Goal: Use online tool/utility: Use online tool/utility

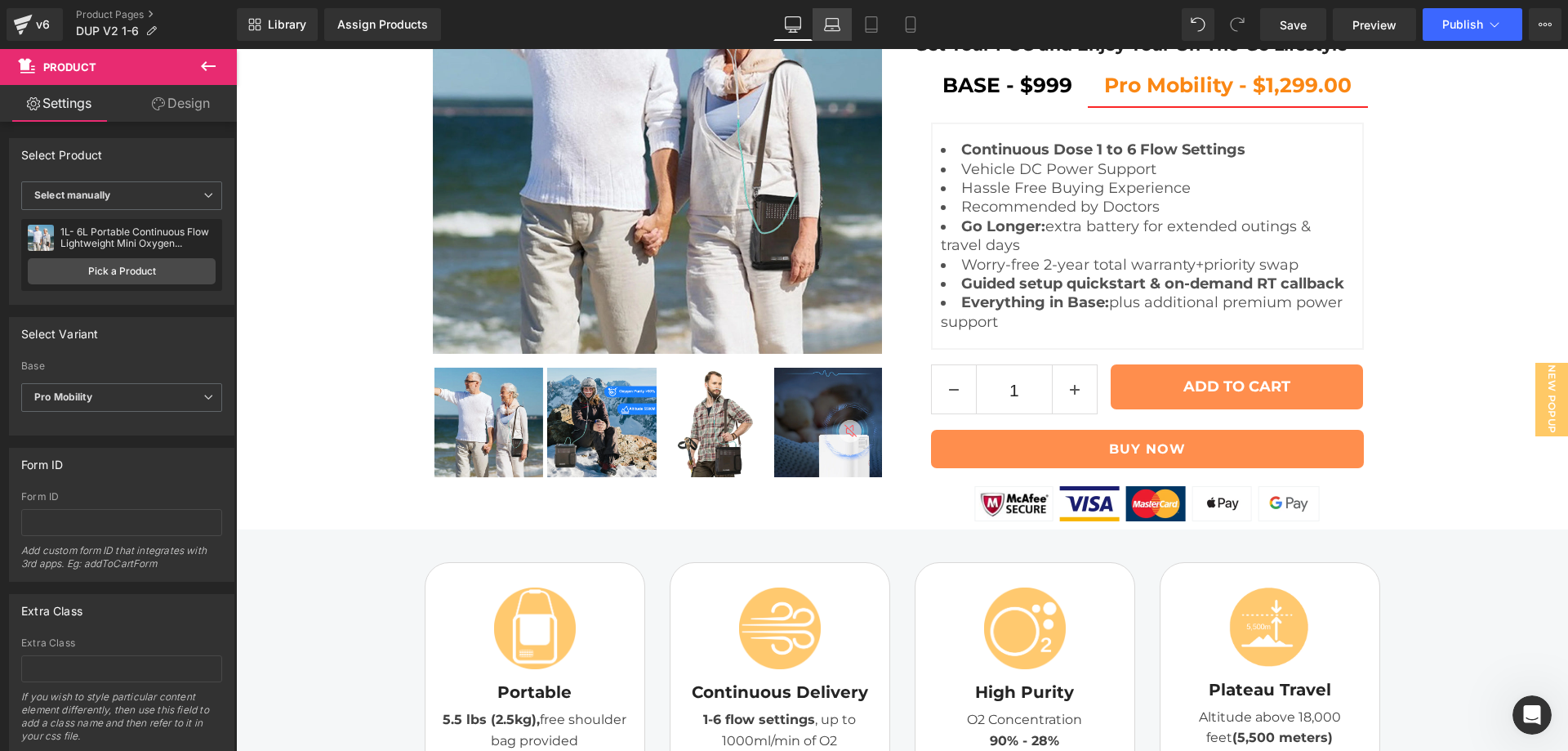
scroll to position [1786, 0]
click at [841, 33] on link "Laptop" at bounding box center [831, 24] width 39 height 32
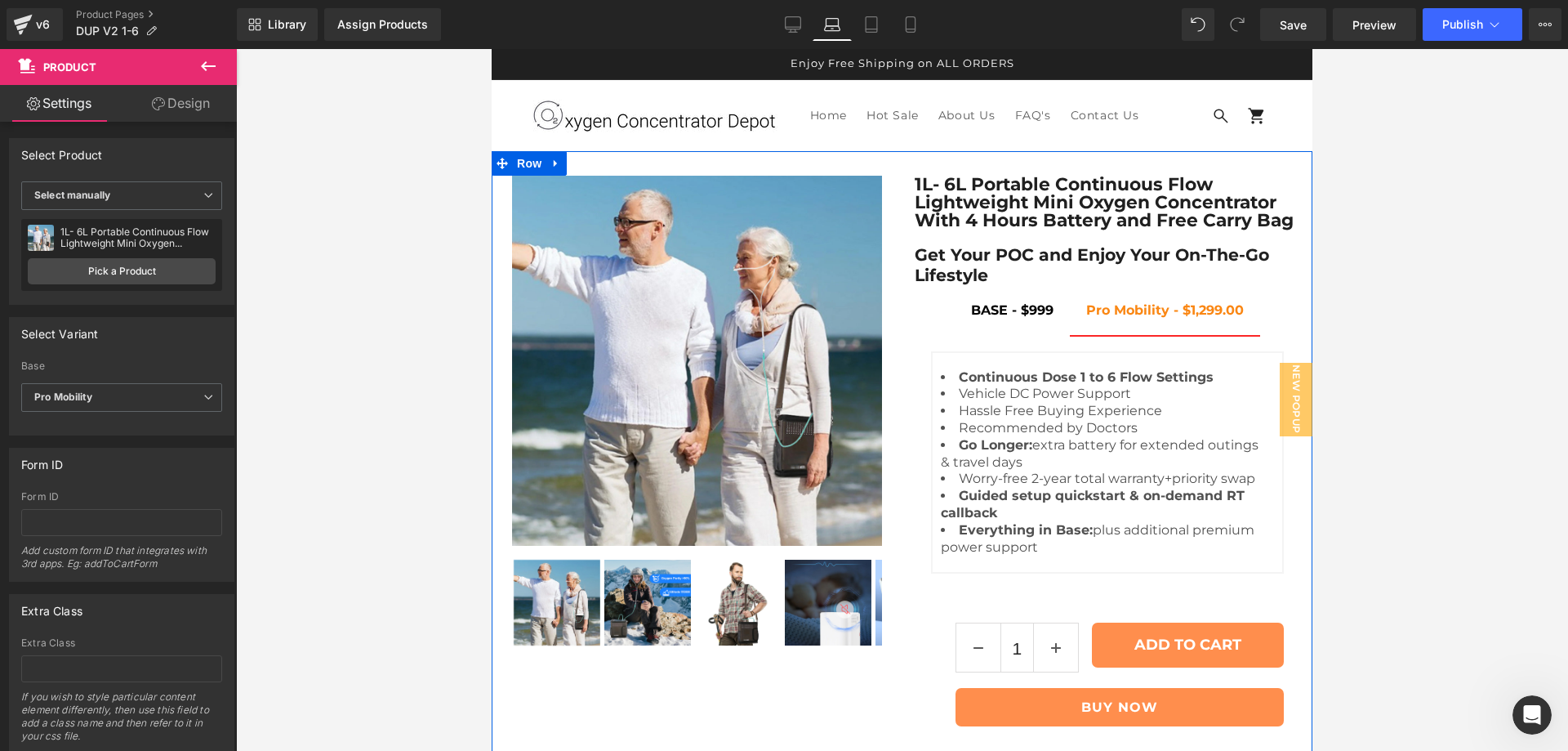
scroll to position [0, 0]
click at [1119, 208] on icon at bounding box center [1123, 204] width 9 height 10
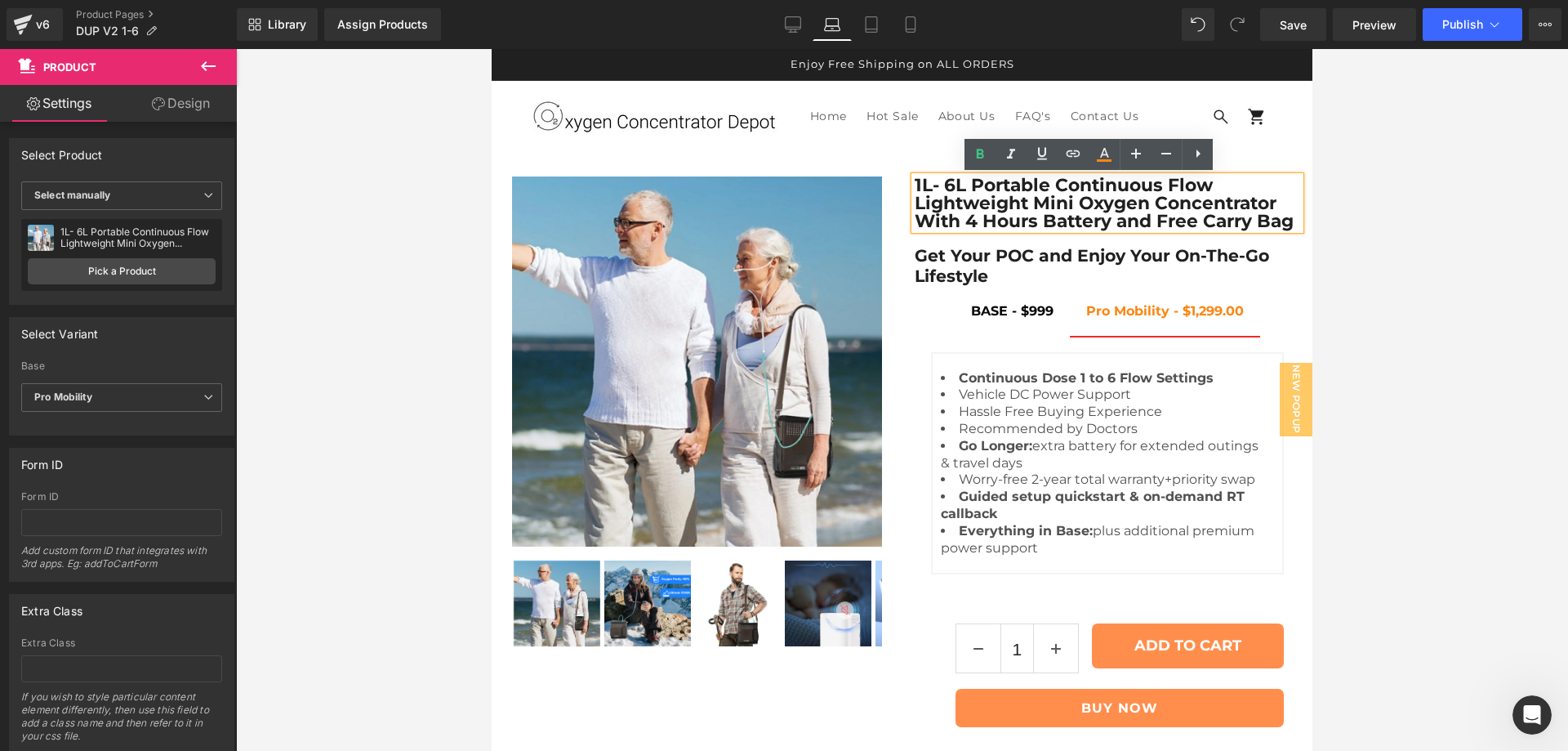
click at [1022, 206] on h1 "1L- 6L Portable Continuous Flow Lightweight Mini Oxygen Concentrator With 4 Hou…" at bounding box center [1107, 203] width 387 height 53
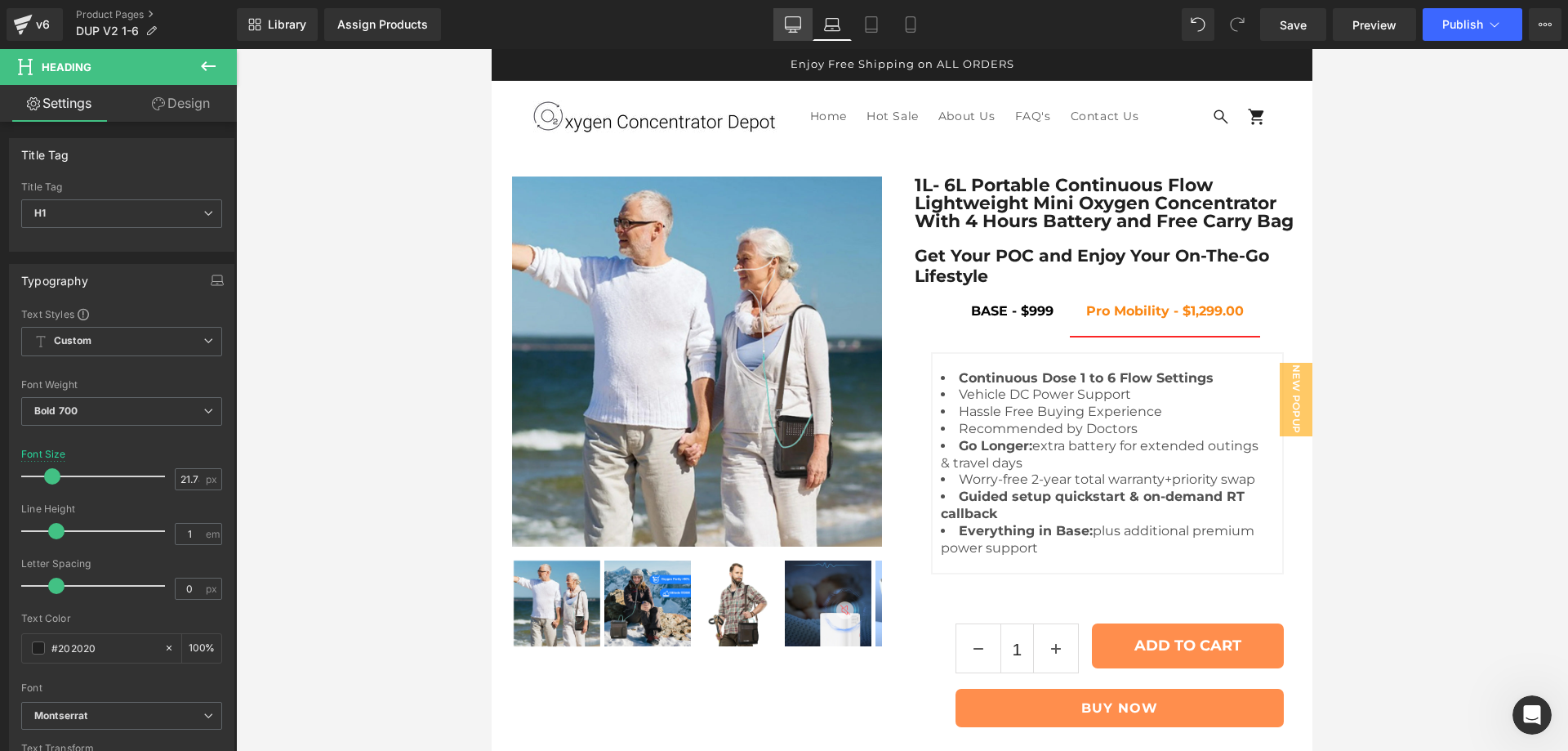
click at [793, 29] on icon at bounding box center [793, 23] width 16 height 12
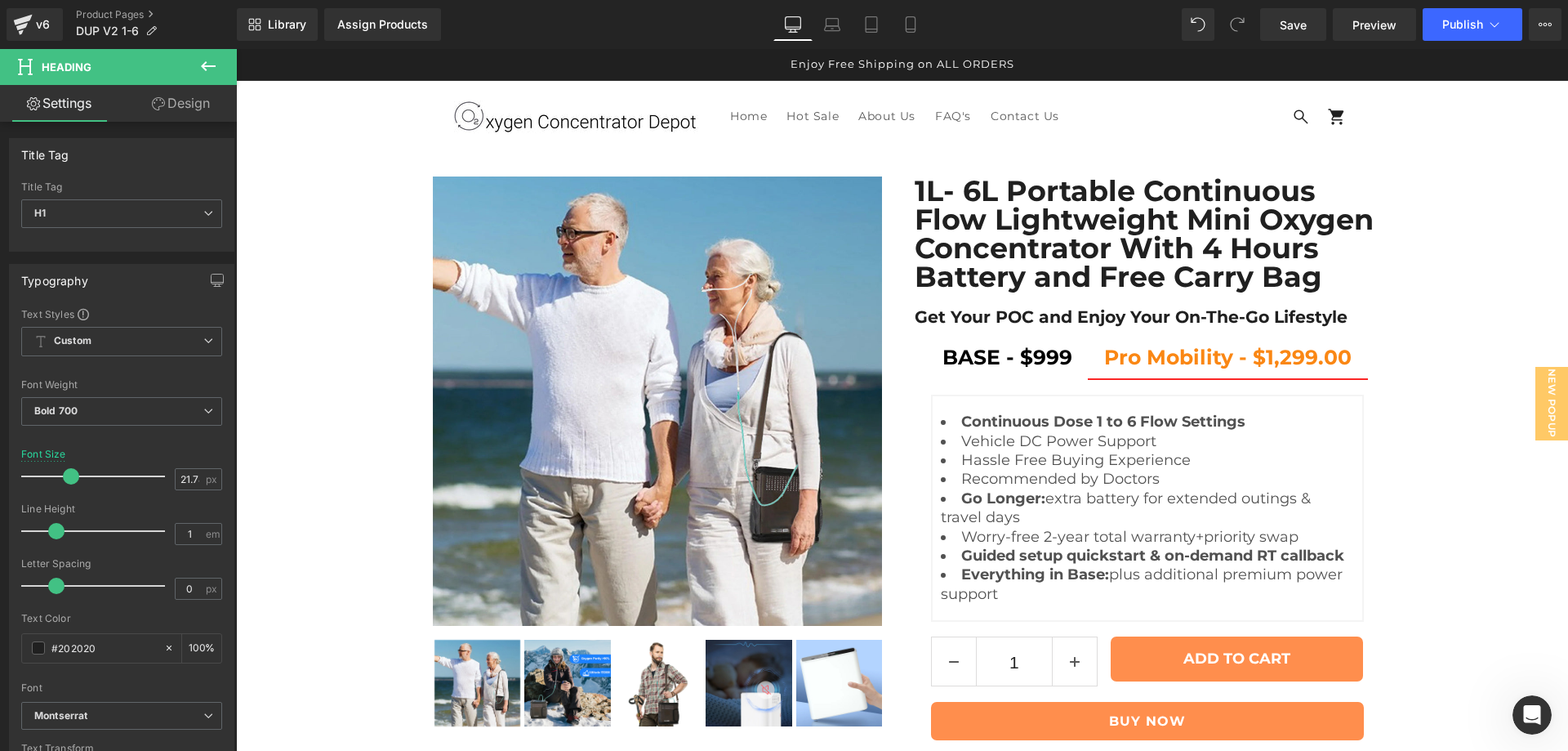
type input "35"
type input "100"
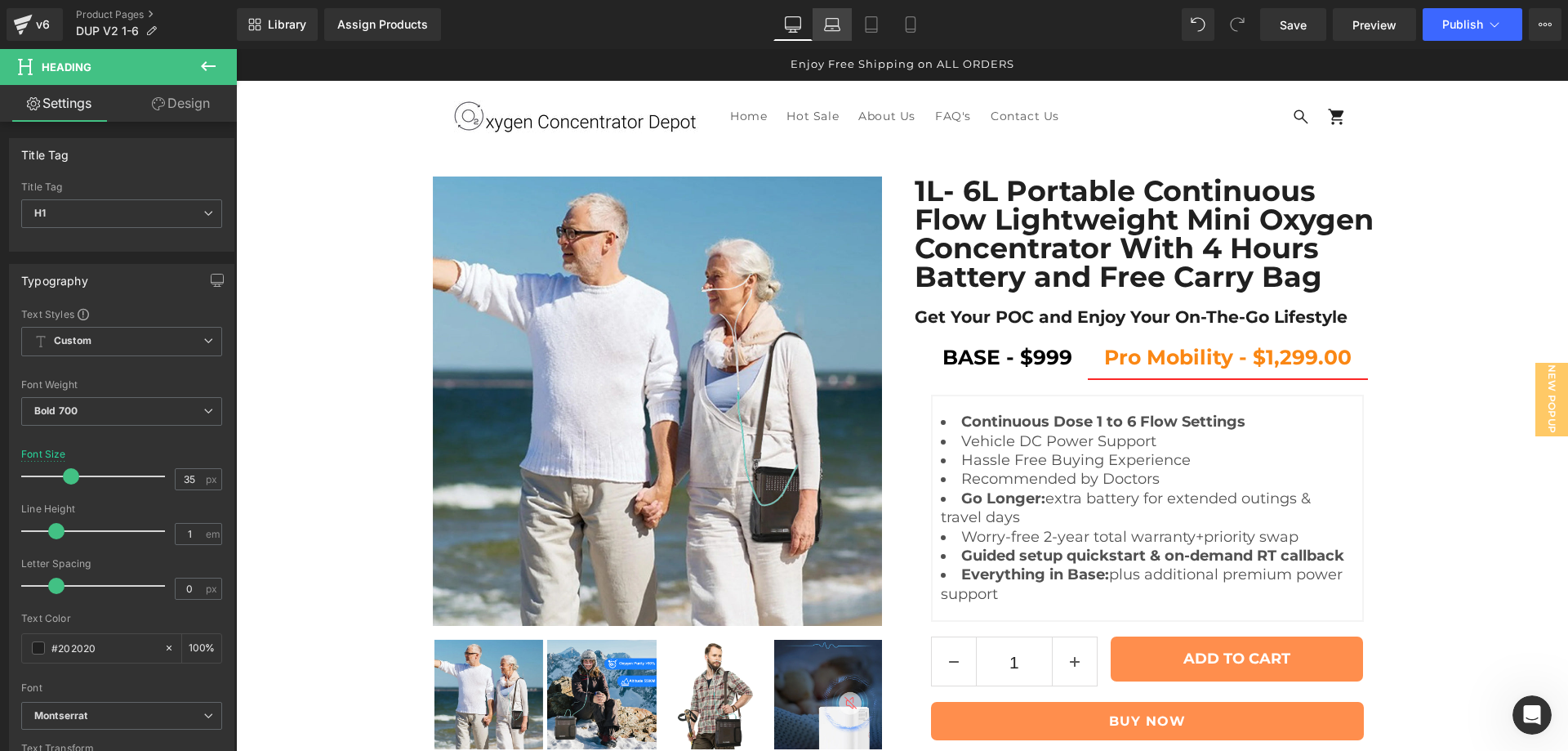
click at [828, 31] on icon at bounding box center [832, 28] width 16 height 5
type input "21.78"
type input "100"
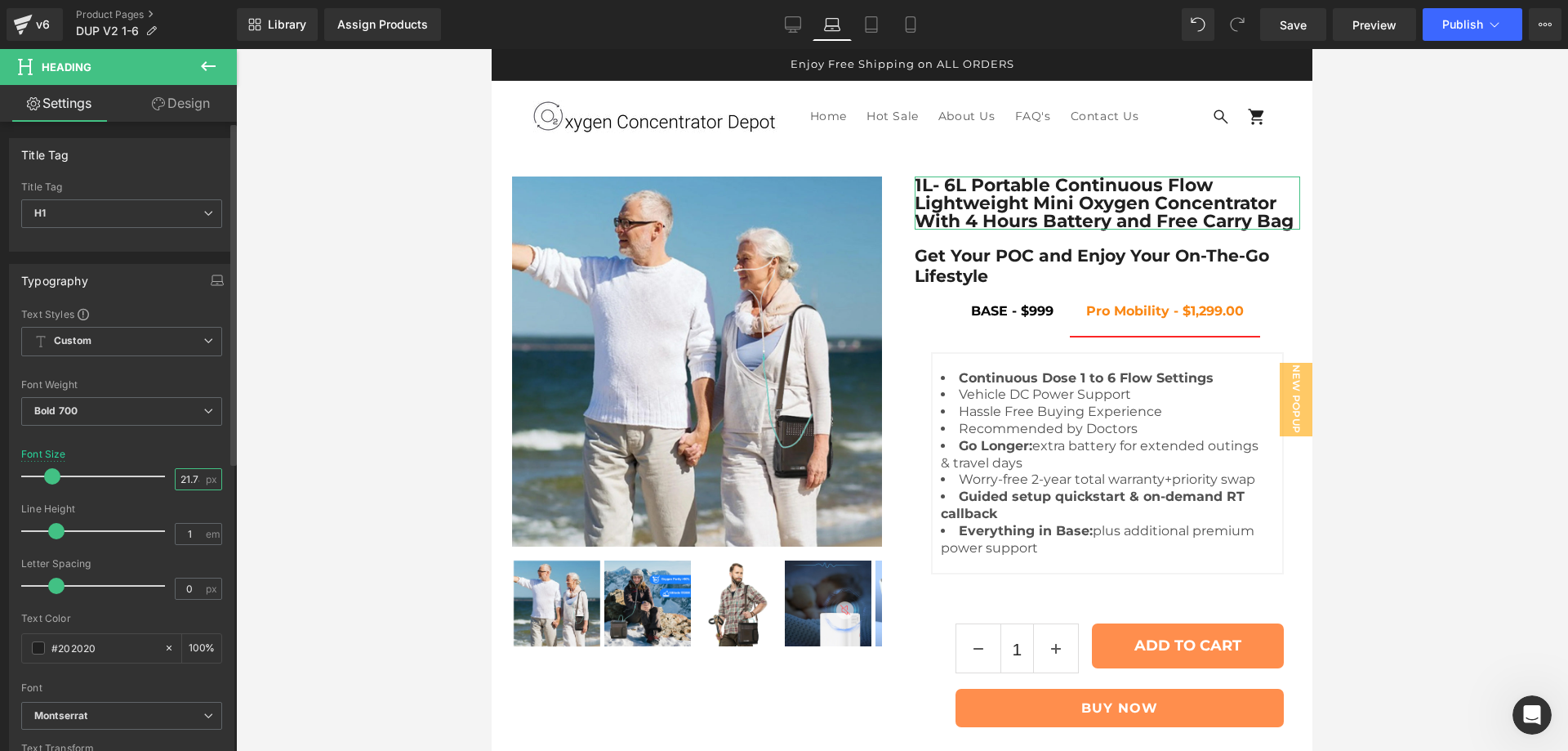
click at [183, 477] on input "21.78" at bounding box center [190, 479] width 28 height 21
type input "30"
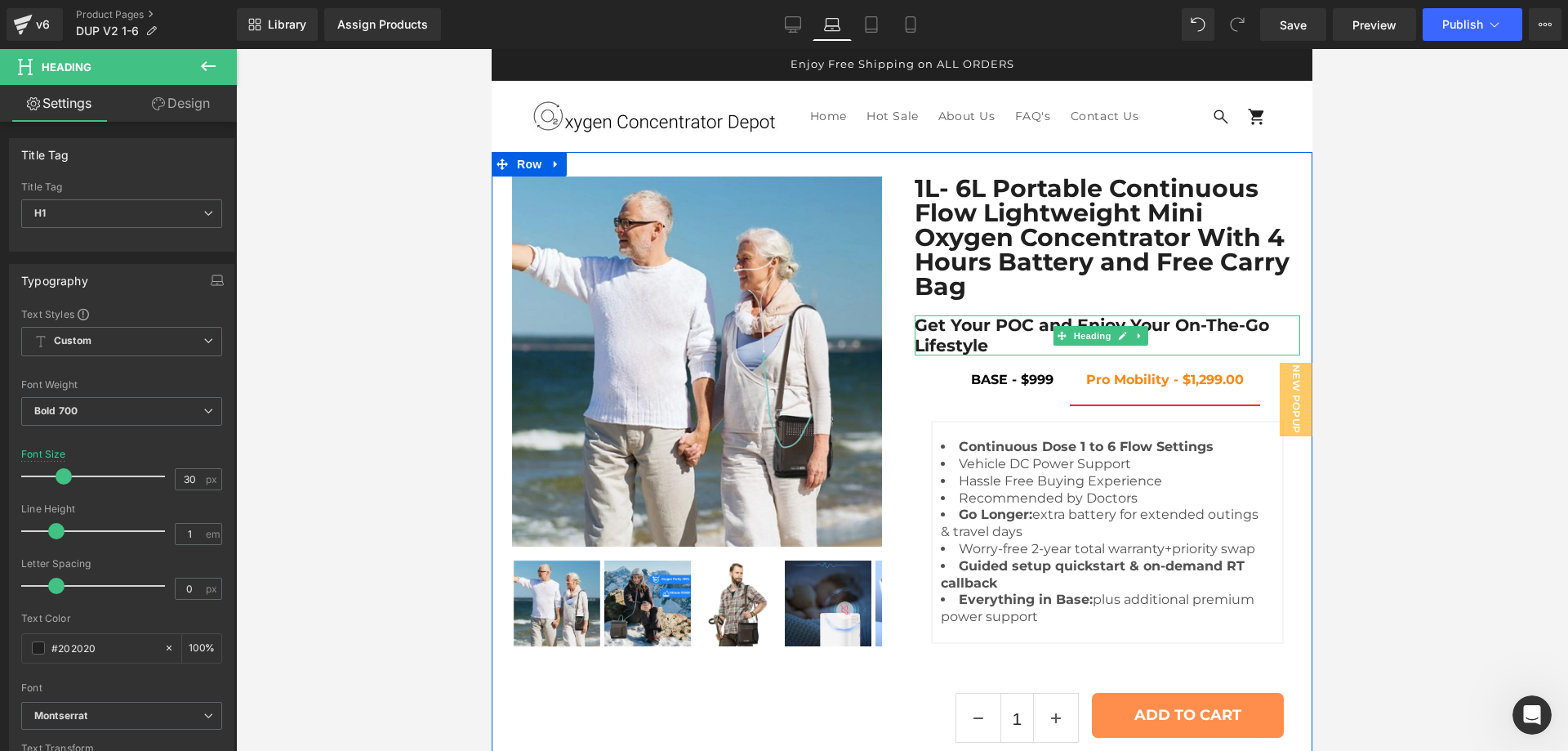
click at [1006, 338] on h1 "Get Your POC and Enjoy Your On-The-Go Lifestyle" at bounding box center [1107, 335] width 387 height 40
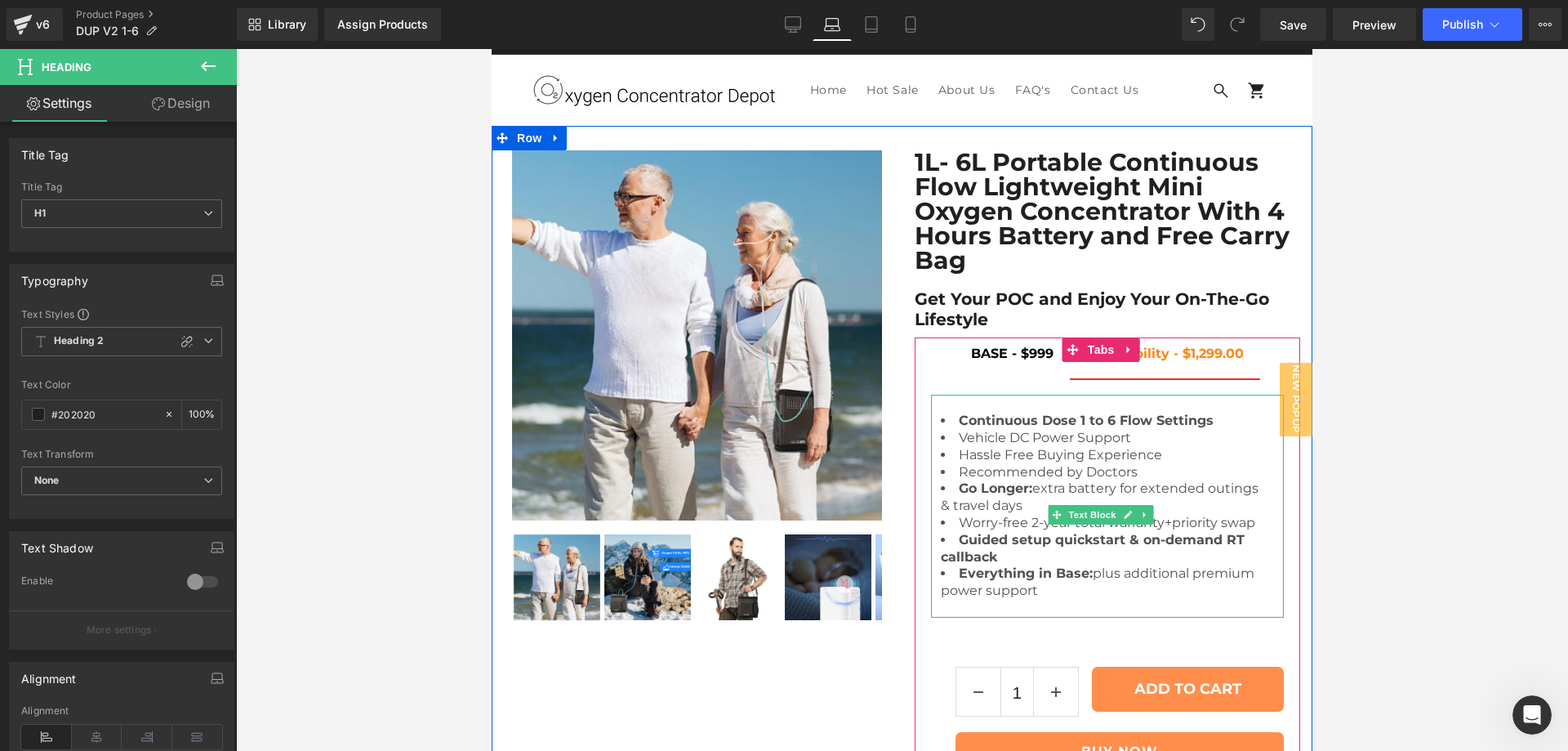
scroll to position [136, 0]
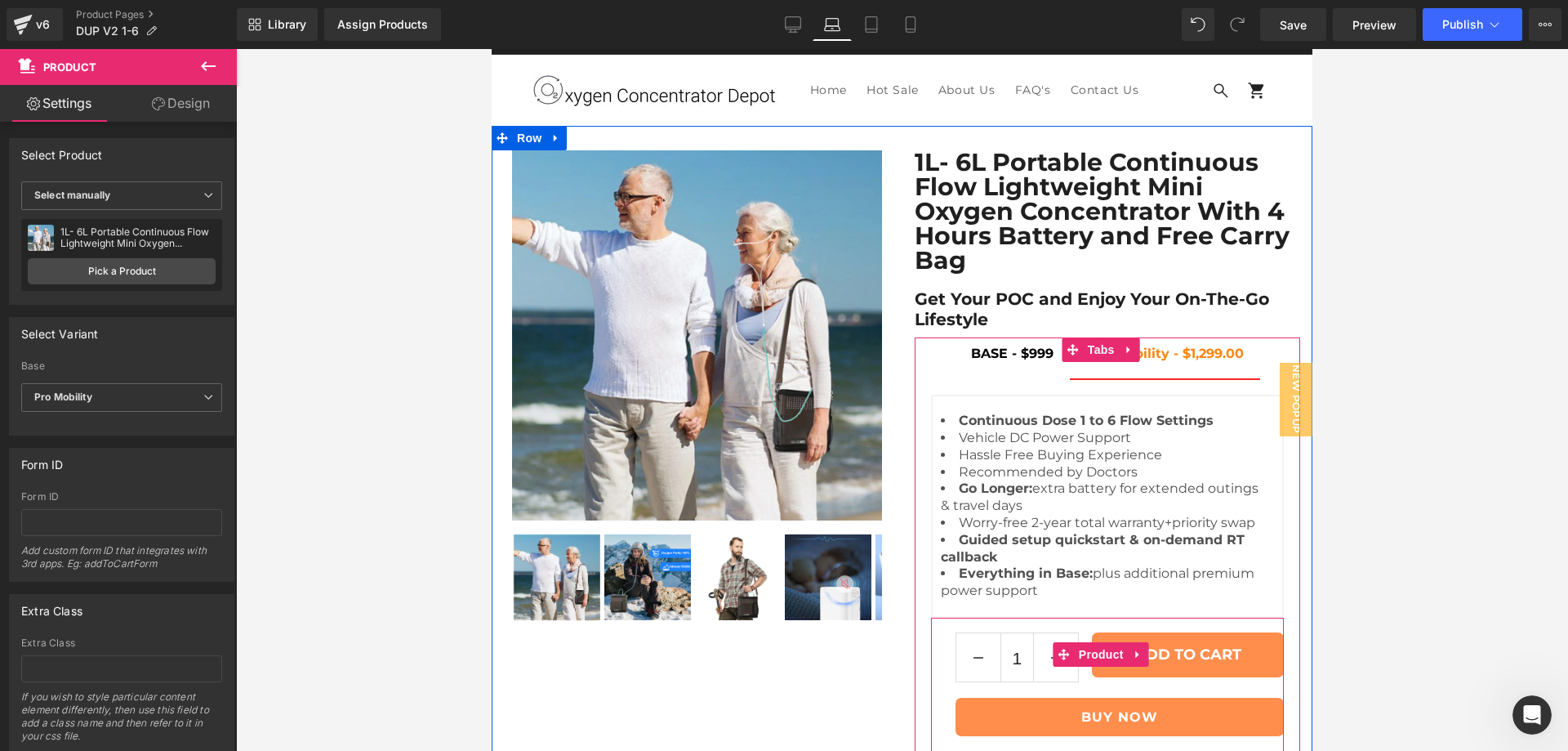
drag, startPoint x: 1087, startPoint y: 529, endPoint x: 1087, endPoint y: 495, distance: 34.0
click at [1087, 495] on div "Continuous Dose 1 to 6 Flow Settings Vehicle DC Power Support Hassle Free Buyin…" at bounding box center [1107, 590] width 387 height 425
click at [1083, 649] on div "1 (P) Quantity ADD TO CART (P) Cart Button Row BUY NOW [GEOGRAPHIC_DATA] Product" at bounding box center [1107, 702] width 353 height 169
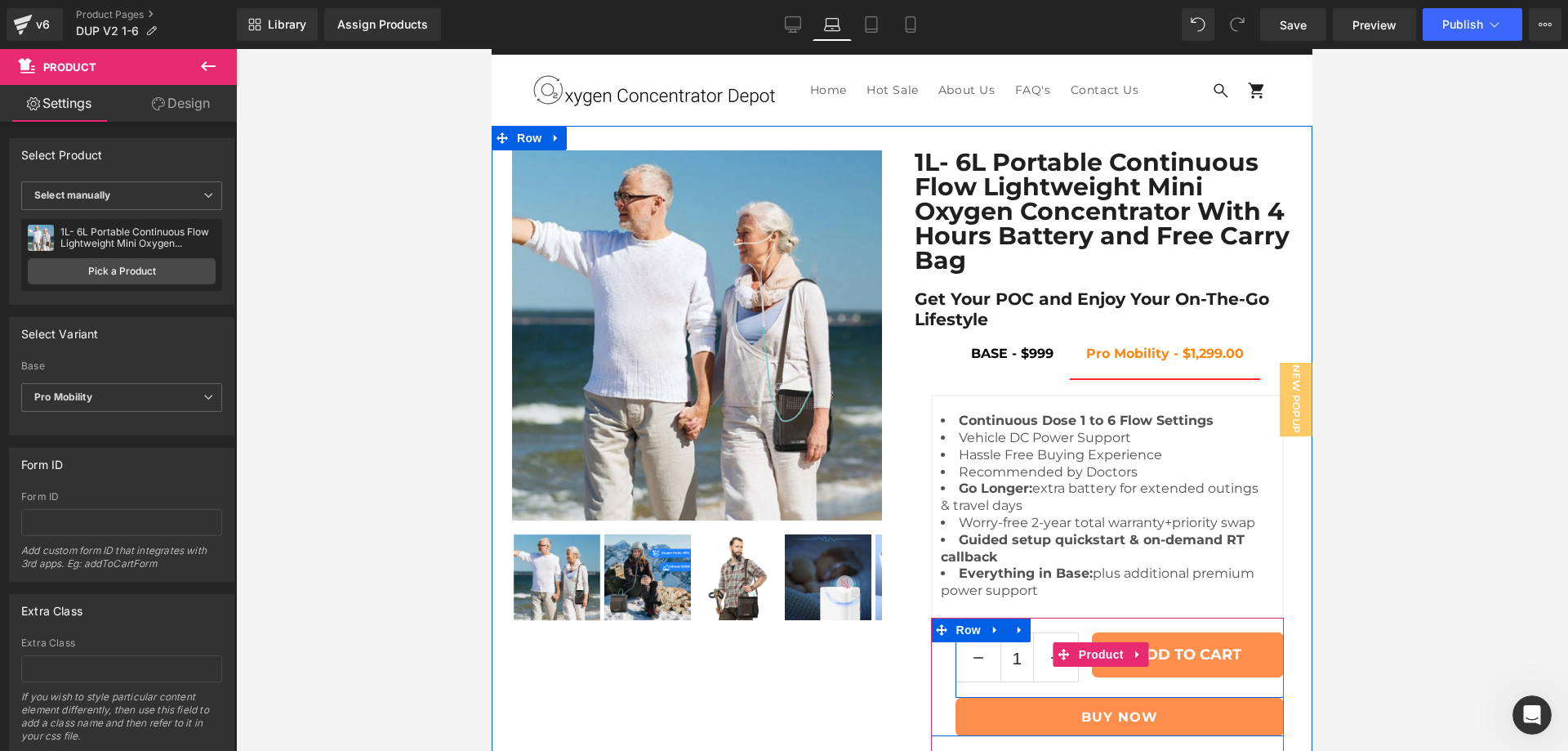
click at [1063, 618] on div "1 (P) Quantity ADD TO CART (P) Cart Button Row" at bounding box center [1120, 658] width 329 height 80
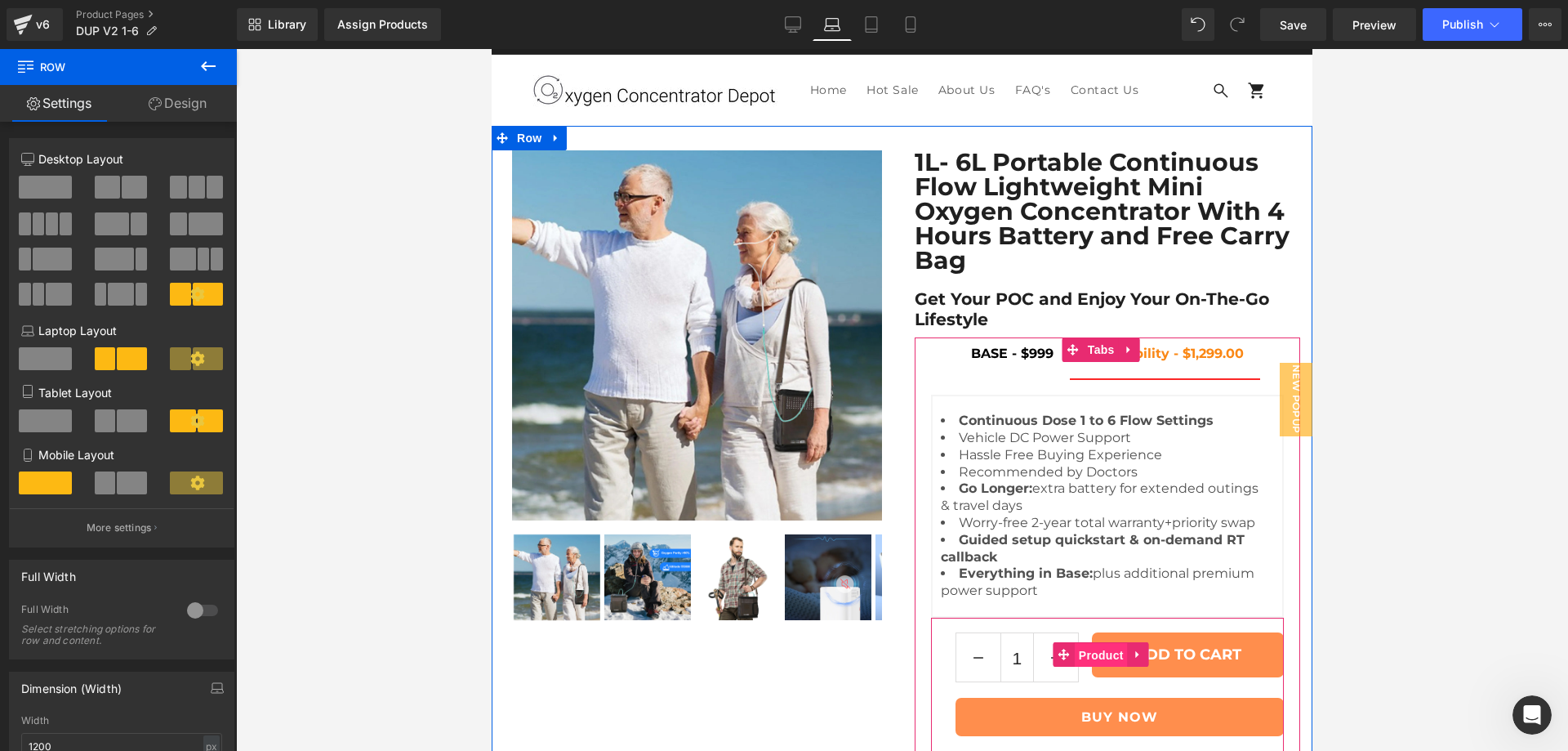
click at [1089, 643] on span "Product" at bounding box center [1102, 655] width 53 height 24
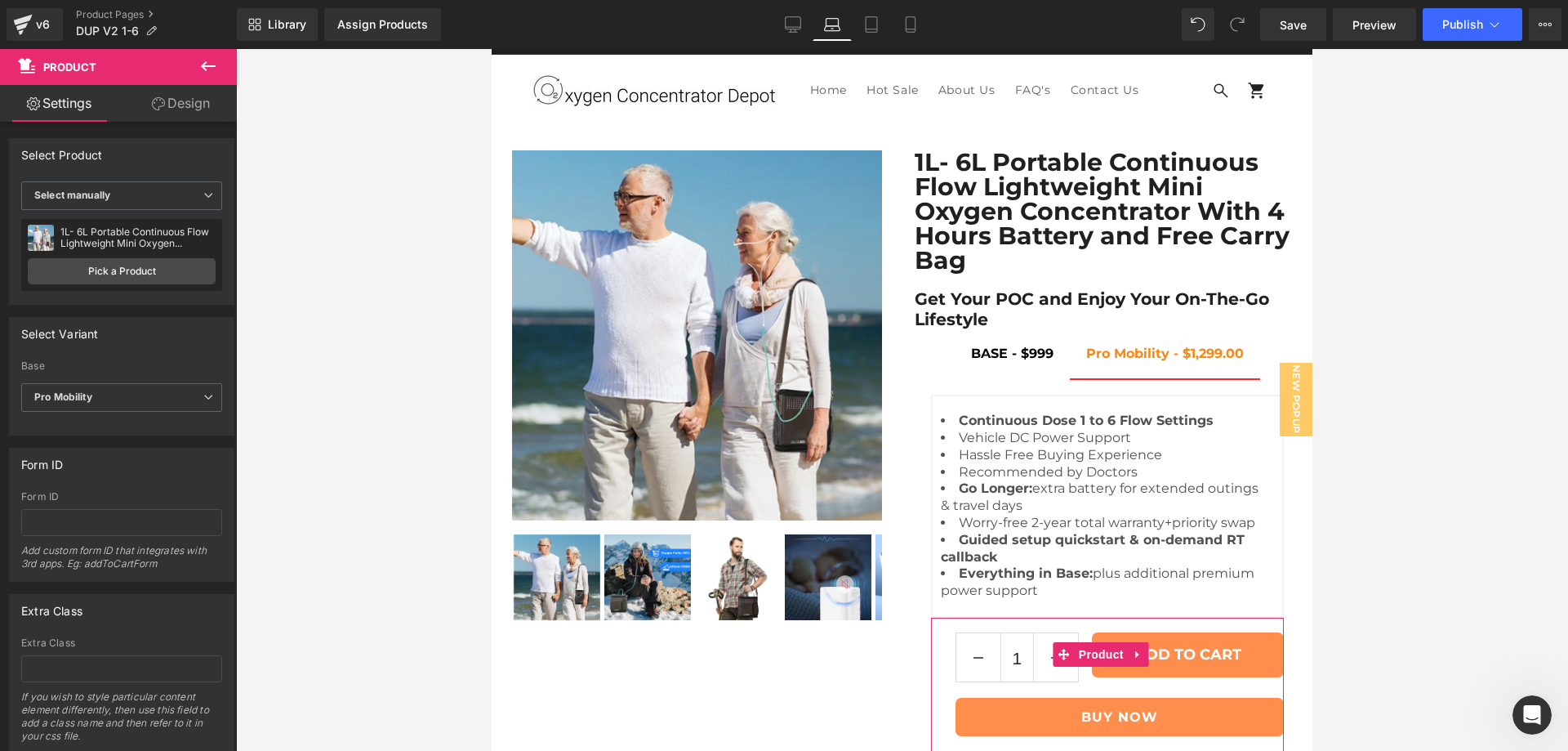
click at [188, 107] on link "Design" at bounding box center [180, 103] width 118 height 37
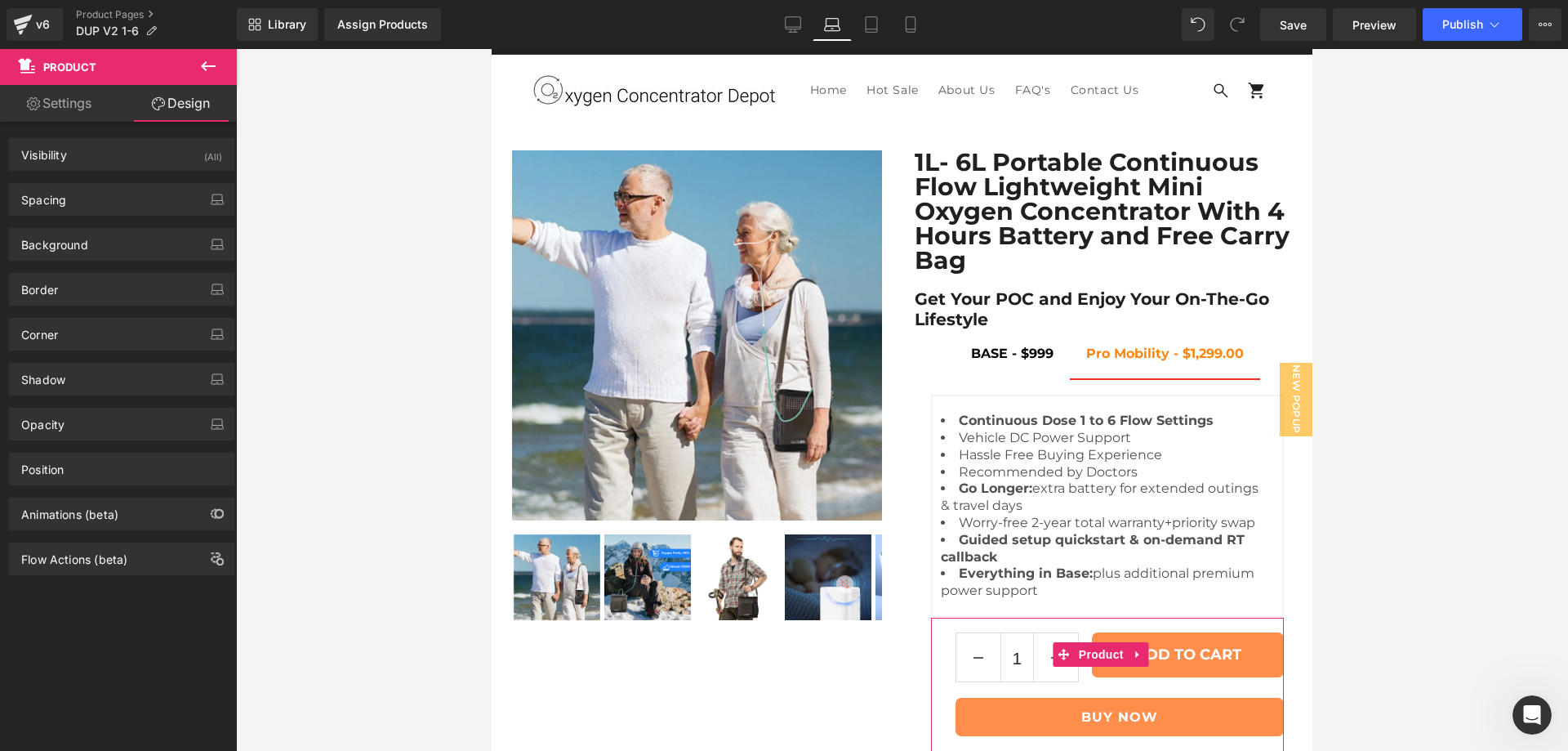
type input "0"
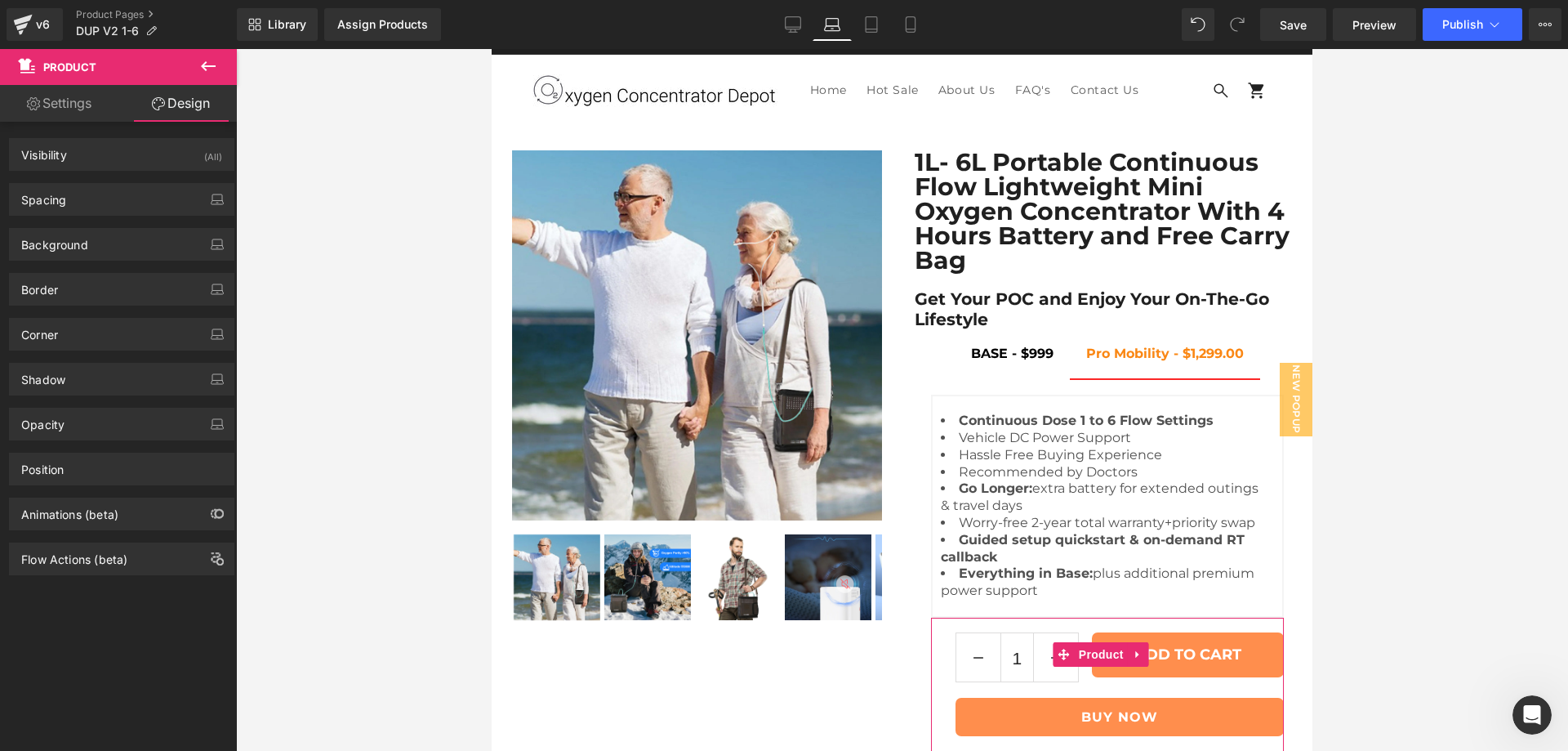
type input "0"
type input "62"
type input "0"
click at [115, 206] on div "Spacing" at bounding box center [121, 199] width 224 height 31
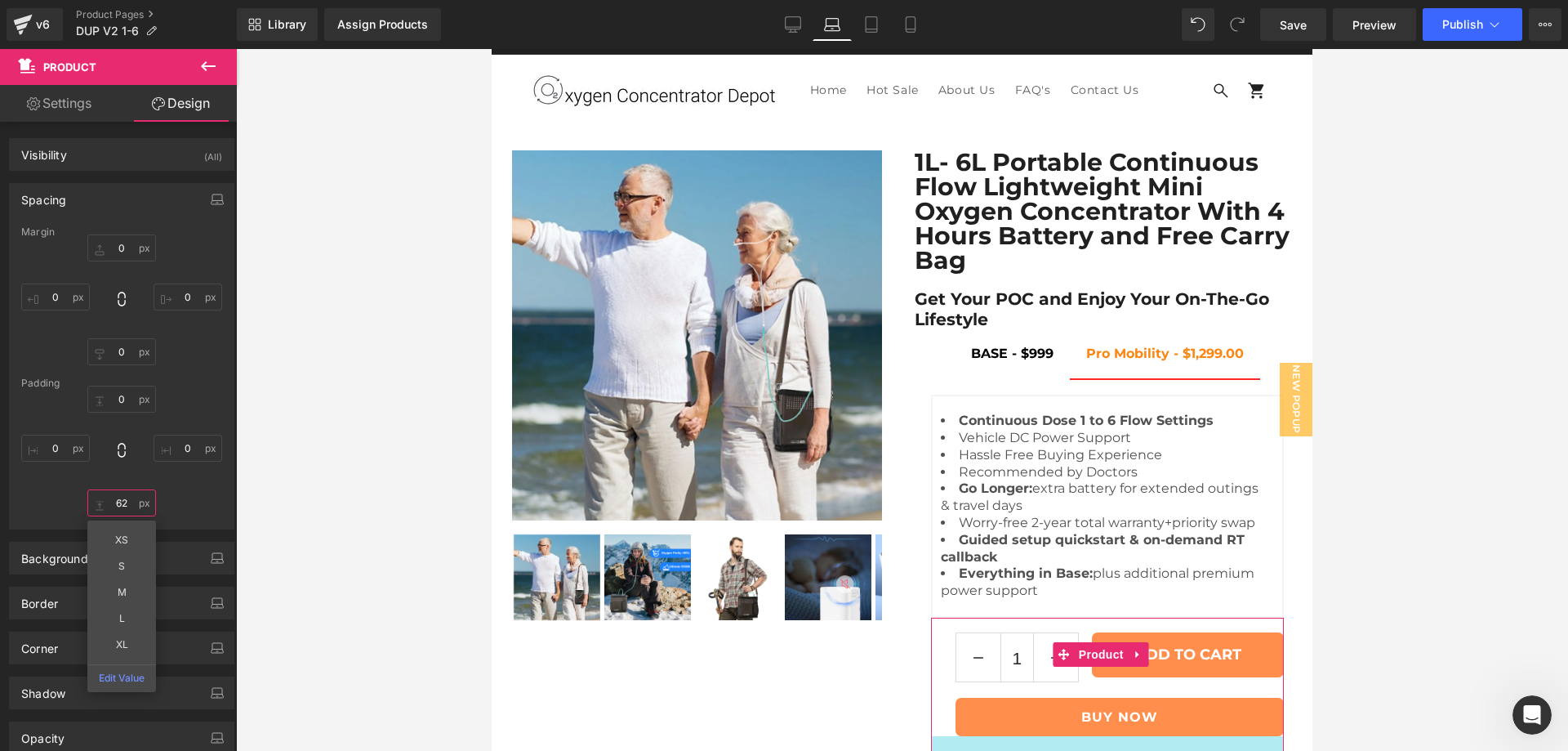
click at [110, 504] on input "62" at bounding box center [121, 502] width 69 height 27
type input "0"
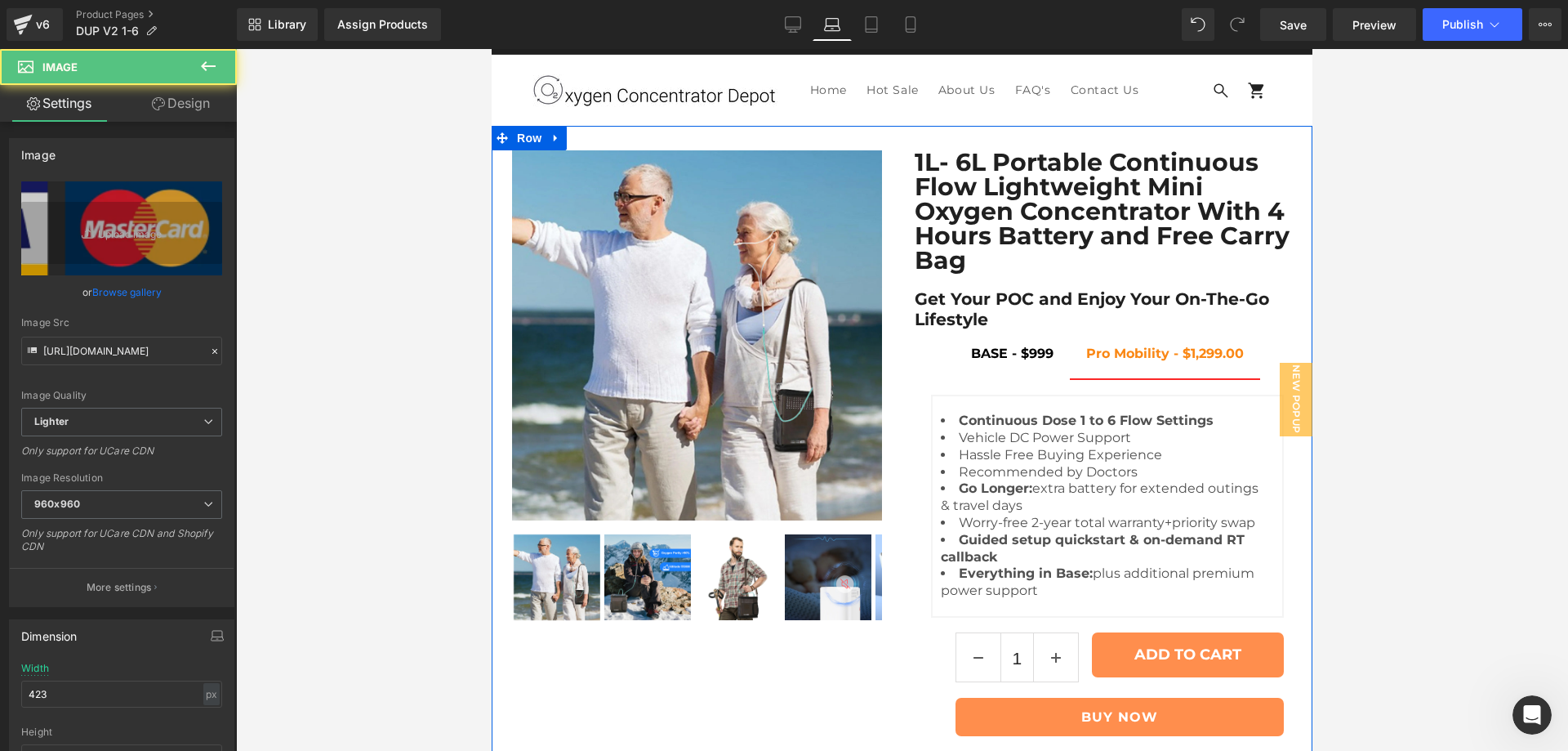
click at [1139, 750] on div at bounding box center [1107, 756] width 387 height 4
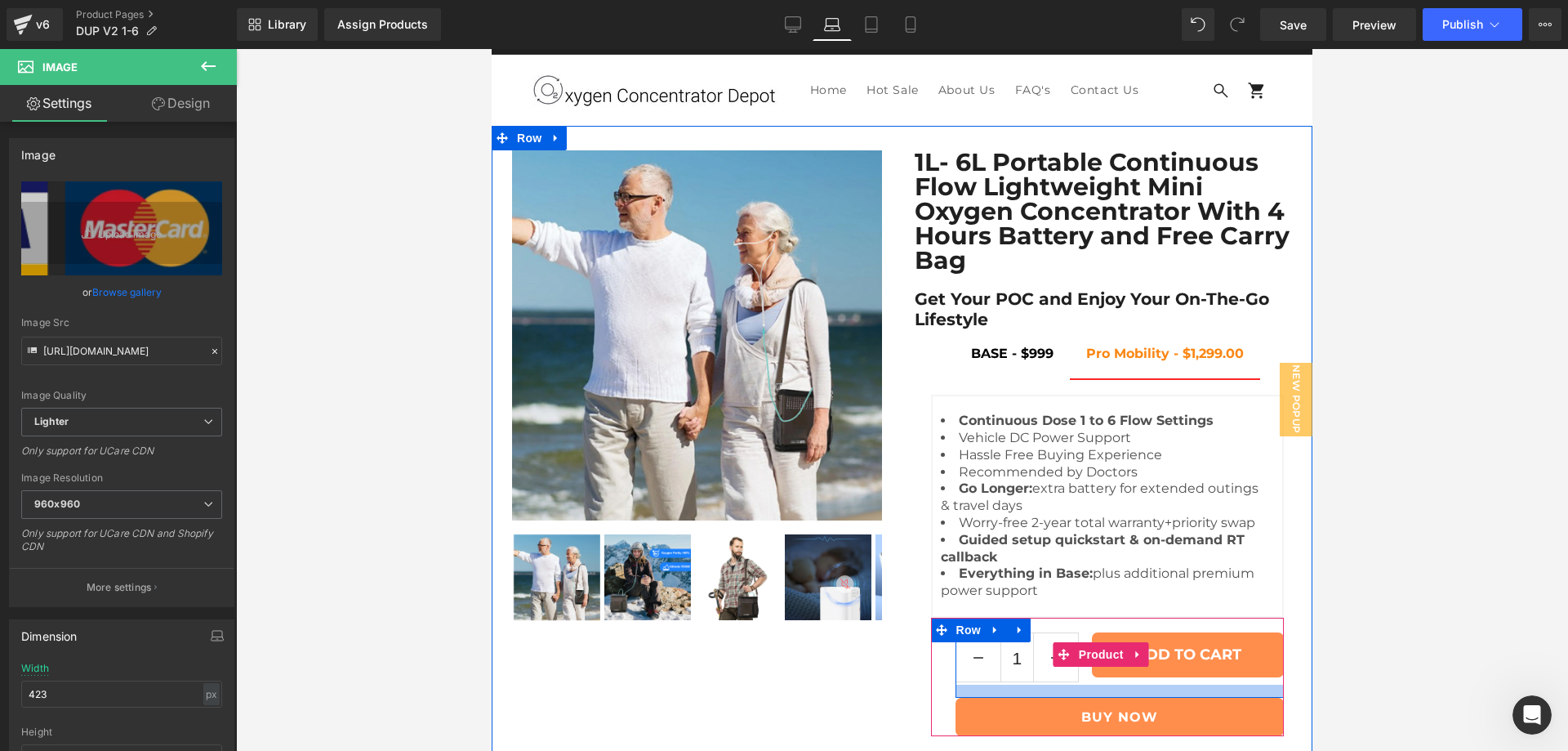
drag, startPoint x: 1139, startPoint y: 649, endPoint x: 1135, endPoint y: 585, distance: 64.1
click at [1135, 585] on div "1L- 6L Portable Continuous Flow Lightweight Mini Oxygen Concentrator With 4 Hou…" at bounding box center [1107, 470] width 411 height 639
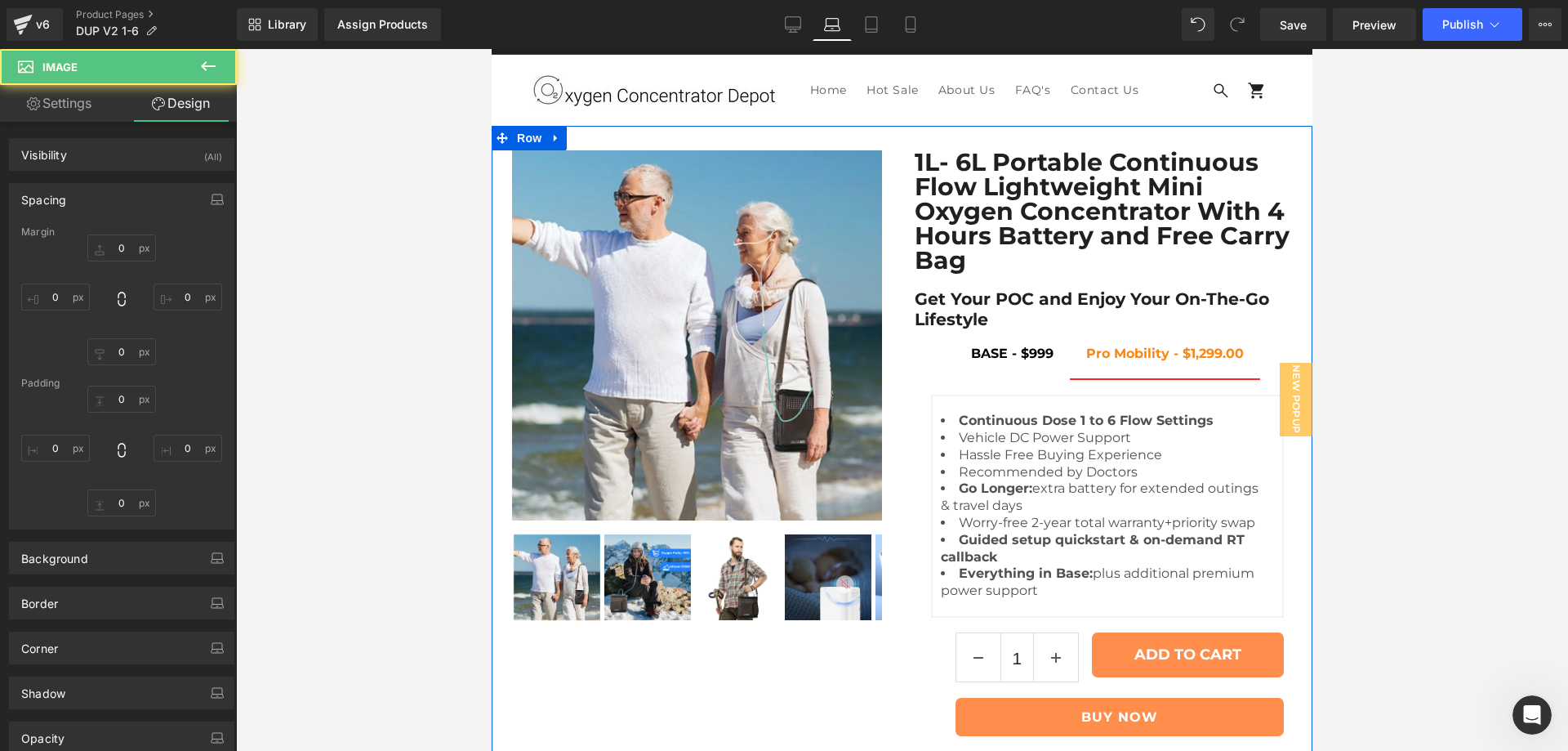
click at [815, 597] on div "Sale Off (P) Image" at bounding box center [901, 461] width 821 height 671
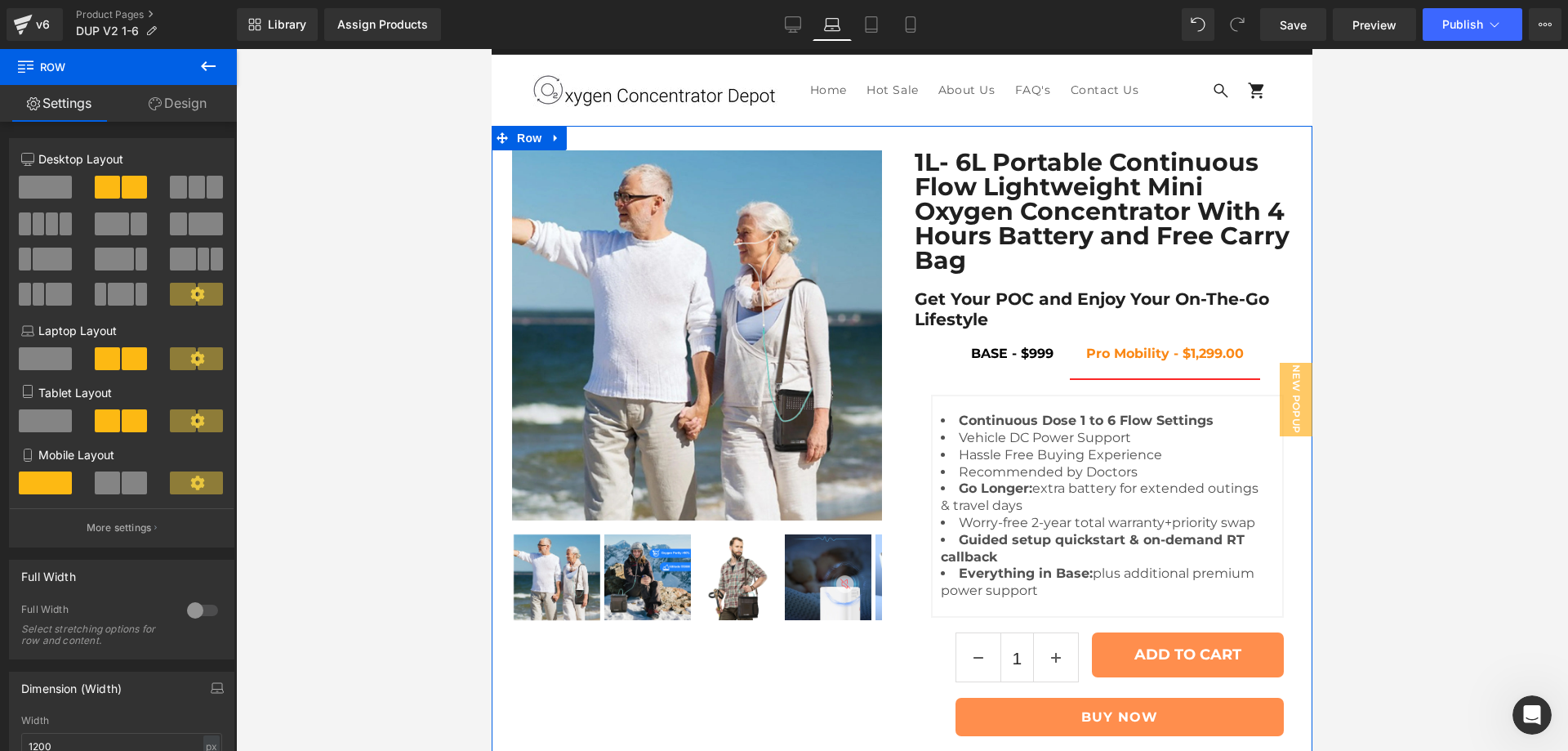
scroll to position [0, 0]
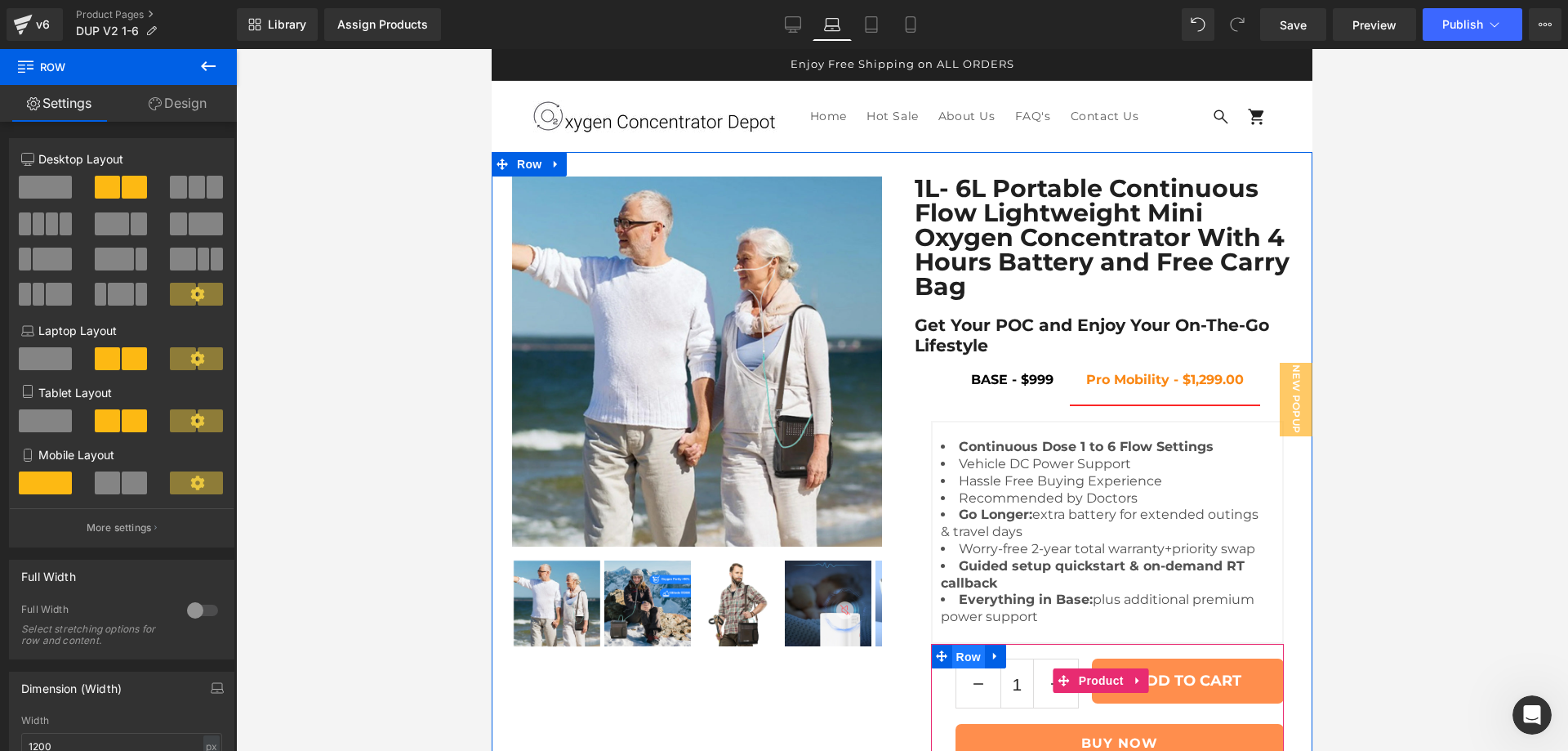
click at [952, 645] on span "Row" at bounding box center [968, 656] width 32 height 24
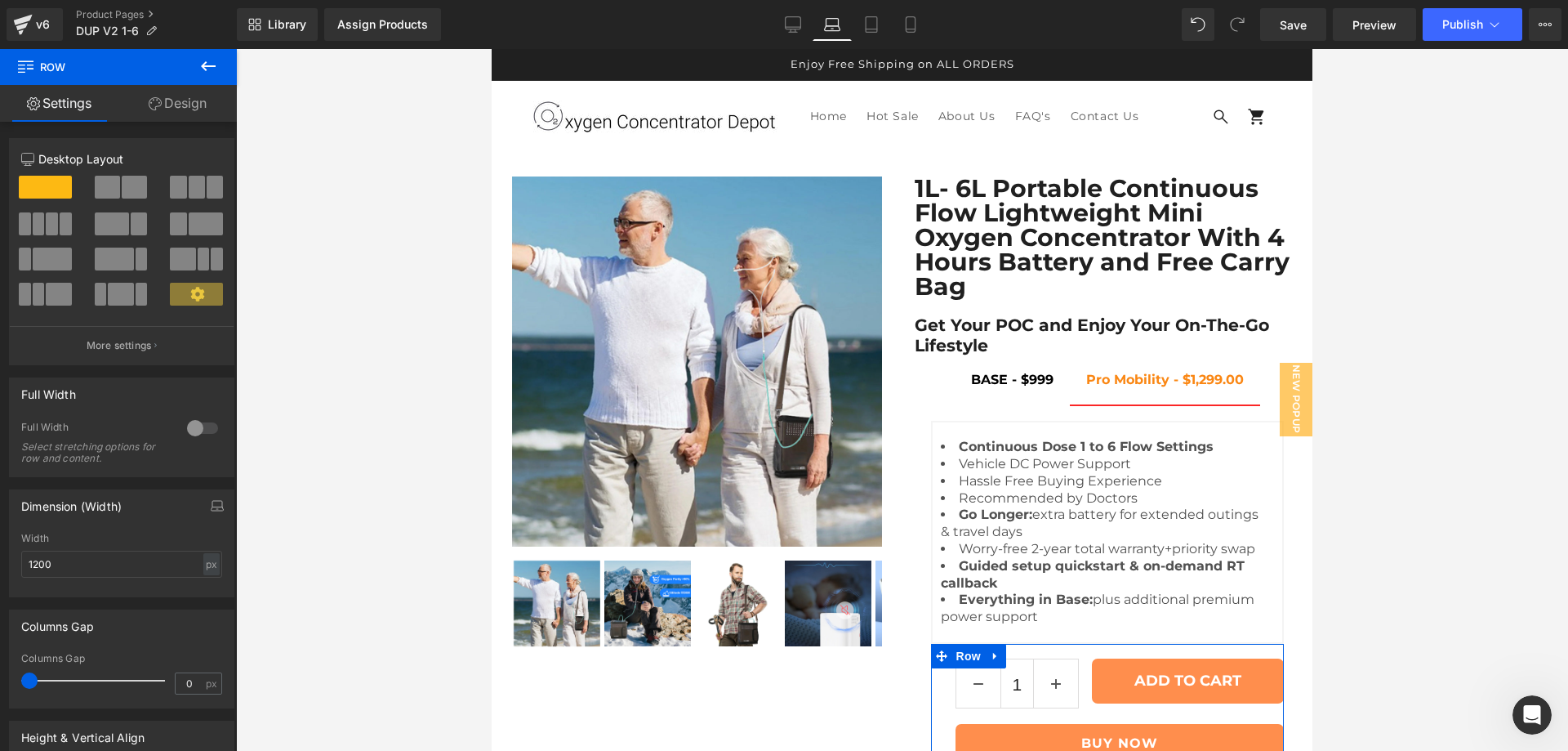
click at [200, 105] on link "Design" at bounding box center [177, 103] width 118 height 37
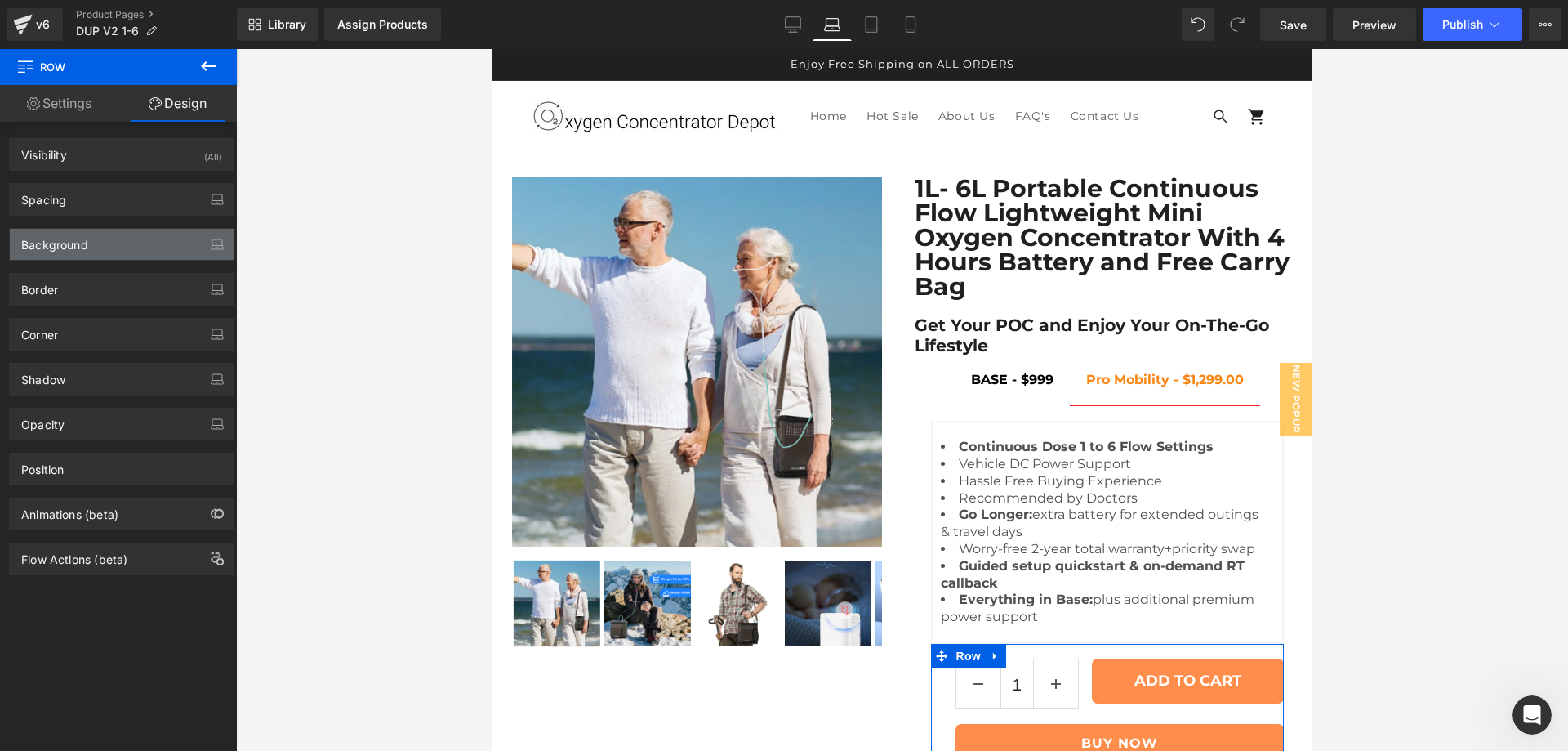
type input "0"
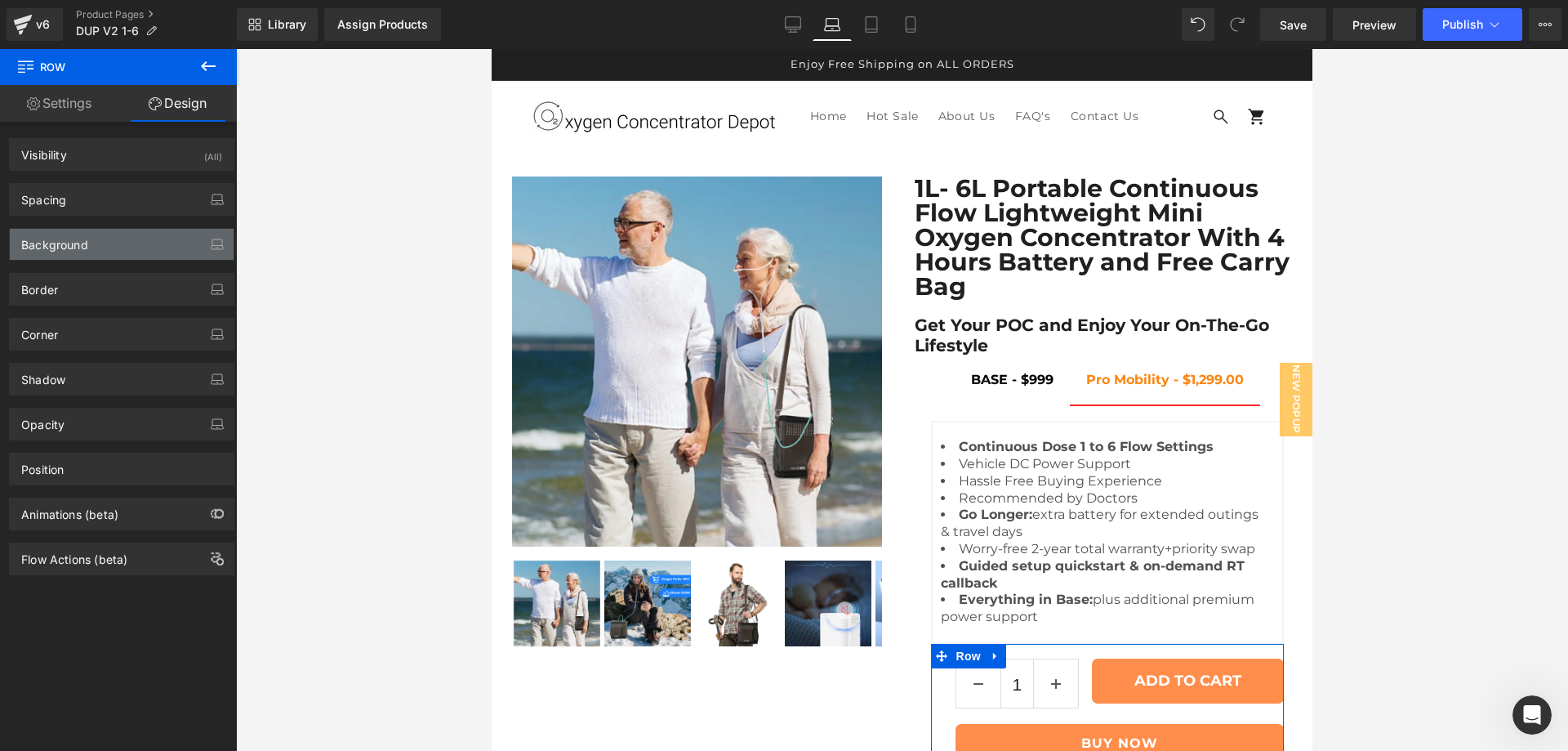
type input "30"
click at [116, 200] on div "Spacing" at bounding box center [121, 199] width 224 height 31
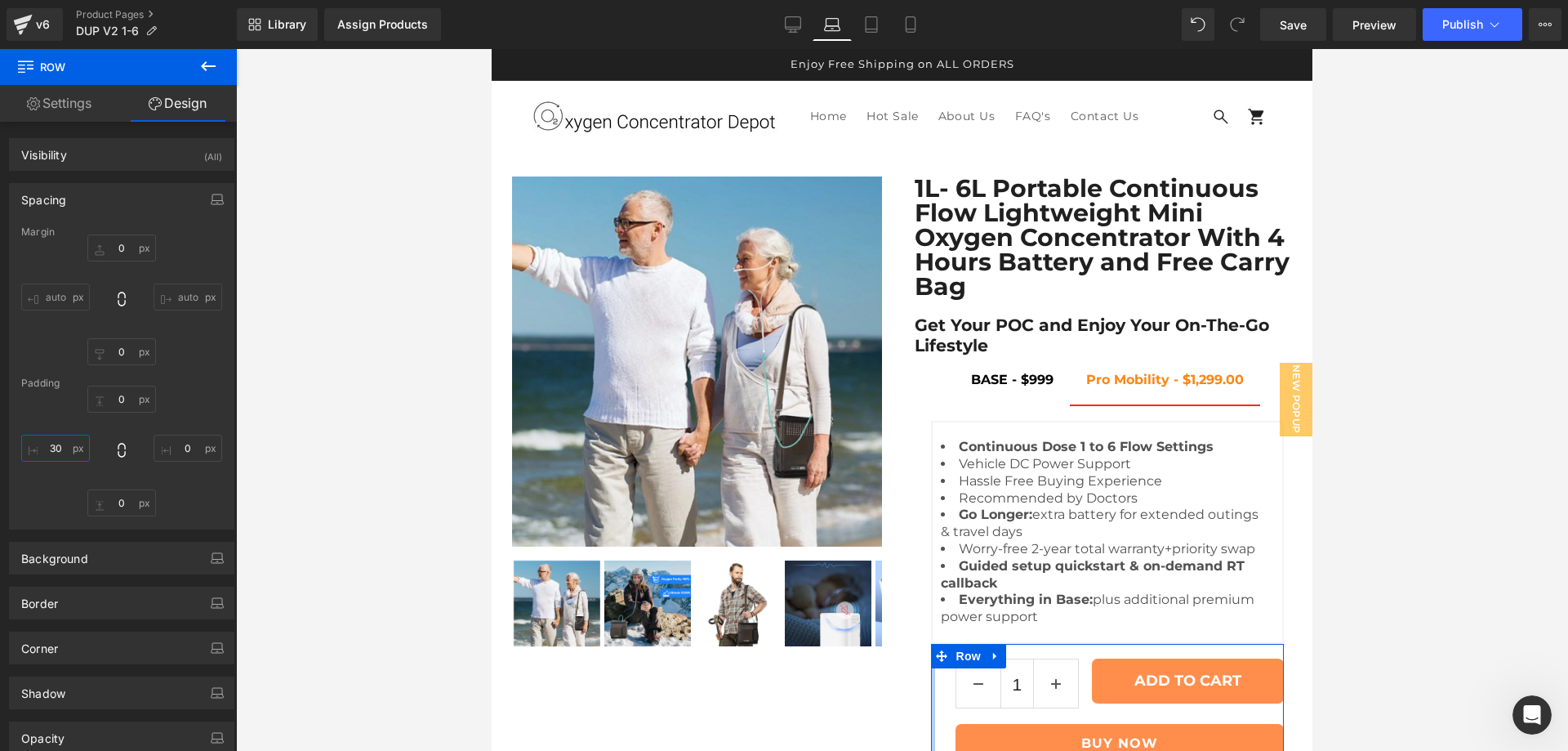
click at [59, 443] on input "30" at bounding box center [56, 448] width 69 height 27
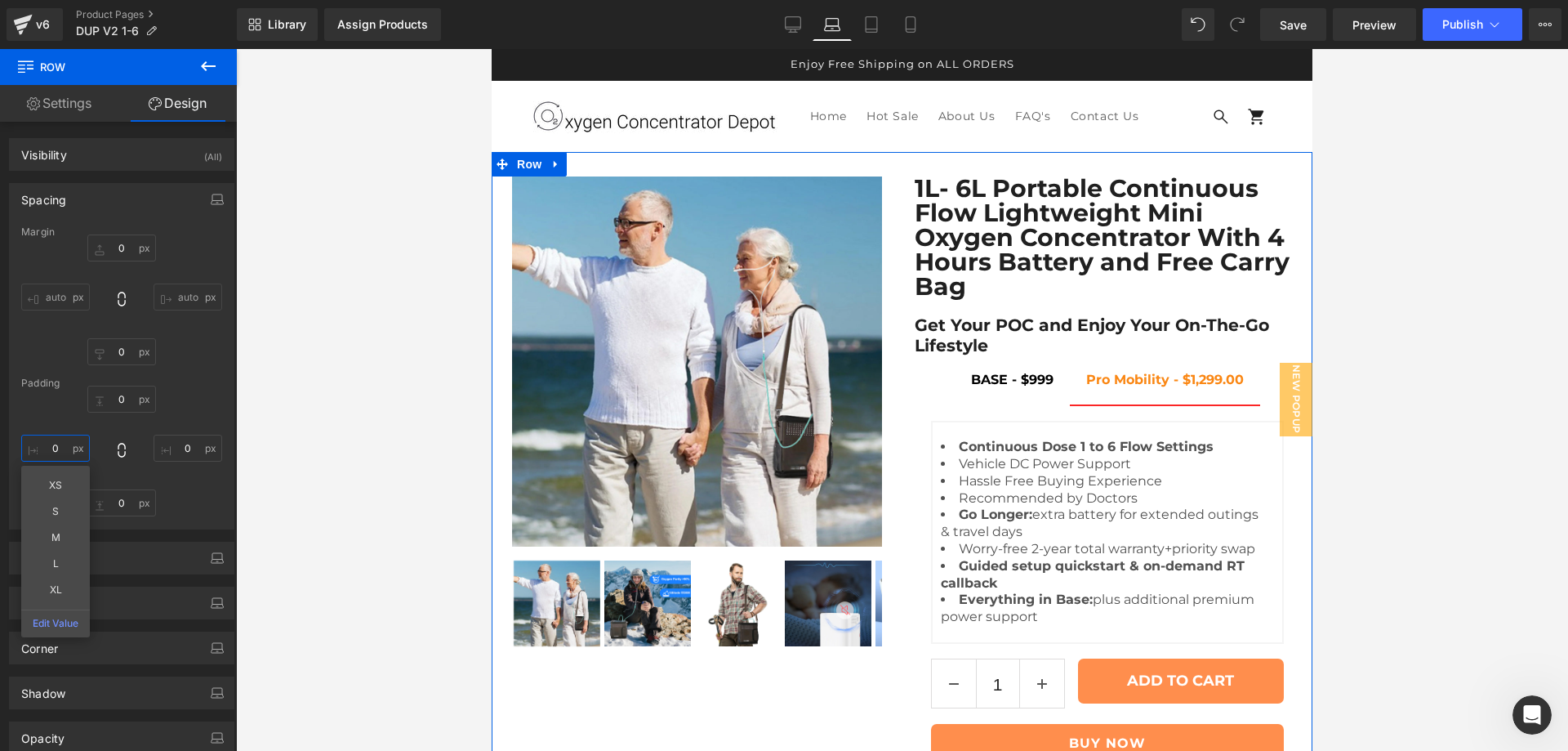
scroll to position [272, 0]
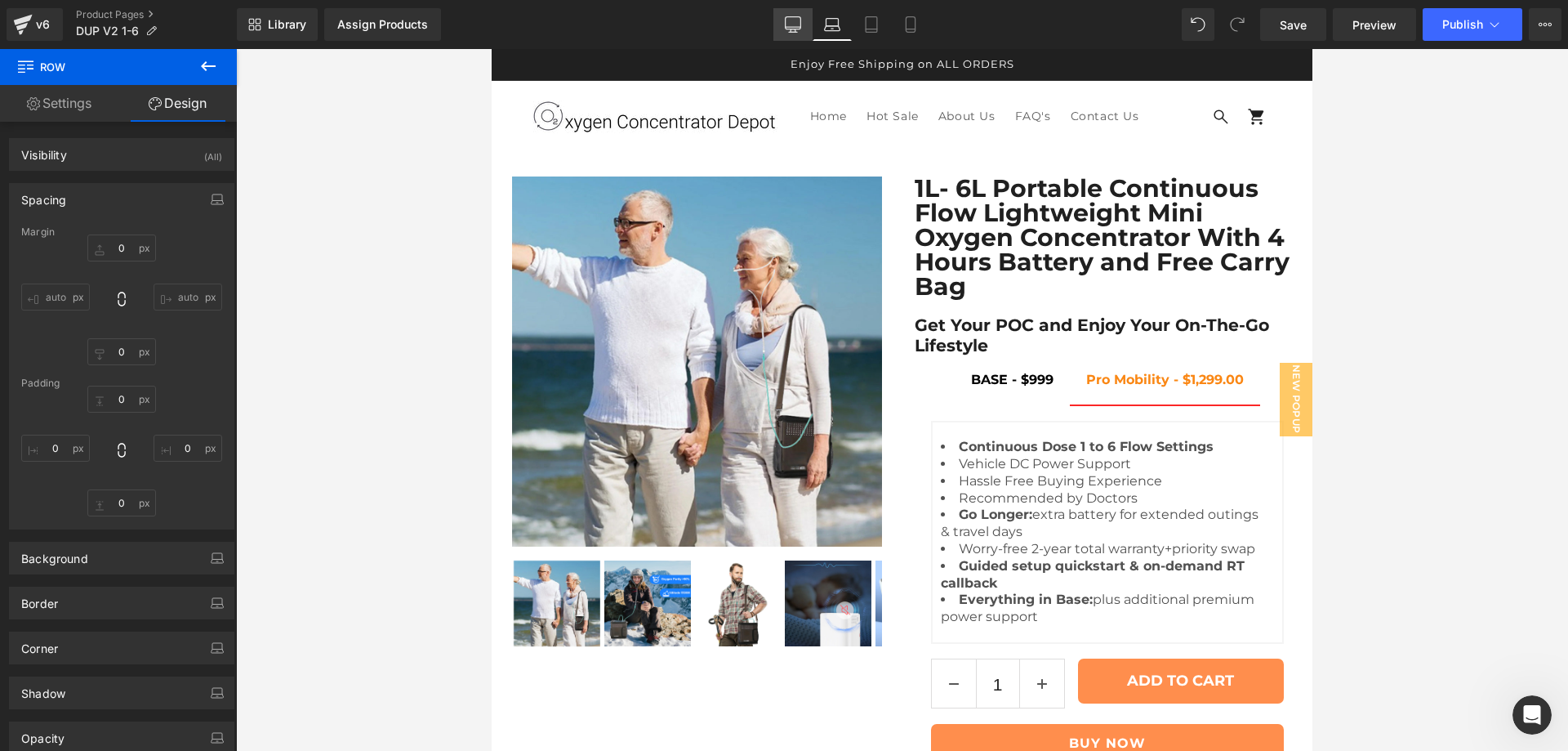
click at [795, 23] on icon at bounding box center [793, 25] width 17 height 17
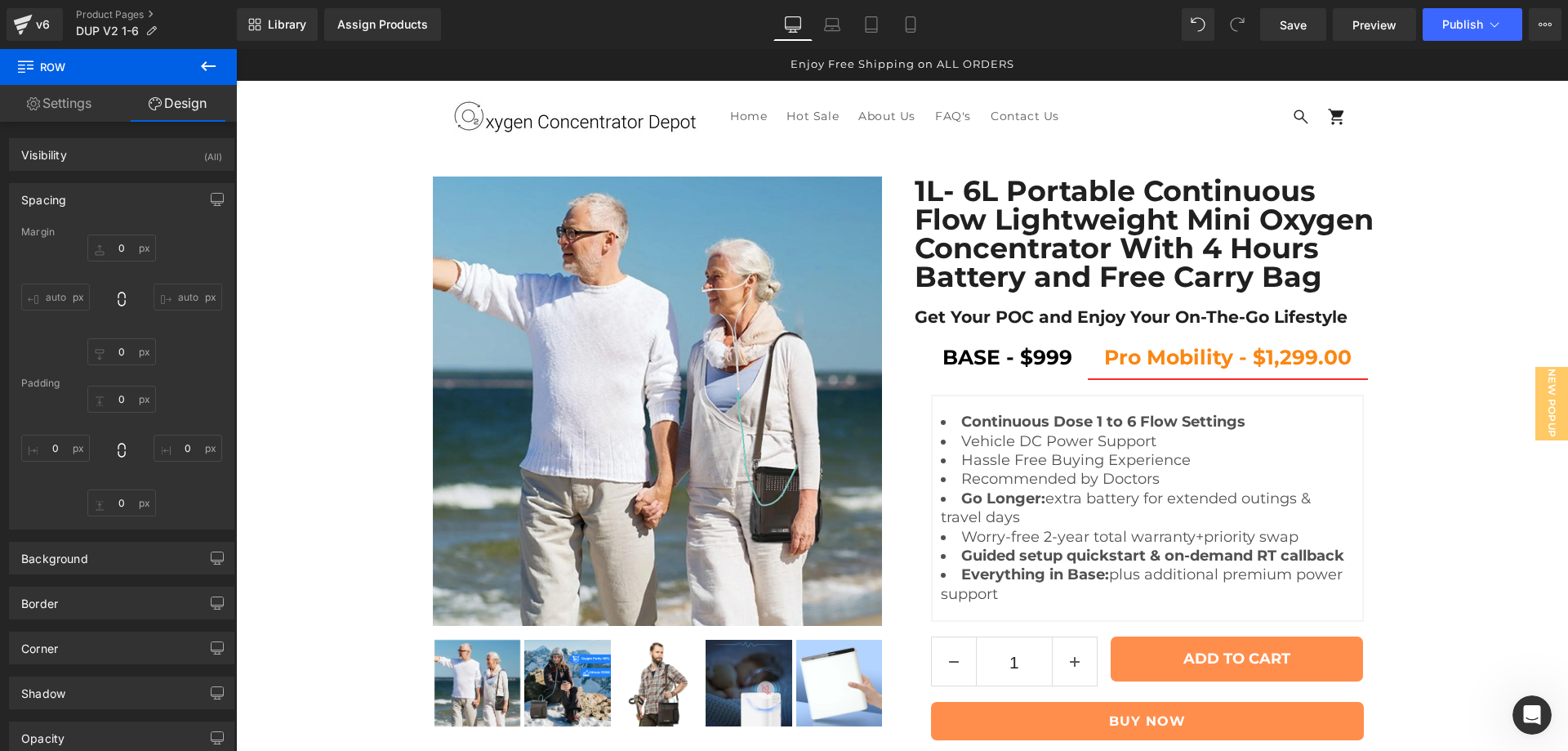
type input "0"
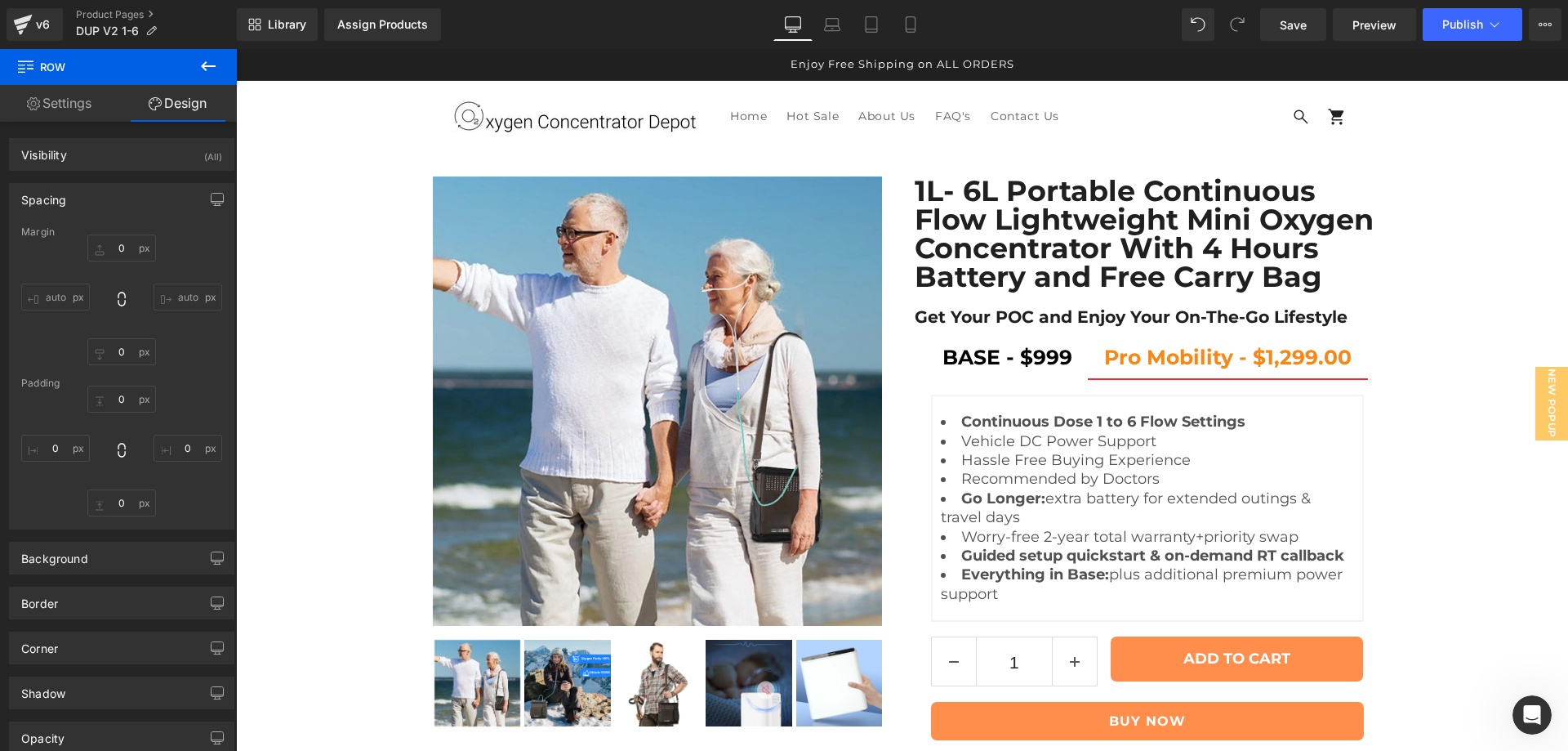
type input "0"
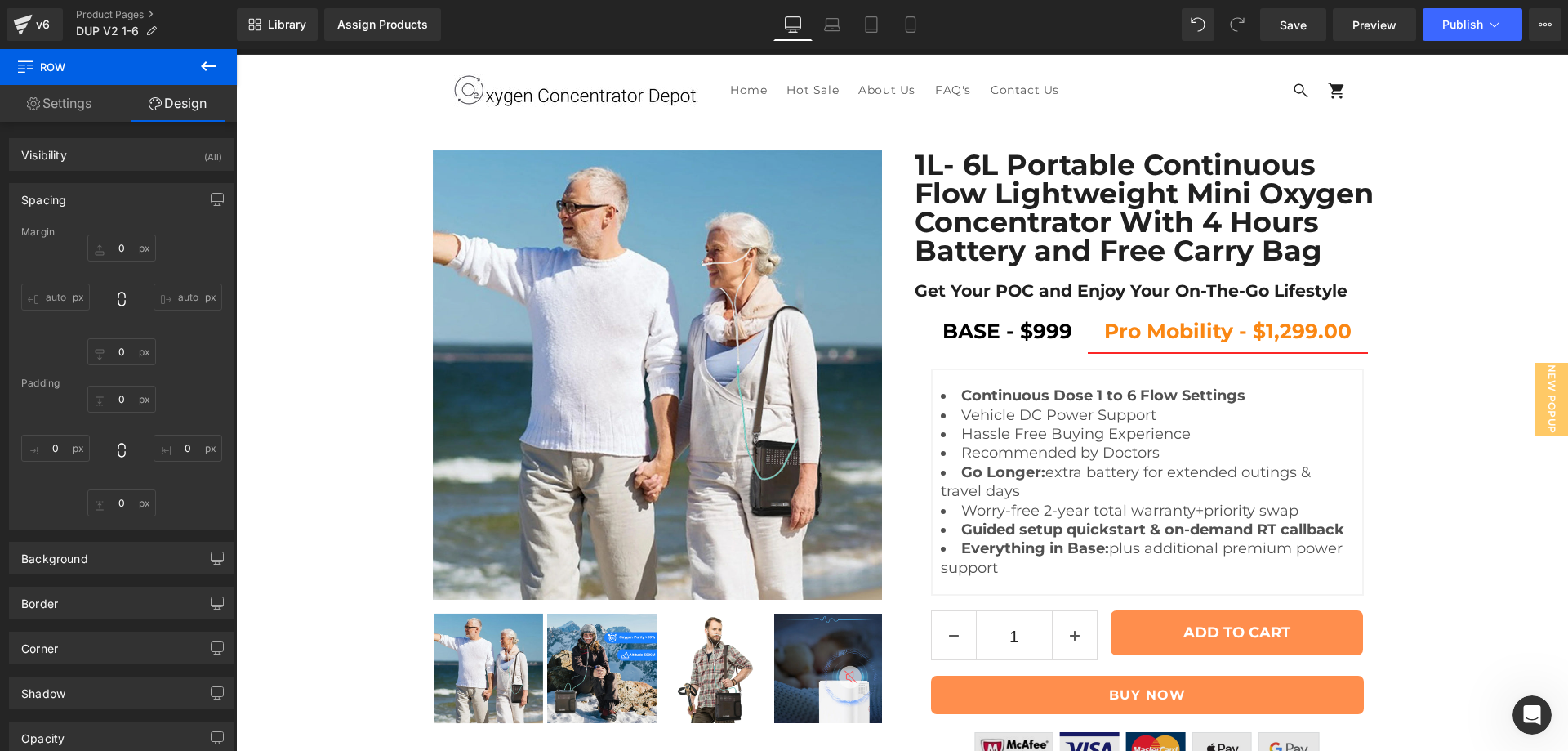
scroll to position [408, 0]
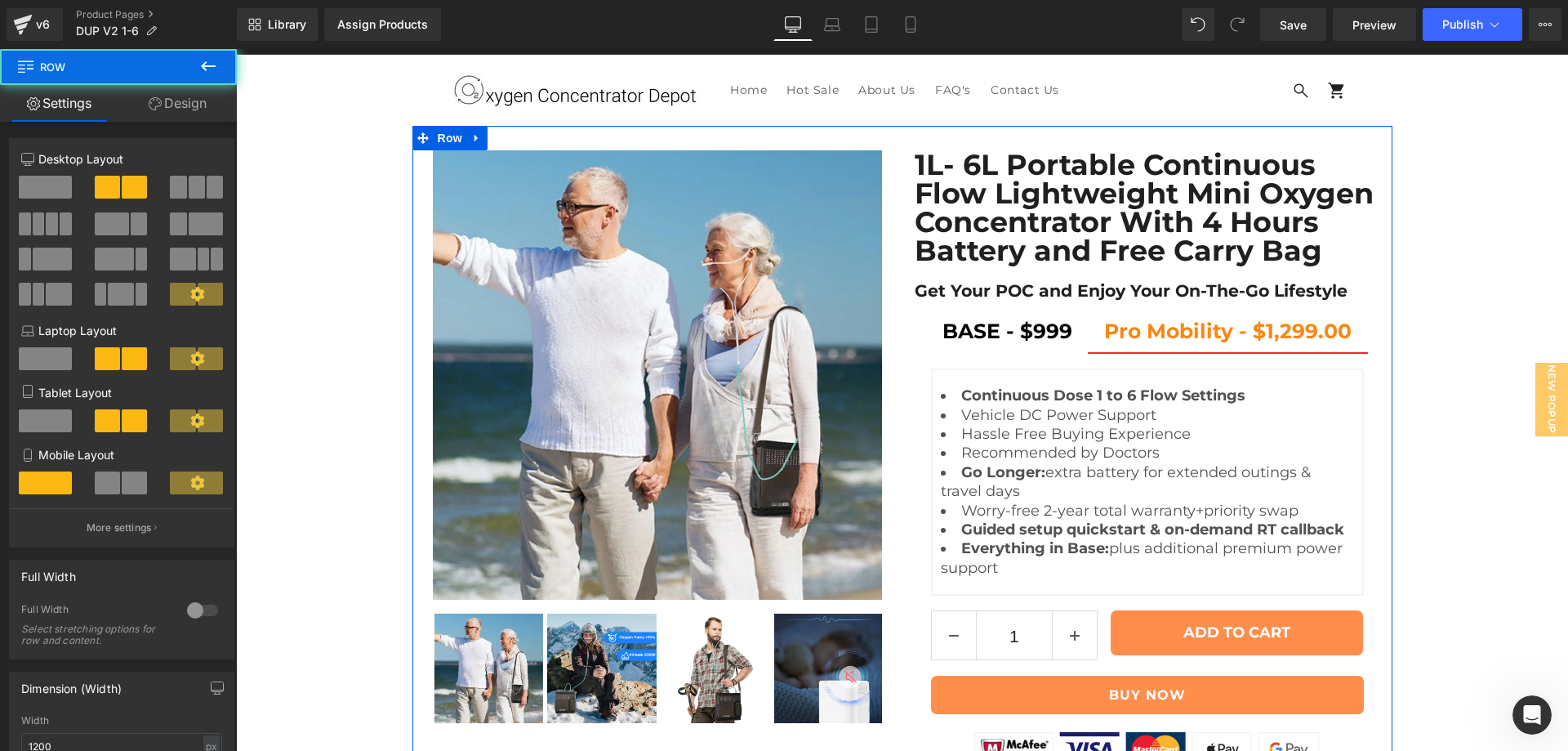
drag, startPoint x: 424, startPoint y: 395, endPoint x: 426, endPoint y: 435, distance: 40.0
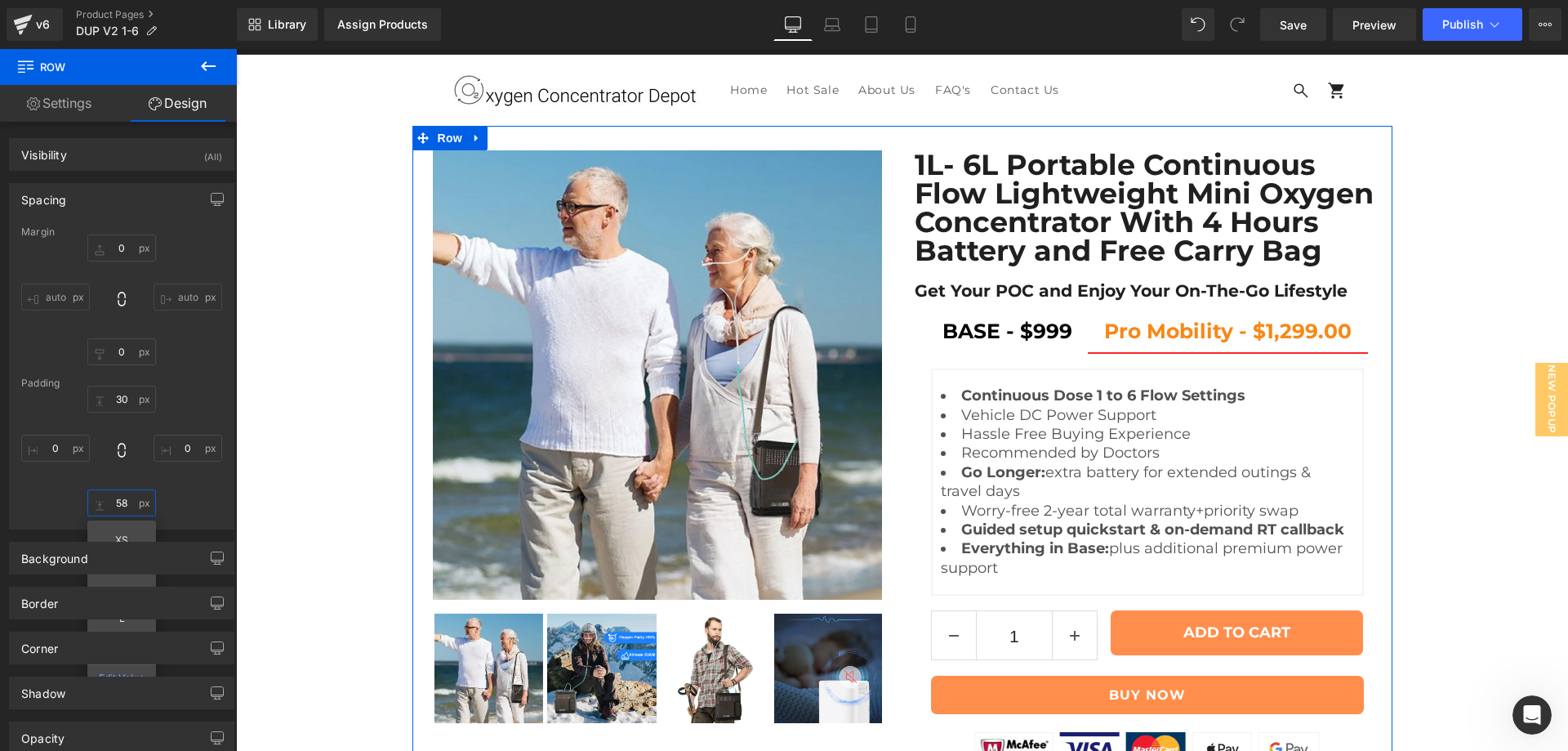
click at [121, 497] on input "58" at bounding box center [121, 502] width 69 height 27
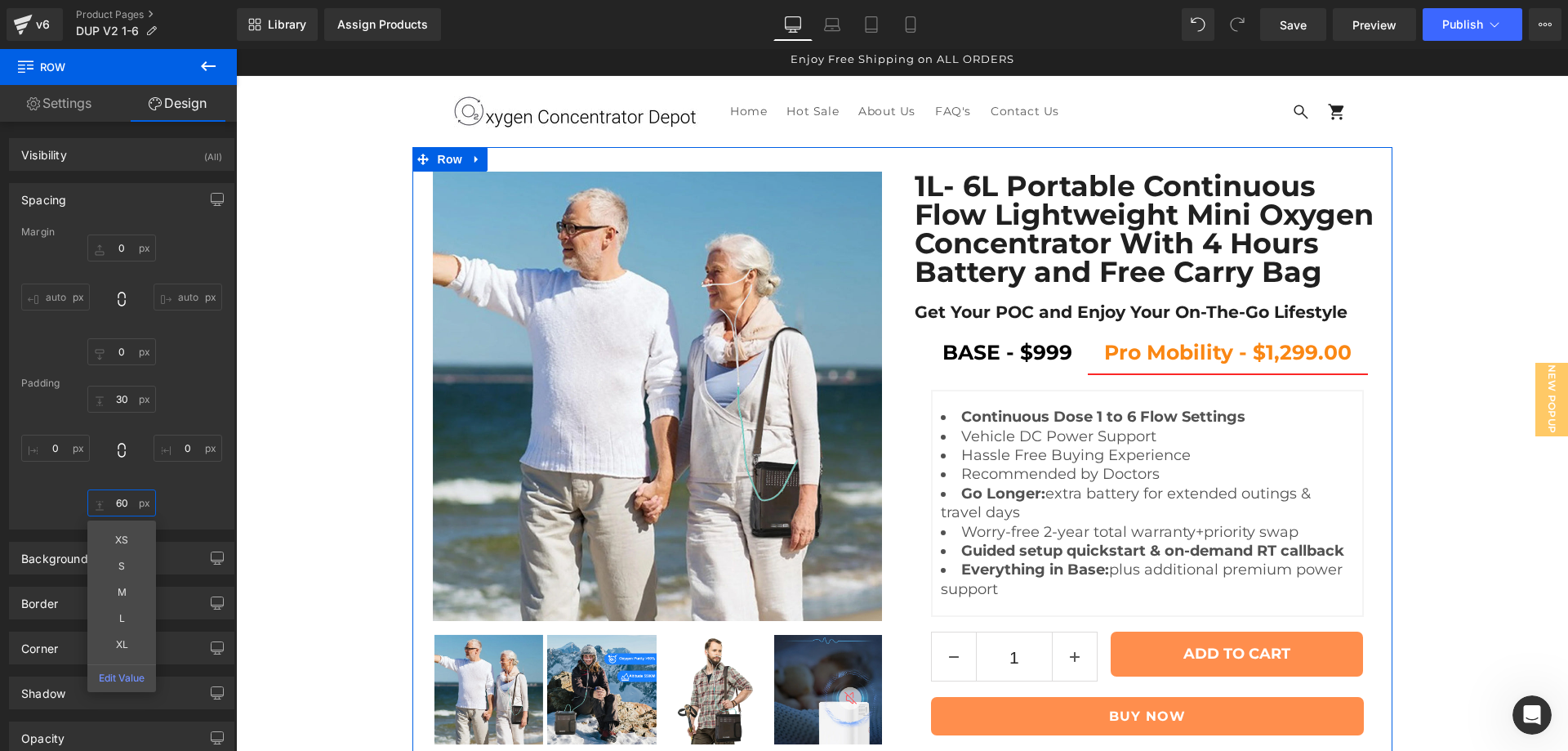
scroll to position [0, 0]
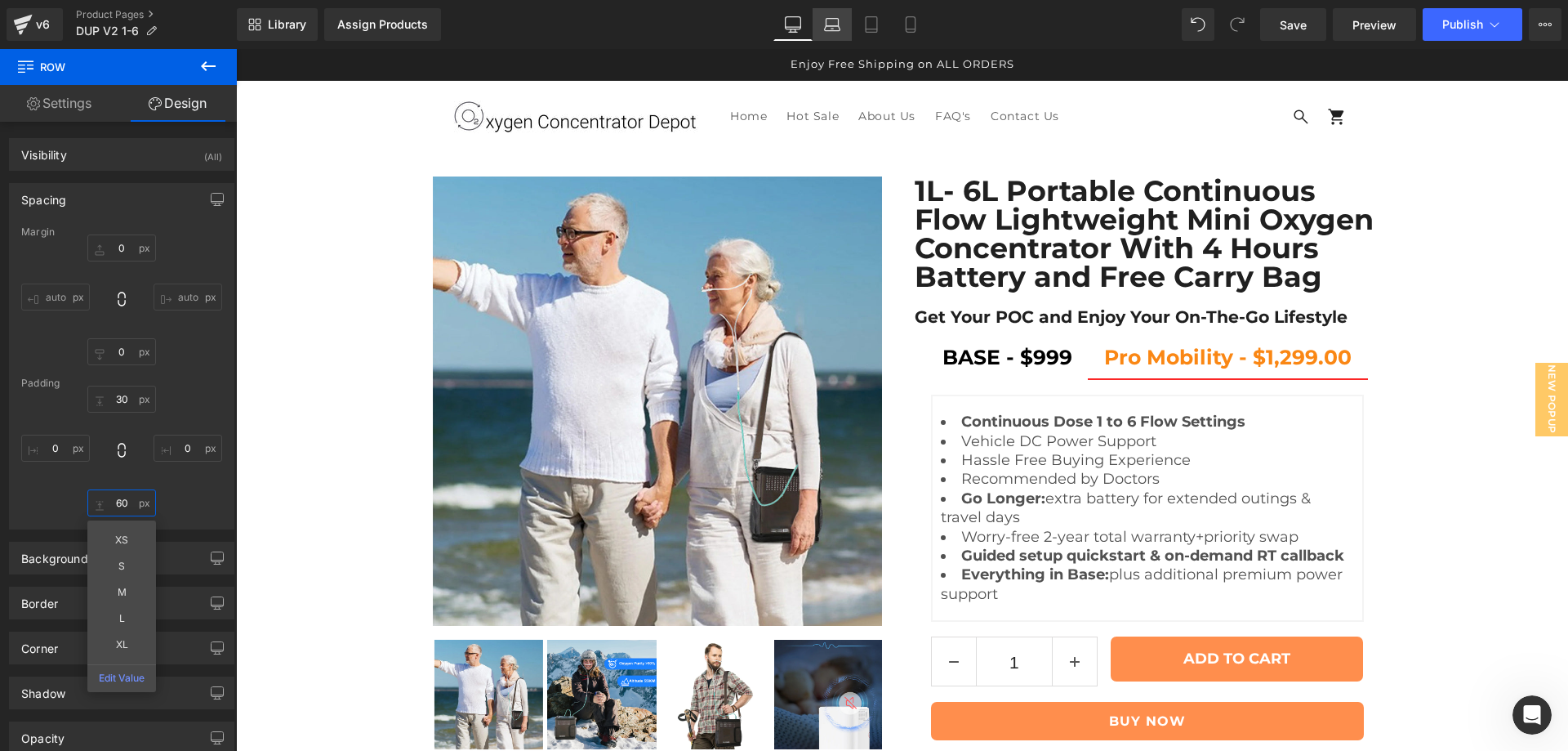
type input "60"
click at [825, 22] on icon at bounding box center [832, 25] width 17 height 17
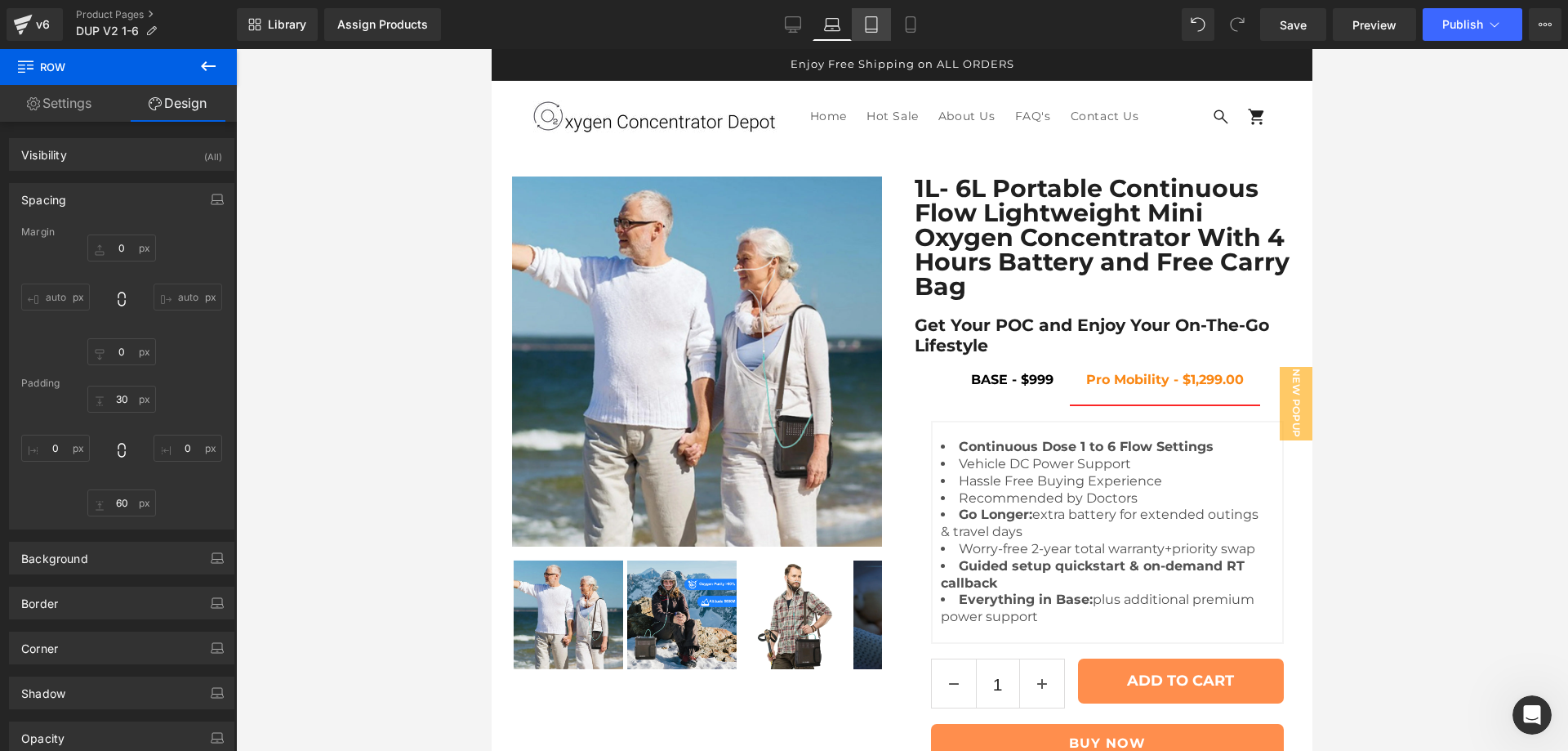
type input "0"
type input "30"
type input "0"
type input "60"
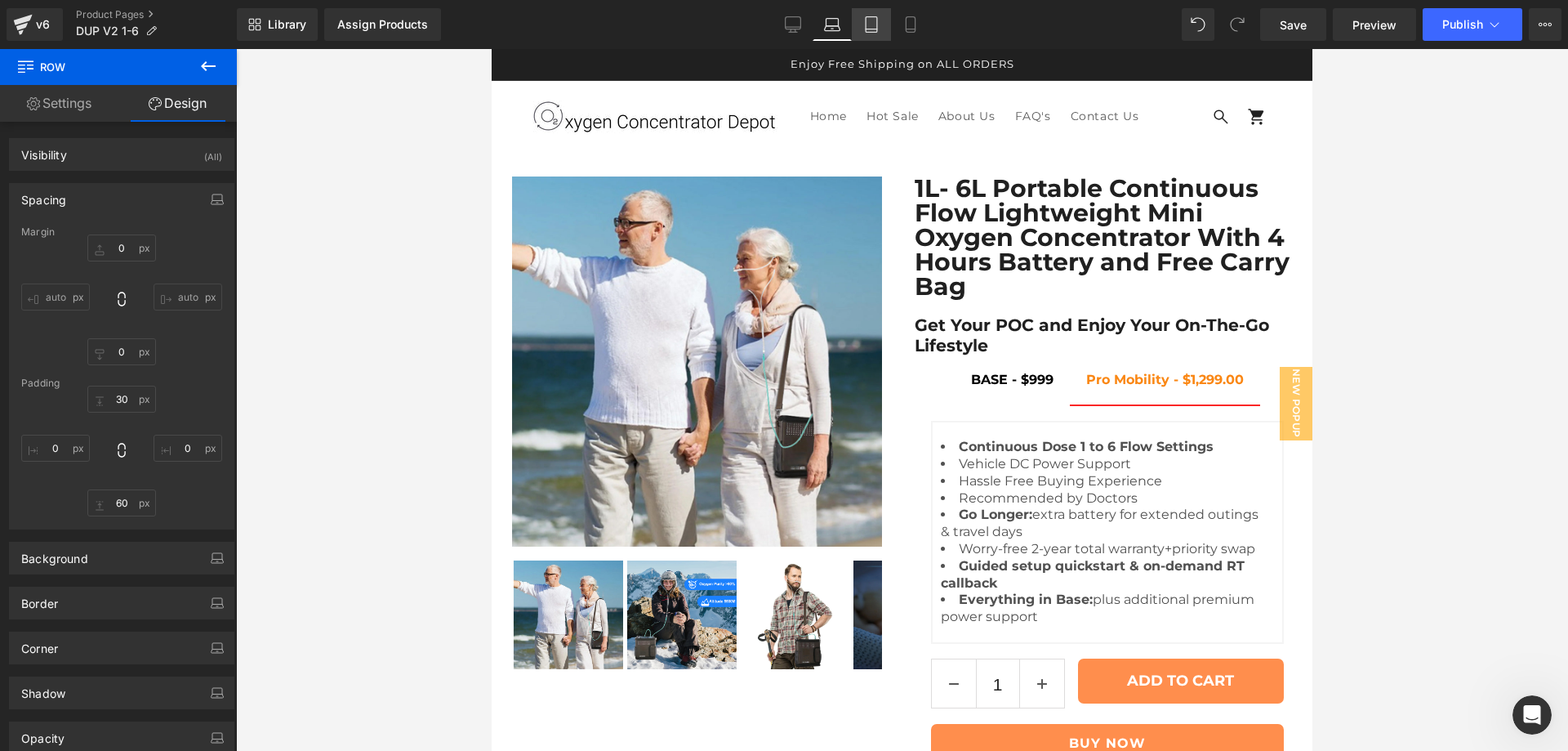
type input "0"
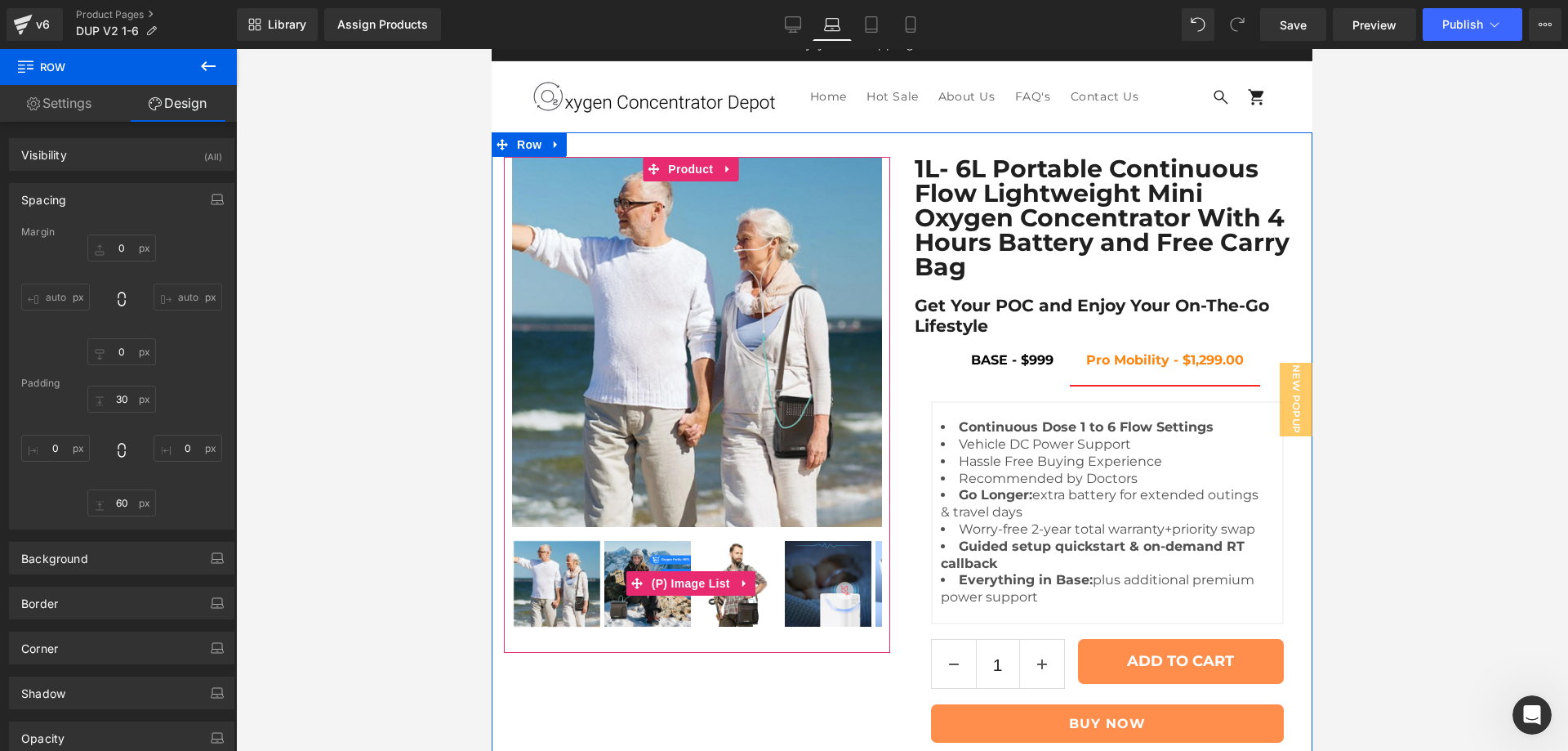
scroll to position [13, 0]
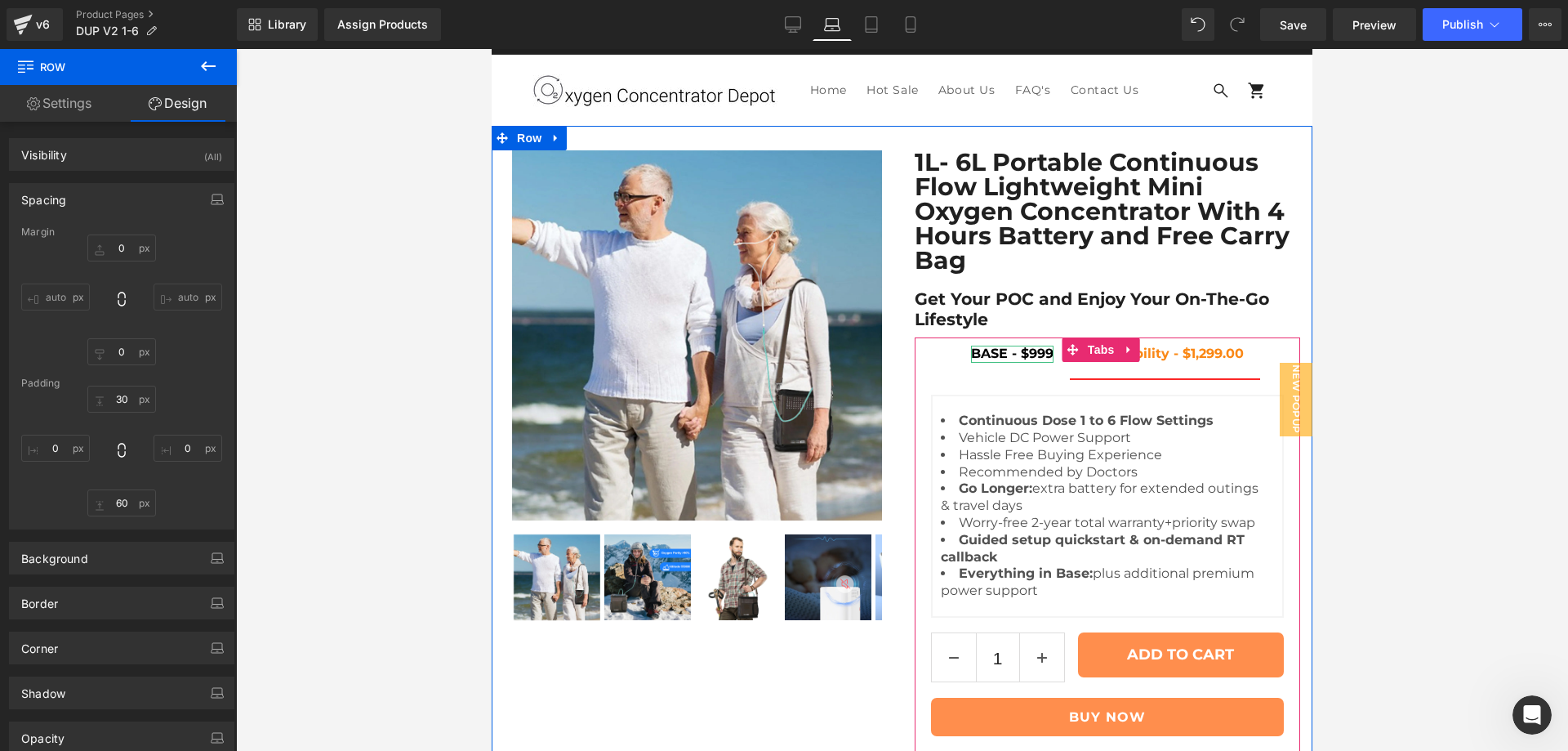
click at [995, 361] on span "BASE - $999" at bounding box center [1012, 353] width 82 height 16
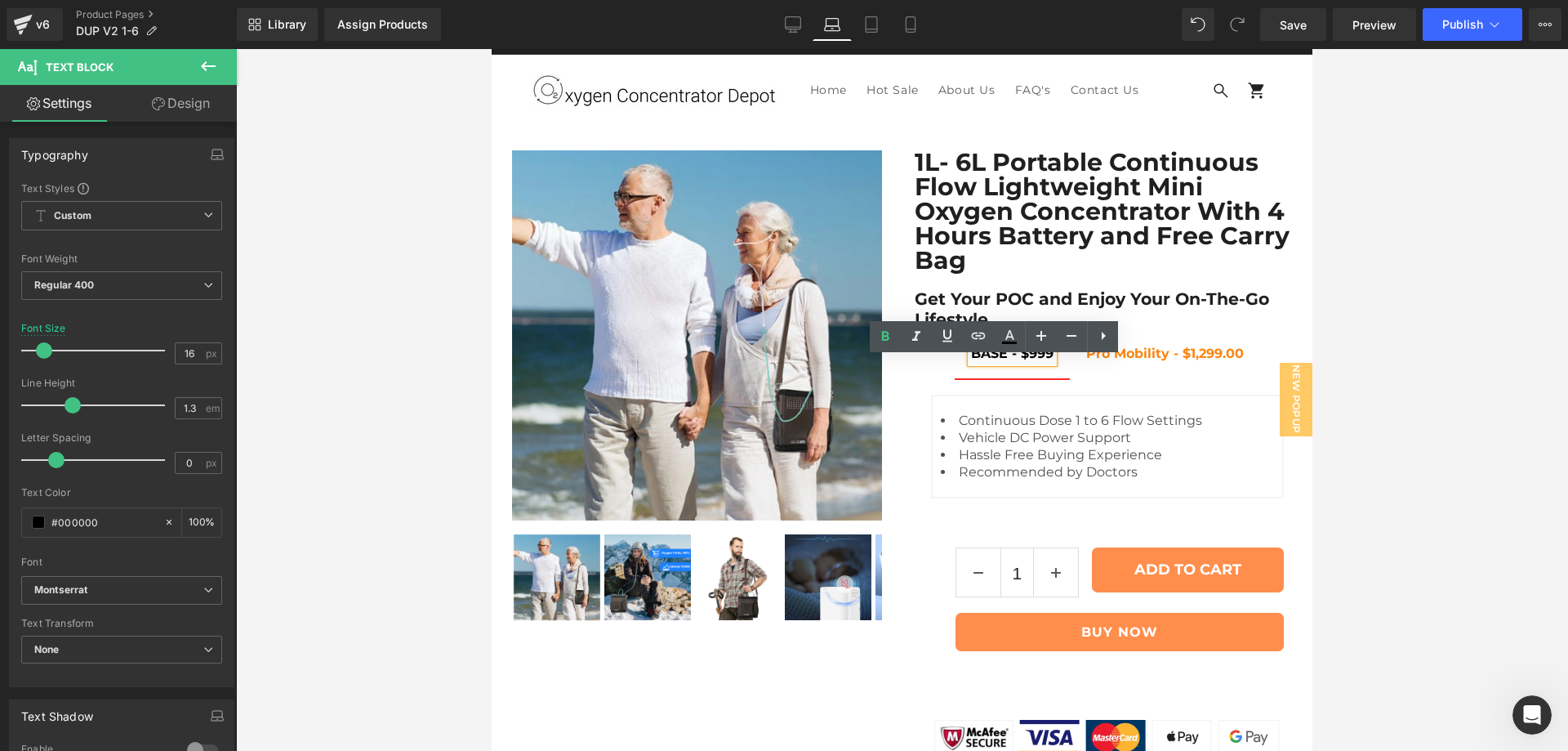
scroll to position [272, 0]
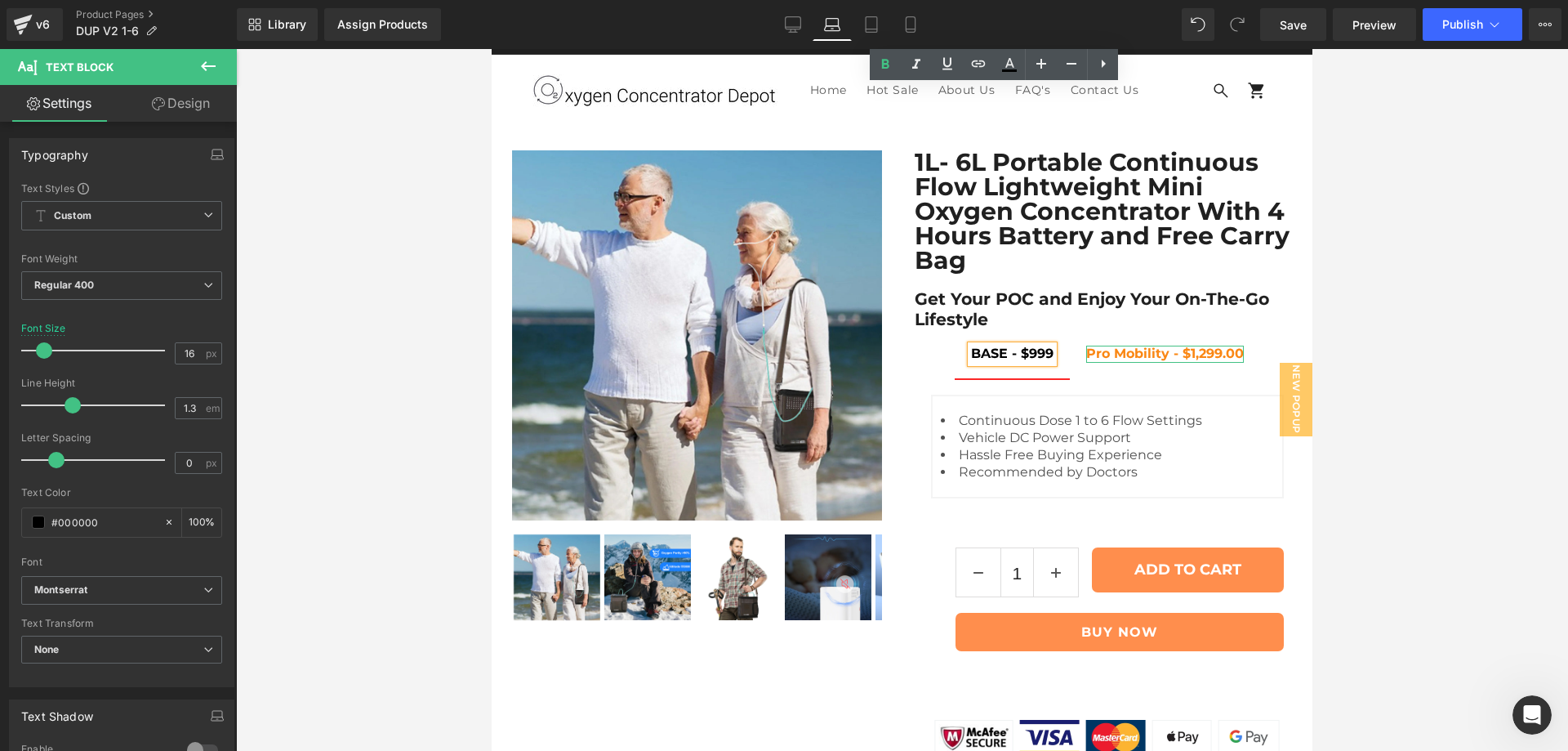
click at [1212, 345] on span "Pro Mobility - $1,299.00" at bounding box center [1165, 353] width 158 height 16
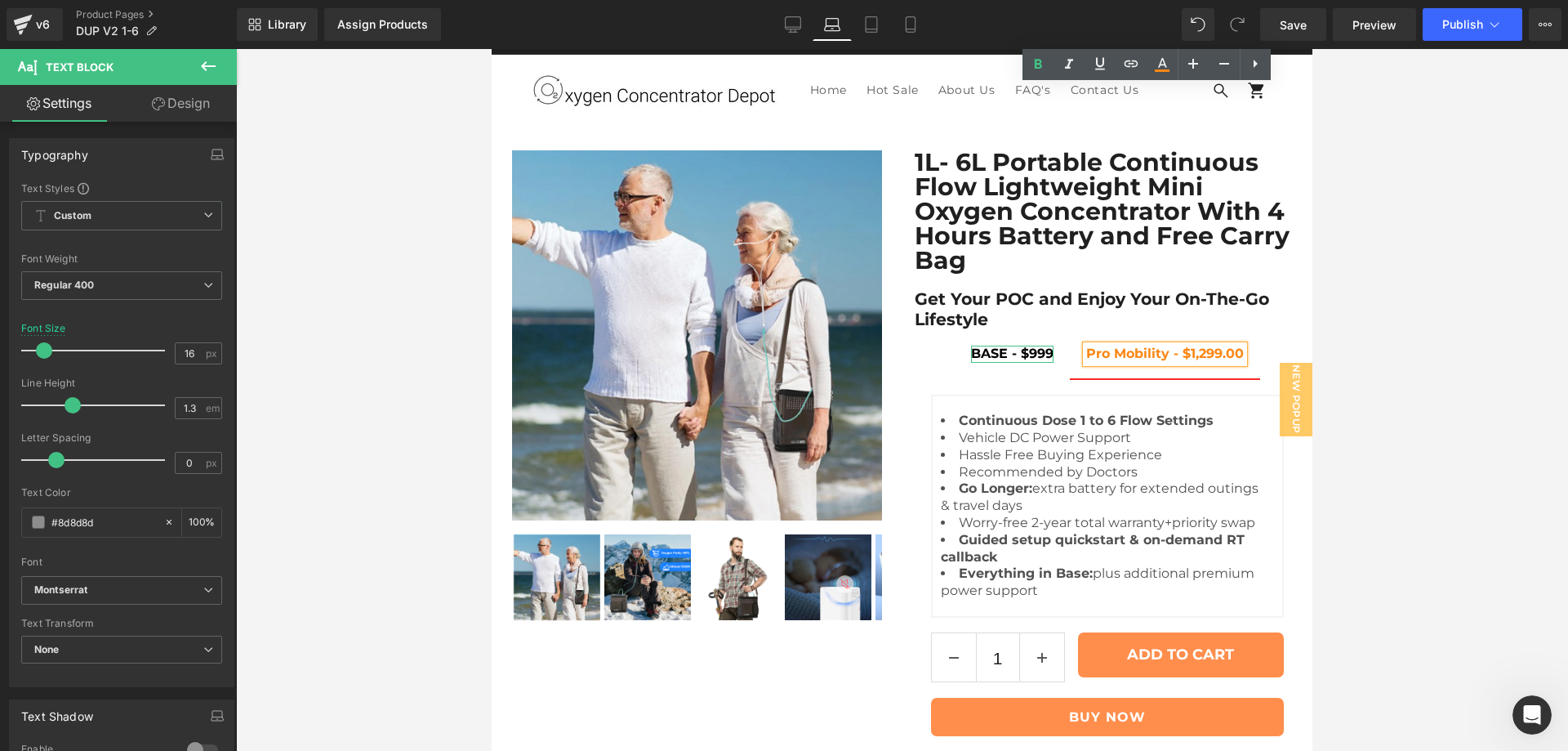
click at [988, 345] on span "BASE - $999" at bounding box center [1012, 353] width 82 height 16
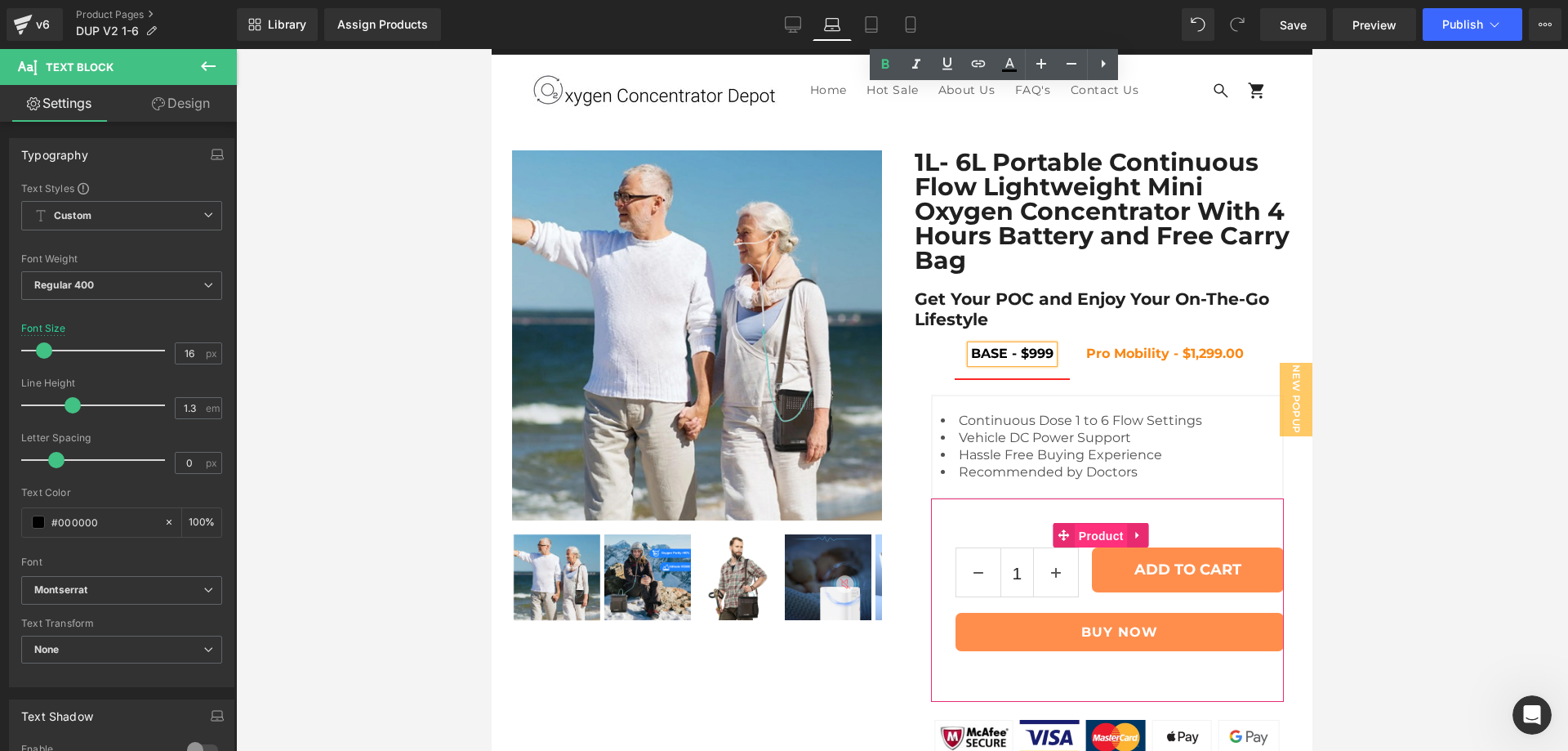
click at [1082, 524] on span "Product" at bounding box center [1102, 536] width 53 height 24
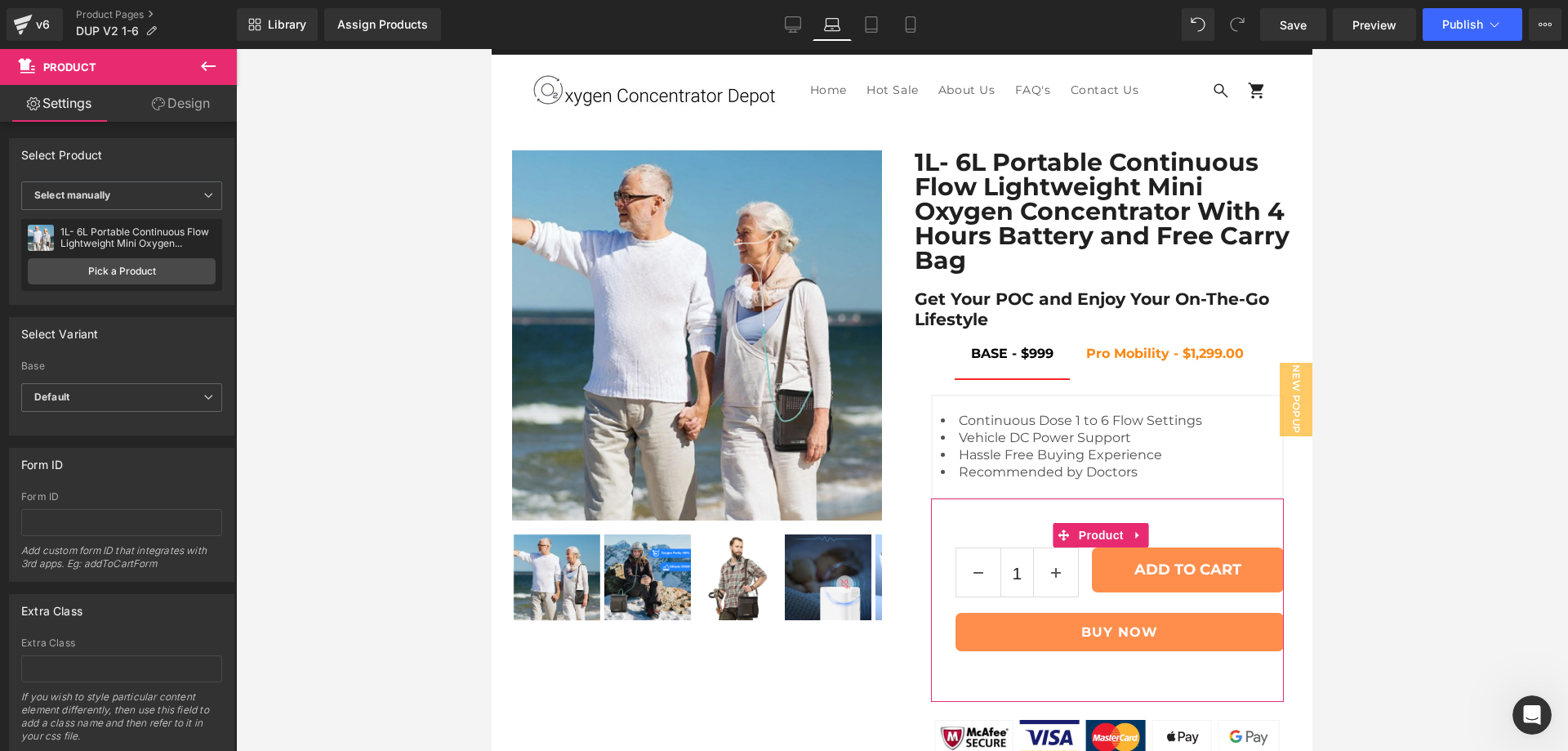
click at [198, 111] on link "Design" at bounding box center [180, 103] width 118 height 37
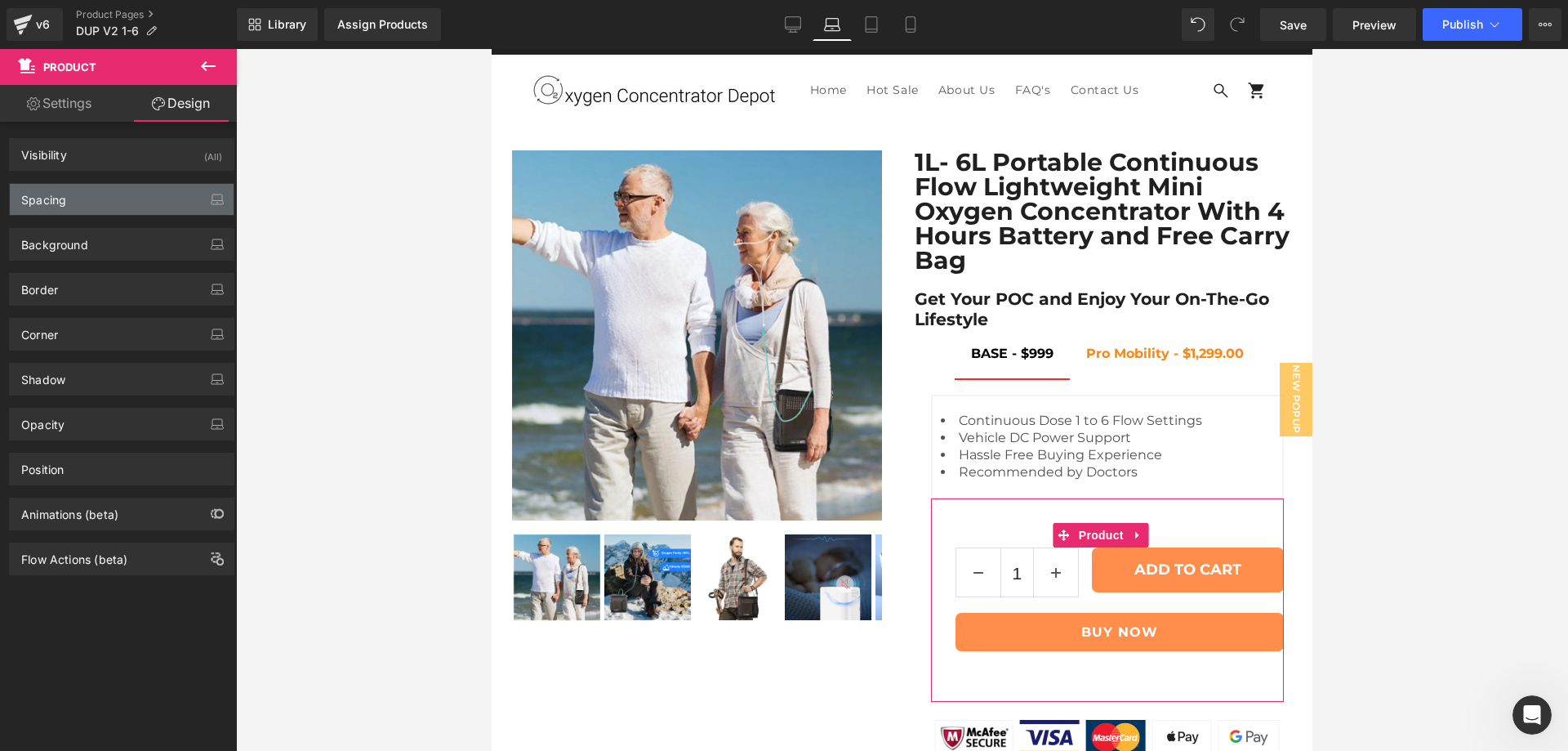
click at [131, 199] on div "Spacing" at bounding box center [121, 199] width 224 height 31
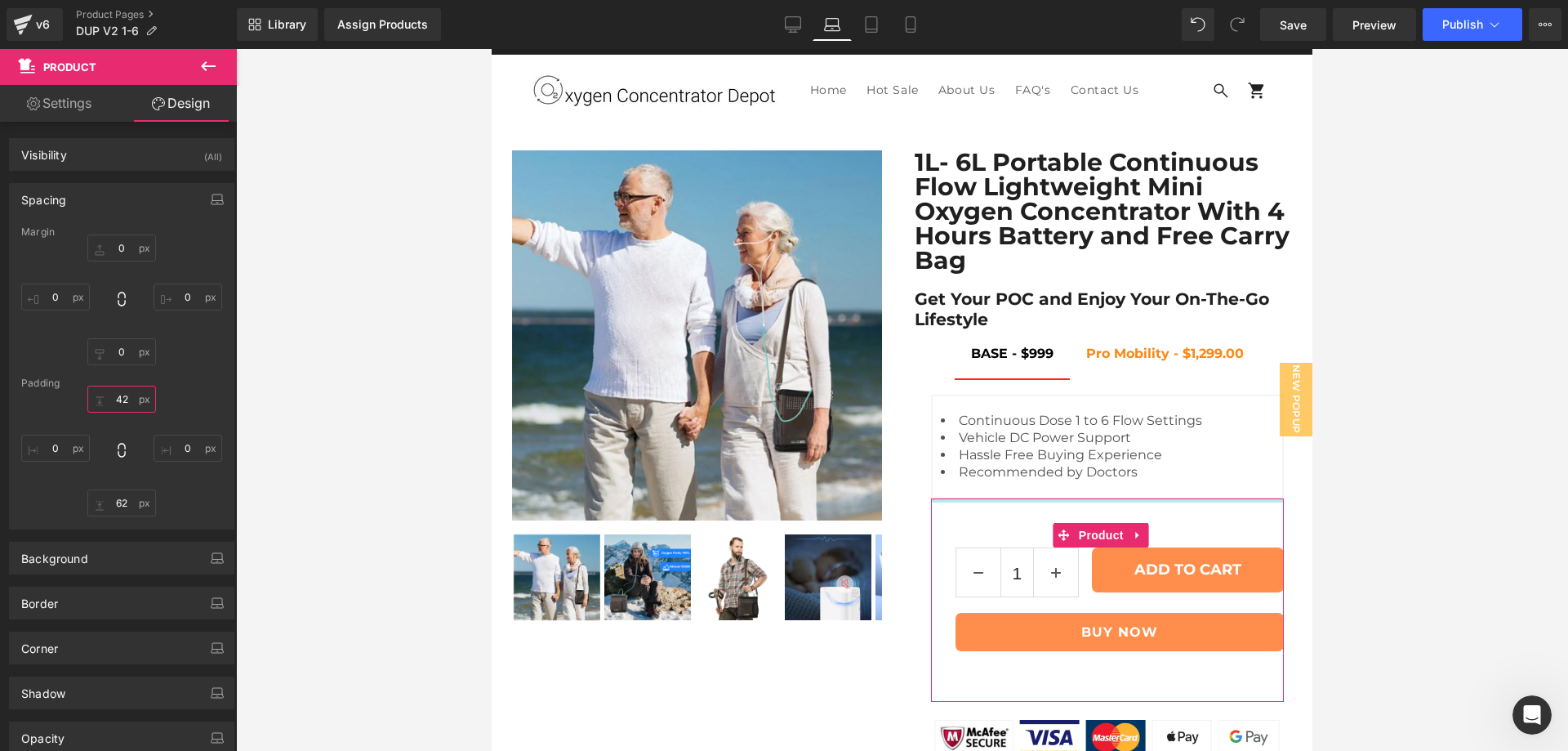
click at [113, 403] on input "42" at bounding box center [121, 399] width 69 height 27
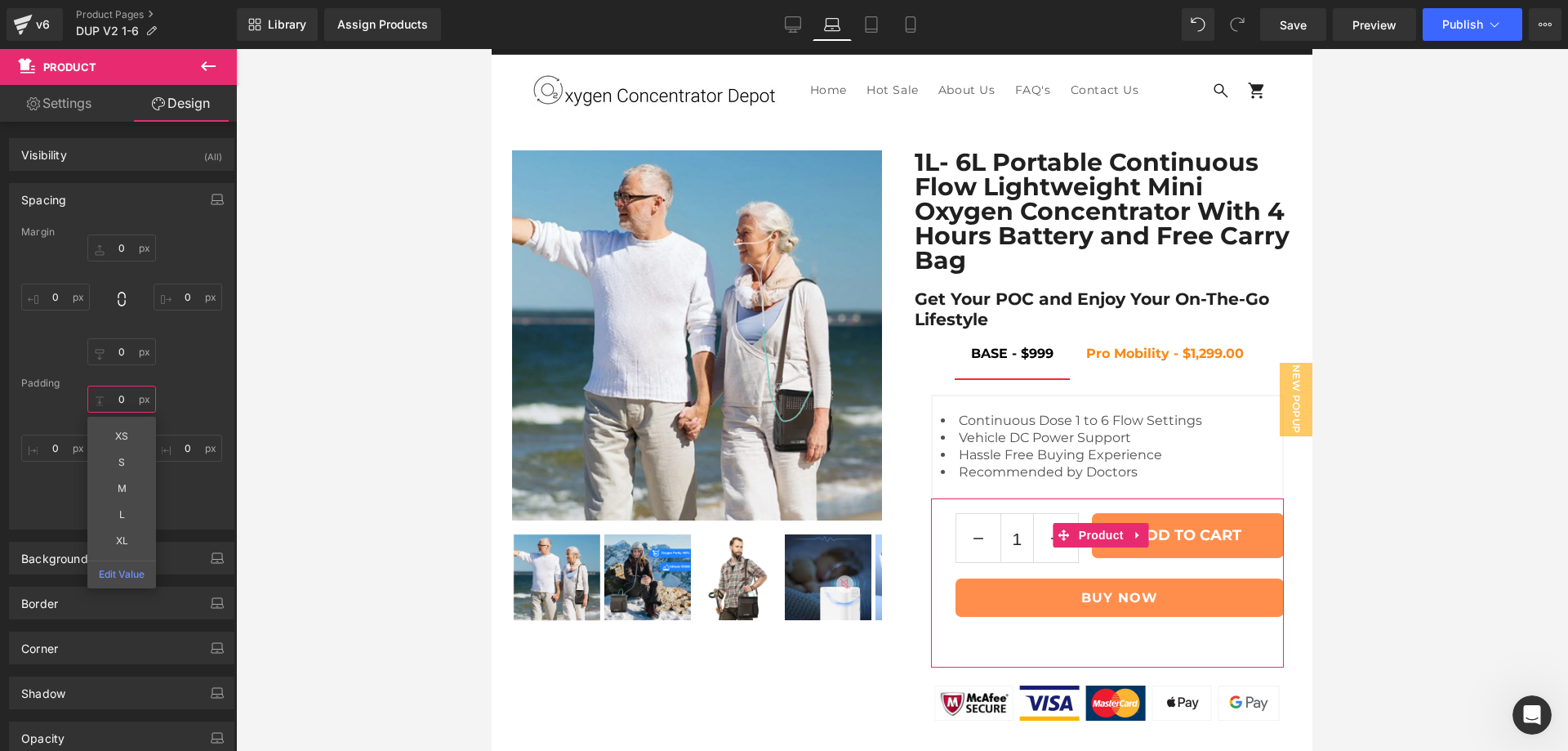
type input "0"
click at [178, 379] on div "Padding" at bounding box center [122, 383] width 201 height 12
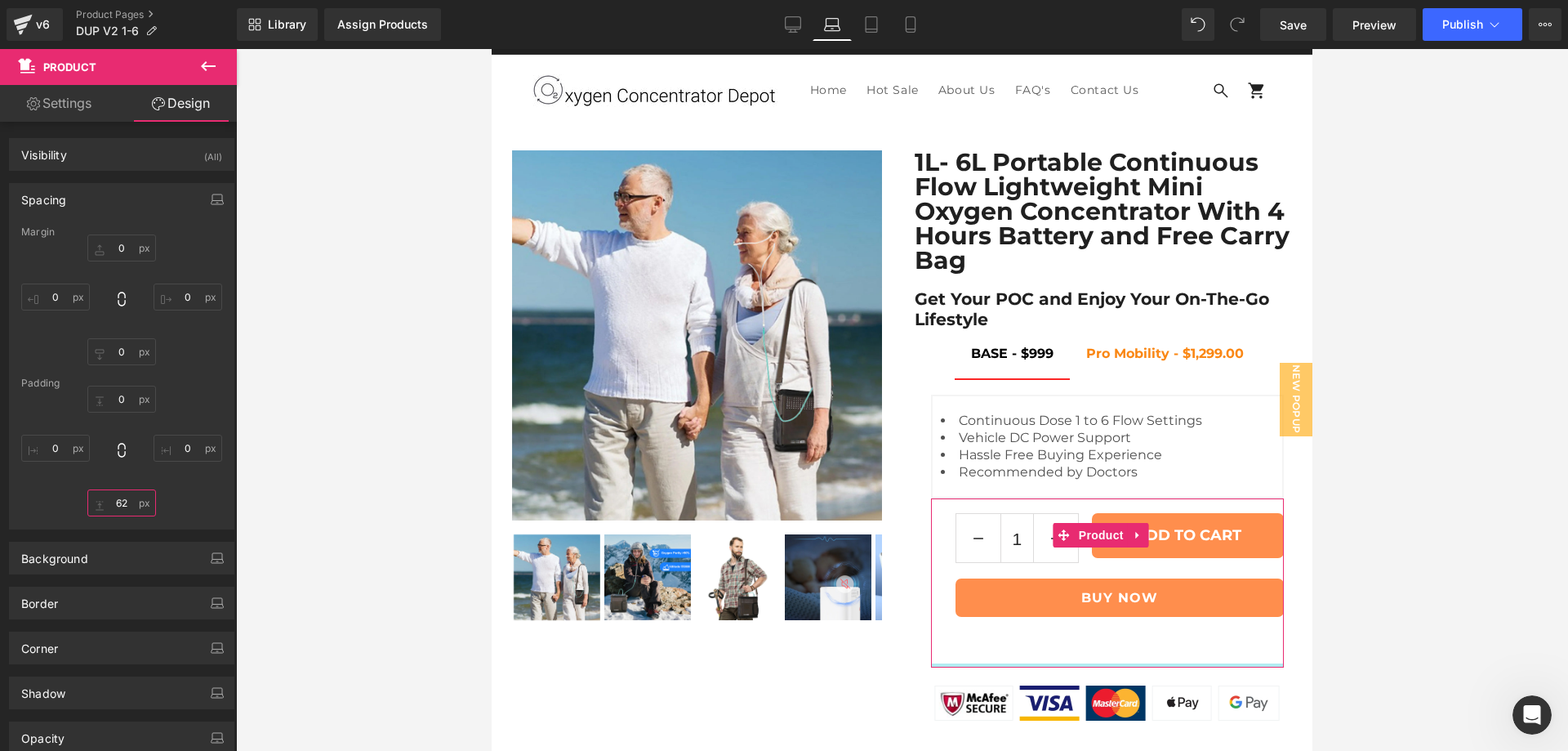
click at [121, 502] on input "62" at bounding box center [121, 502] width 69 height 27
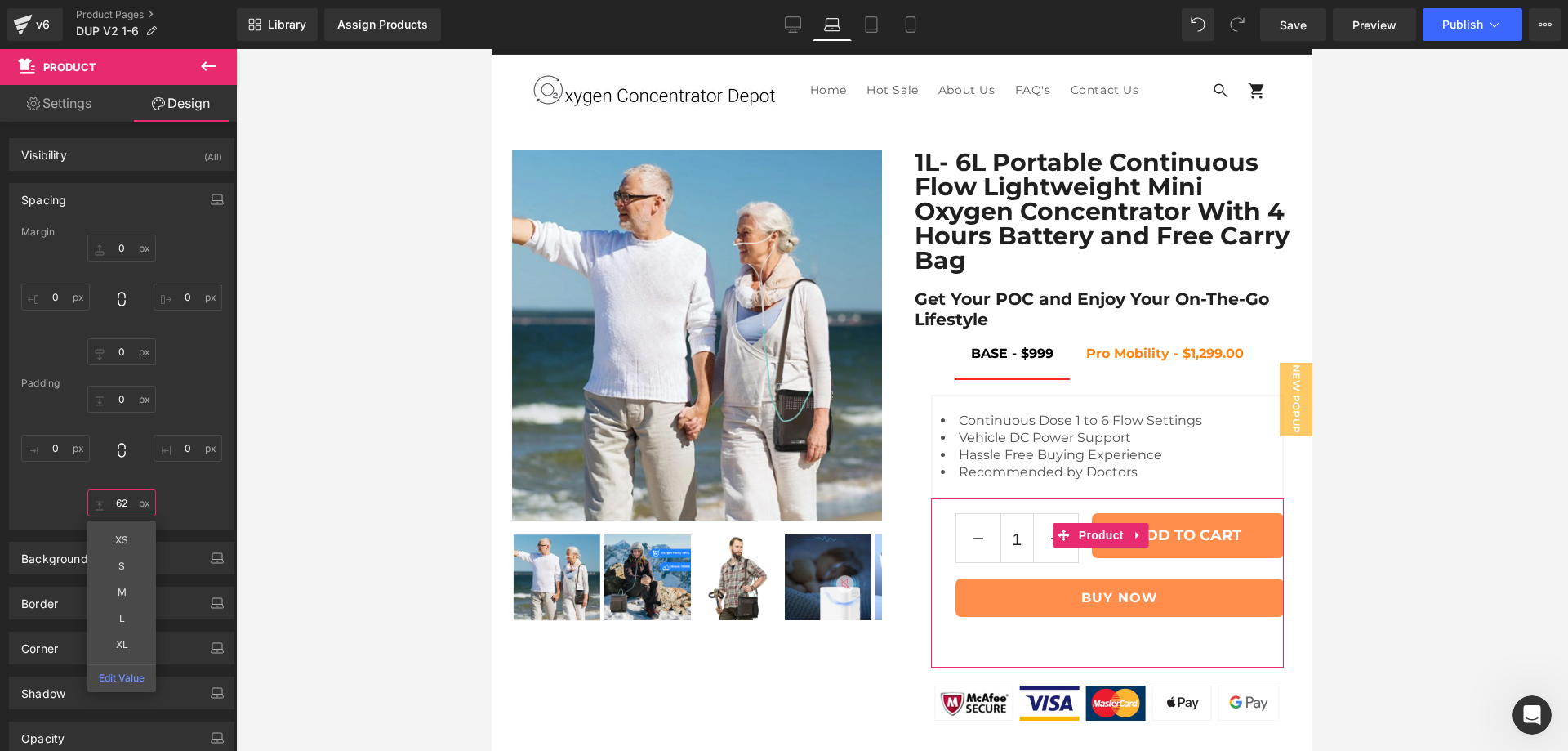
type input "0"
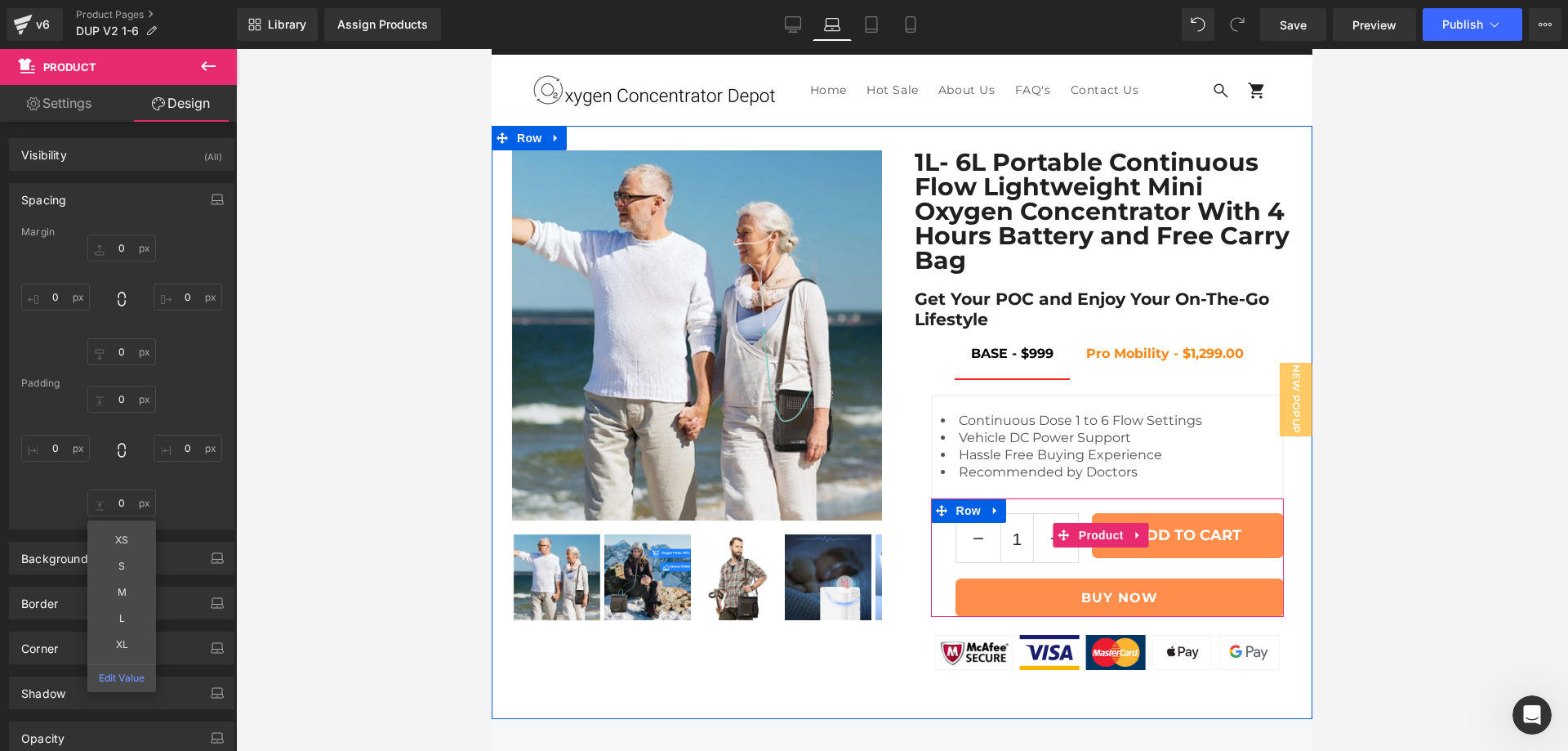
click at [934, 498] on div "1 (P) Quantity ADD TO CART (P) Cart Button Row BUY NOW [GEOGRAPHIC_DATA]" at bounding box center [1107, 557] width 353 height 118
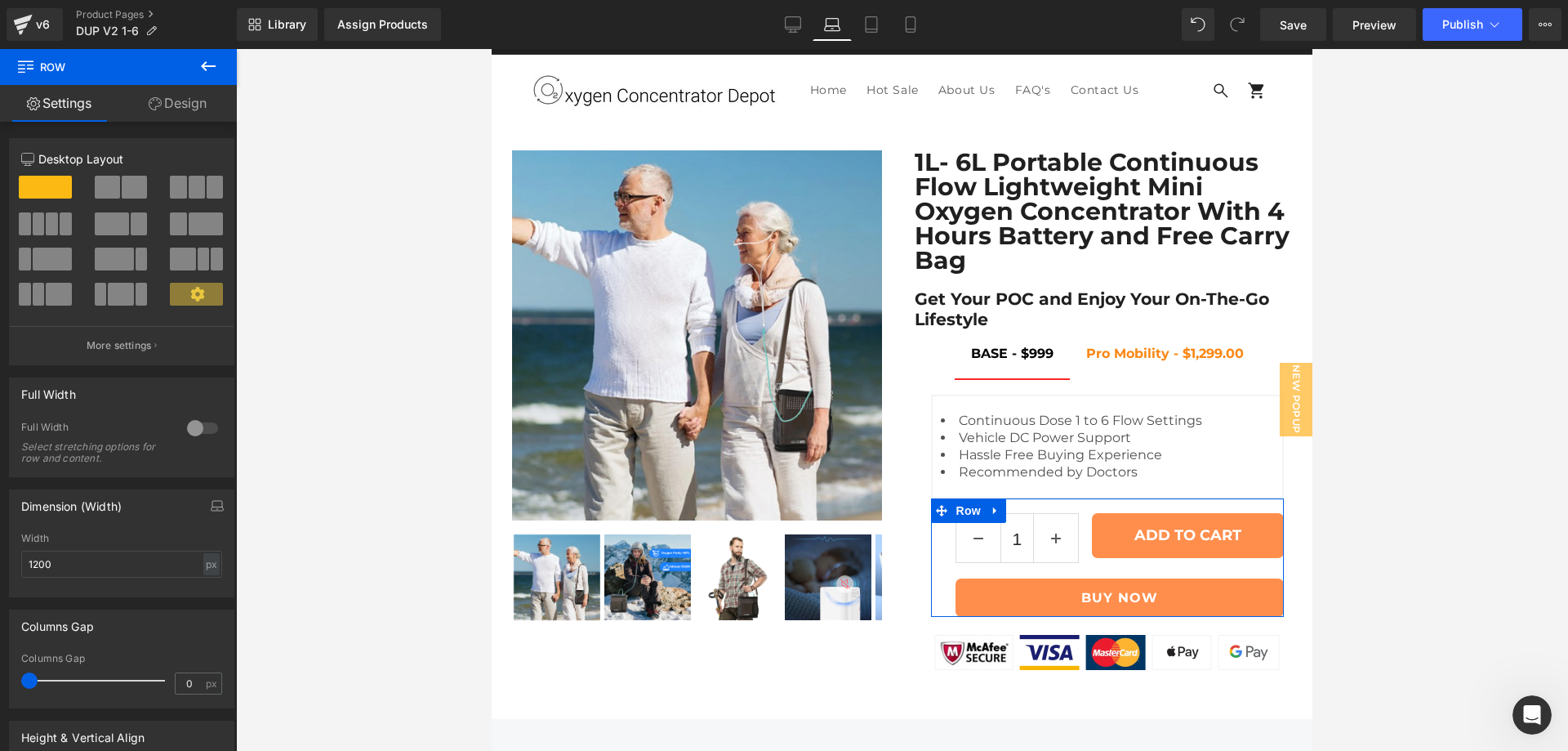
click at [173, 110] on link "Design" at bounding box center [177, 103] width 118 height 37
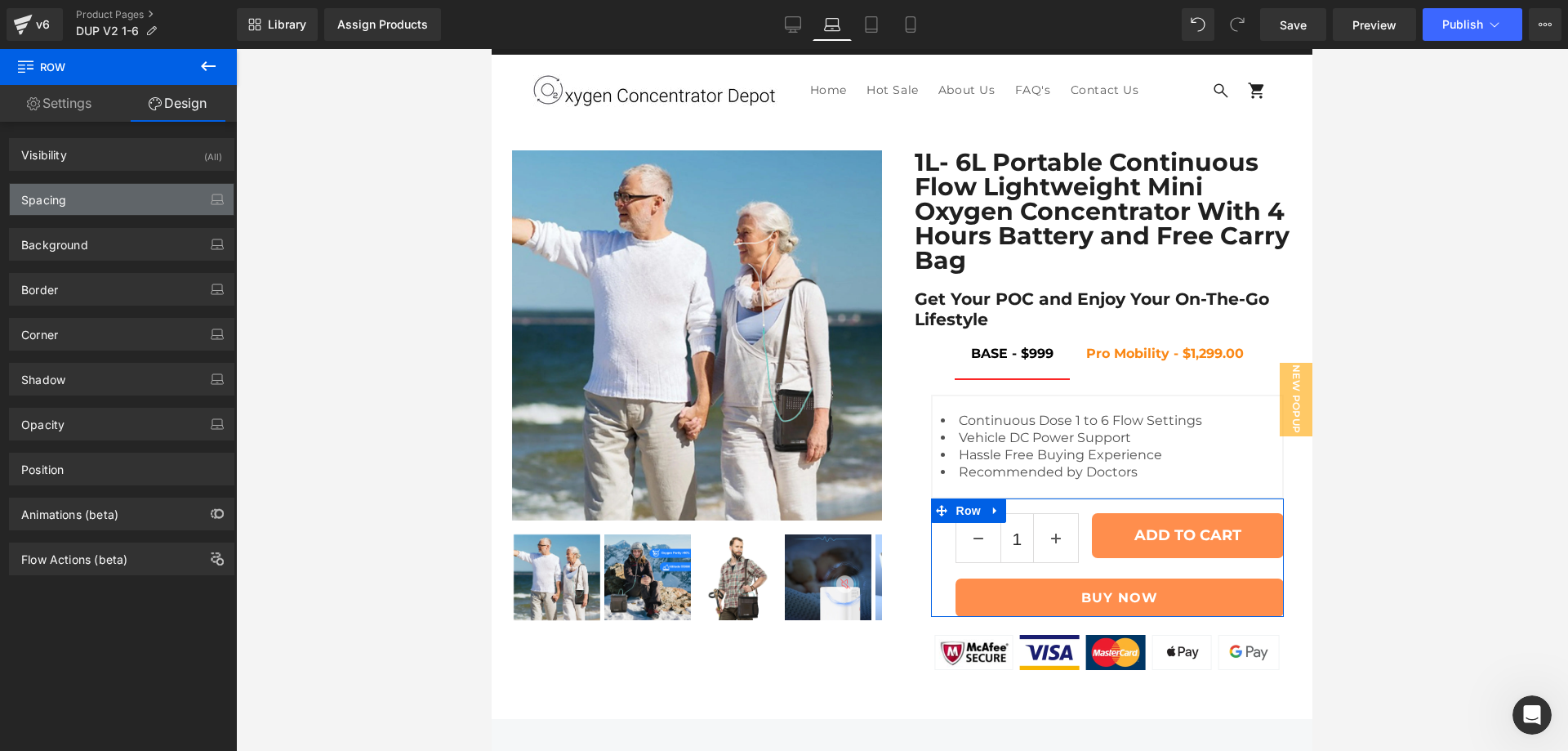
type input "0"
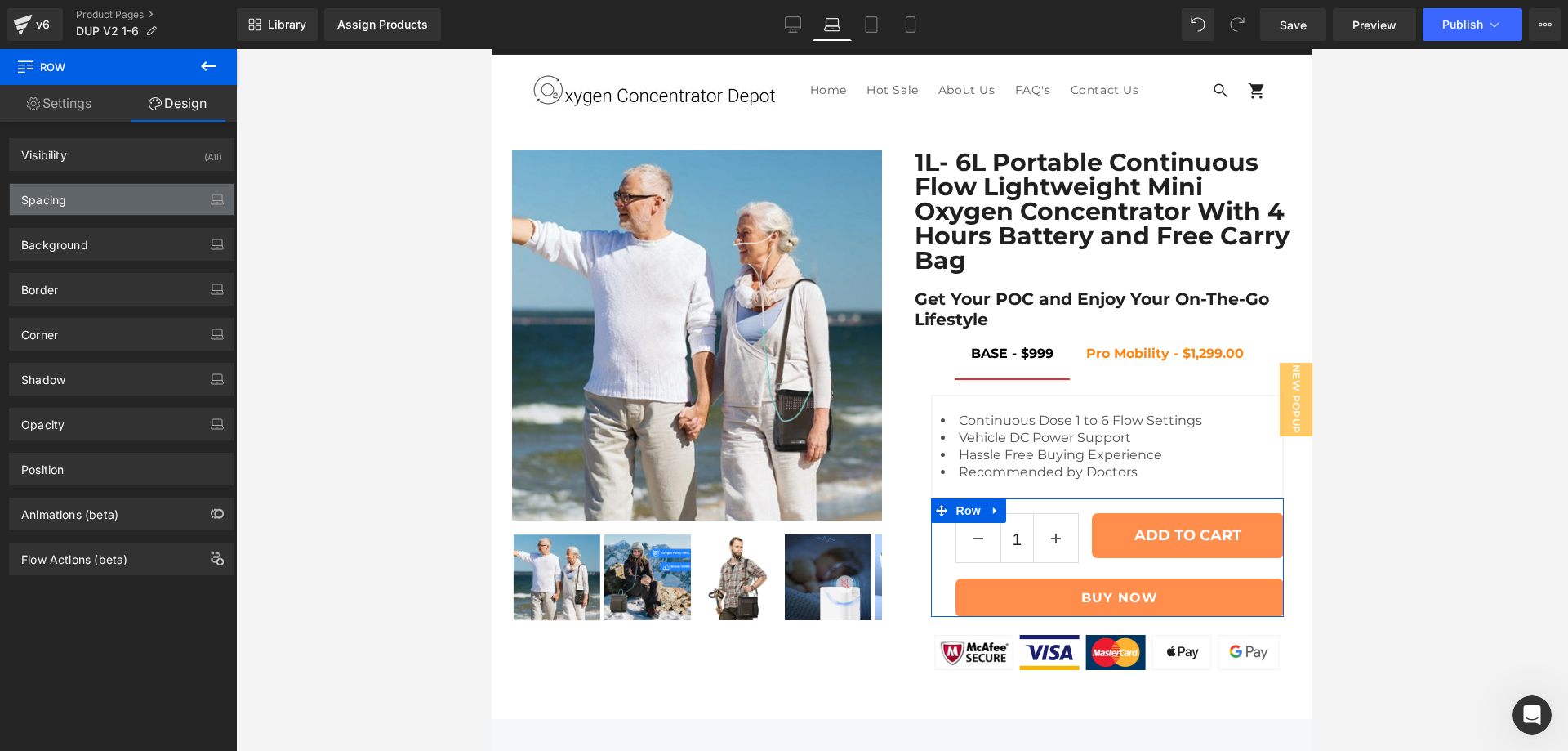
click at [111, 201] on div "Spacing" at bounding box center [121, 199] width 224 height 31
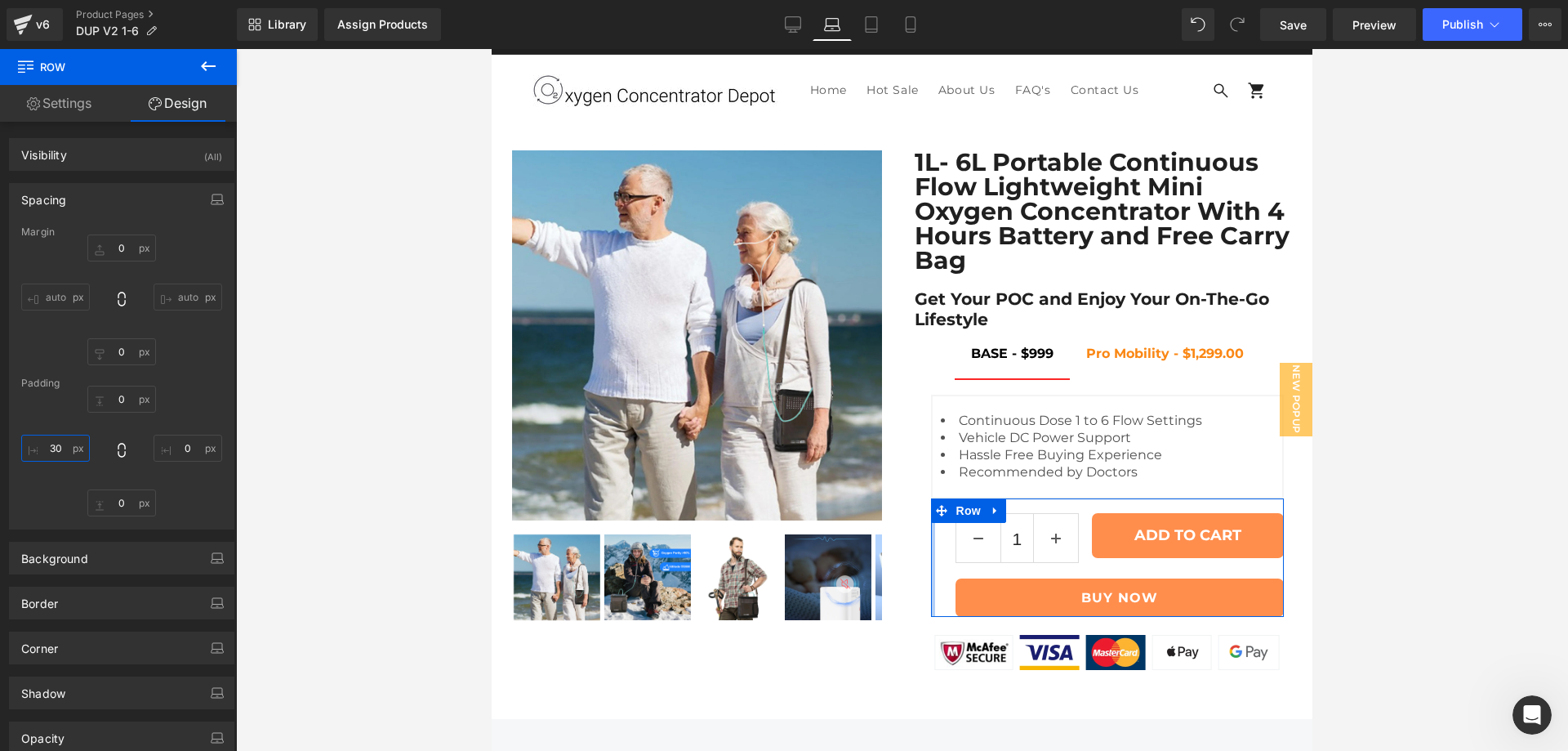
click at [54, 446] on input "30" at bounding box center [56, 448] width 69 height 27
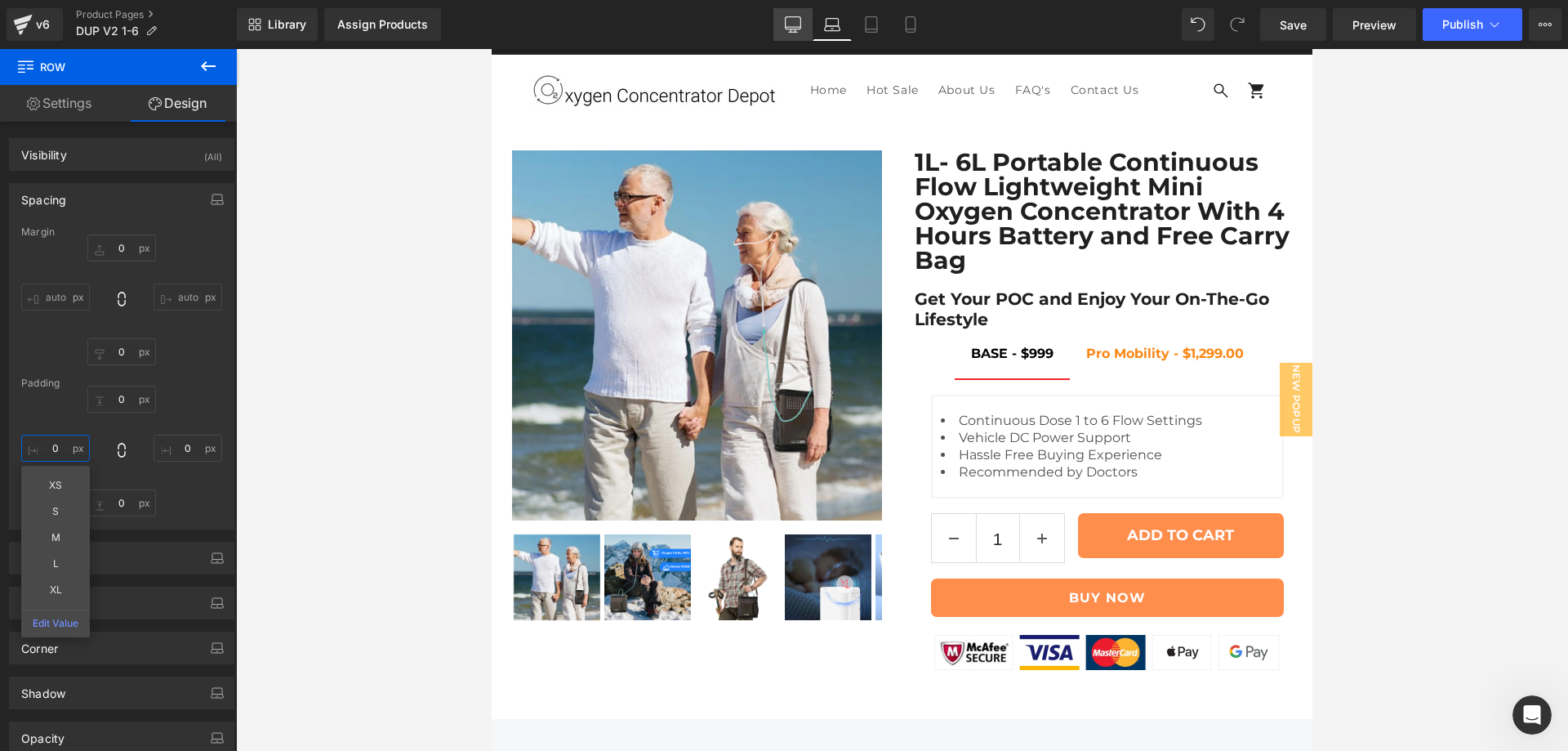
type input "0"
click at [797, 27] on icon at bounding box center [793, 27] width 16 height 0
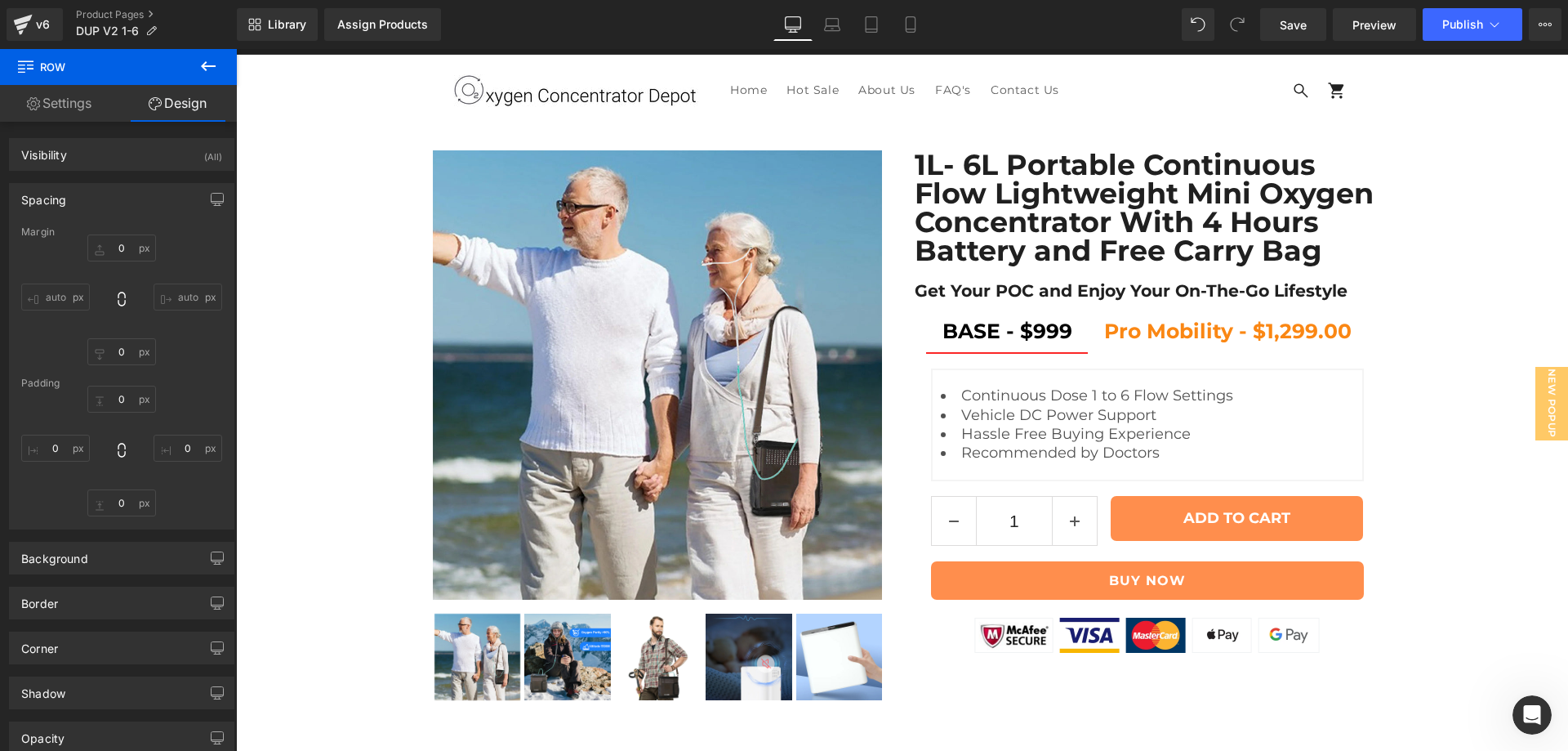
type input "0"
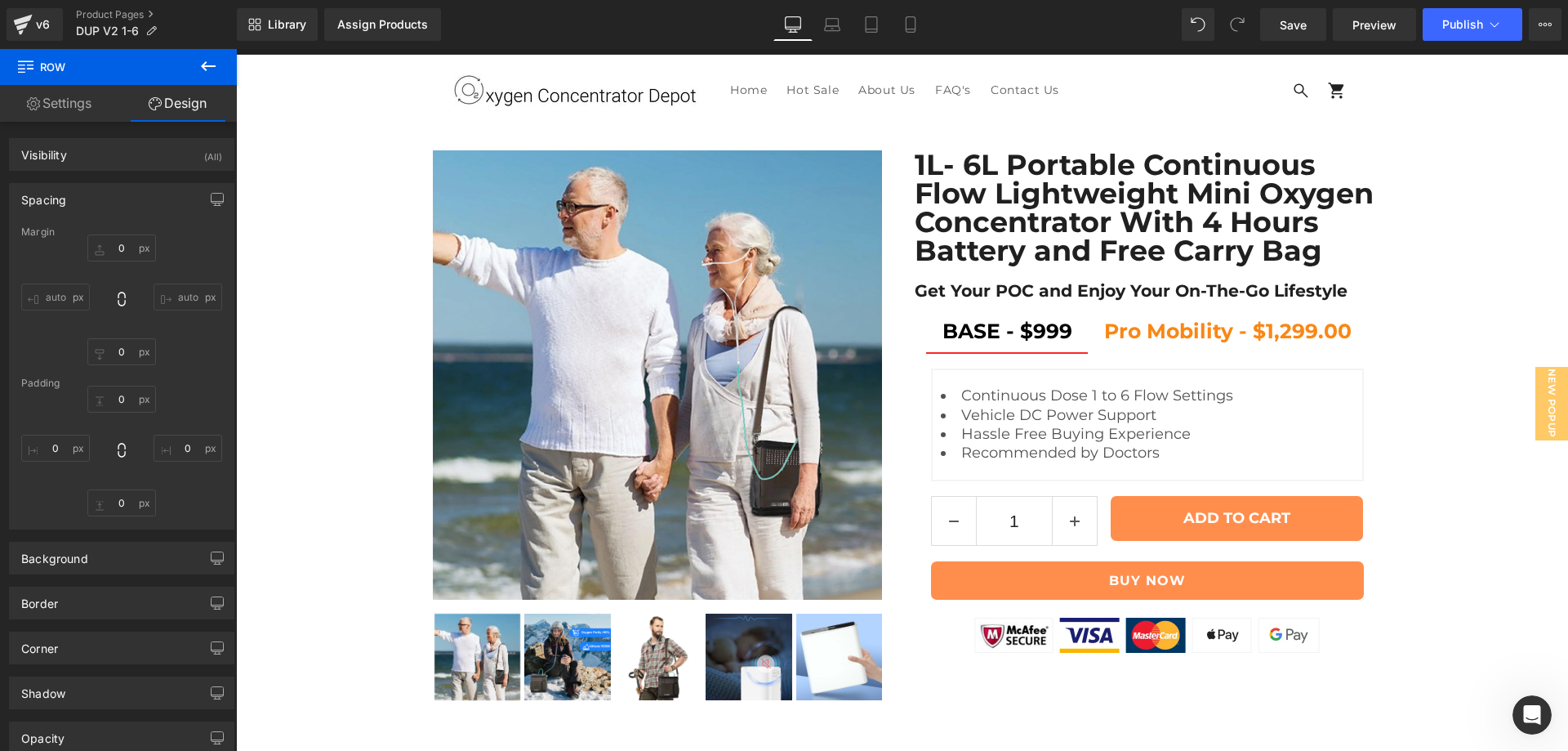
type input "0"
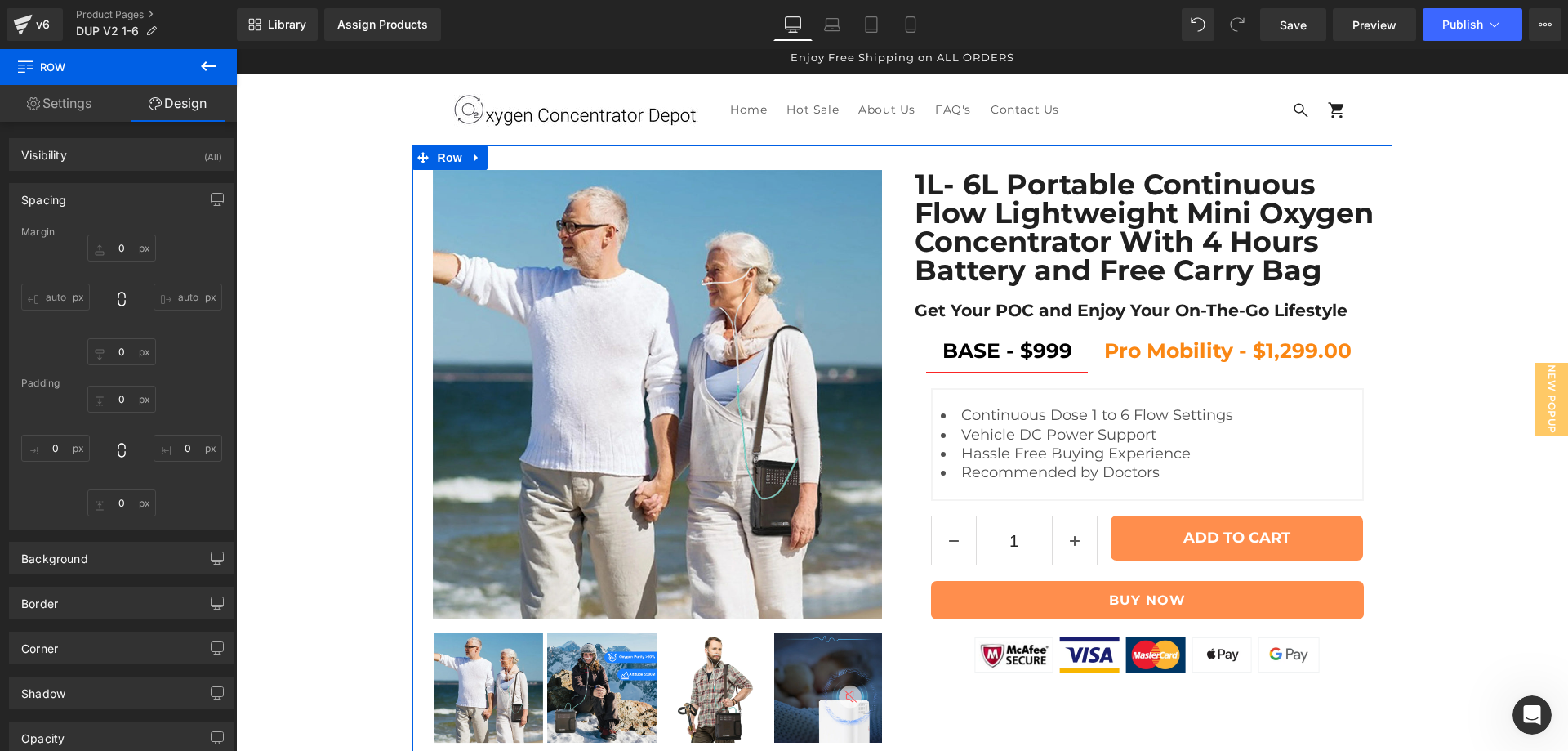
scroll to position [0, 0]
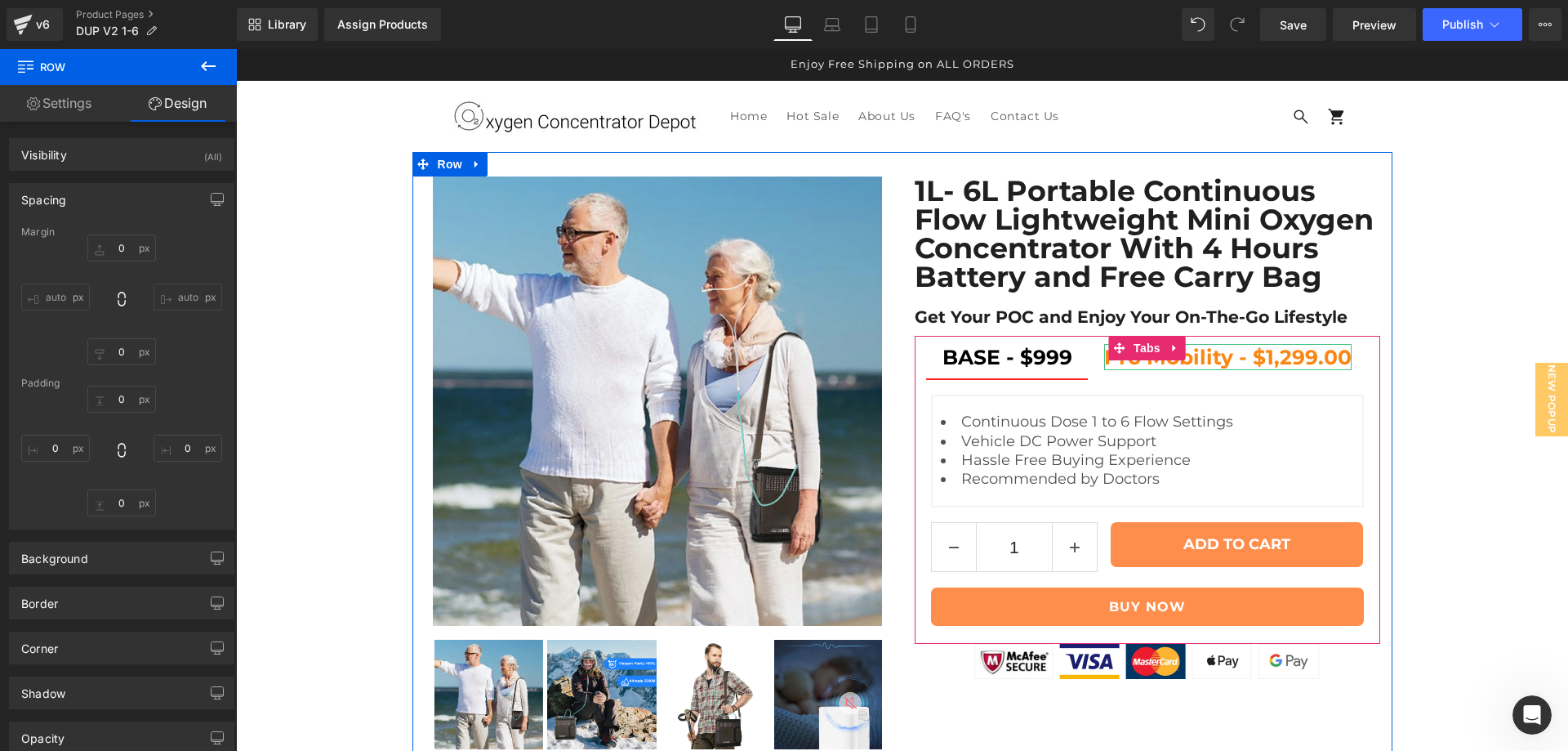
click at [1268, 344] on span "Pro Mobility - $1,299.00" at bounding box center [1228, 356] width 248 height 24
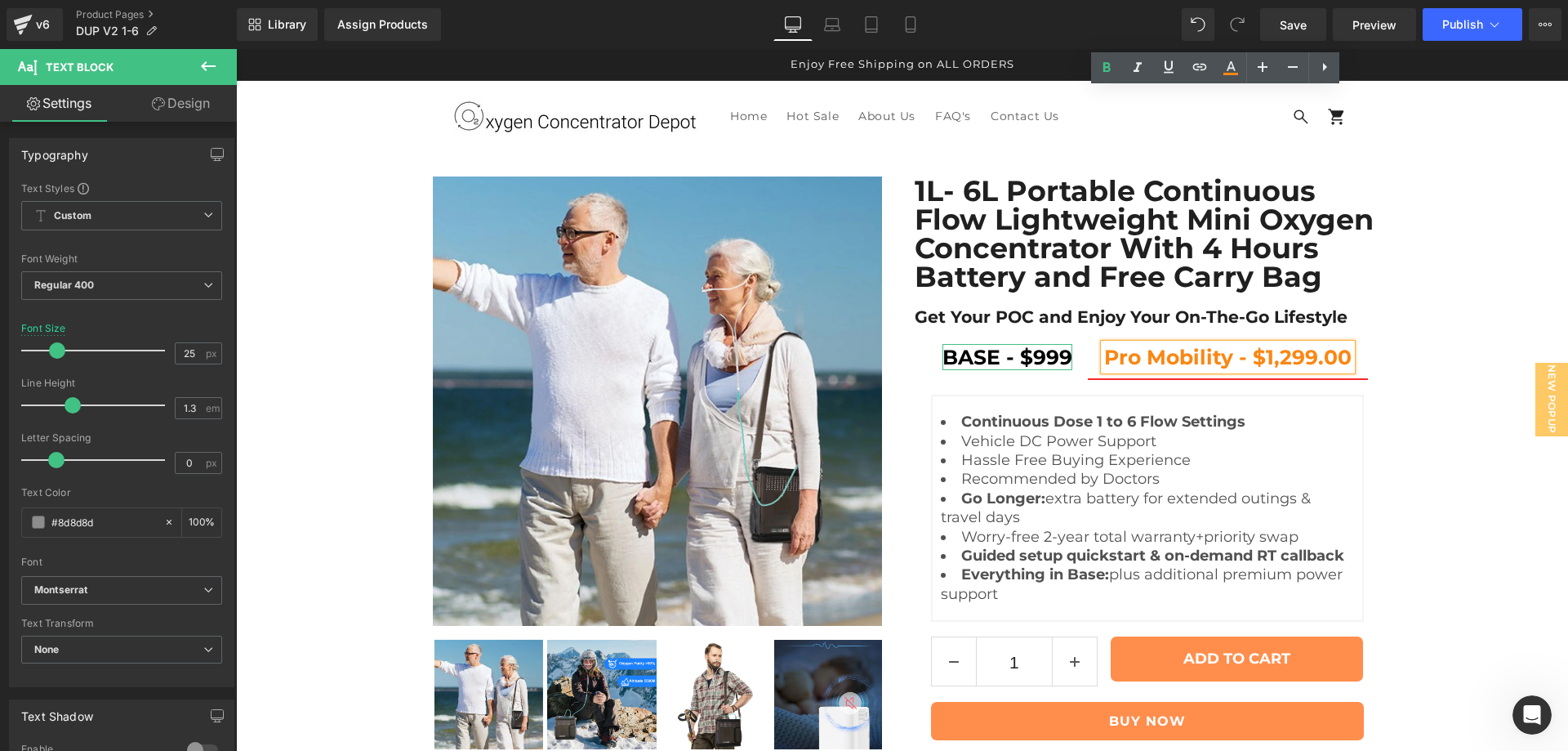
click at [962, 344] on span "BASE - $999" at bounding box center [1007, 356] width 130 height 24
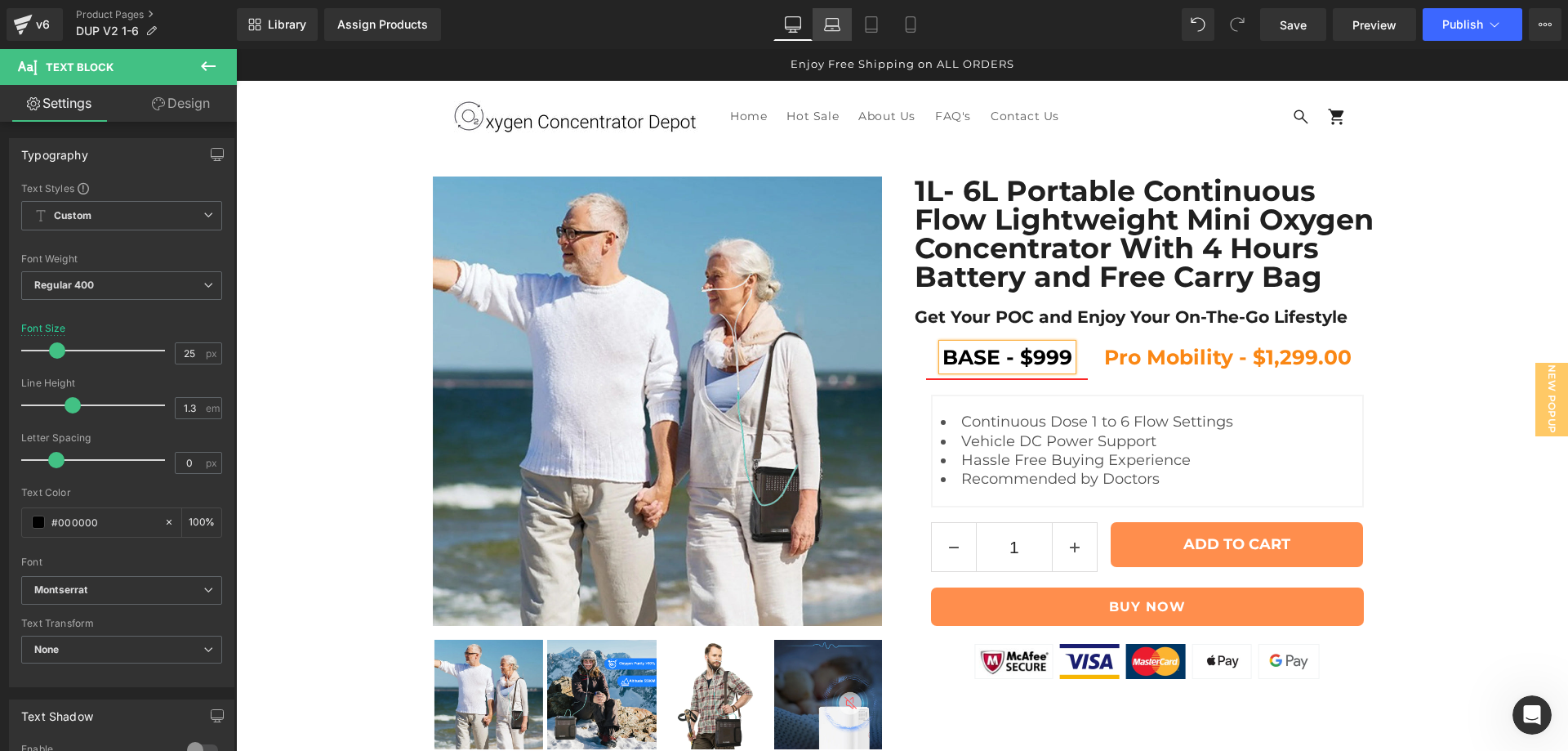
click at [827, 20] on icon at bounding box center [832, 22] width 12 height 7
type input "16"
type input "100"
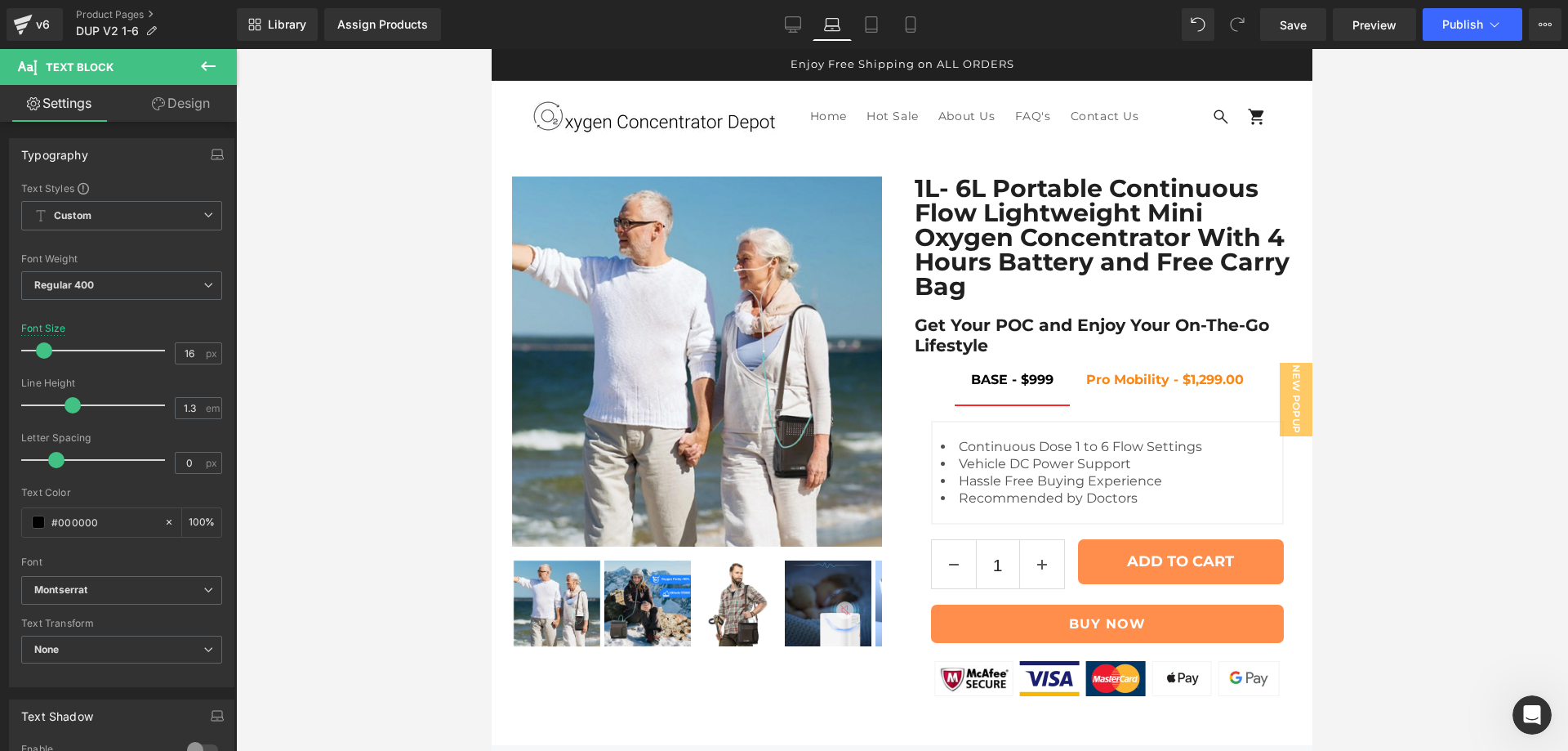
scroll to position [147, 0]
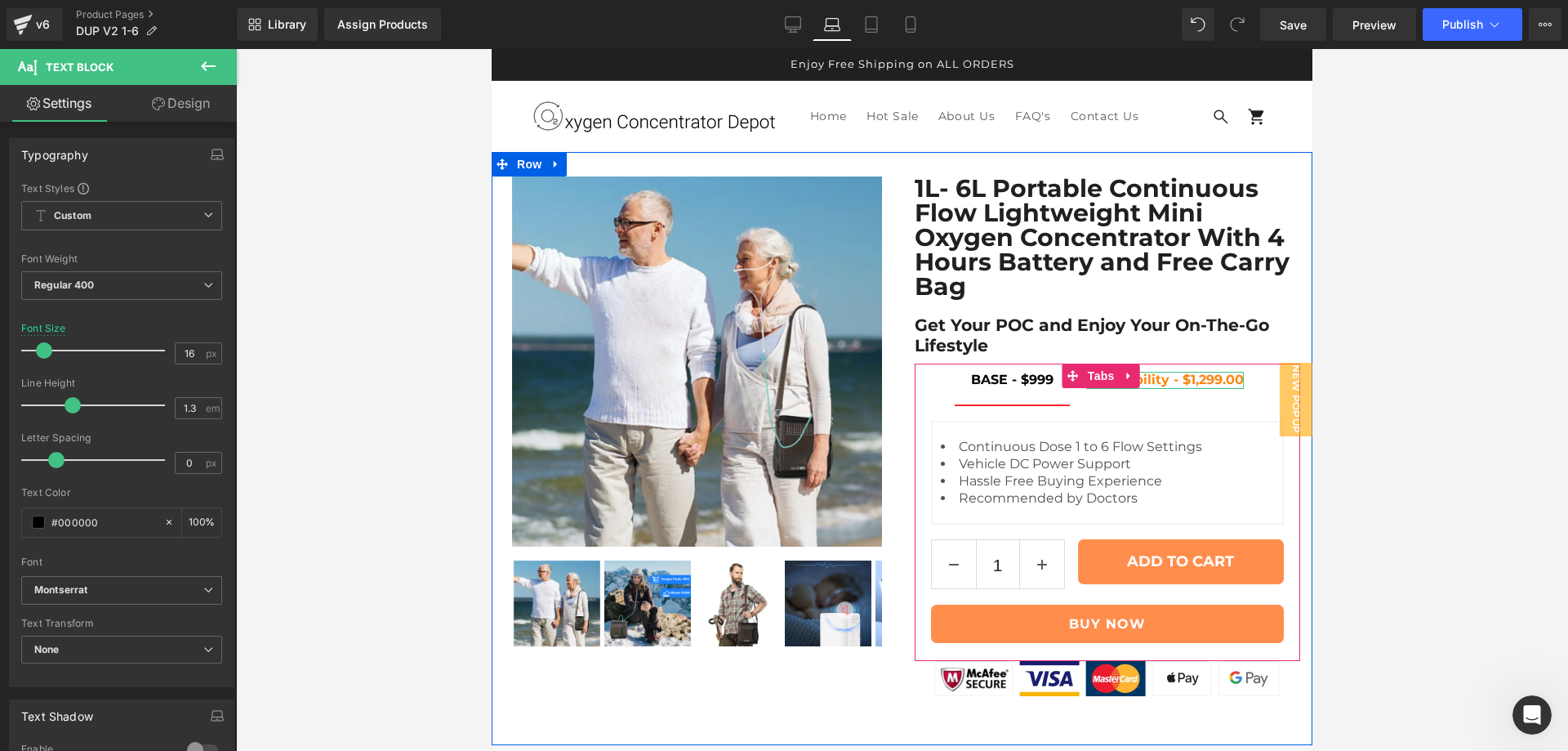
click at [1139, 372] on span "Pro Mobility - $1,299.00" at bounding box center [1165, 379] width 158 height 16
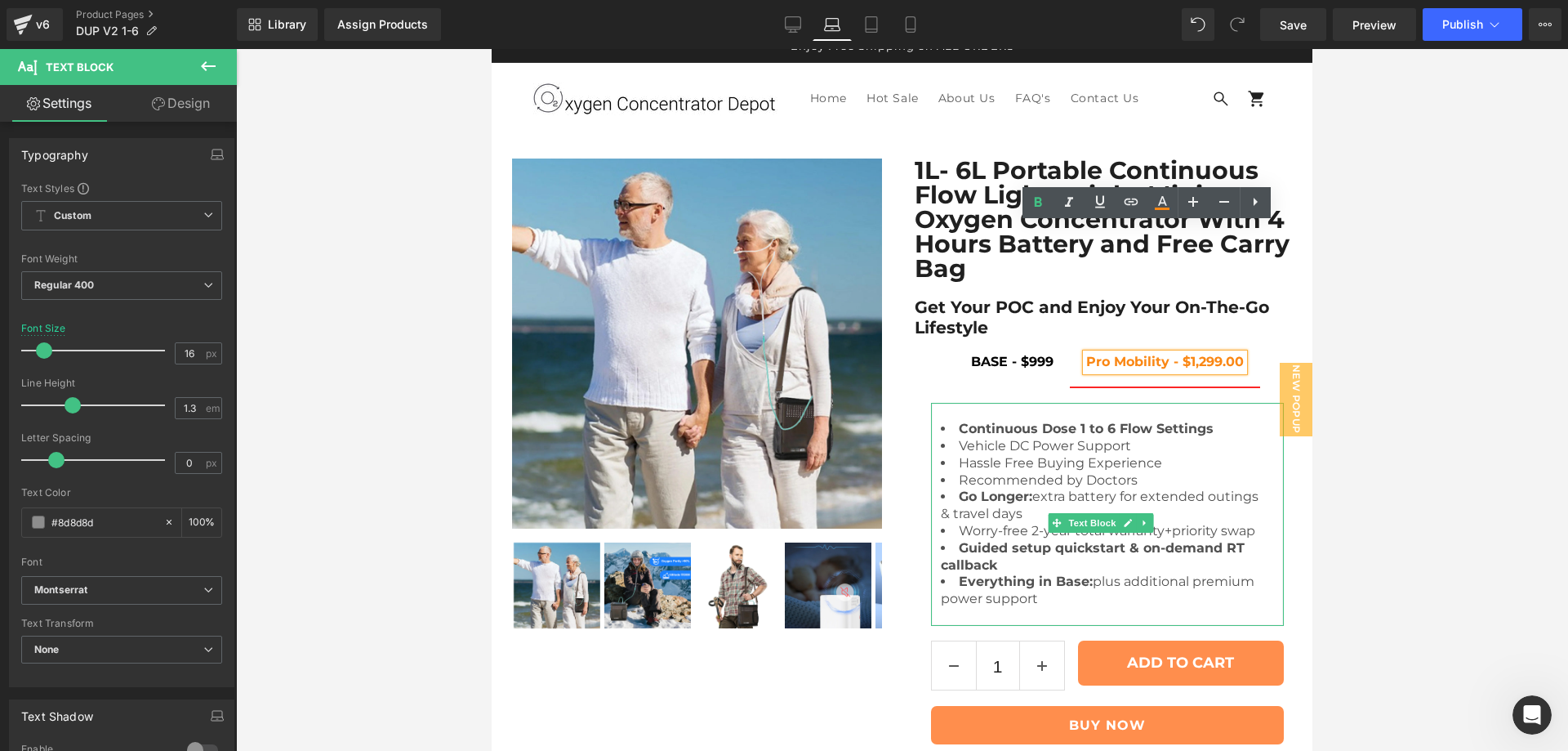
scroll to position [13, 0]
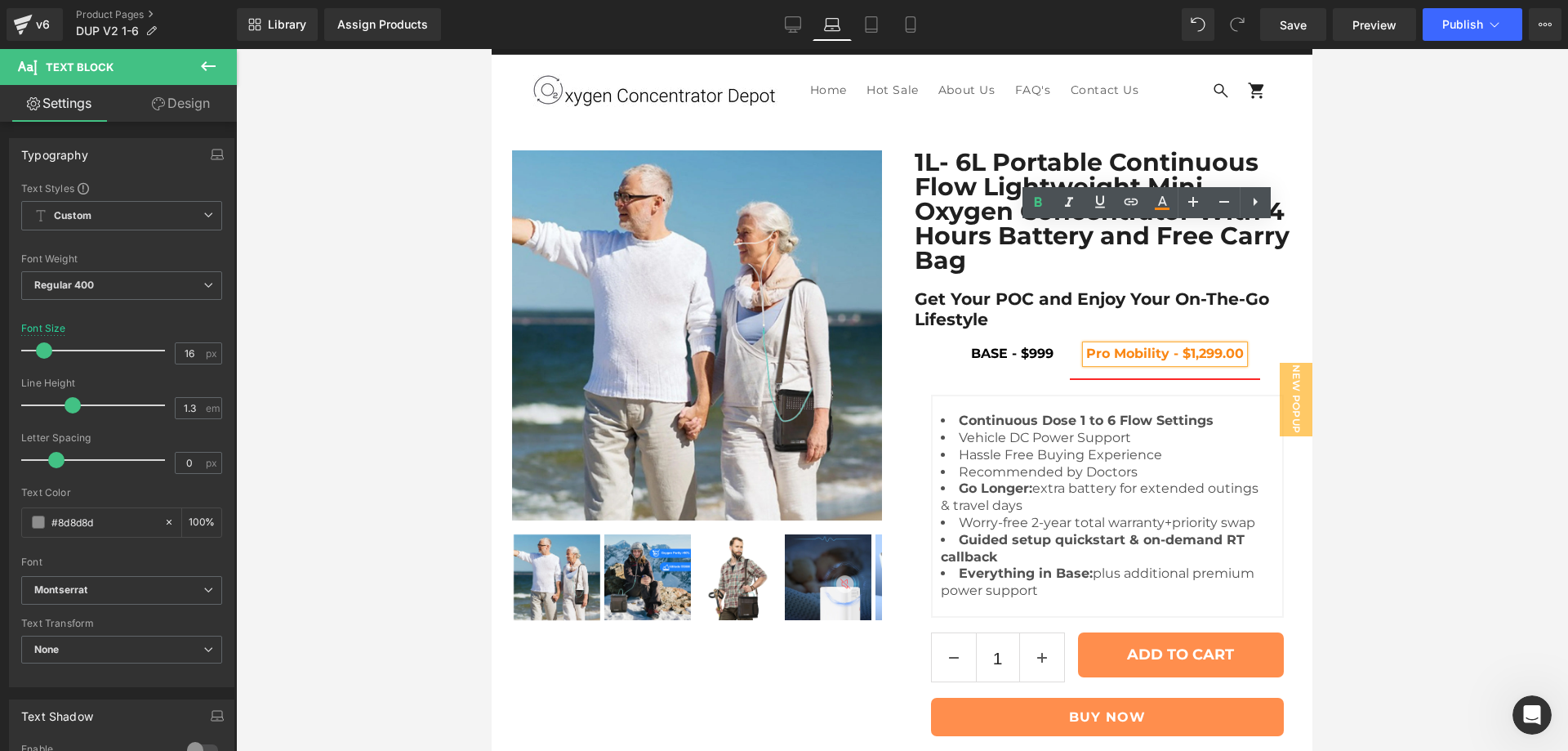
click at [915, 378] on div "Continuous Dose 1 to 6 Flow Settings Vehicle DC Power Support Hassle Free Buyin…" at bounding box center [1107, 566] width 387 height 374
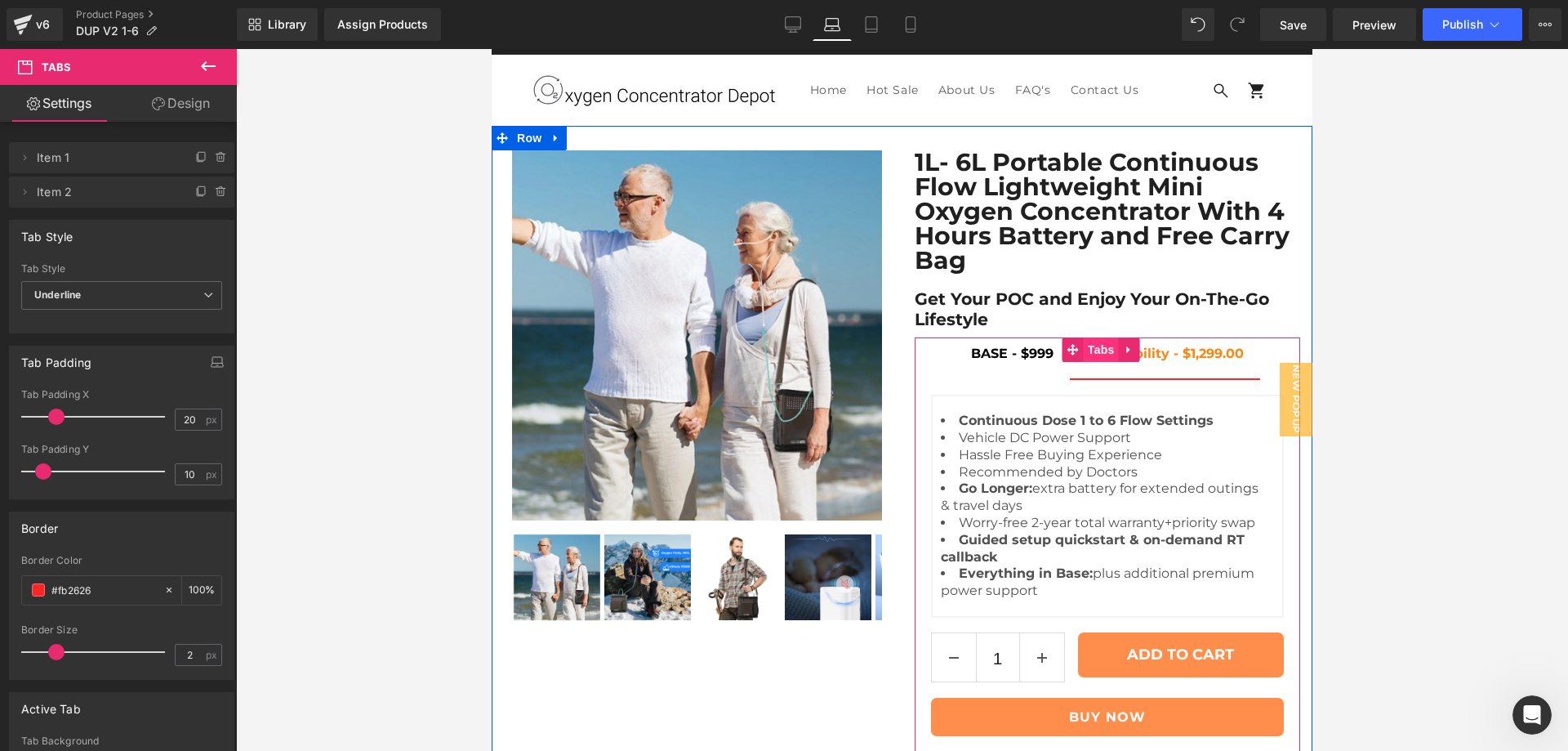
click at [1086, 338] on span "Tabs" at bounding box center [1101, 349] width 35 height 24
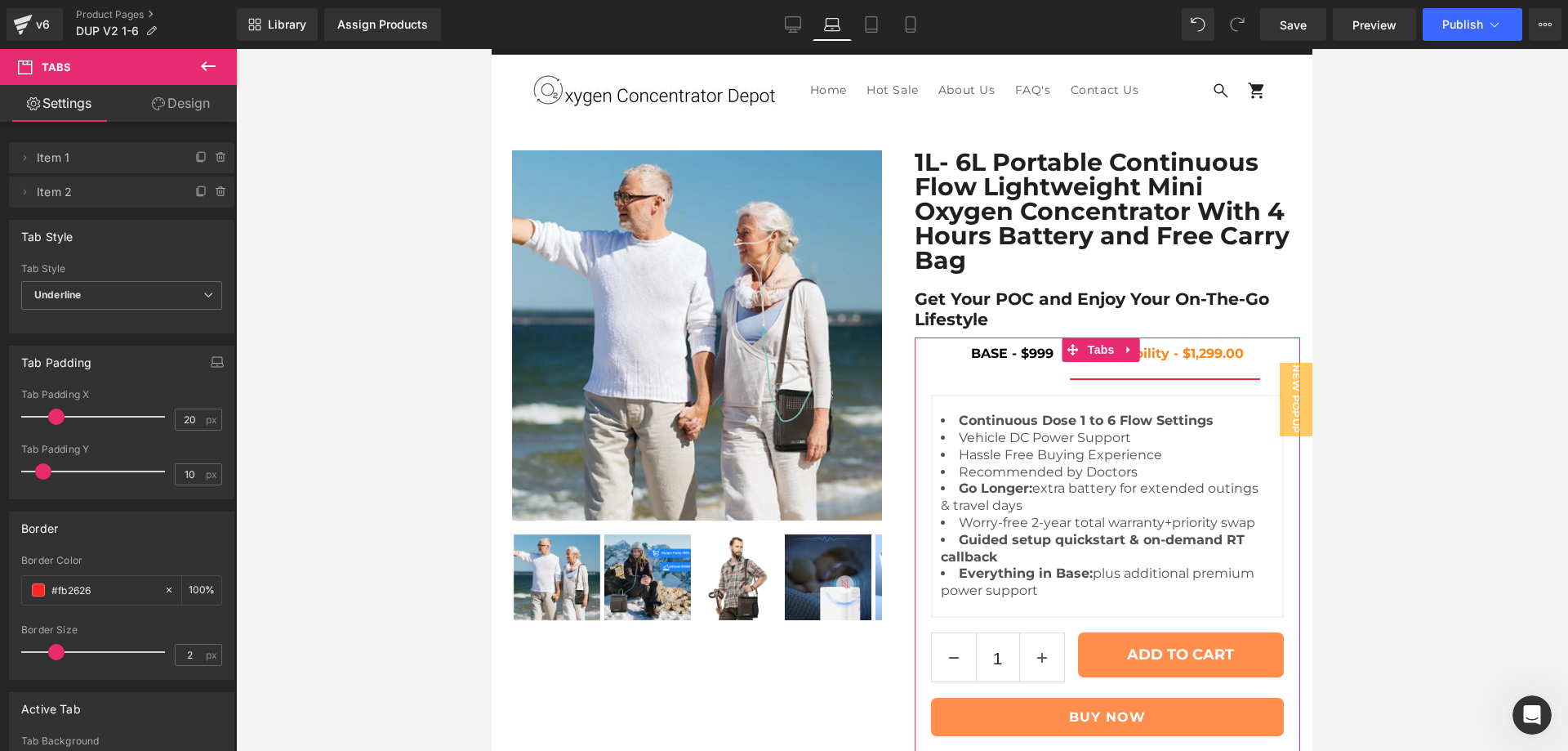
click at [200, 99] on link "Design" at bounding box center [180, 103] width 118 height 37
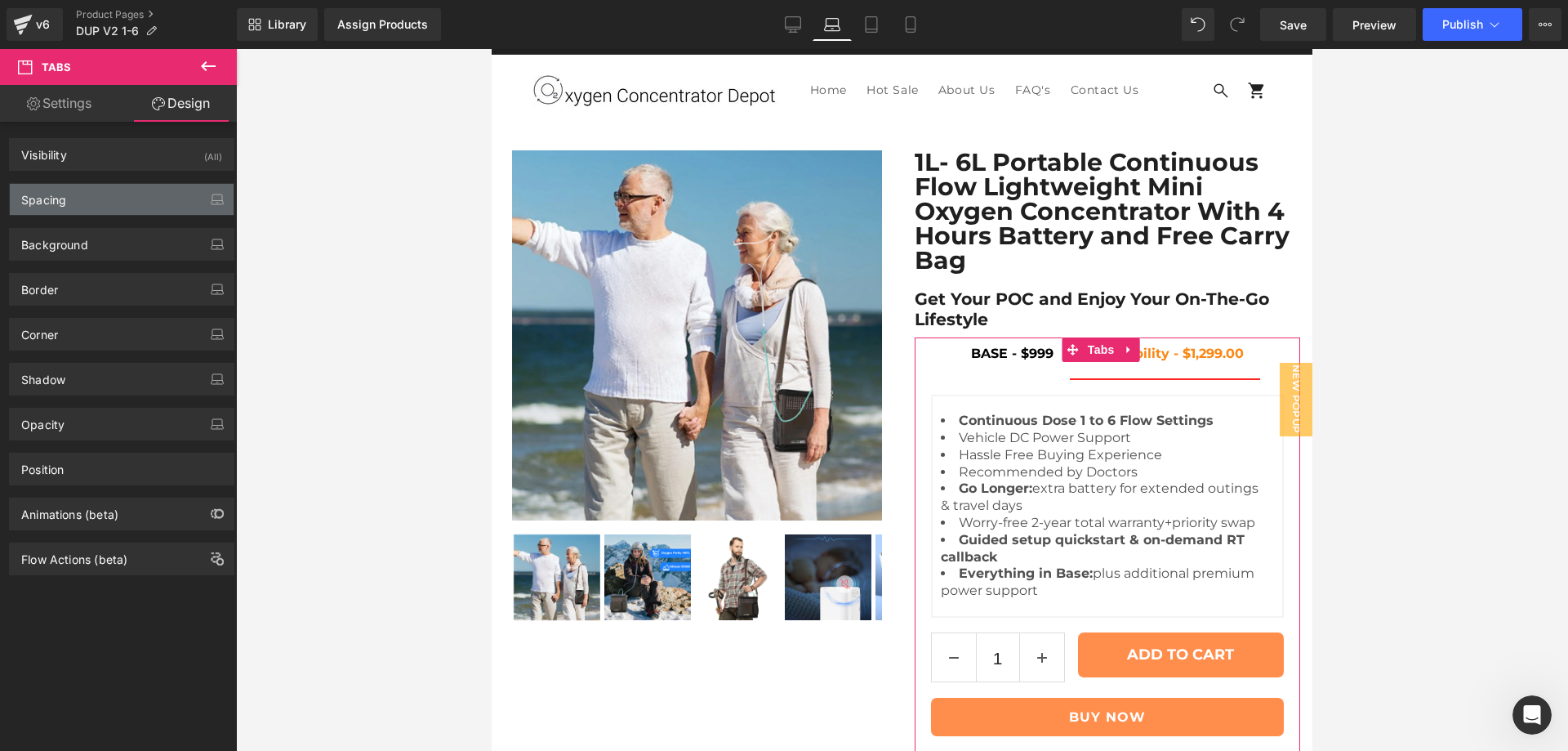
click at [109, 194] on div "Spacing" at bounding box center [121, 199] width 224 height 31
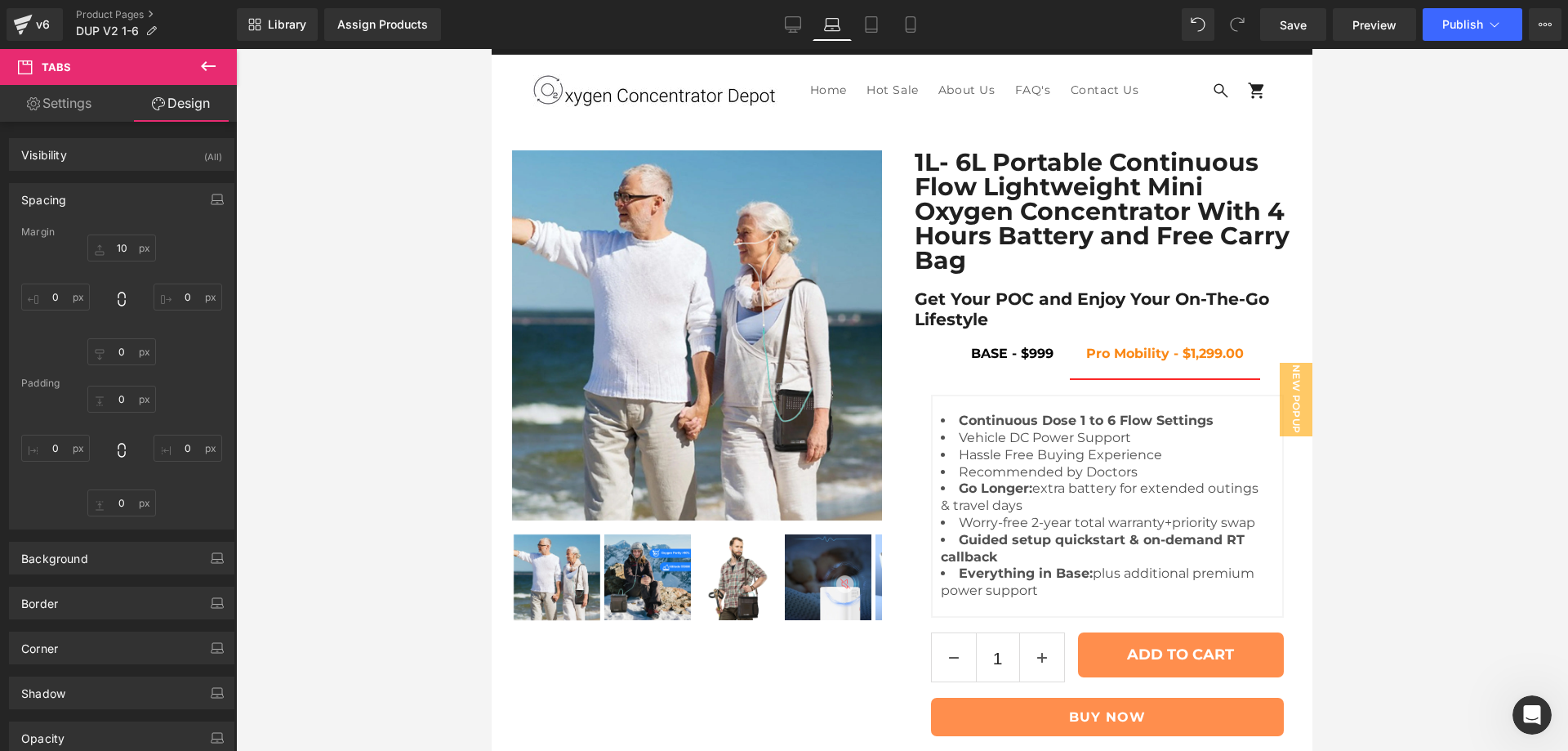
scroll to position [283, 0]
click at [1306, 25] on span "Save" at bounding box center [1293, 25] width 27 height 17
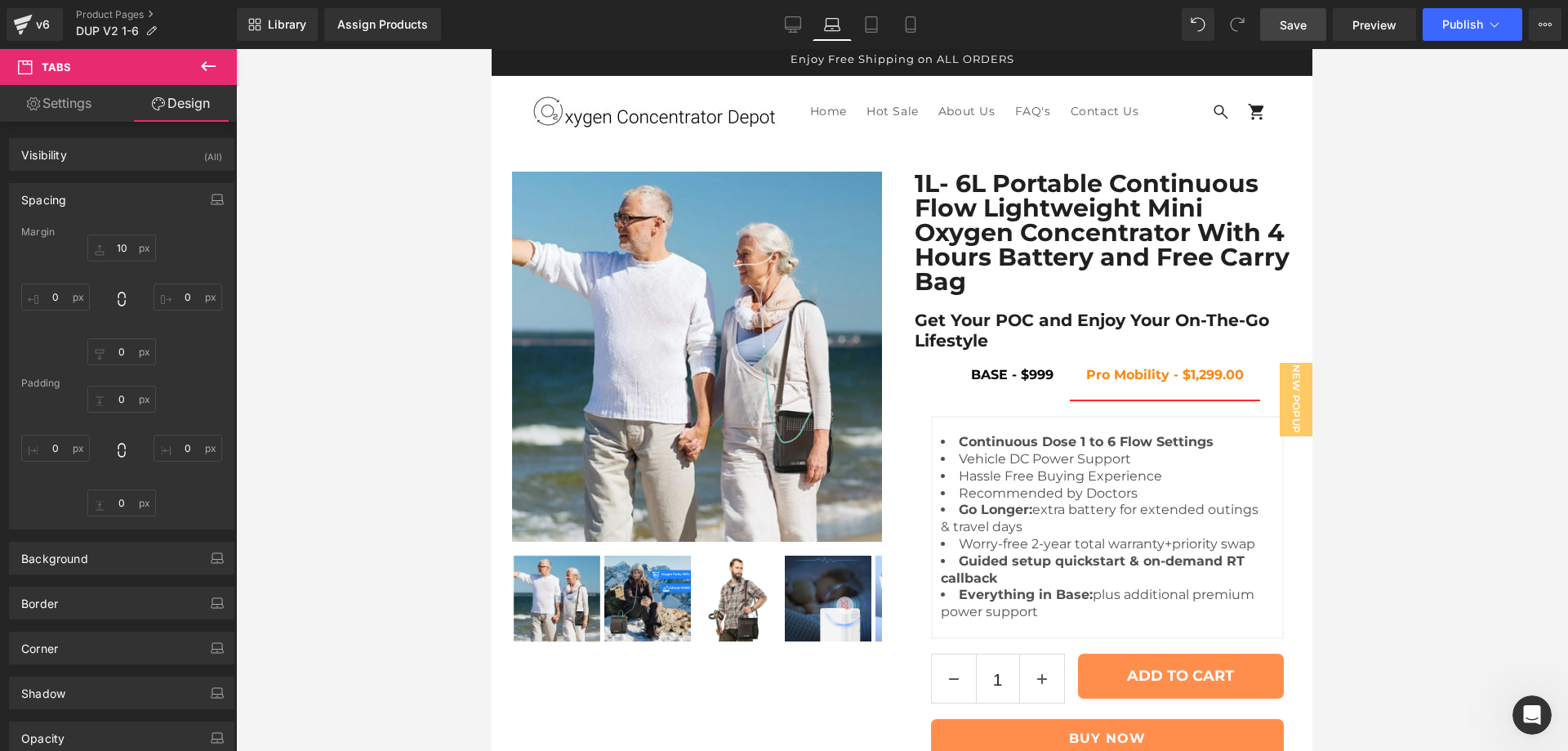
scroll to position [0, 0]
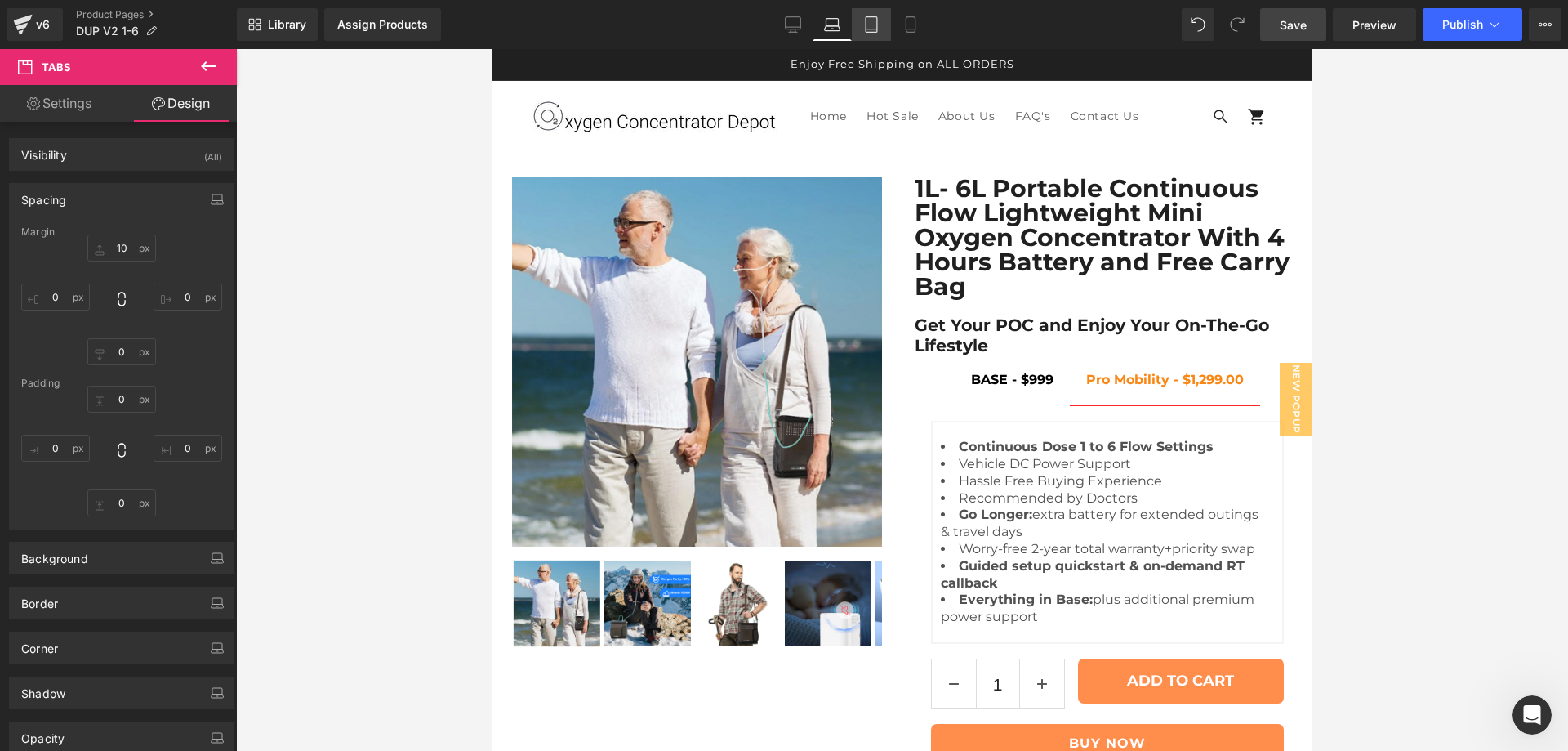
click at [880, 23] on icon at bounding box center [871, 25] width 17 height 17
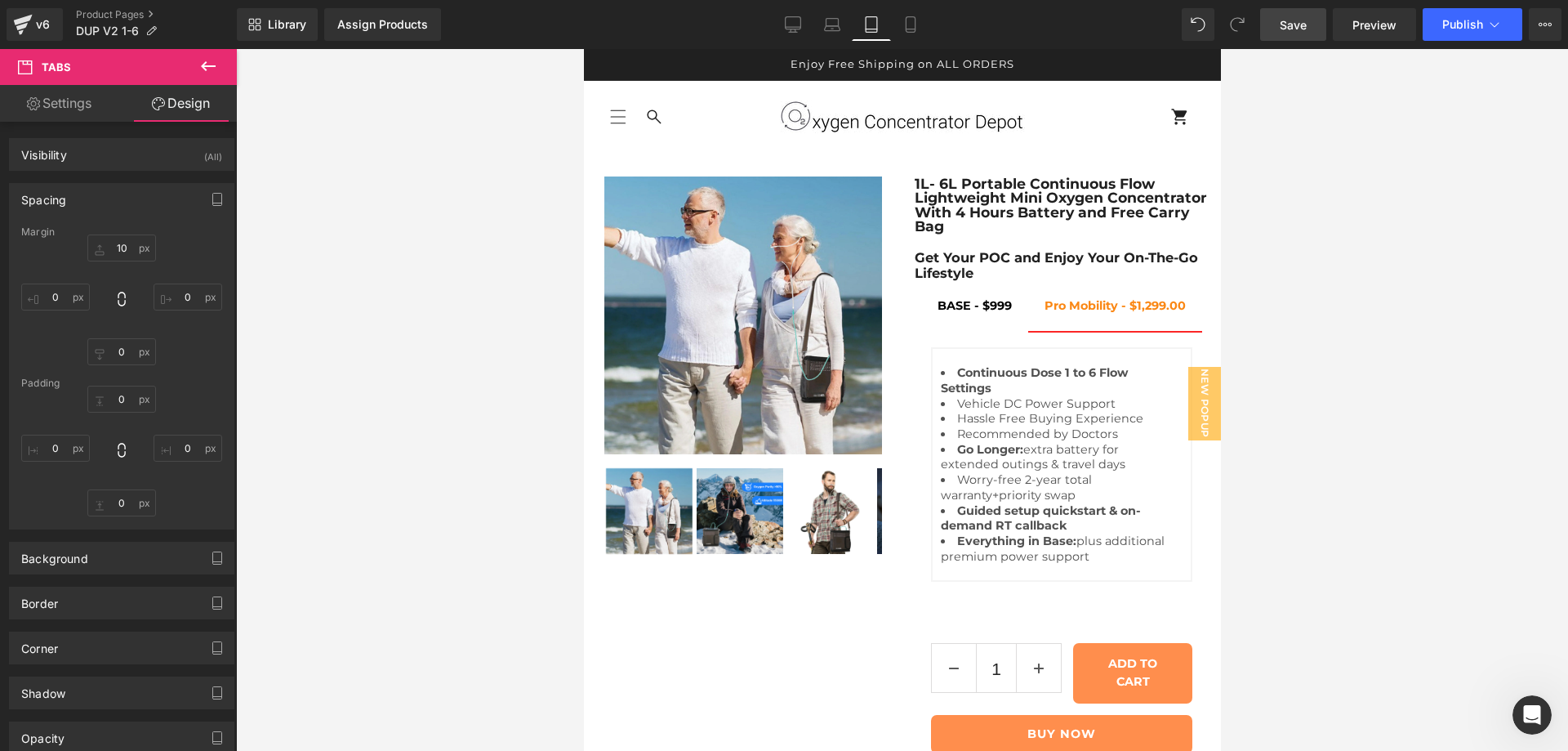
type input "10"
type input "0"
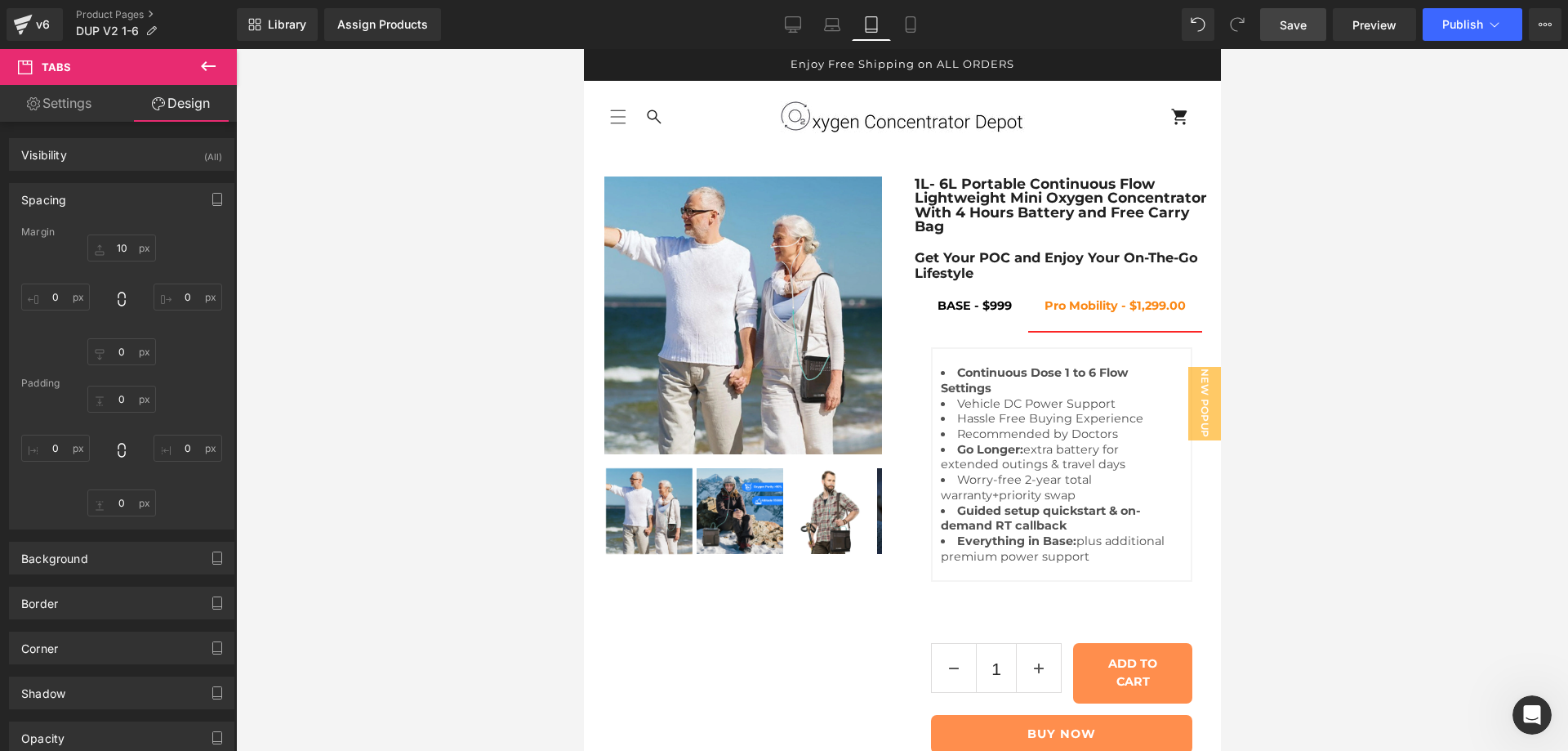
type input "0"
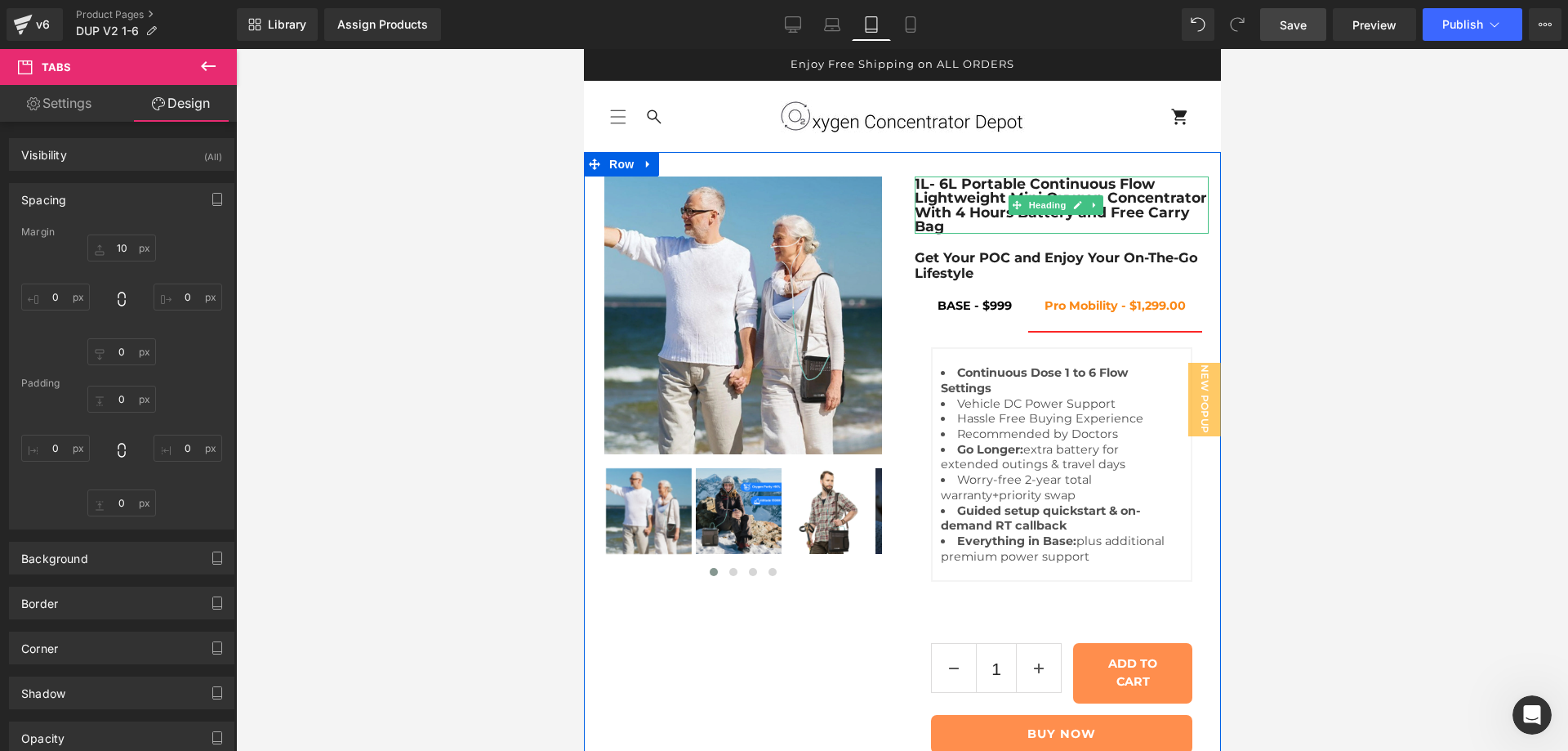
click at [1117, 206] on h1 "1L- 6L Portable Continuous Flow Lightweight Mini Oxygen Concentrator With 4 Hou…" at bounding box center [1061, 205] width 294 height 57
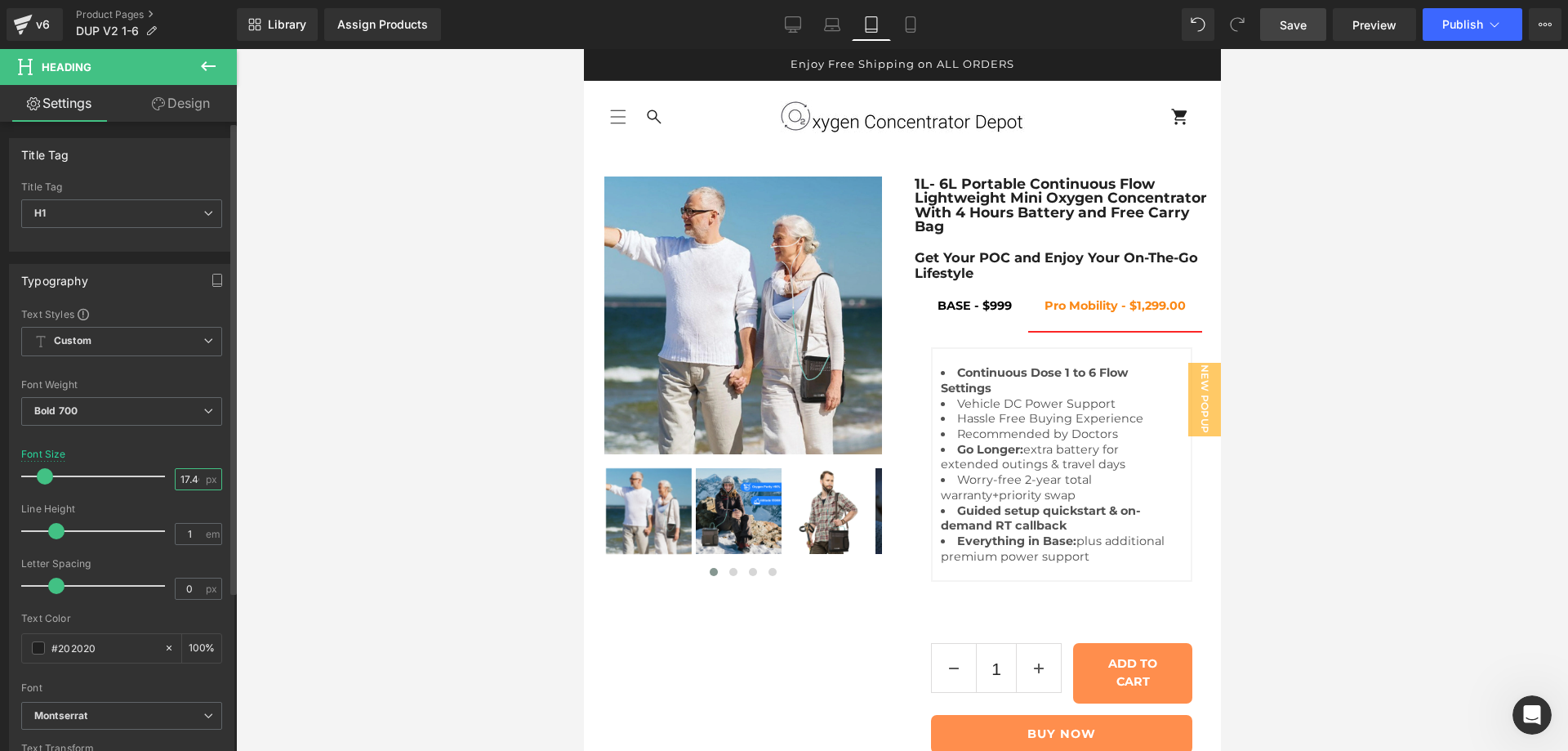
click at [181, 472] on input "17.46" at bounding box center [190, 479] width 28 height 21
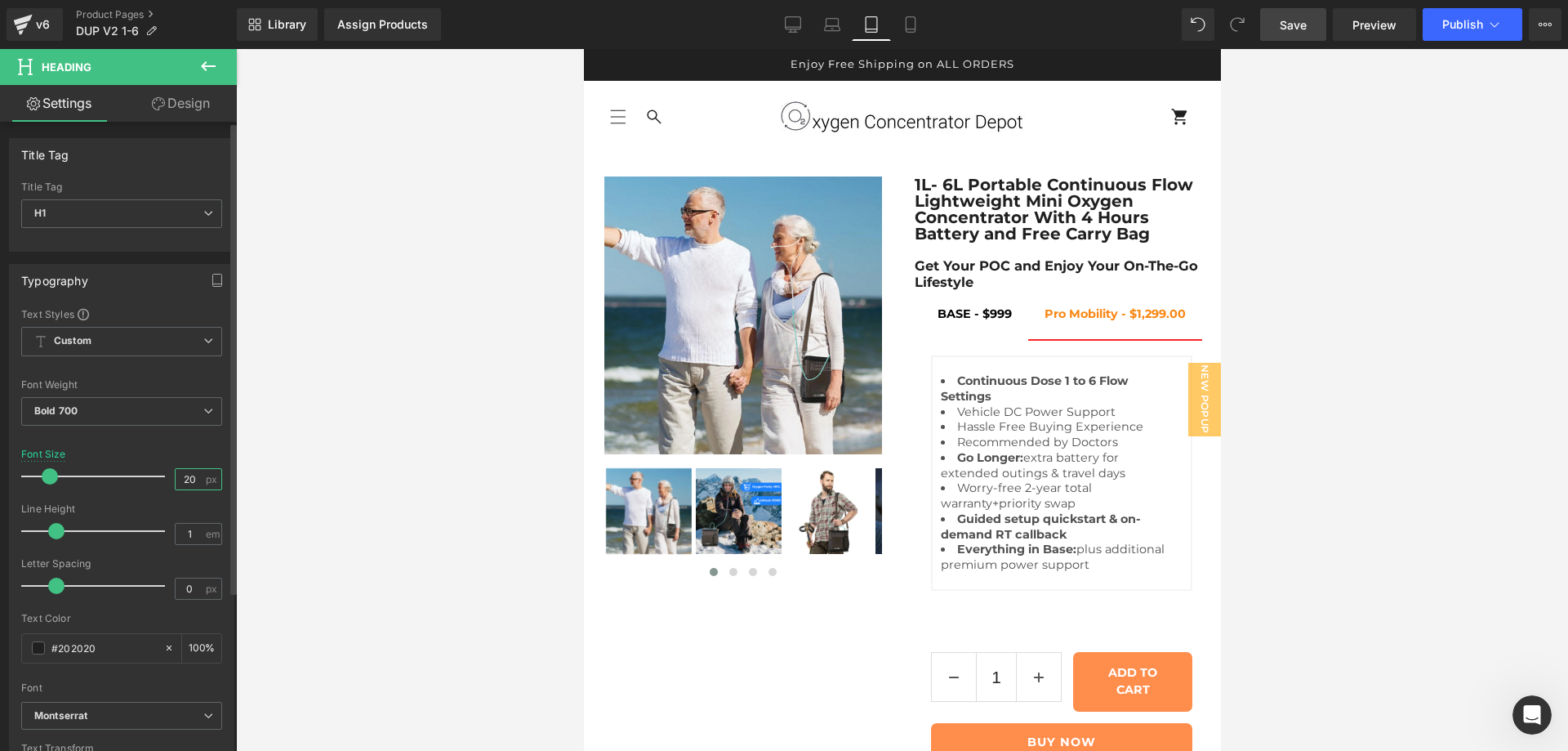
click at [181, 472] on input "20" at bounding box center [190, 479] width 28 height 21
type input "25"
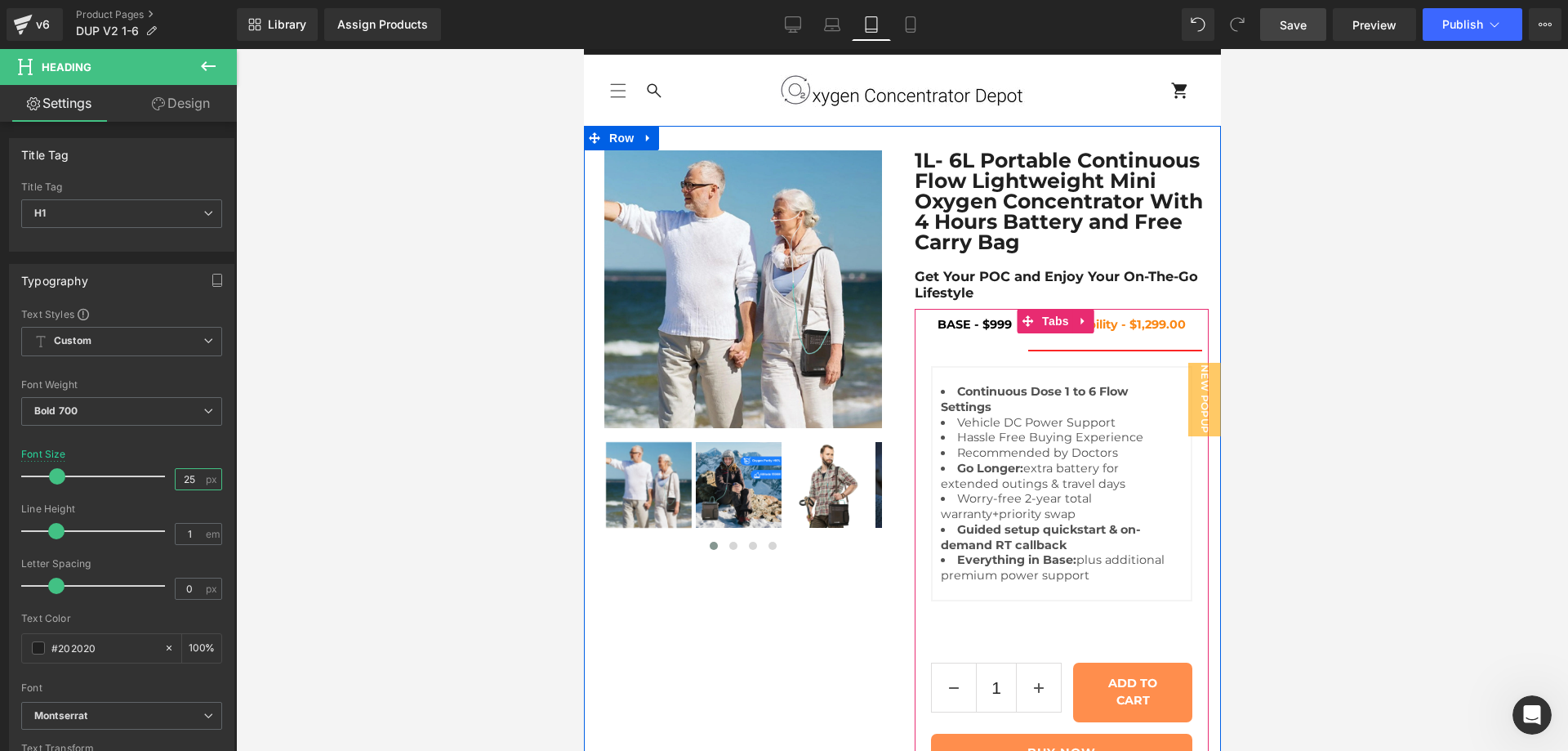
scroll to position [272, 0]
click at [1053, 625] on span "Product" at bounding box center [1055, 637] width 53 height 24
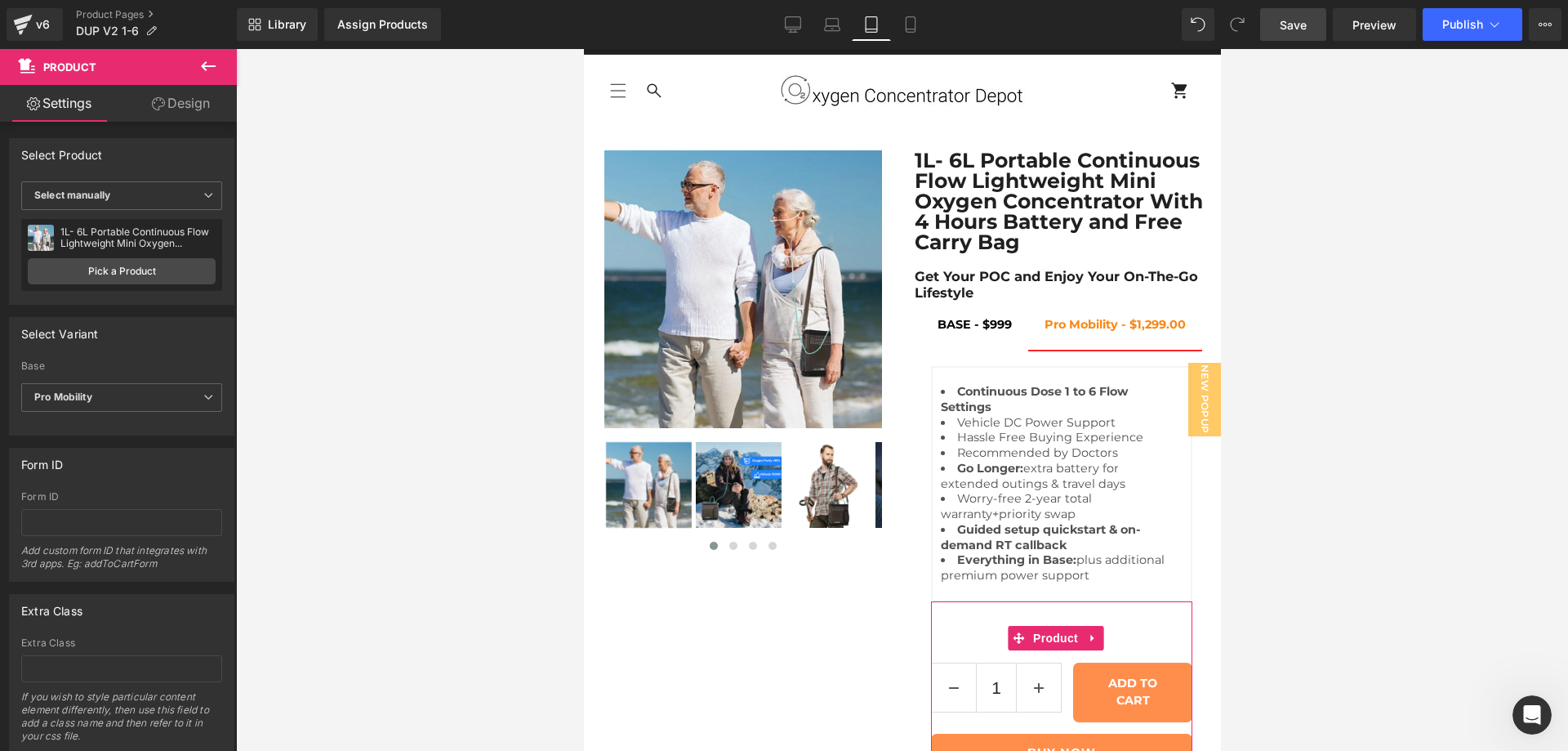
click at [170, 111] on link "Design" at bounding box center [180, 103] width 118 height 37
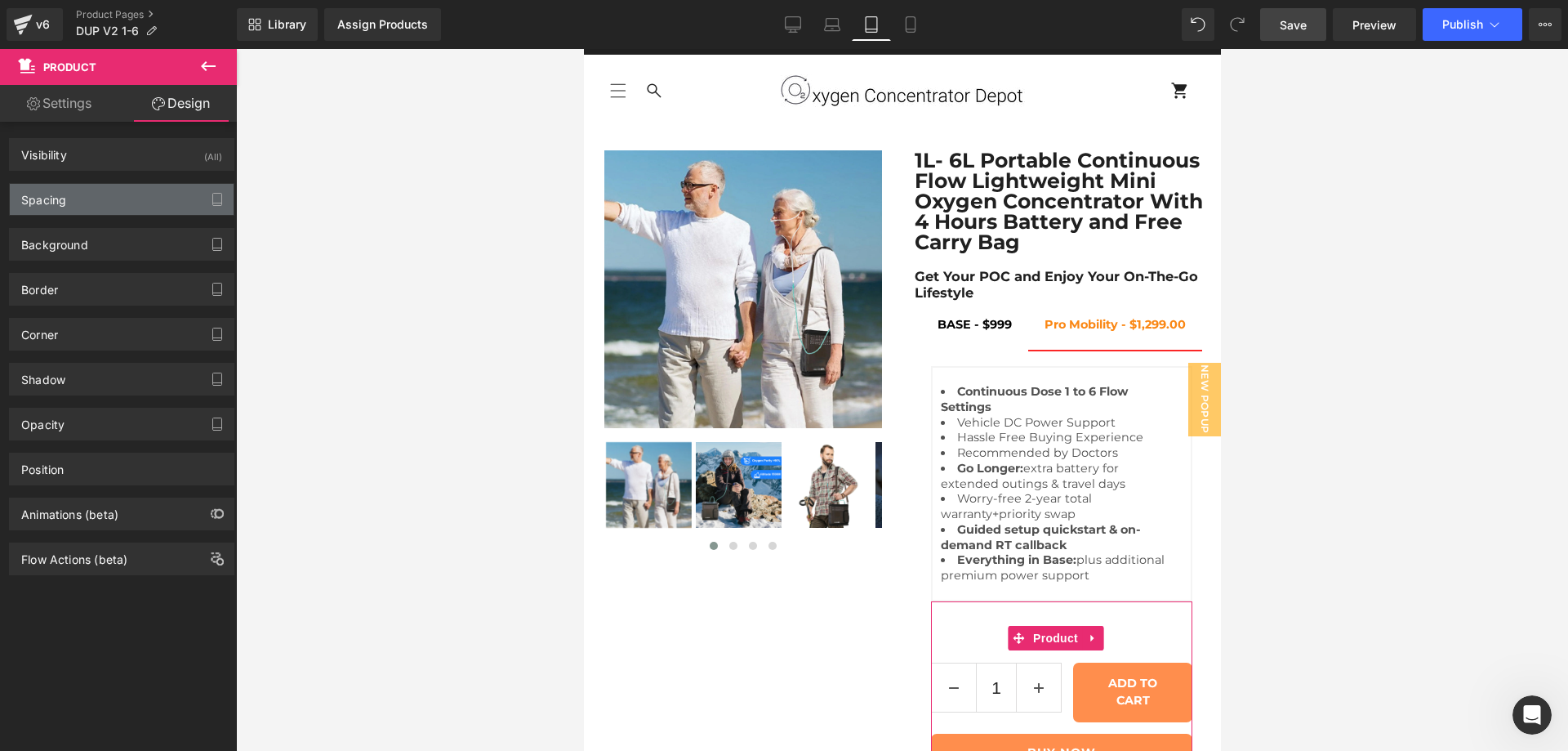
type input "0"
type input "33"
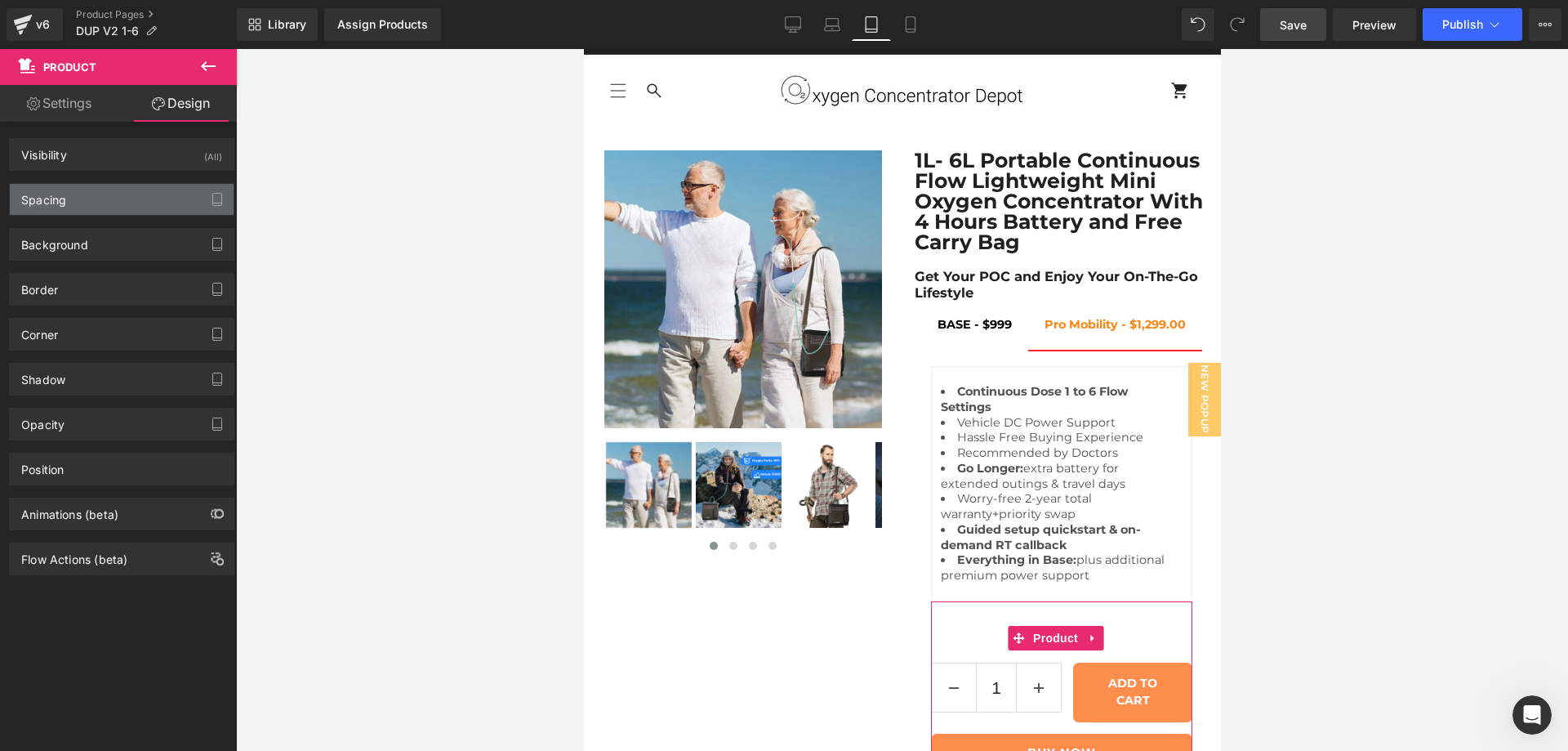
type input "0"
type input "53"
type input "0"
click at [87, 190] on div "Spacing" at bounding box center [121, 199] width 224 height 31
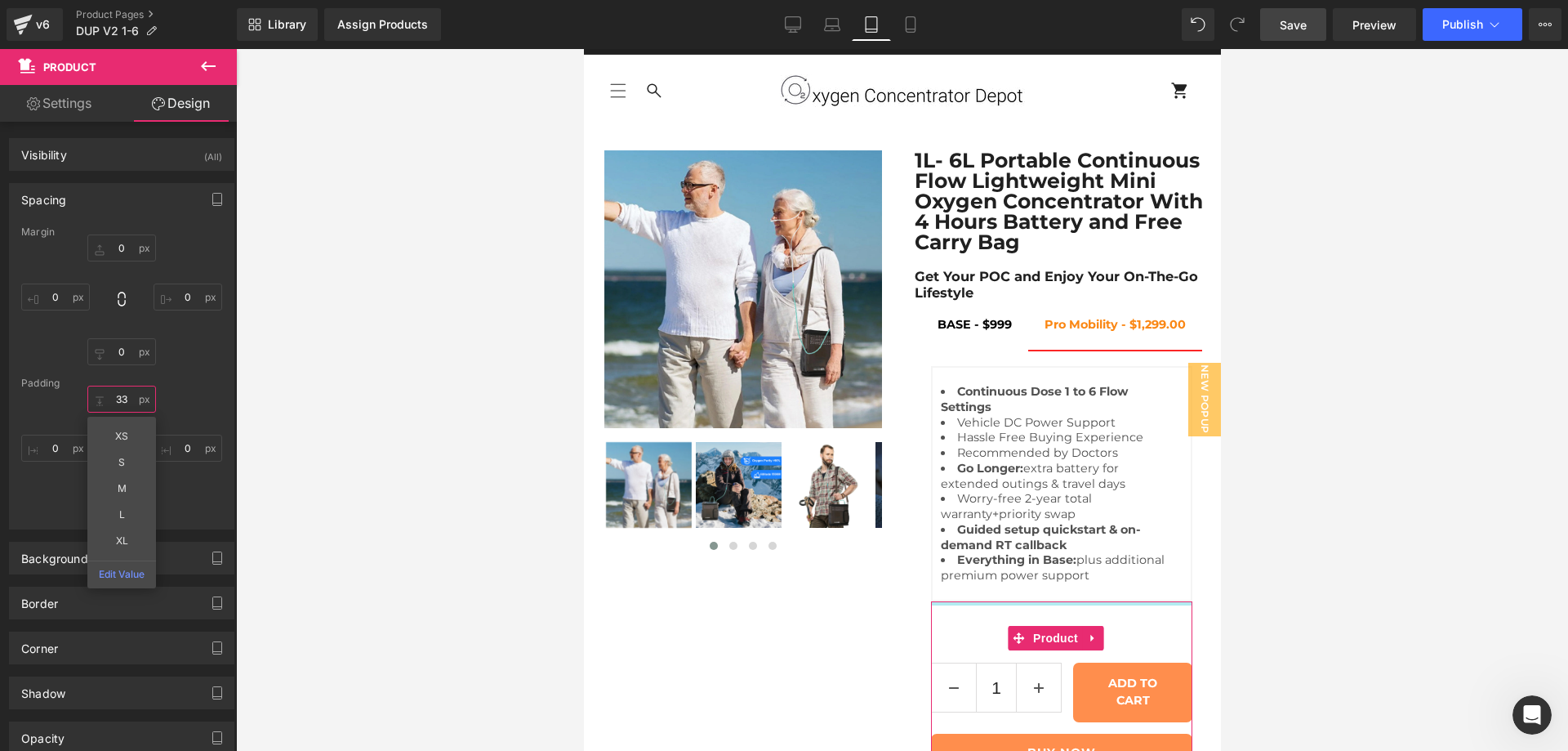
click at [116, 398] on input "33" at bounding box center [121, 399] width 69 height 27
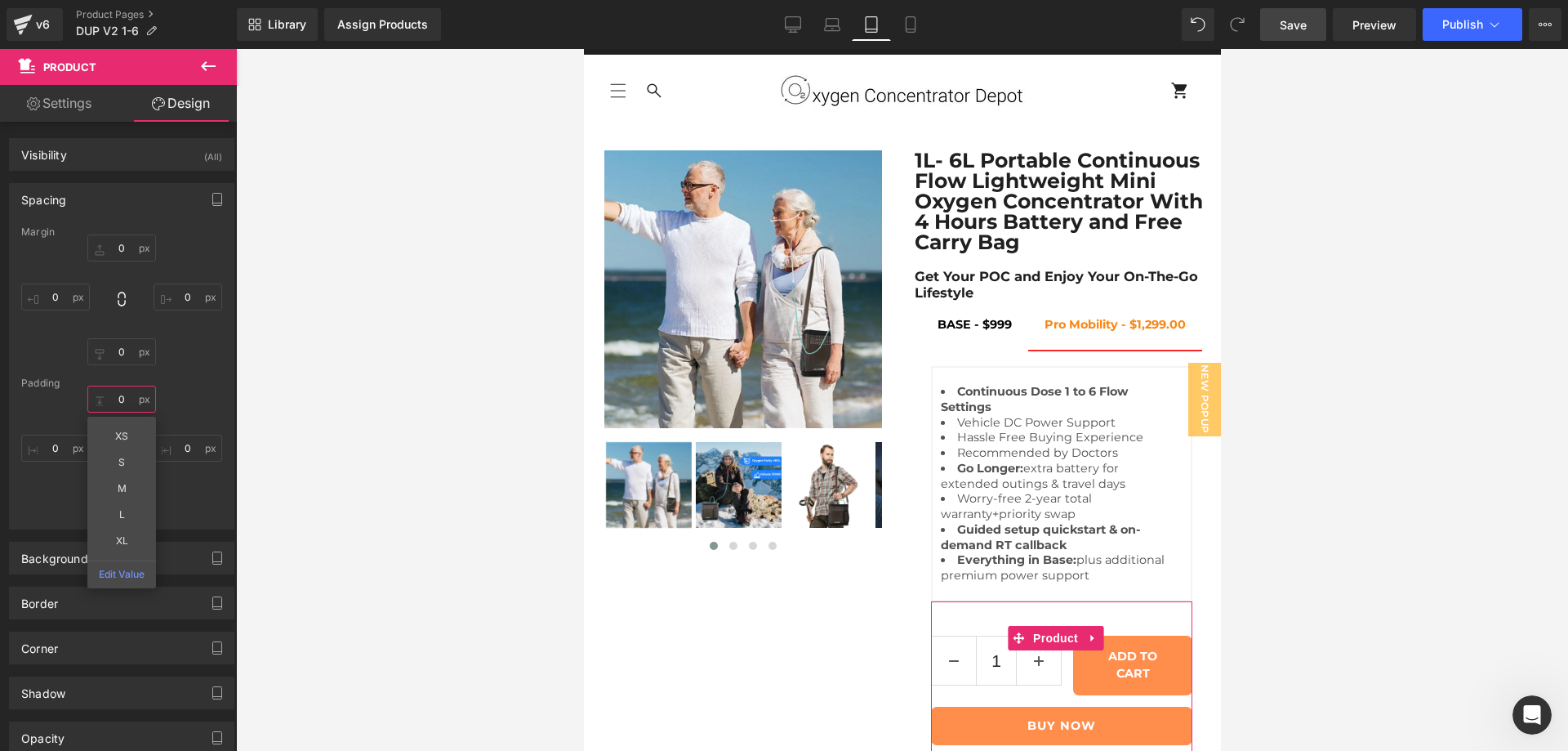
type input "0"
click at [180, 376] on div "Margin 0px 0 0px 0 0px 0 0px 0 [GEOGRAPHIC_DATA] 0 0 XS S M L XL Edit Value 0px…" at bounding box center [121, 377] width 224 height 302
click at [115, 501] on input "53" at bounding box center [121, 502] width 69 height 27
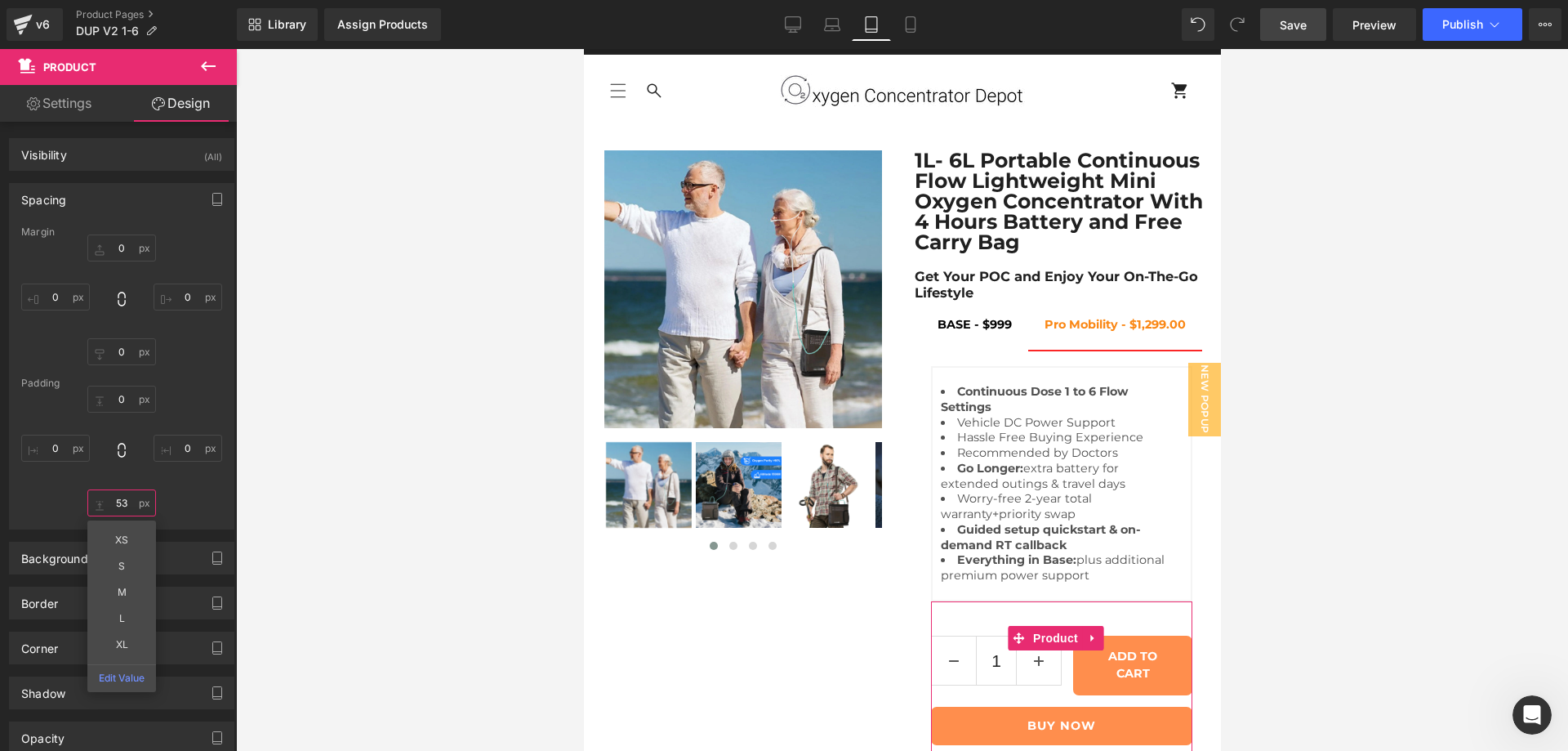
type input "0"
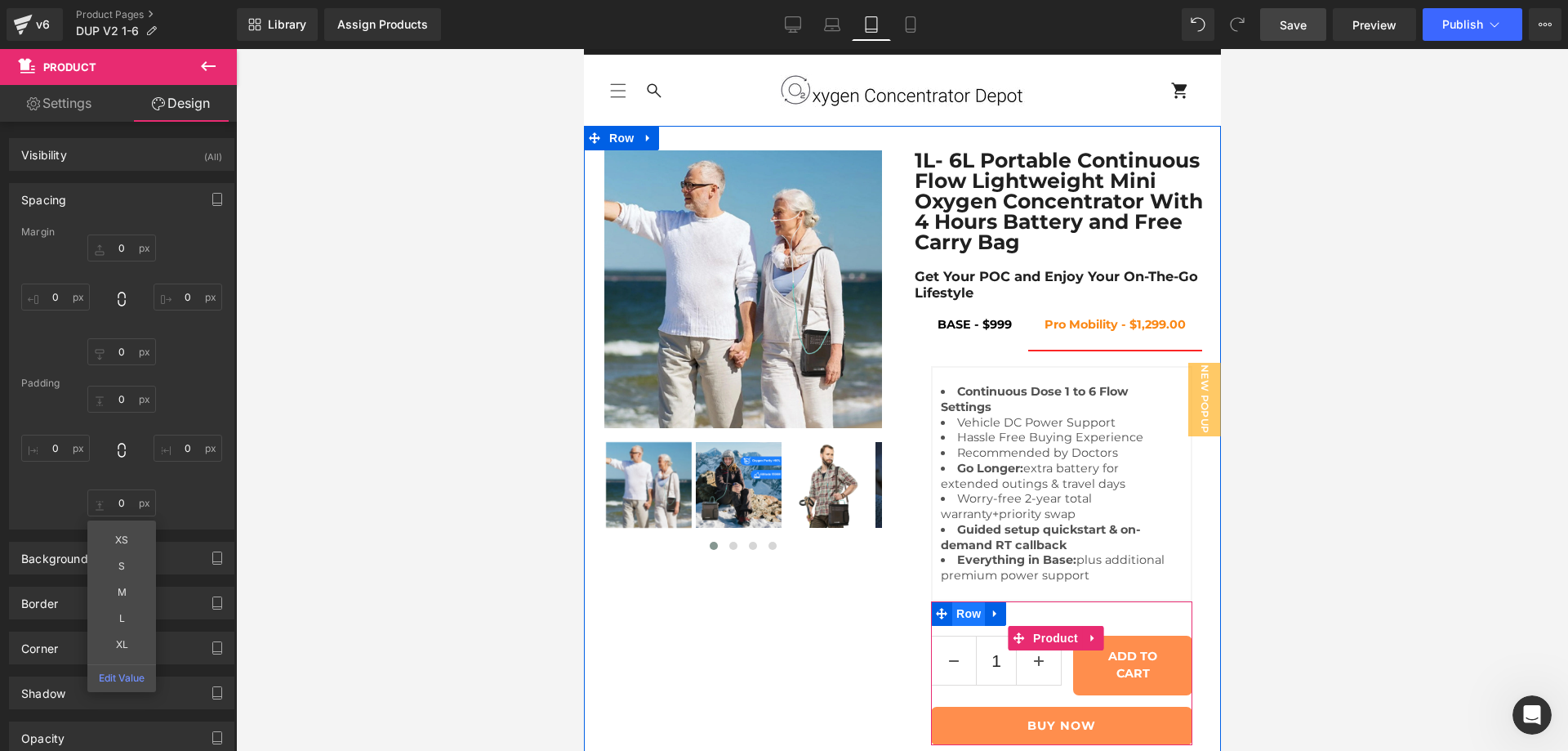
click at [951, 601] on span "Row" at bounding box center [967, 613] width 32 height 24
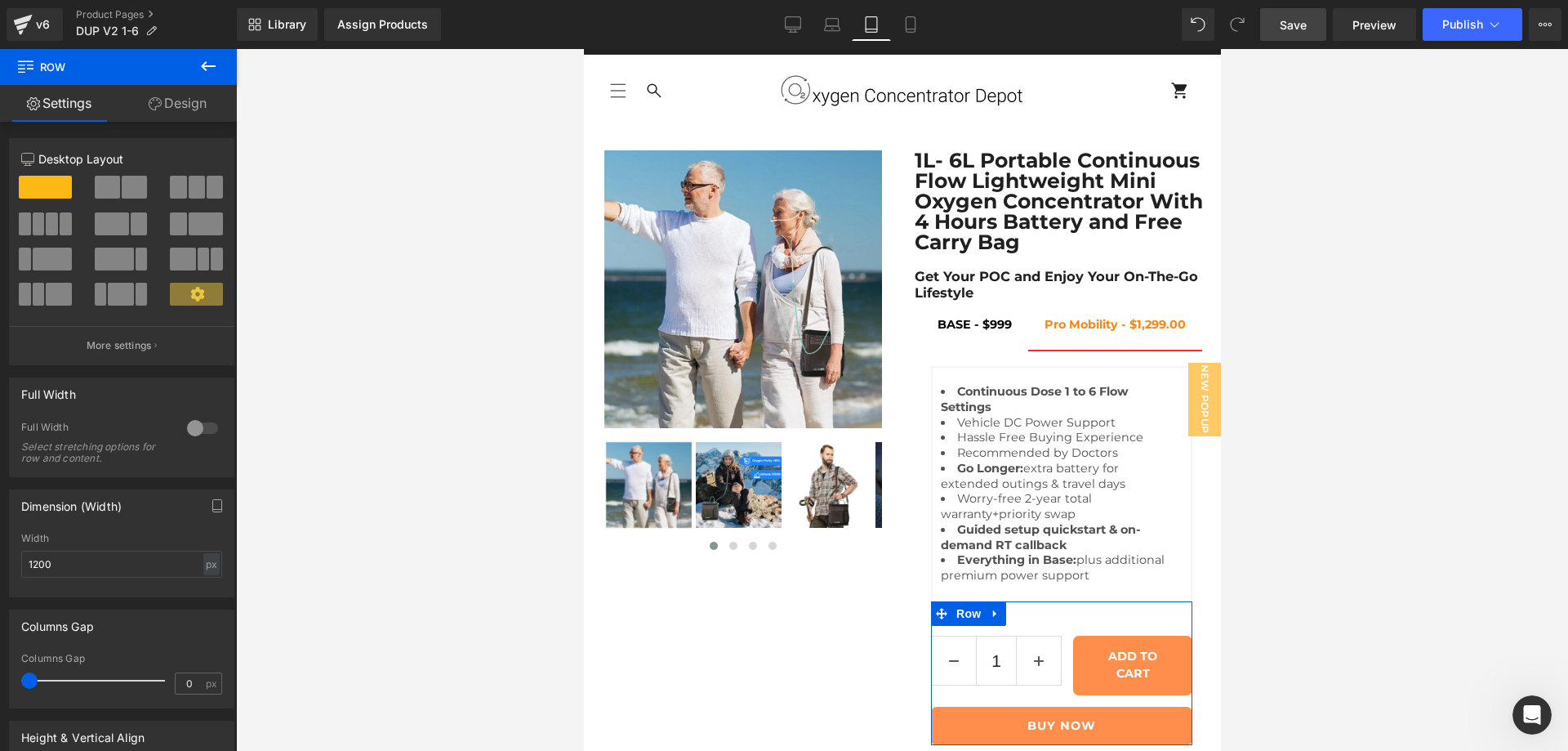
click at [172, 109] on link "Design" at bounding box center [177, 103] width 118 height 37
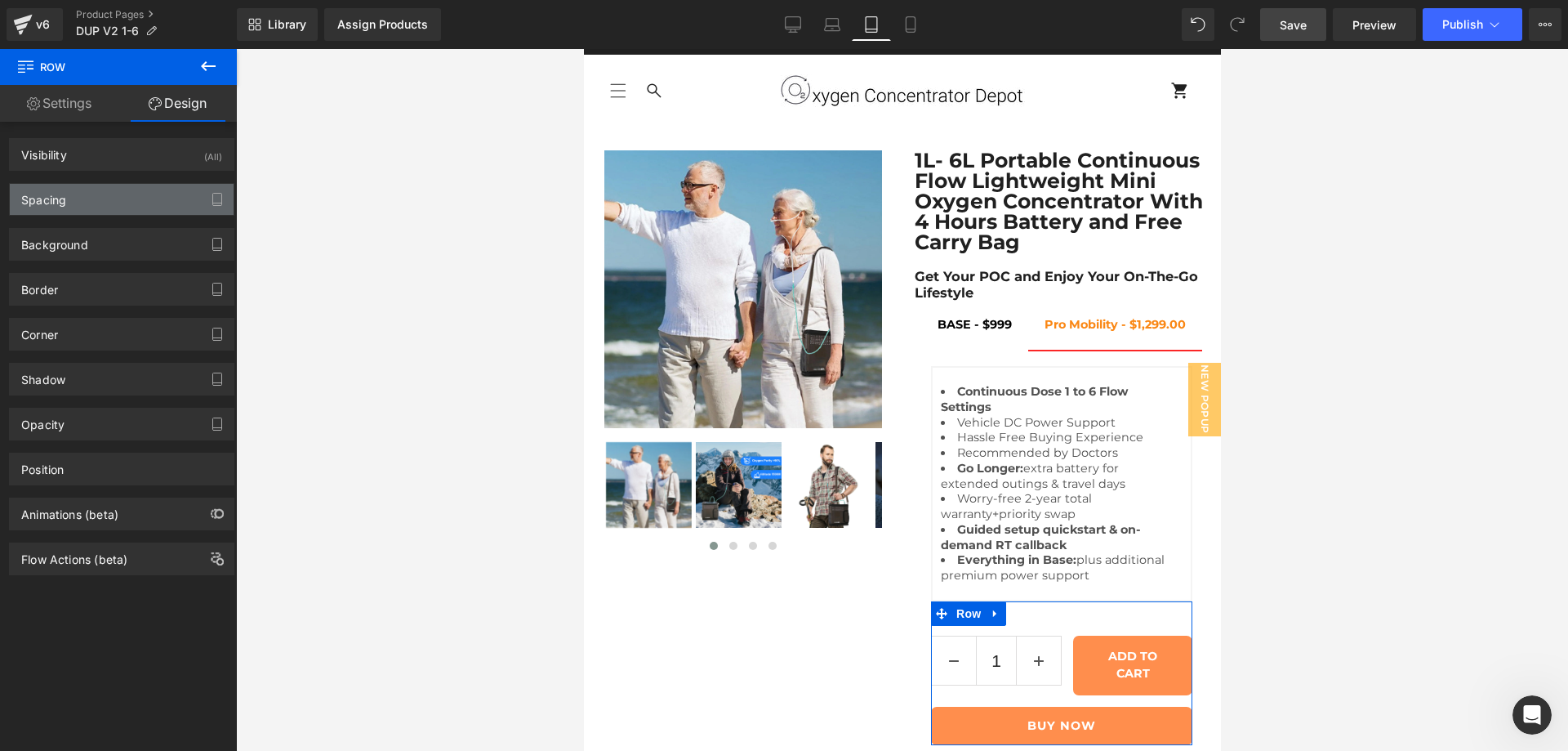
type input "0"
type input "28"
type input "0"
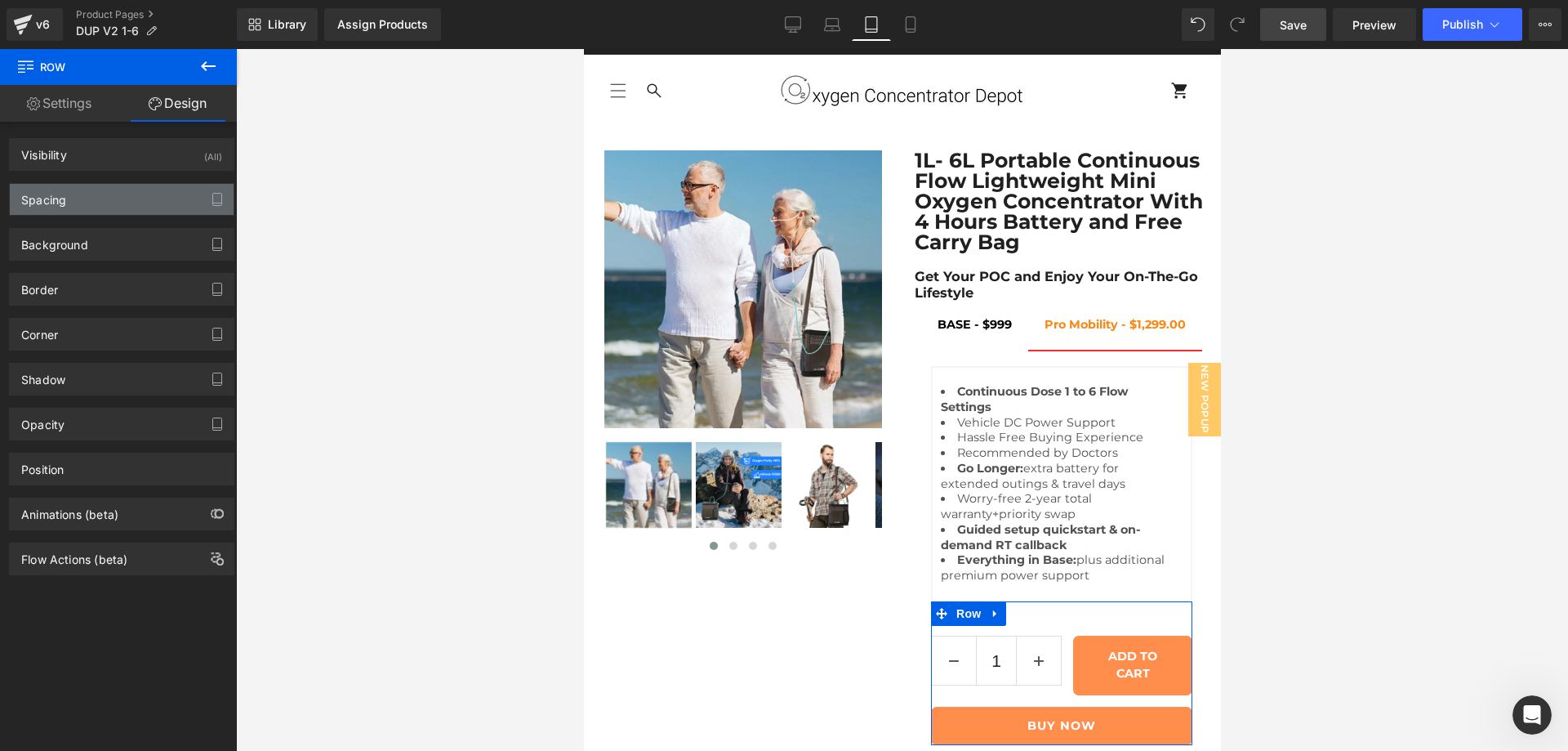
type input "0"
click at [105, 190] on div "Spacing" at bounding box center [121, 199] width 224 height 31
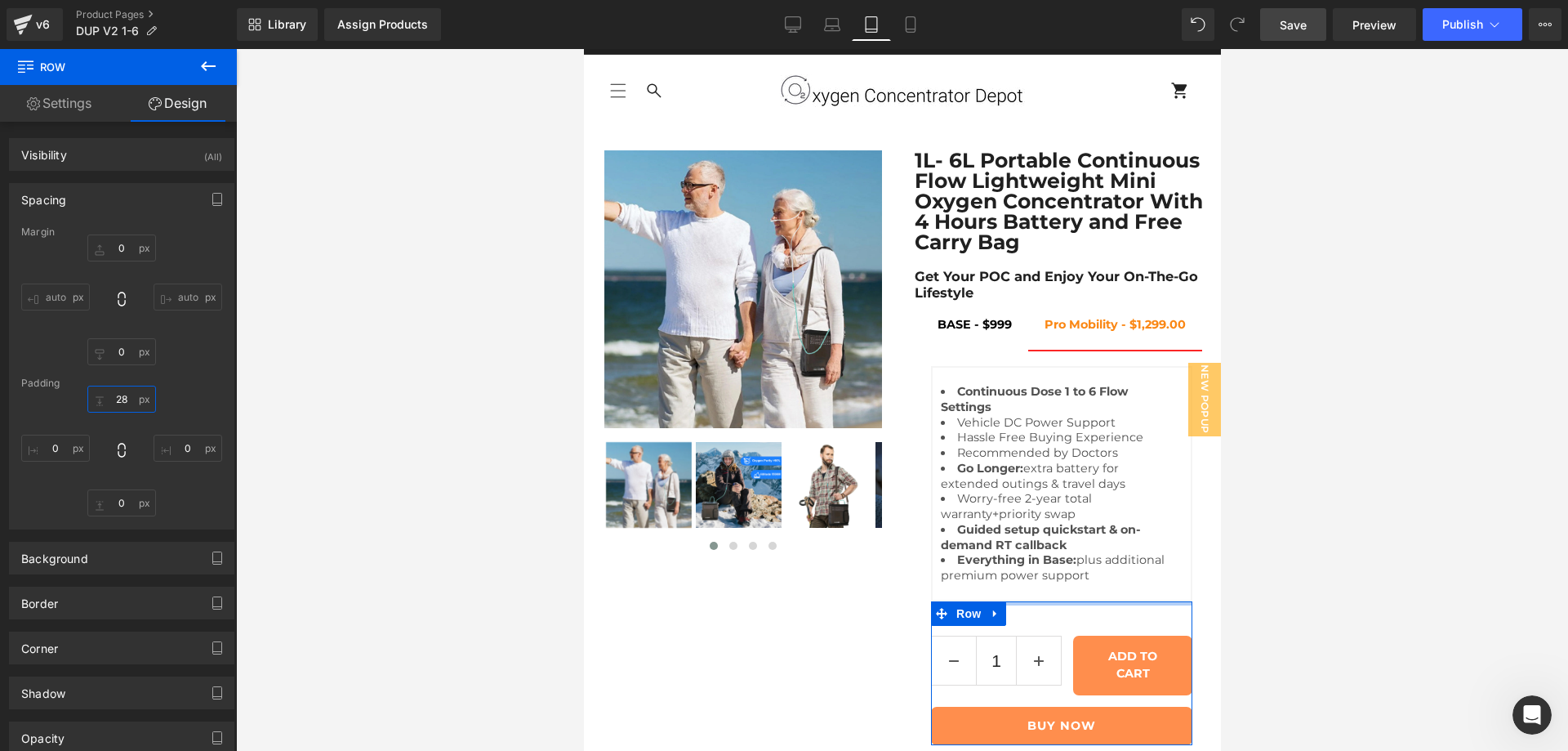
click at [121, 403] on input "28" at bounding box center [121, 399] width 69 height 27
type input "0"
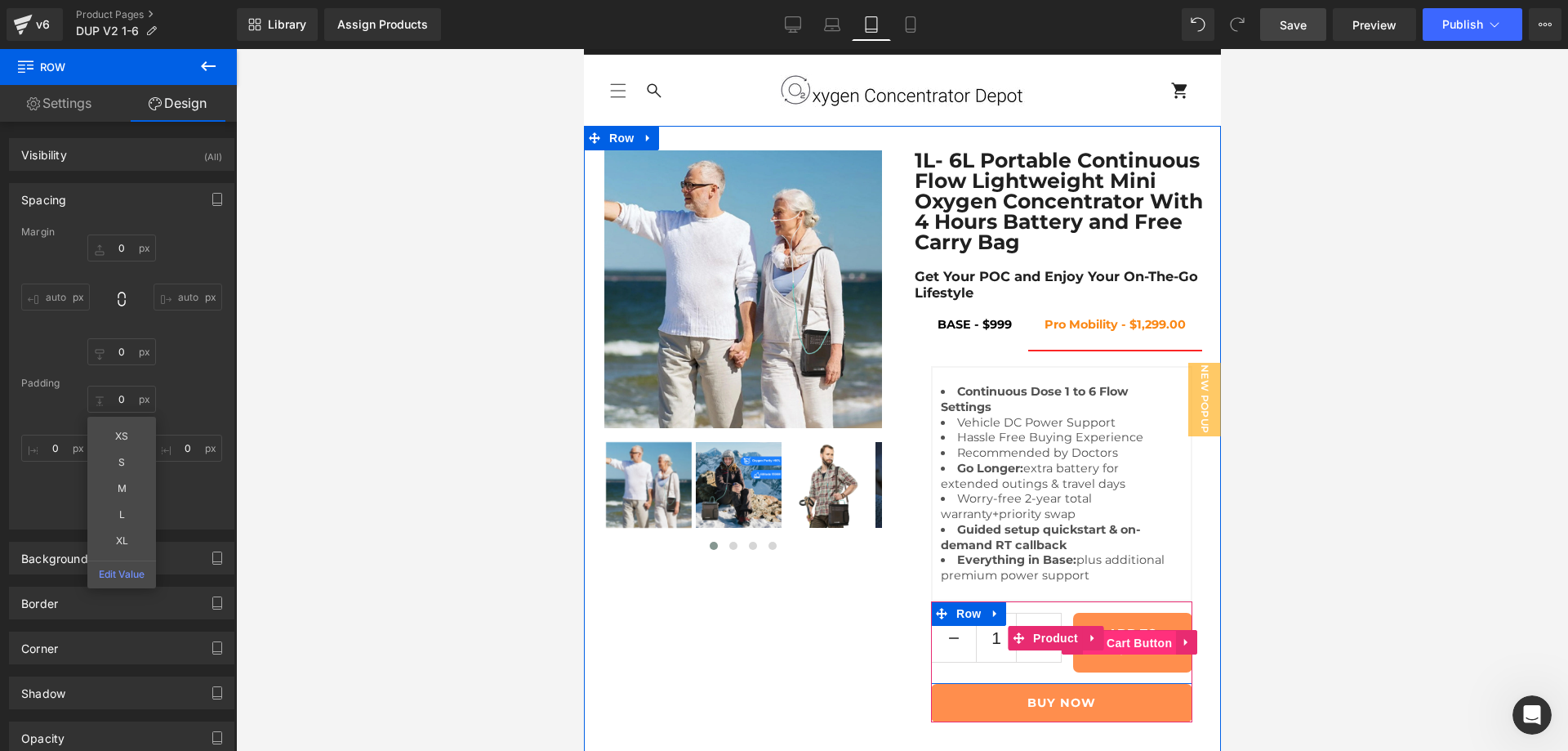
click at [1119, 630] on span "(P) Cart Button" at bounding box center [1128, 642] width 93 height 24
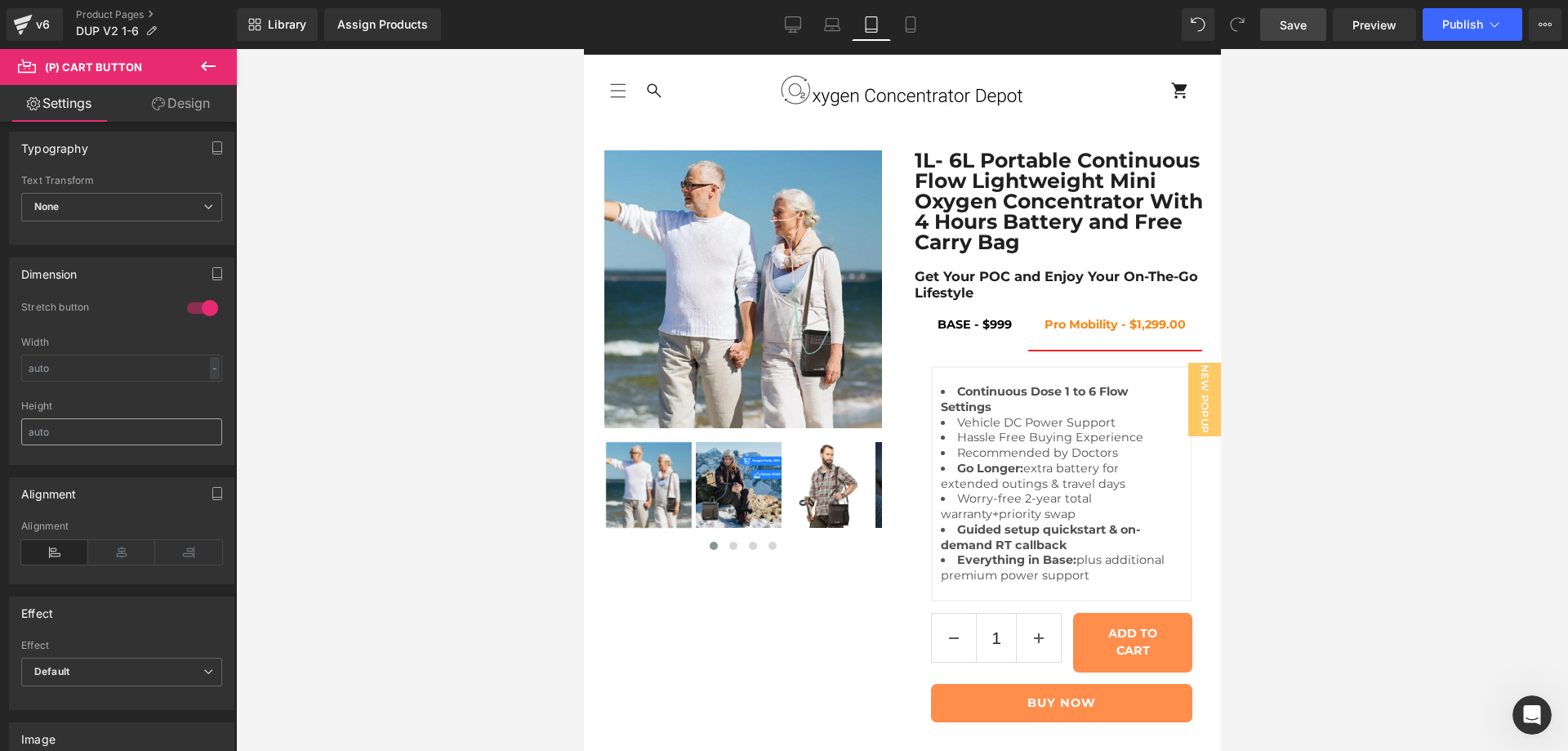
scroll to position [545, 0]
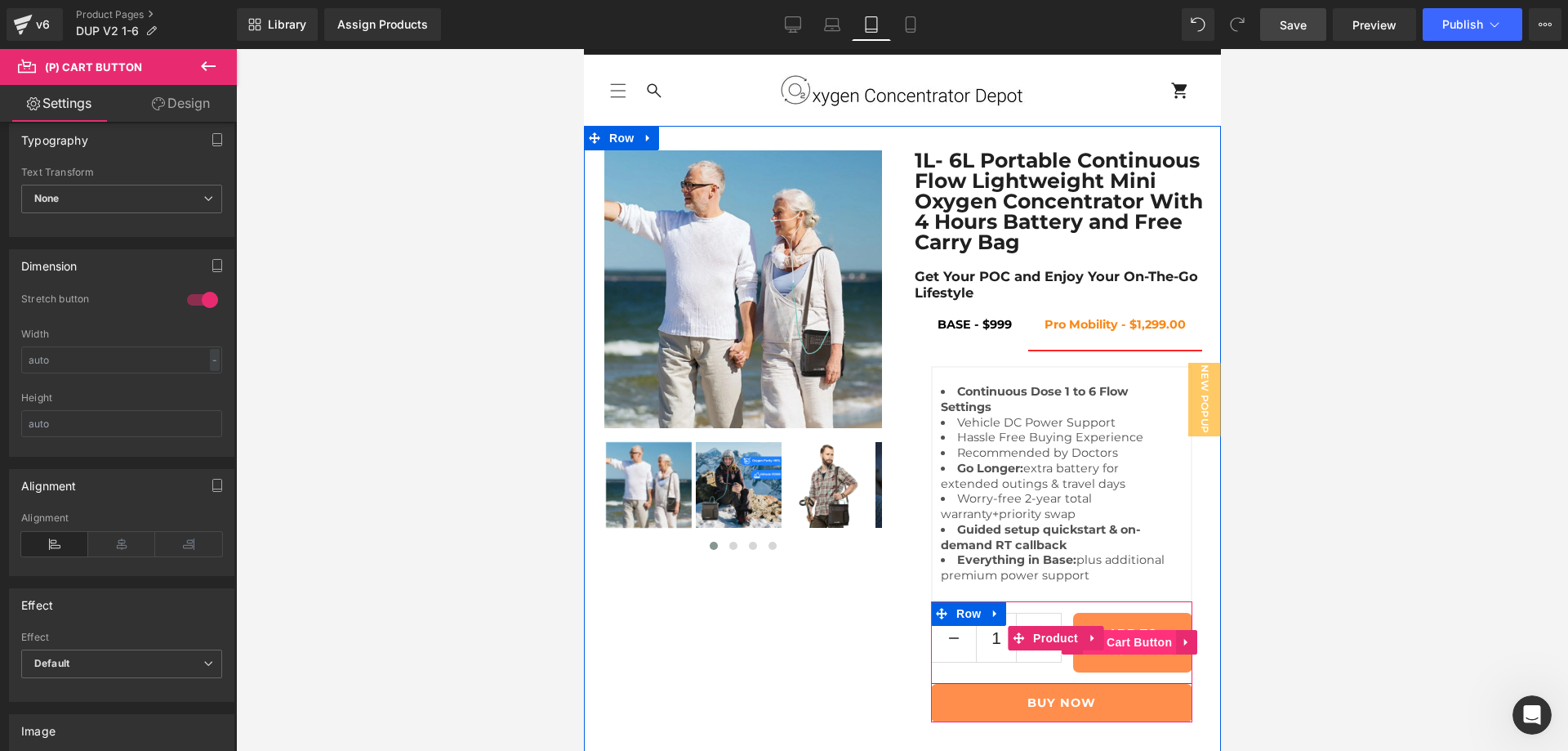
click at [1128, 630] on span "(P) Cart Button" at bounding box center [1128, 641] width 93 height 24
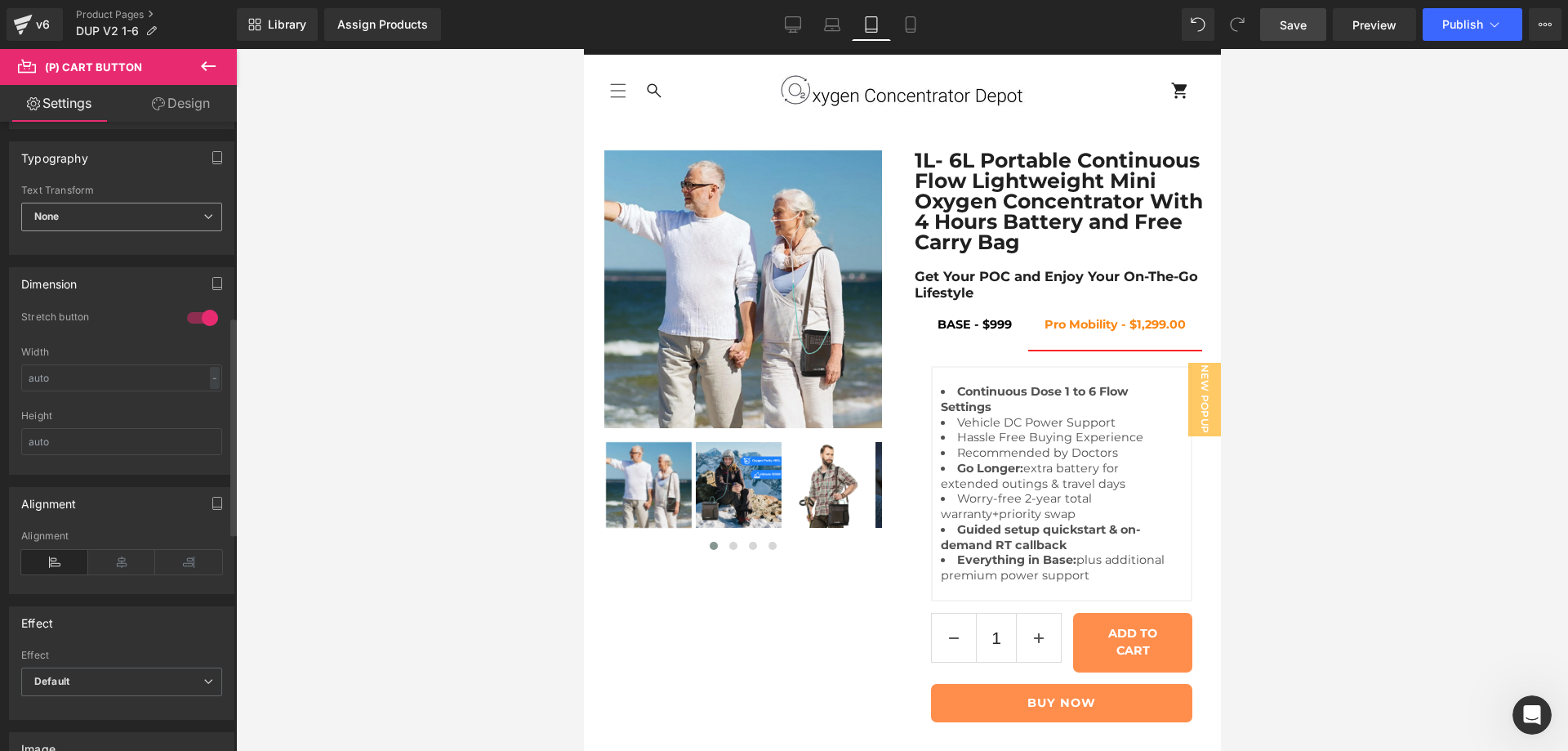
scroll to position [376, 0]
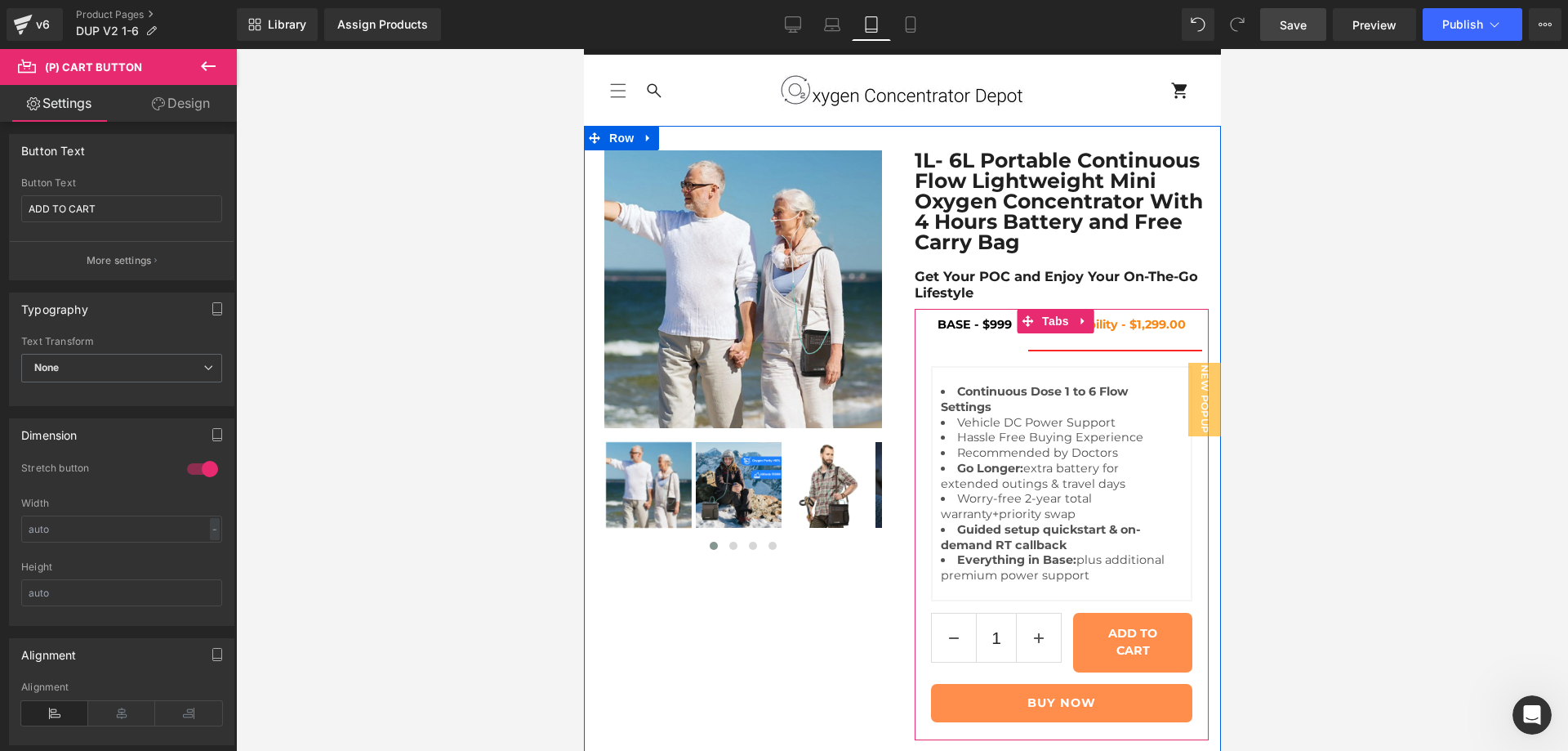
click at [961, 309] on span "BASE - $999 Text Block" at bounding box center [974, 329] width 107 height 41
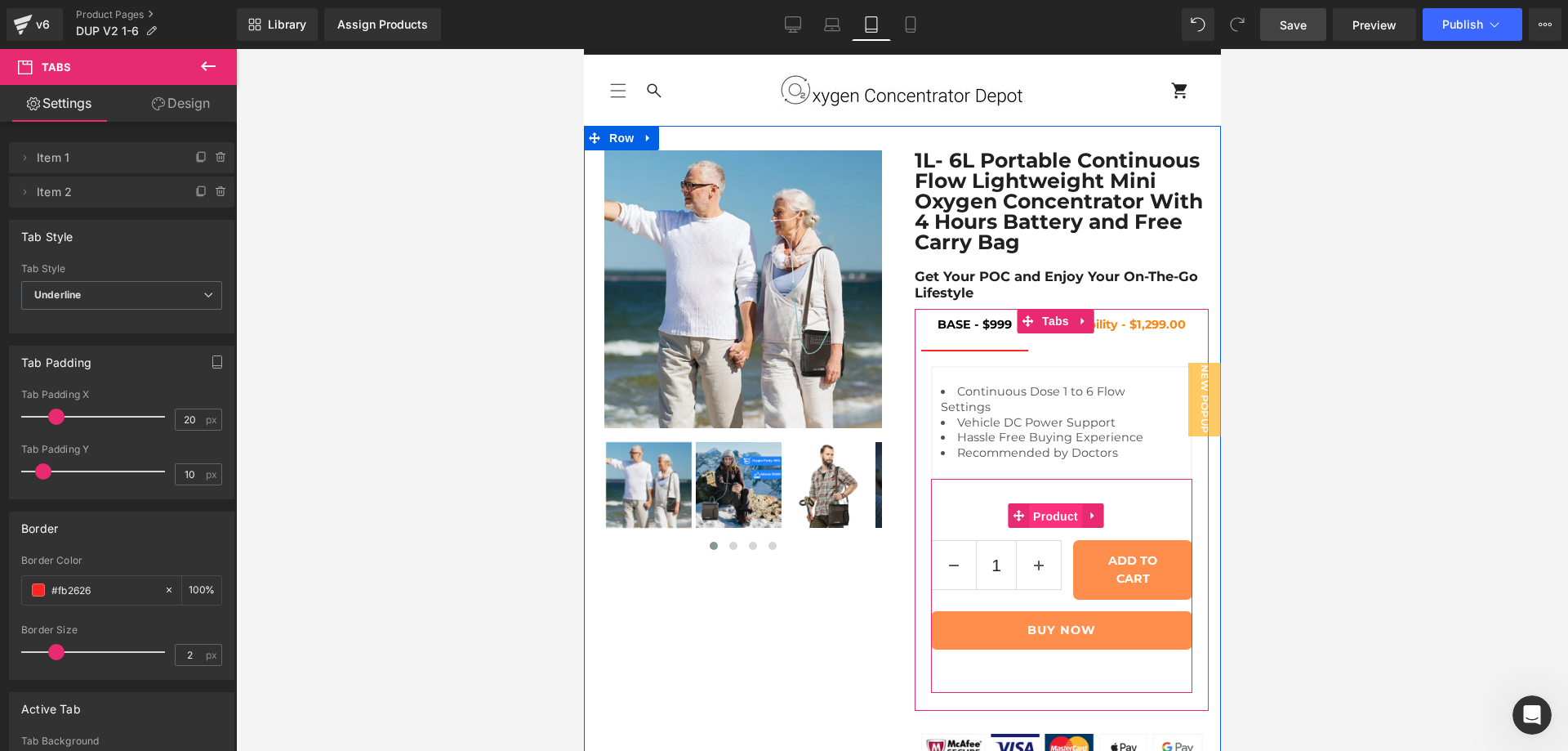
click at [1036, 504] on span "Product" at bounding box center [1055, 516] width 53 height 24
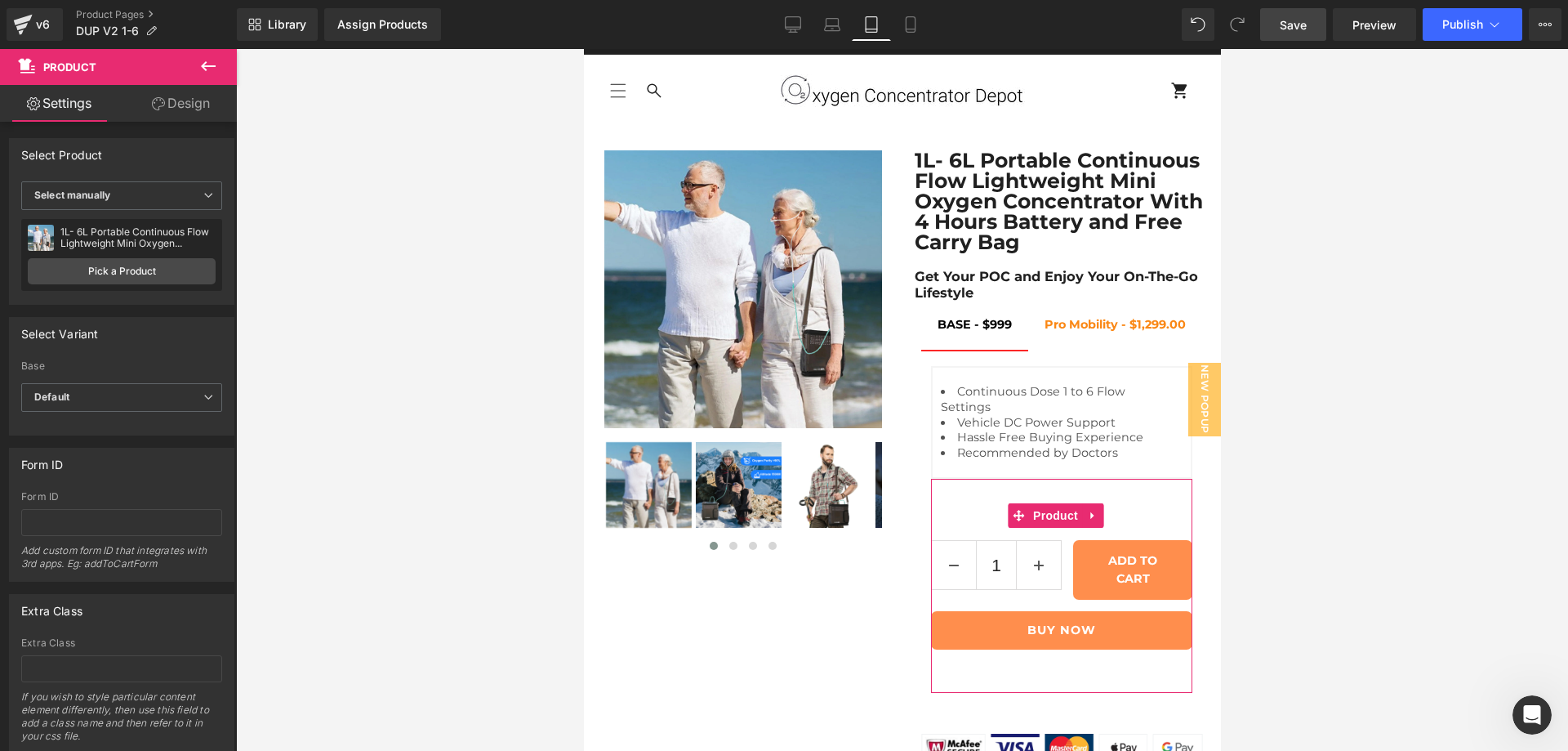
click at [195, 103] on link "Design" at bounding box center [180, 103] width 118 height 37
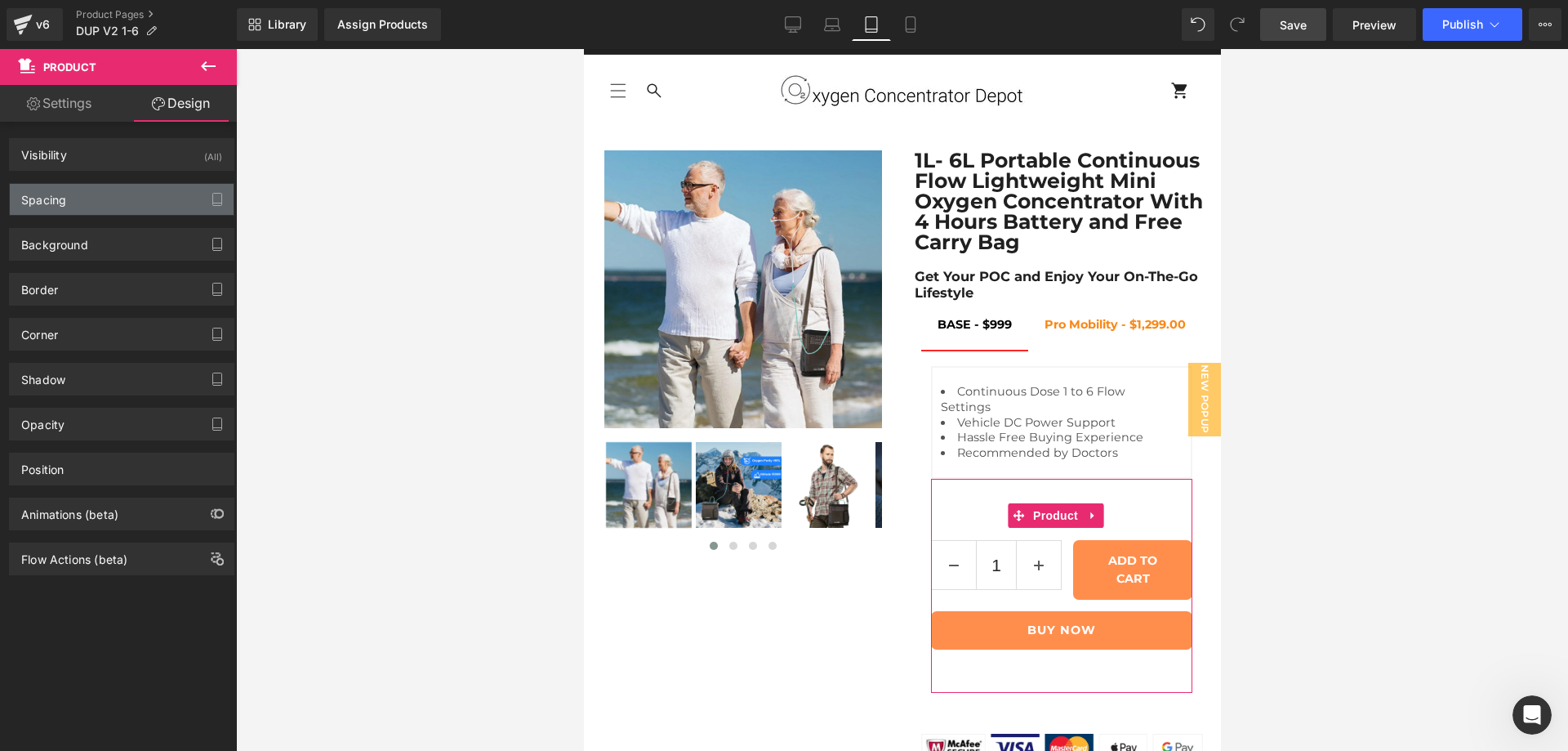
type input "0"
type input "33"
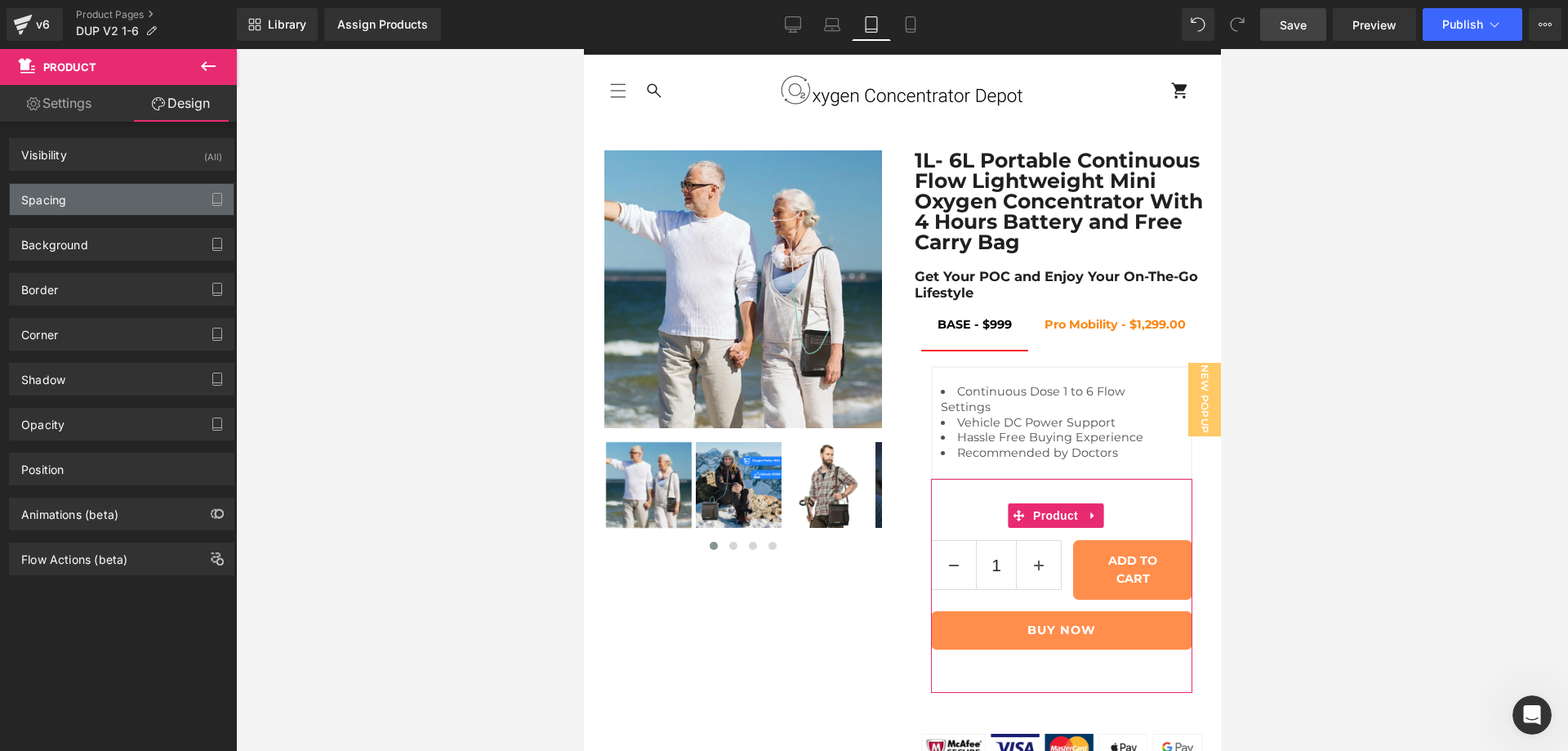
type input "0"
type input "53"
type input "0"
click at [110, 195] on div "Spacing" at bounding box center [121, 199] width 224 height 31
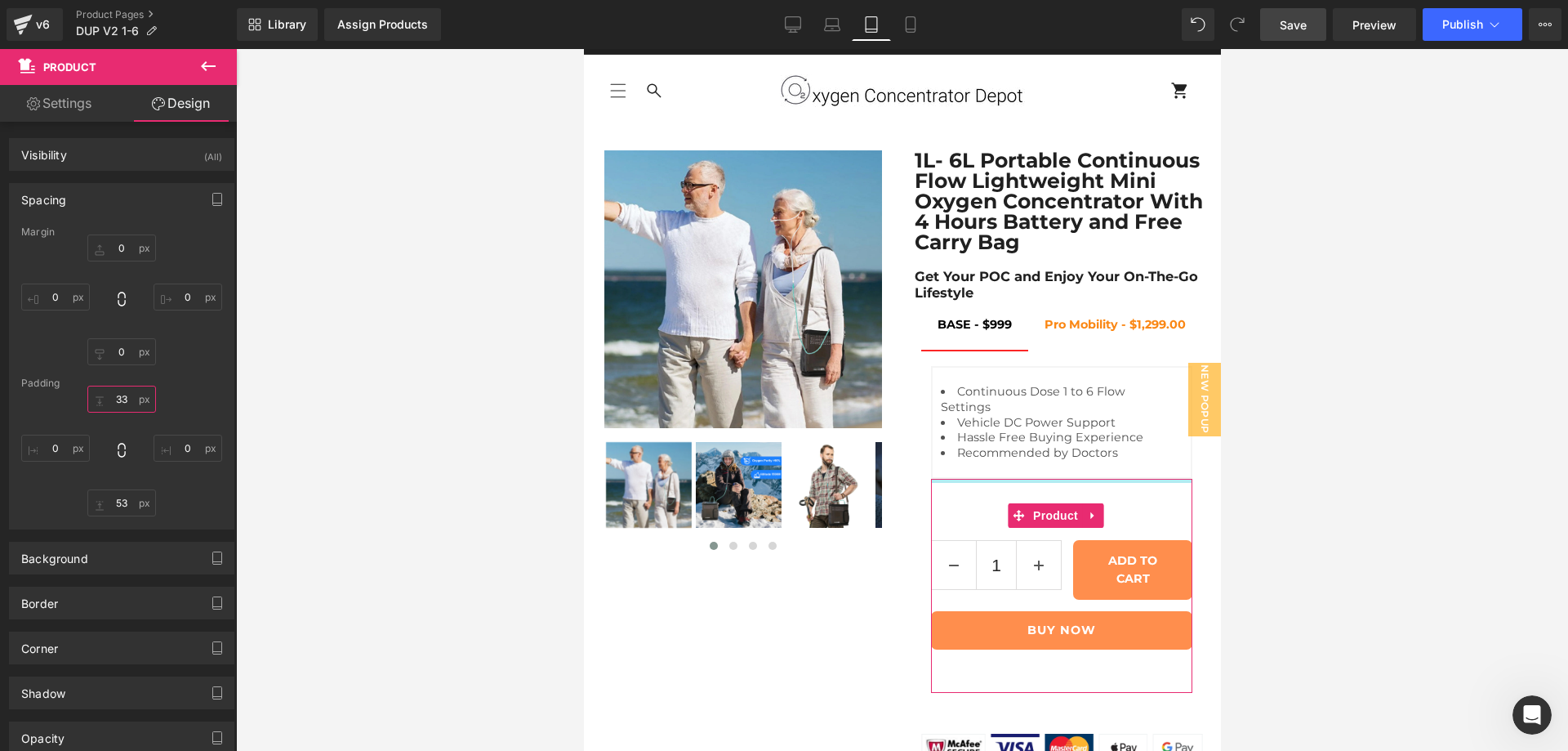
click at [115, 406] on input "33" at bounding box center [121, 399] width 69 height 27
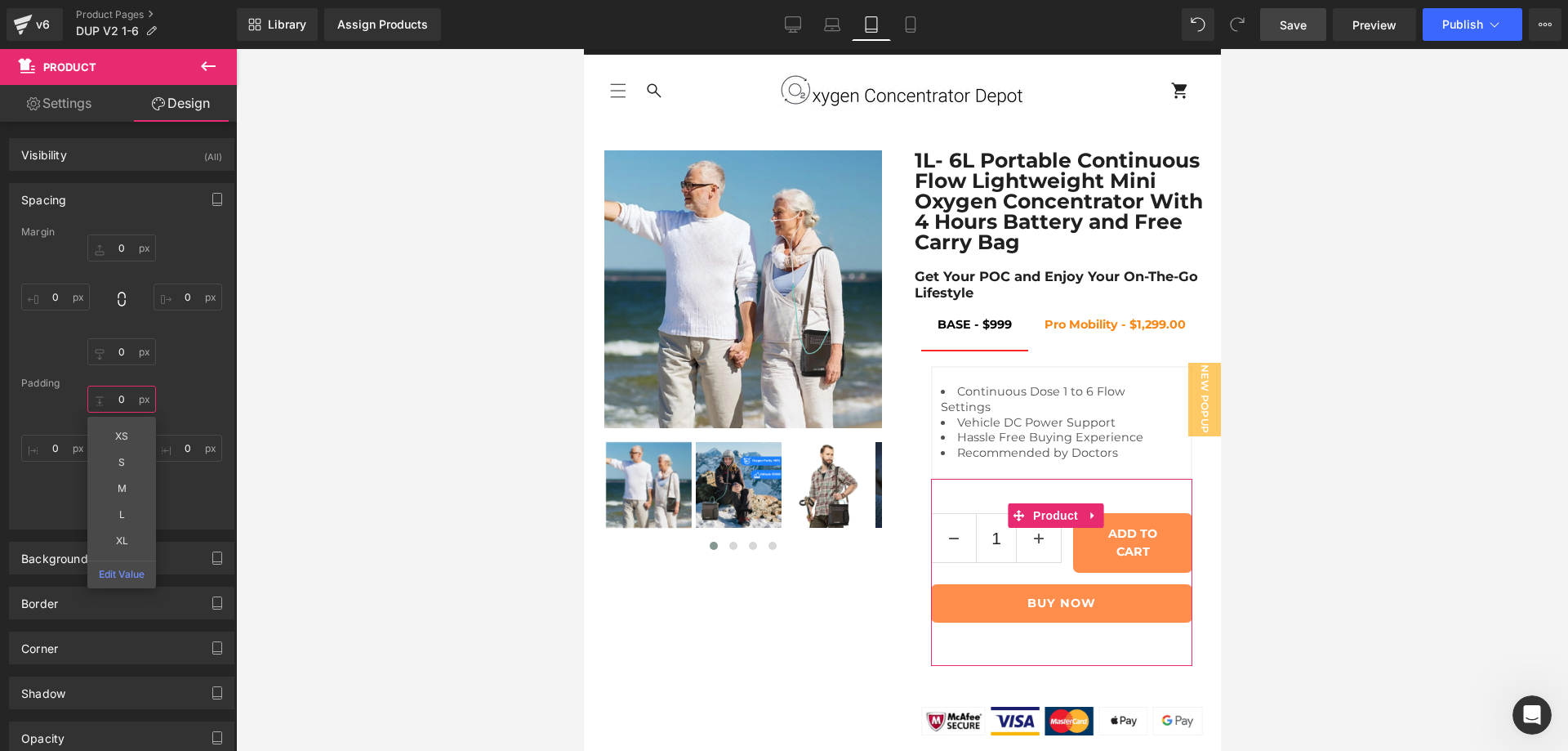
type input "0"
click at [197, 493] on div "0 0 XS S M L XL Edit Value 0px 0 53px 53 0px 0" at bounding box center [122, 451] width 201 height 131
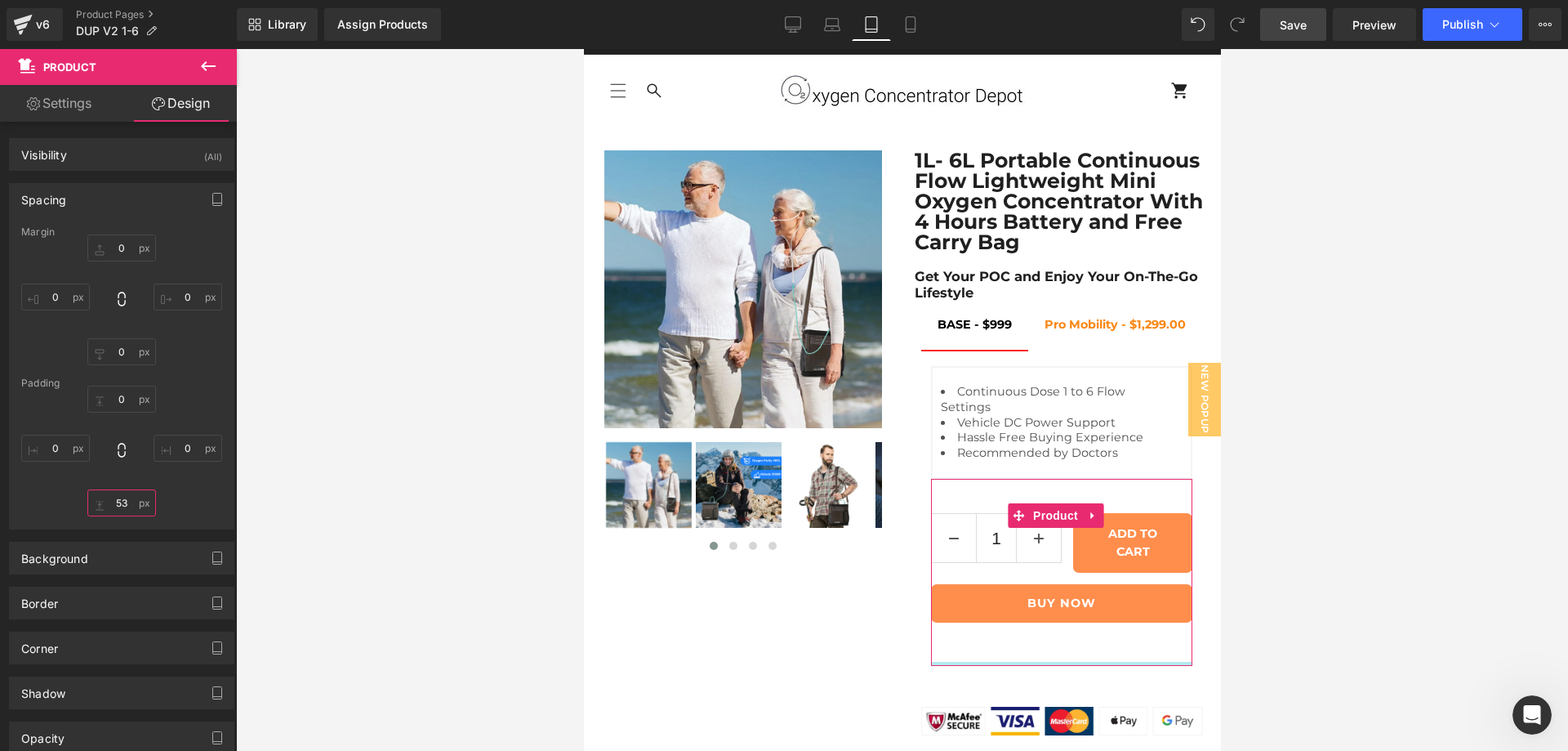
click at [115, 506] on input "53" at bounding box center [121, 502] width 69 height 27
type input "0"
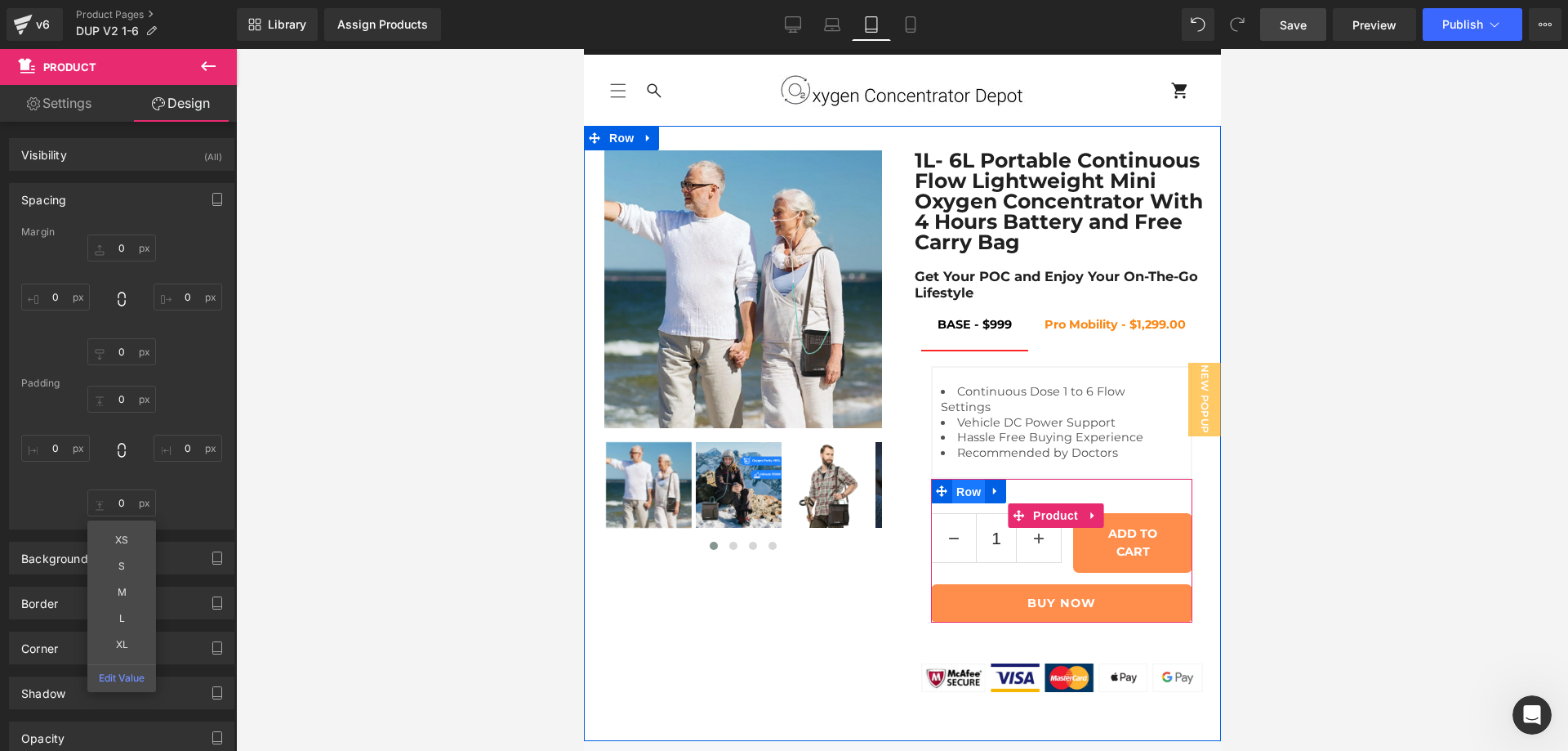
click at [957, 480] on span "Row" at bounding box center [967, 492] width 32 height 24
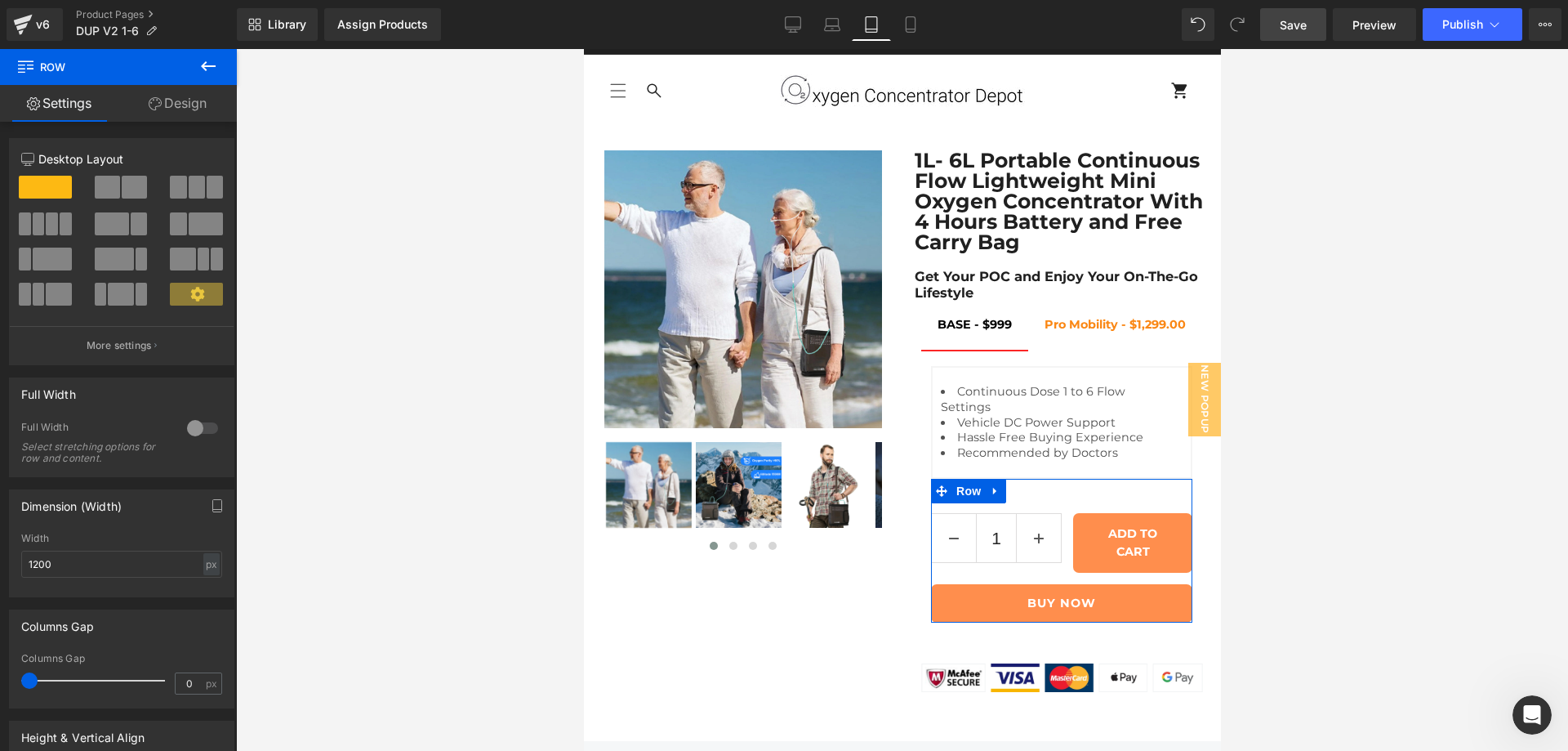
click at [164, 106] on link "Design" at bounding box center [177, 103] width 118 height 37
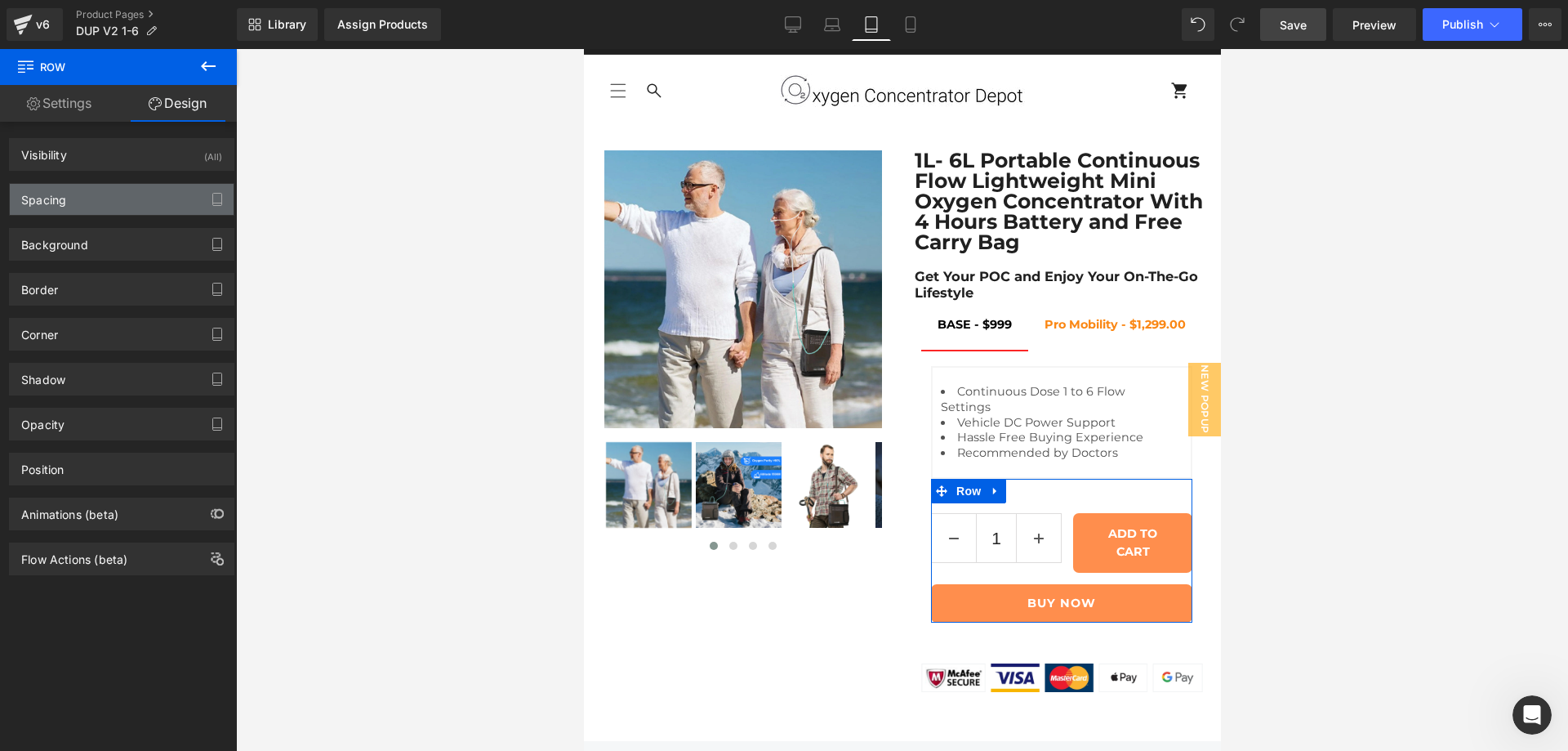
click at [105, 193] on div "Spacing" at bounding box center [121, 199] width 224 height 31
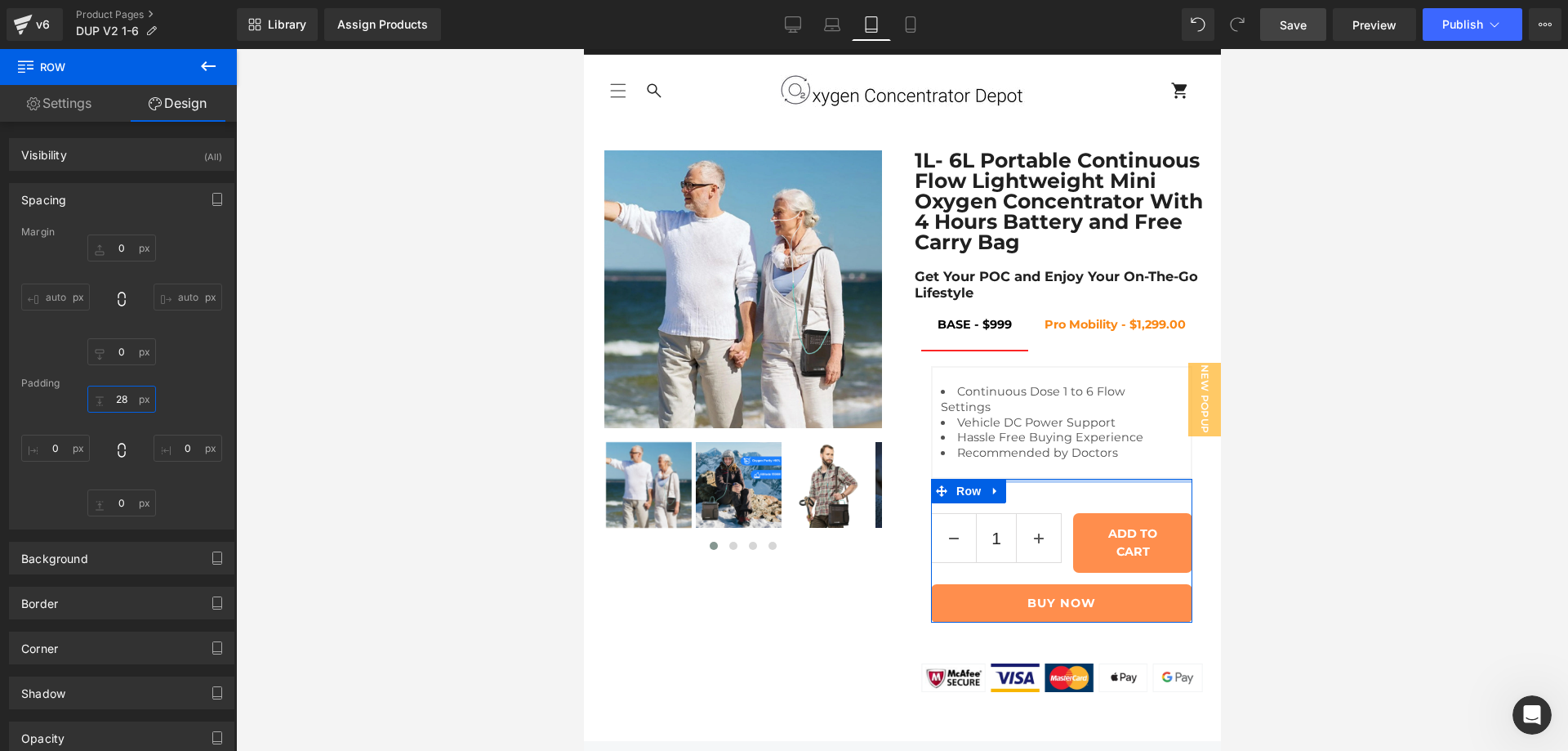
click at [116, 403] on input "28" at bounding box center [121, 399] width 69 height 27
type input "0"
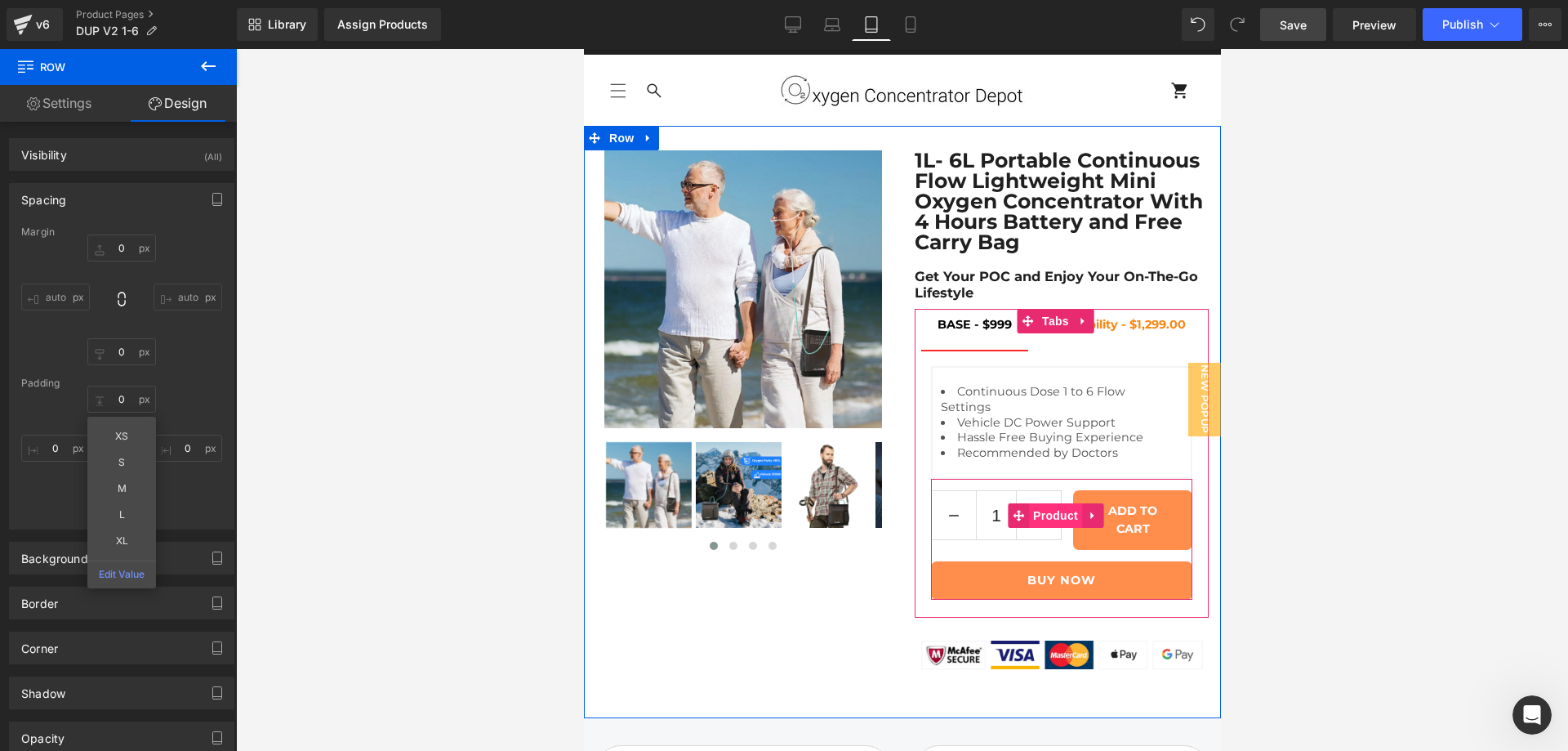
click at [1041, 479] on div "1 (P) Quantity ADD TO CART (P) Cart Button Row BUY NOW [GEOGRAPHIC_DATA] Product" at bounding box center [1061, 539] width 261 height 121
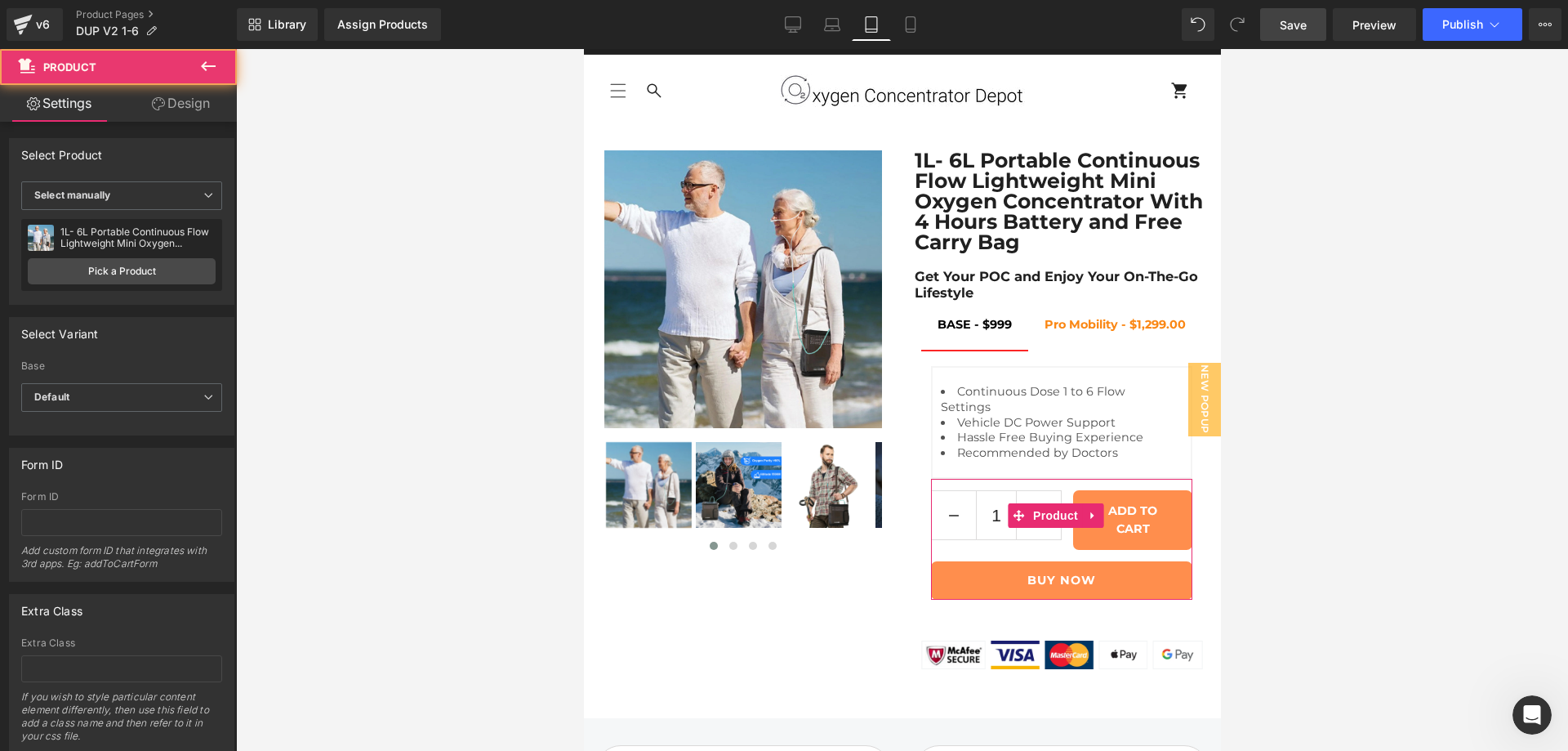
click at [186, 107] on link "Design" at bounding box center [180, 103] width 118 height 37
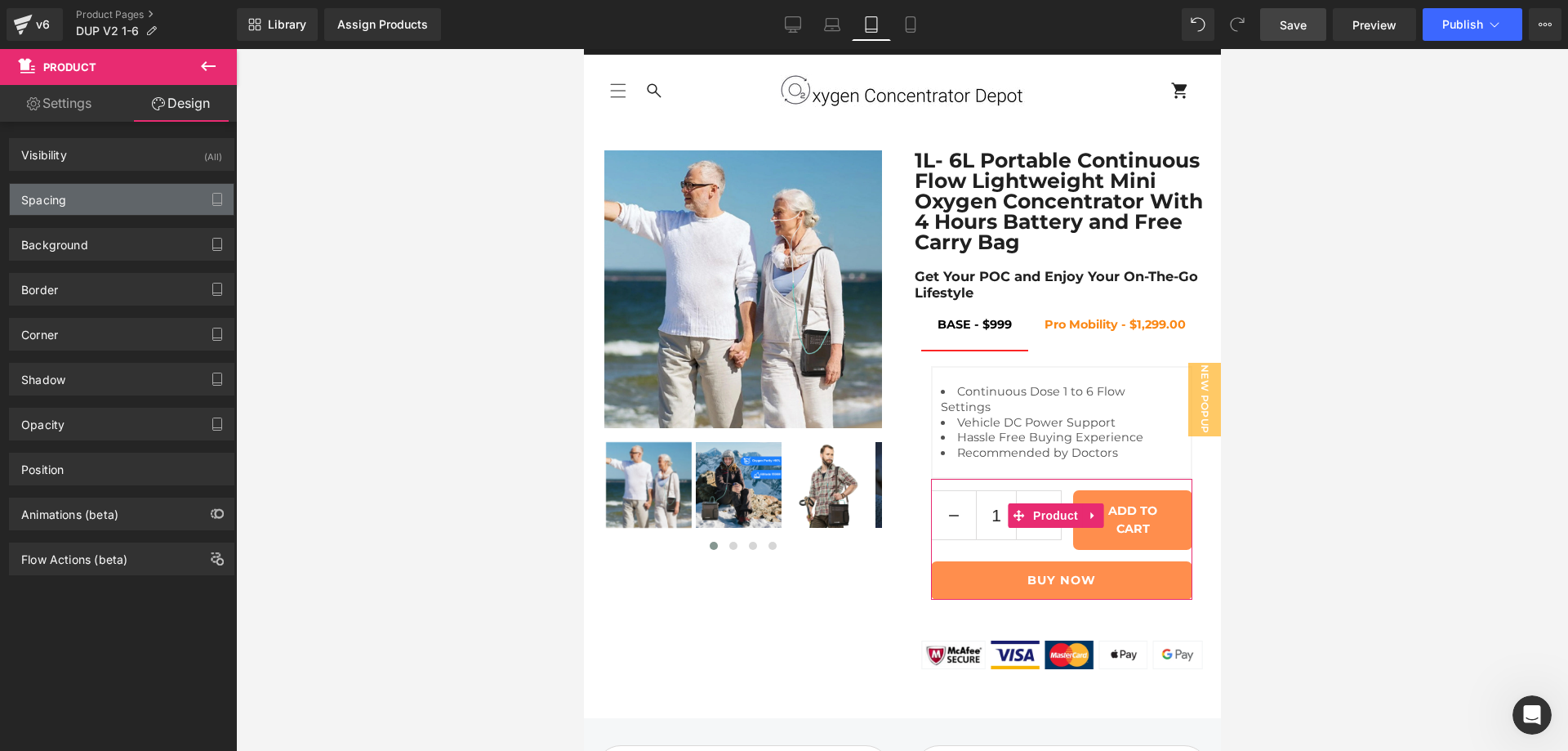
type input "0"
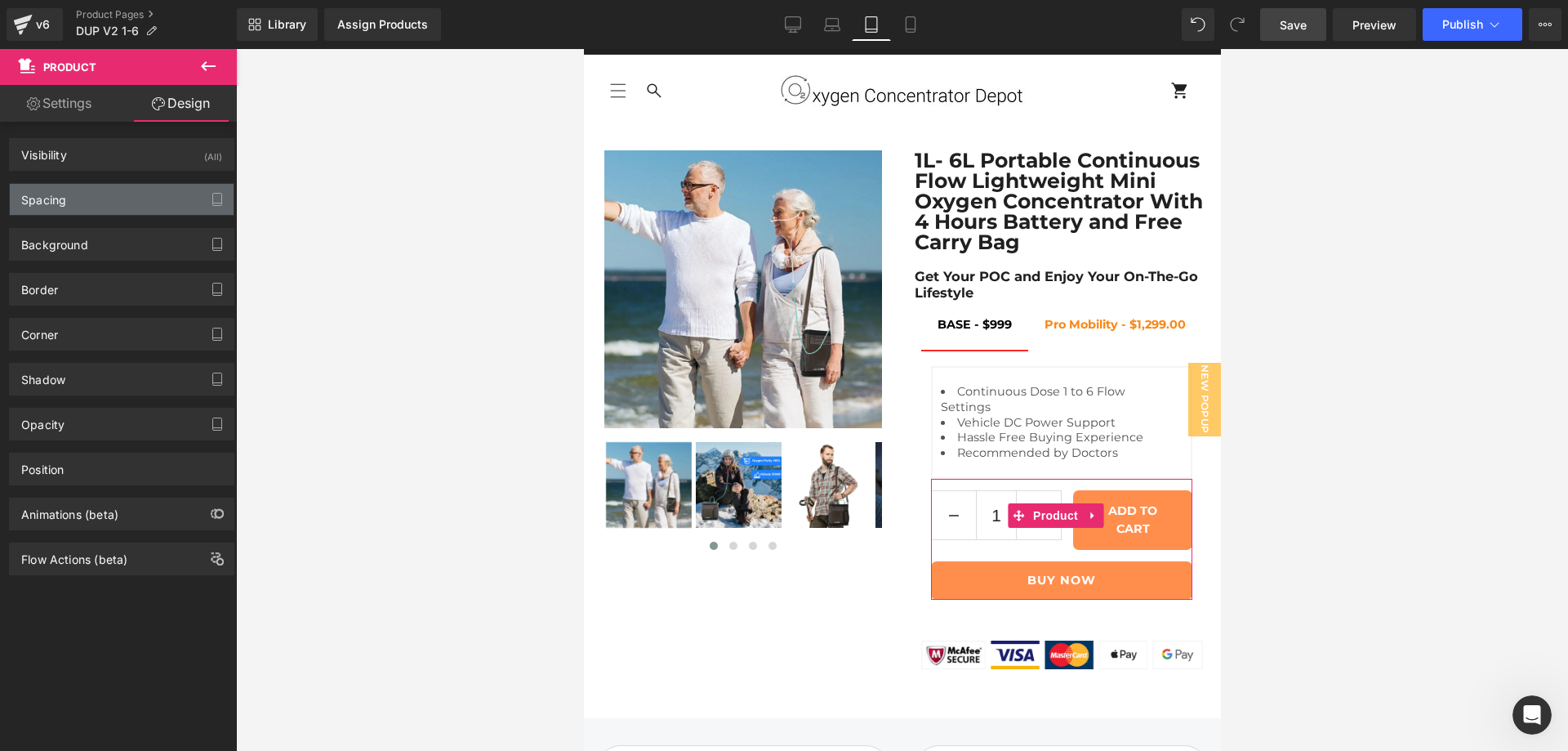
type input "0"
click at [110, 193] on div "Spacing" at bounding box center [121, 199] width 224 height 31
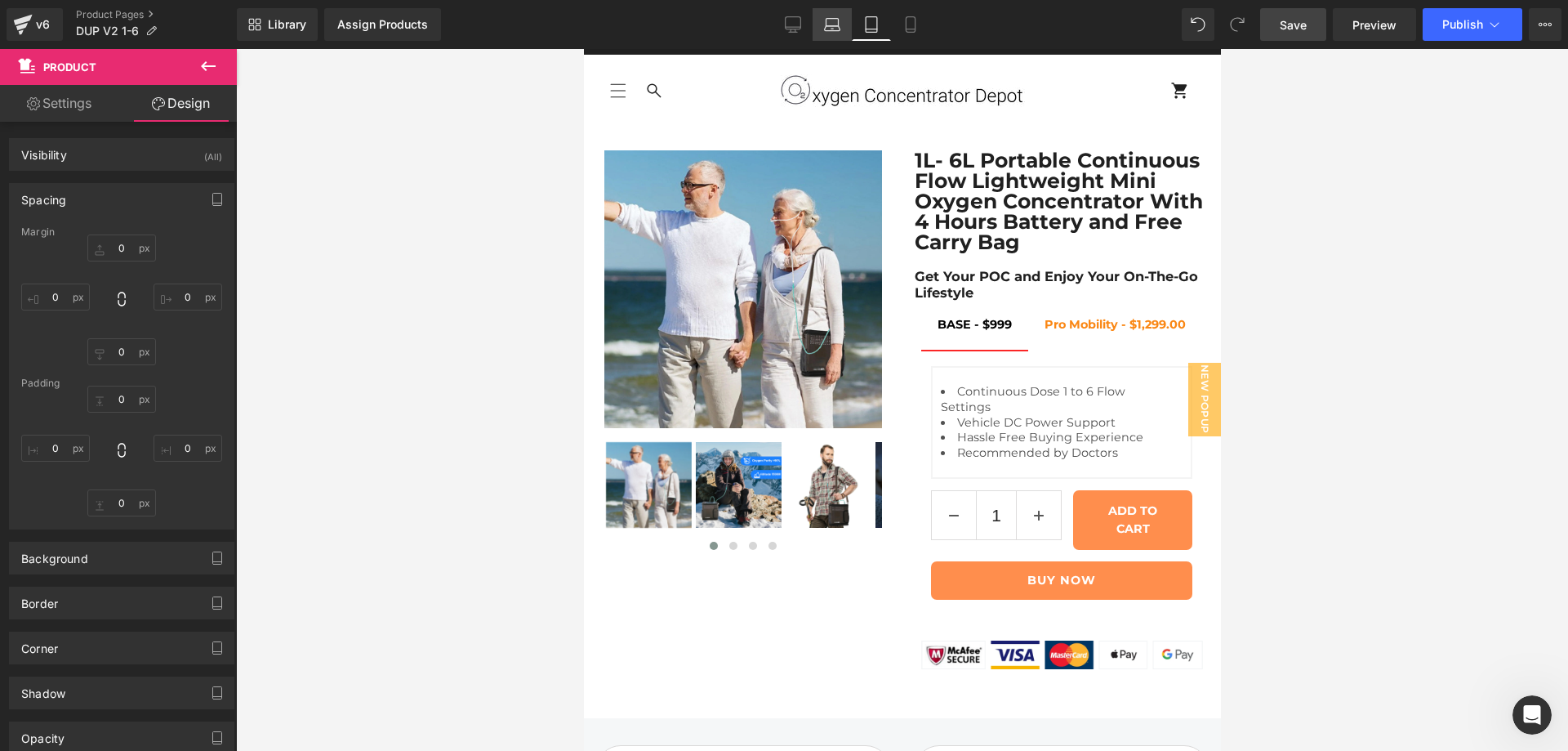
click at [832, 25] on icon at bounding box center [832, 25] width 17 height 17
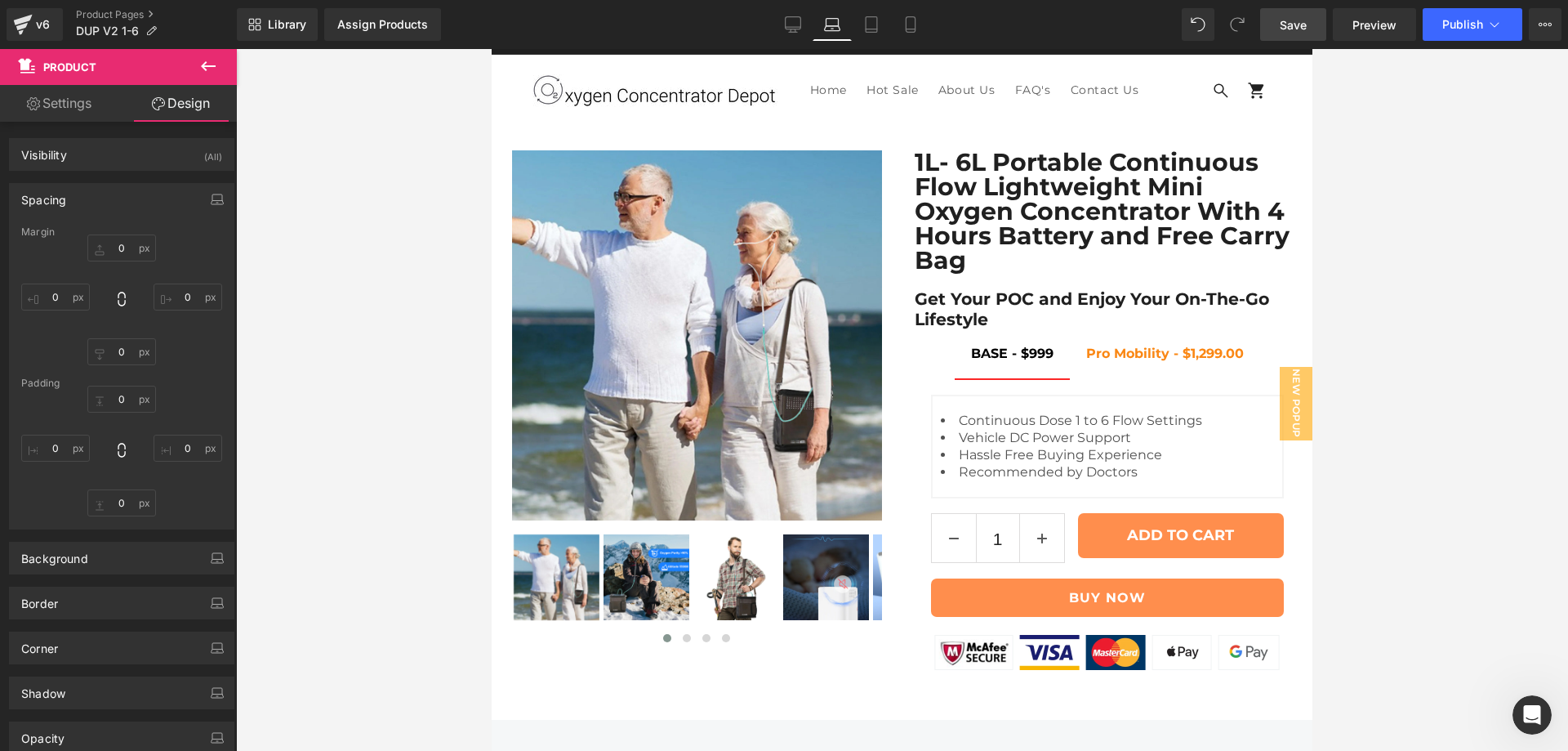
type input "0"
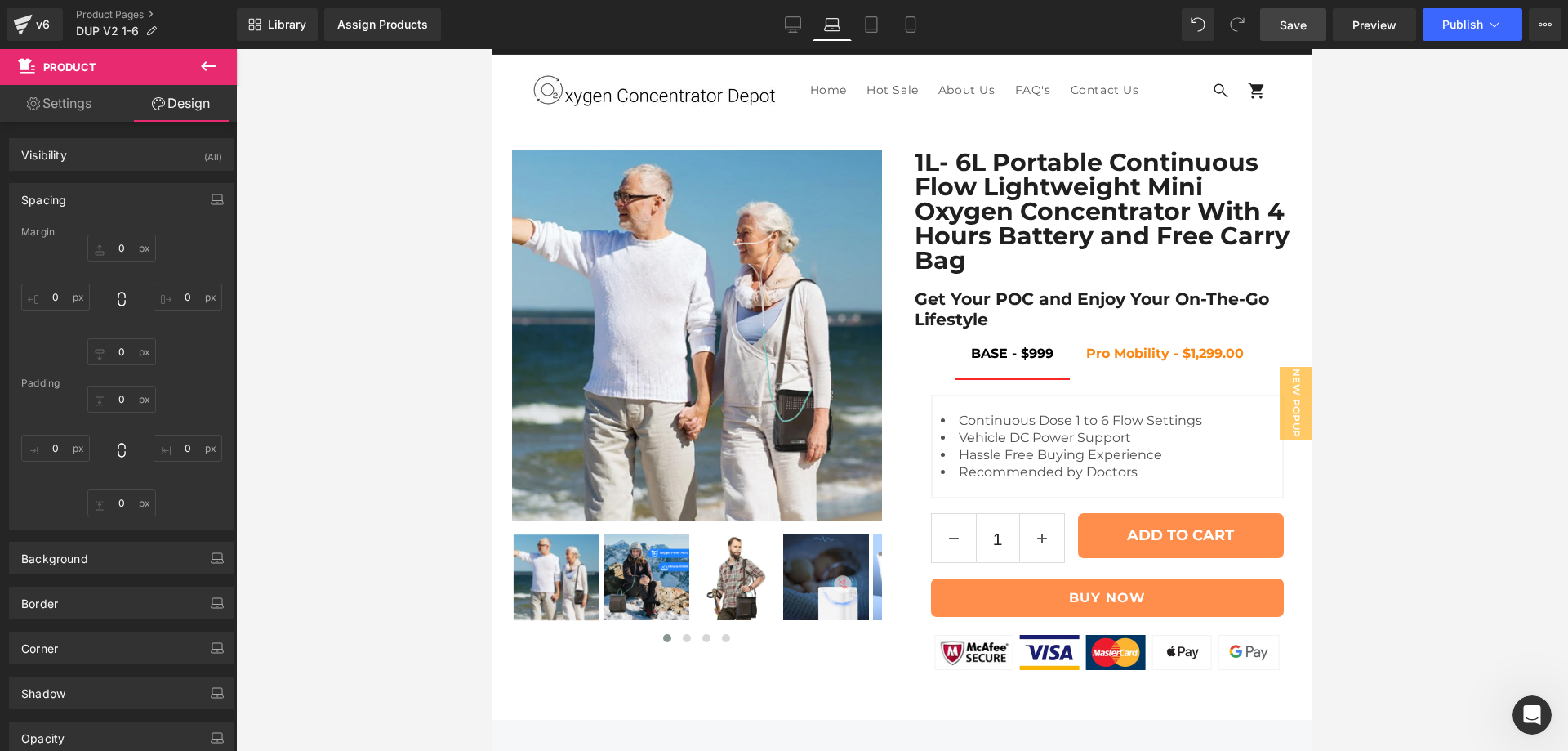
type input "0"
click at [796, 23] on icon at bounding box center [793, 25] width 17 height 17
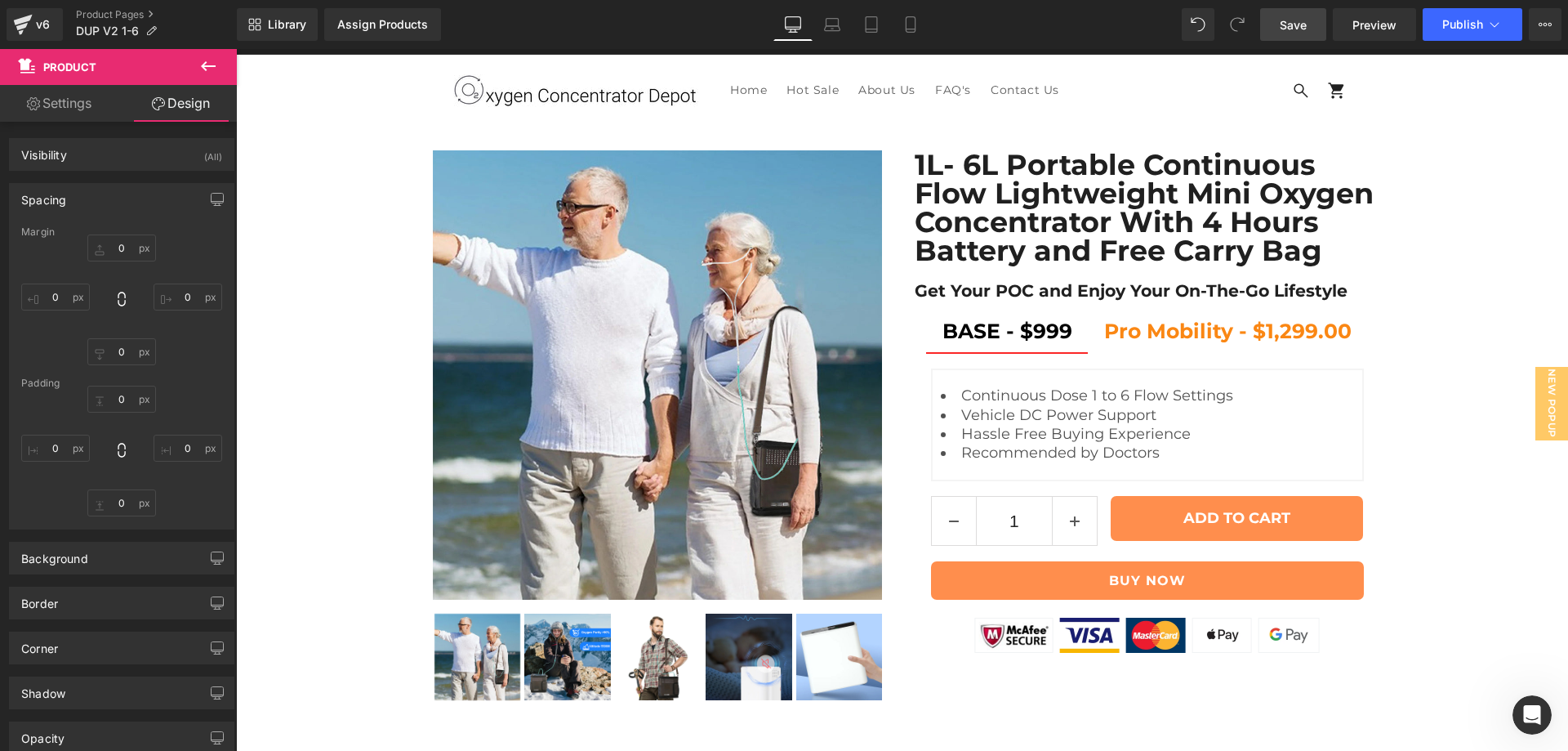
type input "0"
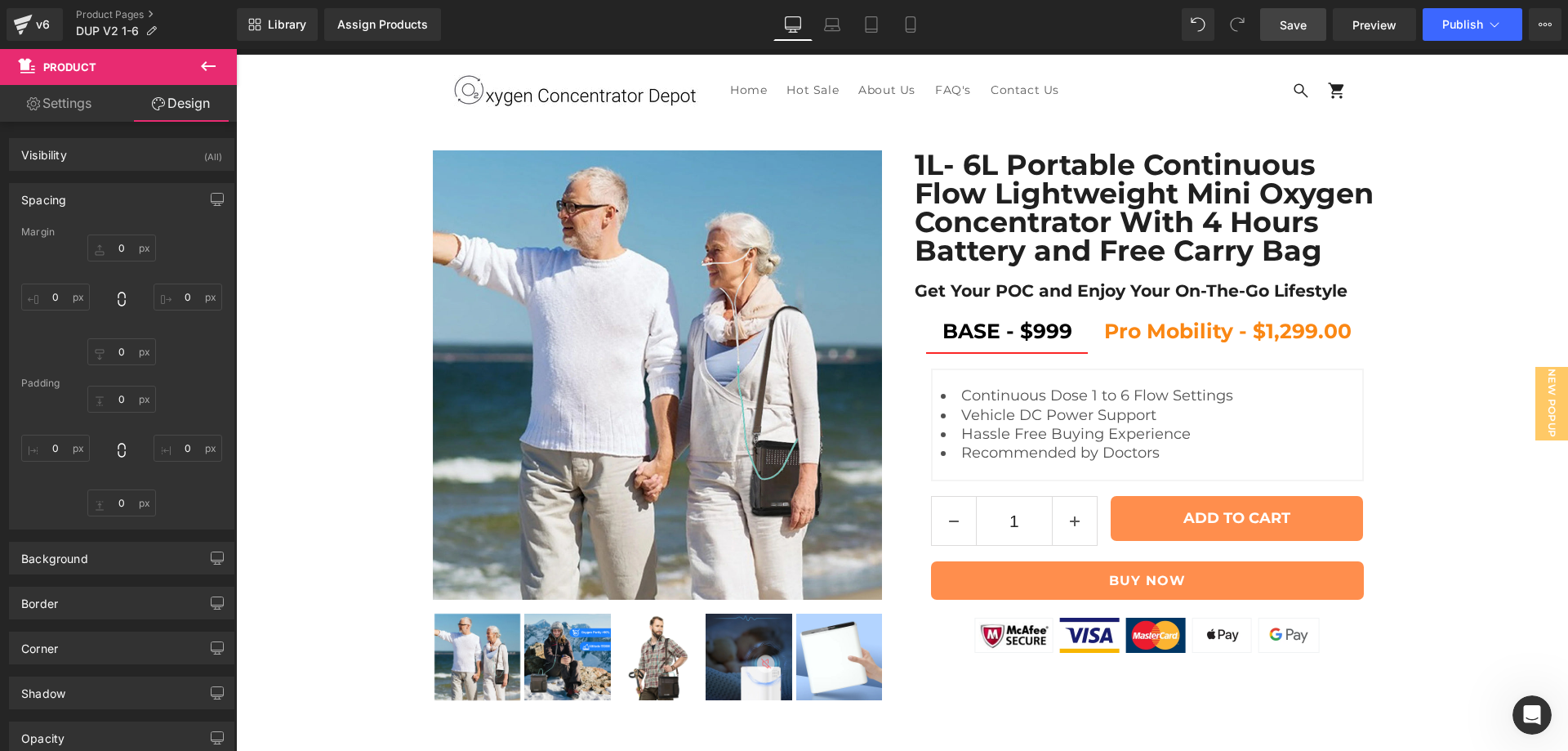
type input "0"
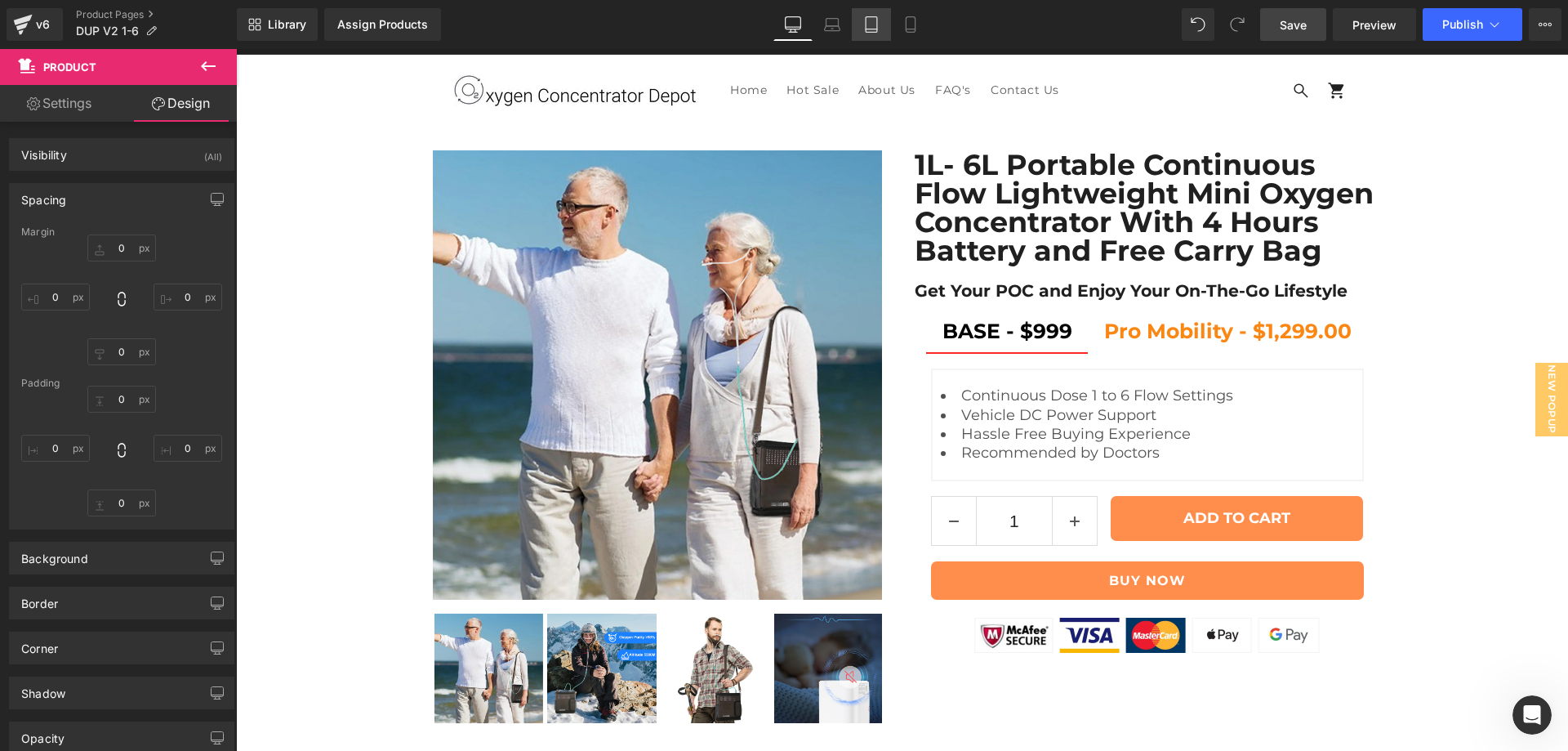
click at [881, 22] on link "Tablet" at bounding box center [870, 24] width 39 height 32
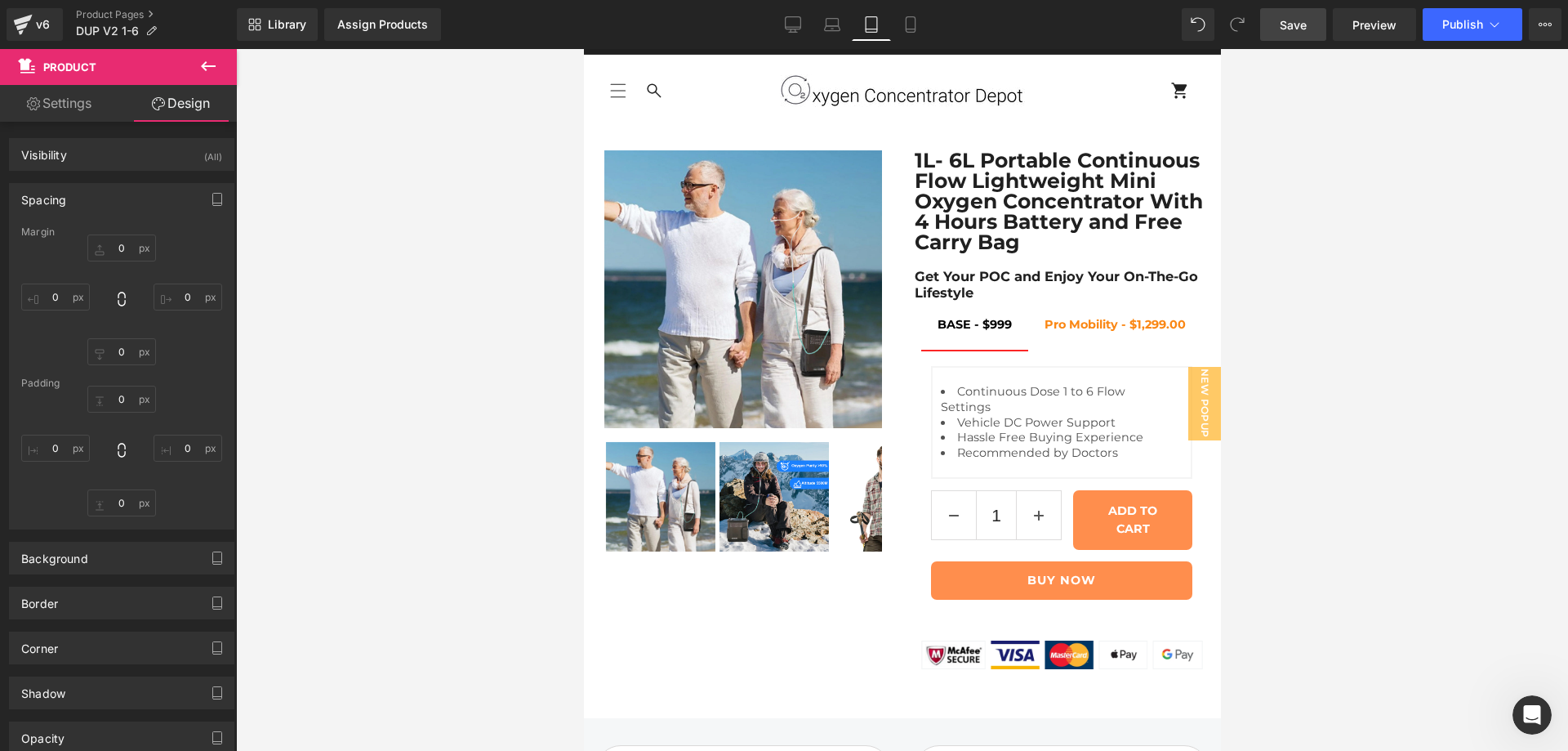
type input "0"
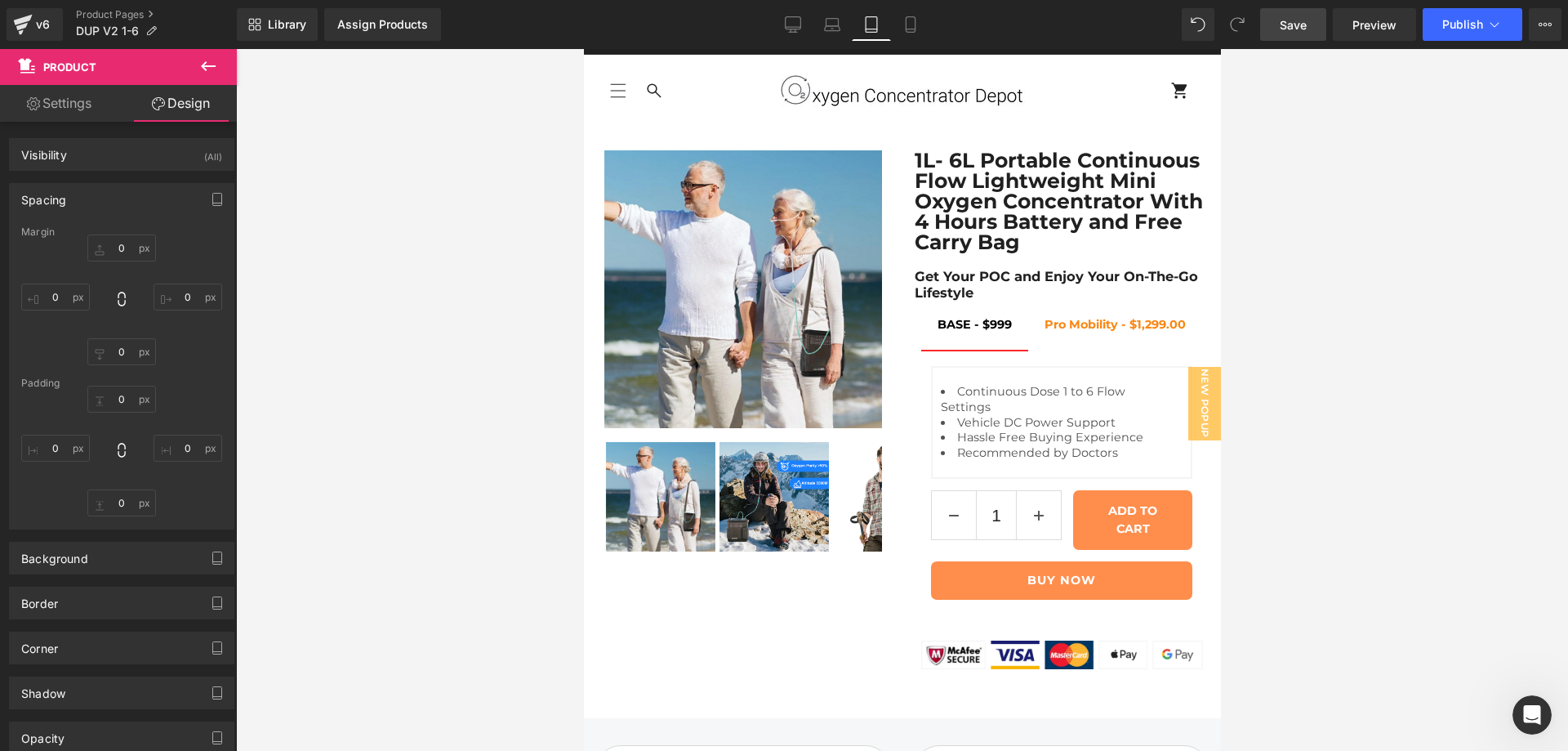
type input "0"
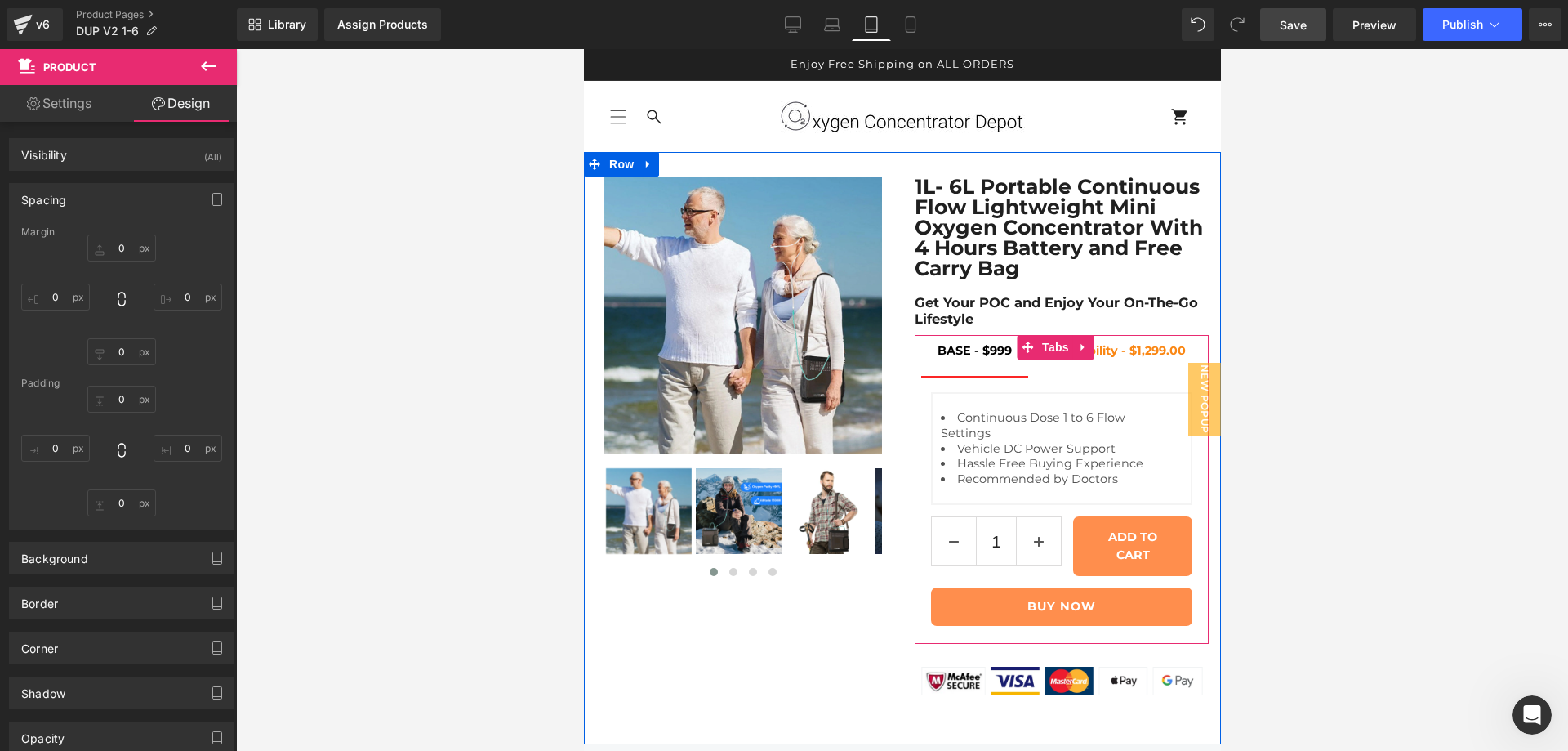
scroll to position [13, 0]
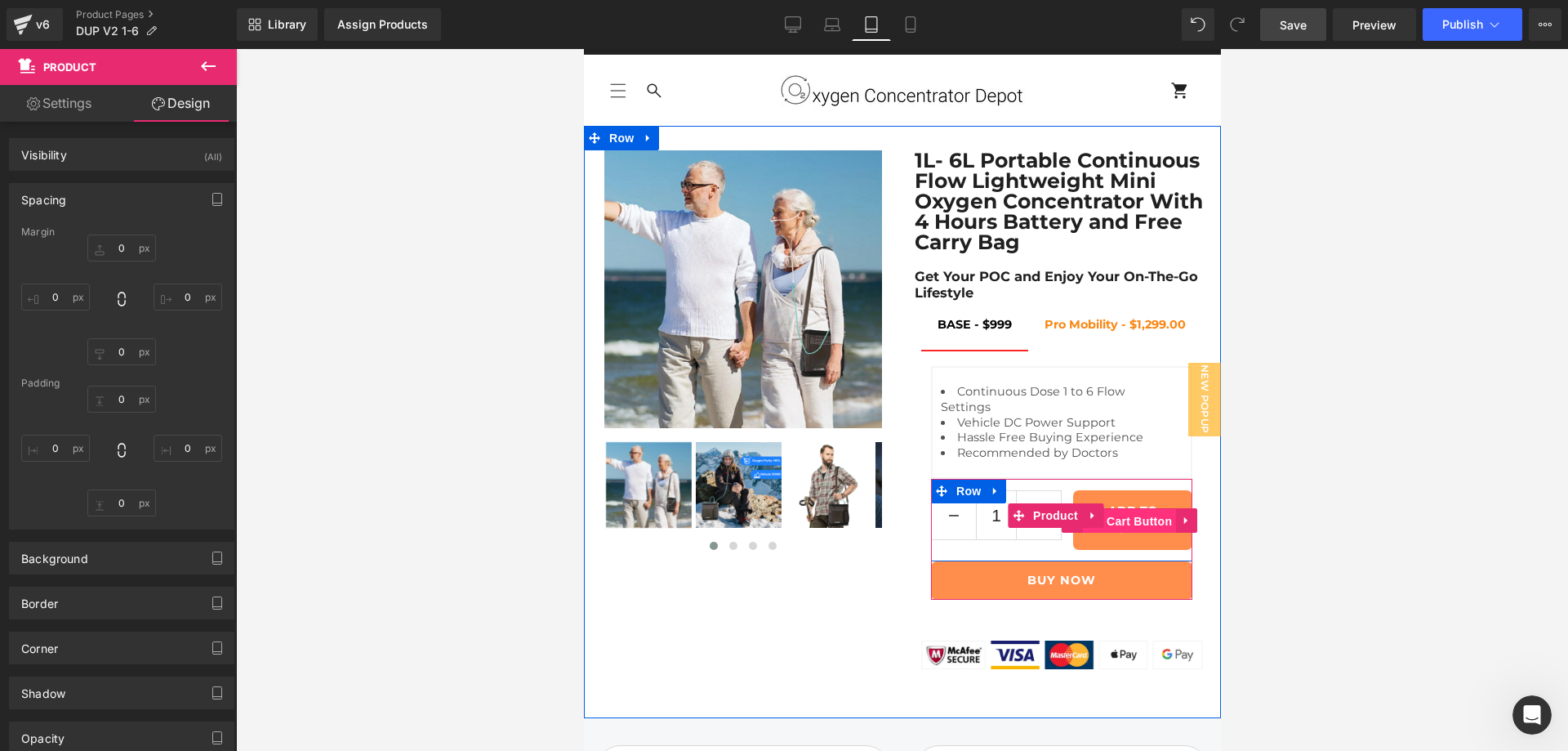
click at [1122, 533] on span "(P) Cart Button" at bounding box center [1128, 521] width 93 height 24
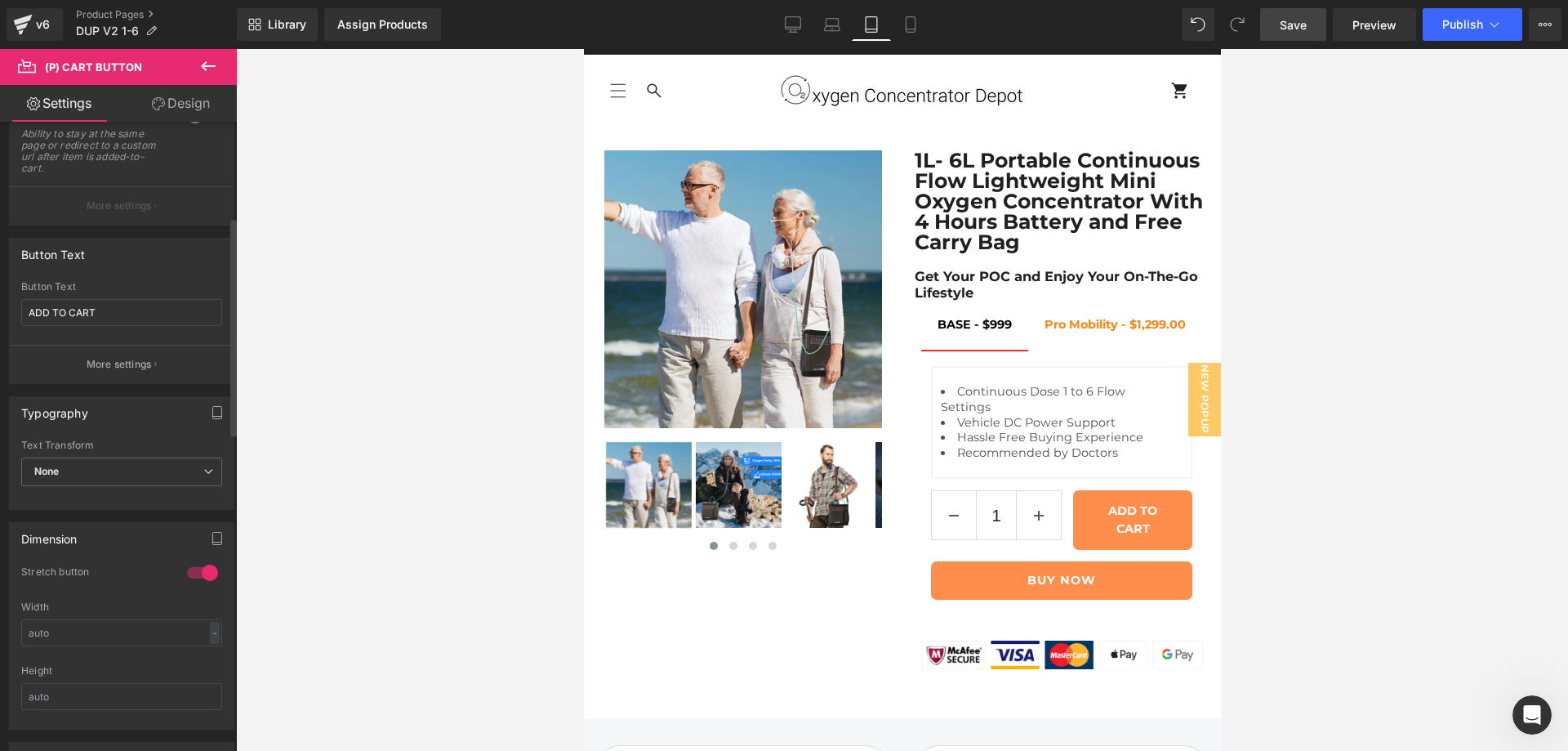
scroll to position [408, 0]
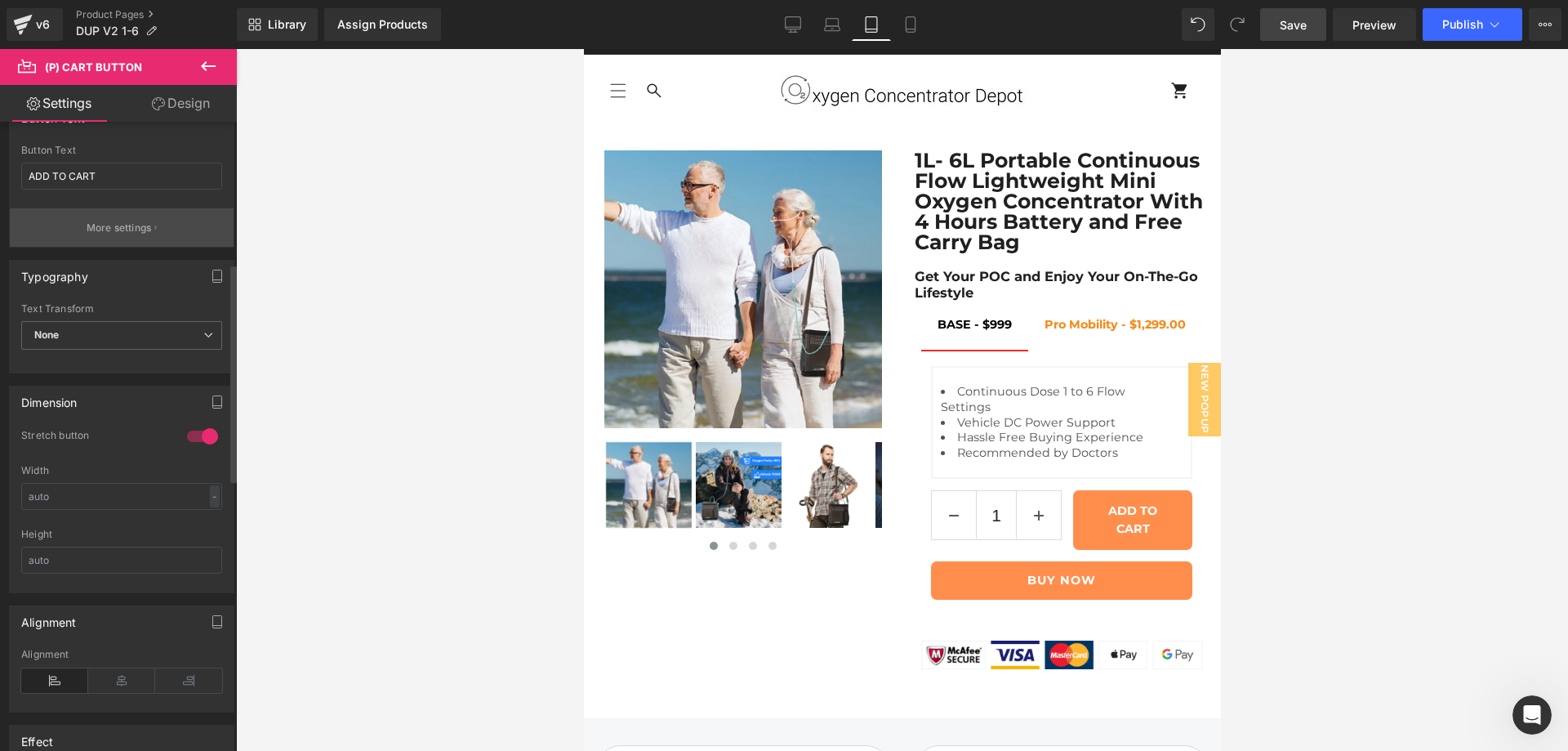
click at [121, 229] on p "More settings" at bounding box center [119, 228] width 66 height 15
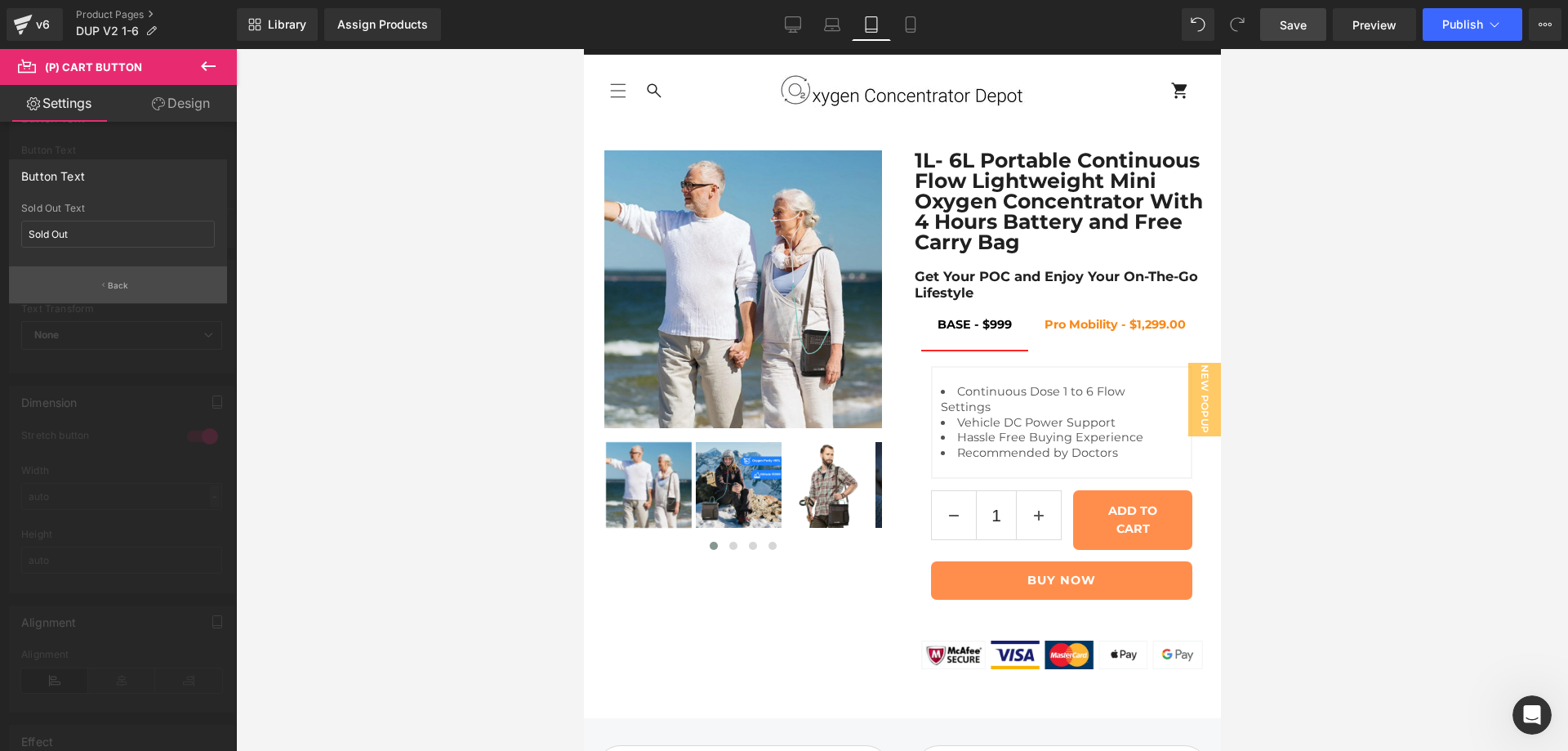
click at [132, 272] on button "Back" at bounding box center [118, 284] width 218 height 37
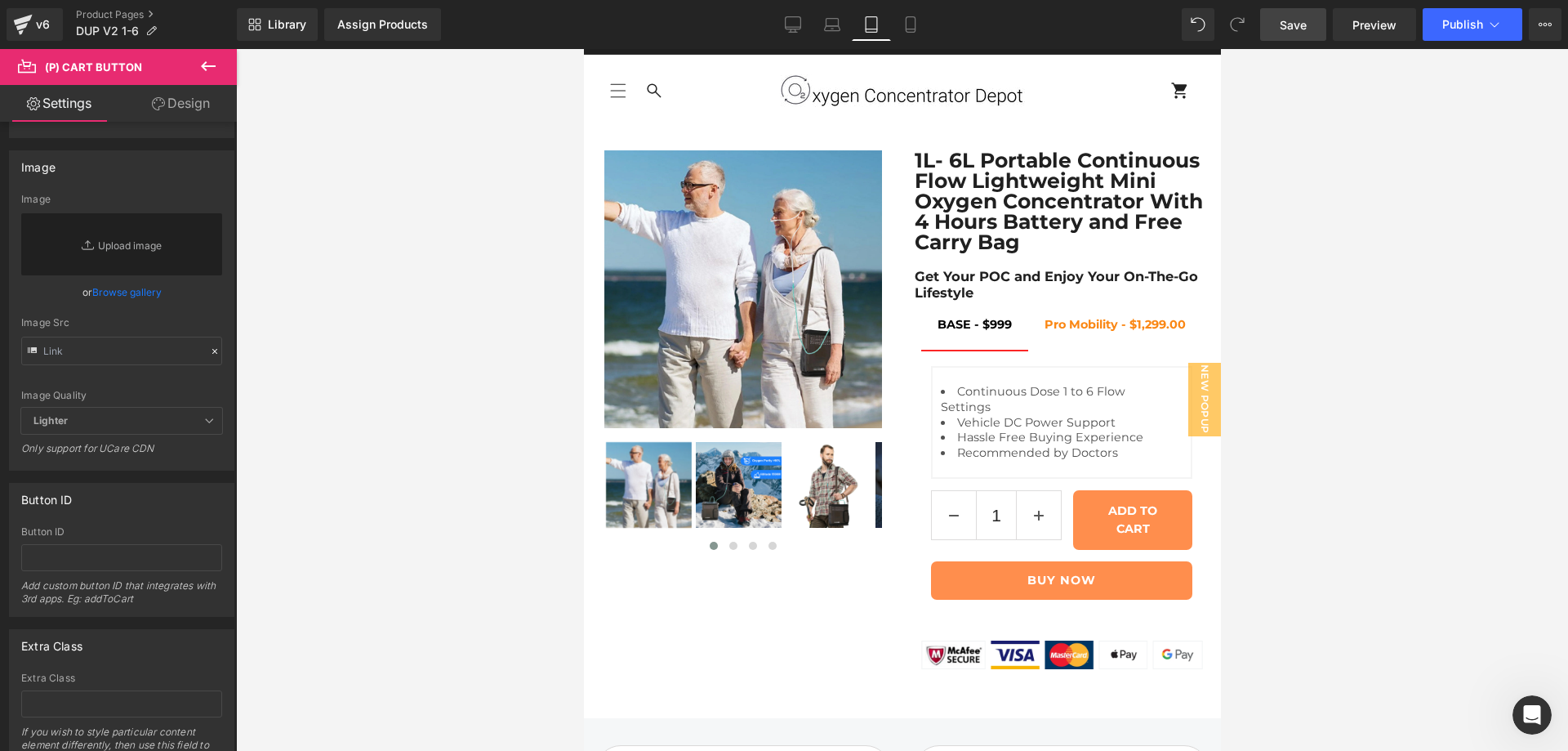
scroll to position [1056, 0]
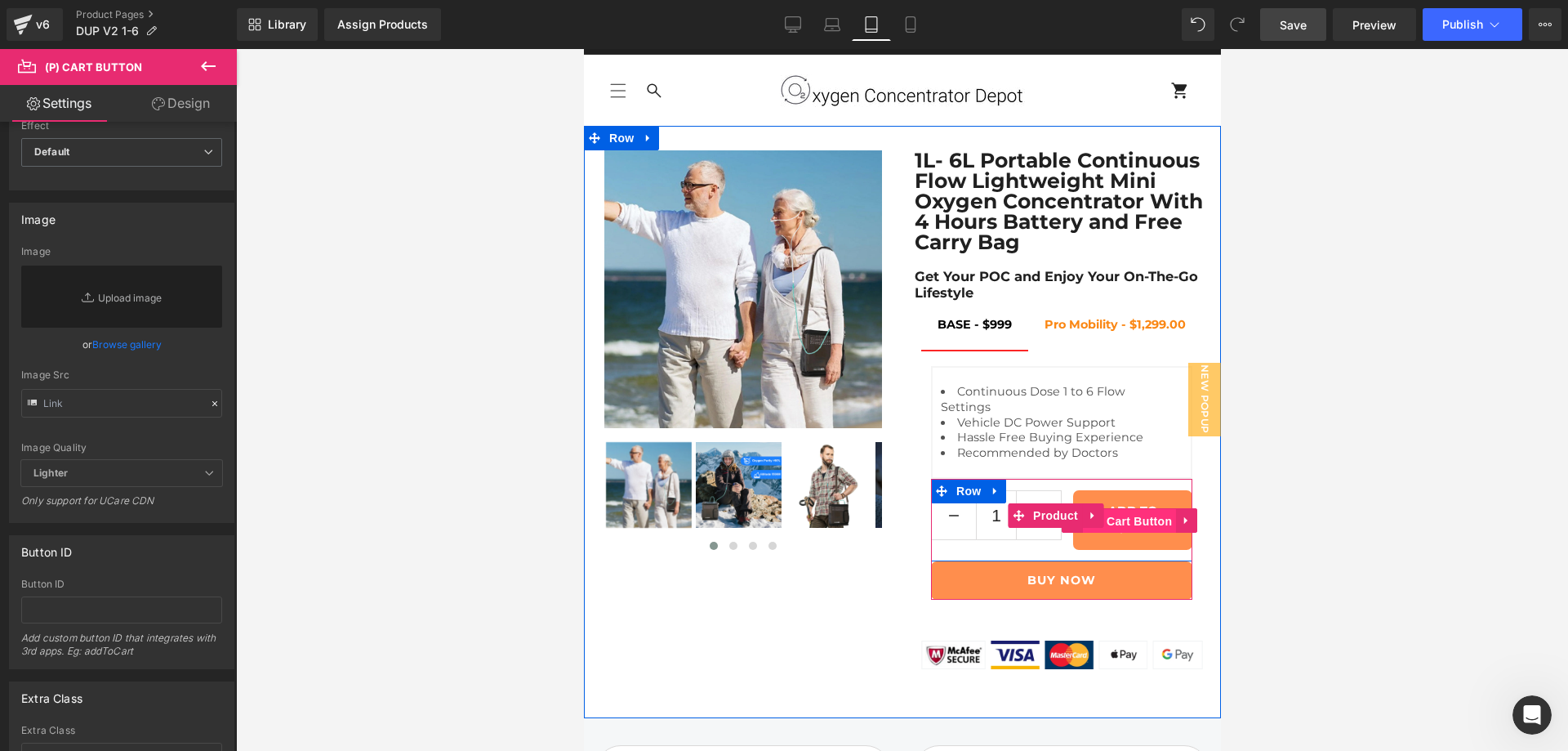
click at [1119, 533] on span "(P) Cart Button" at bounding box center [1128, 521] width 93 height 24
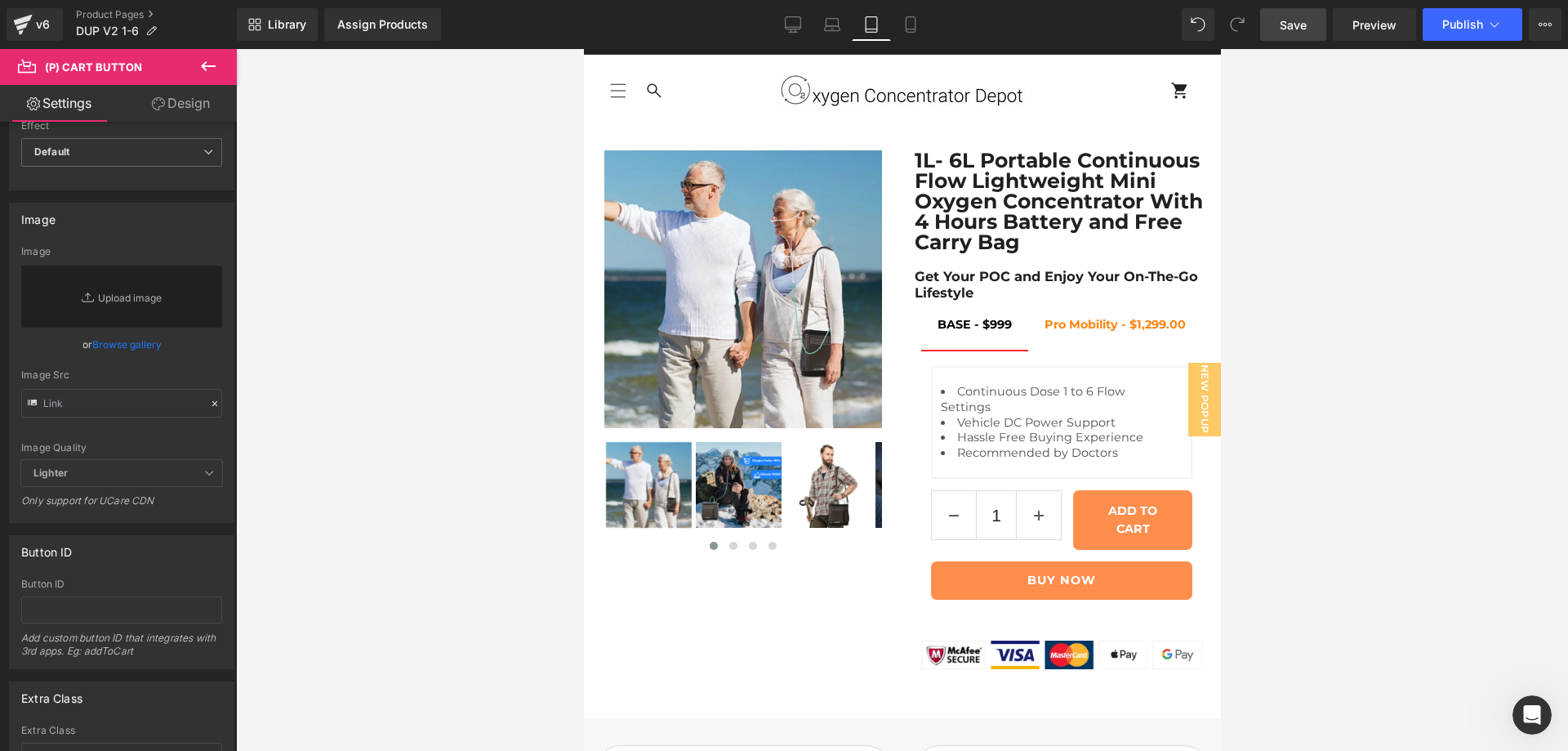
click at [1299, 14] on link "Save" at bounding box center [1293, 24] width 67 height 32
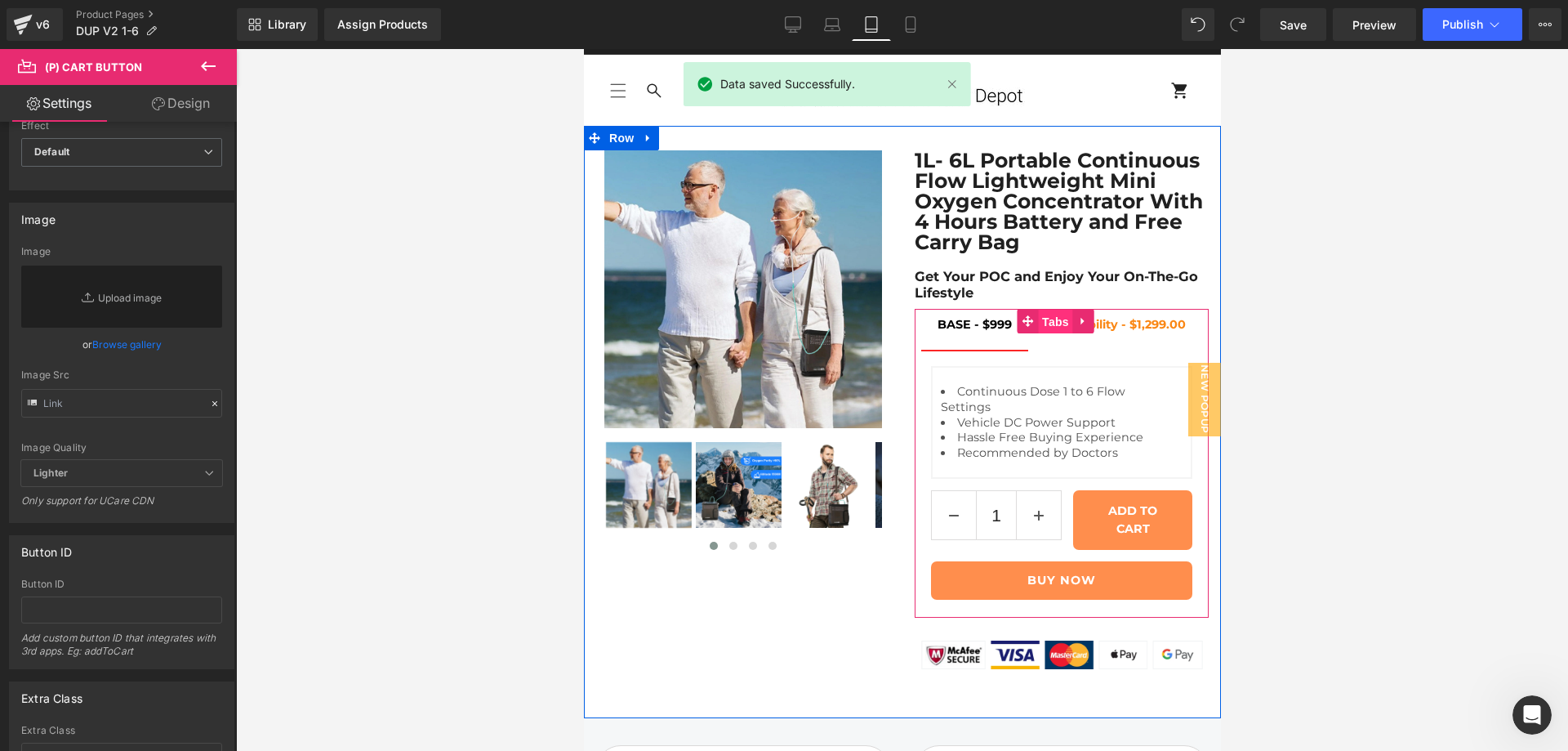
click at [1037, 334] on span "Tabs" at bounding box center [1054, 321] width 35 height 24
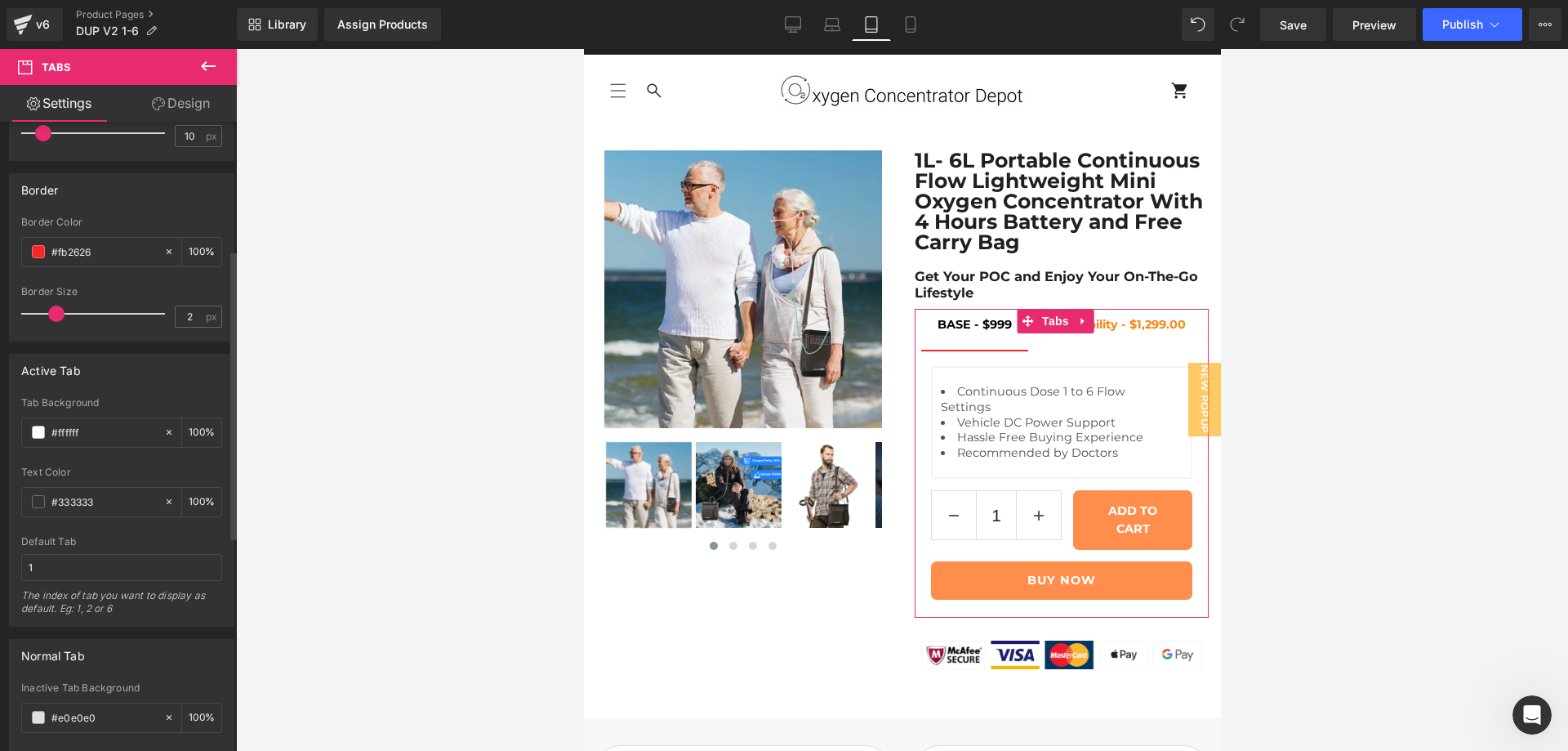
scroll to position [0, 0]
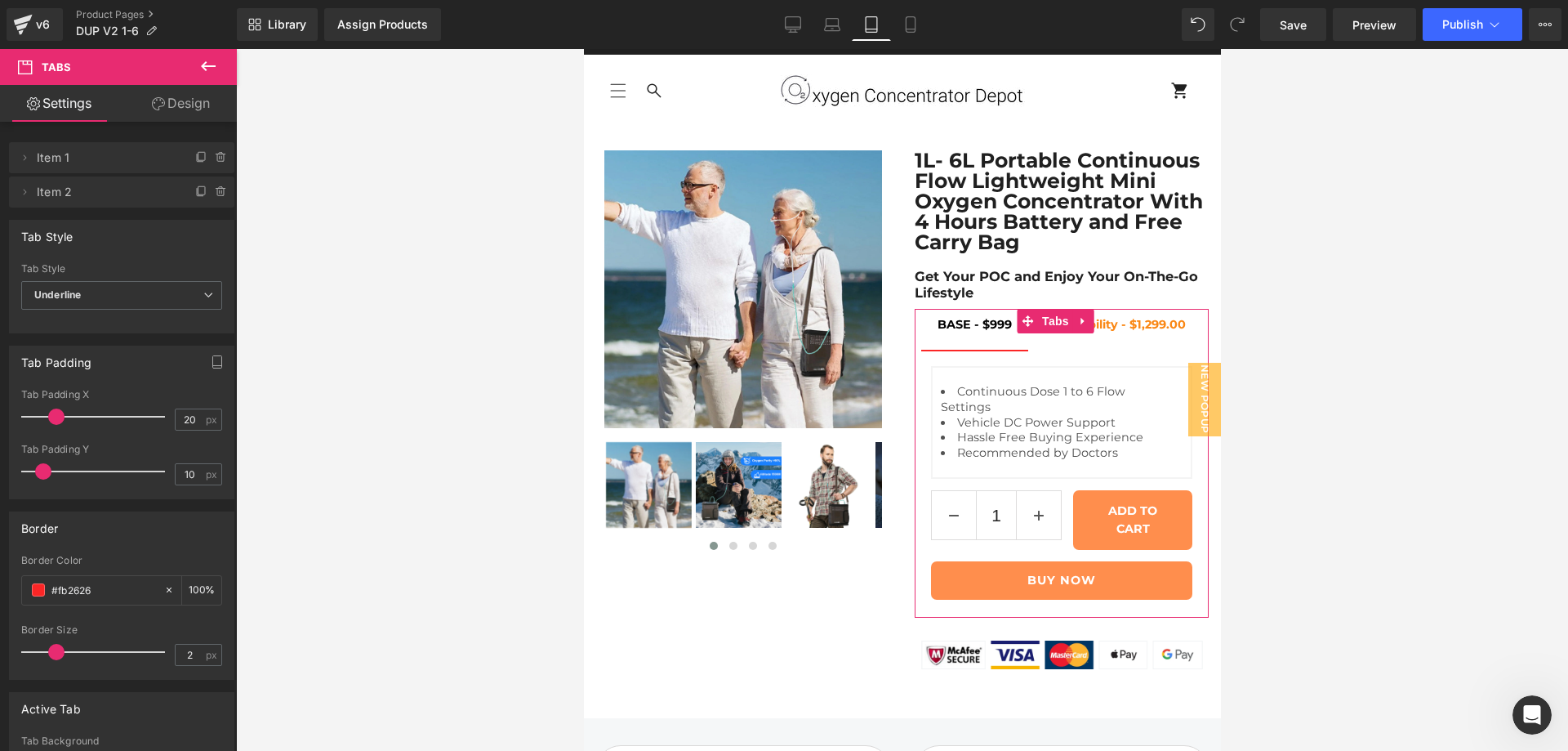
click at [172, 102] on link "Design" at bounding box center [180, 103] width 118 height 37
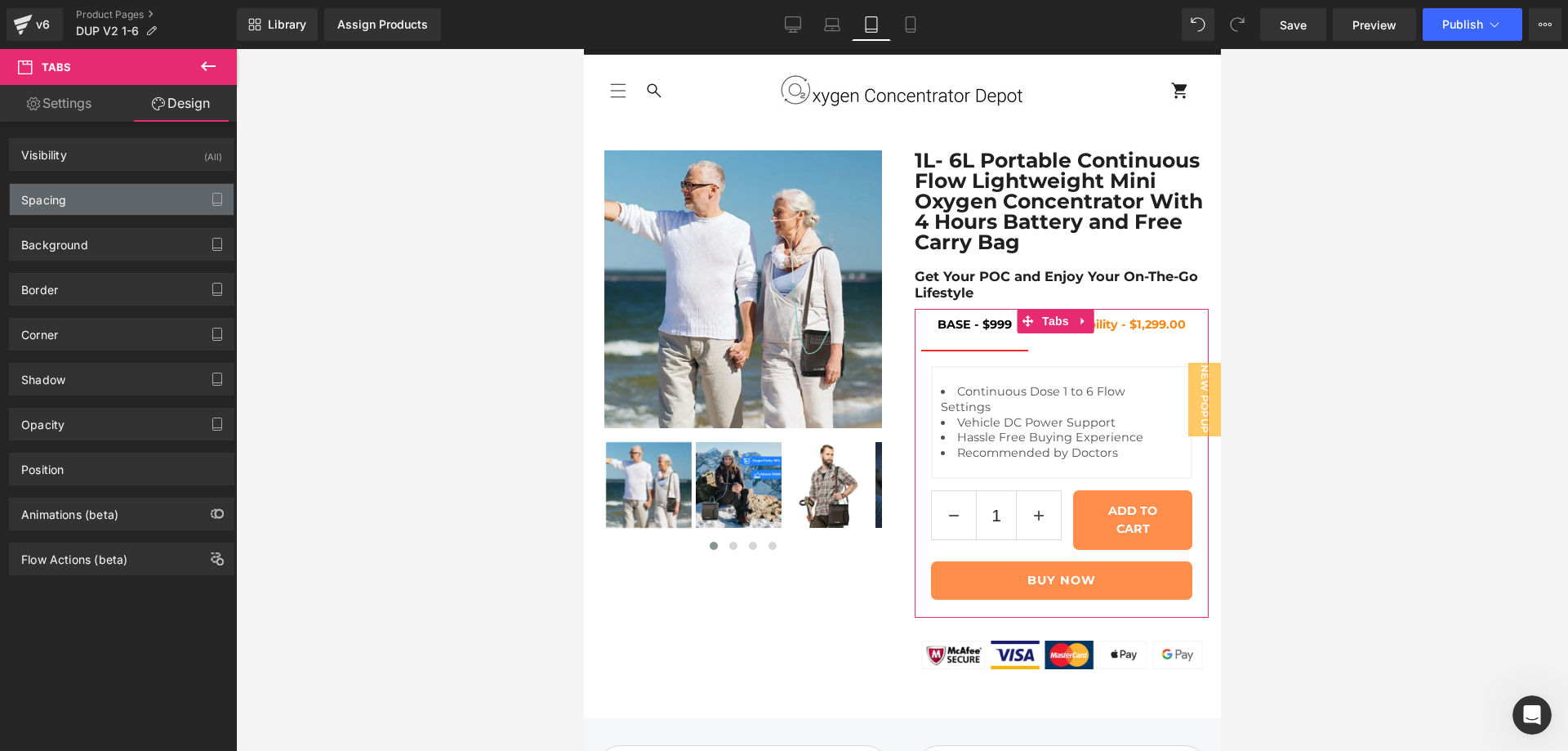
click at [101, 190] on div "Spacing" at bounding box center [121, 199] width 224 height 31
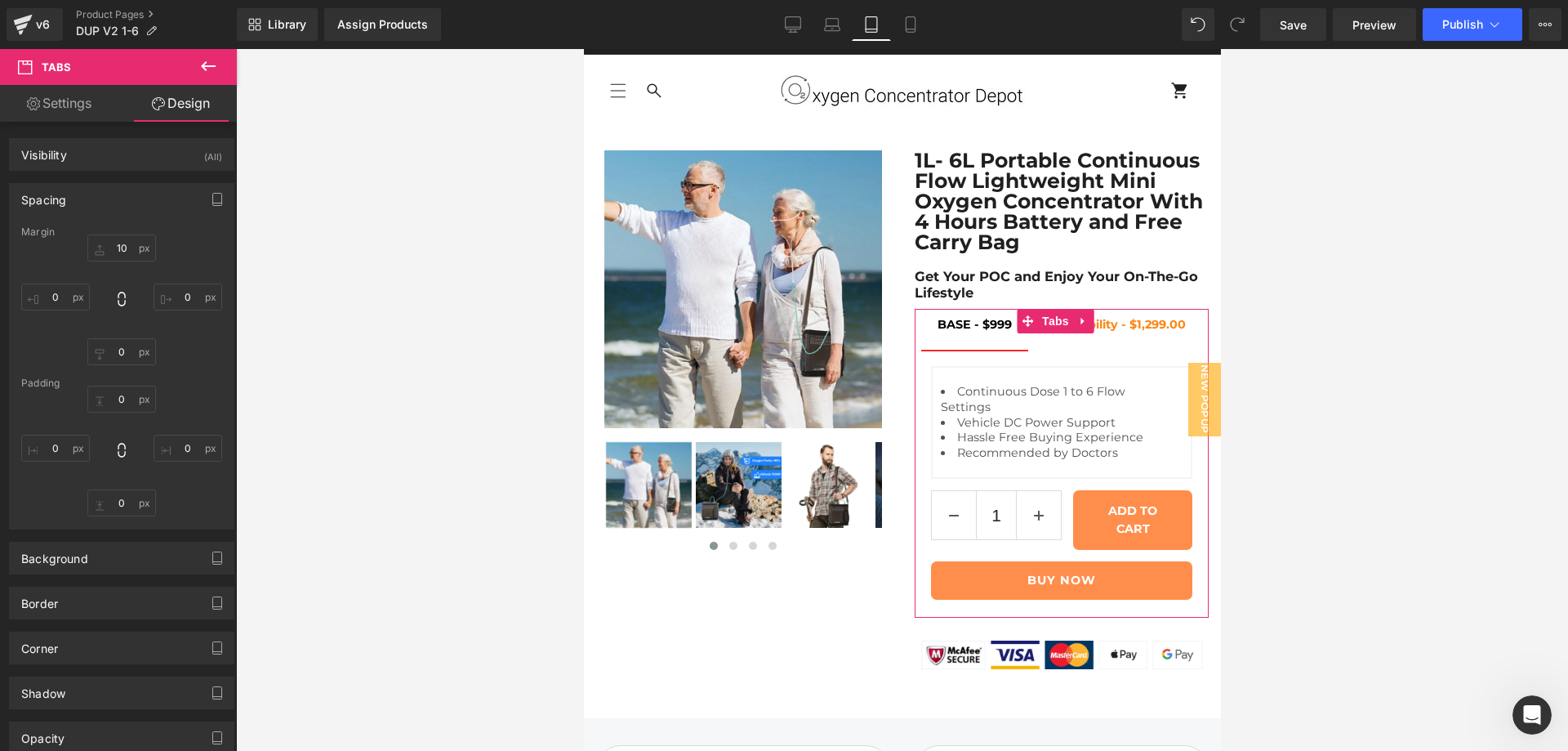
click at [67, 112] on link "Settings" at bounding box center [59, 103] width 118 height 37
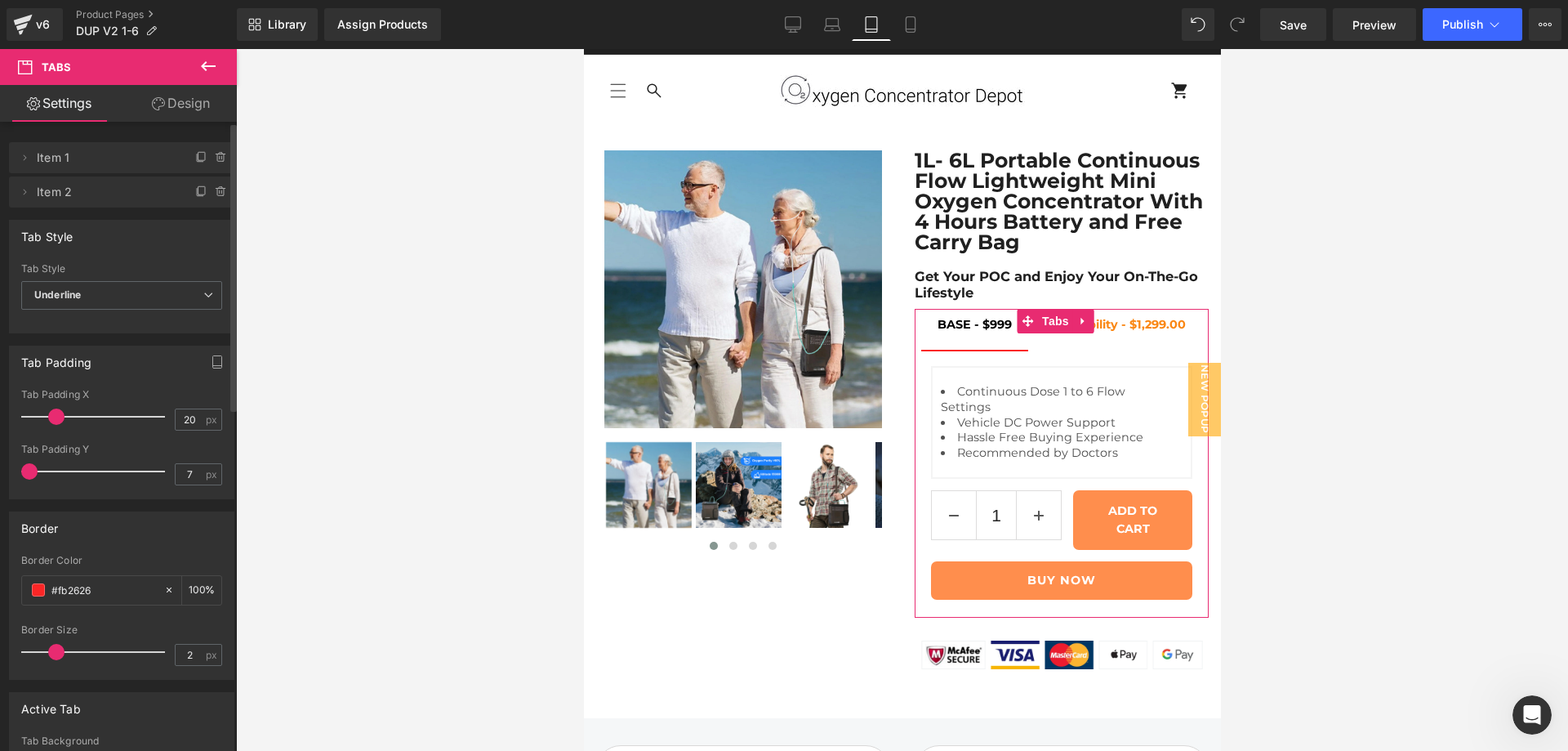
drag, startPoint x: 45, startPoint y: 474, endPoint x: 23, endPoint y: 470, distance: 22.4
click at [23, 470] on span at bounding box center [30, 472] width 17 height 17
click at [180, 476] on input "0" at bounding box center [190, 474] width 28 height 21
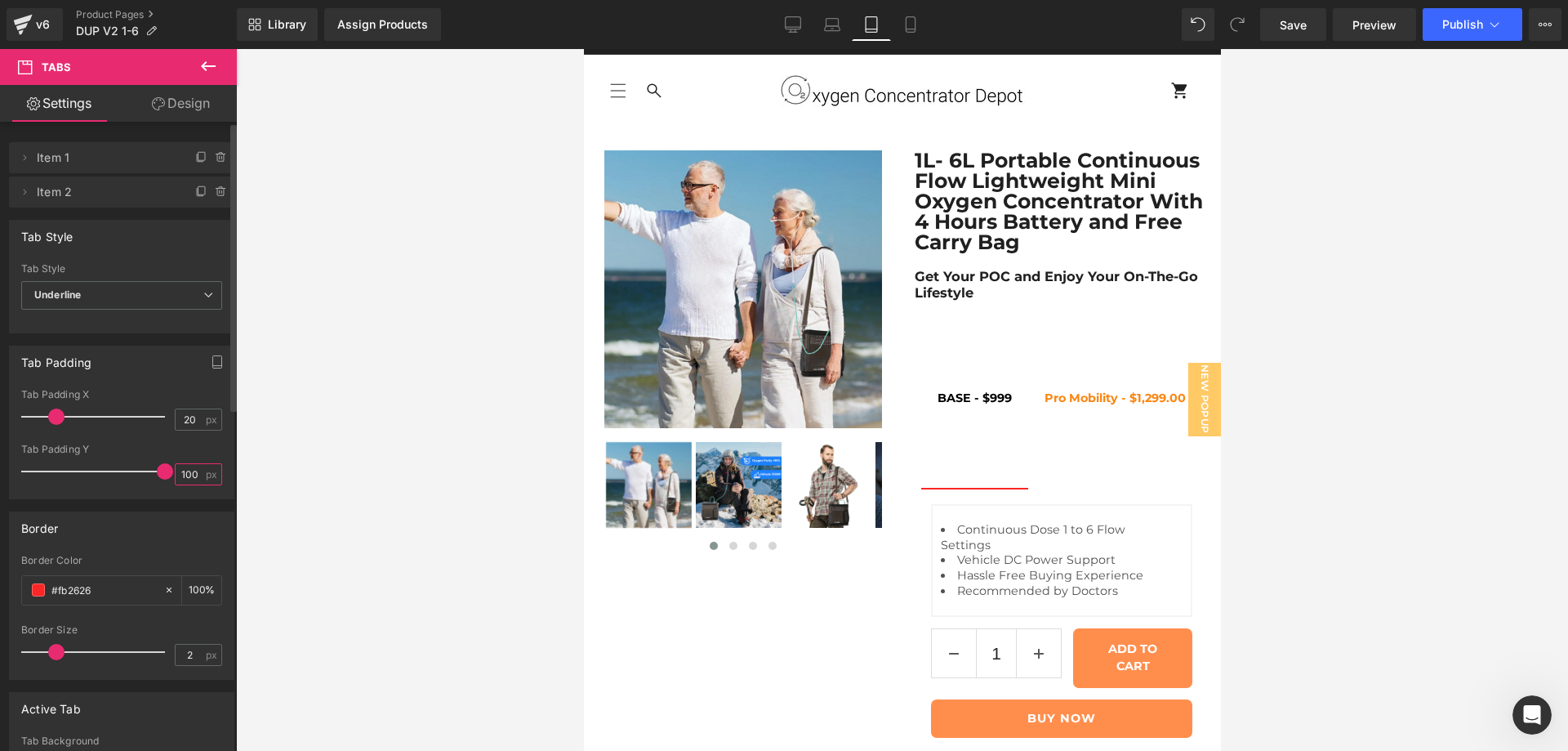
click at [185, 475] on input "100" at bounding box center [190, 474] width 28 height 21
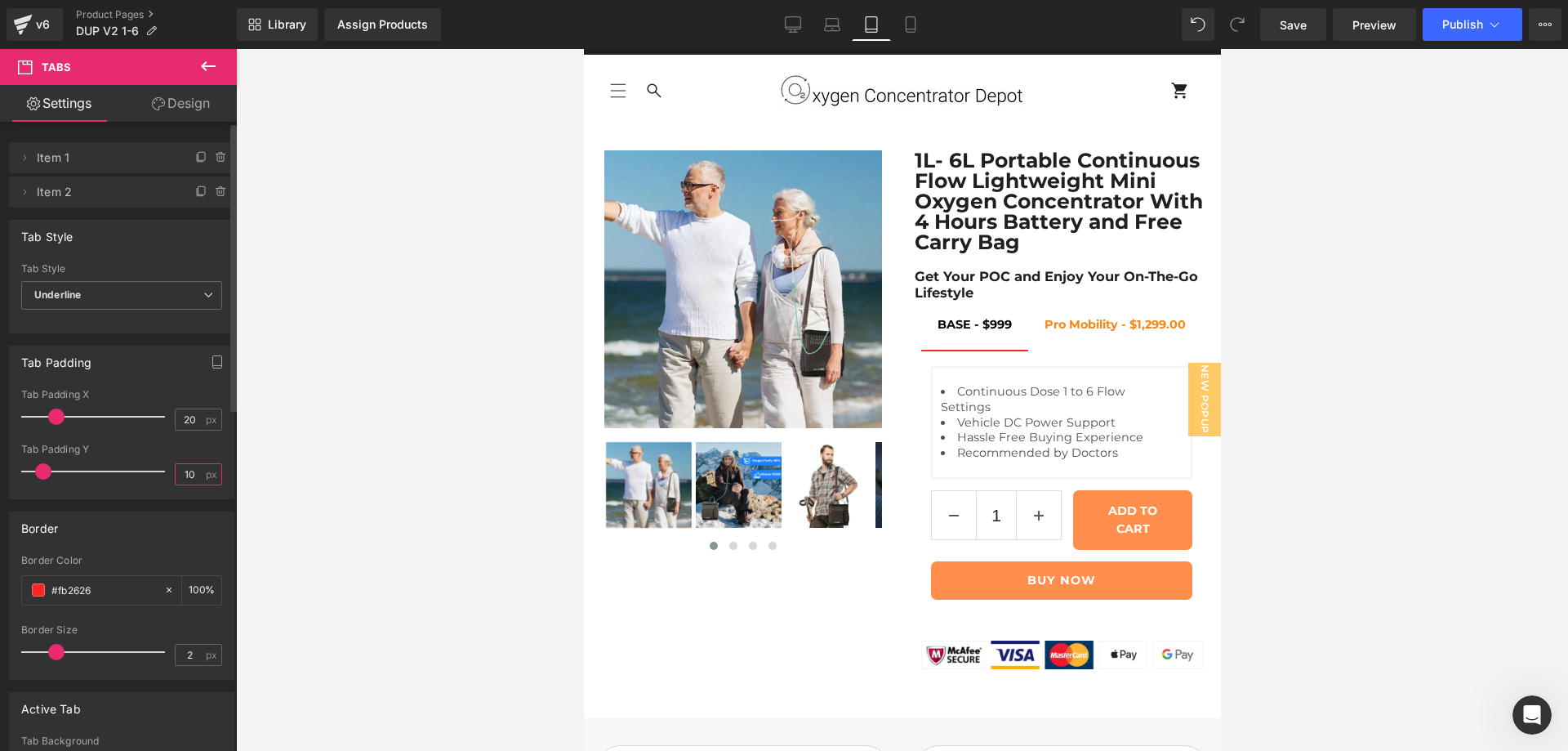
type input "10"
drag, startPoint x: 62, startPoint y: 413, endPoint x: 27, endPoint y: 413, distance: 35.0
click at [27, 413] on span at bounding box center [30, 417] width 17 height 17
click at [127, 433] on div at bounding box center [122, 438] width 201 height 11
click at [101, 423] on div at bounding box center [96, 416] width 136 height 32
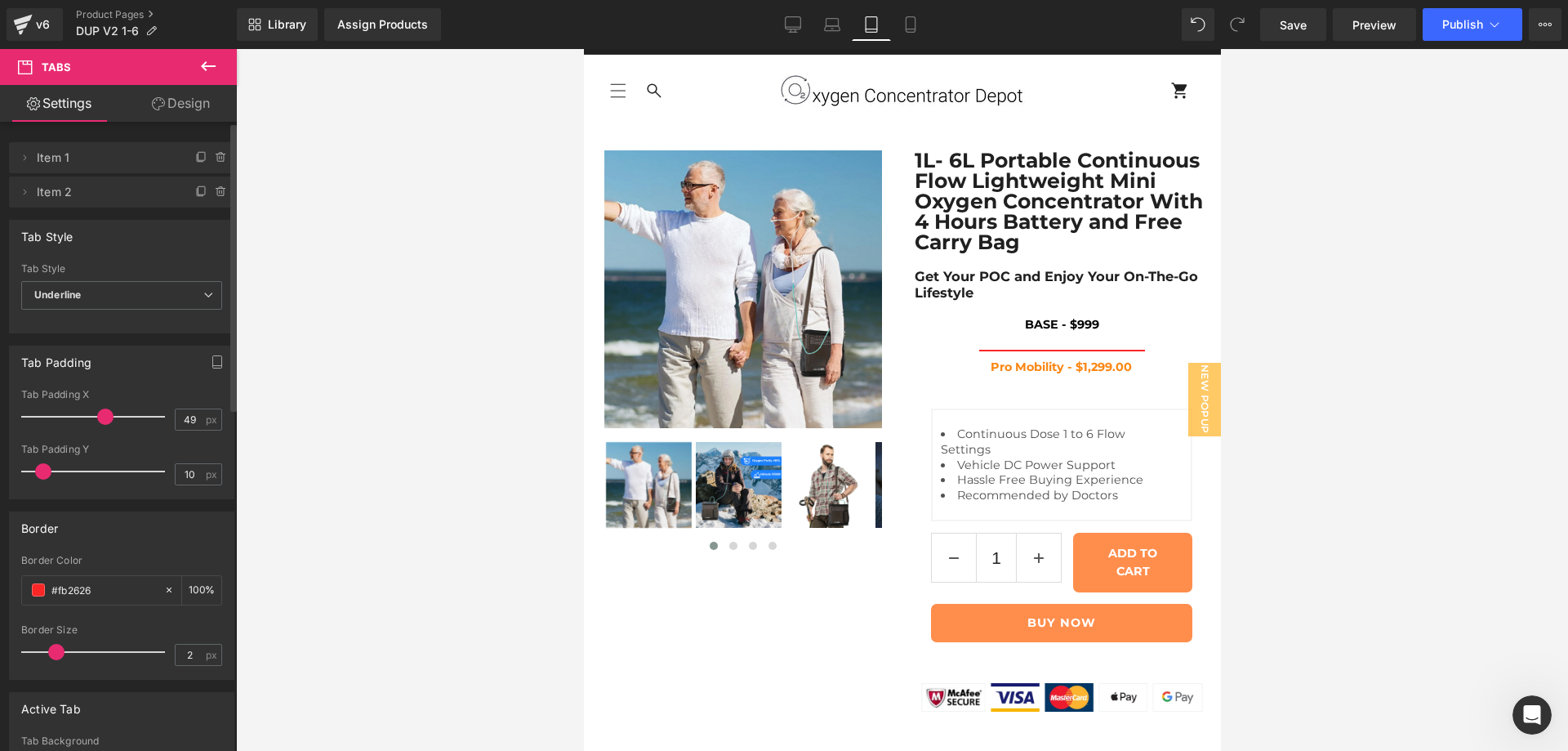
drag, startPoint x: 100, startPoint y: 416, endPoint x: 12, endPoint y: 419, distance: 88.1
click at [12, 419] on div "49px Tab Padding X 49 px 10px Tab Padding Y 10 px" at bounding box center [121, 444] width 224 height 110
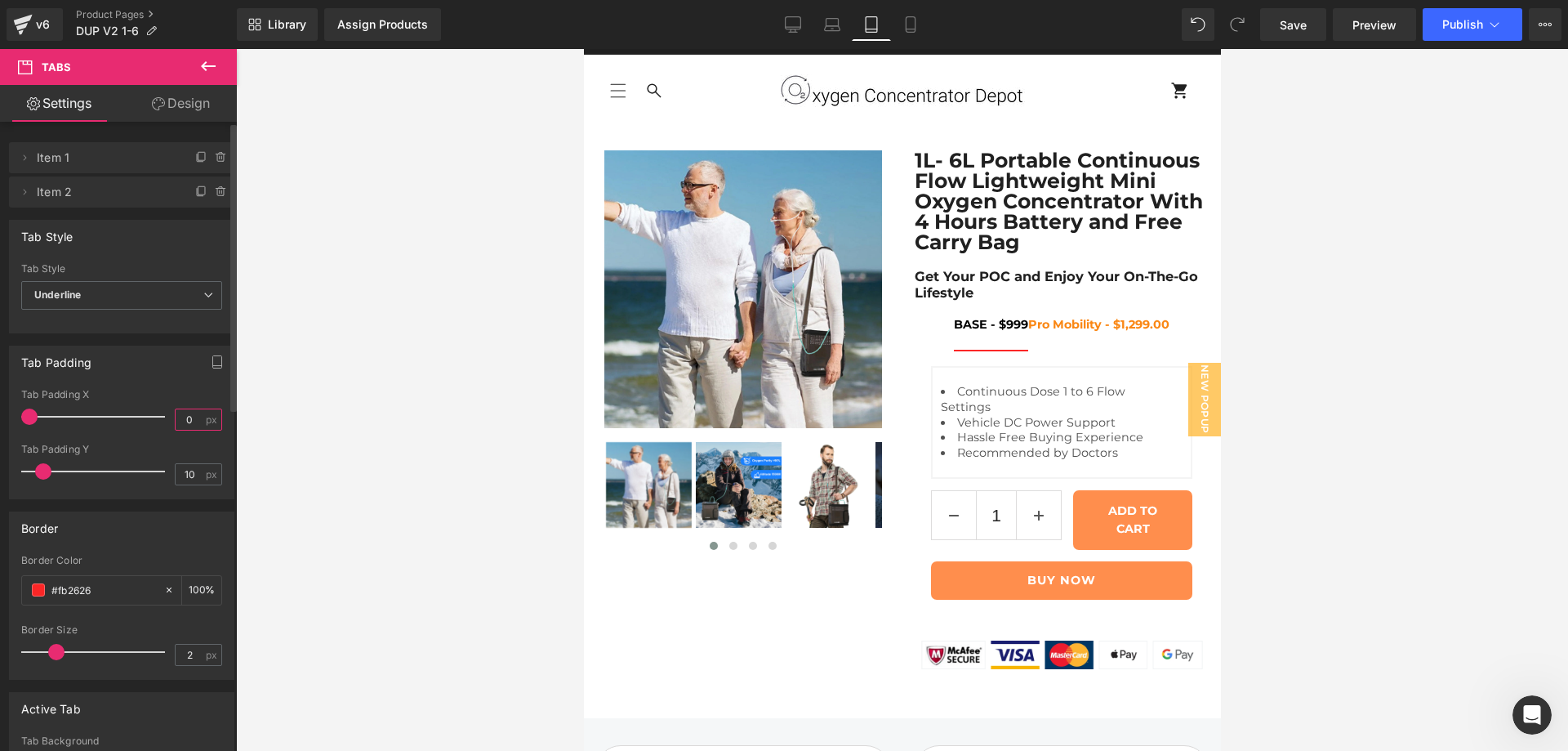
click at [175, 416] on input "0" at bounding box center [190, 419] width 28 height 21
type input "20"
click at [824, 22] on icon at bounding box center [832, 25] width 17 height 17
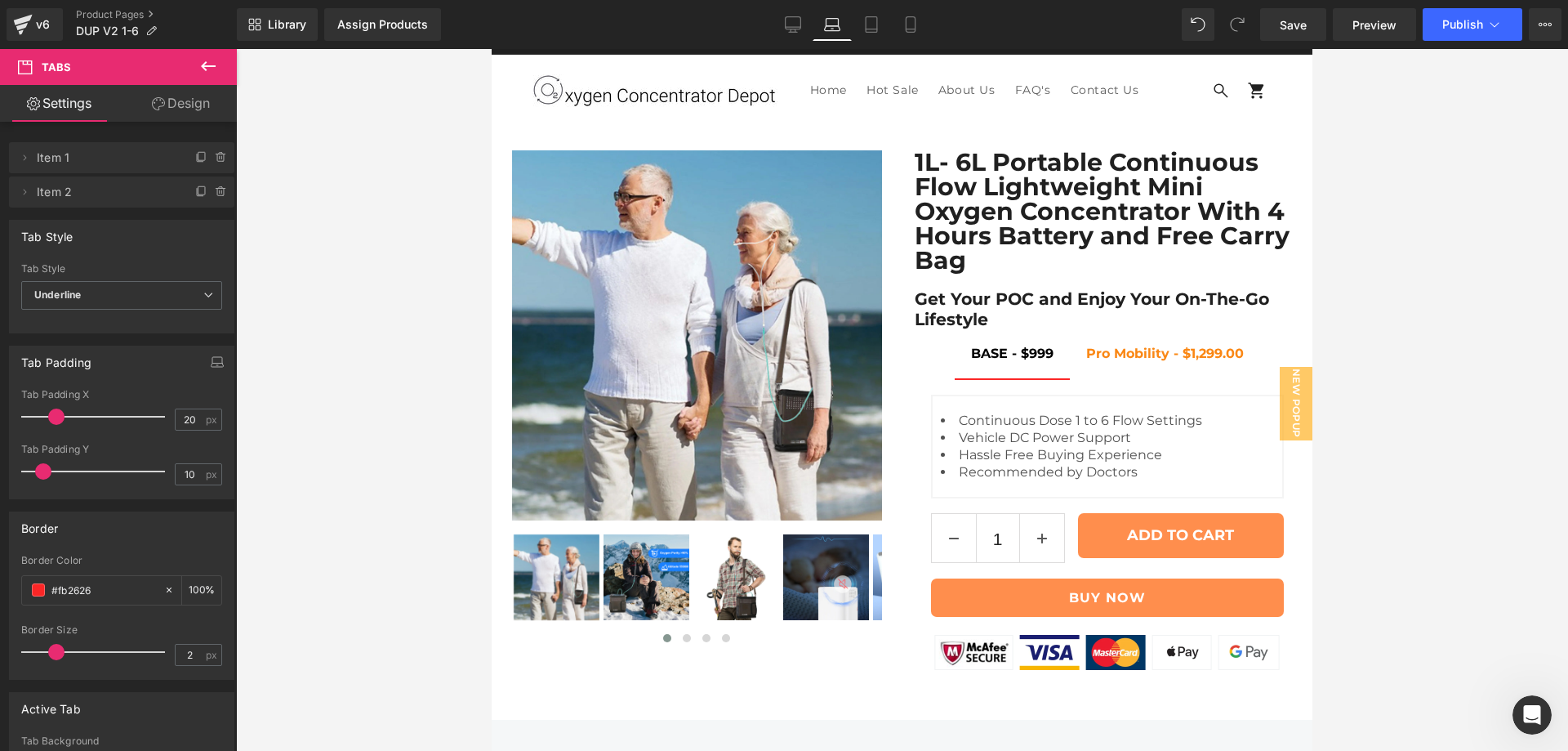
scroll to position [8, 0]
click at [789, 31] on icon at bounding box center [793, 25] width 17 height 17
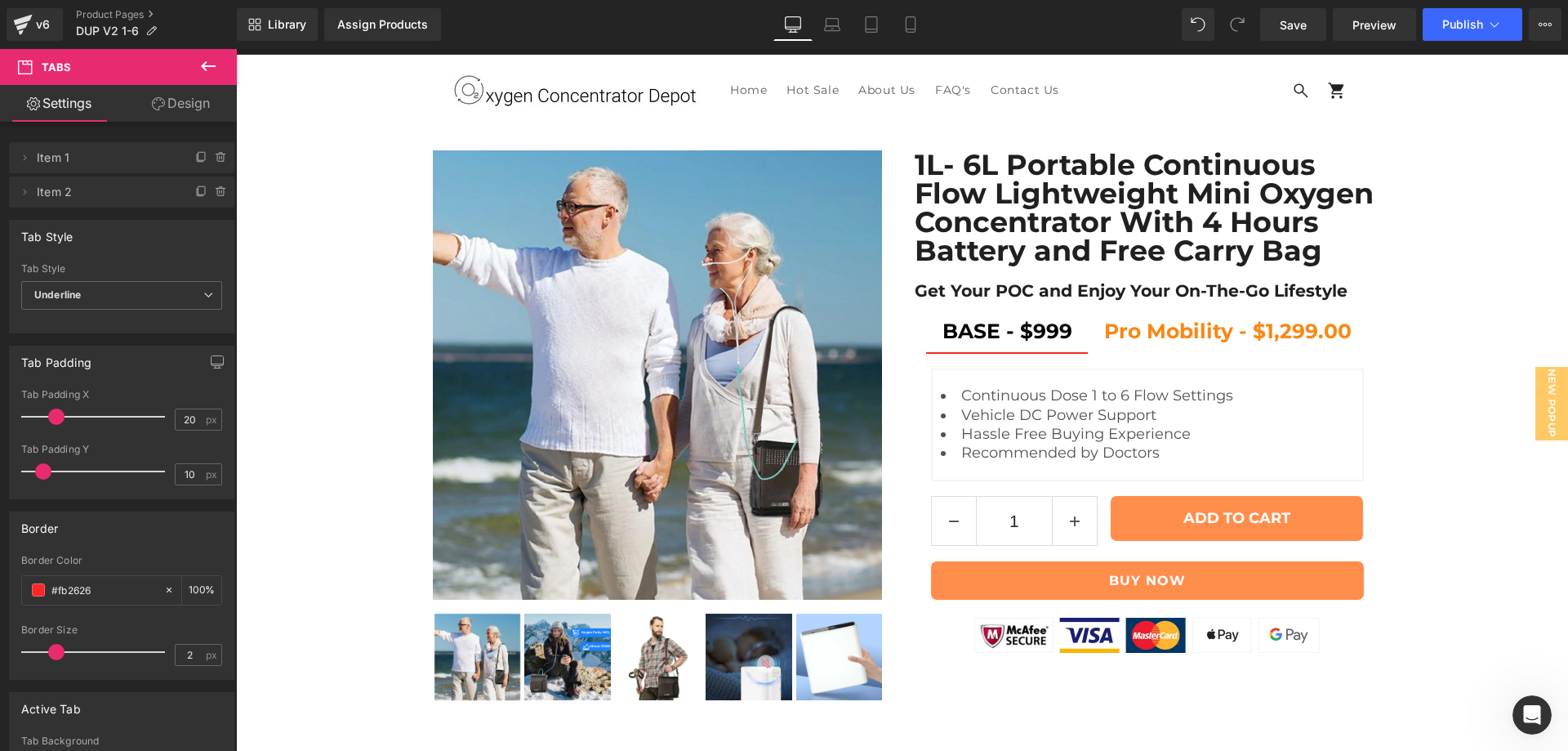
scroll to position [0, 0]
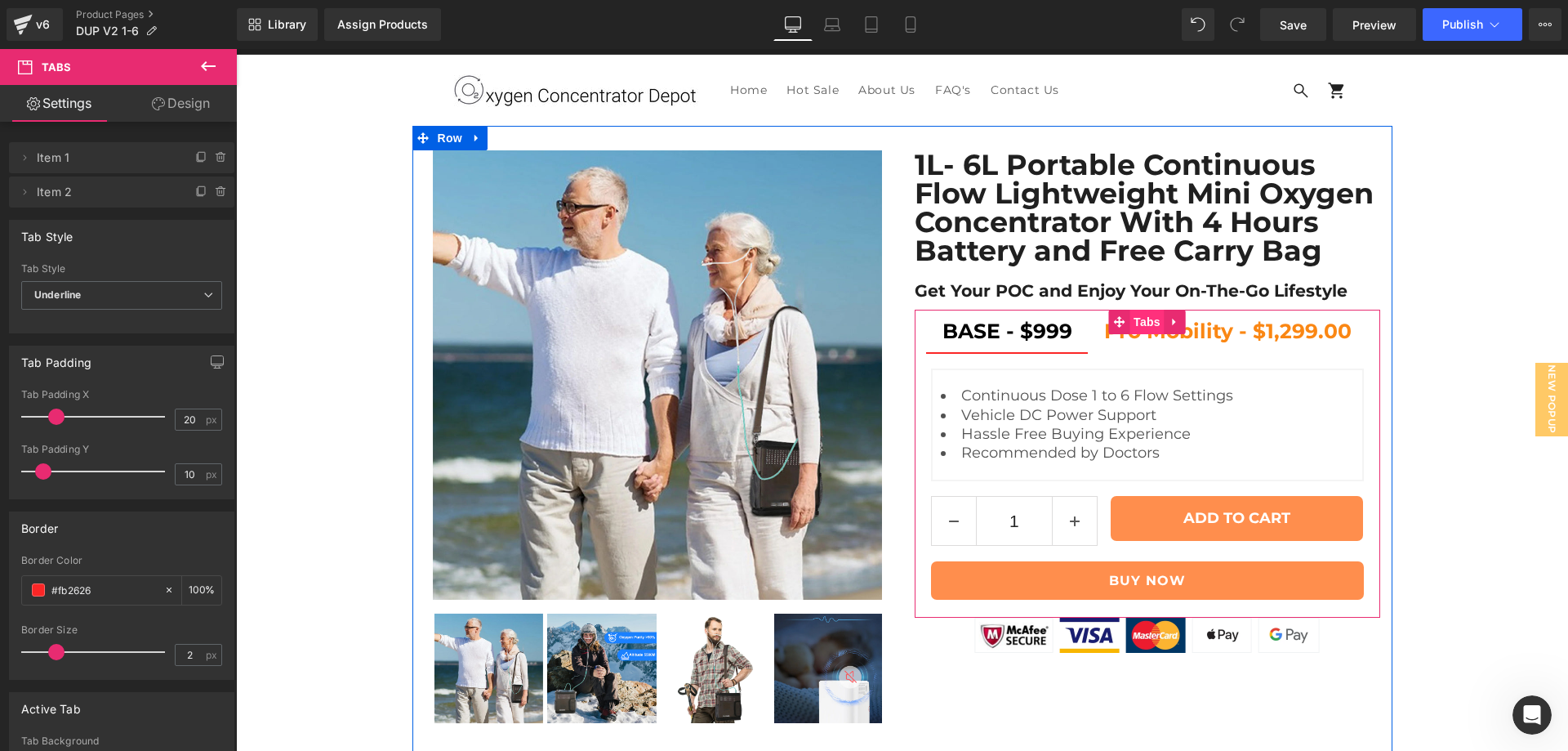
click at [1129, 334] on span "Tabs" at bounding box center [1146, 321] width 35 height 24
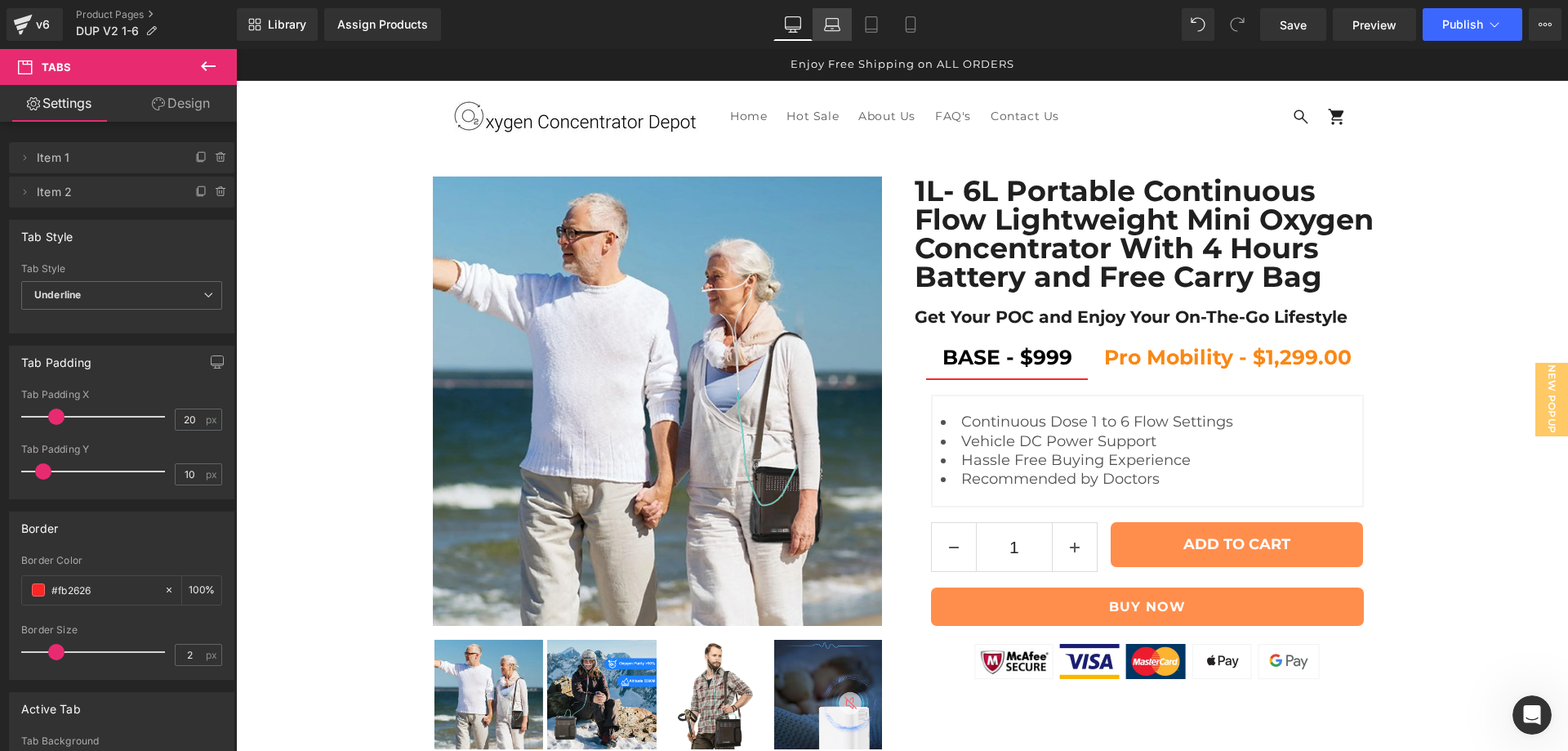
click at [833, 33] on link "Laptop" at bounding box center [831, 24] width 39 height 32
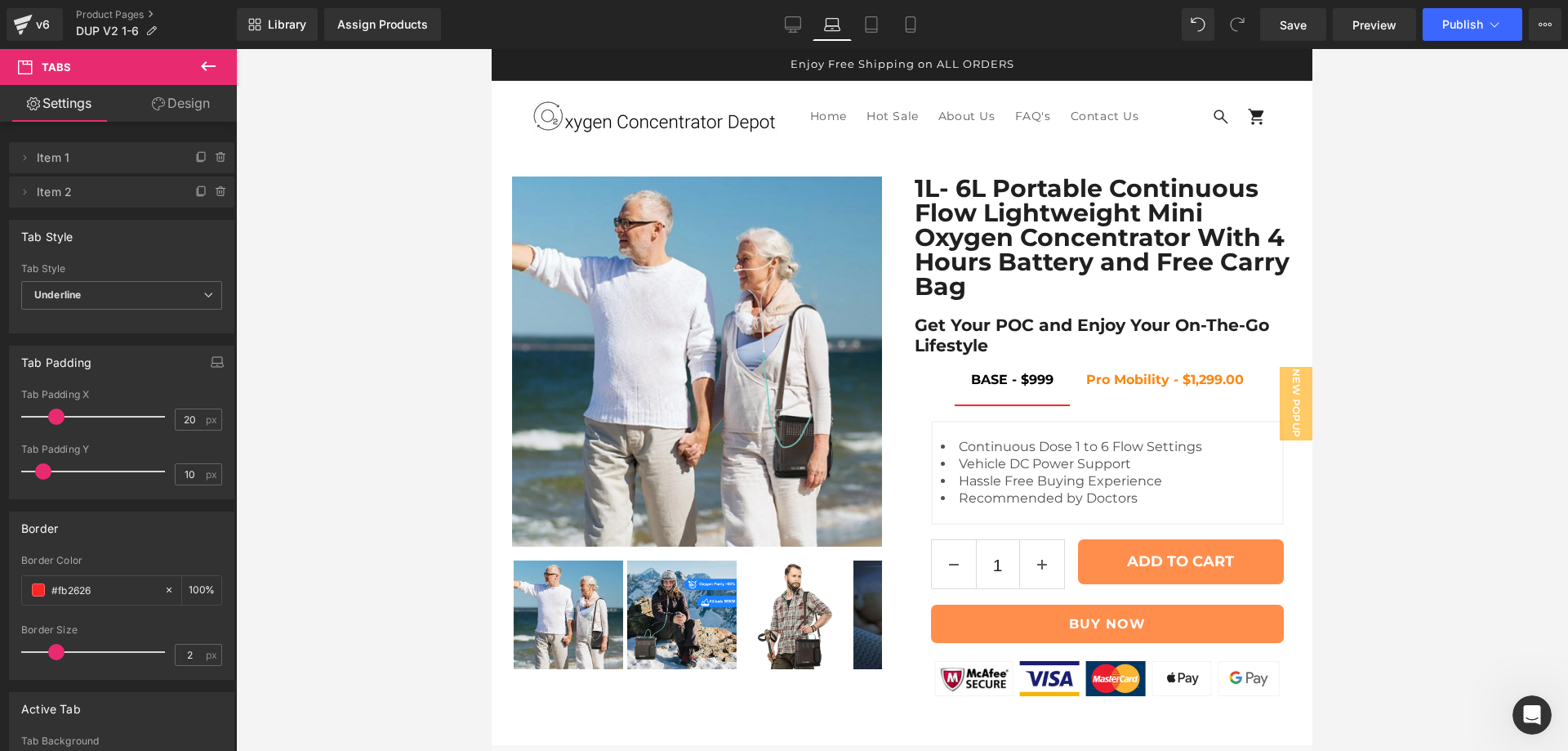
scroll to position [28, 0]
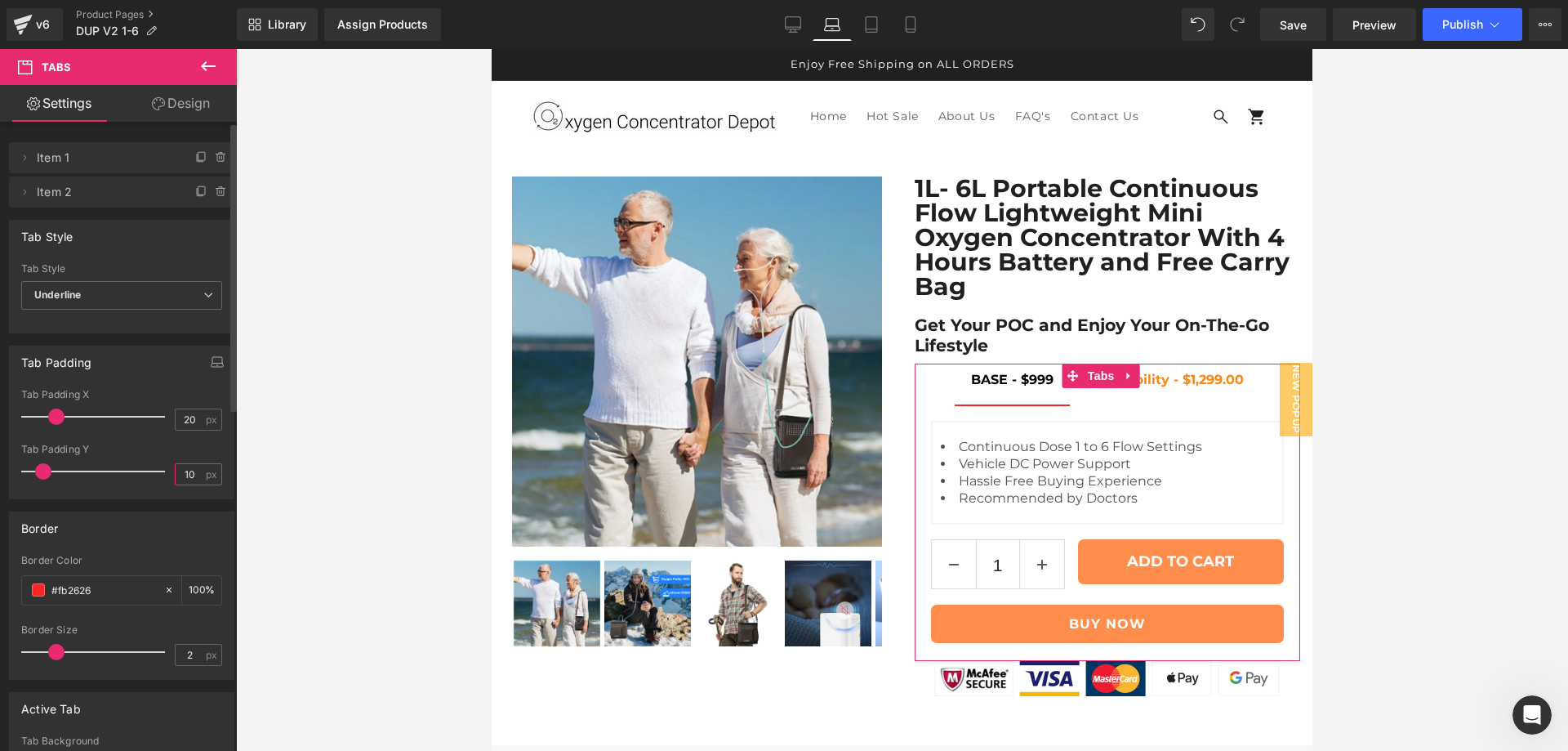
click at [180, 476] on input "10" at bounding box center [190, 474] width 28 height 21
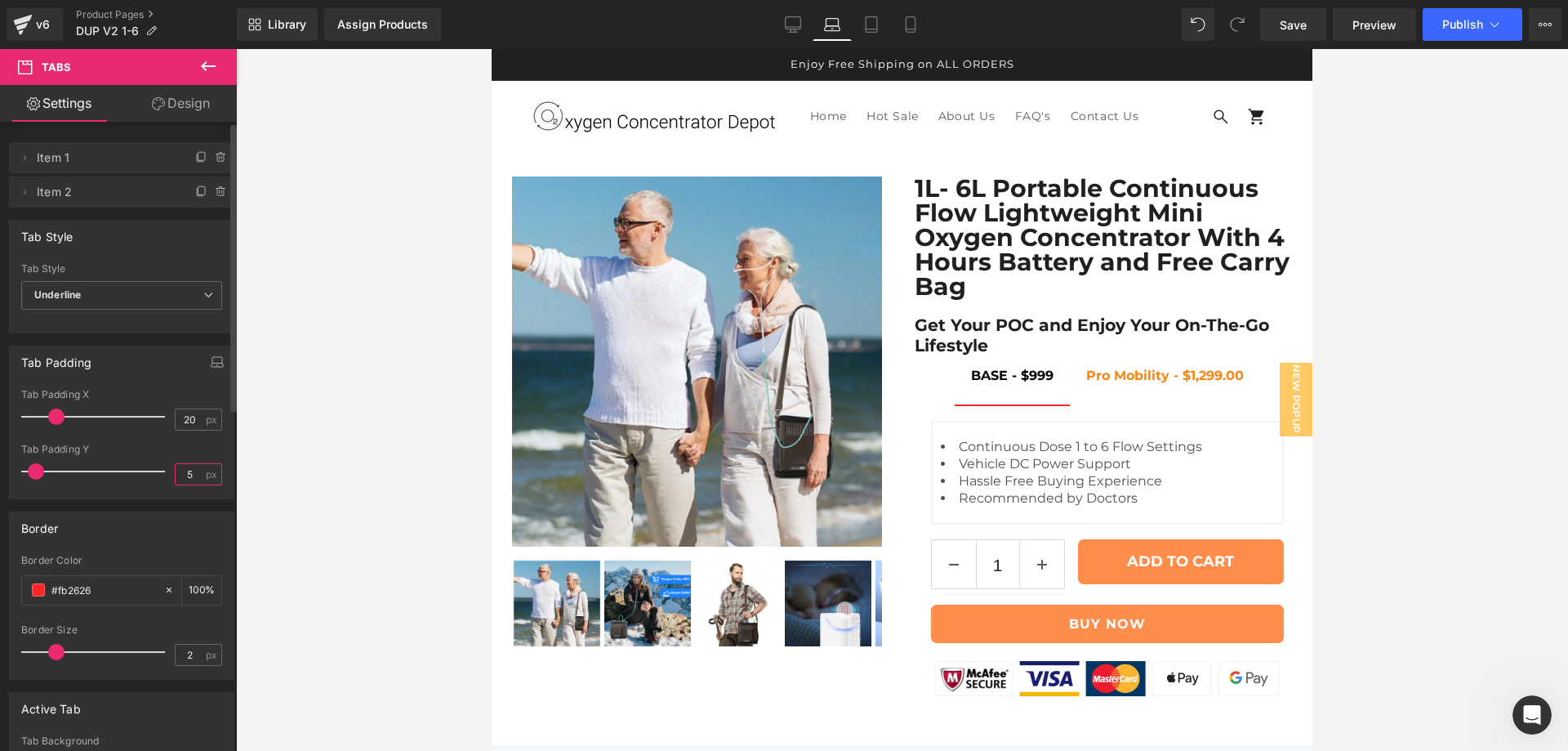
click at [176, 475] on input "5" at bounding box center [190, 474] width 28 height 21
type input "10"
click at [877, 23] on icon at bounding box center [871, 25] width 17 height 17
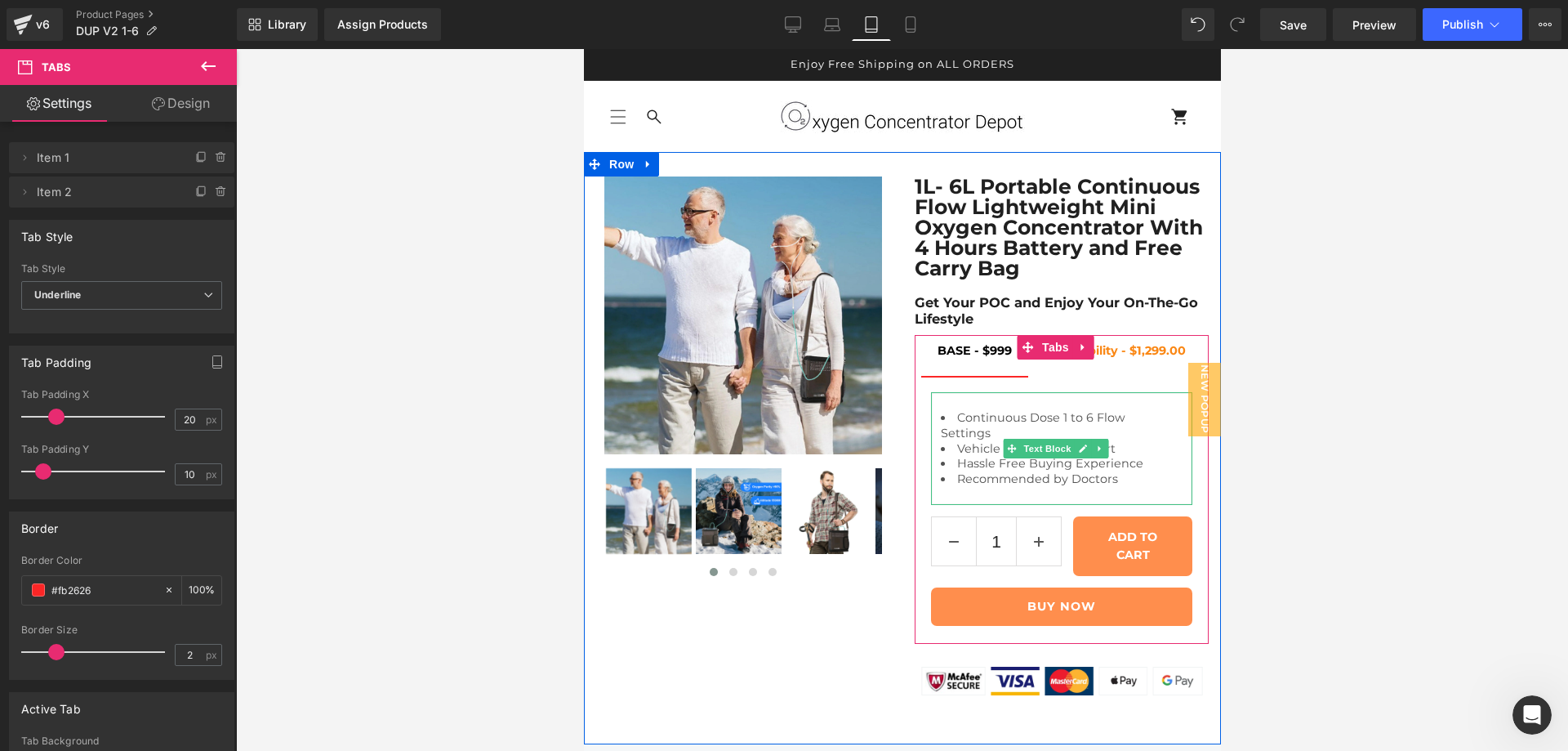
scroll to position [13, 0]
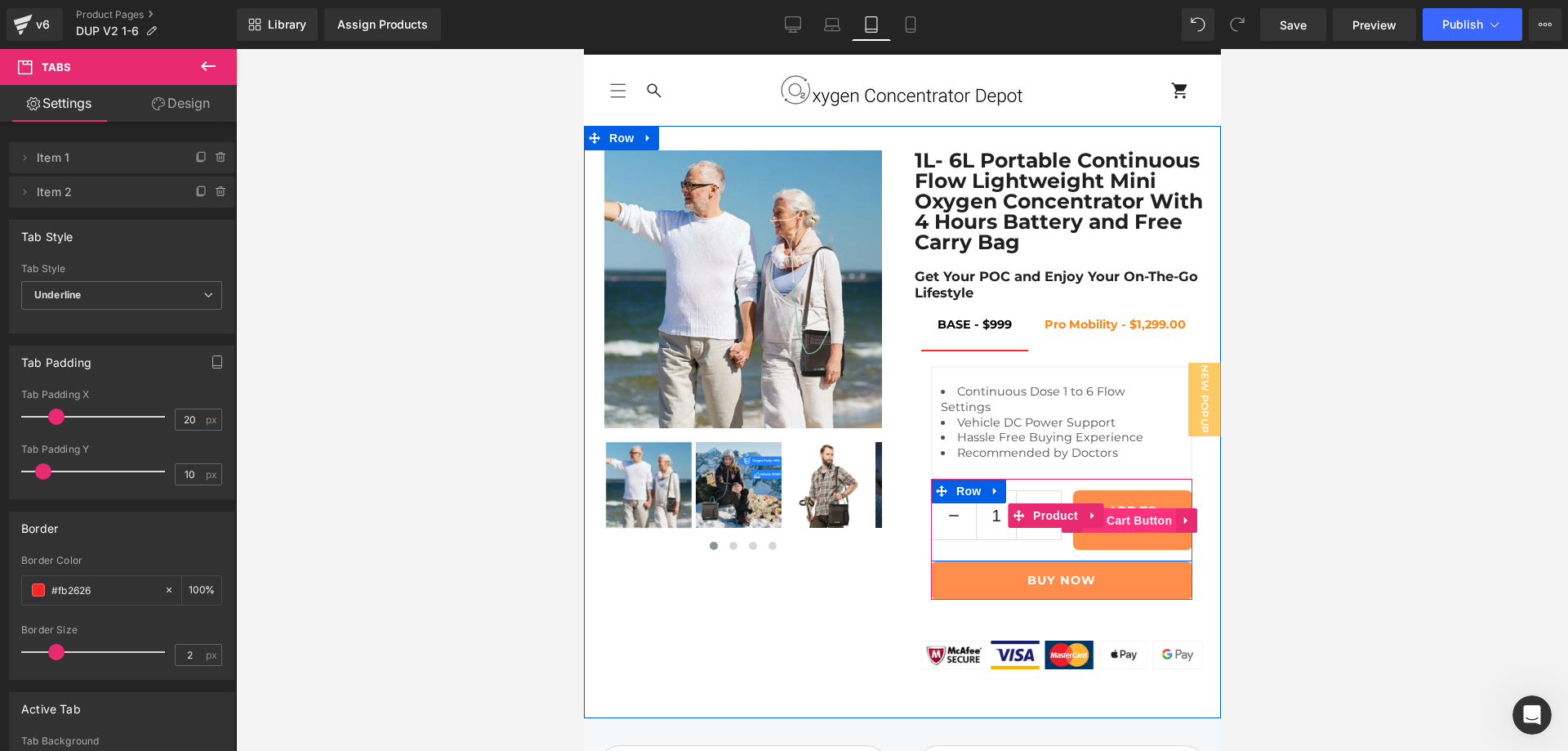
click at [1133, 532] on span "(P) Cart Button" at bounding box center [1128, 520] width 93 height 24
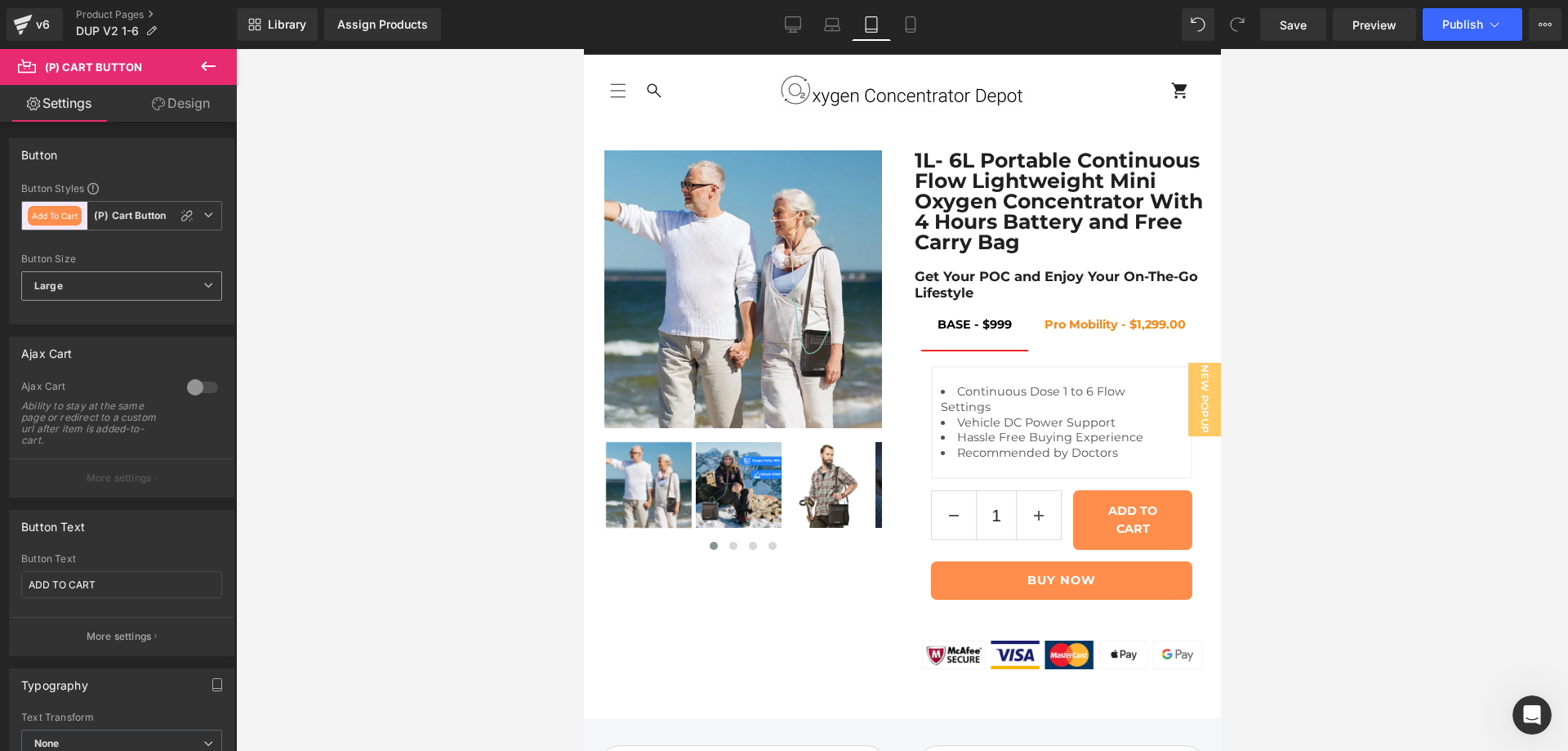
click at [135, 284] on span "Large" at bounding box center [122, 285] width 201 height 29
click at [106, 329] on li "Medium" at bounding box center [119, 339] width 195 height 24
click at [117, 289] on span "Medium" at bounding box center [122, 285] width 201 height 29
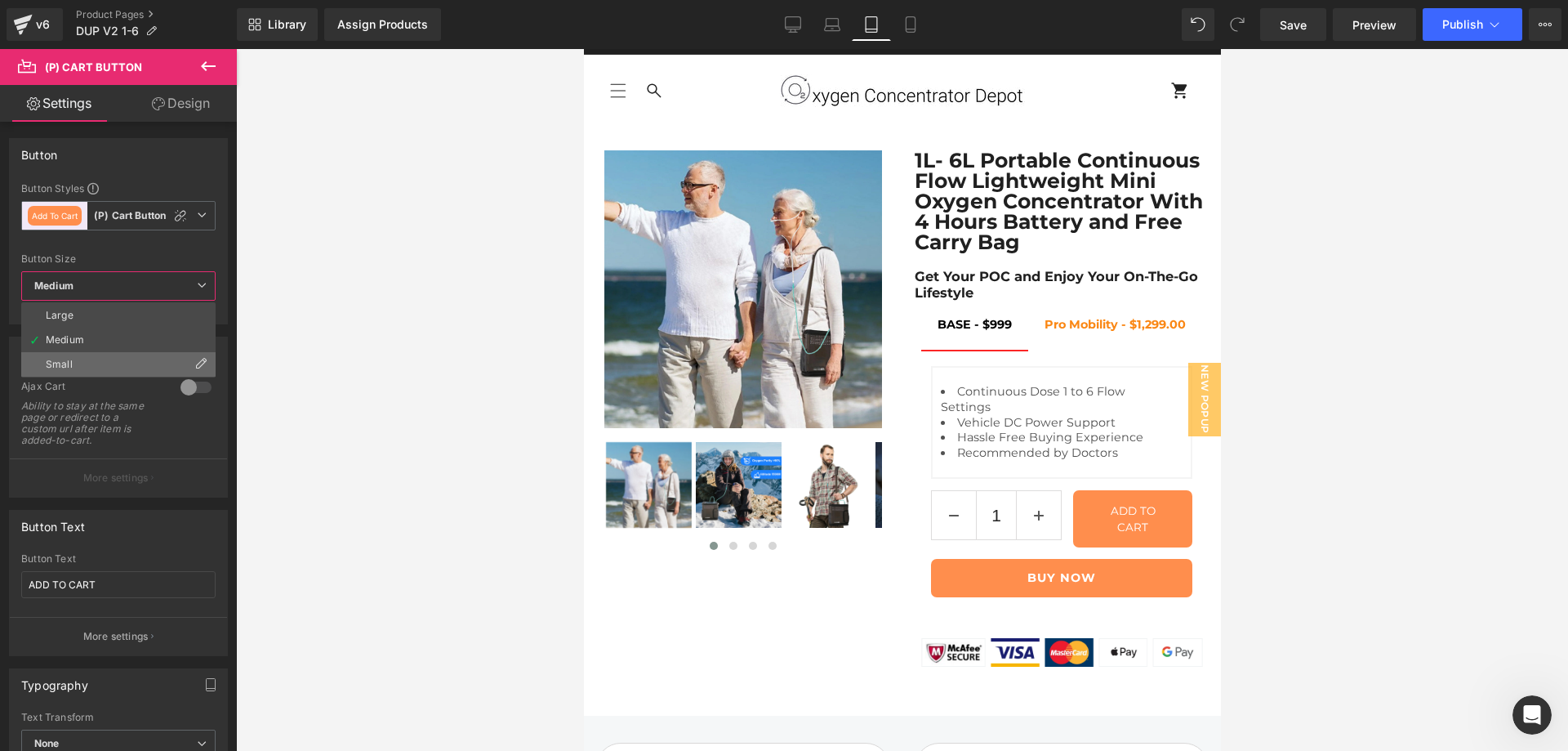
click at [107, 360] on li "Small" at bounding box center [119, 363] width 195 height 24
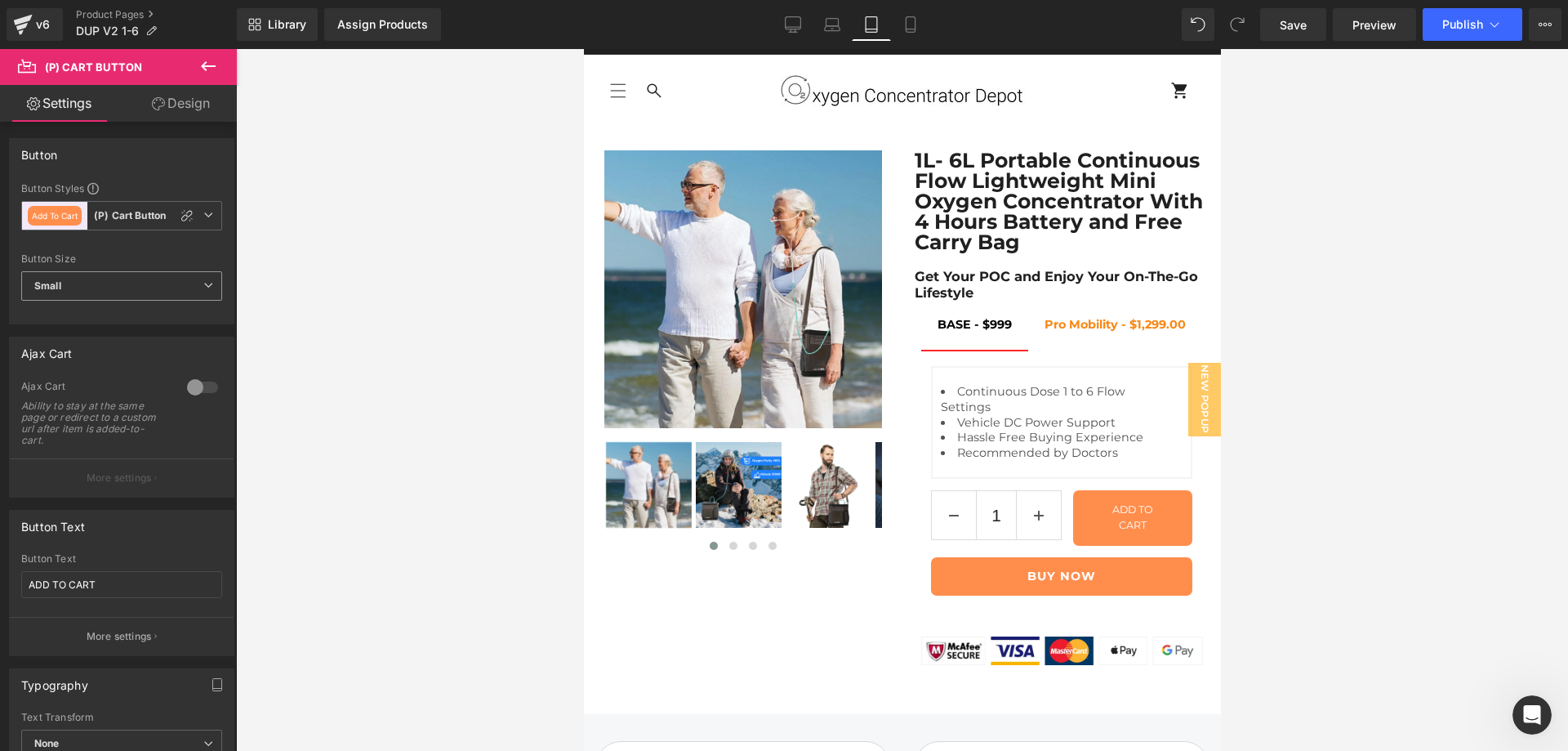
click at [128, 289] on span "Small" at bounding box center [122, 285] width 201 height 29
click at [108, 315] on li "Large" at bounding box center [119, 314] width 195 height 24
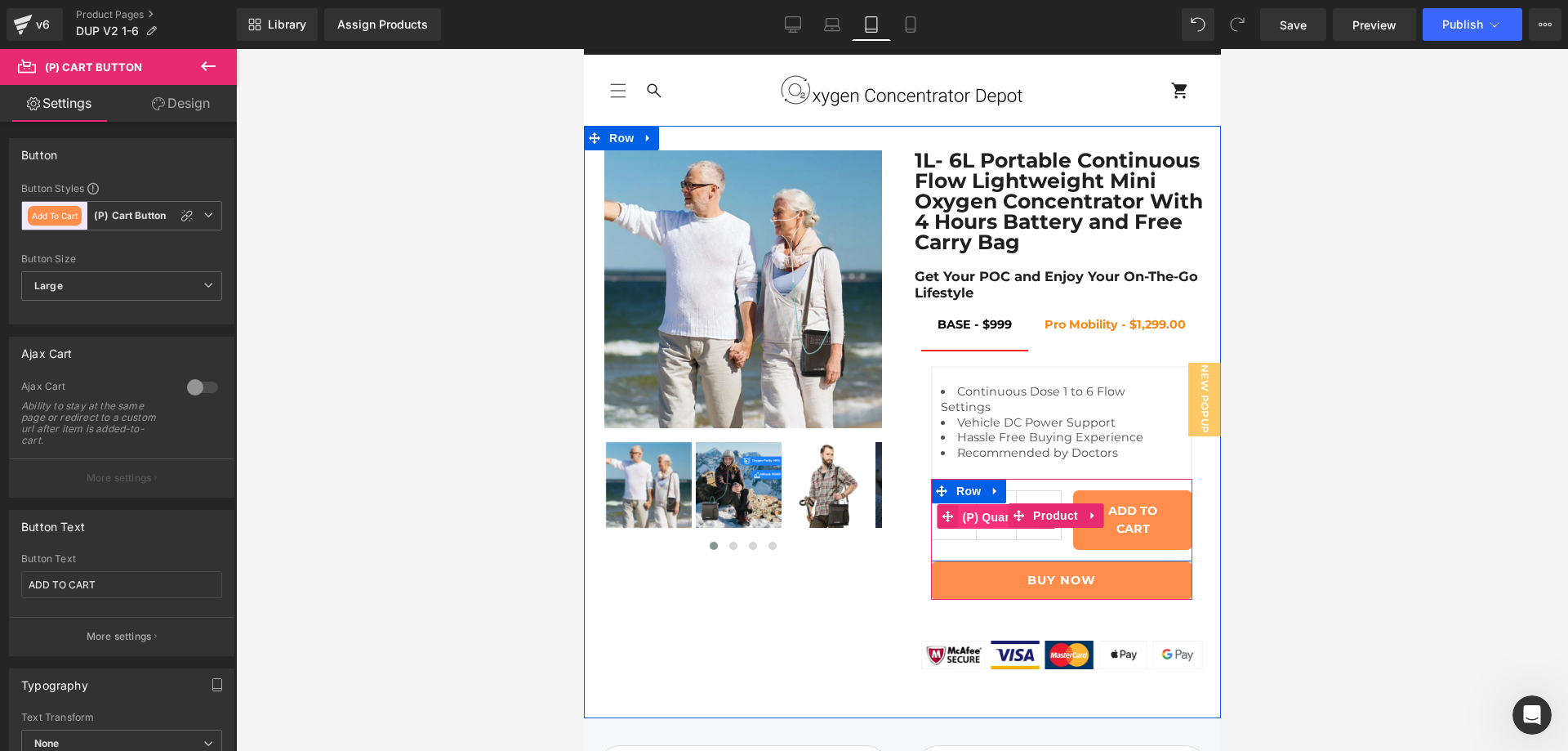
click at [976, 526] on span "(P) Quantity" at bounding box center [995, 516] width 76 height 24
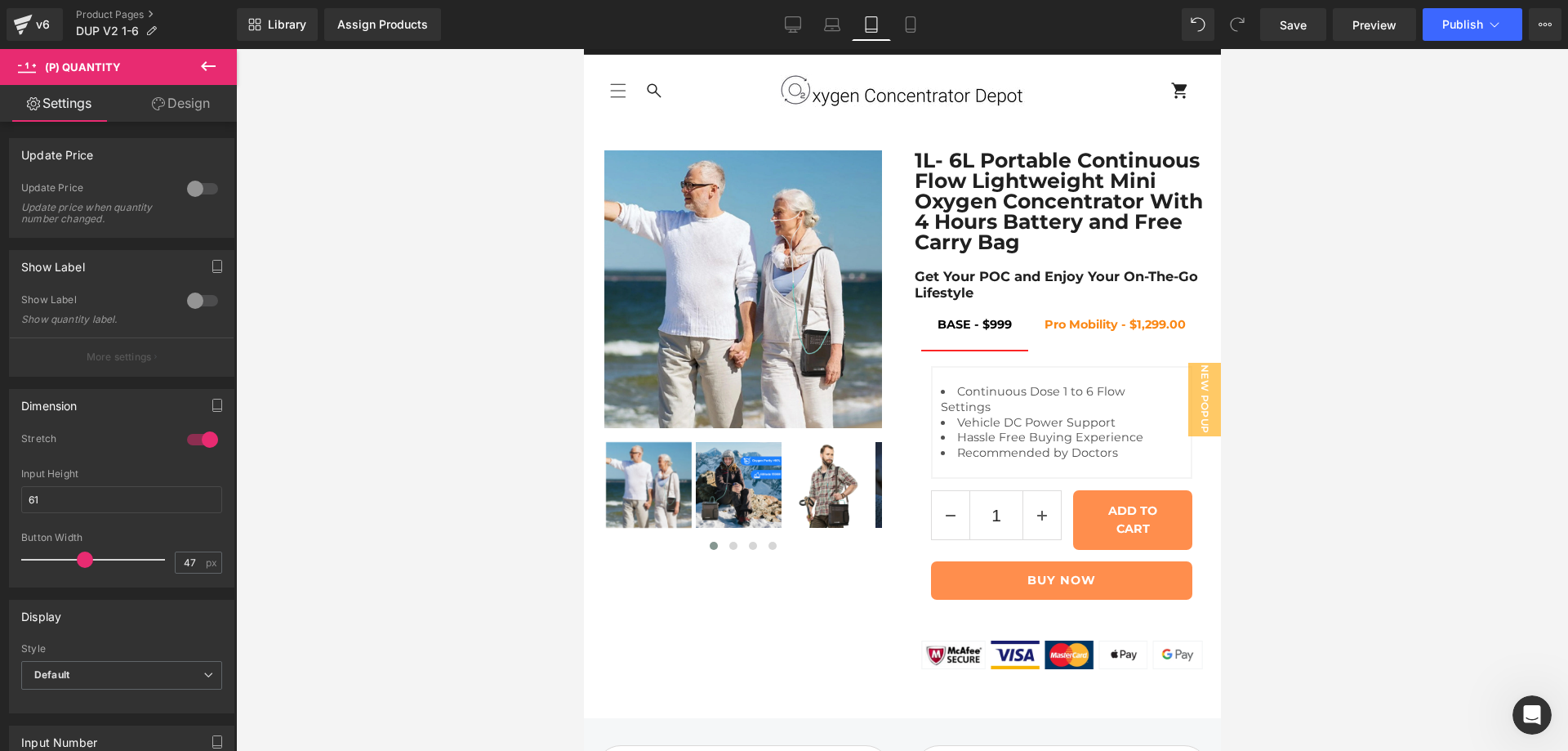
drag, startPoint x: 91, startPoint y: 561, endPoint x: 79, endPoint y: 561, distance: 12.0
click at [79, 561] on span at bounding box center [85, 560] width 17 height 17
click at [177, 562] on input "47" at bounding box center [190, 562] width 28 height 21
click at [175, 562] on input "47" at bounding box center [190, 562] width 28 height 21
click at [185, 440] on div at bounding box center [202, 439] width 39 height 26
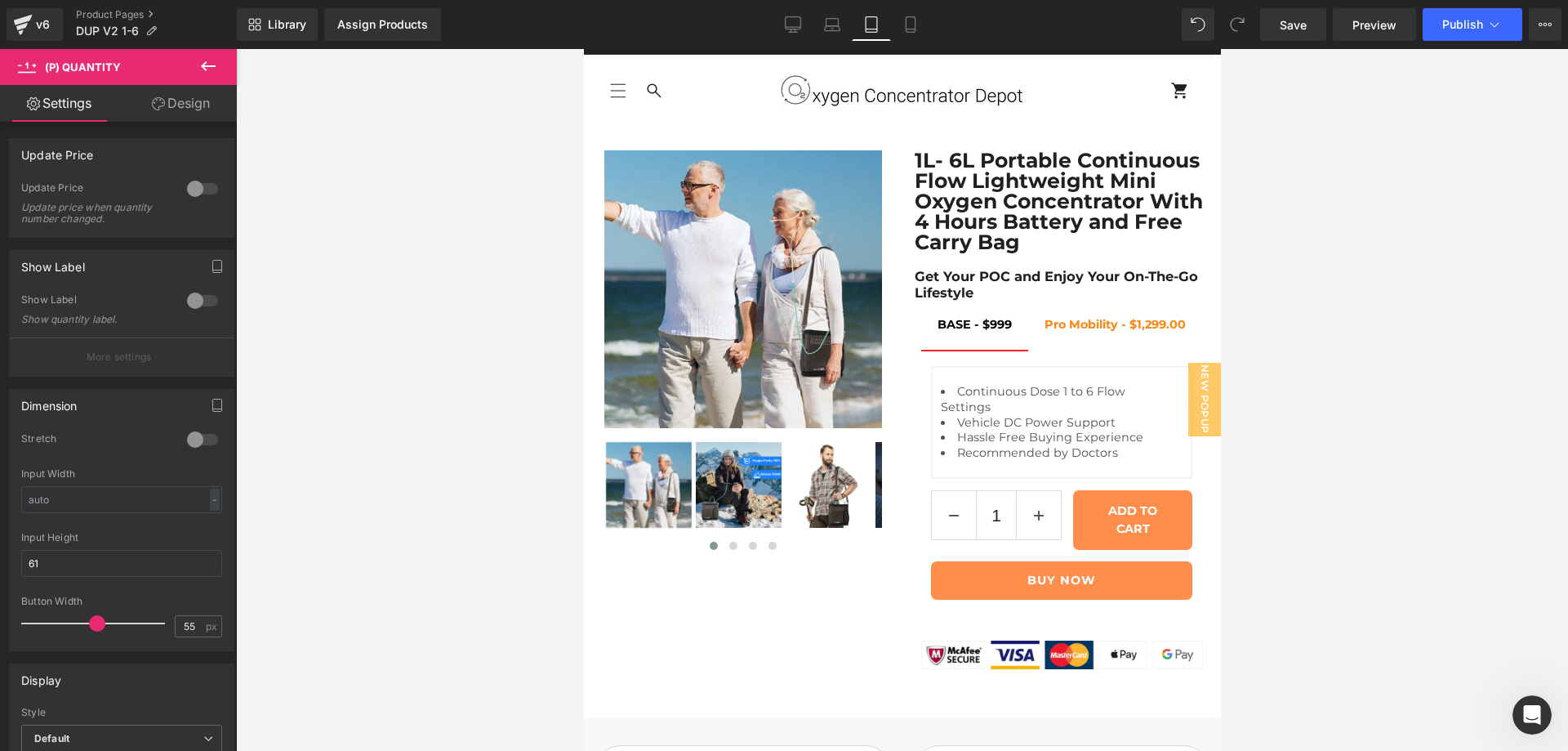
click at [200, 440] on div at bounding box center [202, 439] width 39 height 26
drag, startPoint x: 90, startPoint y: 556, endPoint x: 67, endPoint y: 556, distance: 23.0
click at [67, 556] on span at bounding box center [72, 560] width 17 height 17
click at [180, 558] on input "38" at bounding box center [190, 562] width 28 height 21
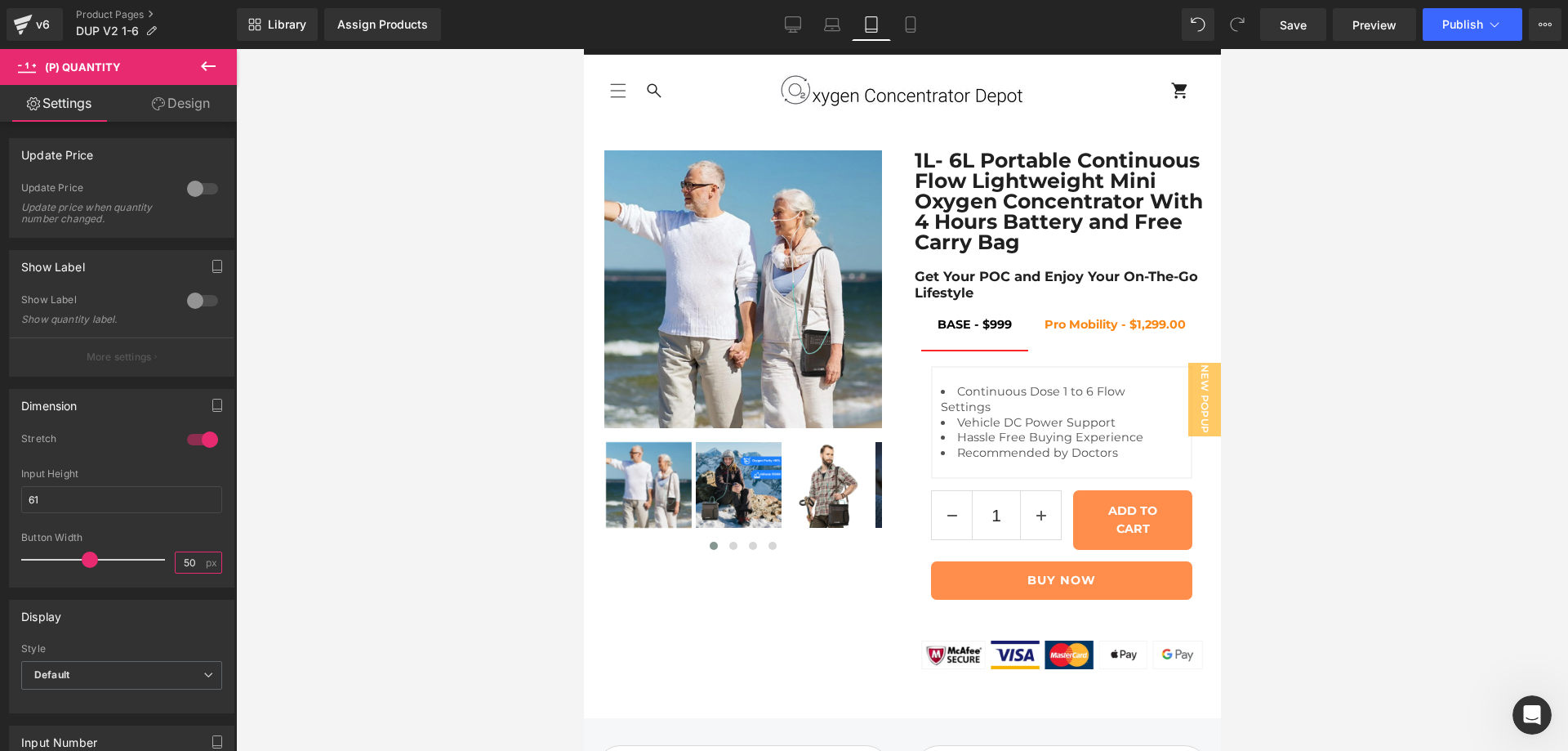
click at [177, 569] on input "50" at bounding box center [190, 562] width 28 height 21
click at [180, 561] on input "30" at bounding box center [190, 562] width 28 height 21
type input "40"
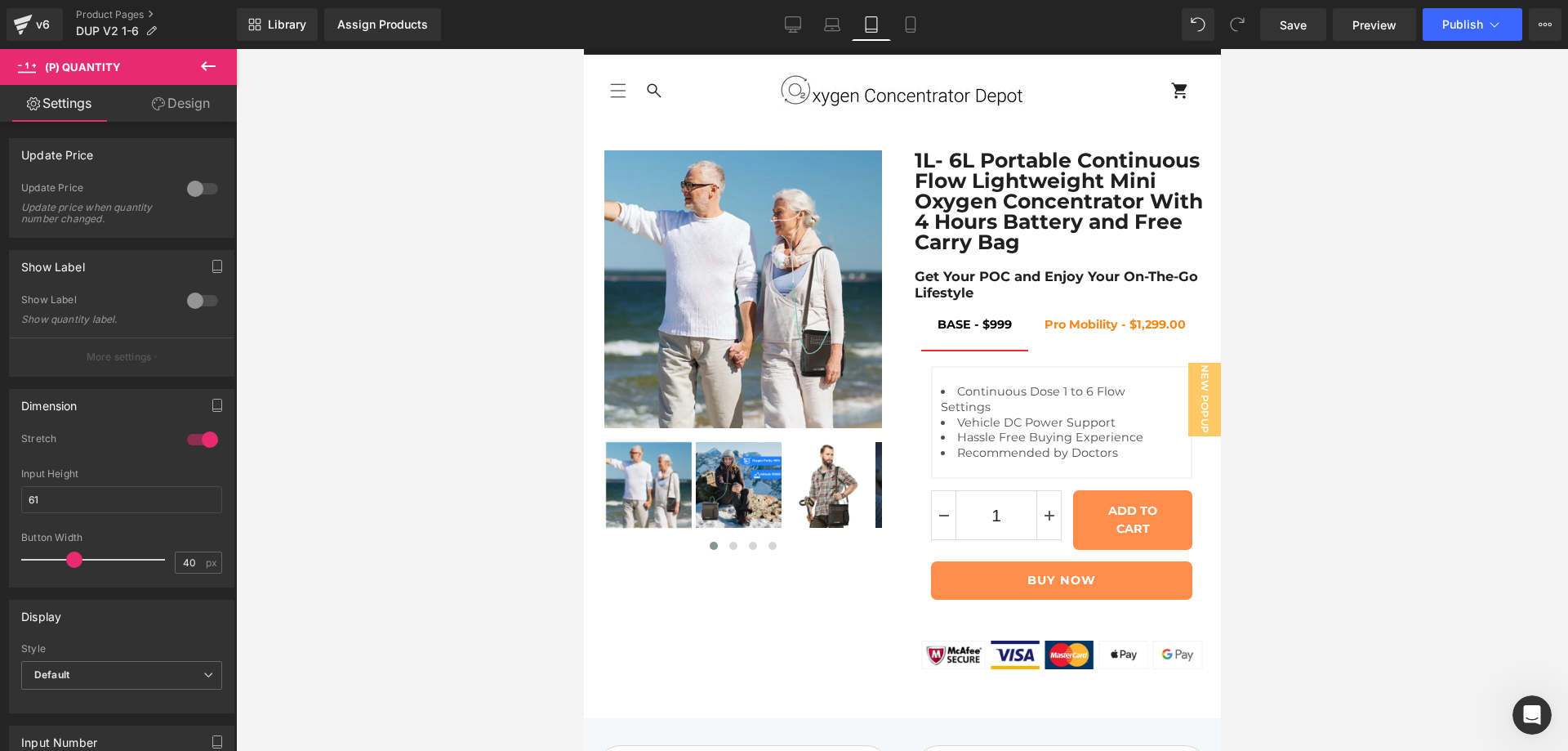
click at [185, 532] on div "Button Width" at bounding box center [122, 537] width 201 height 12
click at [836, 26] on icon at bounding box center [832, 28] width 16 height 5
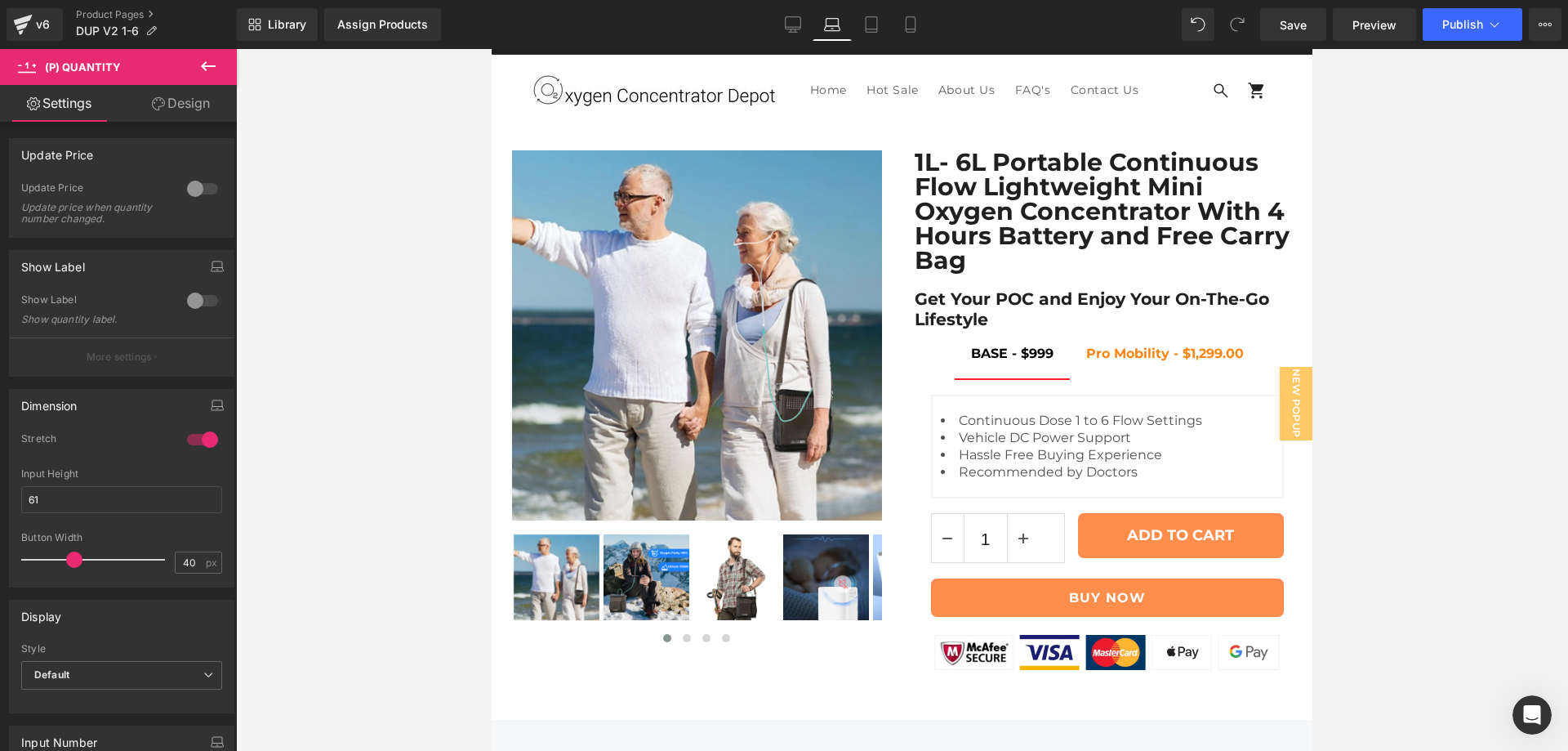
scroll to position [23, 0]
click at [802, 23] on link "Desktop" at bounding box center [792, 24] width 39 height 32
type input "100"
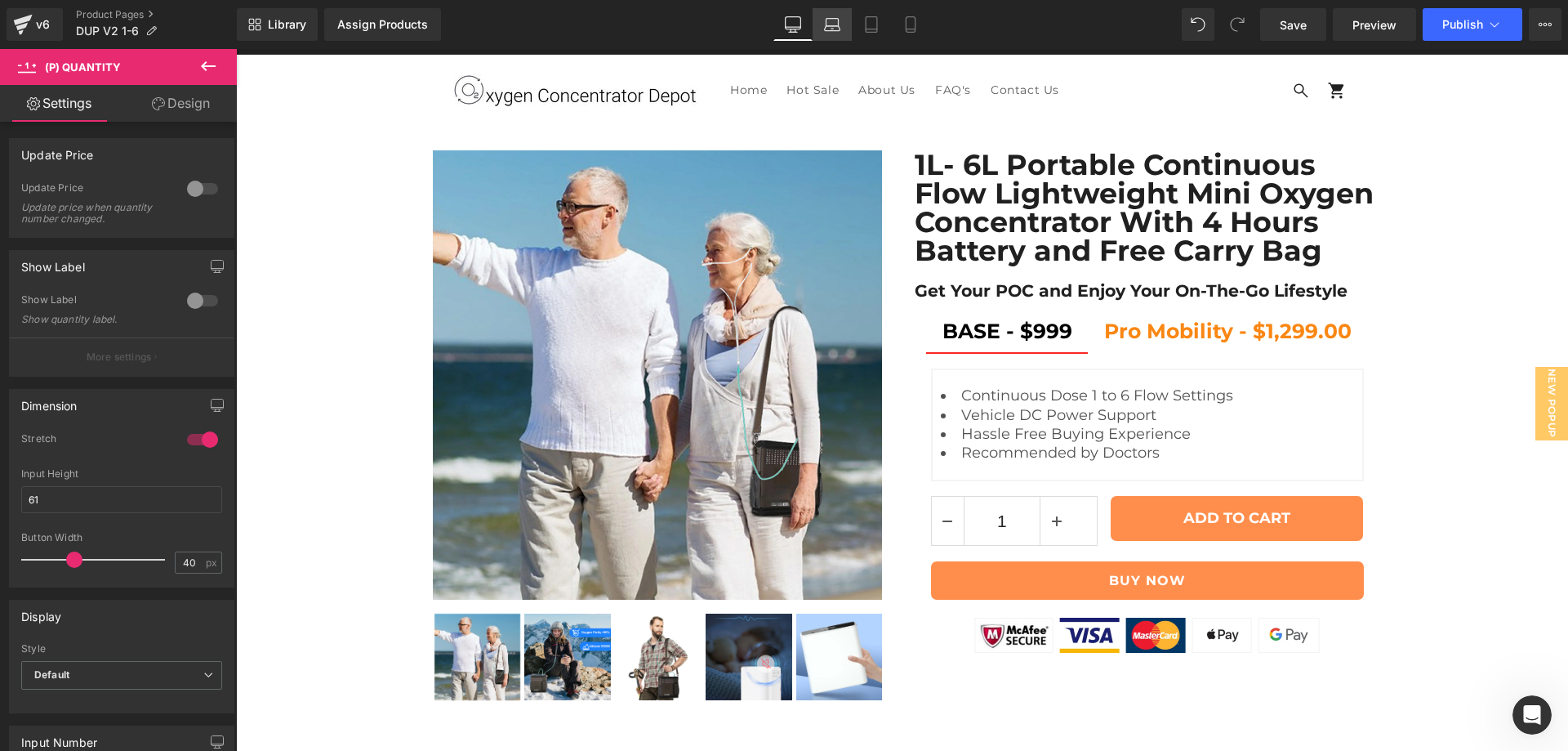
scroll to position [6, 0]
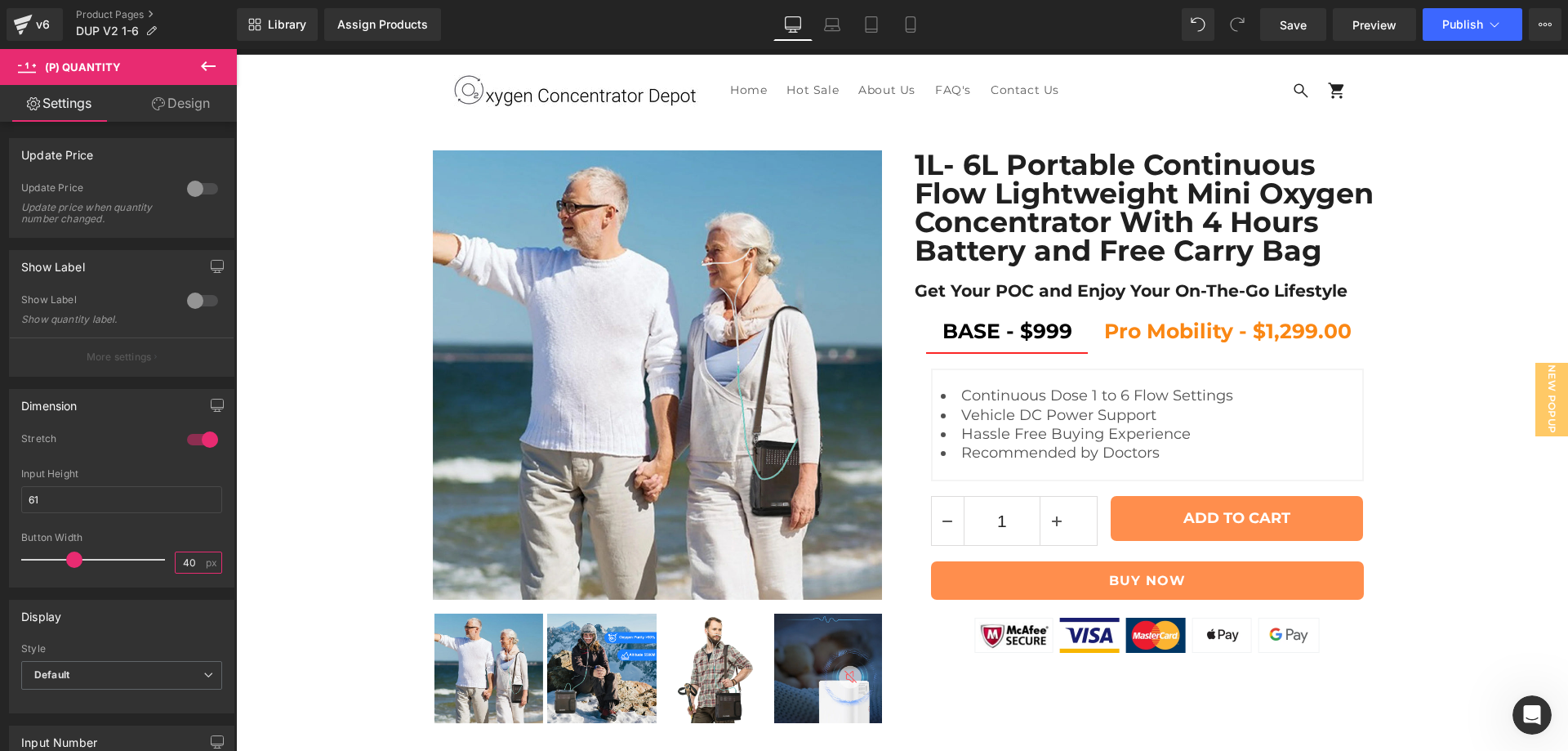
click at [185, 561] on input "40" at bounding box center [190, 562] width 28 height 21
type input "50"
click at [187, 440] on div at bounding box center [202, 439] width 39 height 26
click at [209, 442] on div at bounding box center [202, 439] width 39 height 26
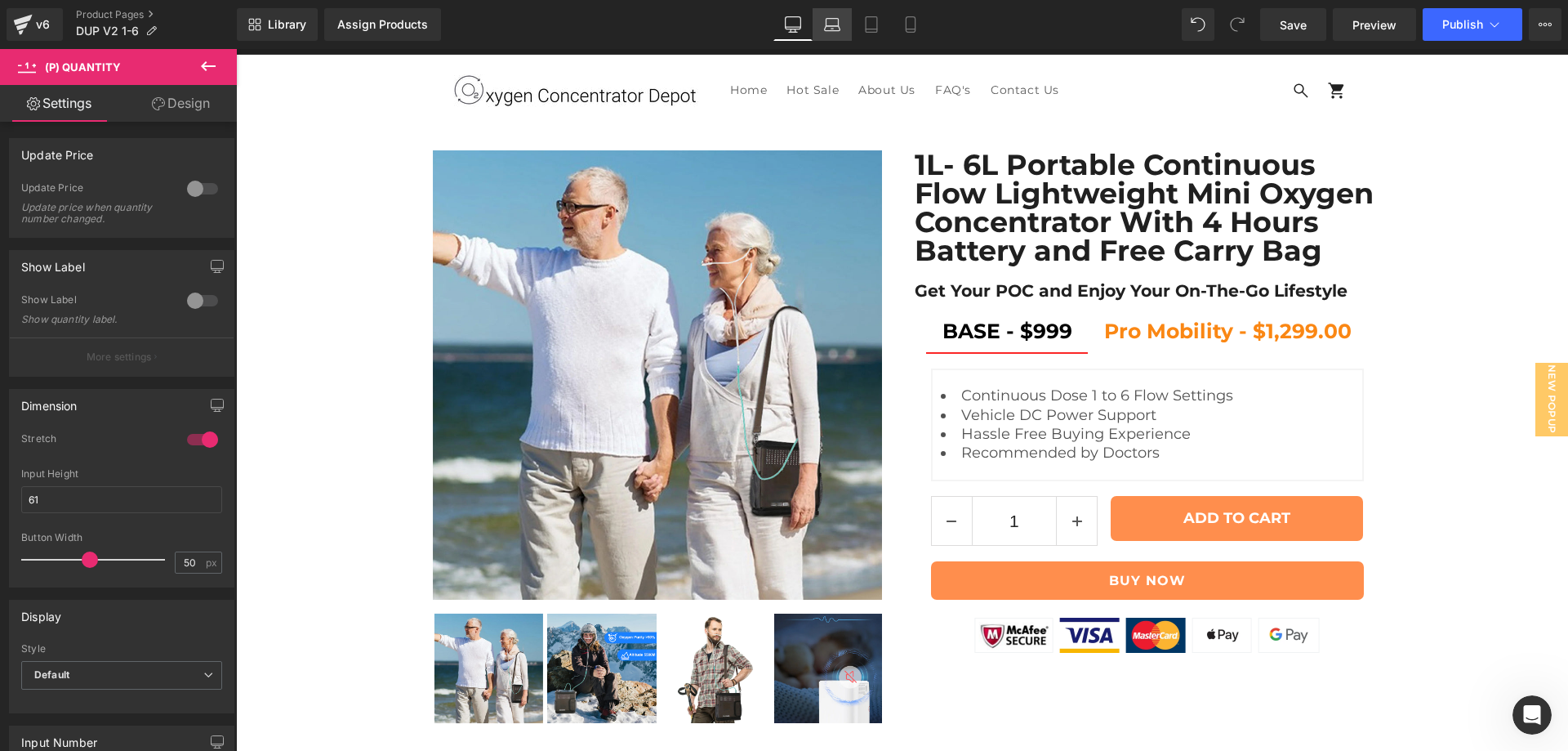
click at [837, 25] on icon at bounding box center [832, 25] width 17 height 17
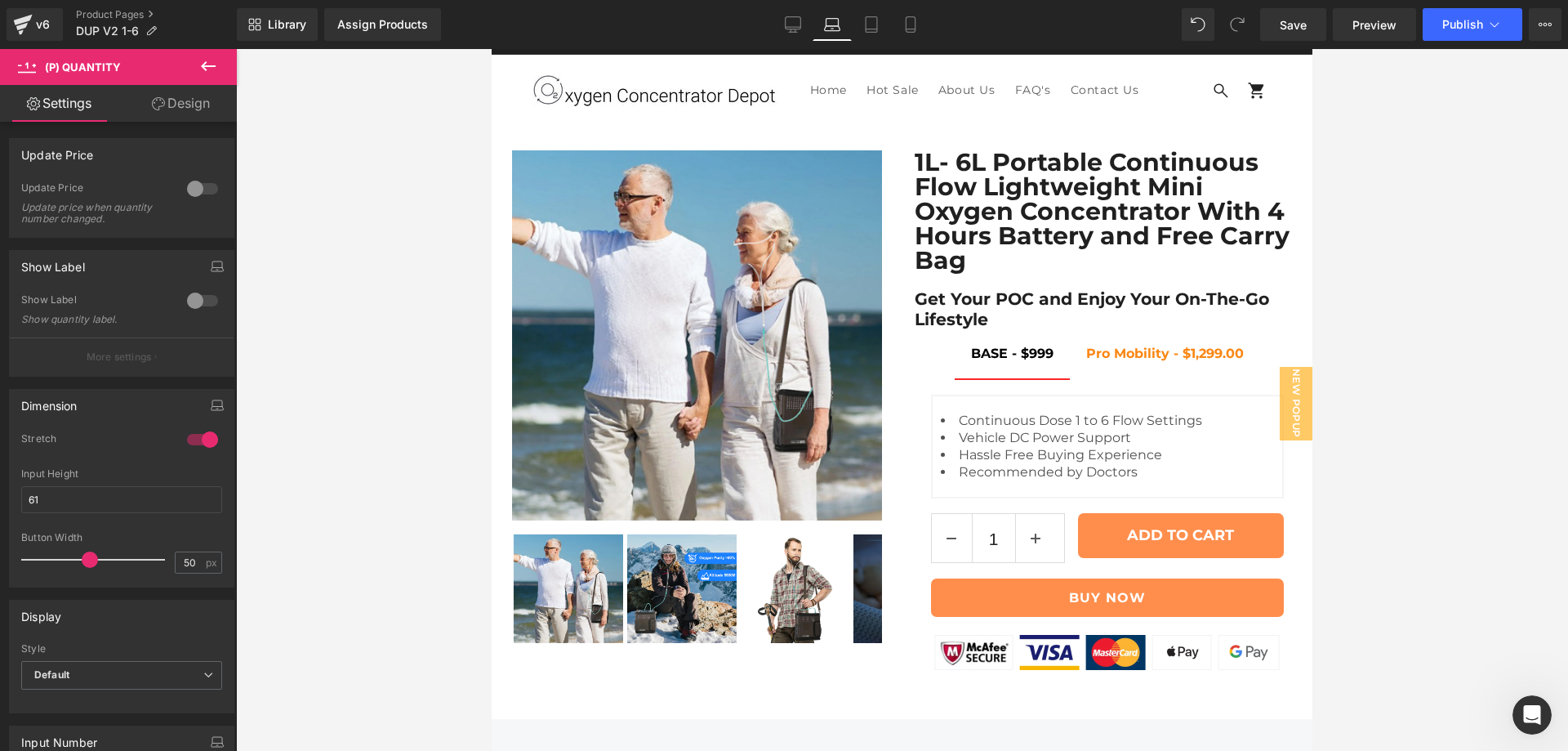
scroll to position [23, 0]
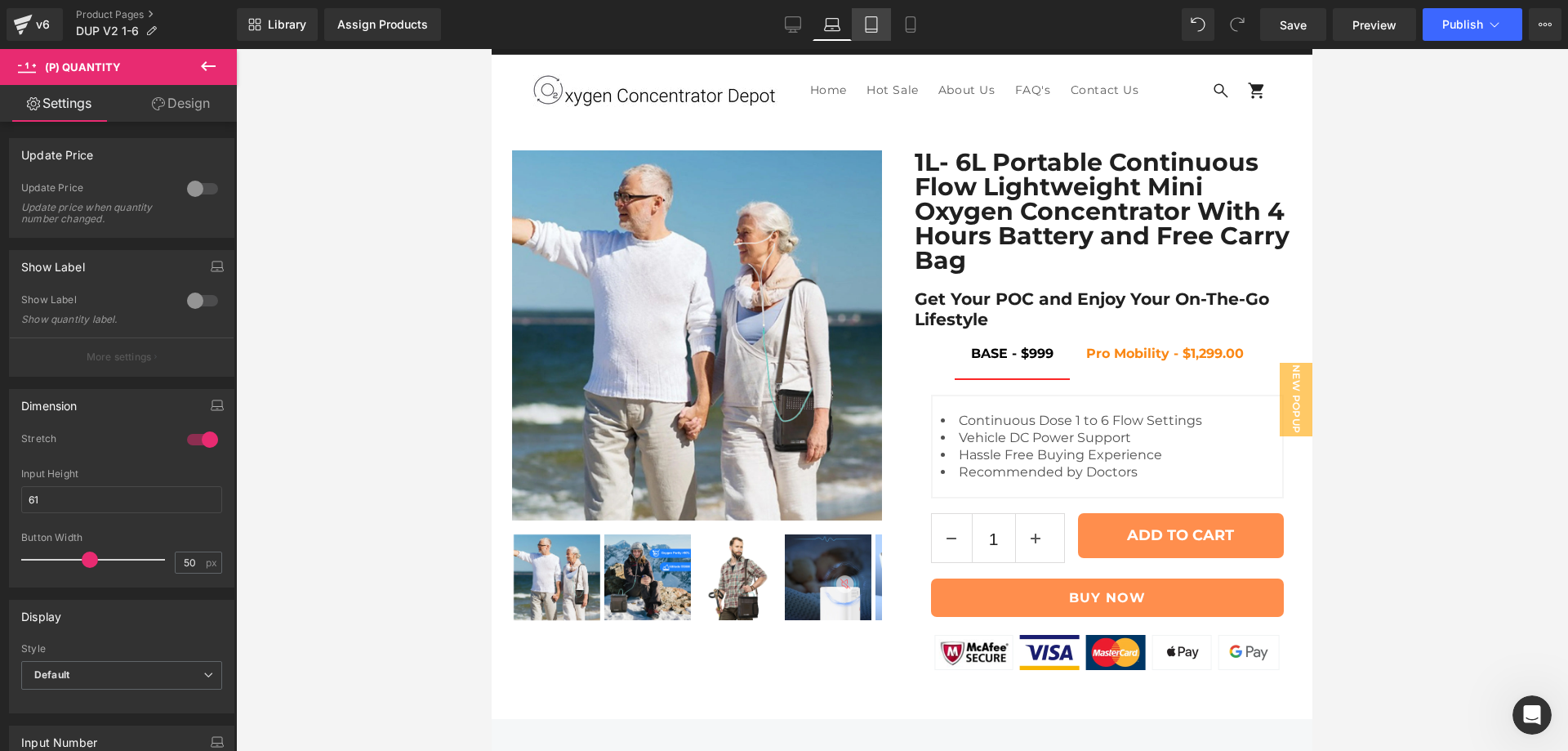
click at [868, 29] on icon at bounding box center [871, 29] width 12 height 0
type input "100"
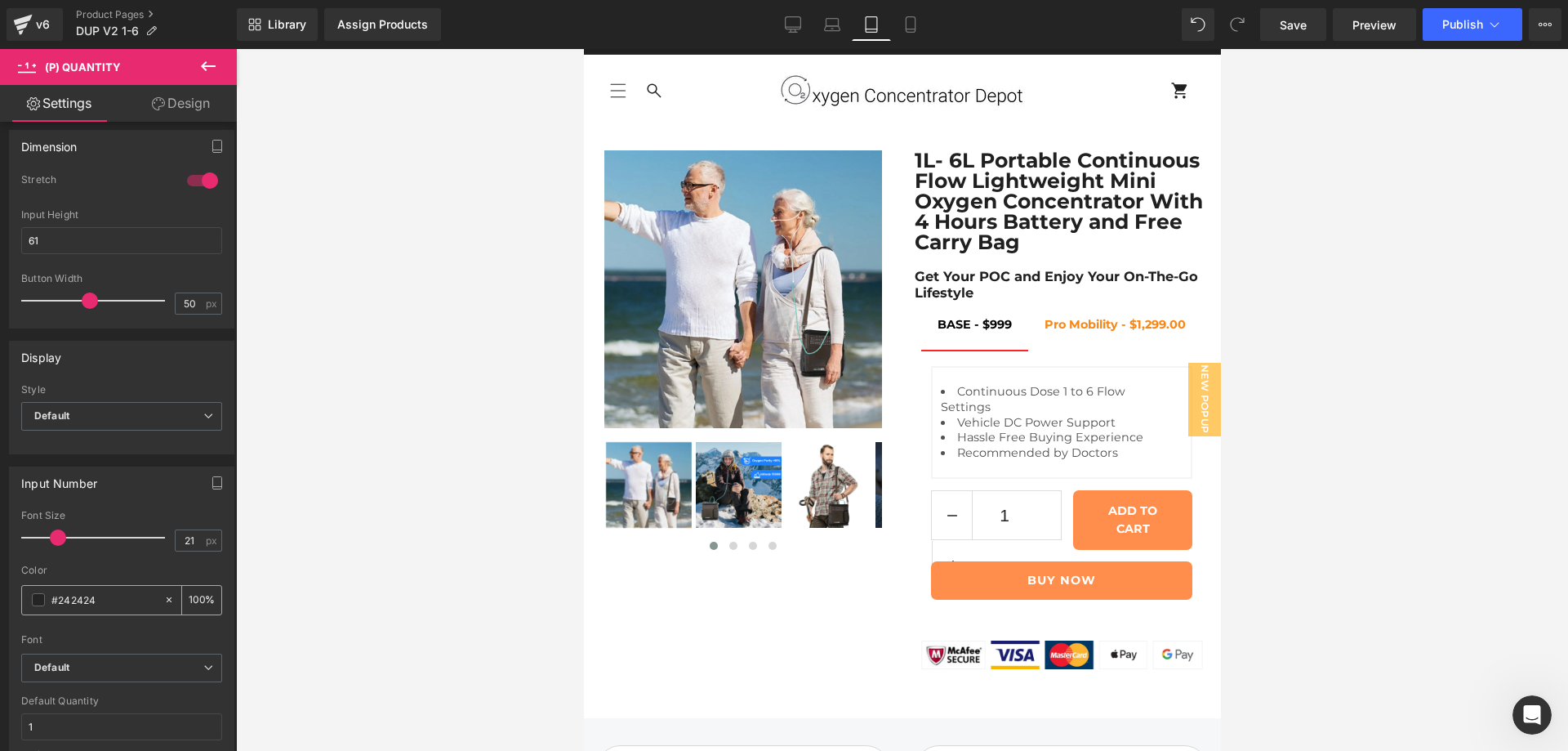
scroll to position [272, 0]
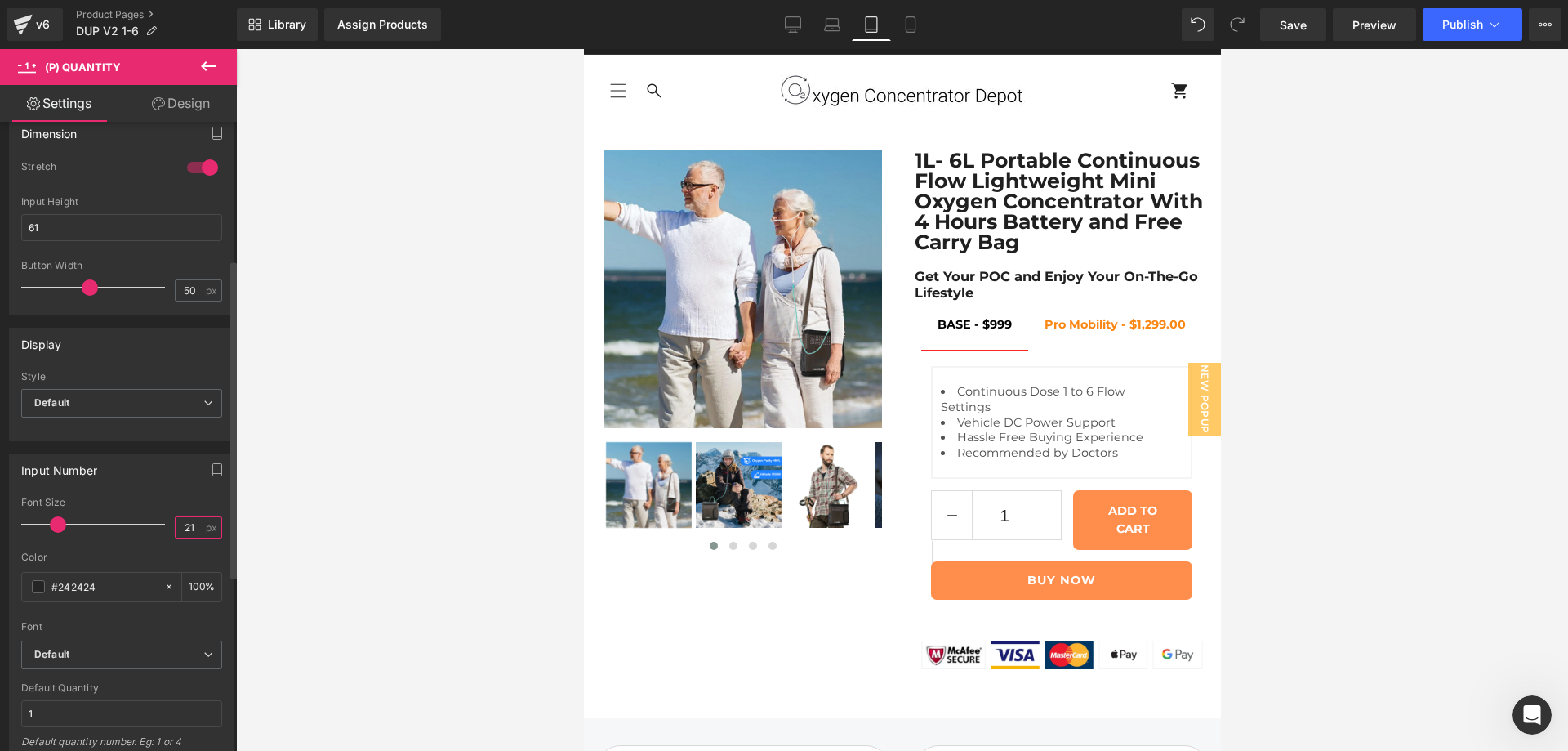
drag, startPoint x: 194, startPoint y: 529, endPoint x: 154, endPoint y: 533, distance: 40.2
click at [154, 533] on div "Font Size 21 px" at bounding box center [122, 524] width 201 height 55
type input "20"
click at [185, 427] on div at bounding box center [122, 431] width 201 height 11
click at [88, 284] on span at bounding box center [91, 288] width 17 height 17
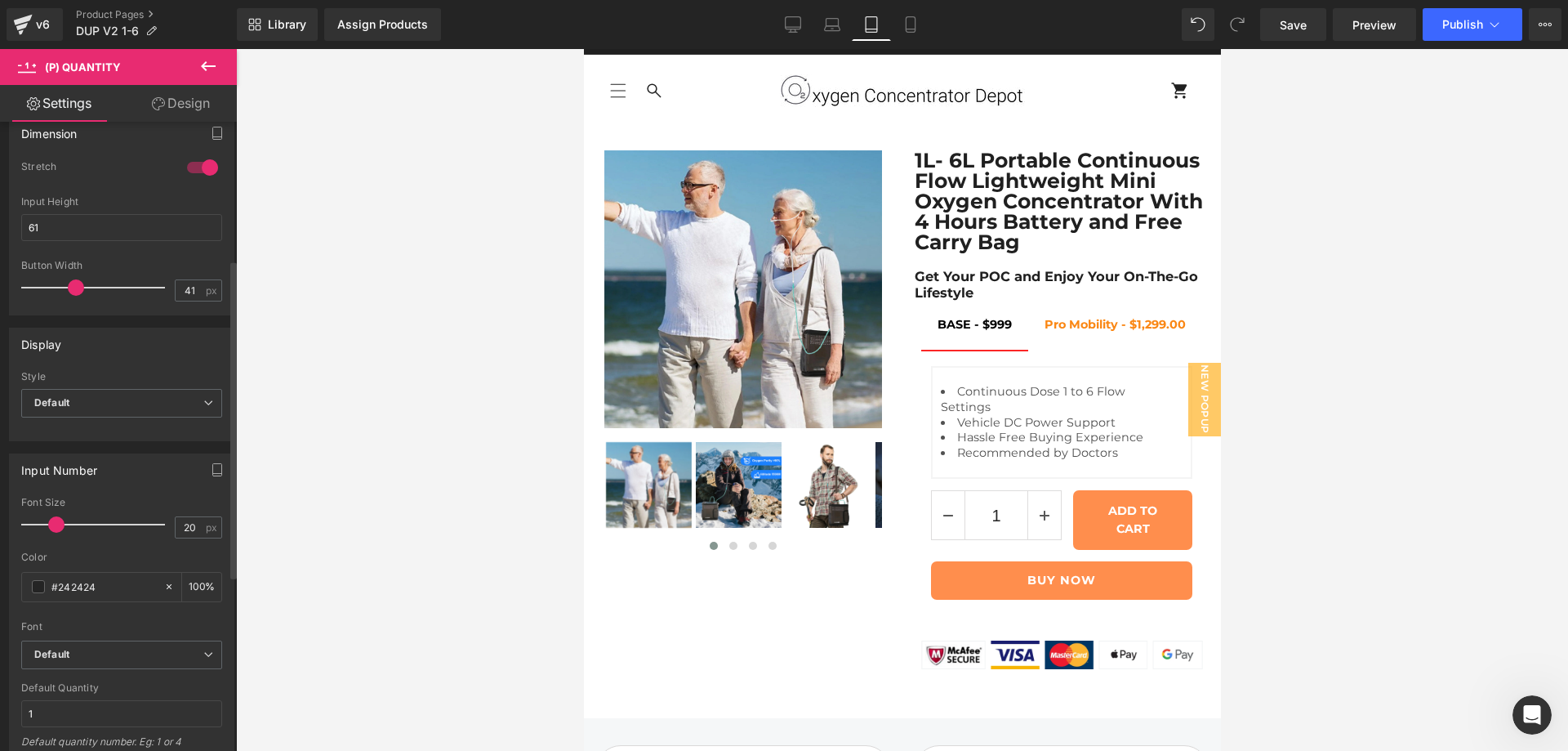
drag, startPoint x: 88, startPoint y: 284, endPoint x: 73, endPoint y: 284, distance: 15.0
click at [73, 284] on span at bounding box center [76, 288] width 17 height 17
click at [180, 284] on input "41" at bounding box center [190, 290] width 28 height 21
type input "40"
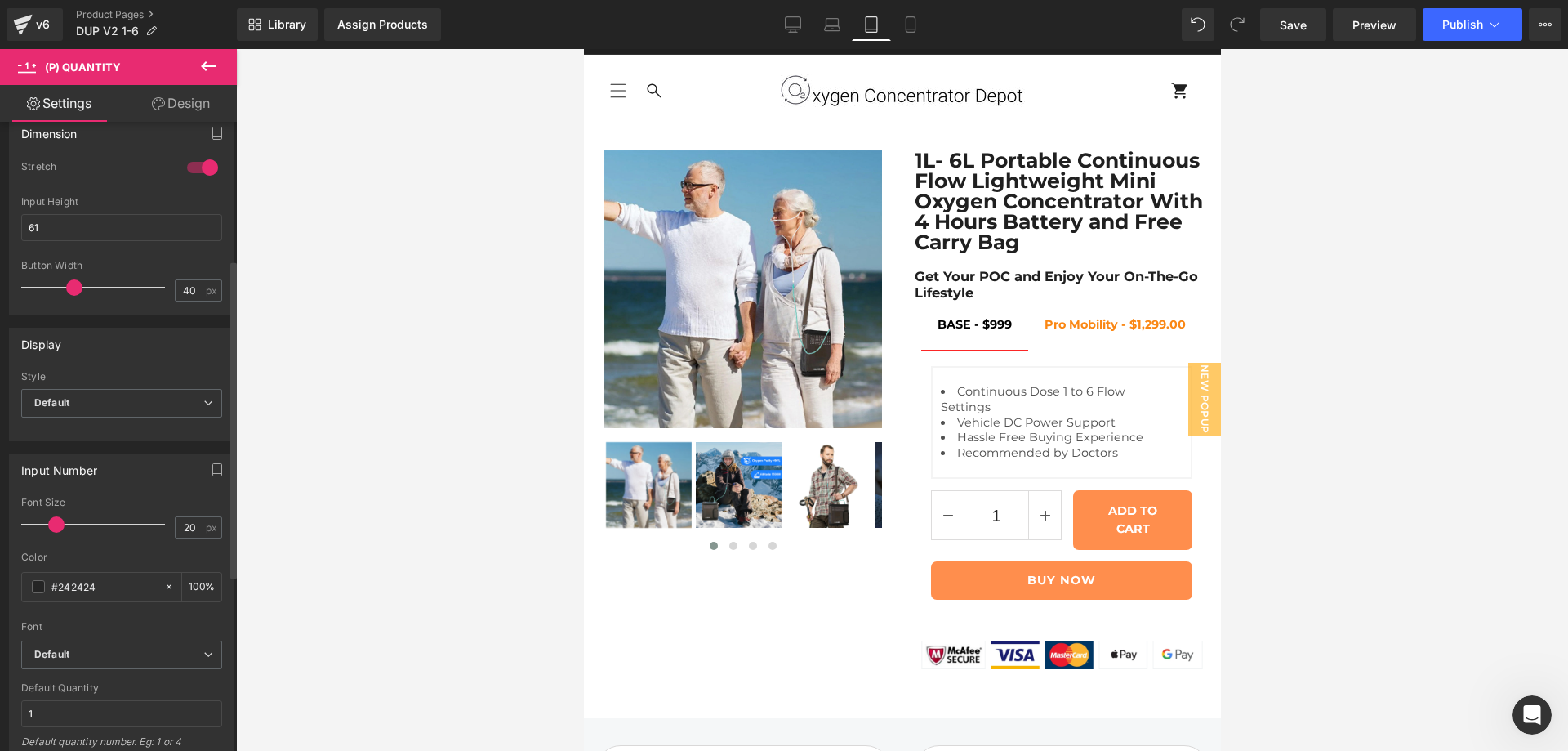
click at [195, 250] on div at bounding box center [122, 254] width 201 height 11
click at [828, 23] on icon at bounding box center [832, 25] width 17 height 17
type input "21"
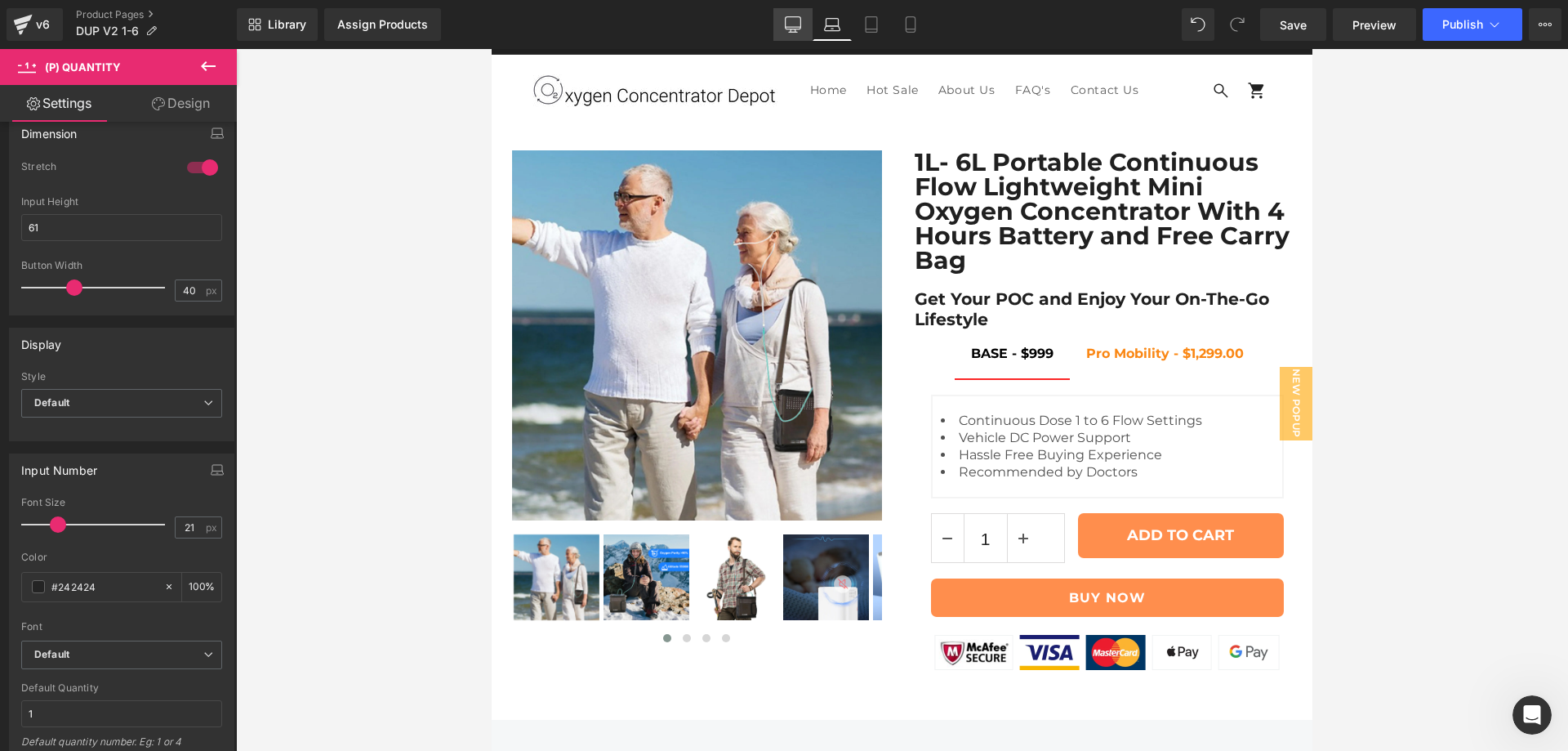
scroll to position [23, 0]
click at [793, 22] on icon at bounding box center [793, 25] width 17 height 17
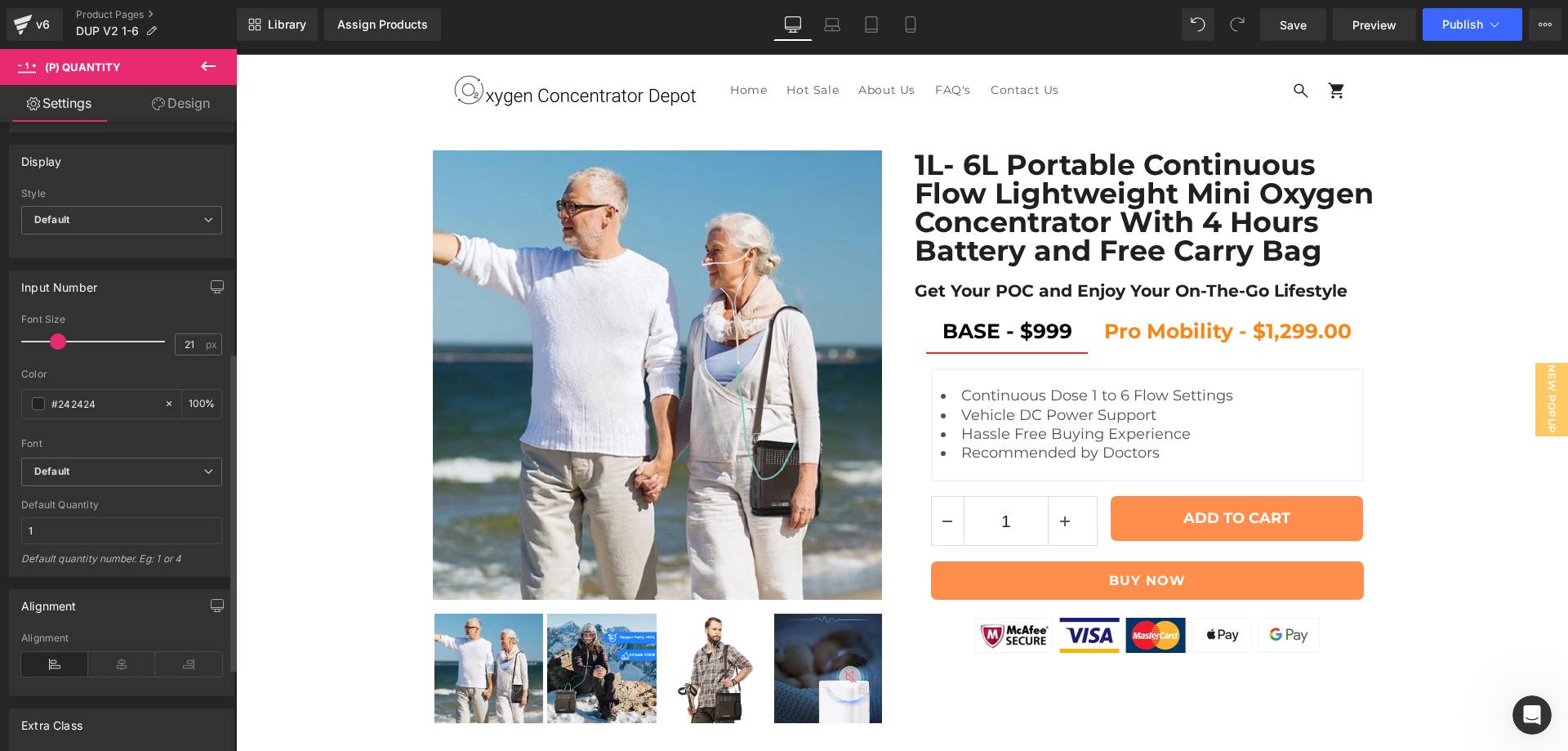
scroll to position [619, 0]
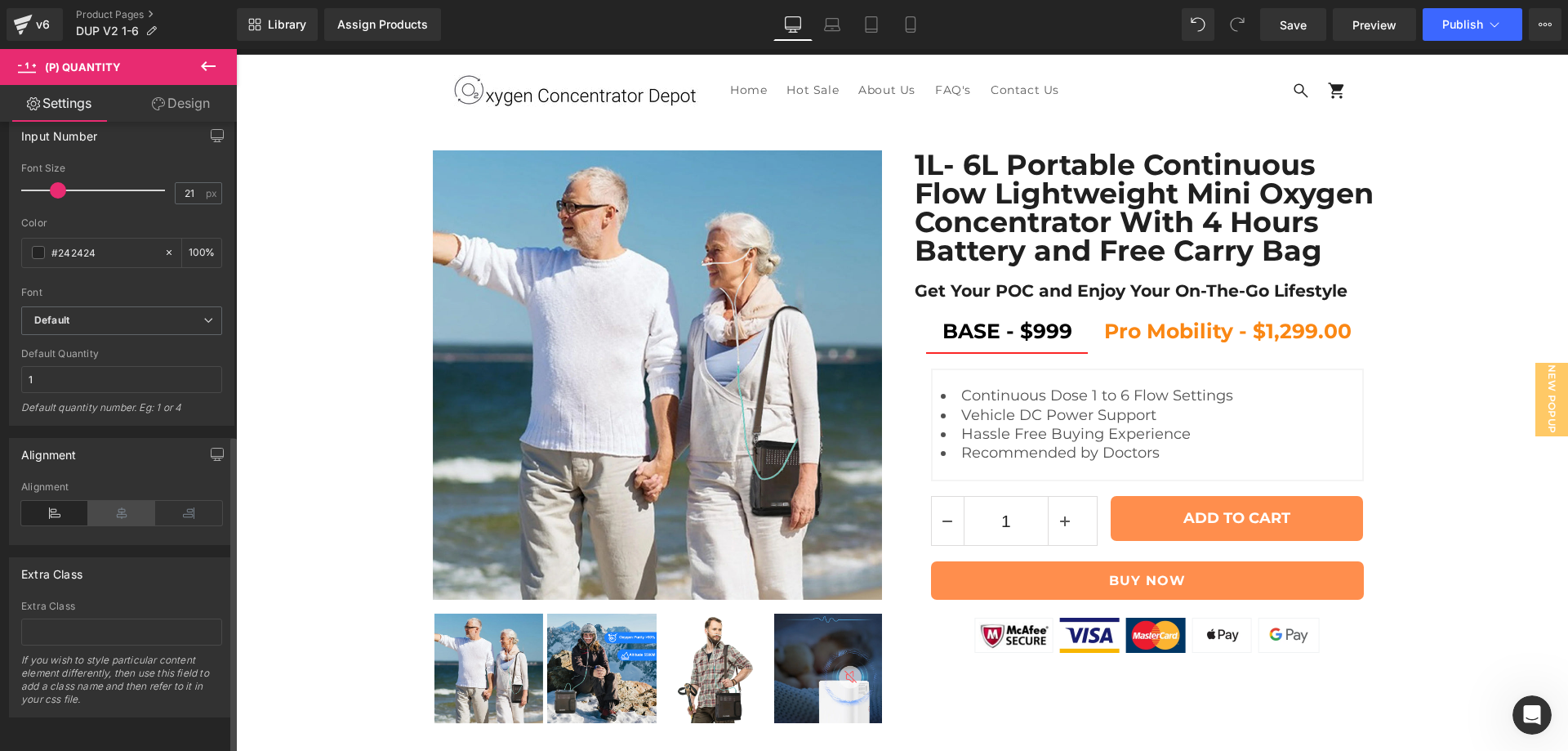
click at [126, 504] on icon at bounding box center [121, 512] width 67 height 24
click at [833, 31] on icon at bounding box center [832, 28] width 16 height 5
type input "100"
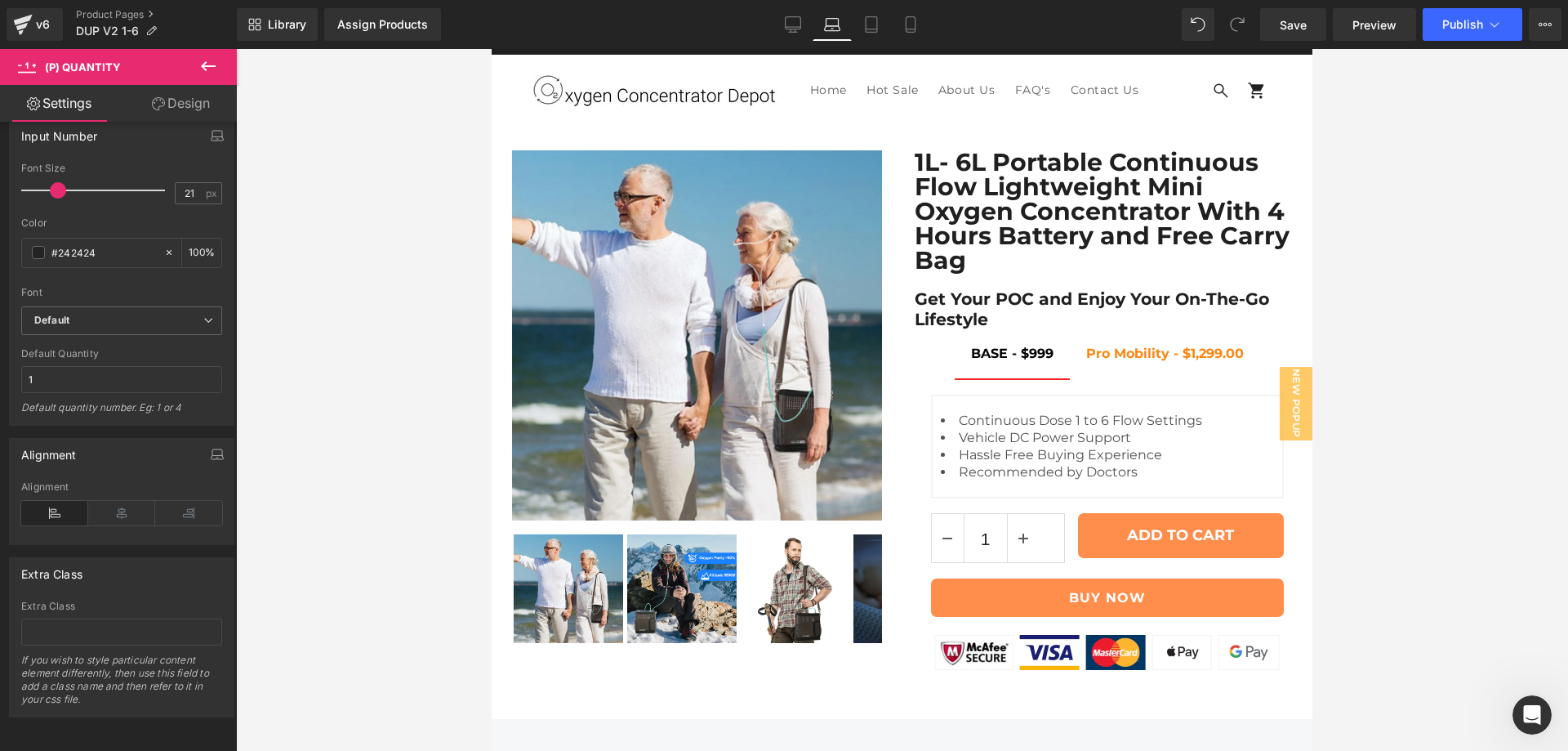
scroll to position [23, 0]
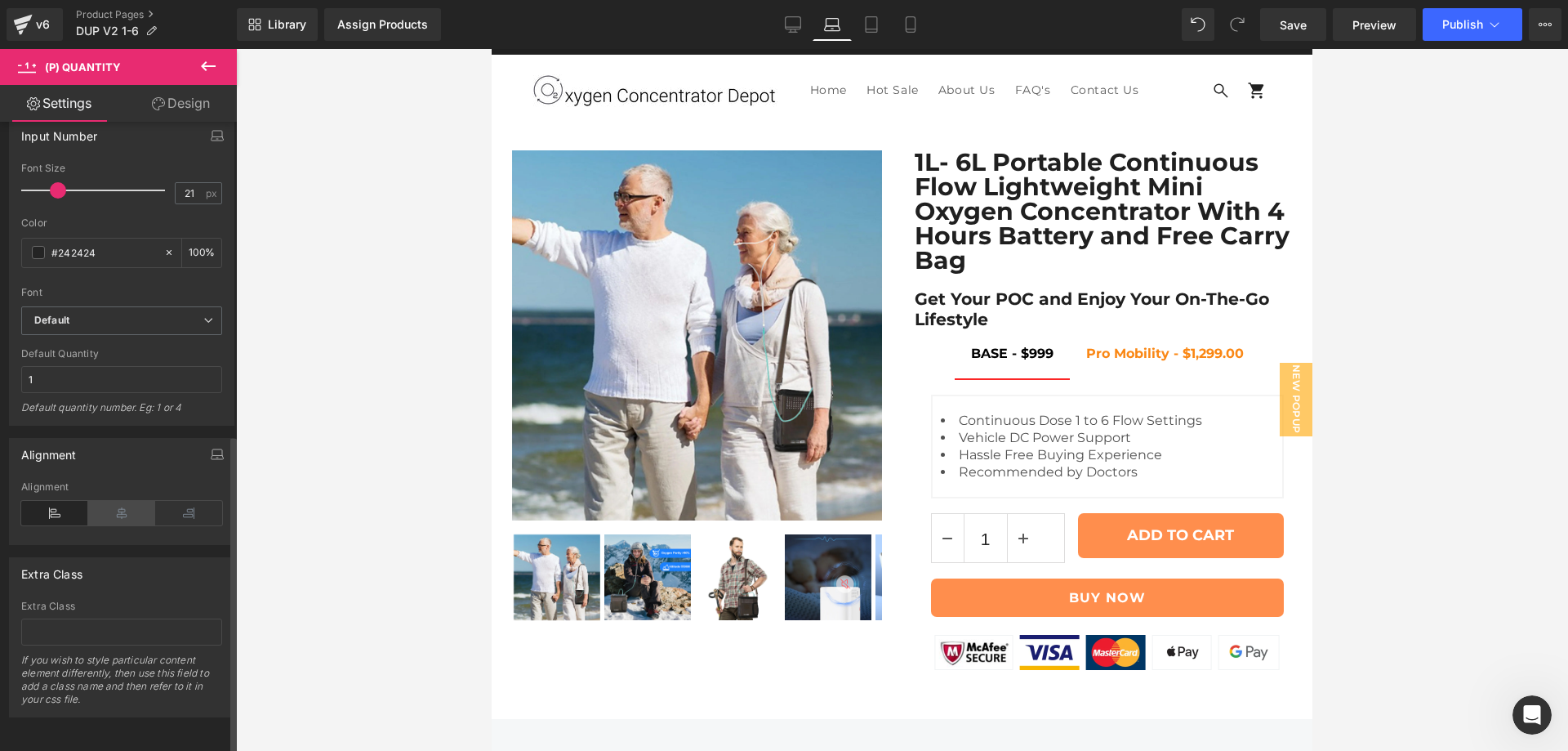
click at [113, 506] on icon at bounding box center [121, 512] width 67 height 24
click at [869, 26] on icon at bounding box center [871, 25] width 17 height 17
type input "20"
type input "100"
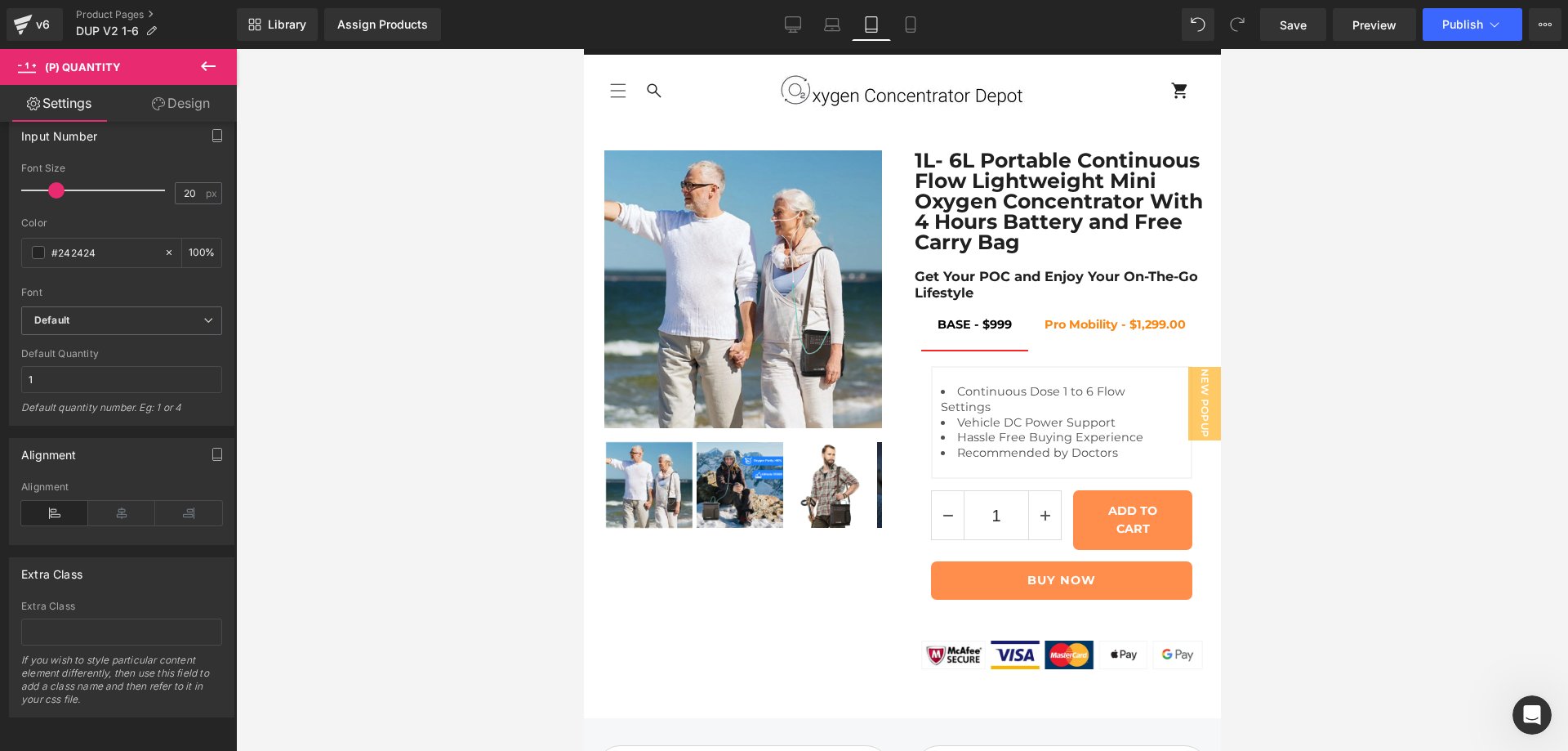
scroll to position [21, 0]
click at [122, 503] on icon at bounding box center [121, 512] width 67 height 24
click at [790, 27] on icon at bounding box center [793, 25] width 17 height 17
type input "21"
type input "100"
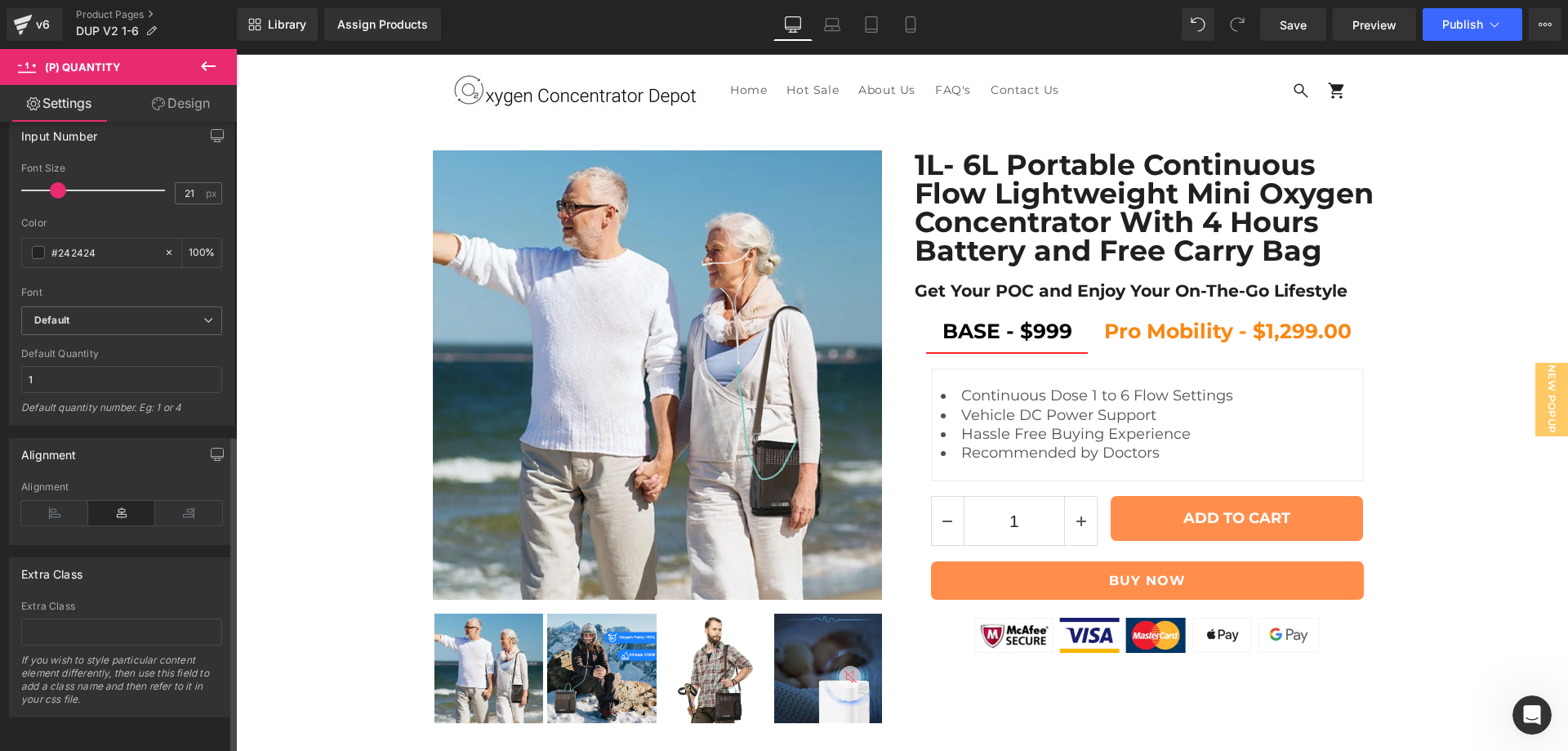
scroll to position [346, 0]
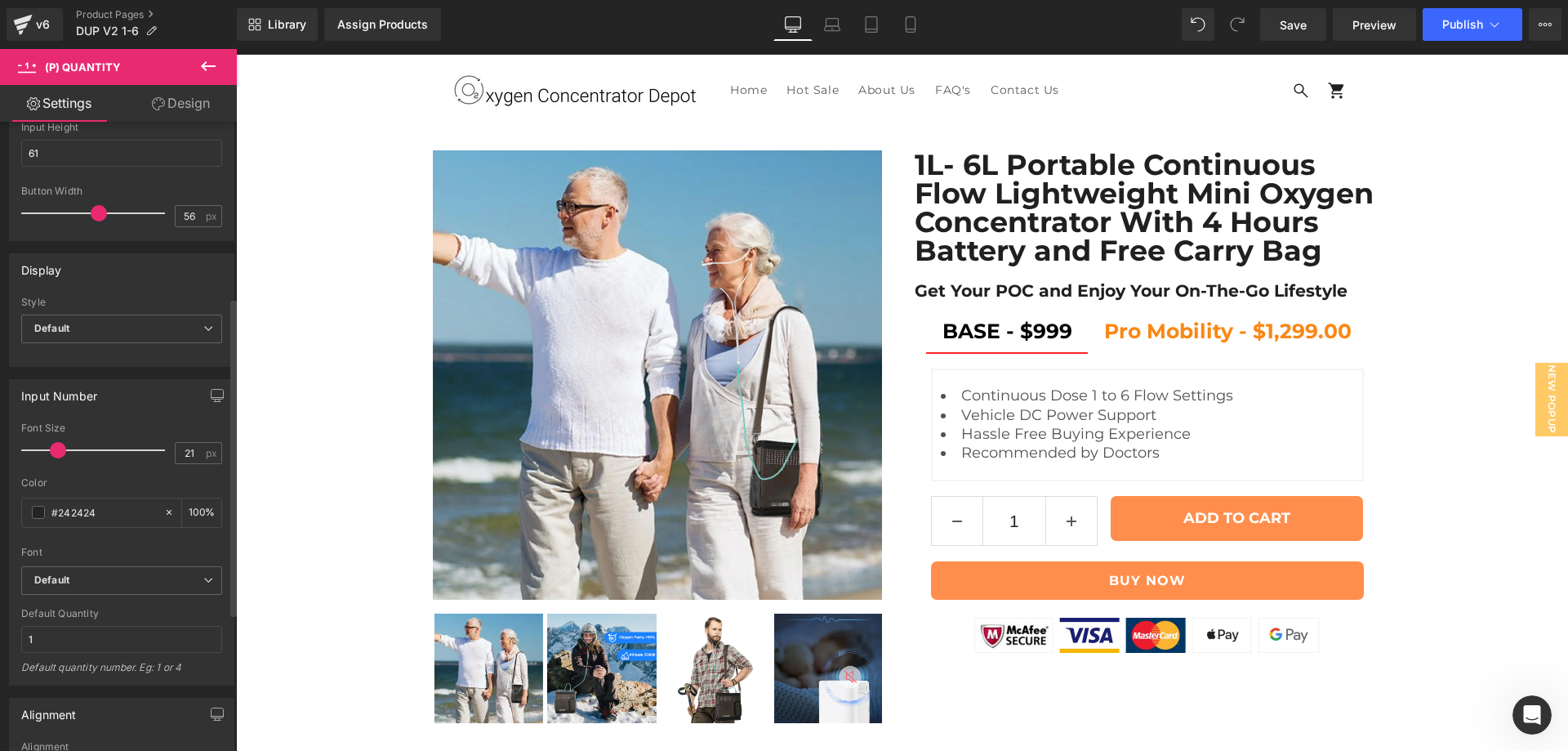
drag, startPoint x: 77, startPoint y: 212, endPoint x: 101, endPoint y: 212, distance: 24.0
click at [101, 212] on span at bounding box center [99, 214] width 17 height 17
click at [179, 215] on input "56" at bounding box center [190, 216] width 28 height 21
type input "50"
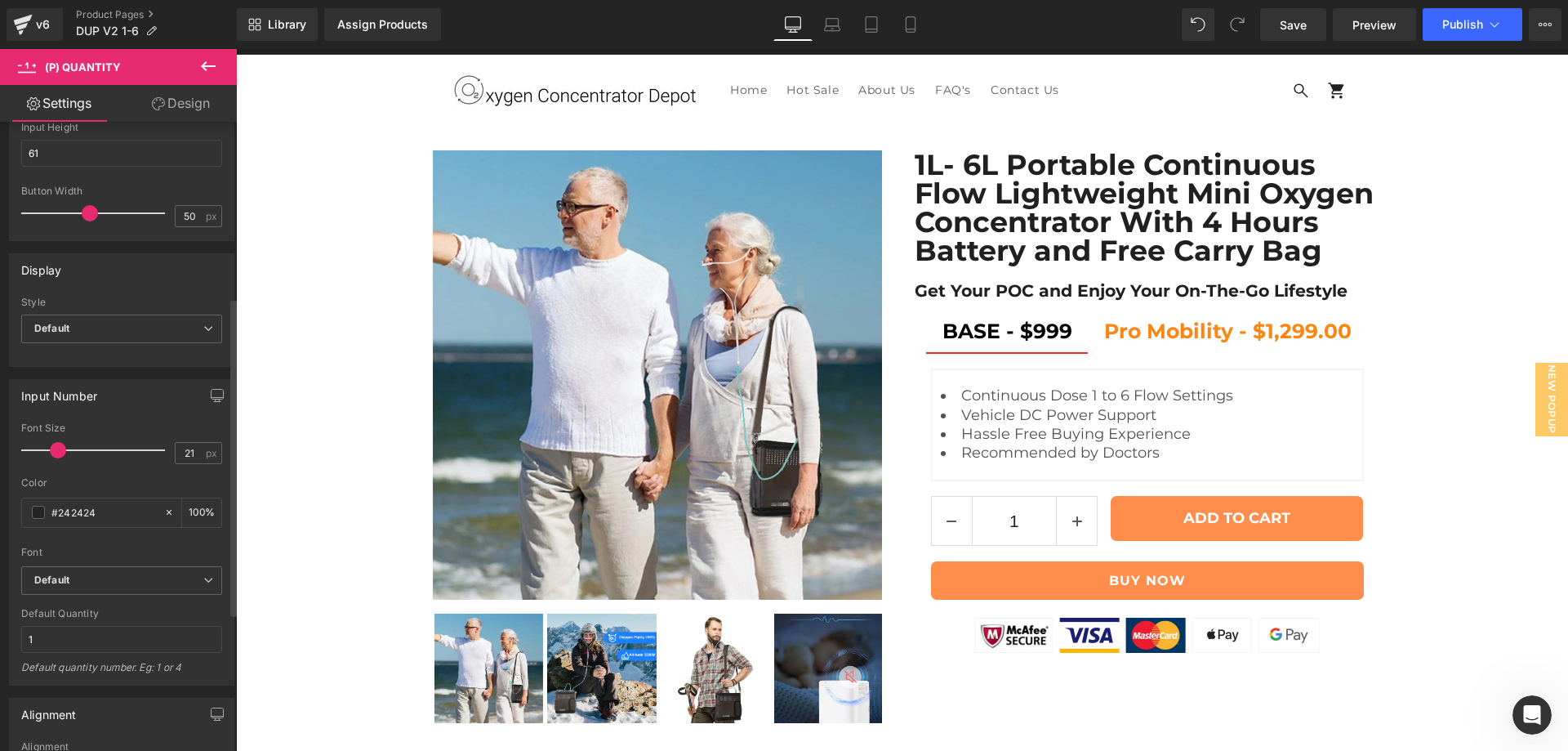
click at [171, 185] on div at bounding box center [122, 180] width 201 height 11
click at [835, 30] on icon at bounding box center [832, 28] width 16 height 5
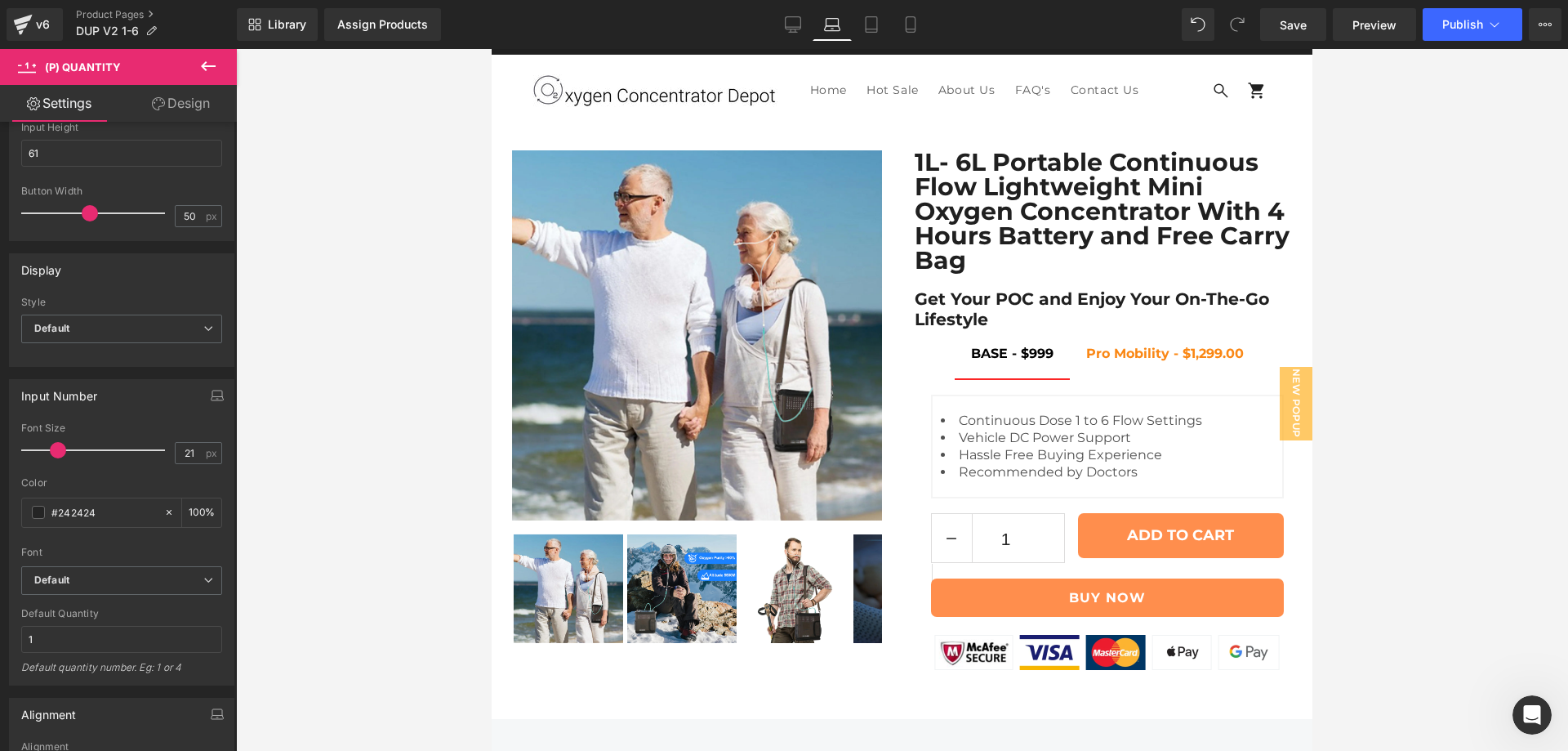
type input "100"
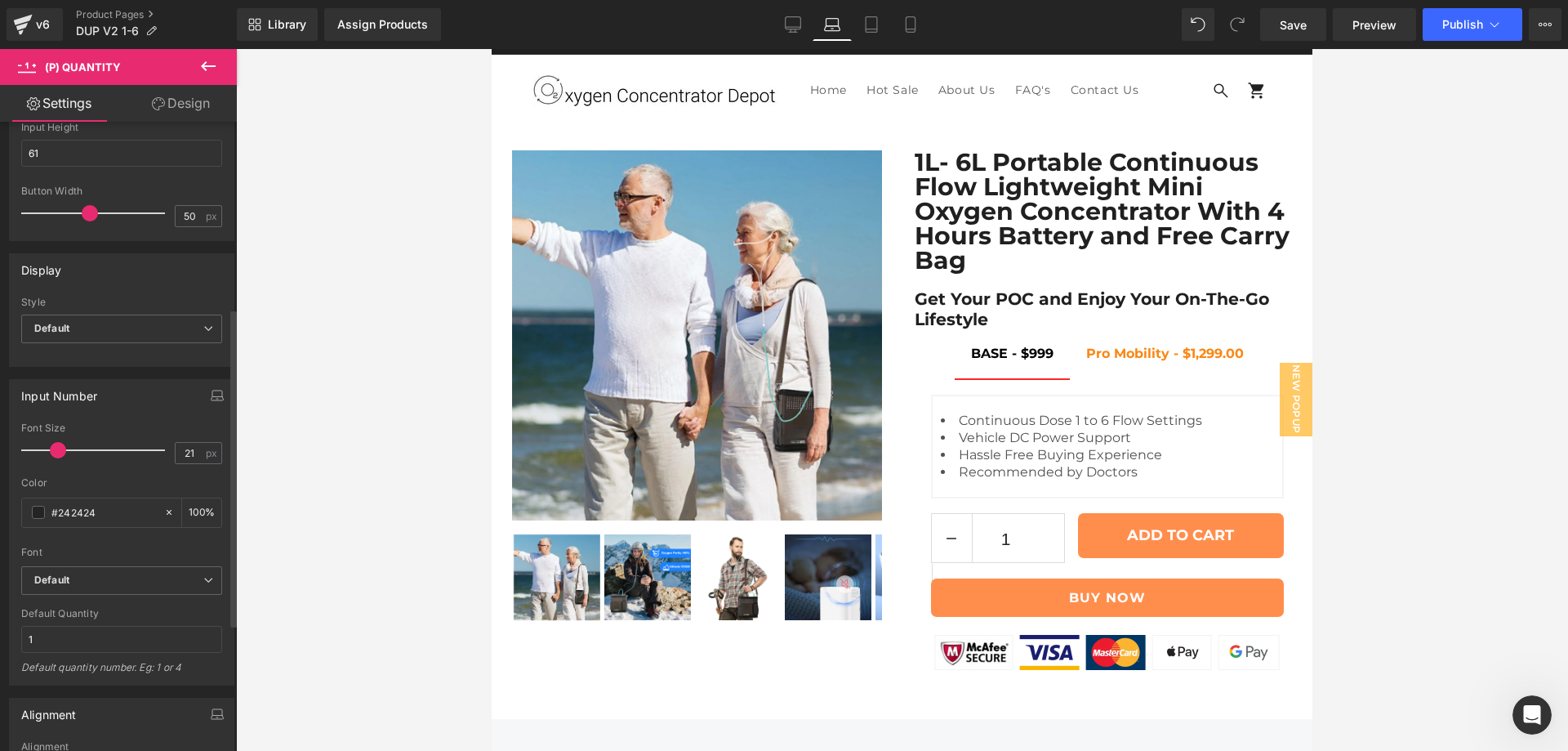
scroll to position [482, 0]
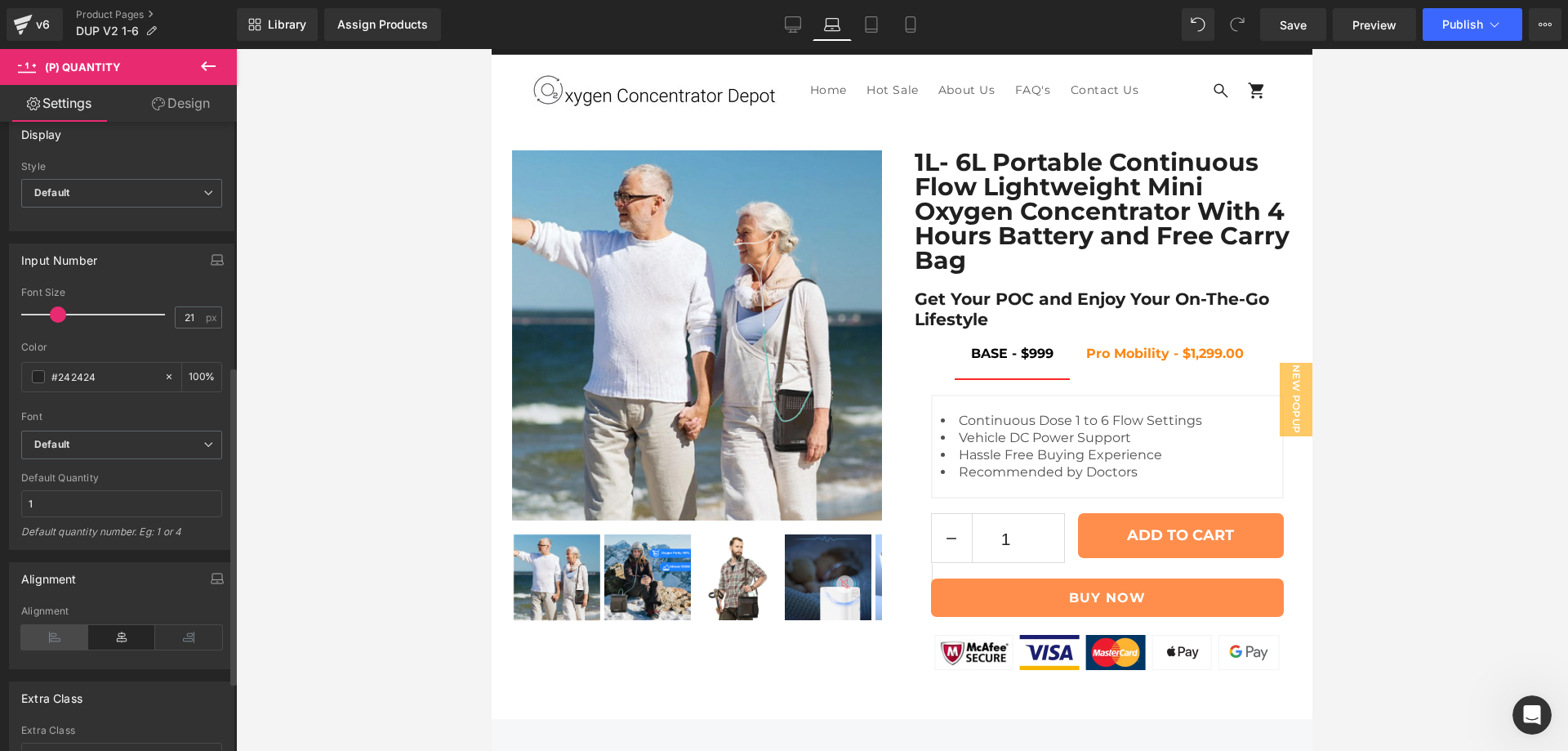
click at [66, 637] on icon at bounding box center [55, 636] width 67 height 24
click at [121, 639] on icon at bounding box center [121, 636] width 67 height 24
click at [122, 638] on icon at bounding box center [121, 636] width 67 height 24
click at [170, 637] on icon at bounding box center [189, 636] width 67 height 24
click at [117, 635] on icon at bounding box center [121, 636] width 67 height 24
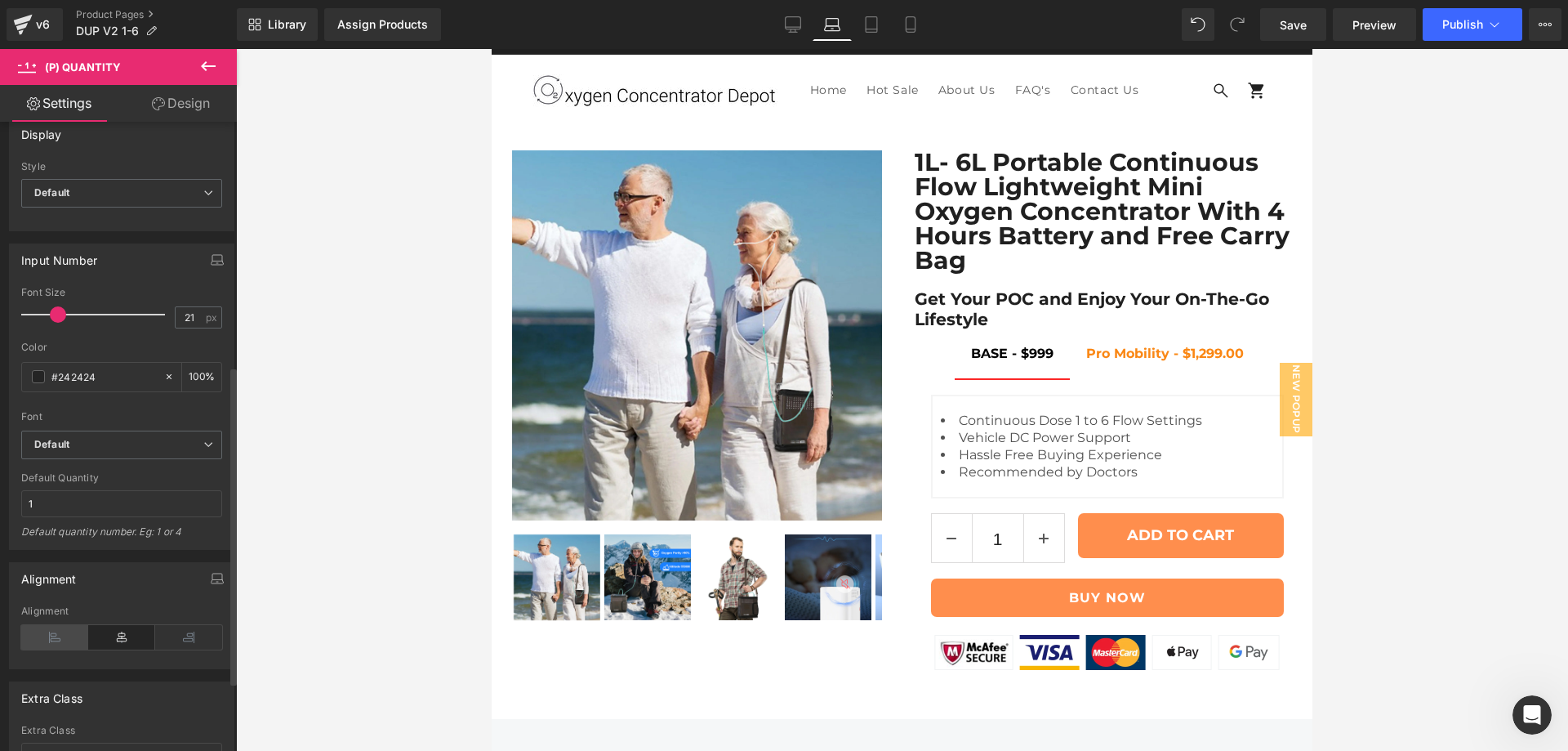
click at [58, 636] on icon at bounding box center [55, 636] width 67 height 24
click at [149, 582] on div "Alignment" at bounding box center [121, 578] width 224 height 31
click at [117, 641] on icon at bounding box center [121, 636] width 67 height 24
click at [143, 599] on div "Alignment Left Center Right Alignment" at bounding box center [121, 615] width 225 height 107
click at [860, 28] on link "Tablet" at bounding box center [870, 24] width 39 height 32
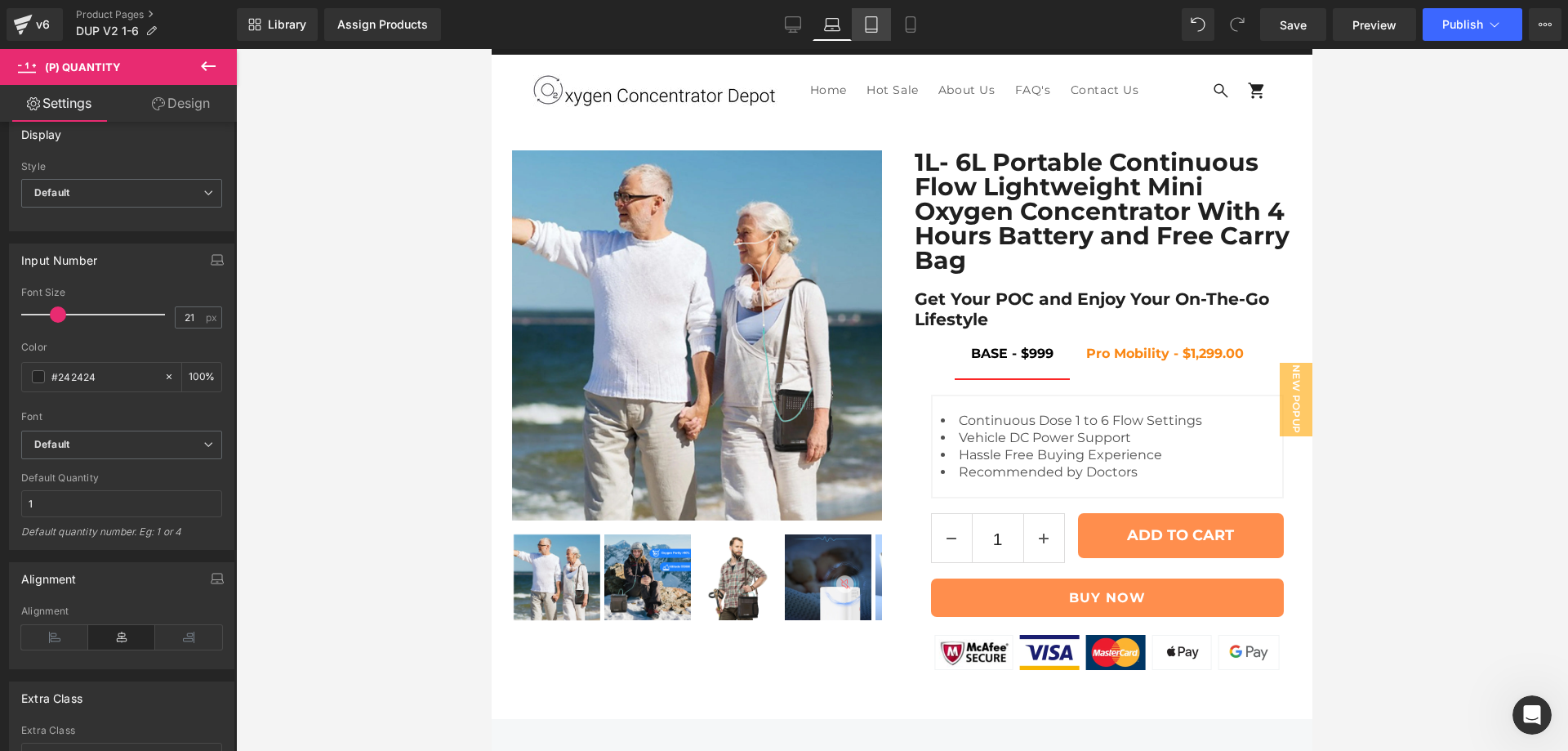
type input "20"
type input "100"
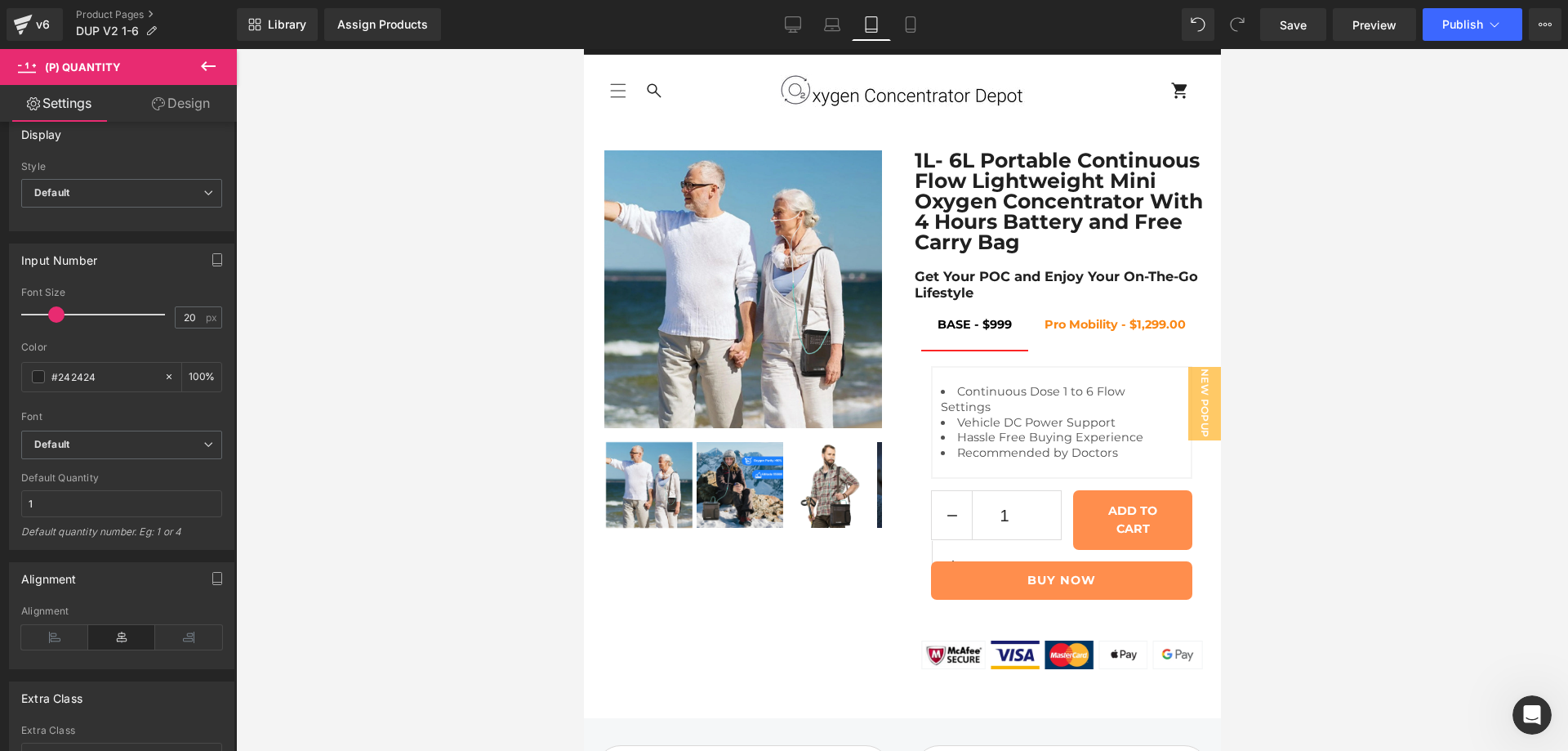
scroll to position [21, 0]
click at [64, 637] on icon at bounding box center [55, 636] width 67 height 24
click at [127, 596] on div "Alignment Left Center Right Alignment" at bounding box center [121, 615] width 225 height 107
click at [125, 639] on icon at bounding box center [121, 636] width 67 height 24
click at [1309, 32] on link "Save" at bounding box center [1293, 24] width 67 height 32
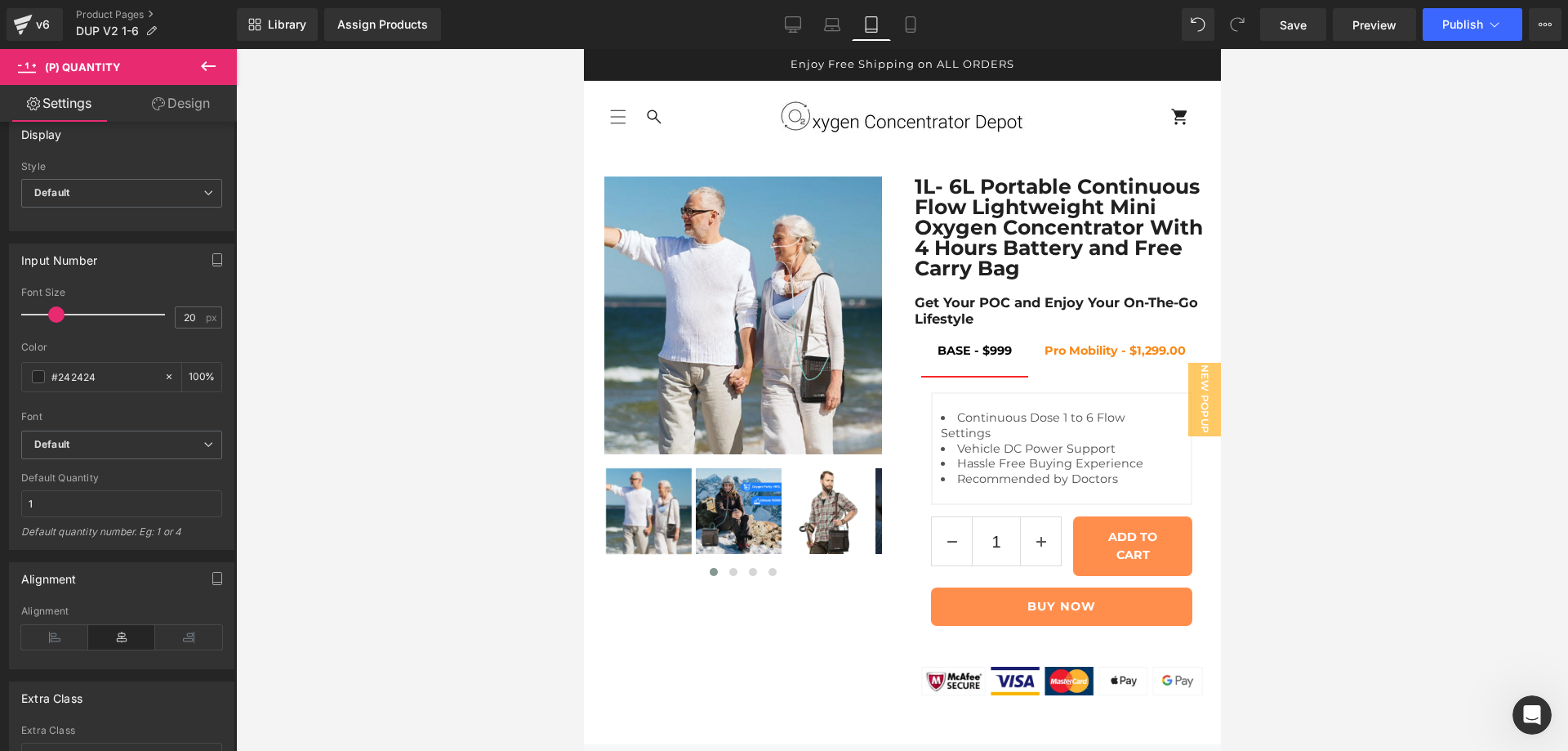
scroll to position [157, 0]
click at [838, 19] on icon at bounding box center [832, 22] width 12 height 7
type input "21"
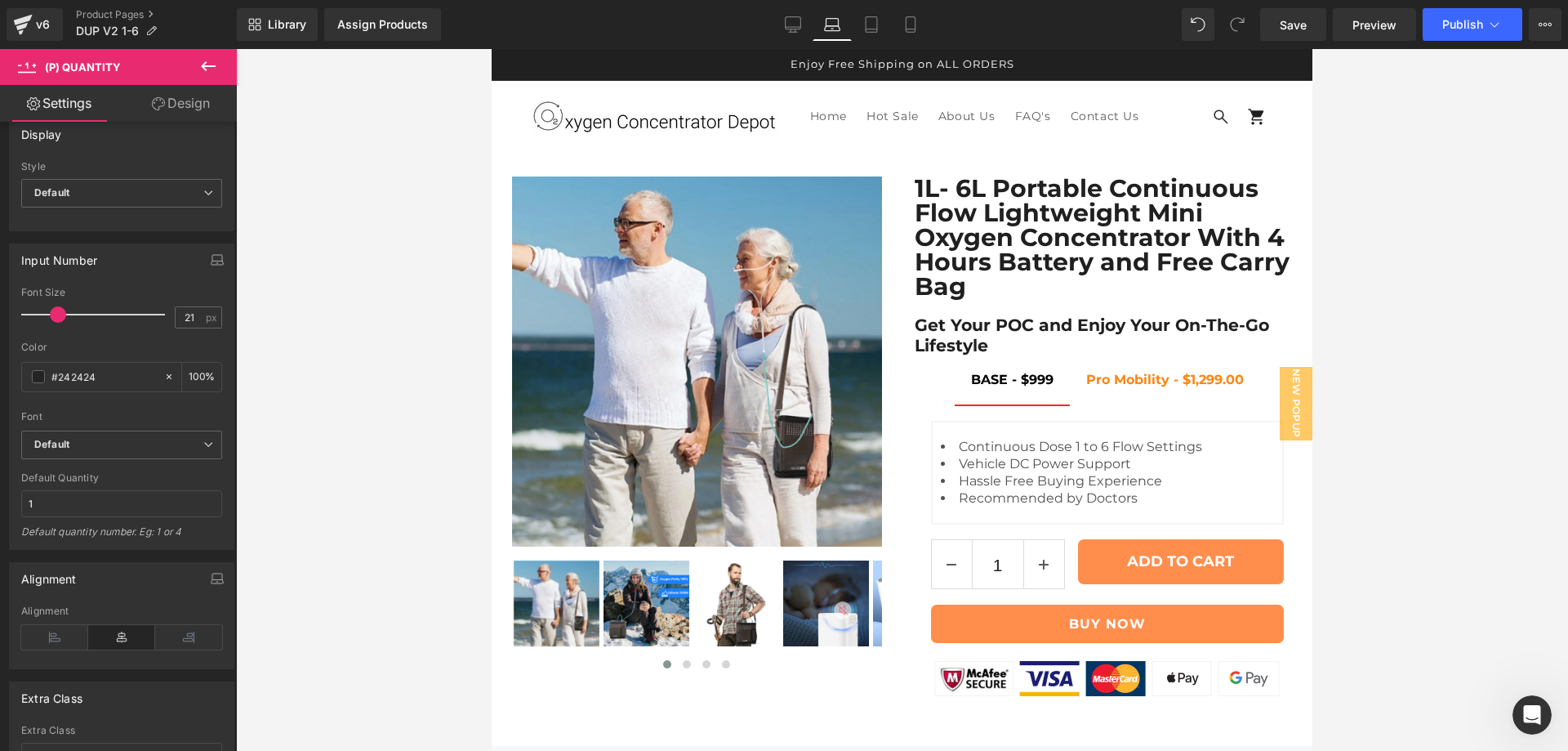
scroll to position [161, 0]
click at [791, 26] on icon at bounding box center [793, 25] width 17 height 17
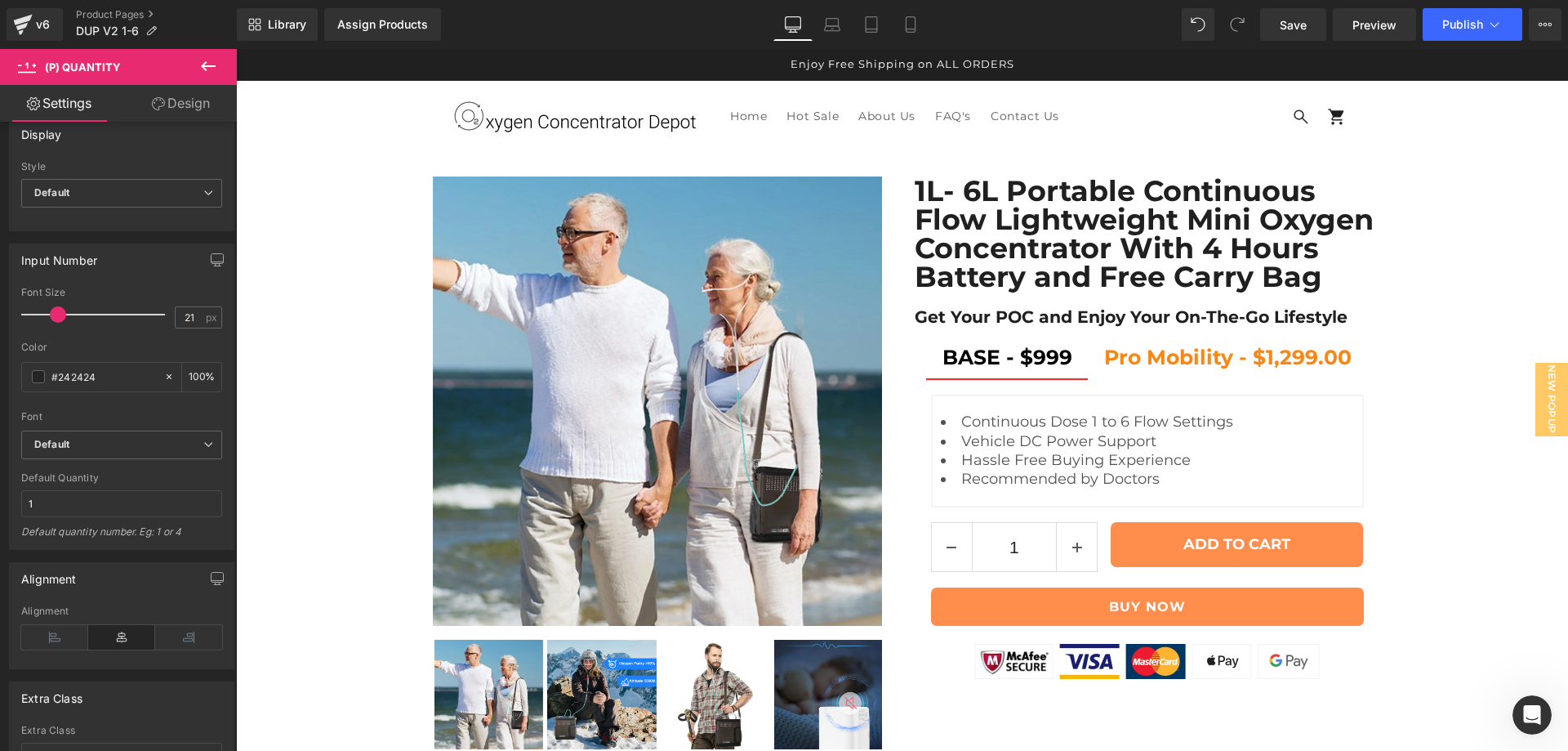
scroll to position [0, 0]
click at [907, 27] on icon at bounding box center [910, 25] width 17 height 17
type input "100"
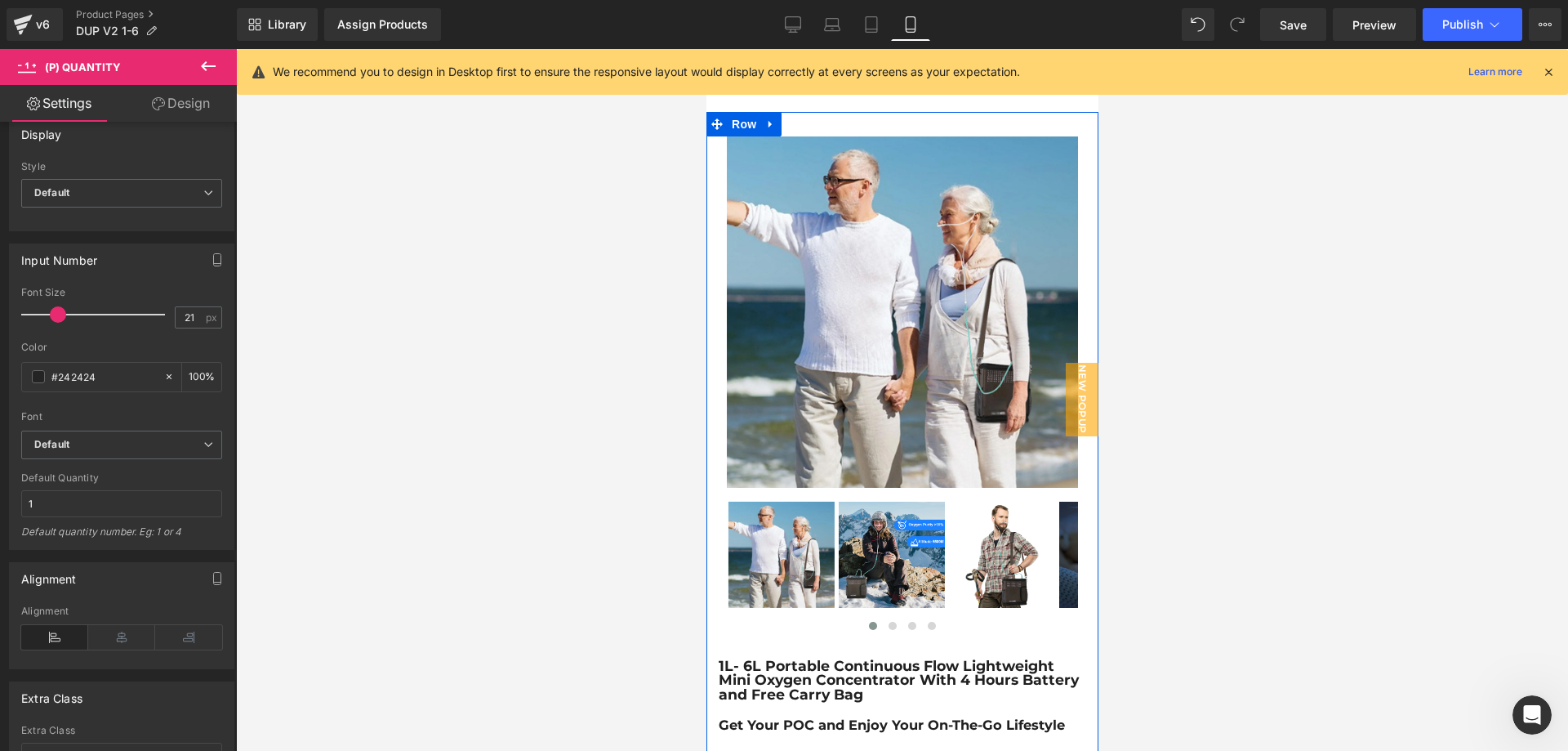
scroll to position [272, 0]
click at [922, 659] on div "1L- 6L Portable Continuous Flow Lightweight Mini Oxygen Concentrator With 4 Hou…" at bounding box center [901, 679] width 367 height 42
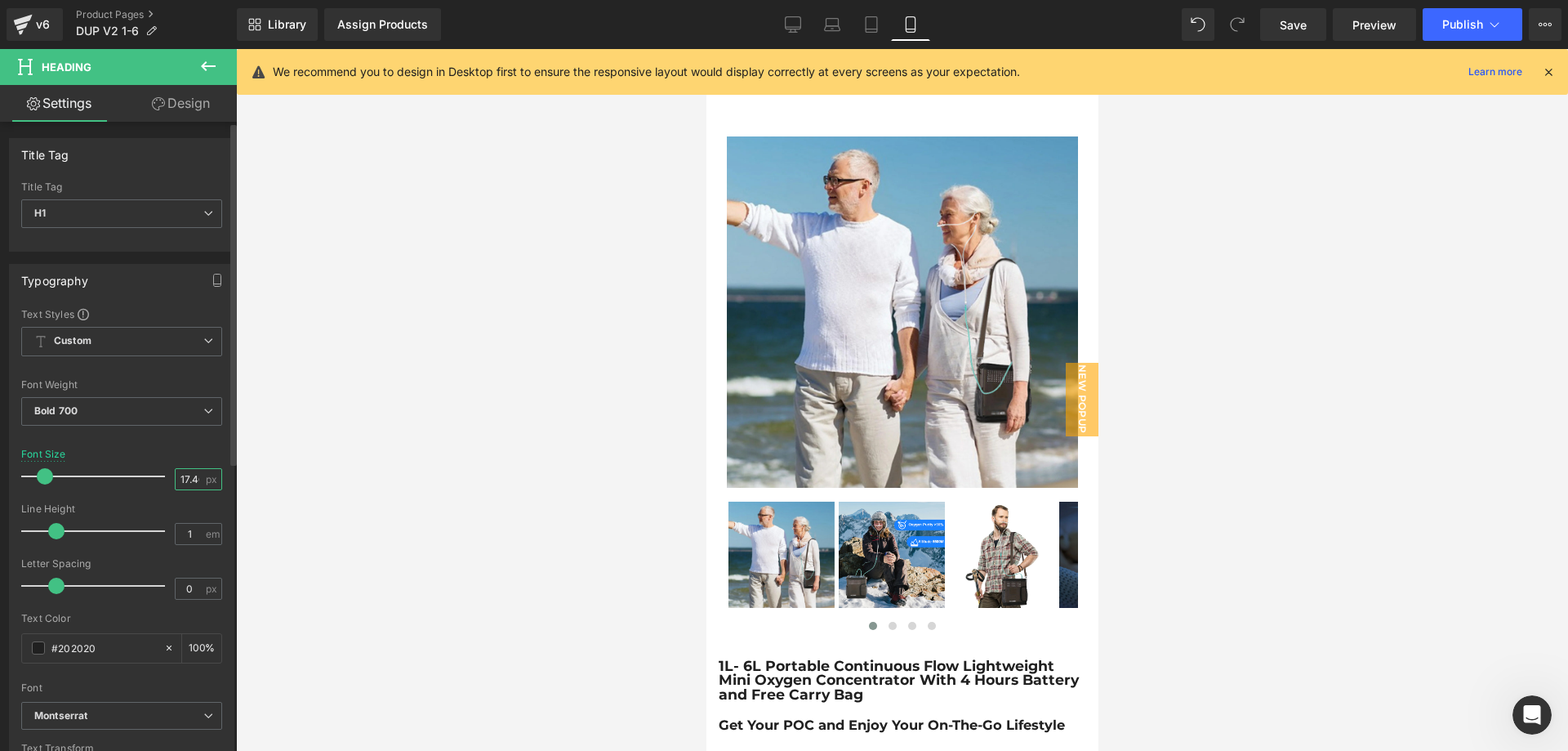
click at [175, 482] on input "17.46" at bounding box center [190, 479] width 28 height 21
type input "25"
click at [194, 450] on div "Font Size 25 px" at bounding box center [122, 476] width 201 height 55
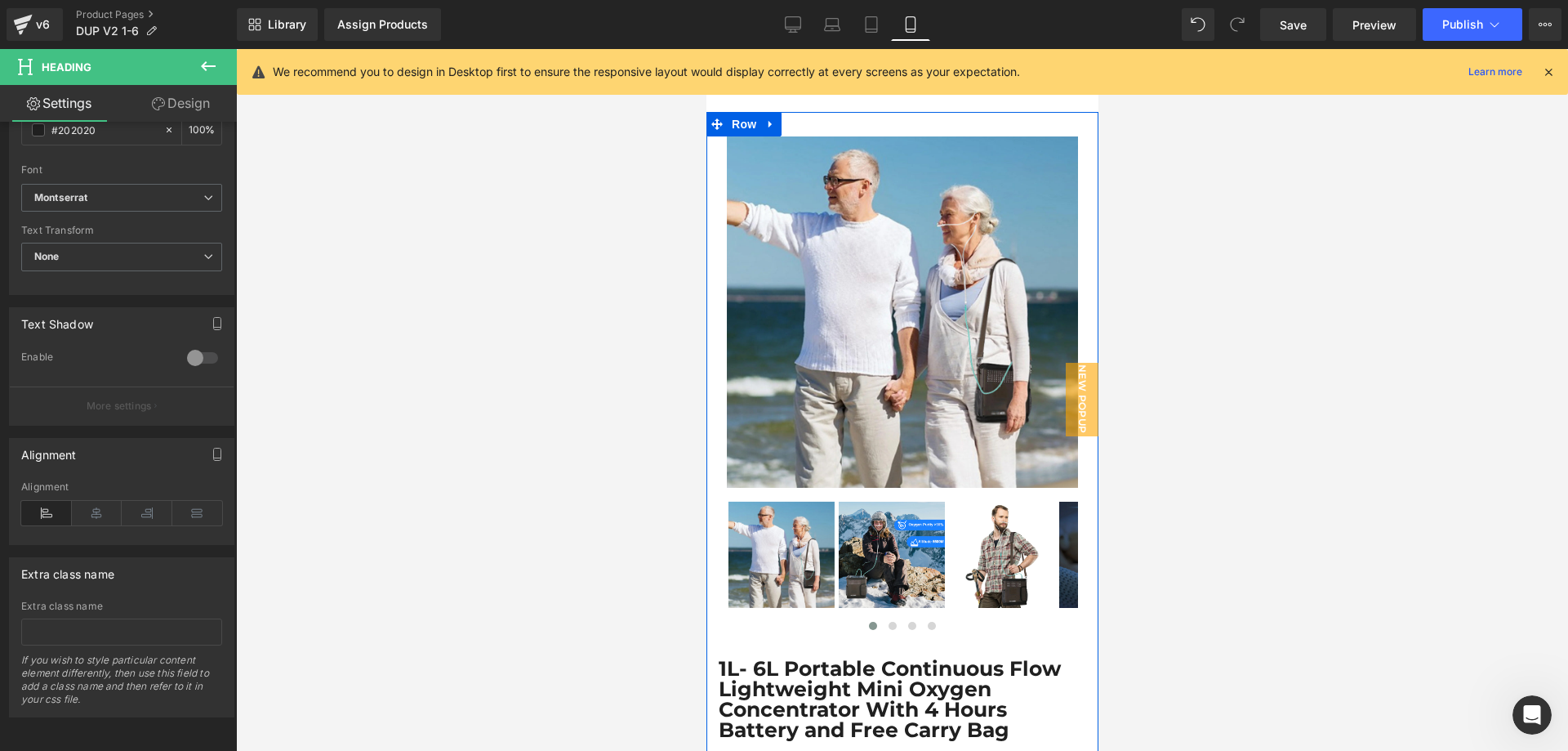
scroll to position [545, 0]
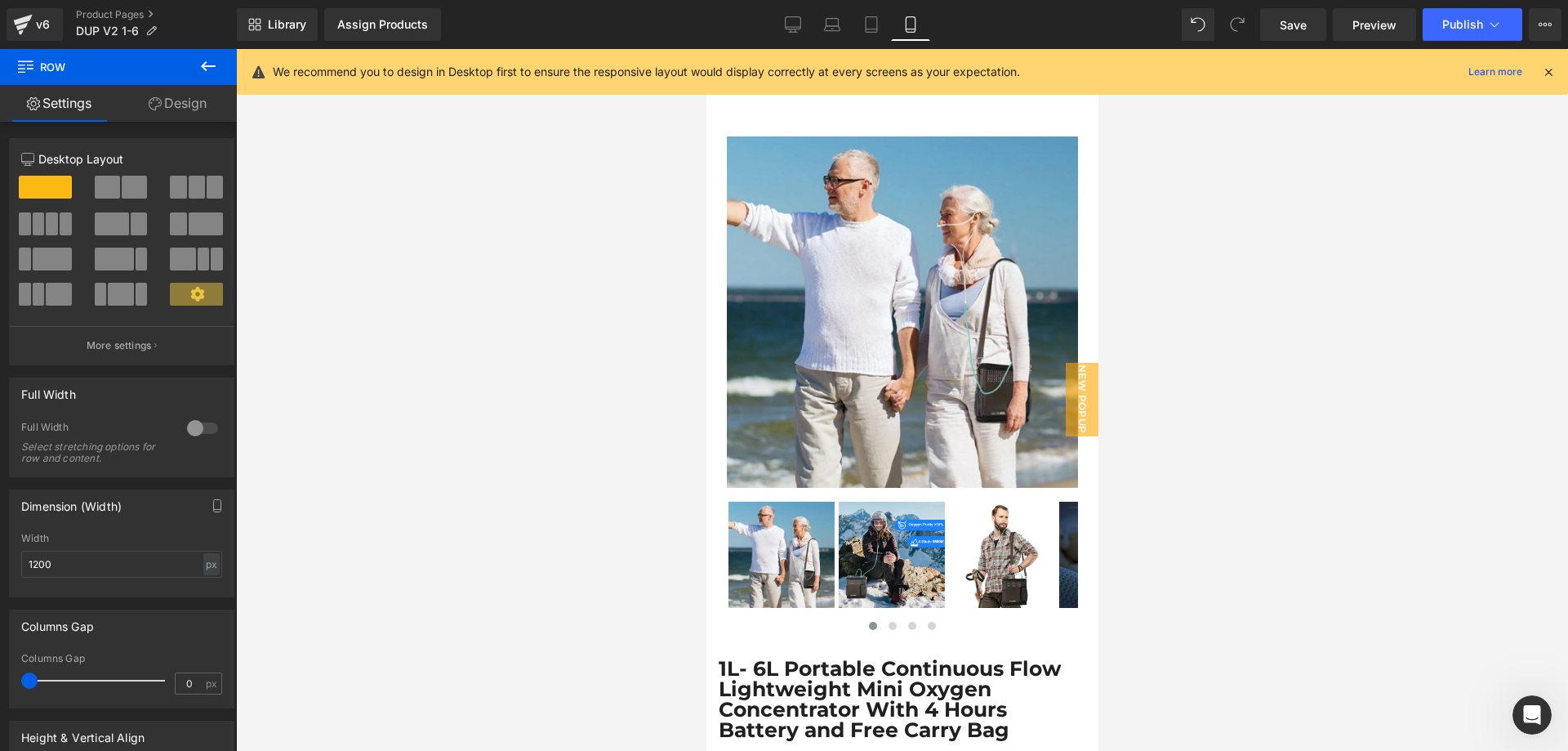
click at [199, 106] on link "Design" at bounding box center [177, 103] width 118 height 37
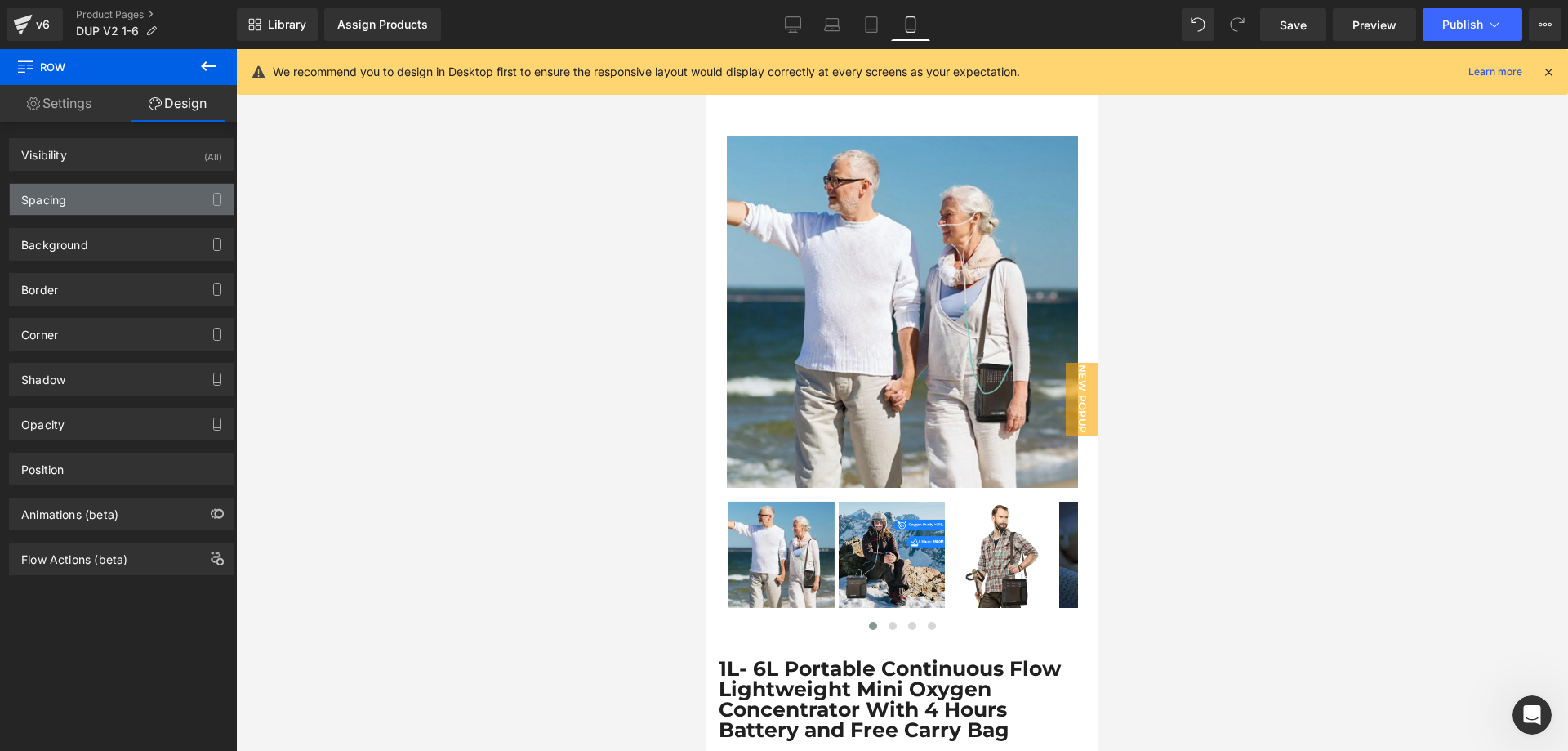
click at [83, 201] on div "Spacing" at bounding box center [121, 199] width 224 height 31
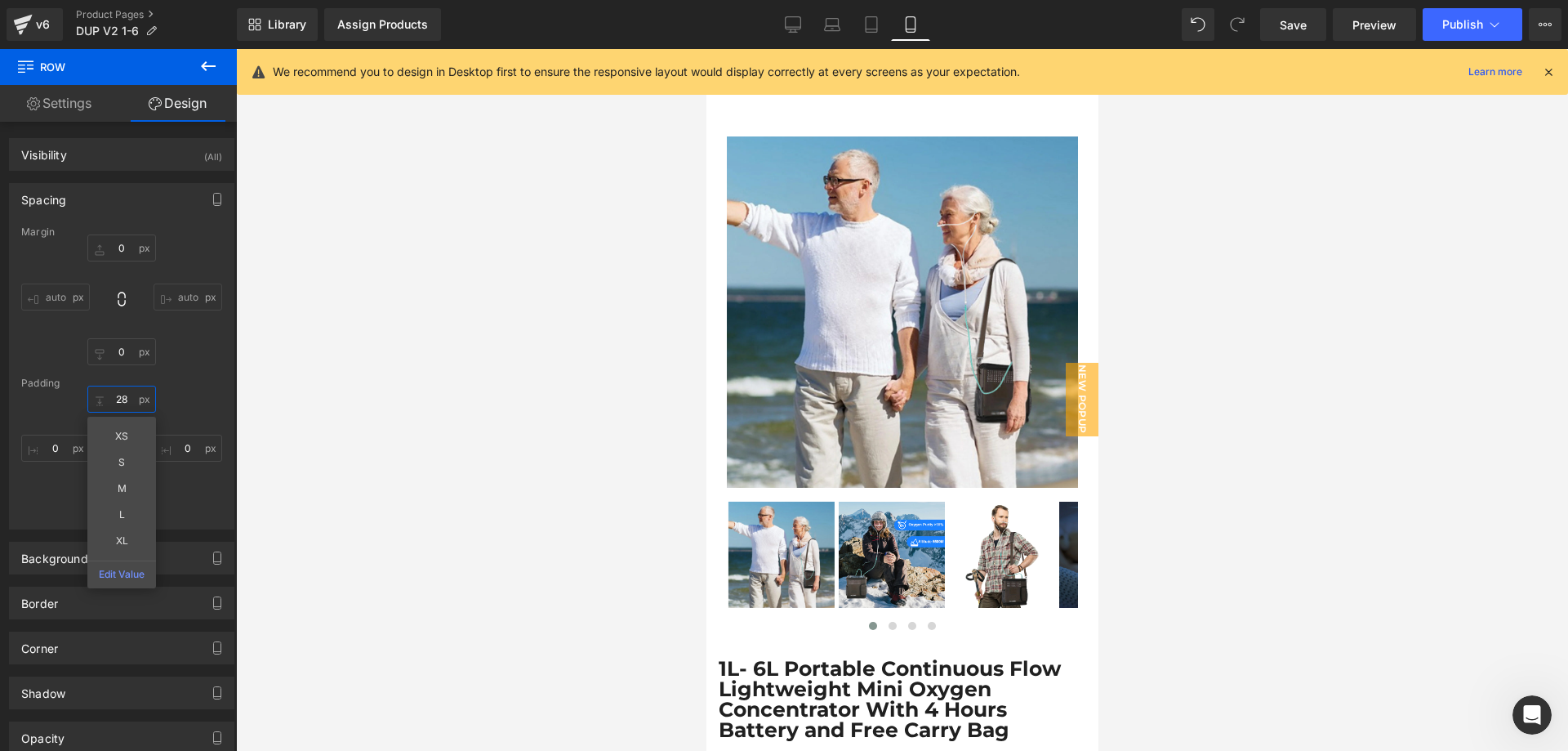
click at [116, 393] on input "28" at bounding box center [121, 399] width 69 height 27
type input "0"
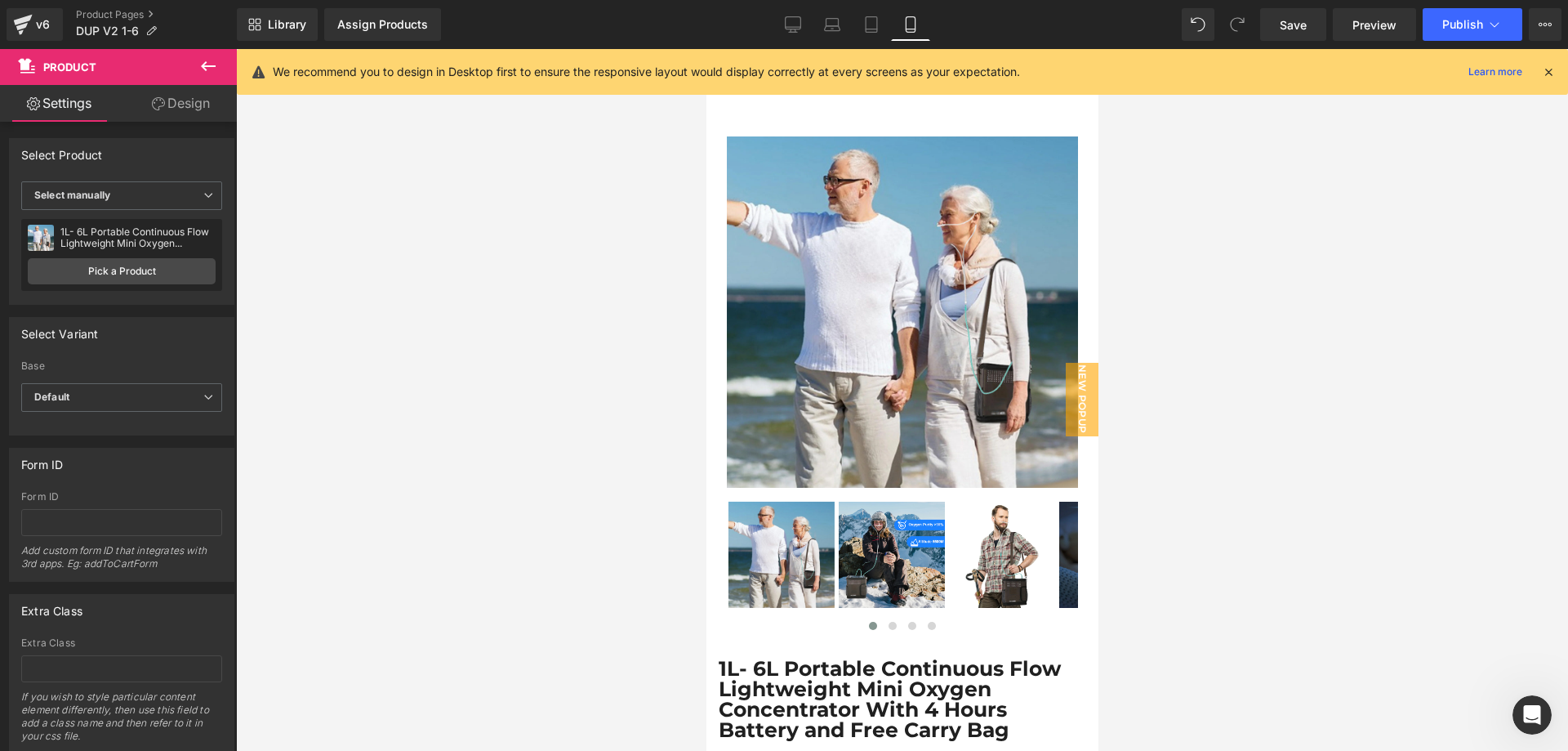
click at [186, 105] on link "Design" at bounding box center [180, 103] width 118 height 37
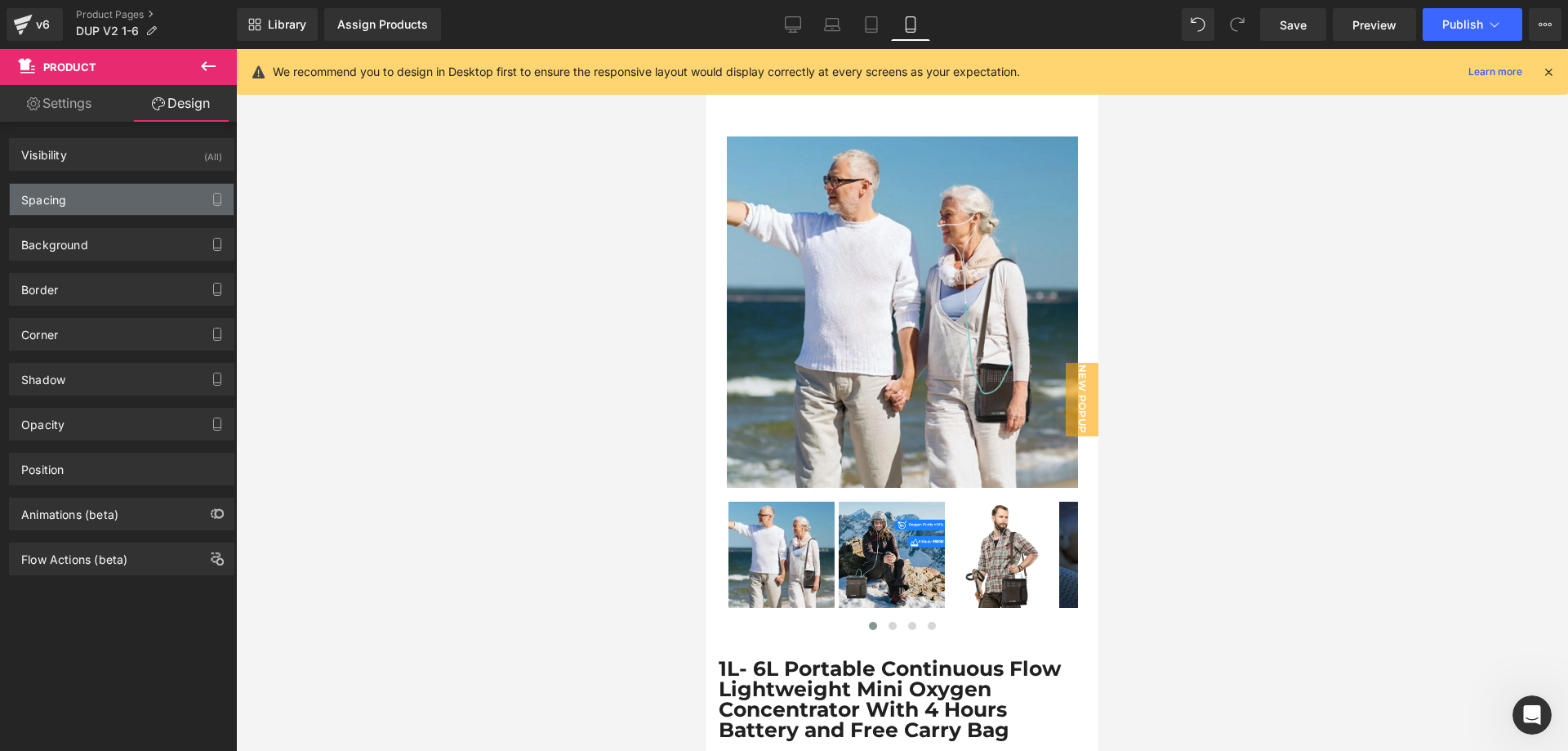
click at [105, 205] on div "Spacing" at bounding box center [121, 199] width 224 height 31
type input "0"
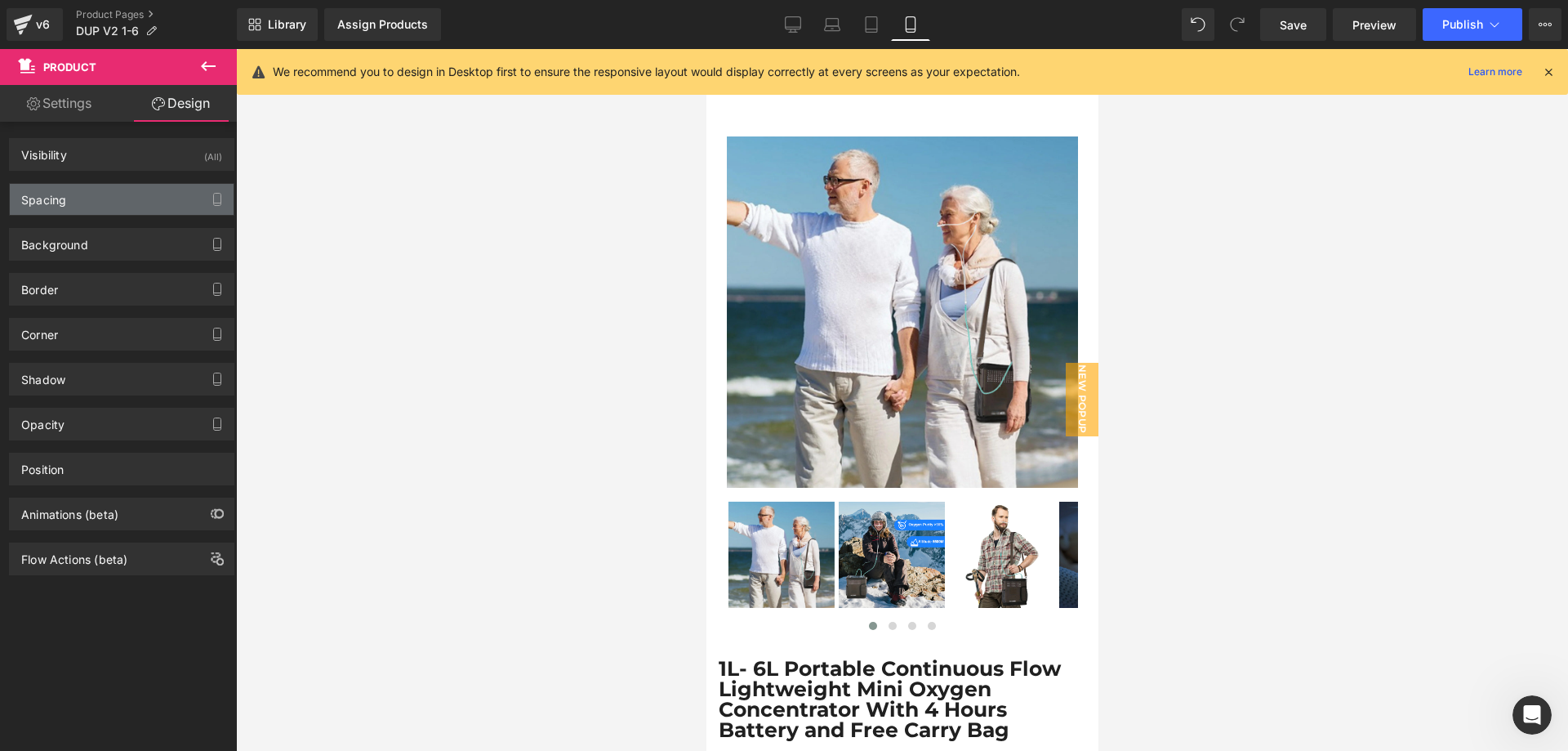
type input "0"
type input "30"
type input "0"
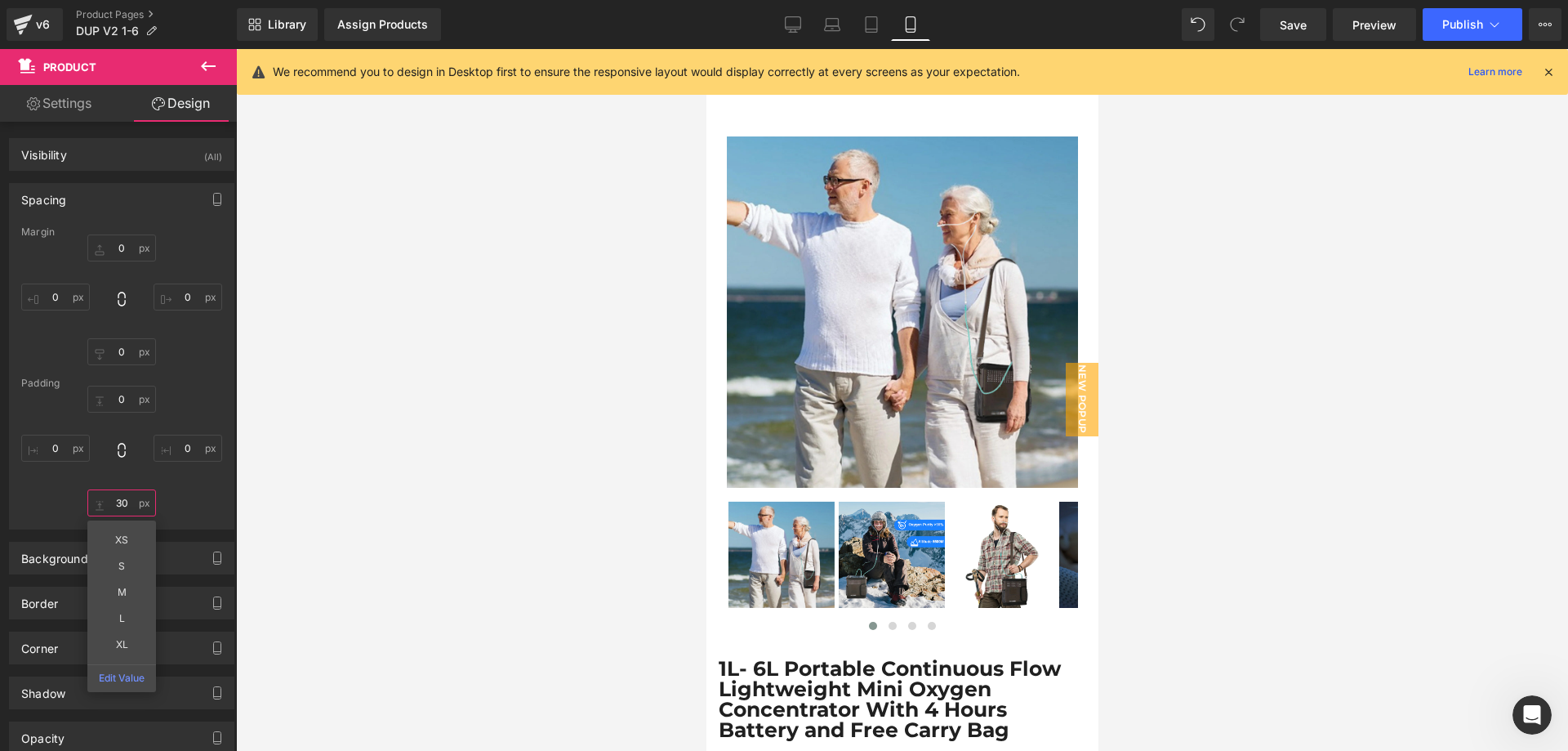
click at [122, 492] on input "30" at bounding box center [121, 502] width 69 height 27
type input "0"
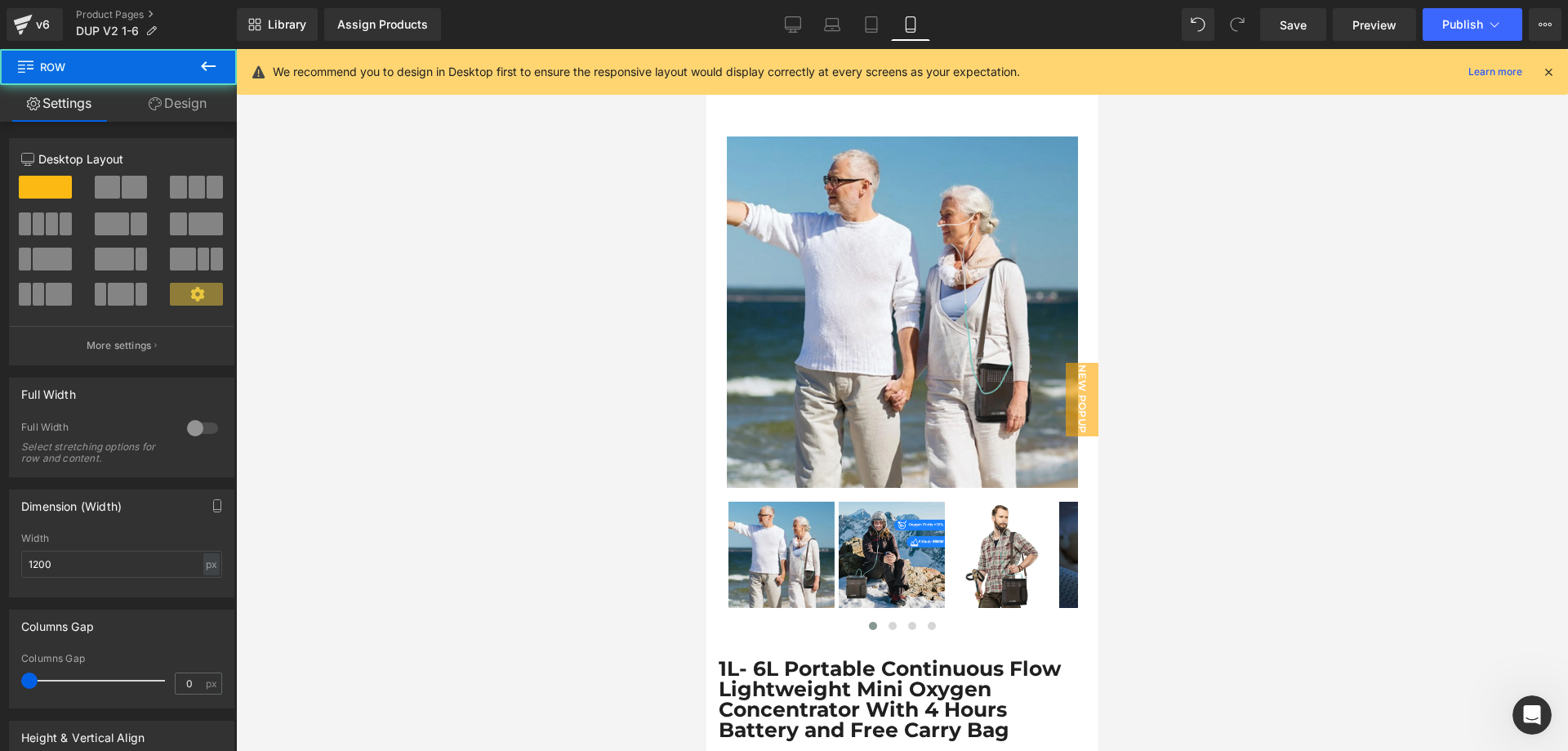
click at [196, 105] on link "Design" at bounding box center [177, 103] width 118 height 37
click at [0, 0] on div "Spacing" at bounding box center [0, 0] width 0 height 0
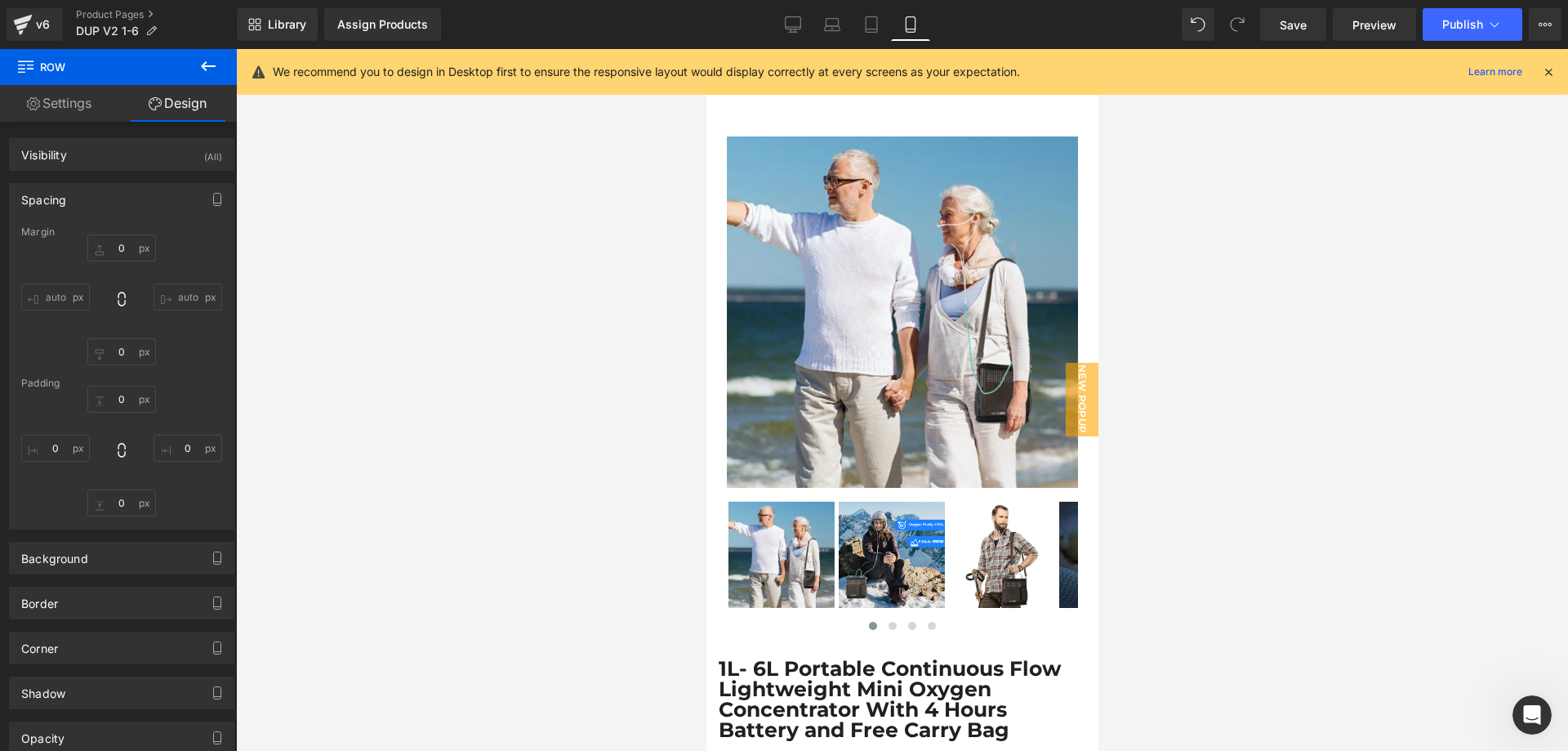
type input "0"
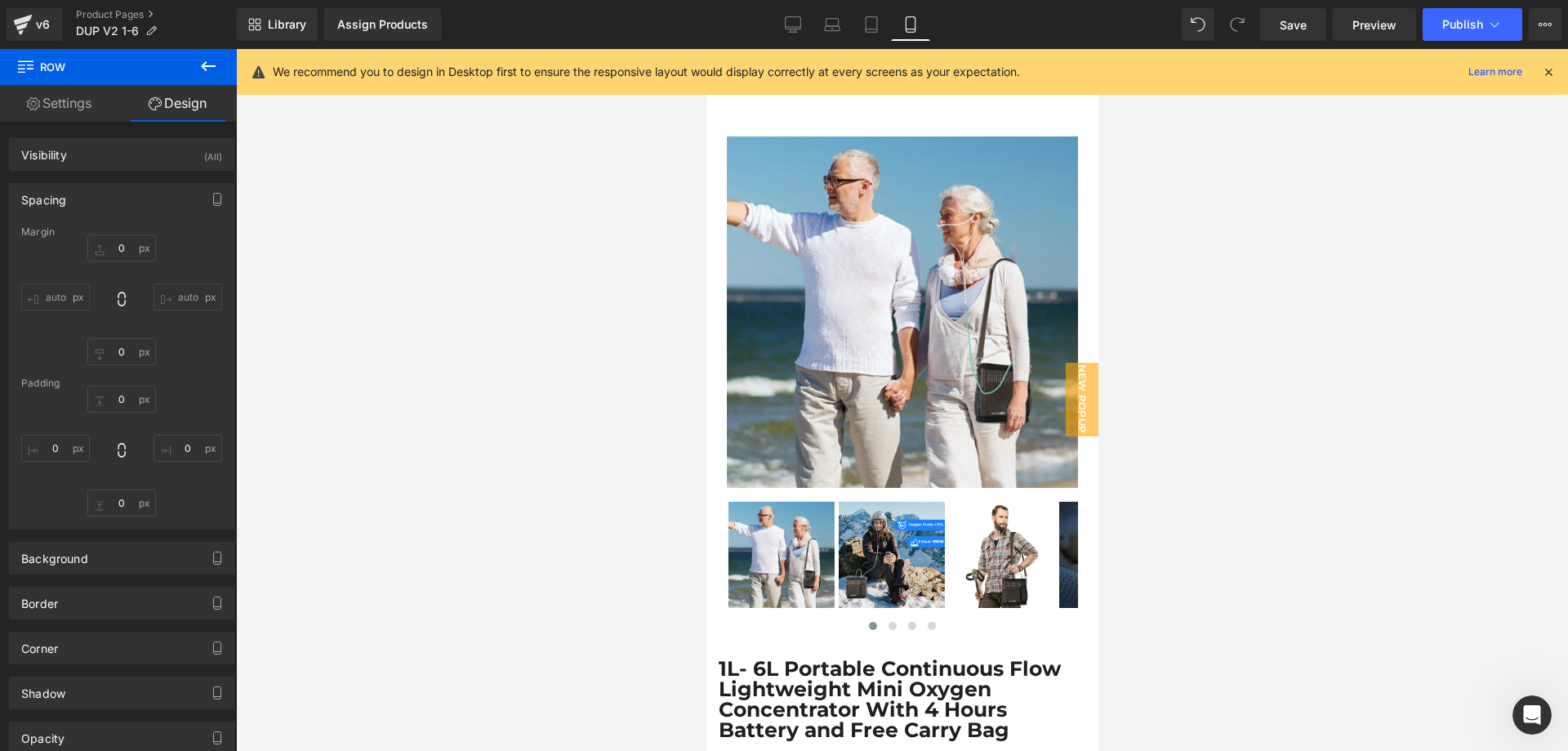
type input "0"
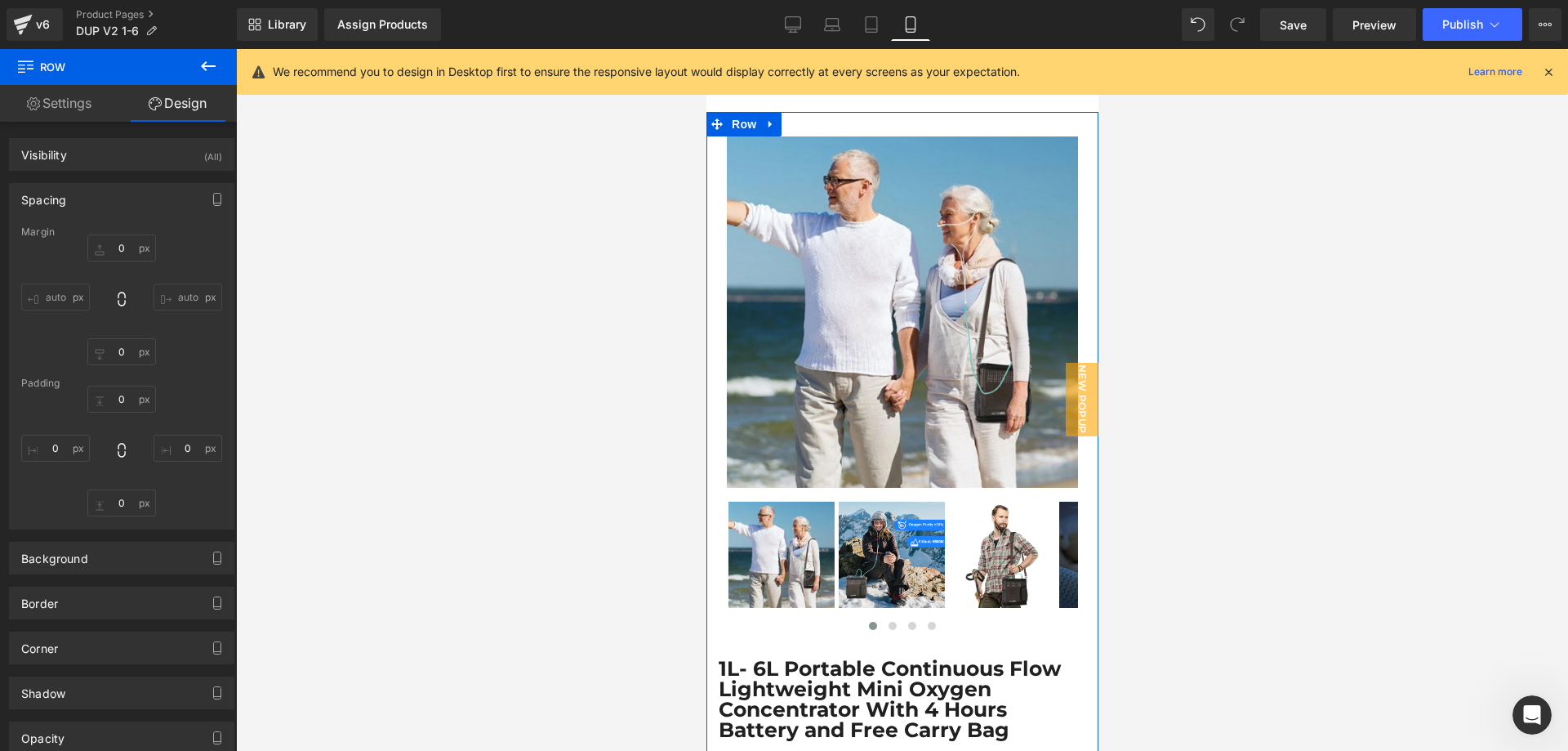
scroll to position [953, 0]
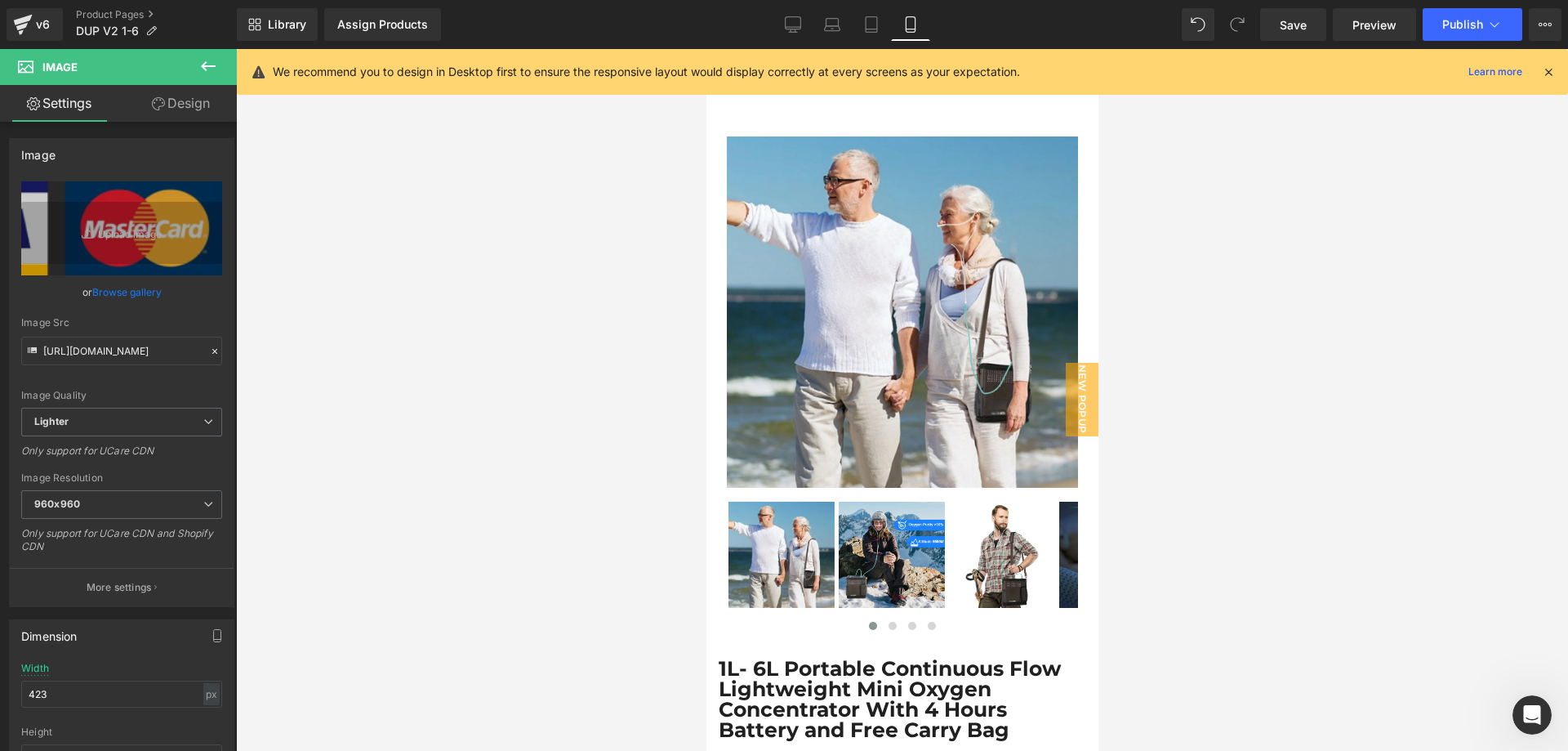
click at [175, 110] on link "Design" at bounding box center [180, 103] width 118 height 37
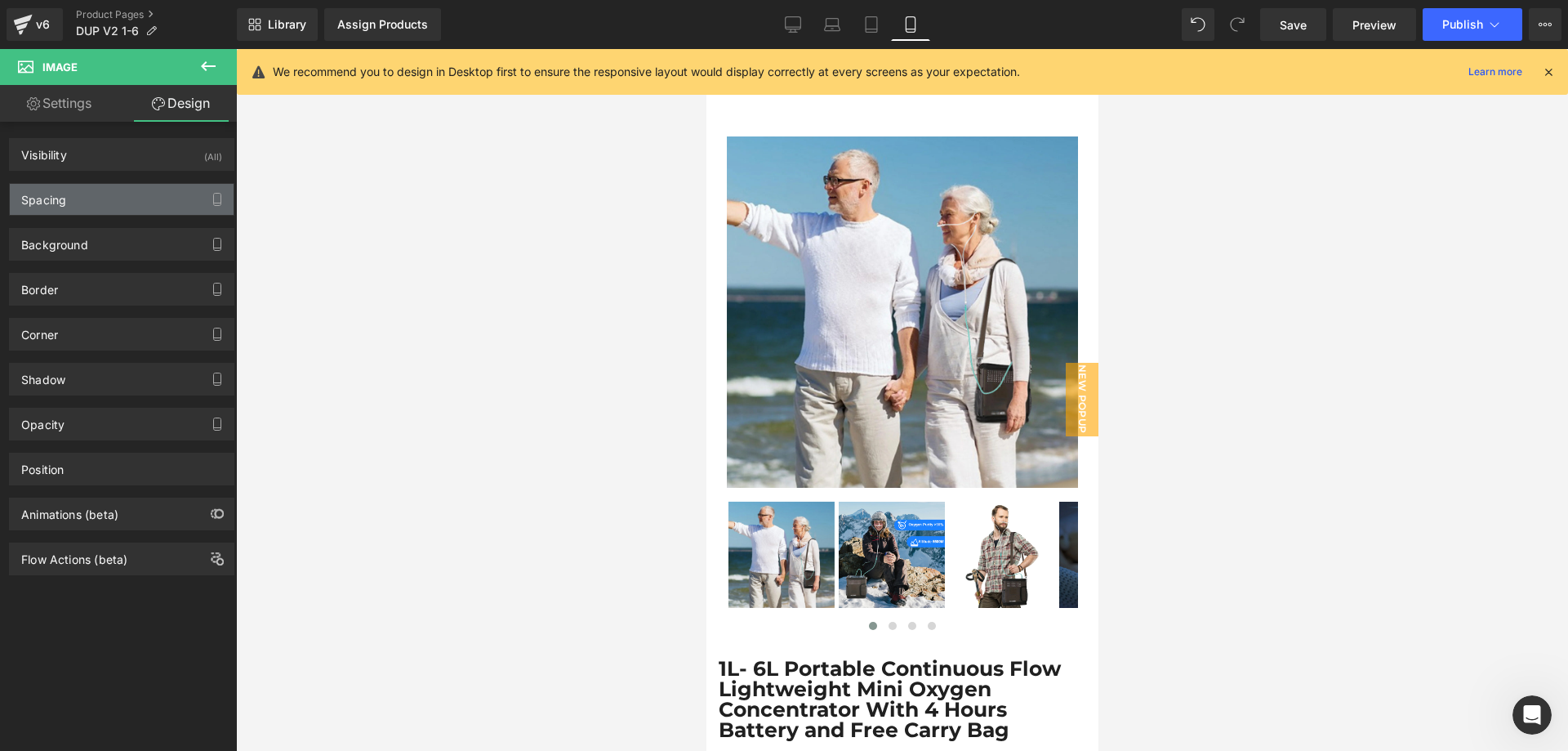
click at [108, 193] on div "Spacing" at bounding box center [121, 199] width 224 height 31
type input "0"
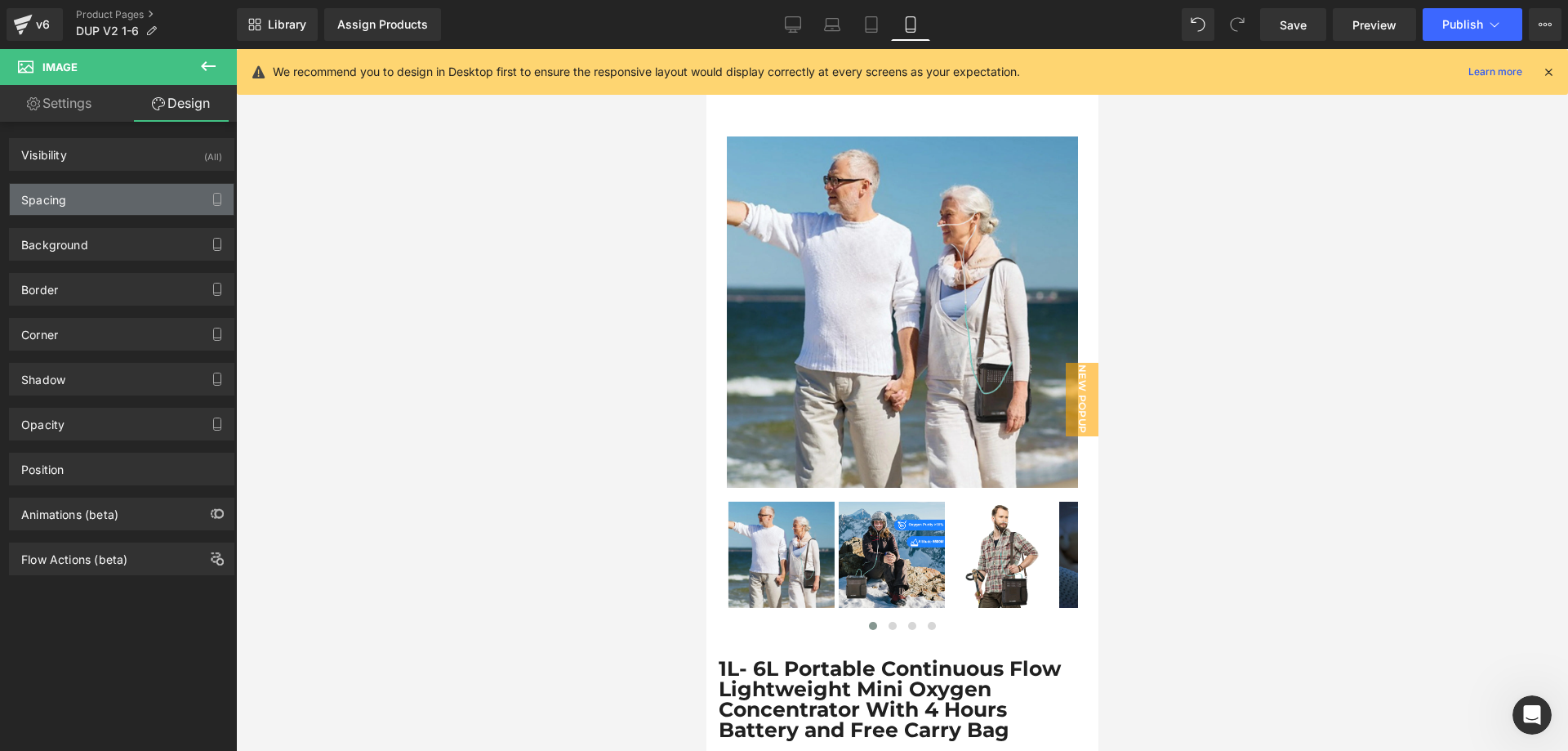
type input "28"
type input "0"
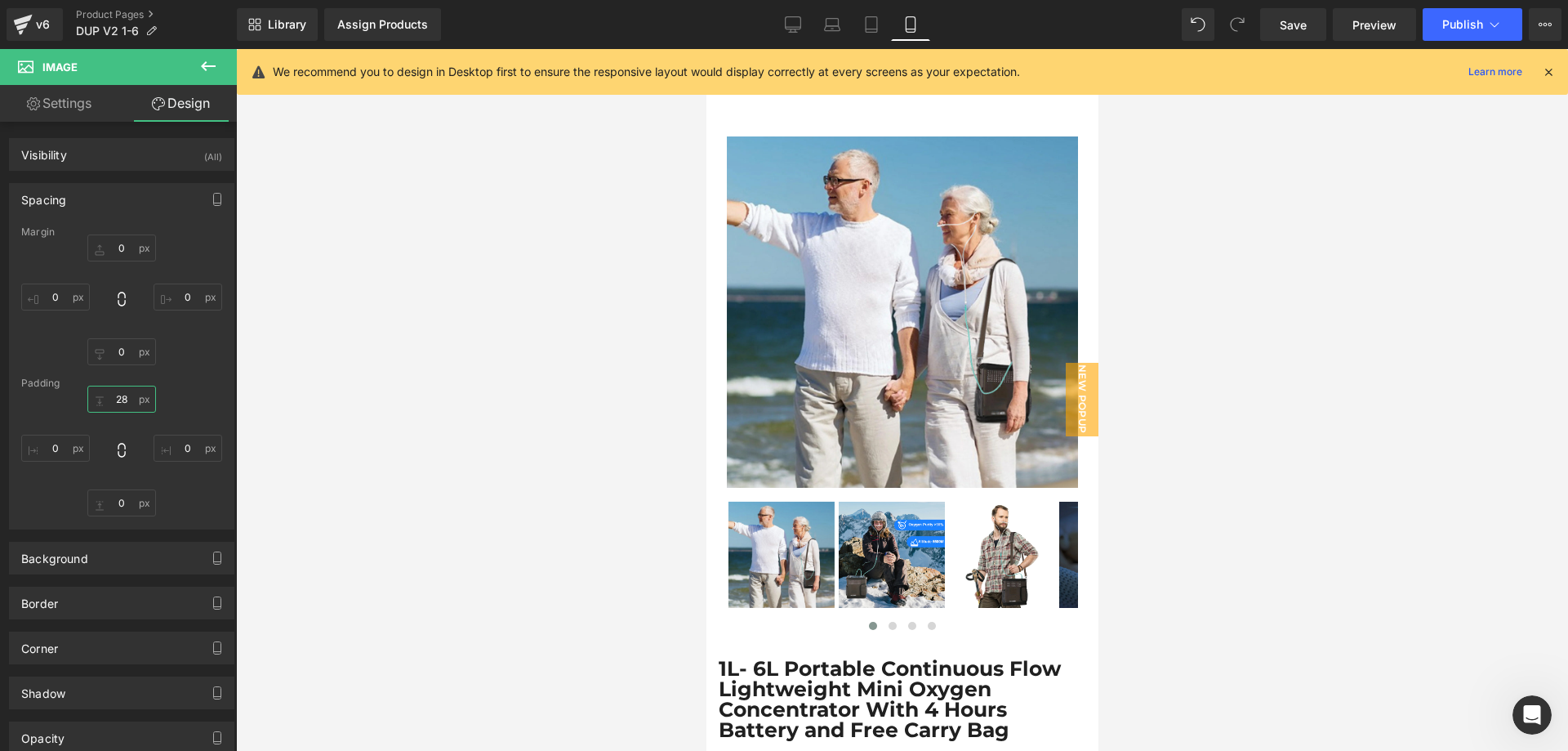
click at [115, 398] on input "28" at bounding box center [121, 399] width 69 height 27
type input "0"
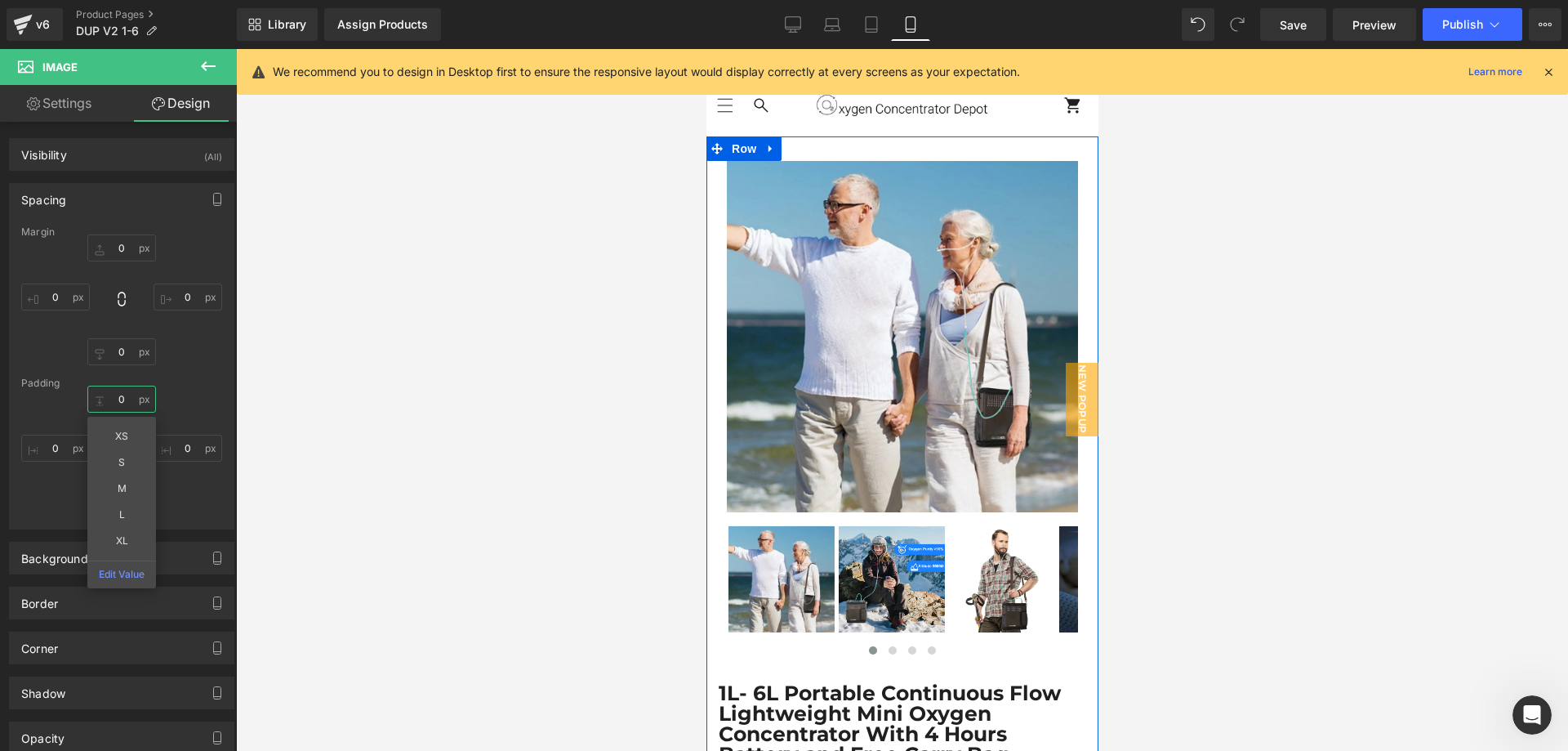
scroll to position [0, 0]
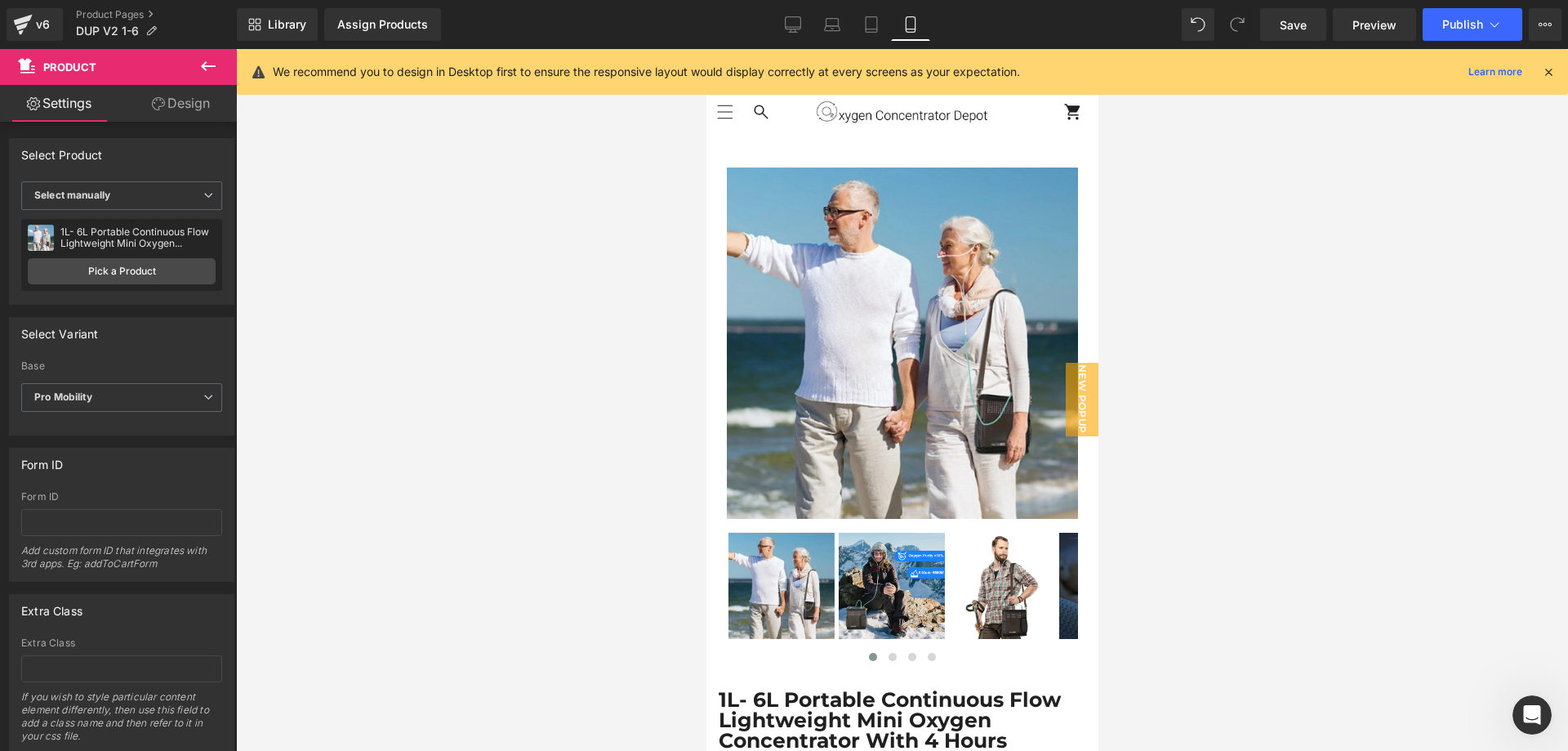
click at [193, 116] on link "Design" at bounding box center [180, 103] width 118 height 37
click at [0, 0] on div "Spacing" at bounding box center [0, 0] width 0 height 0
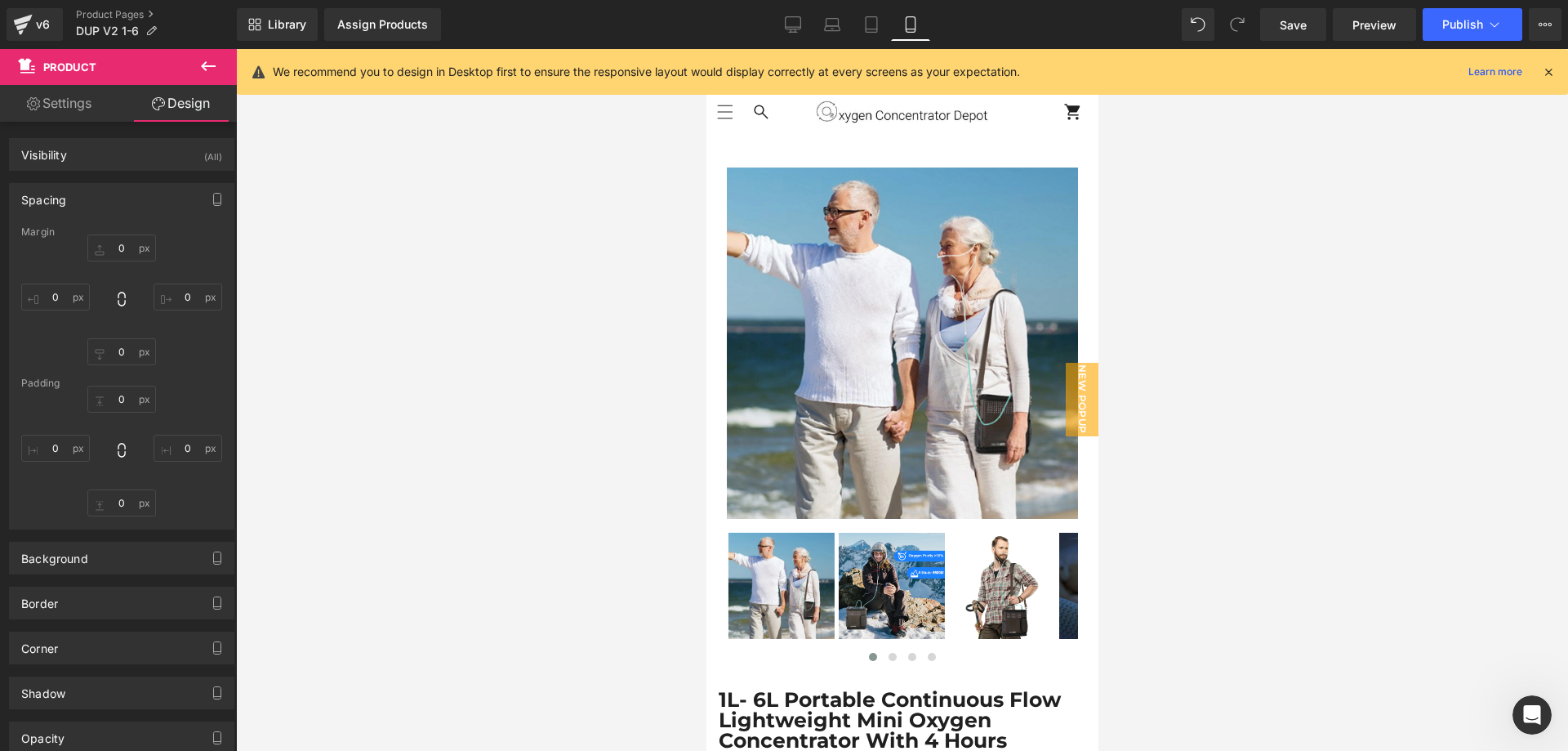
type input "0"
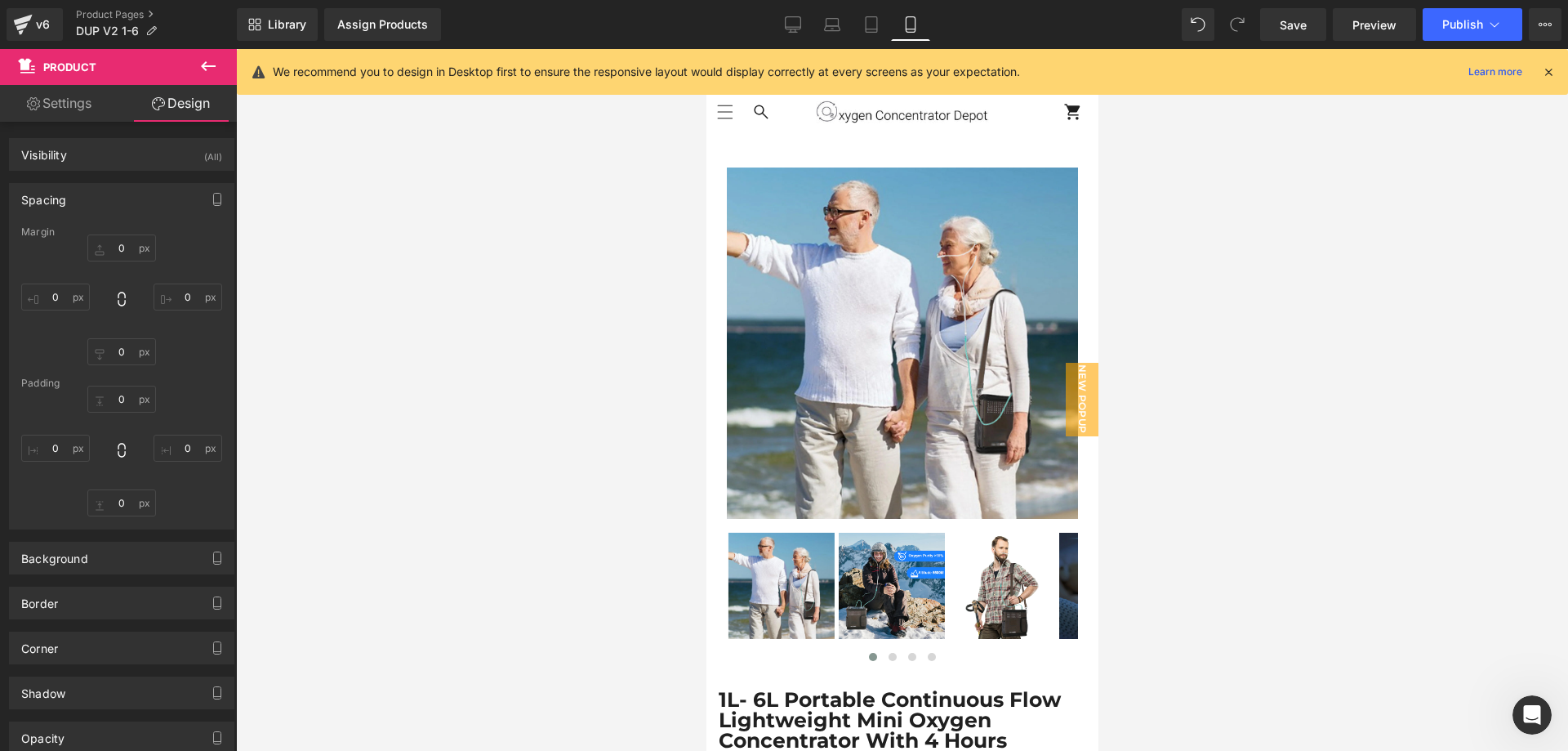
type input "0"
type input "30"
type input "0"
click at [113, 501] on input "30" at bounding box center [121, 502] width 69 height 27
type input "0"
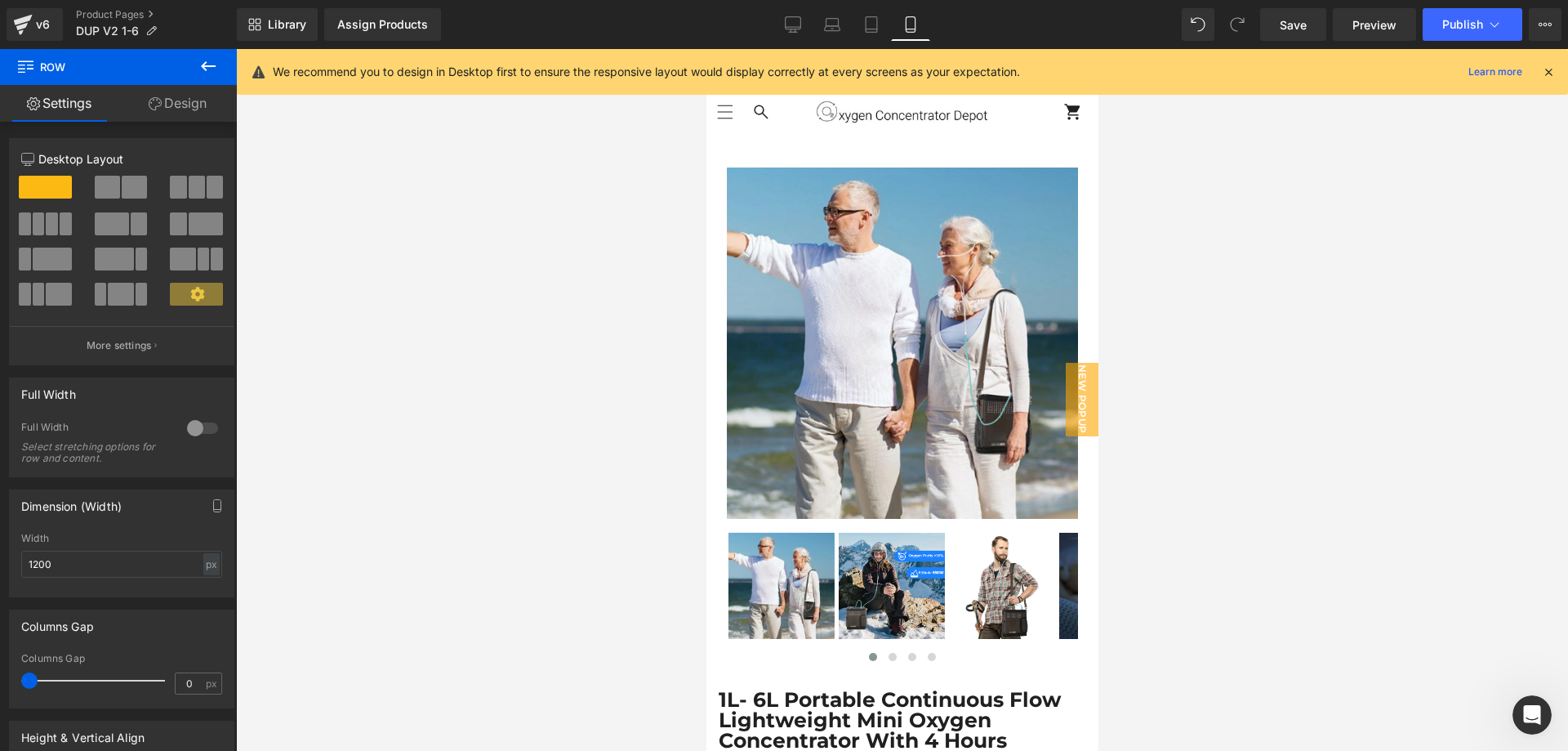
click at [186, 105] on link "Design" at bounding box center [177, 103] width 118 height 37
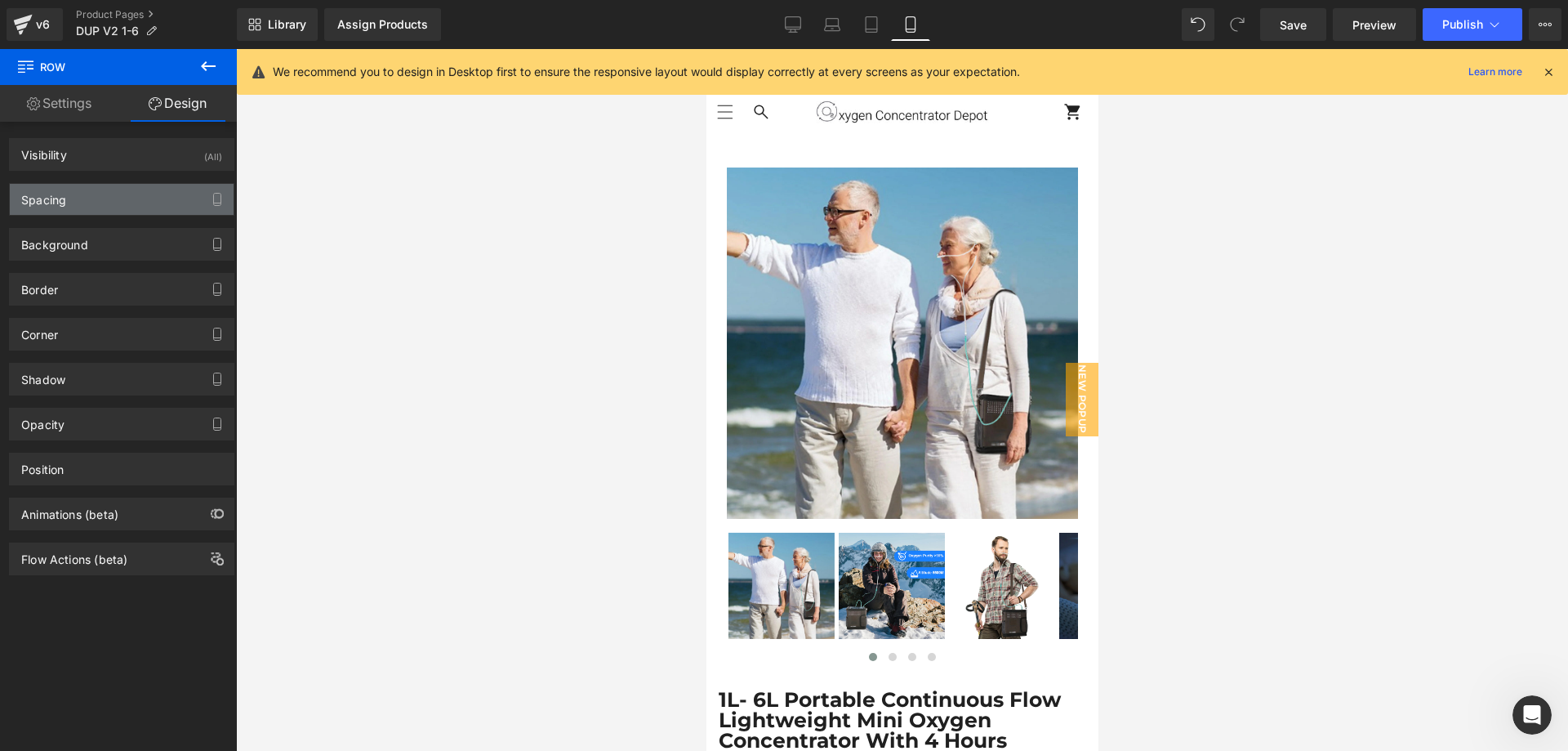
type input "0"
type input "28"
type input "0"
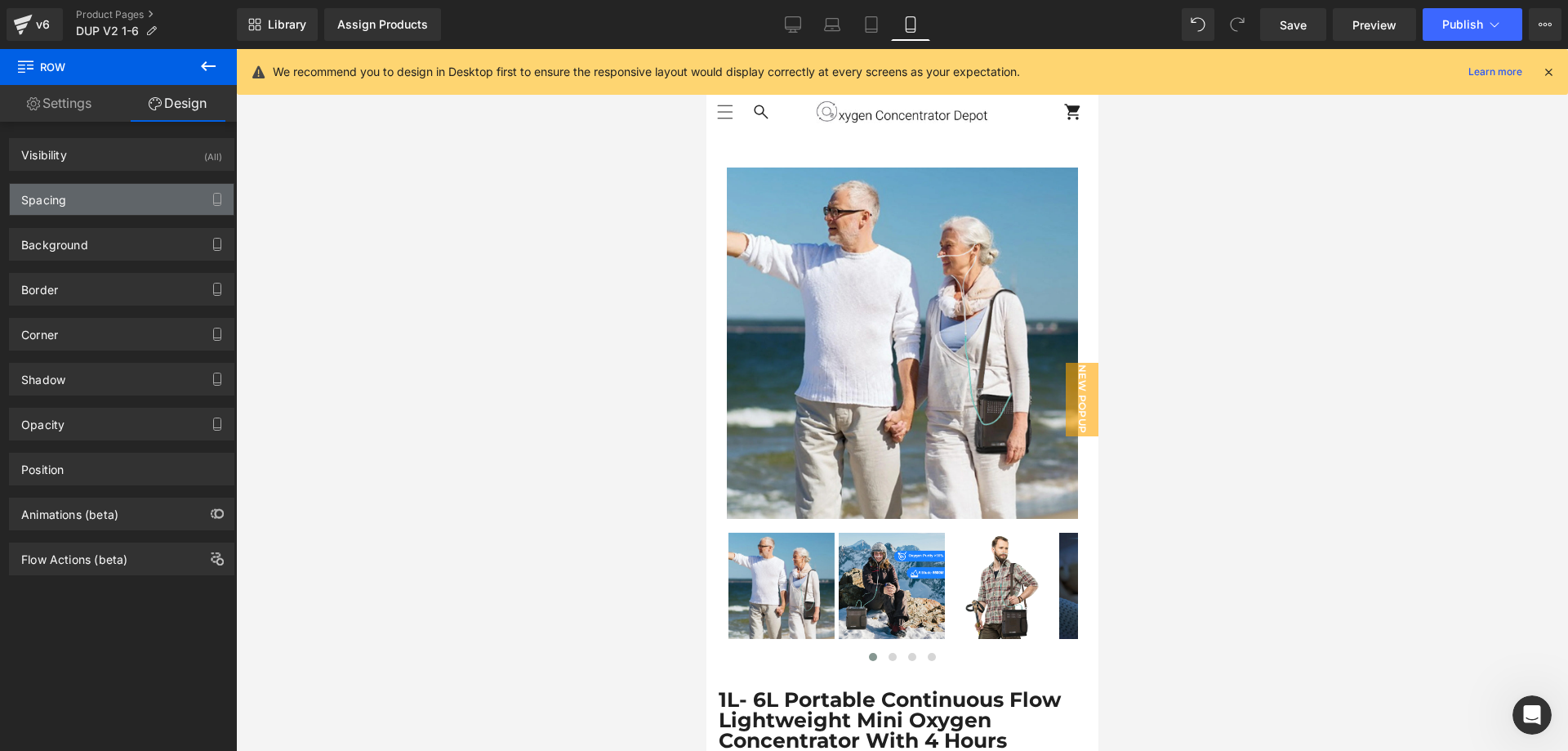
type input "0"
click at [90, 201] on div "Spacing" at bounding box center [121, 199] width 224 height 31
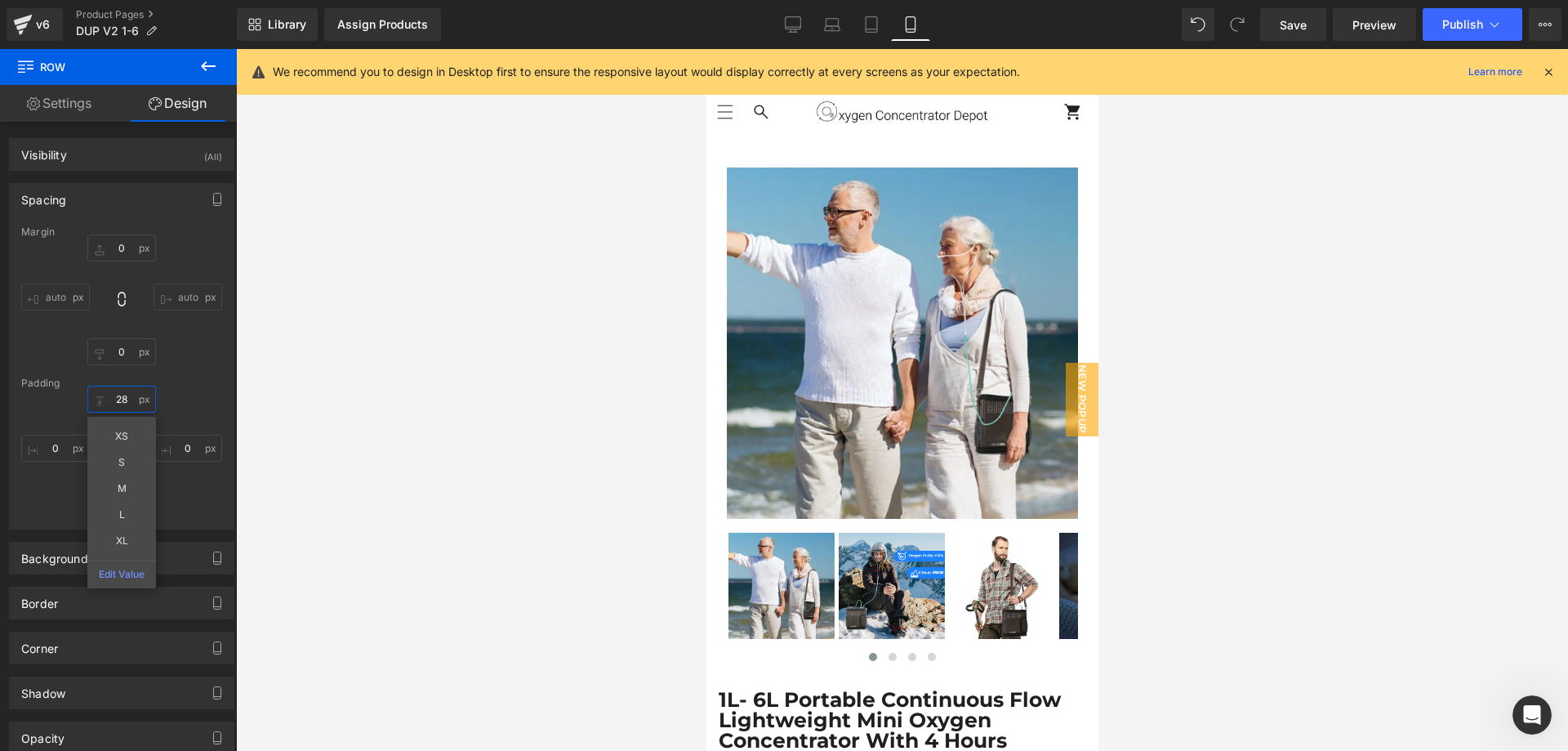
click at [113, 398] on input "28" at bounding box center [121, 399] width 69 height 27
type input "0"
click at [1281, 23] on span "Save" at bounding box center [1293, 25] width 27 height 17
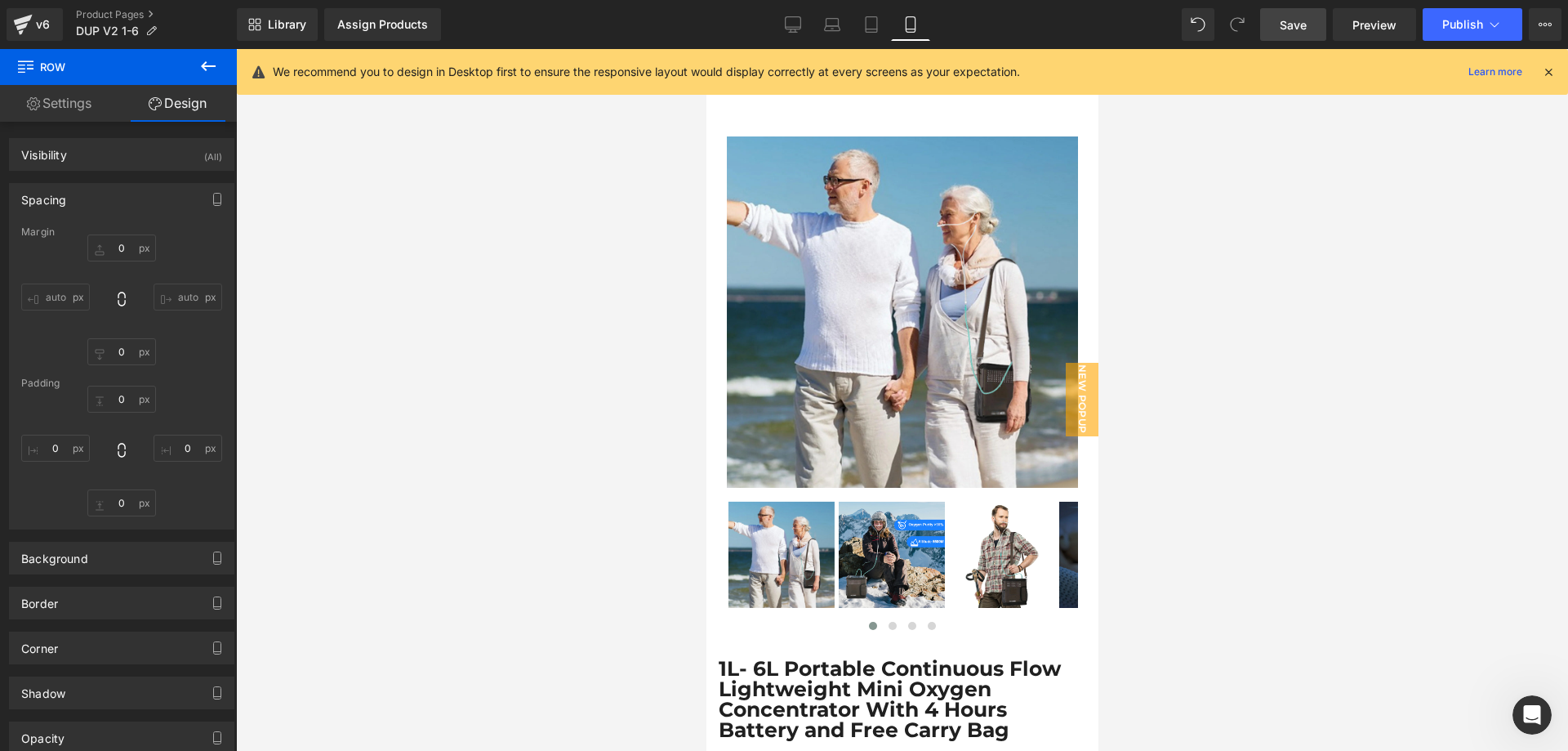
scroll to position [9666, 0]
click at [867, 22] on icon at bounding box center [871, 25] width 17 height 17
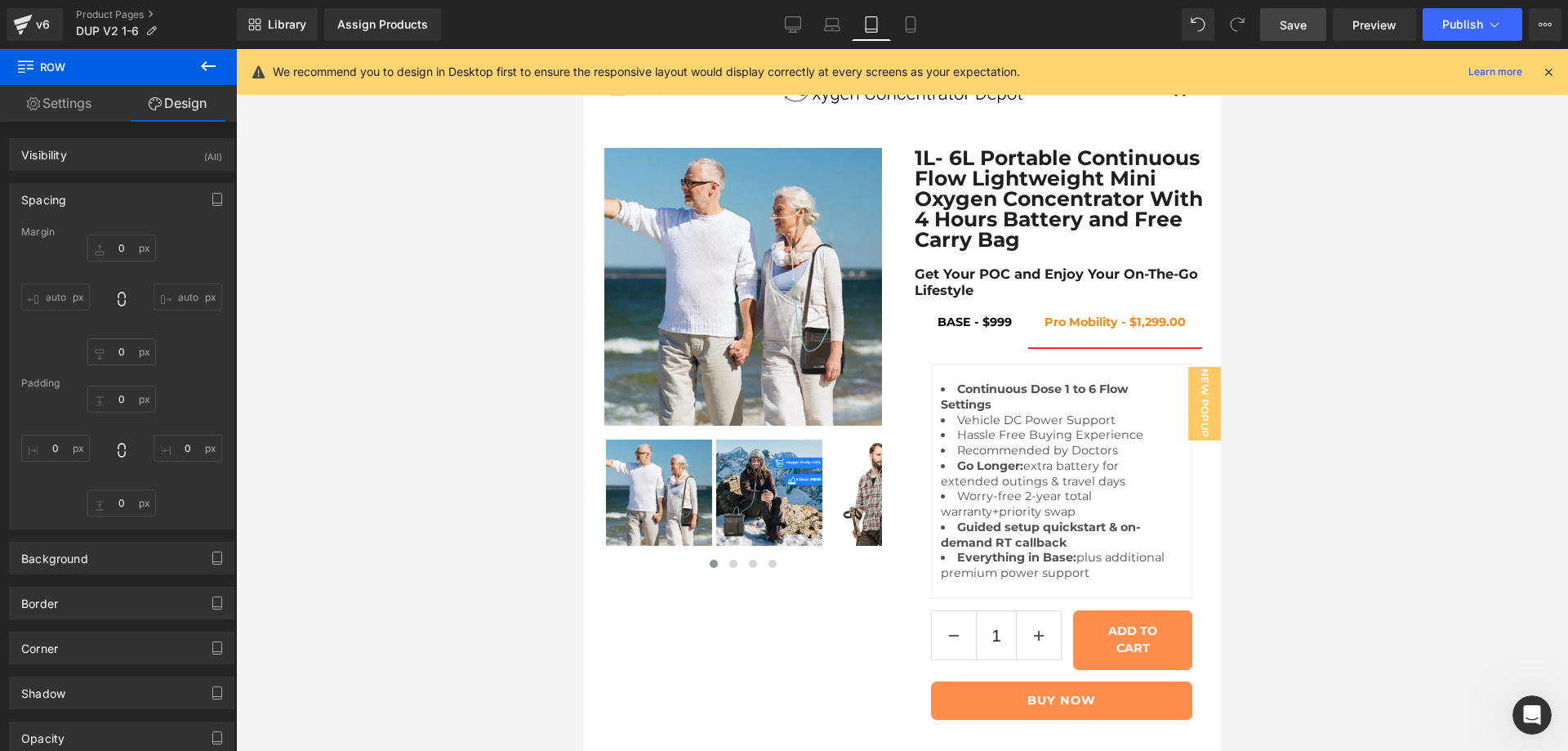
type input "0"
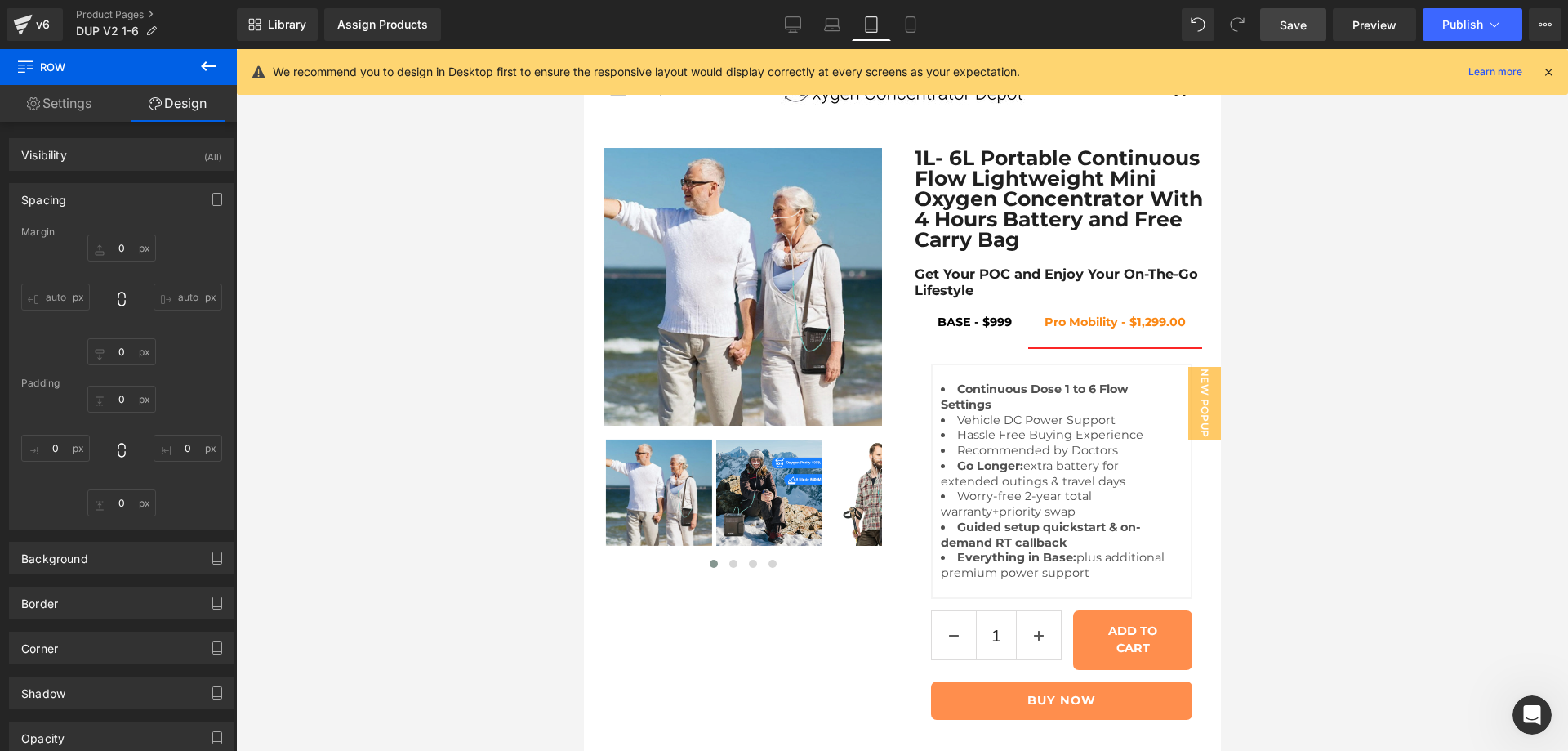
type input "0"
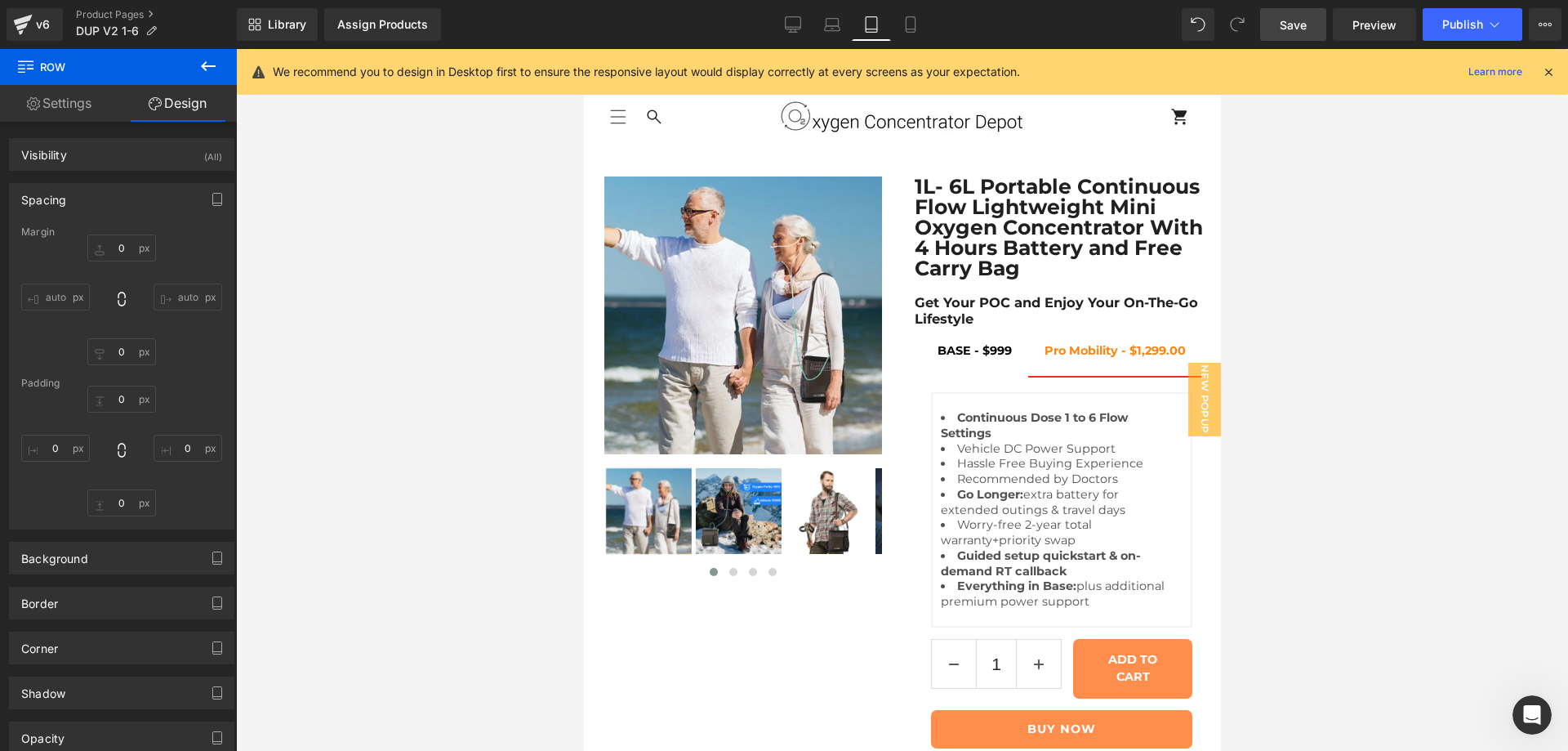
scroll to position [77, 0]
click at [827, 36] on link "Laptop" at bounding box center [831, 24] width 39 height 32
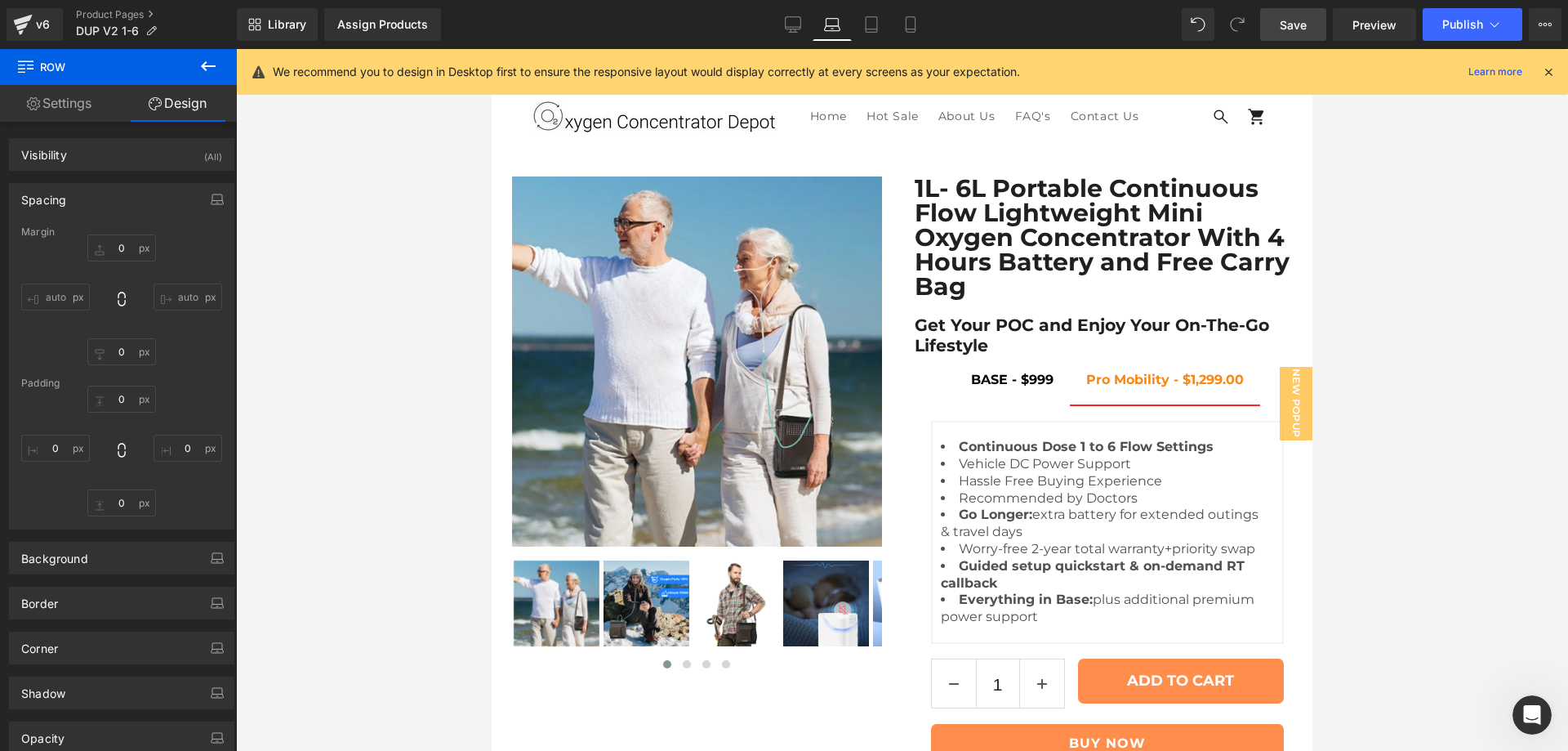
type input "0"
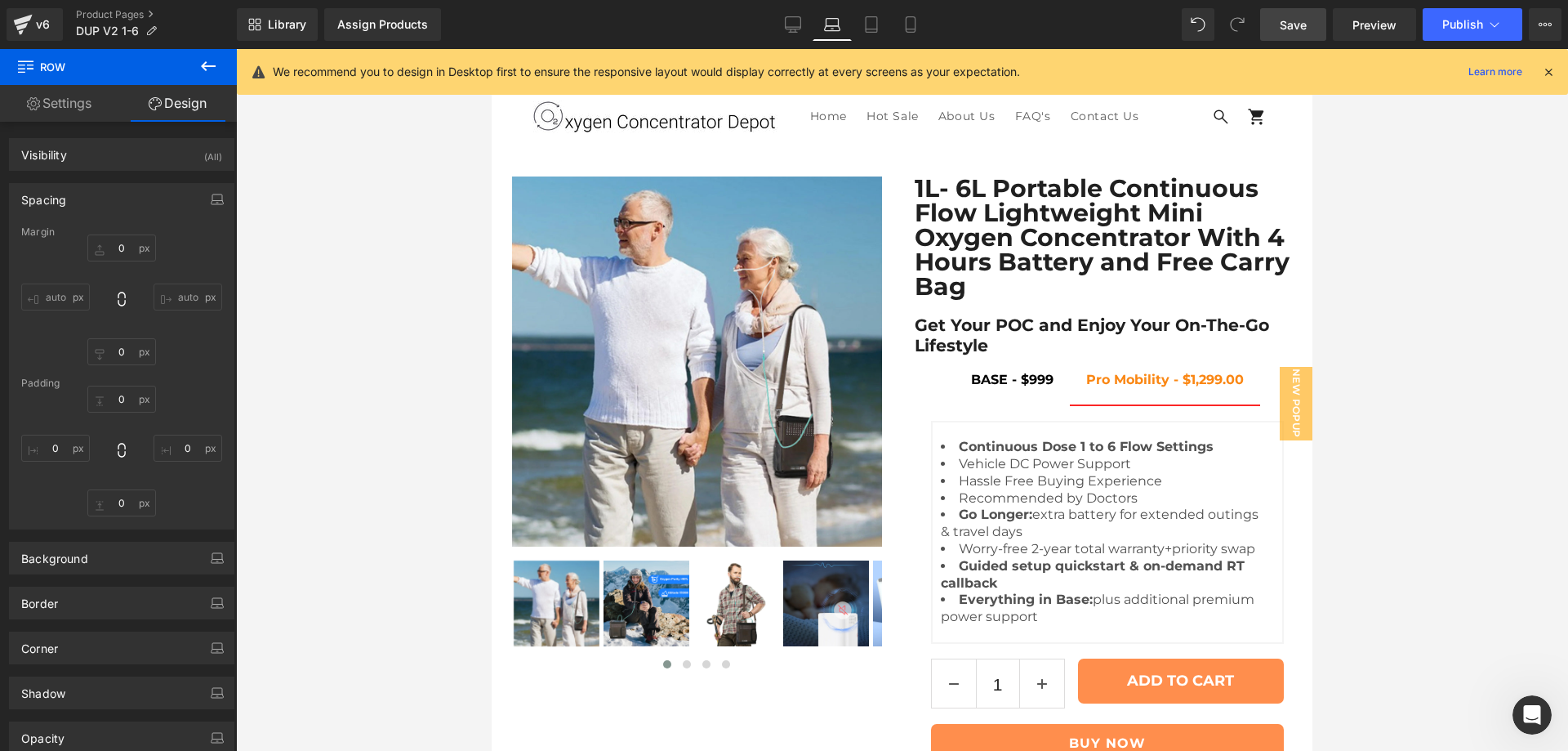
type input "0"
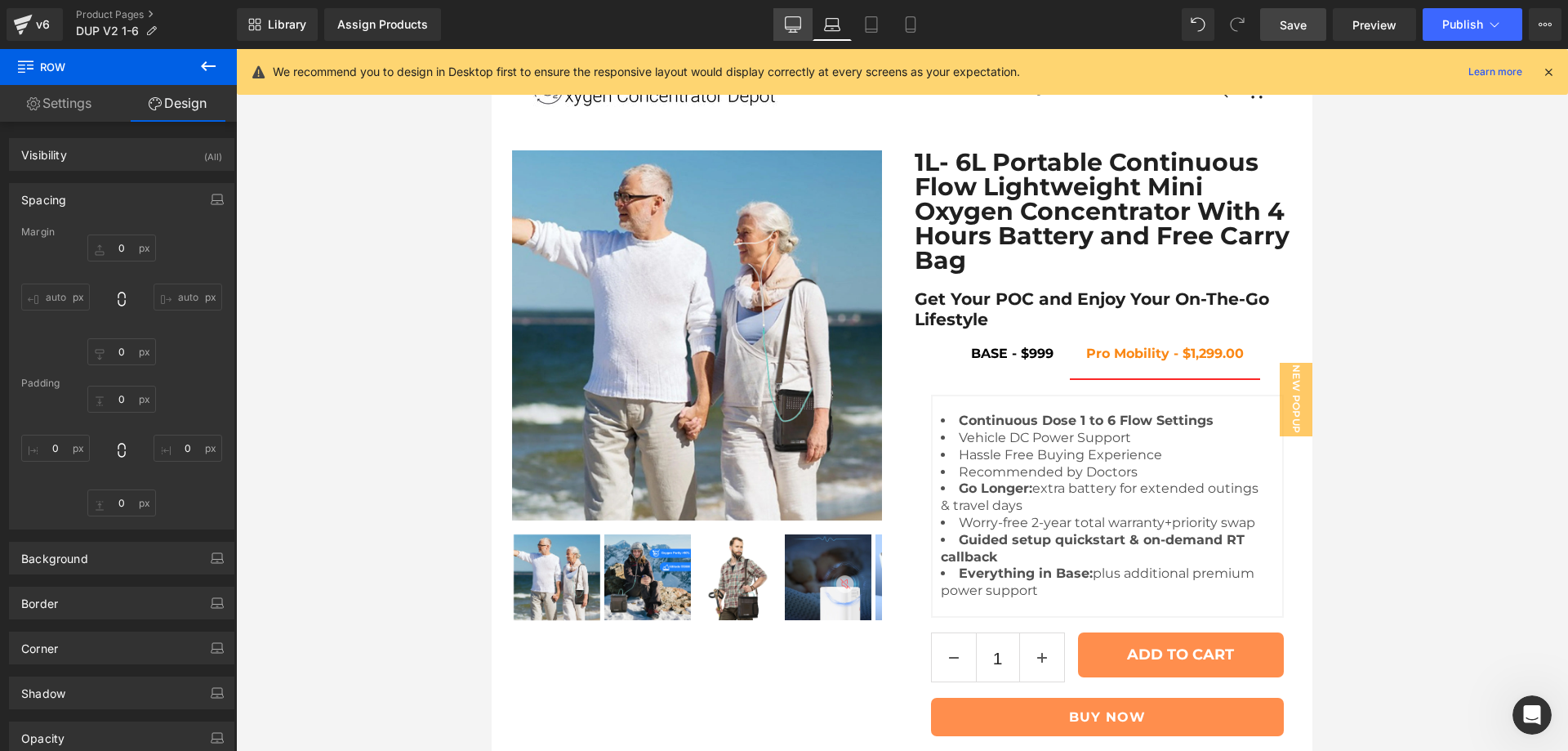
click at [786, 27] on icon at bounding box center [793, 25] width 17 height 17
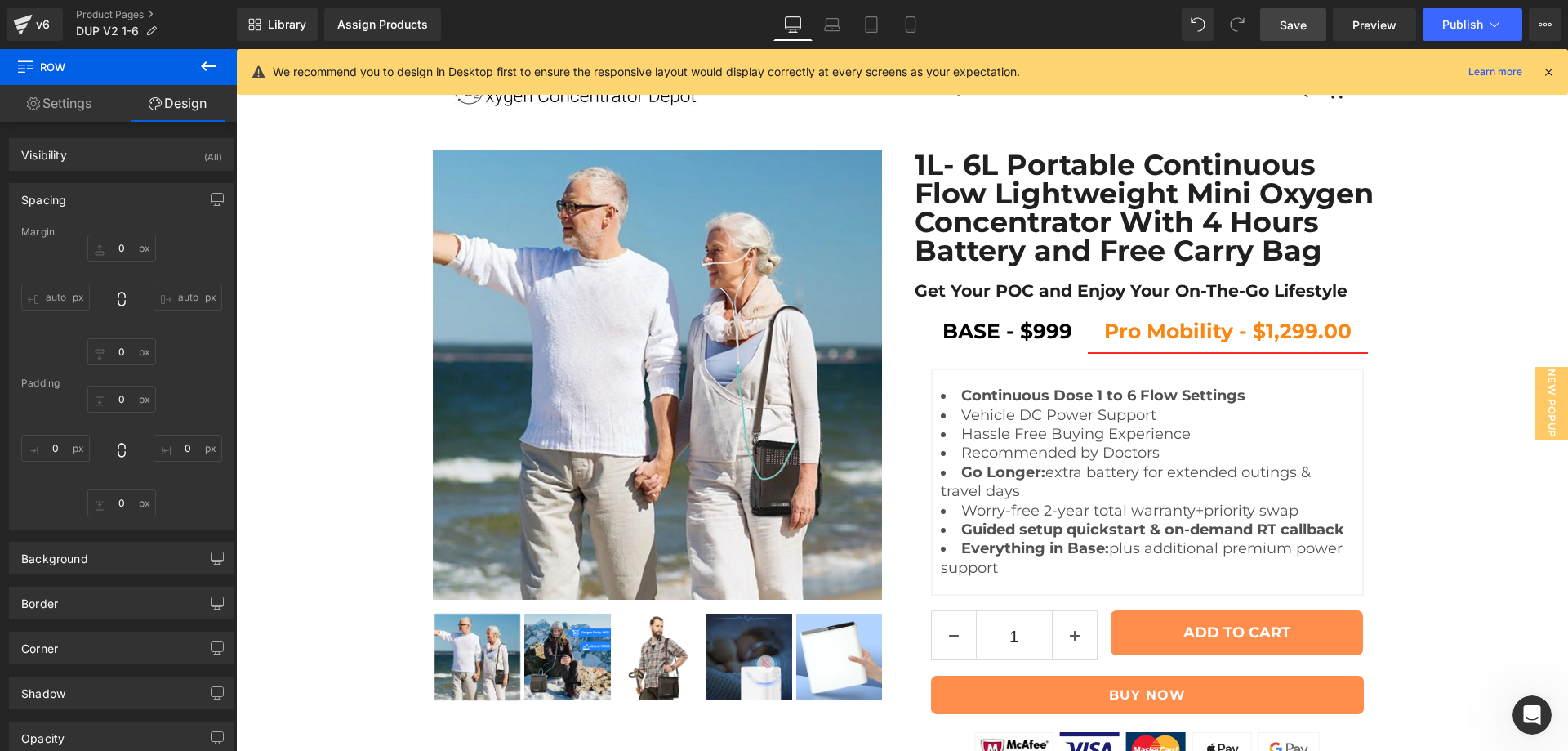
type input "0"
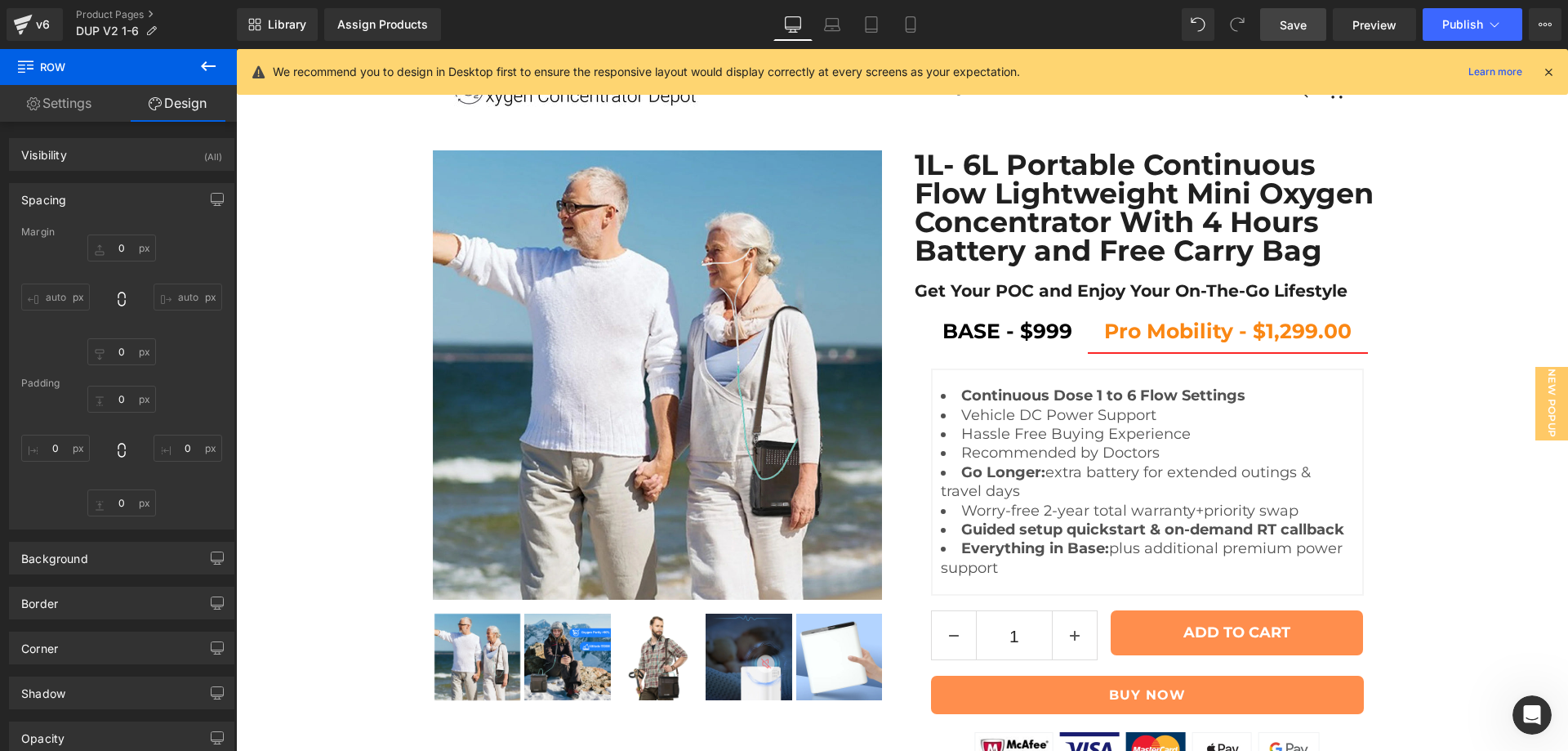
type input "0"
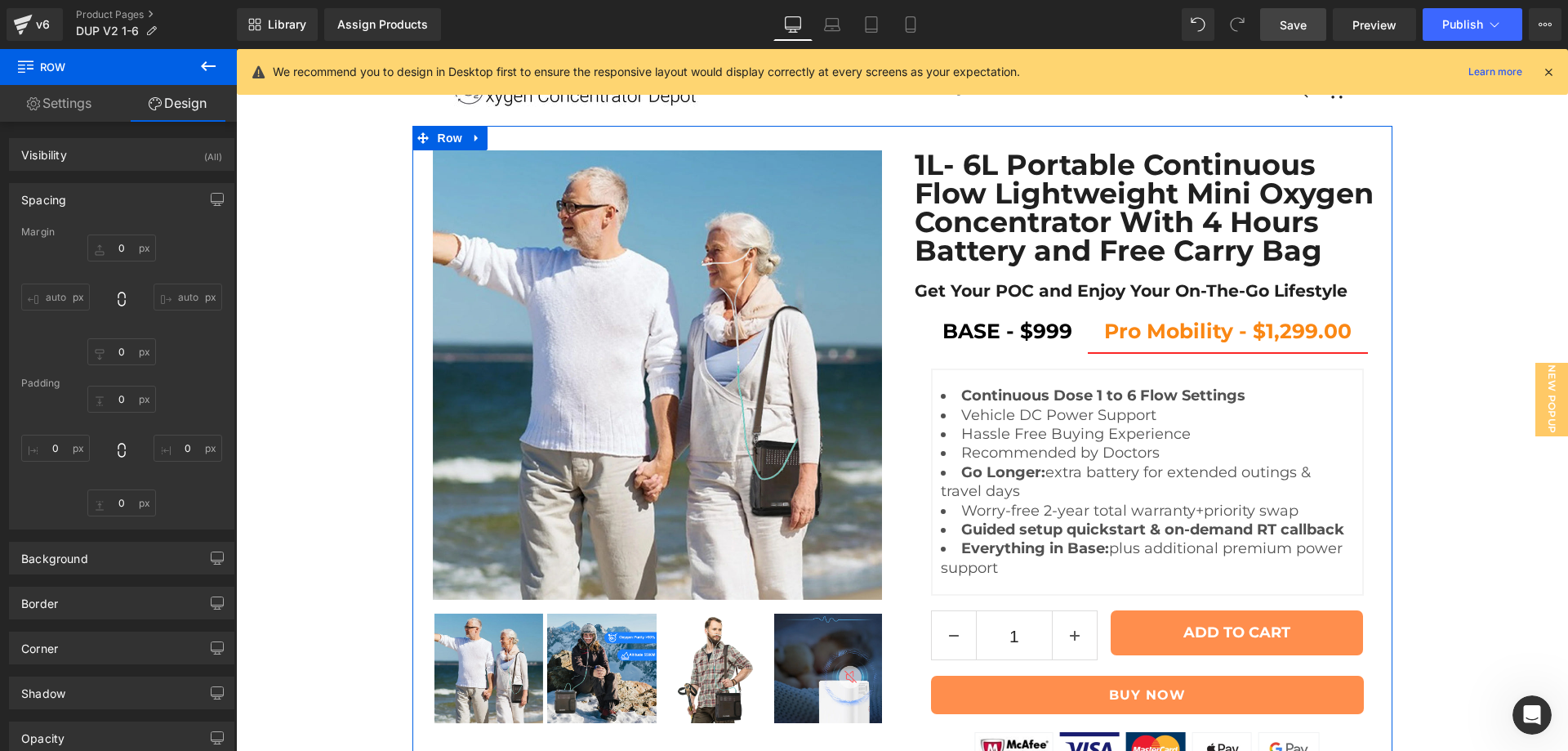
scroll to position [751, 0]
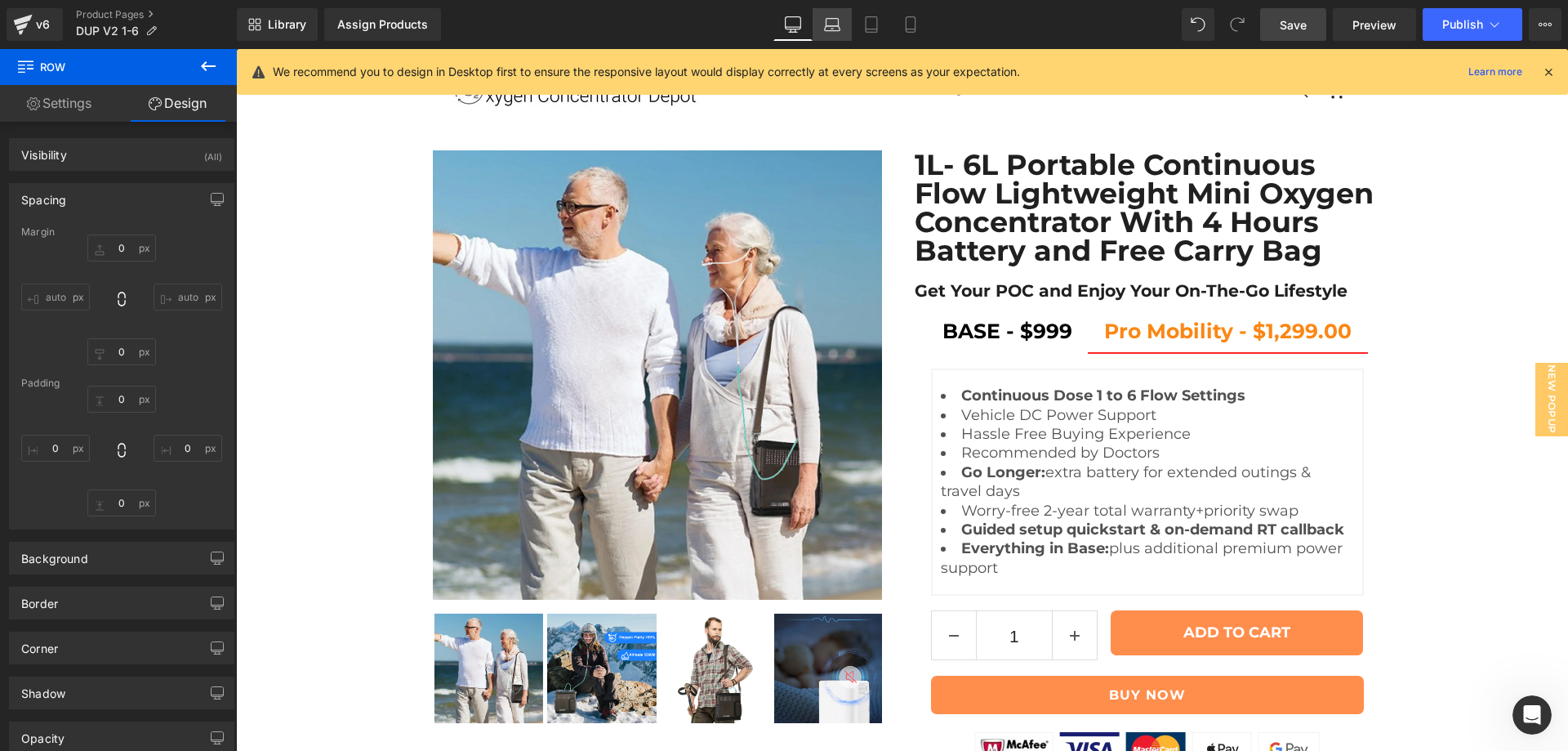
click at [836, 26] on icon at bounding box center [832, 28] width 16 height 5
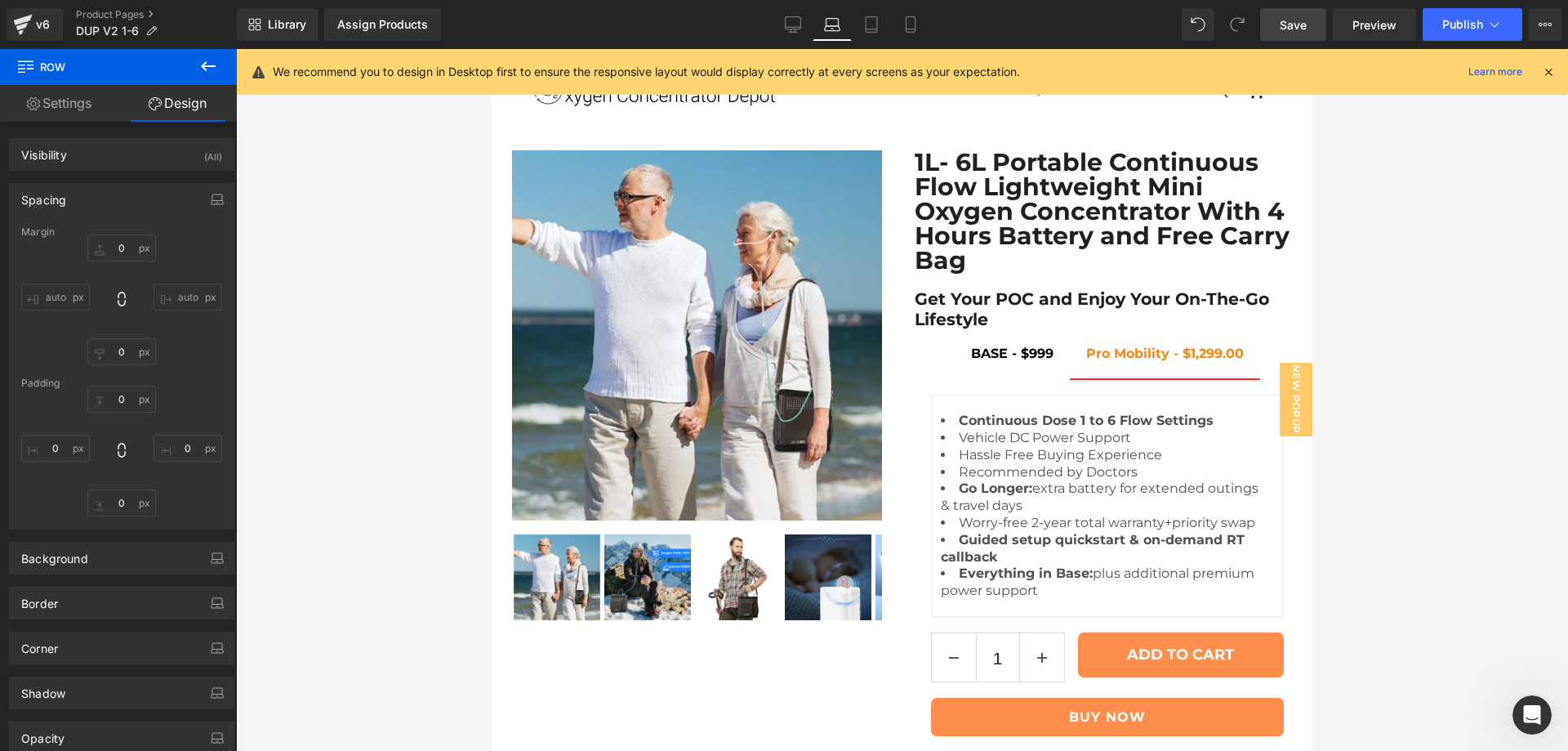
scroll to position [770, 0]
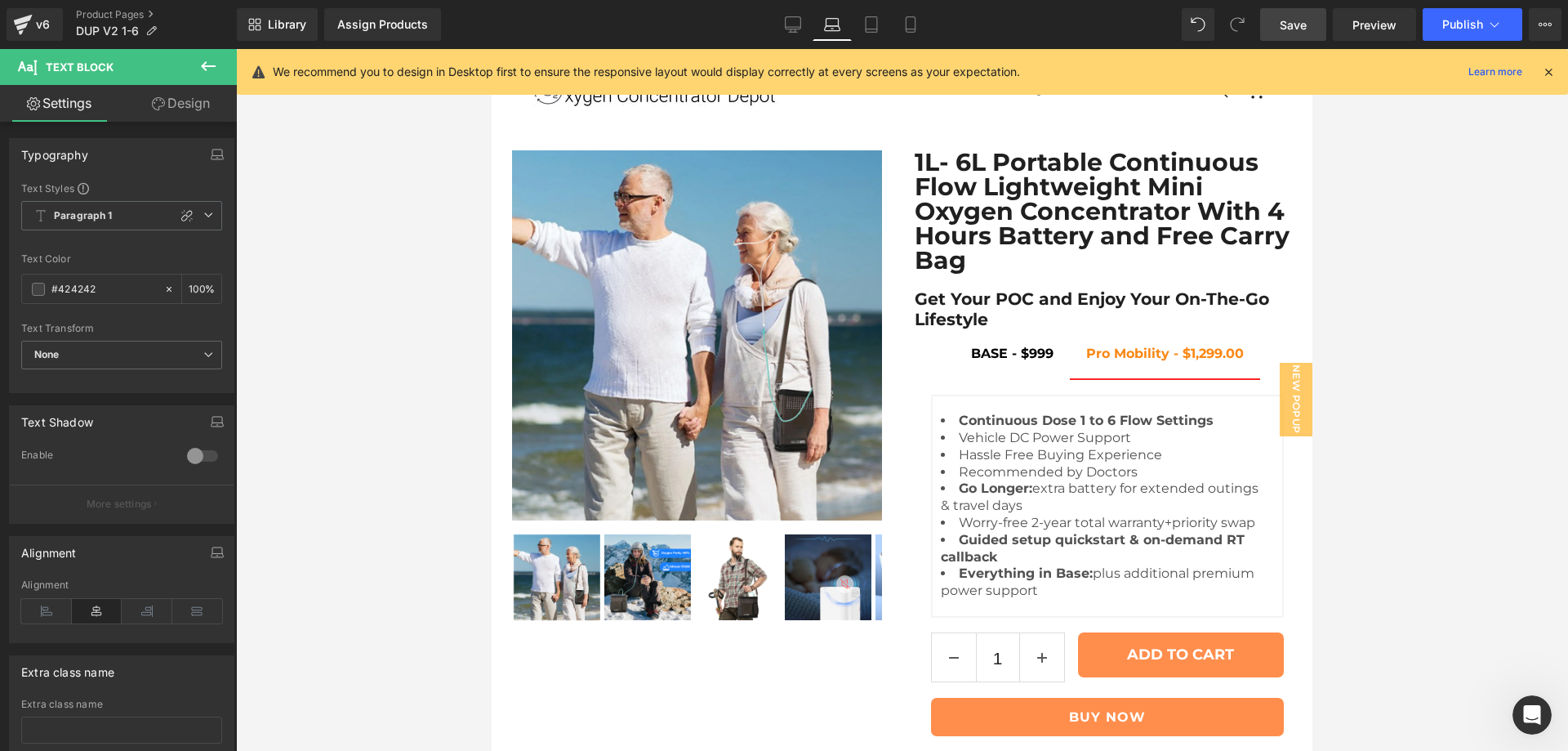
drag, startPoint x: 649, startPoint y: 326, endPoint x: 634, endPoint y: 323, distance: 15.3
click at [181, 215] on icon at bounding box center [187, 215] width 12 height 12
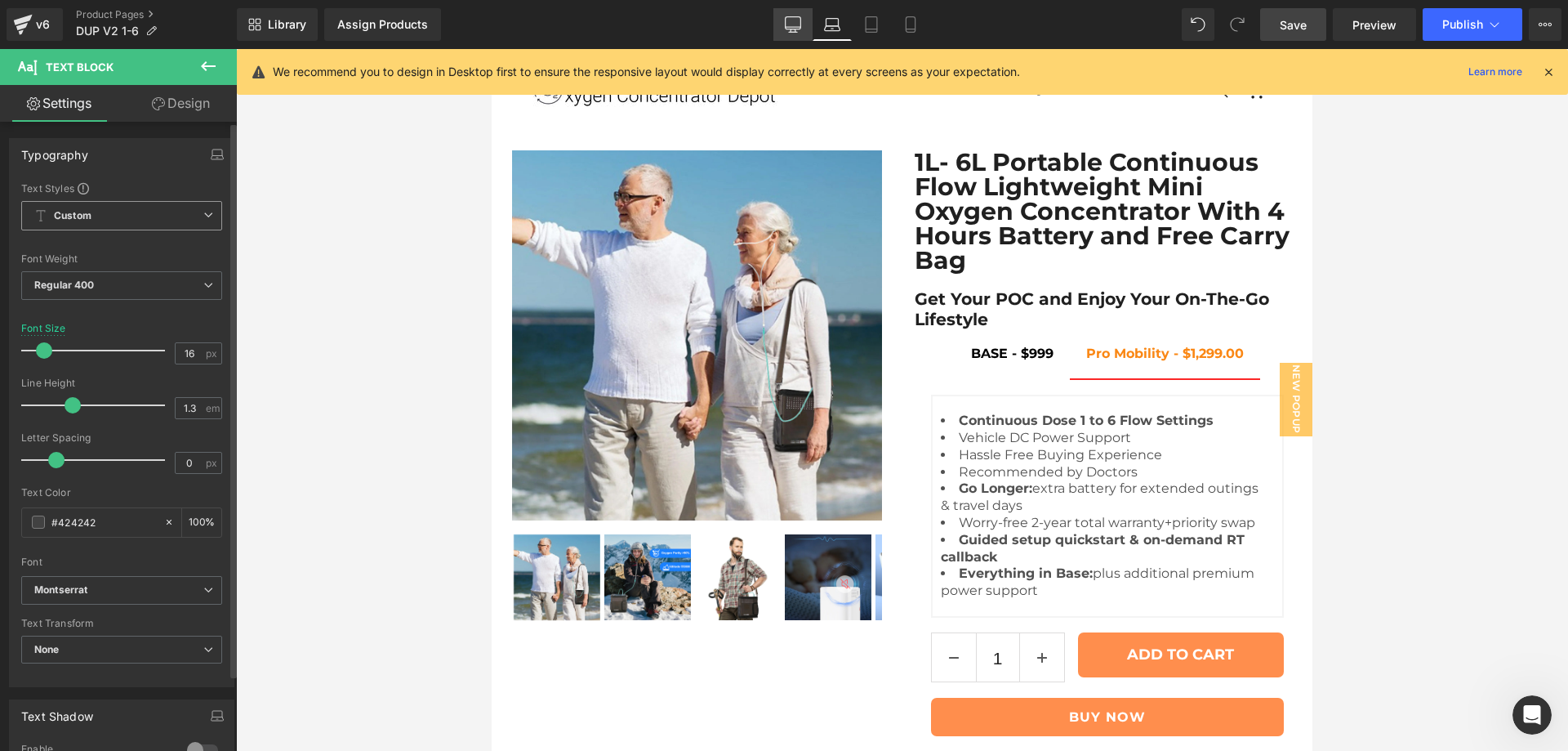
click at [781, 23] on link "Desktop" at bounding box center [792, 24] width 39 height 32
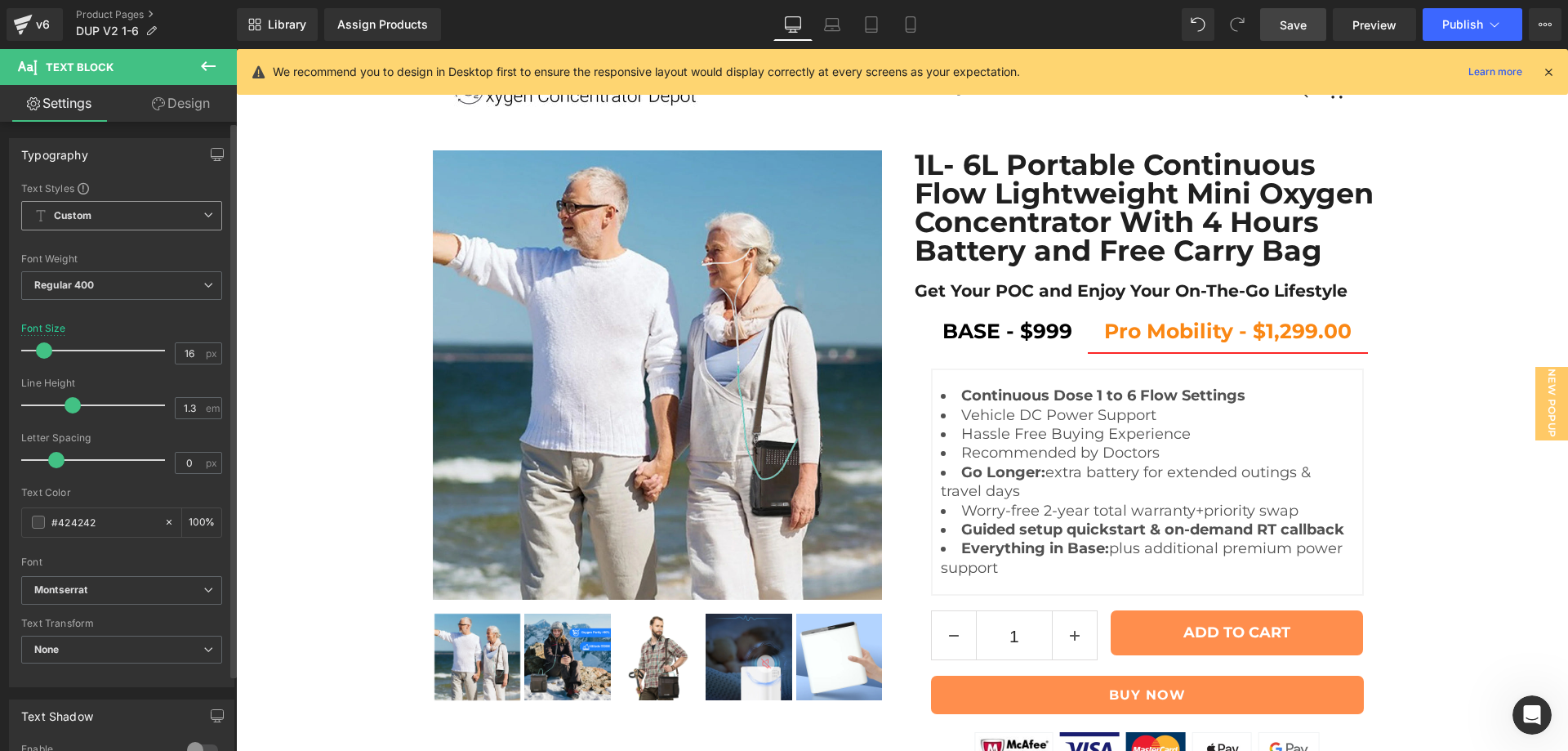
scroll to position [753, 0]
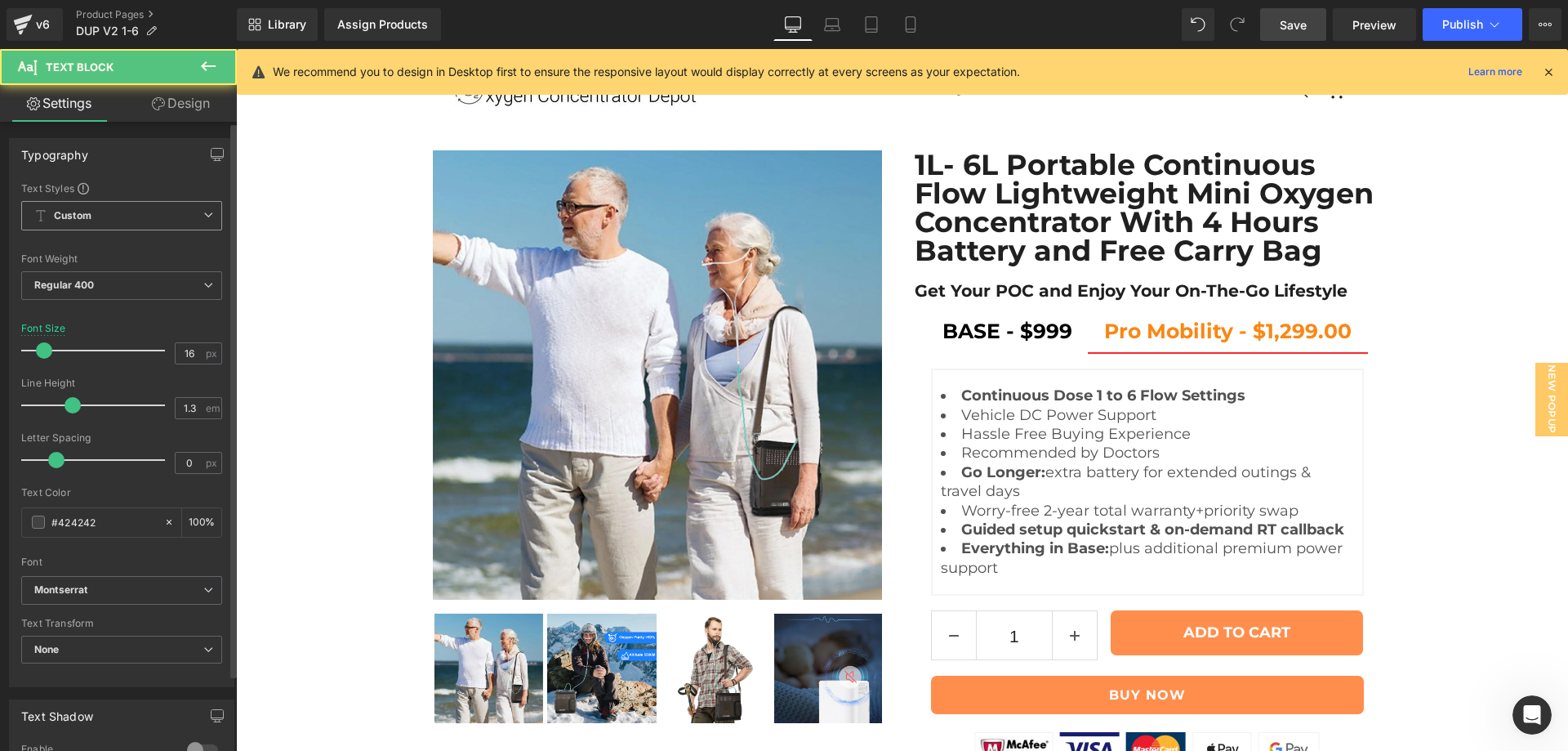
click at [828, 32] on link "Laptop" at bounding box center [831, 24] width 39 height 32
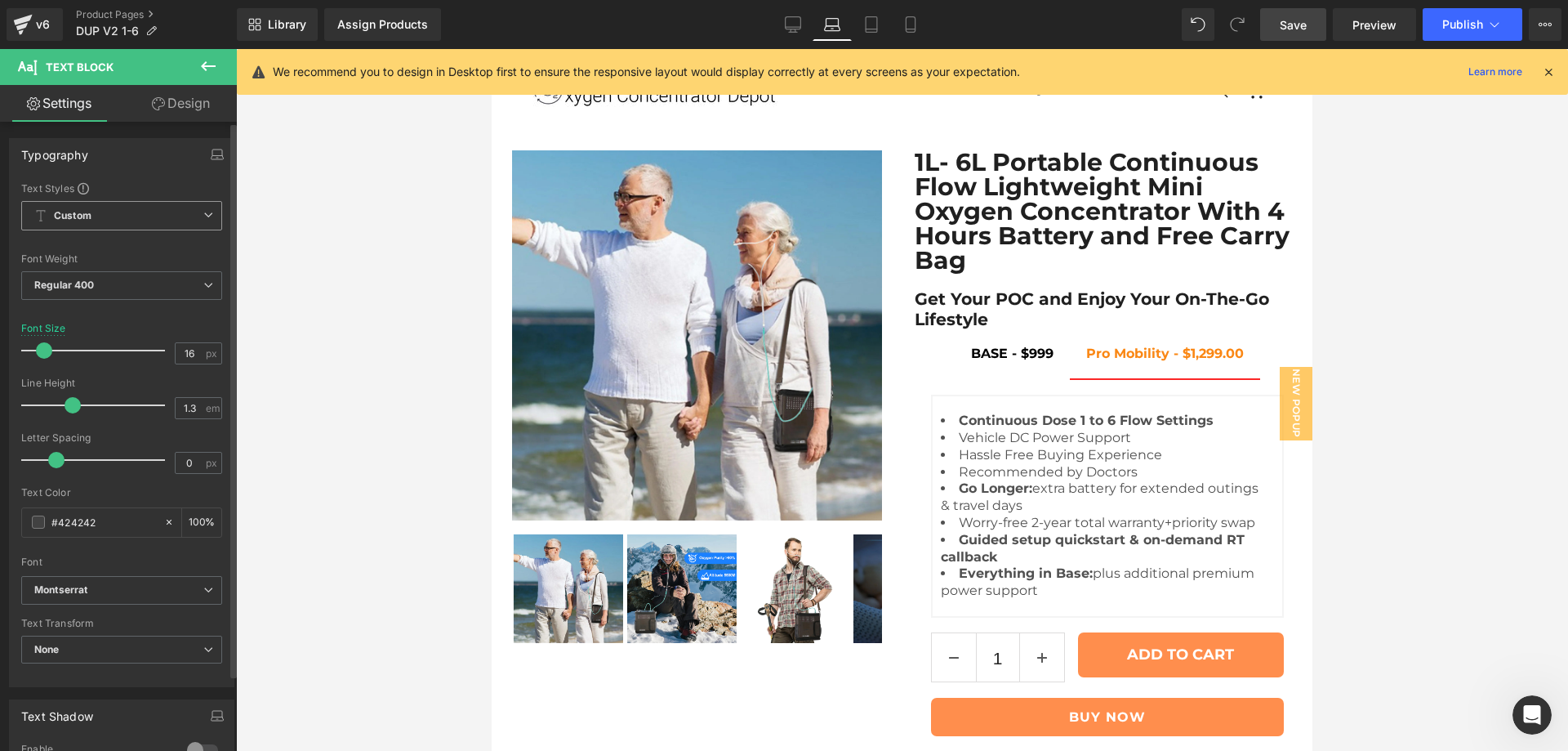
scroll to position [770, 0]
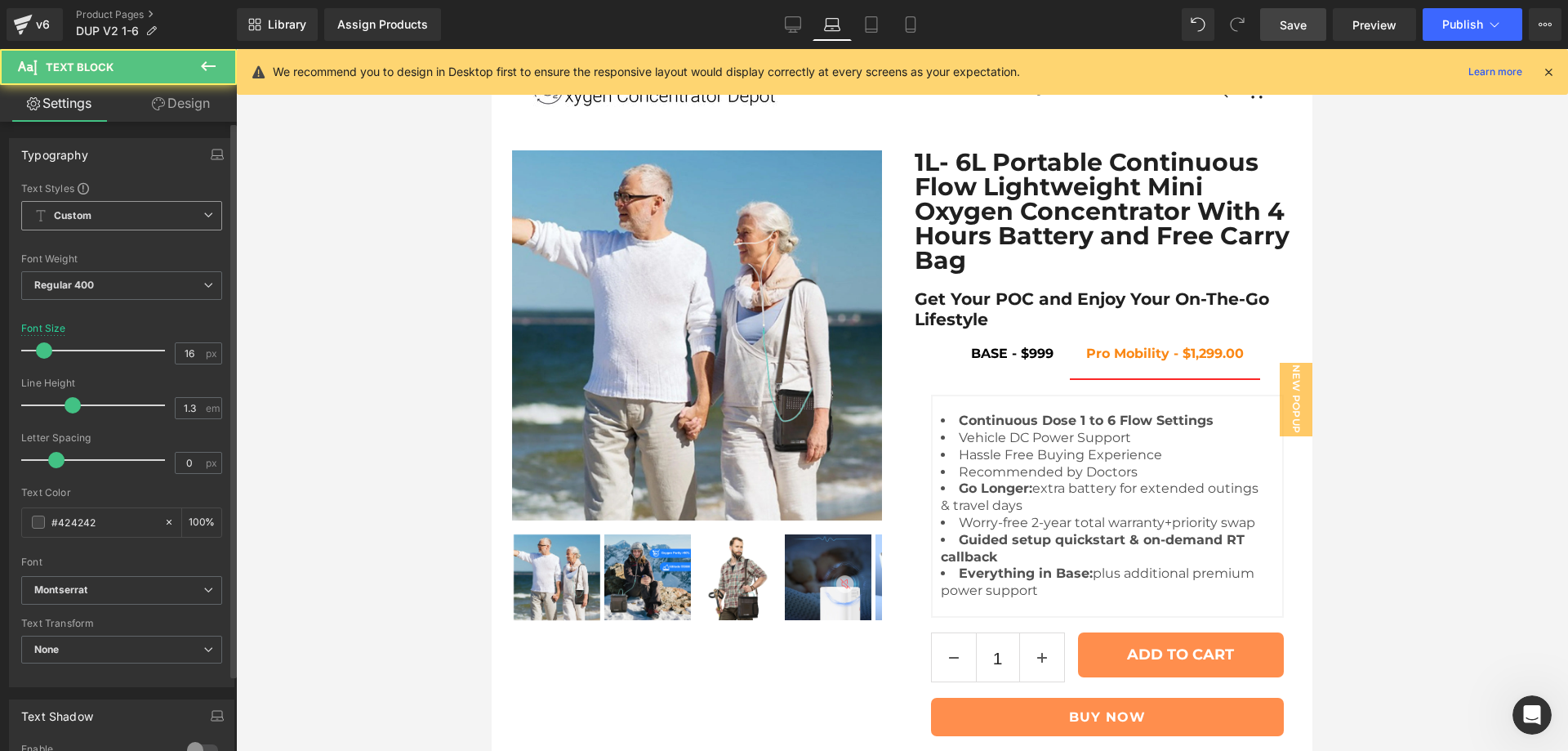
drag, startPoint x: 190, startPoint y: 361, endPoint x: 159, endPoint y: 362, distance: 31.0
click at [159, 362] on div "Font Size 16 px" at bounding box center [122, 350] width 201 height 55
drag, startPoint x: 192, startPoint y: 351, endPoint x: 164, endPoint y: 352, distance: 28.0
click at [164, 352] on div "Font Size 15 px" at bounding box center [122, 350] width 201 height 55
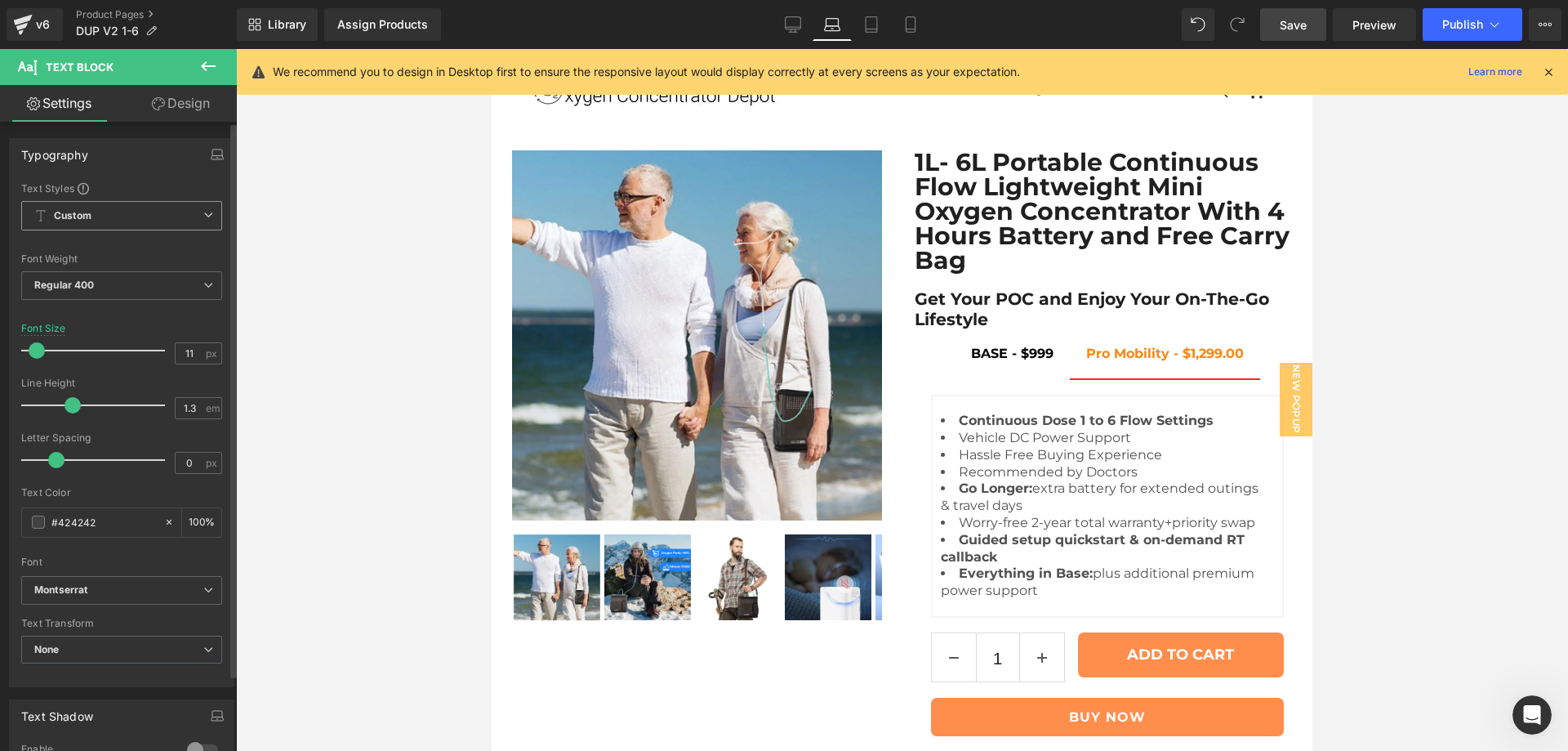
click at [194, 325] on div "Font Size 11 px" at bounding box center [122, 350] width 201 height 55
click at [782, 27] on link "Desktop" at bounding box center [792, 24] width 39 height 32
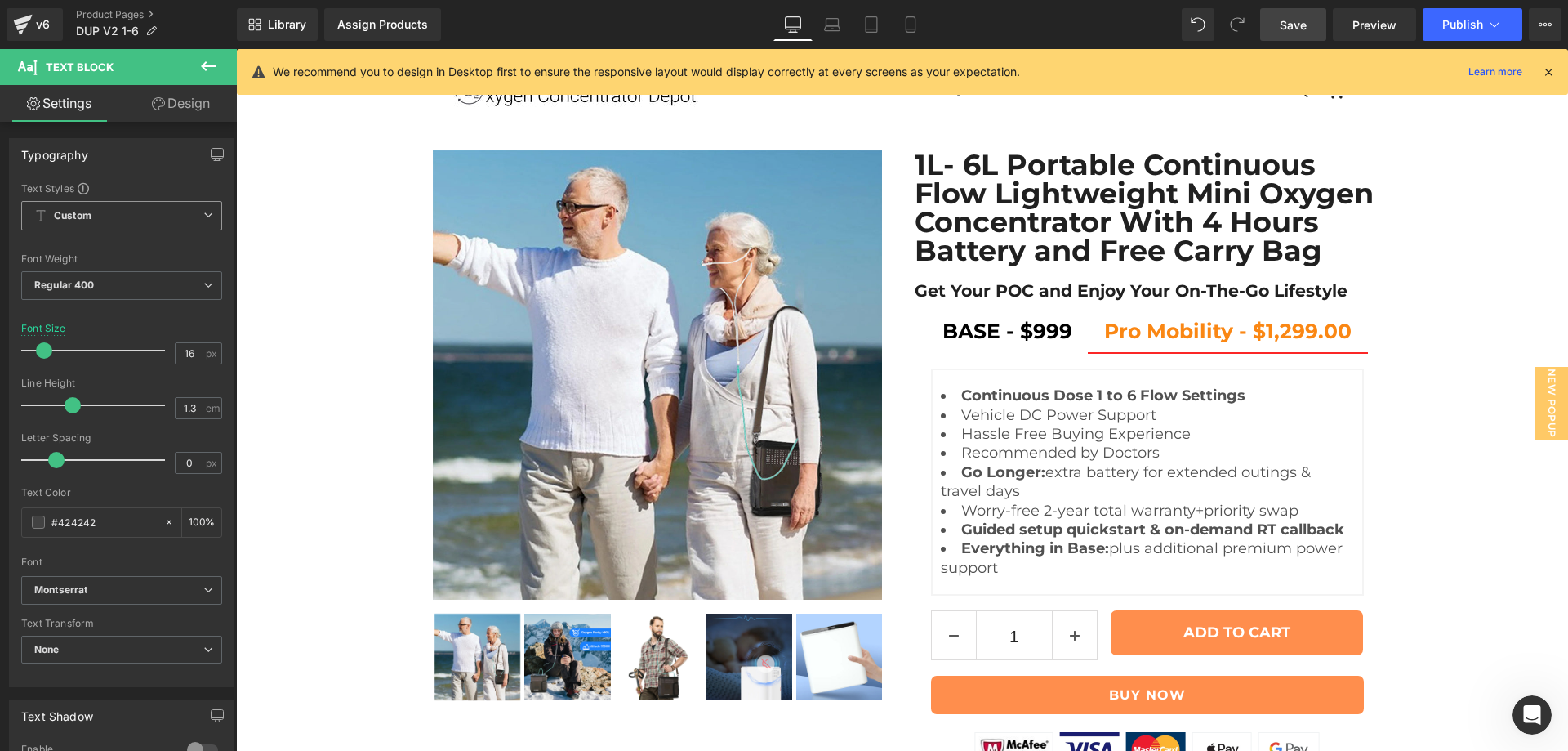
scroll to position [753, 0]
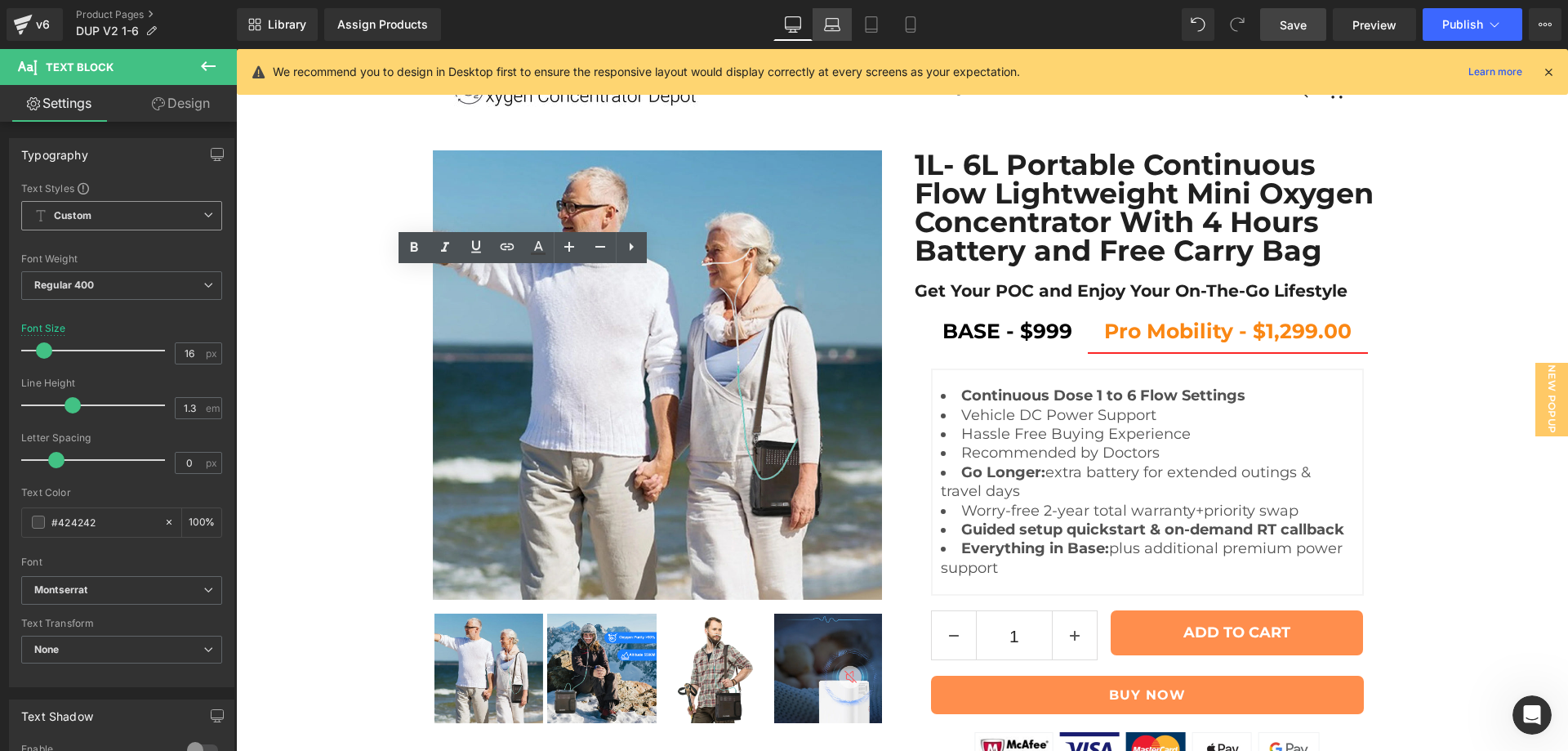
click at [827, 28] on icon at bounding box center [832, 25] width 17 height 17
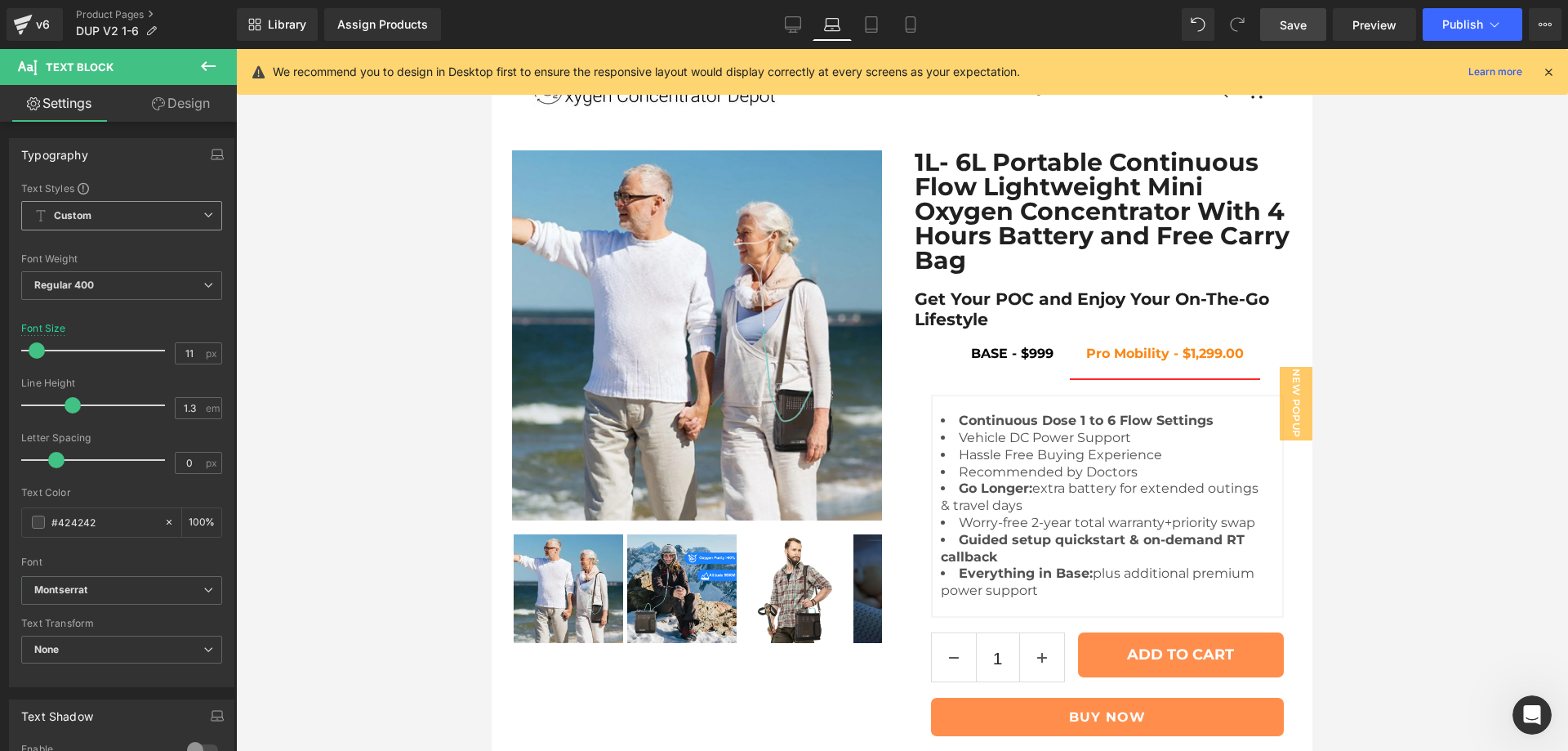
scroll to position [770, 0]
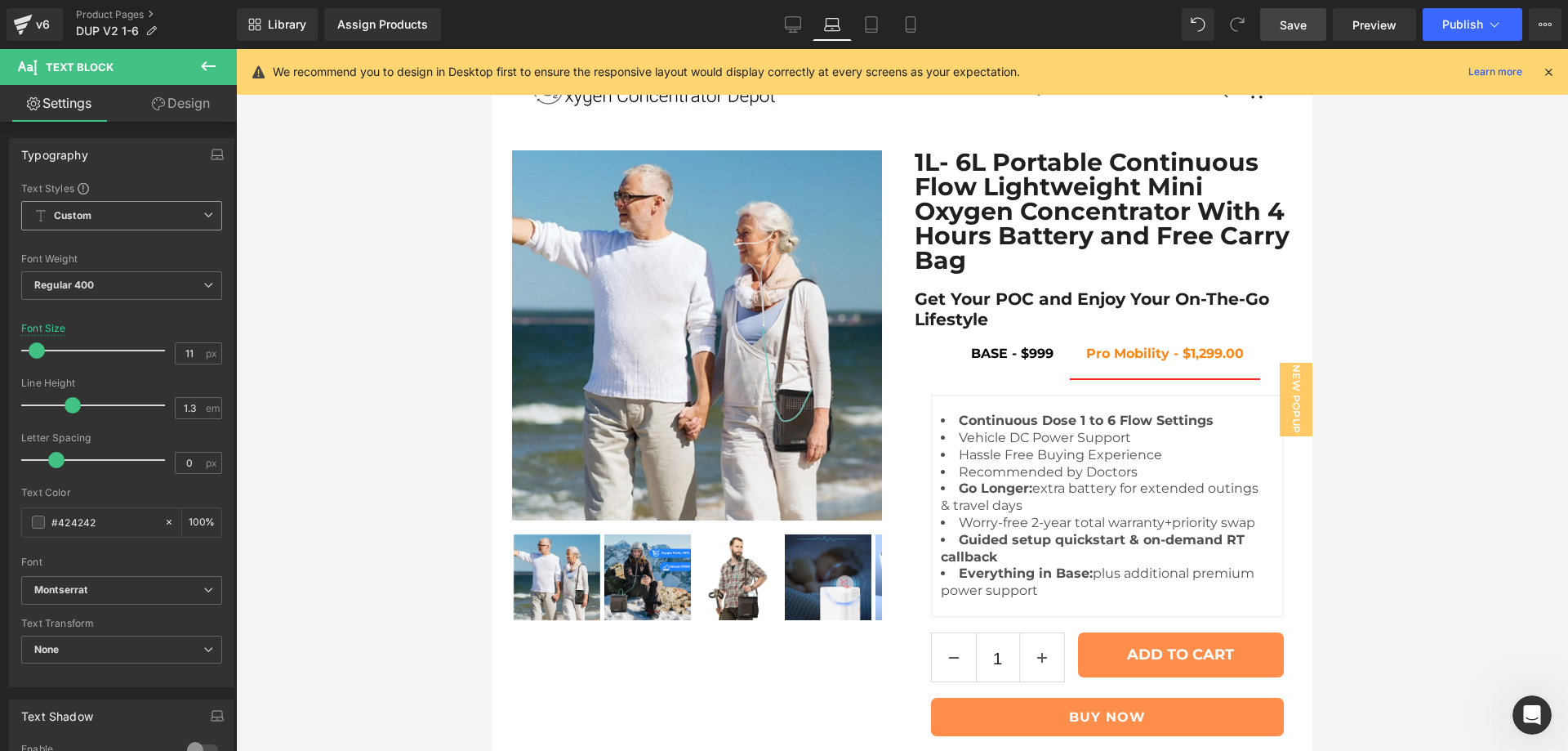
click at [176, 356] on input "11" at bounding box center [190, 353] width 28 height 21
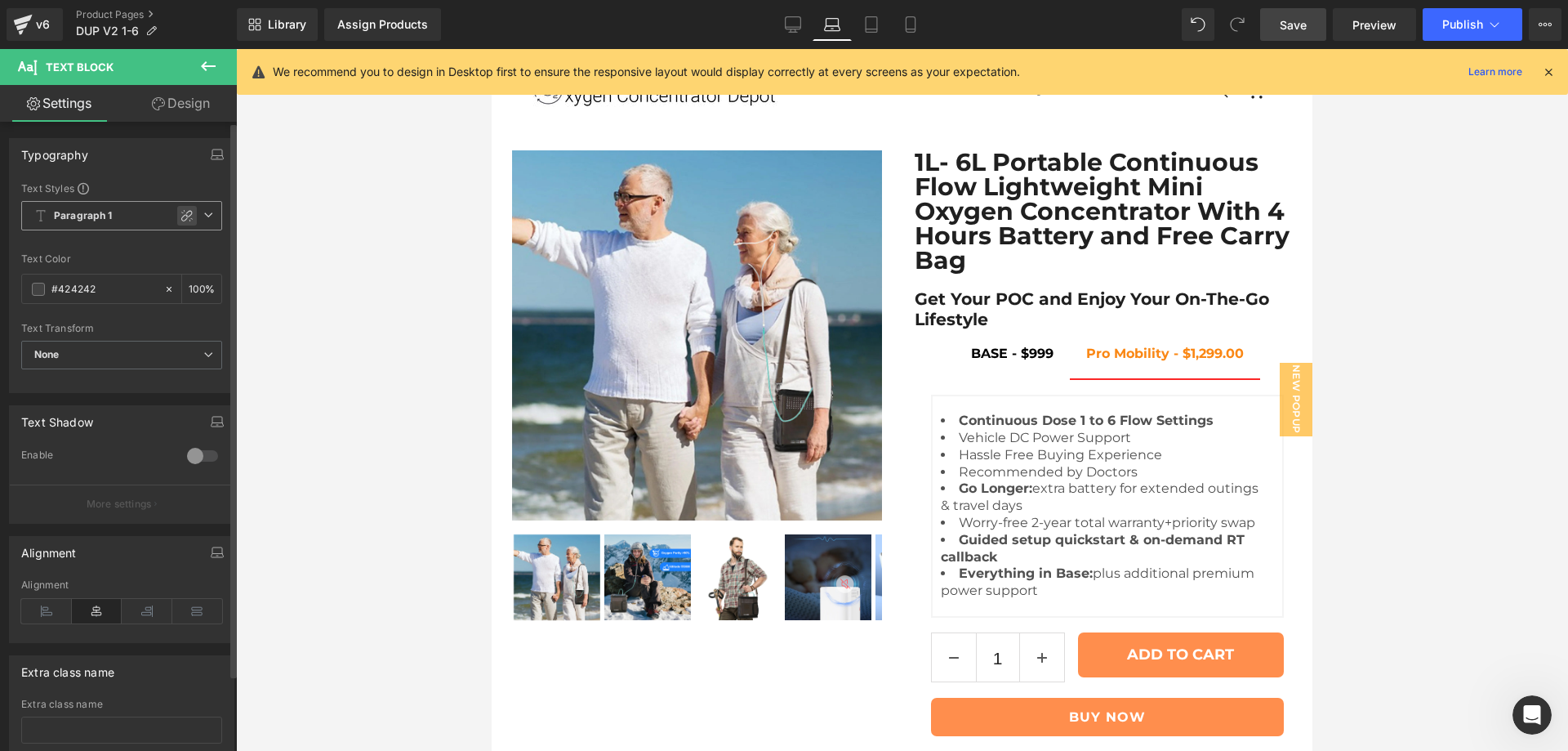
click at [180, 210] on icon at bounding box center [187, 215] width 13 height 13
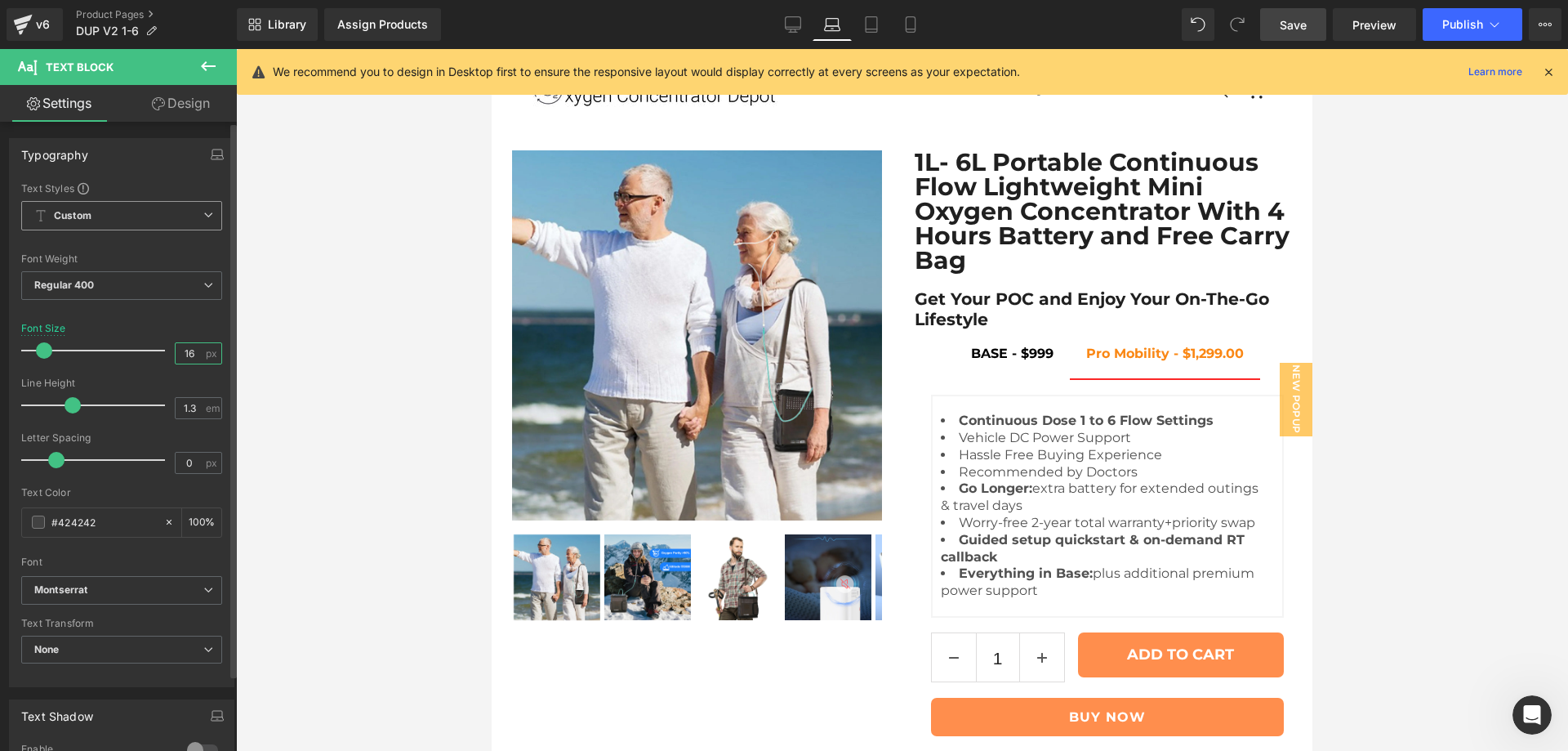
click at [178, 352] on input "16" at bounding box center [190, 353] width 28 height 21
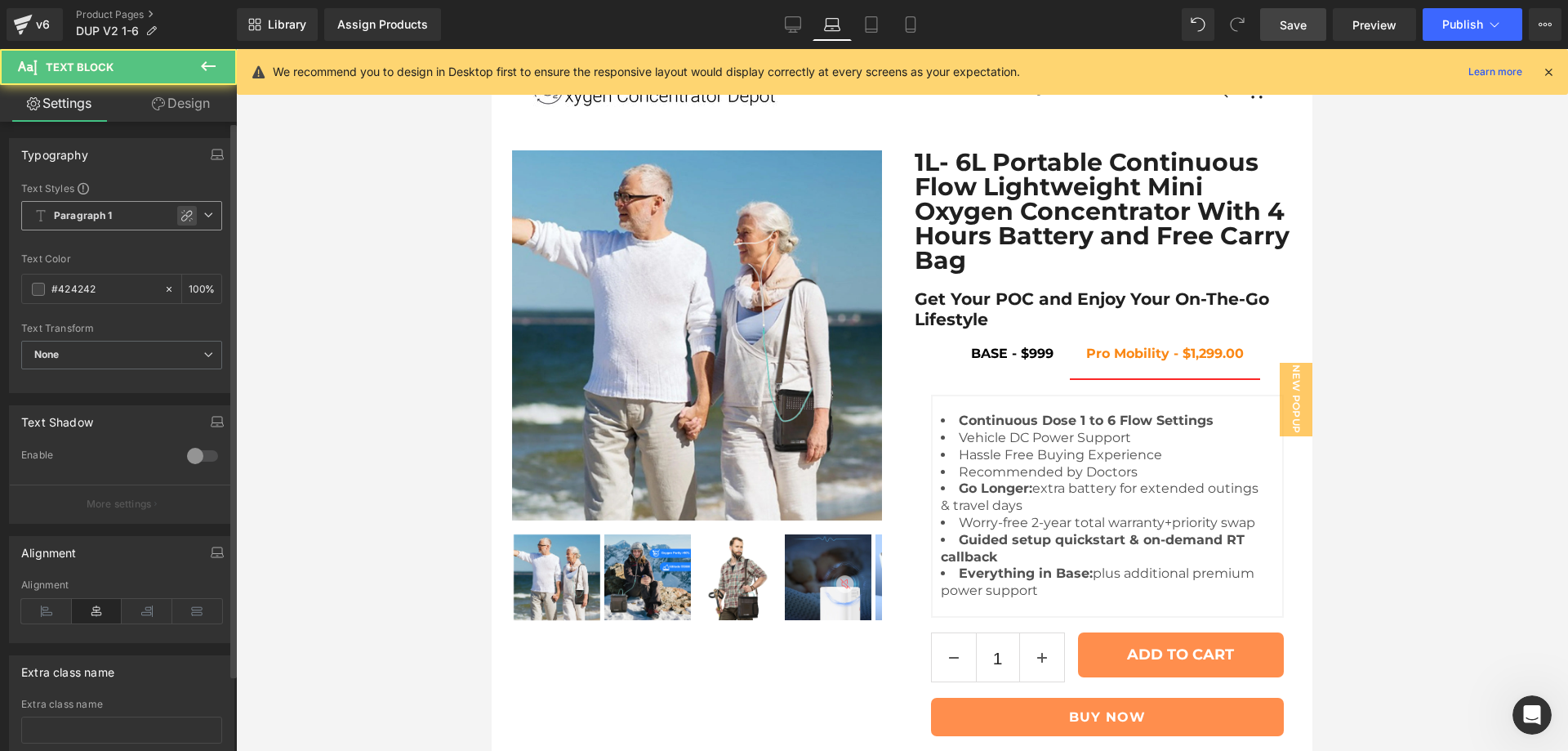
click at [180, 216] on icon at bounding box center [187, 215] width 13 height 13
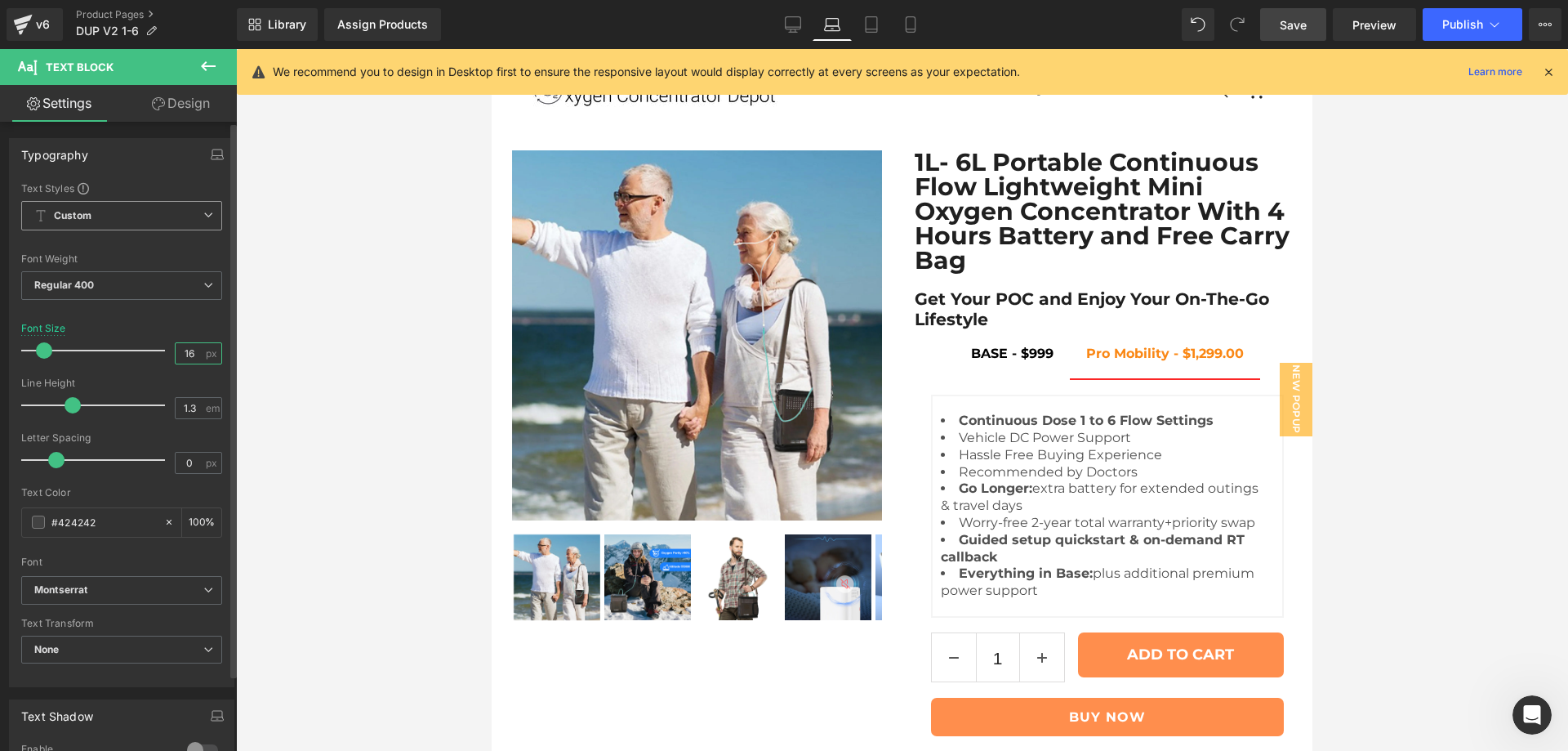
click at [178, 348] on input "16" at bounding box center [190, 353] width 28 height 21
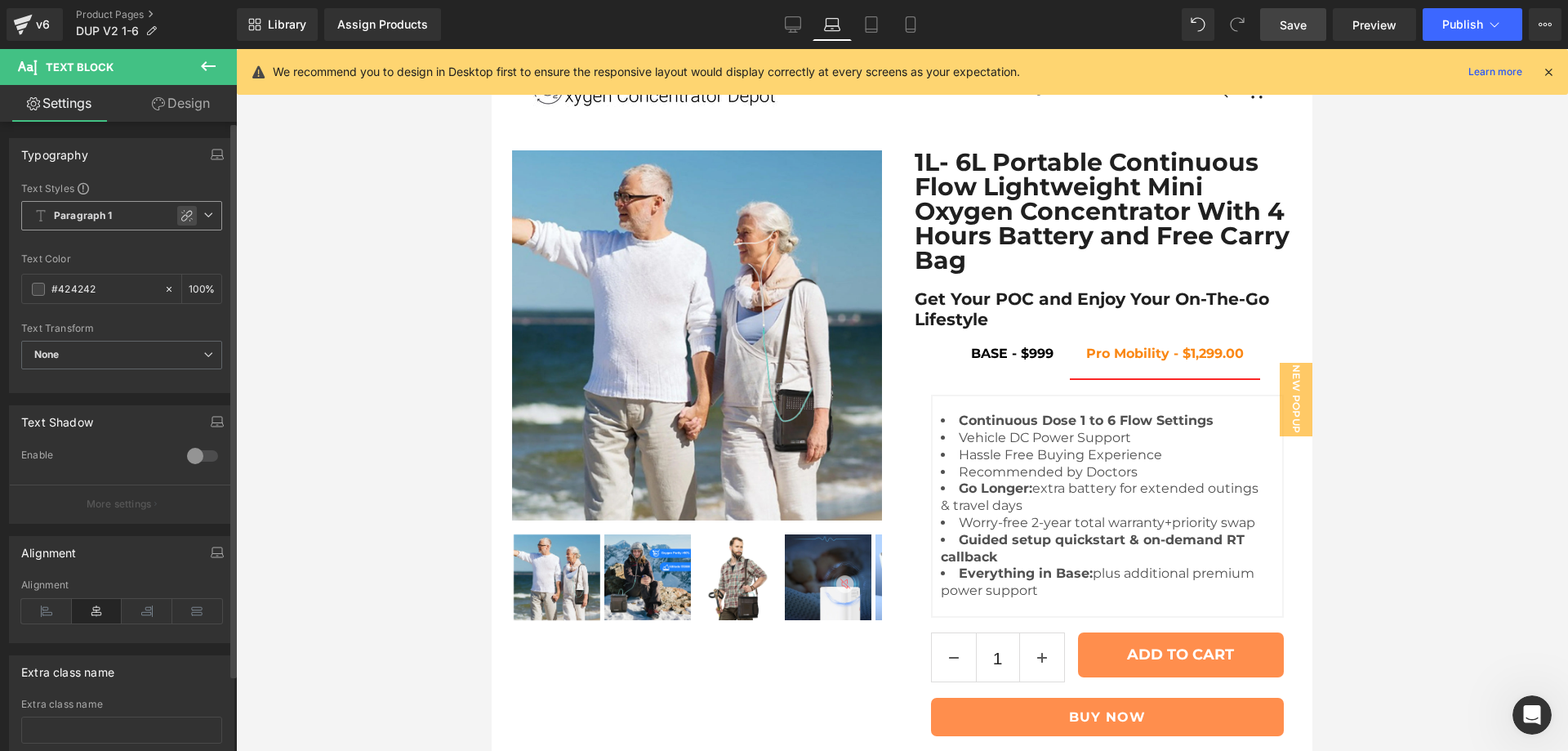
click at [183, 210] on icon at bounding box center [187, 215] width 13 height 13
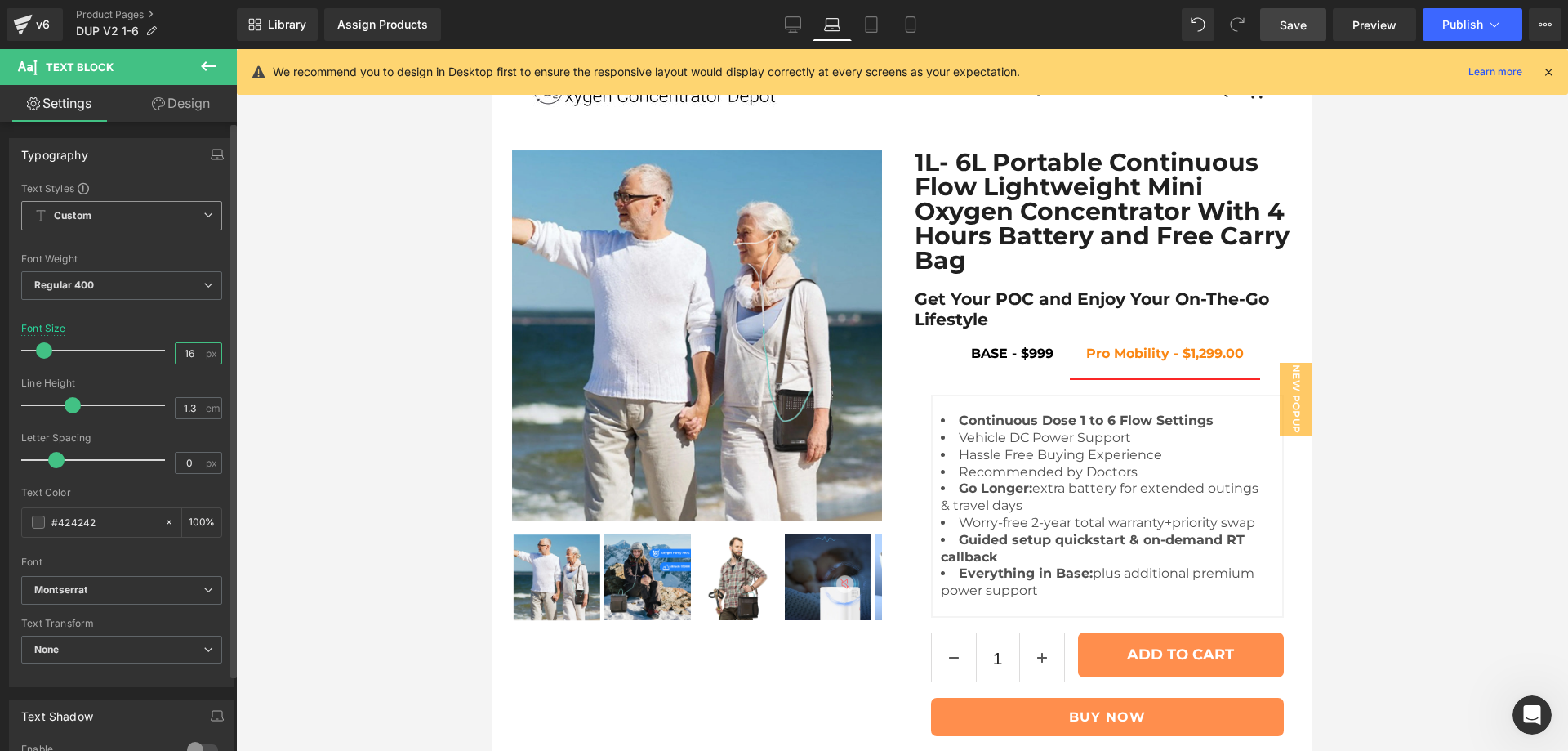
click at [181, 351] on input "16" at bounding box center [190, 353] width 28 height 21
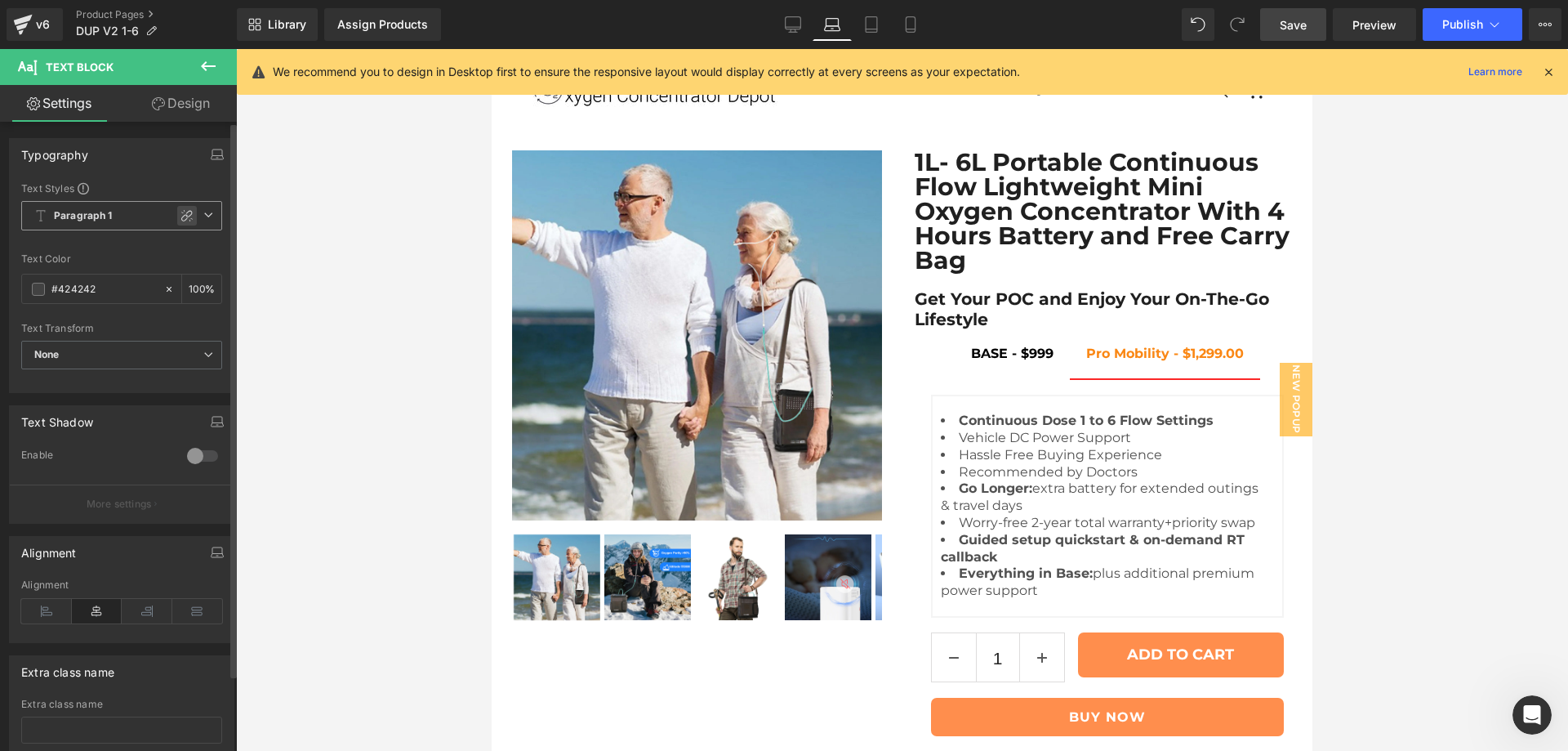
click at [180, 217] on icon at bounding box center [187, 215] width 13 height 13
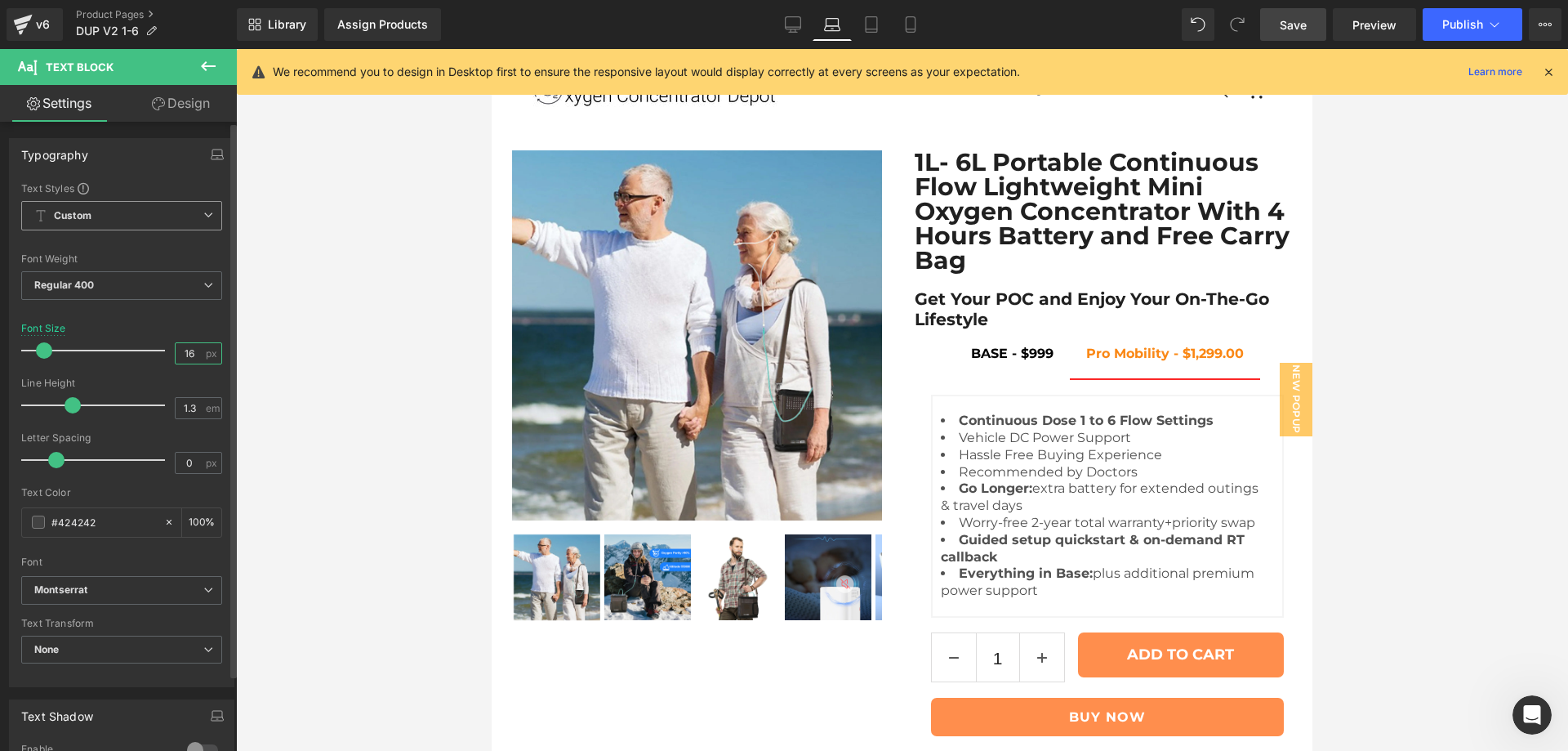
click at [179, 352] on input "16" at bounding box center [190, 353] width 28 height 21
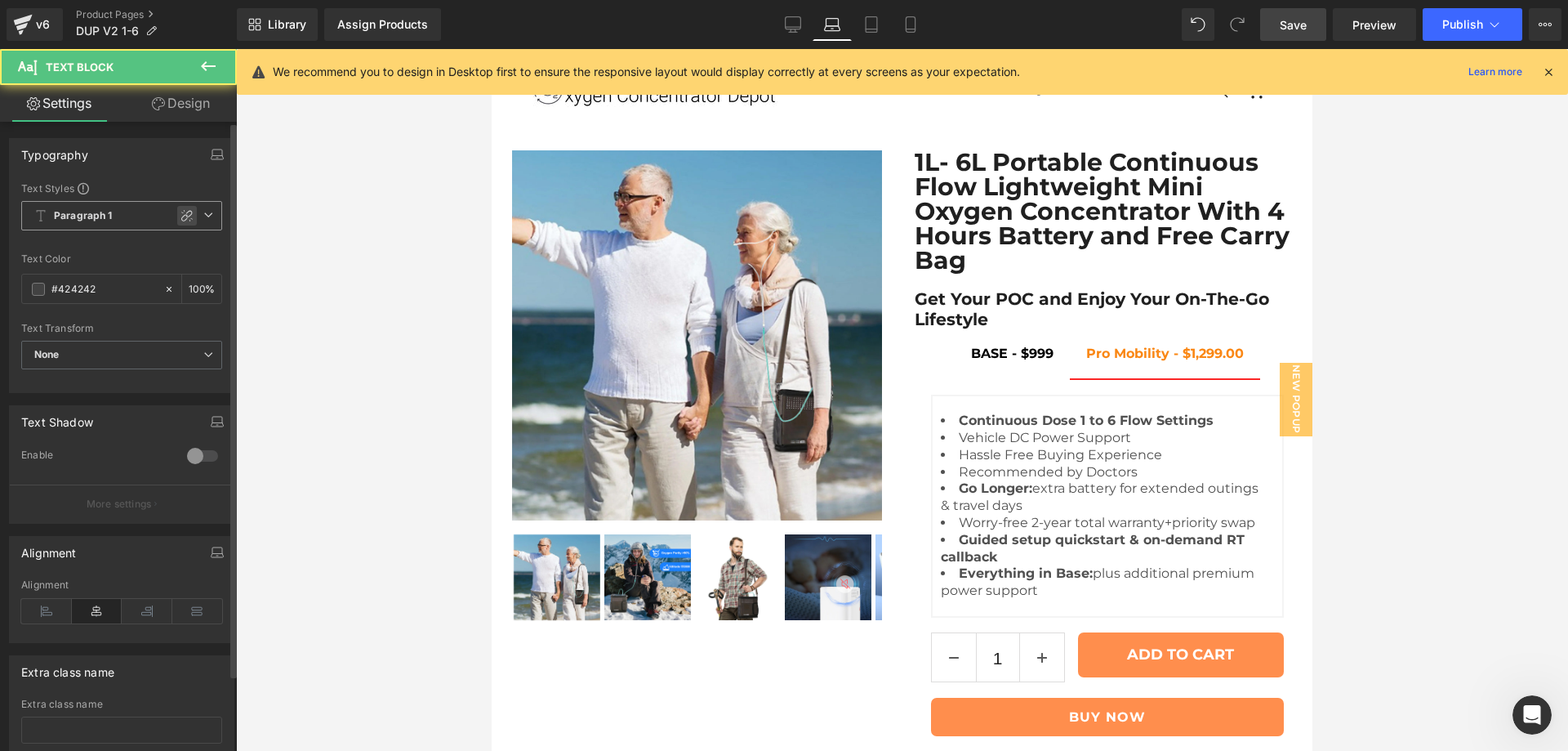
click at [184, 215] on icon at bounding box center [187, 215] width 12 height 12
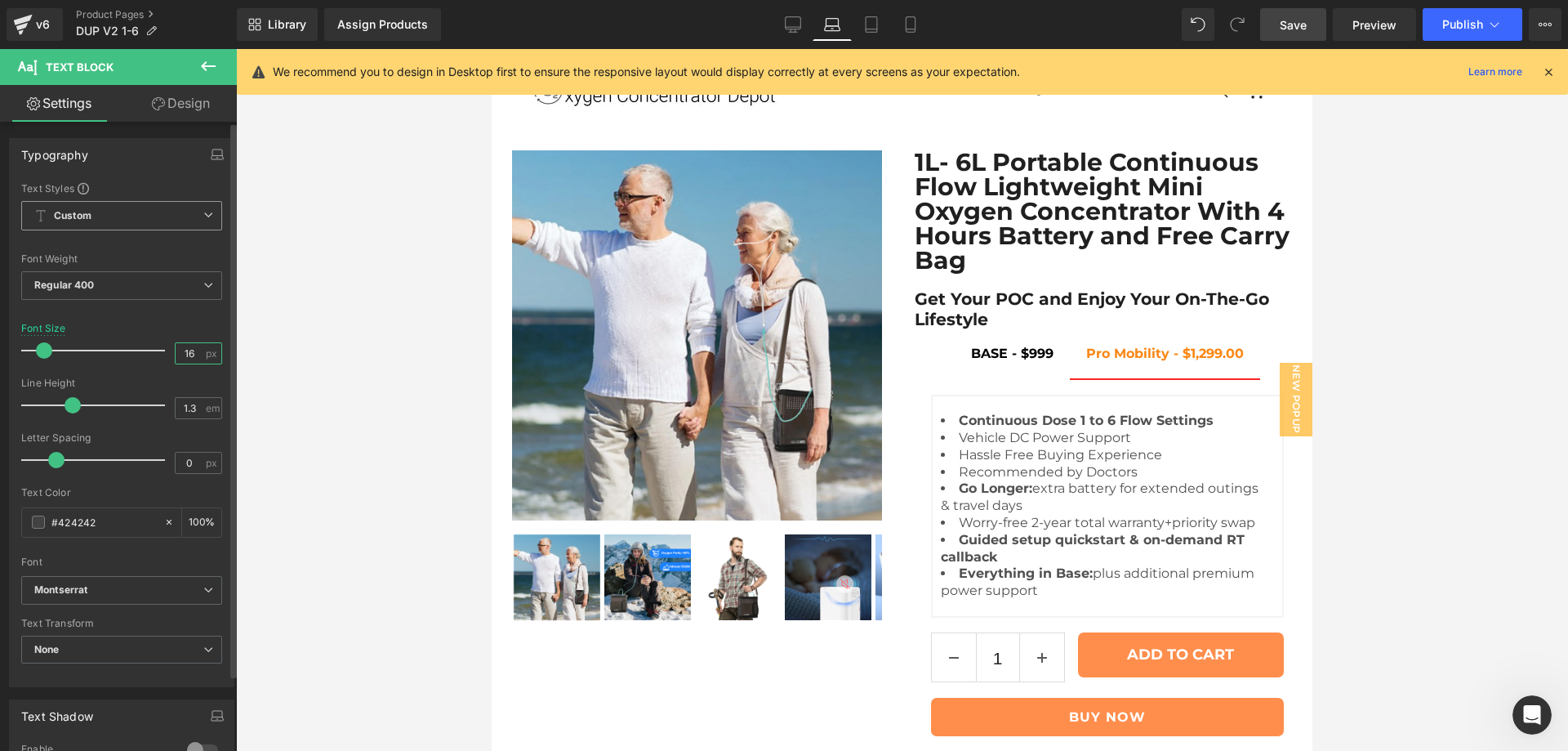
click at [183, 351] on input "16" at bounding box center [190, 353] width 28 height 21
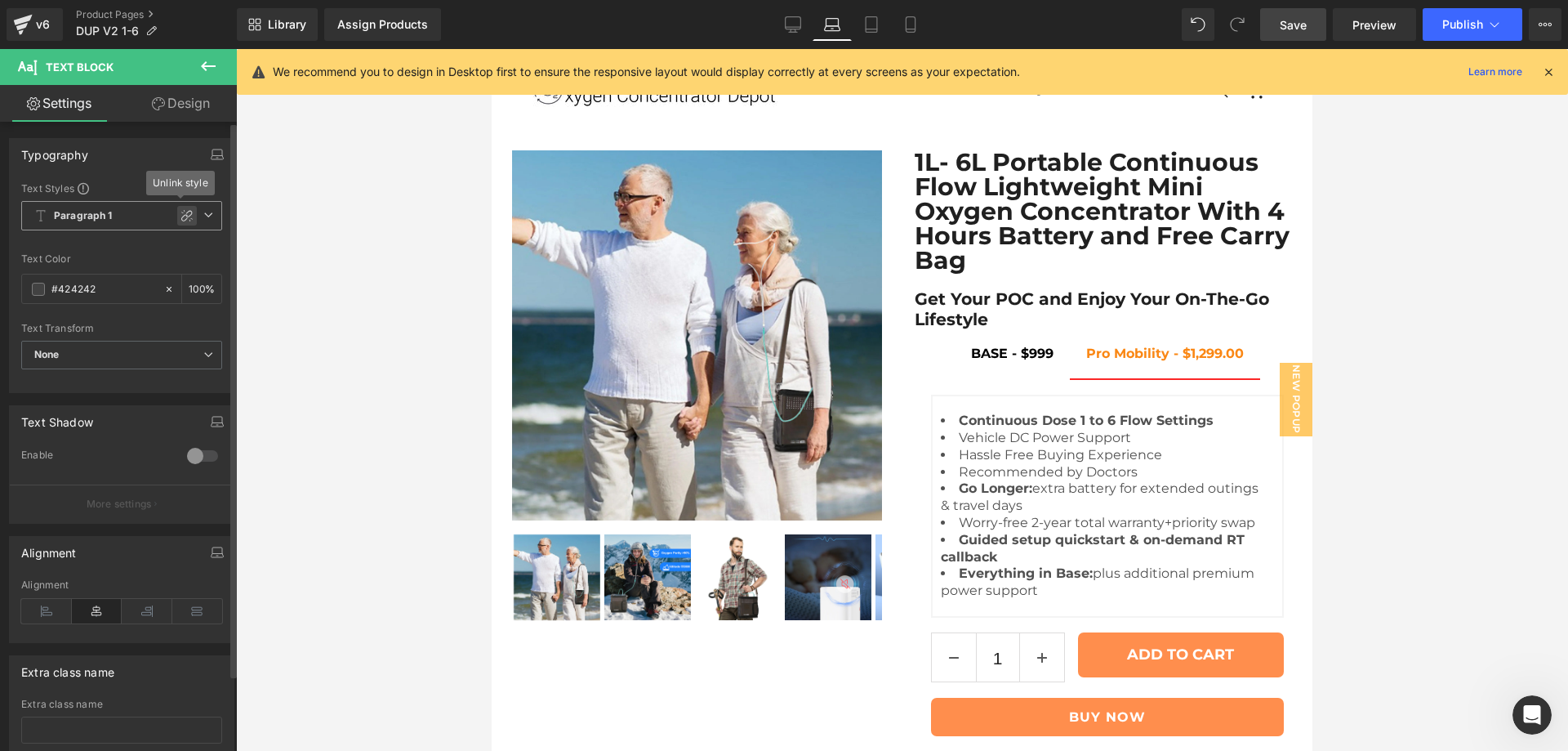
click at [180, 212] on icon at bounding box center [187, 215] width 13 height 13
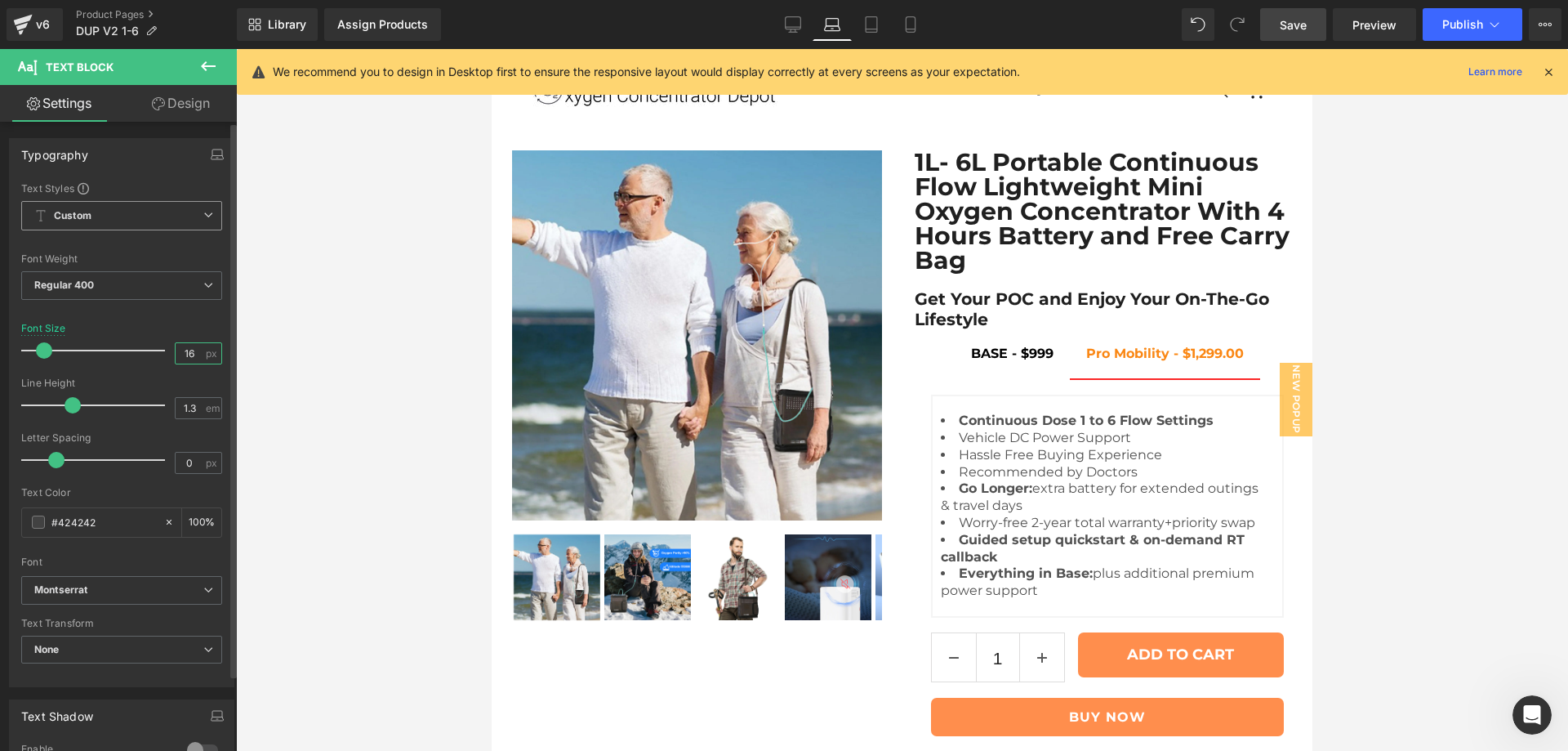
click at [180, 357] on input "16" at bounding box center [190, 353] width 28 height 21
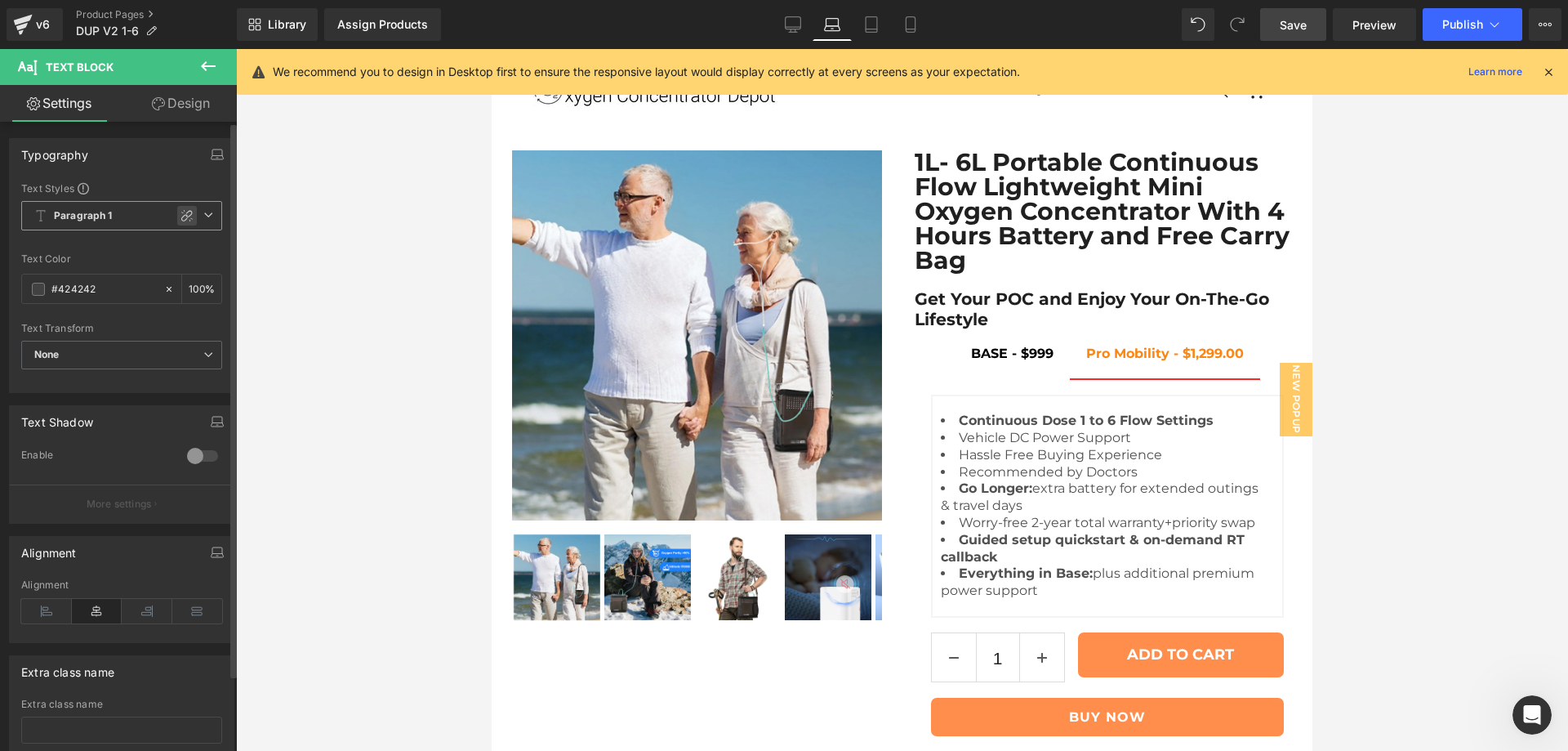
click at [180, 215] on icon at bounding box center [187, 215] width 13 height 13
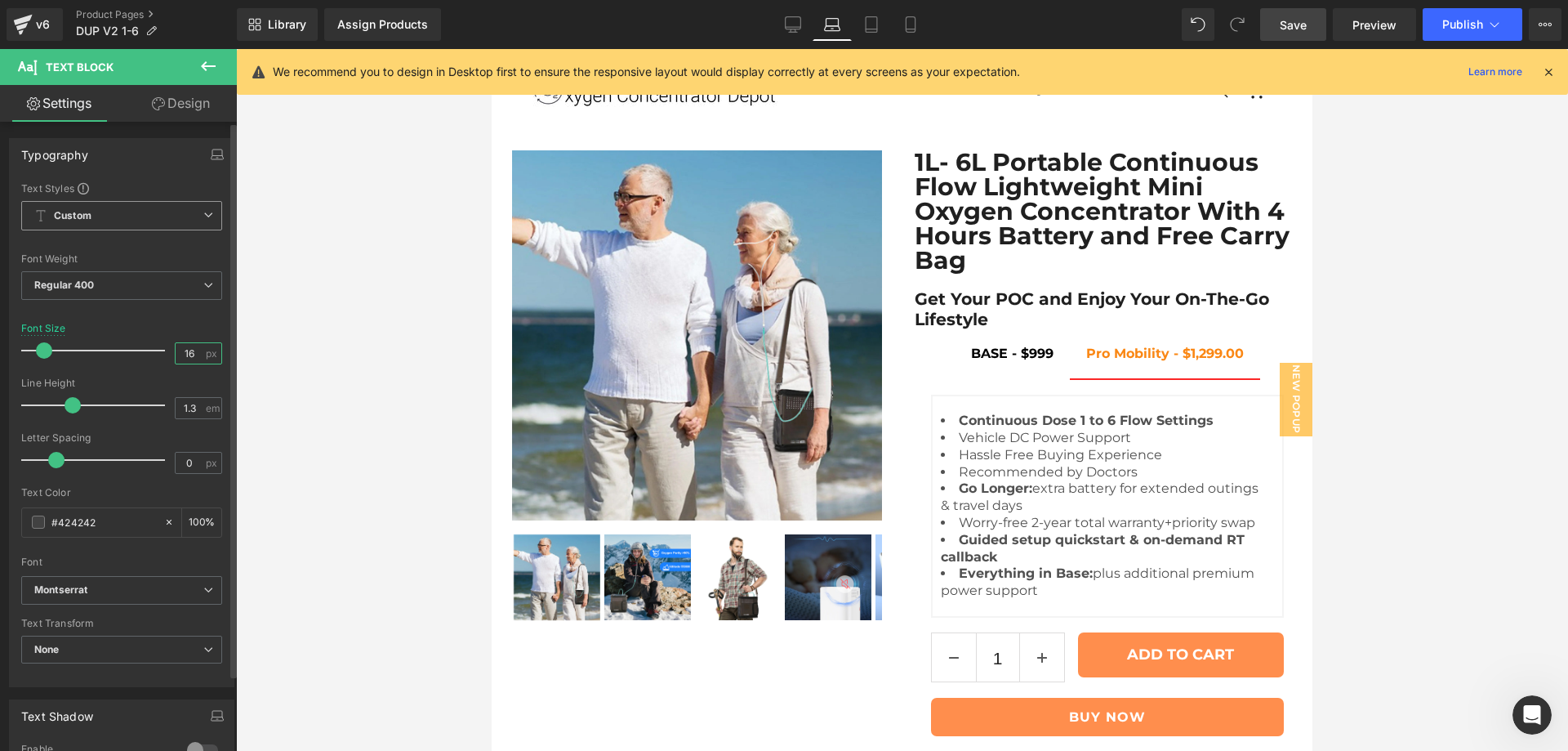
click at [181, 349] on input "16" at bounding box center [190, 353] width 28 height 21
click at [793, 27] on icon at bounding box center [793, 25] width 17 height 17
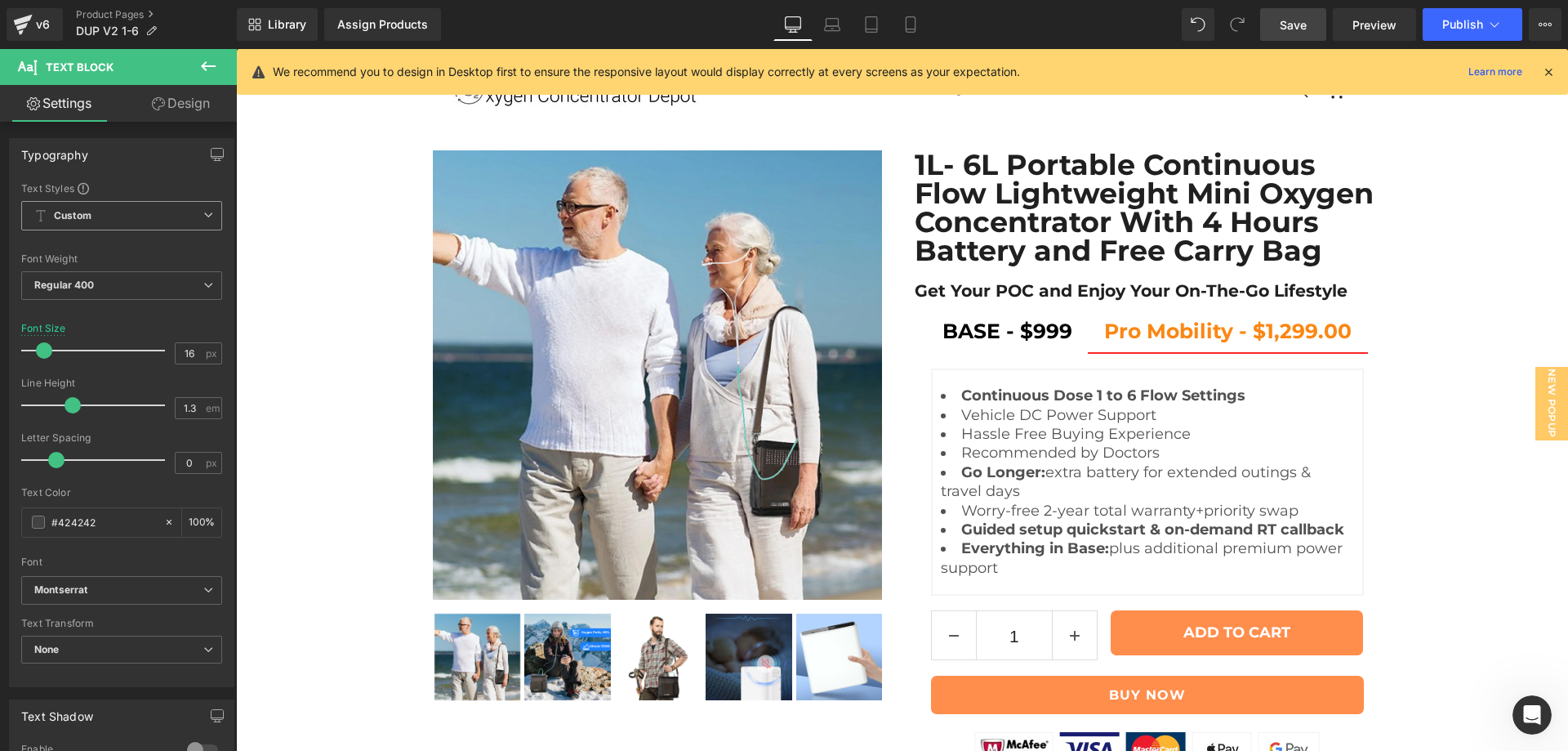
scroll to position [762, 0]
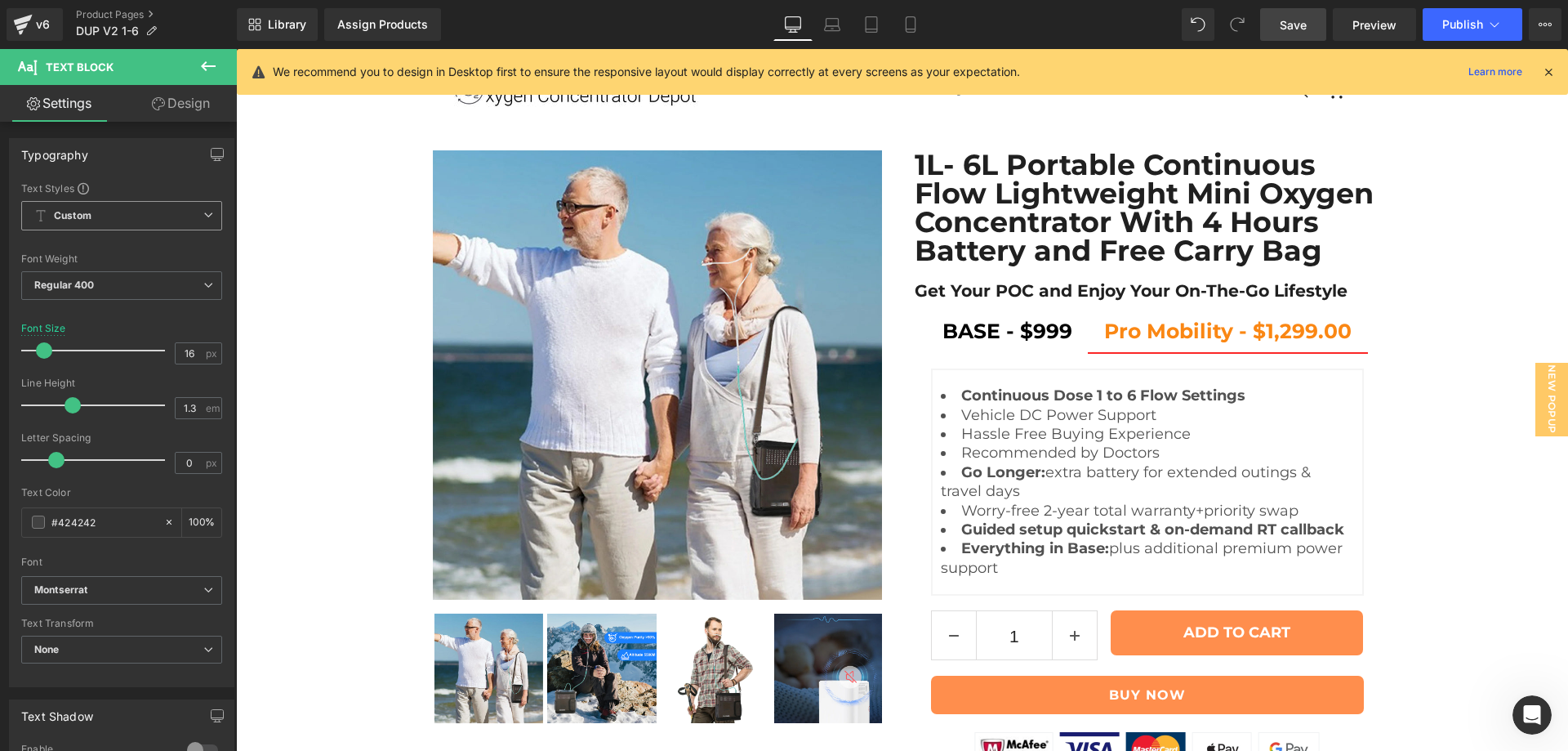
click at [1304, 27] on span "Save" at bounding box center [1293, 25] width 27 height 17
